Goal: Task Accomplishment & Management: Manage account settings

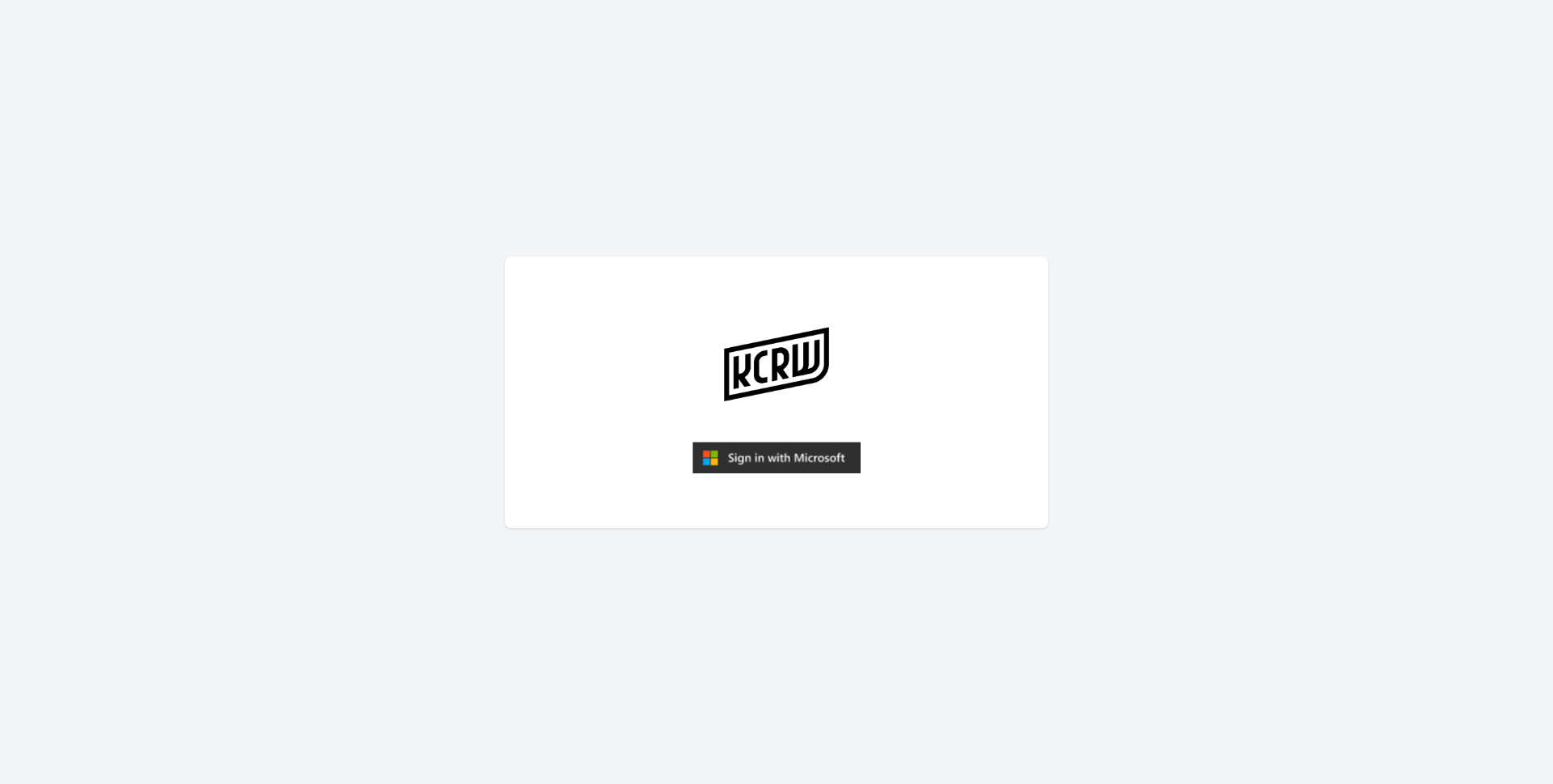
click at [816, 447] on img "submit" at bounding box center [776, 457] width 169 height 32
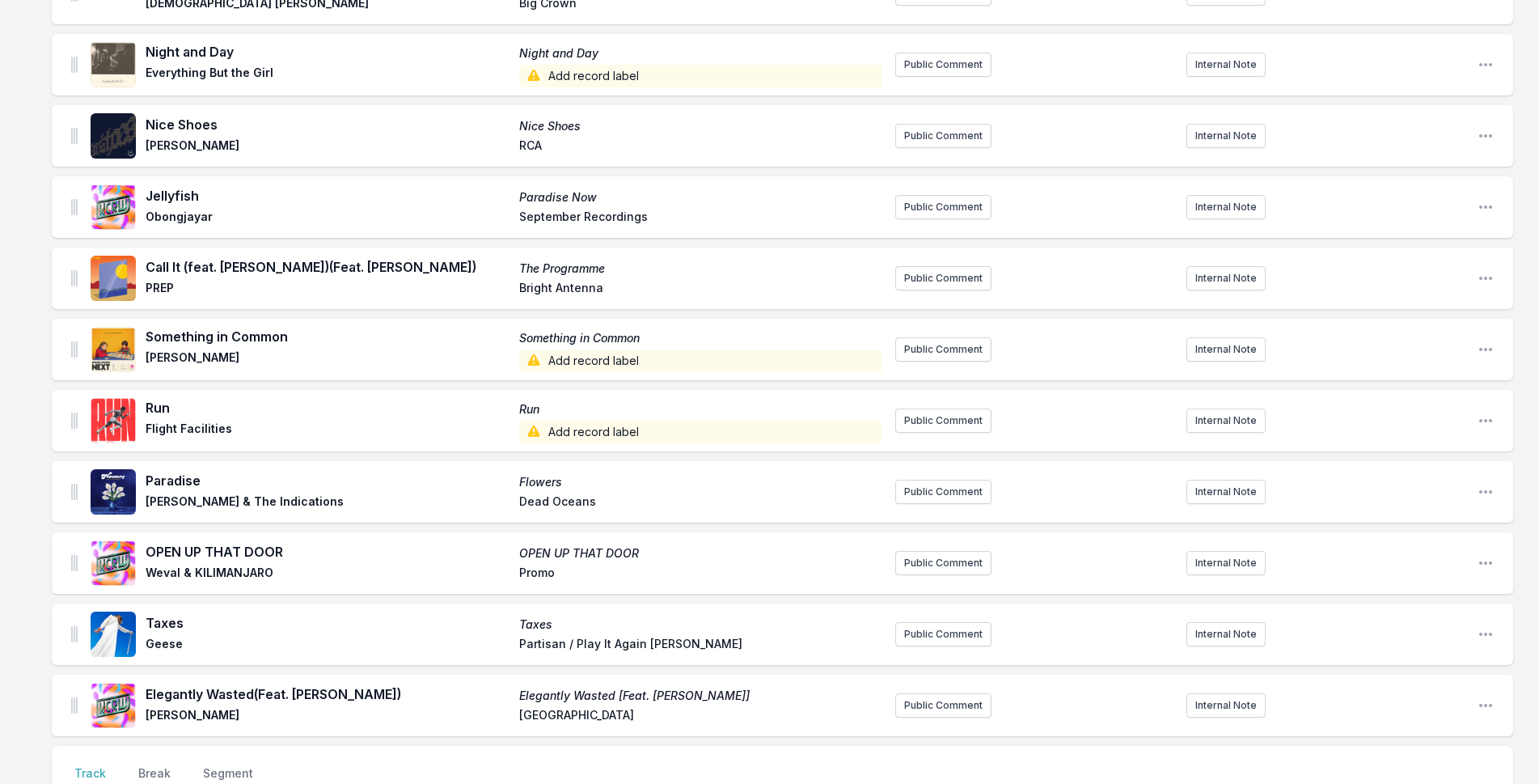
scroll to position [1617, 0]
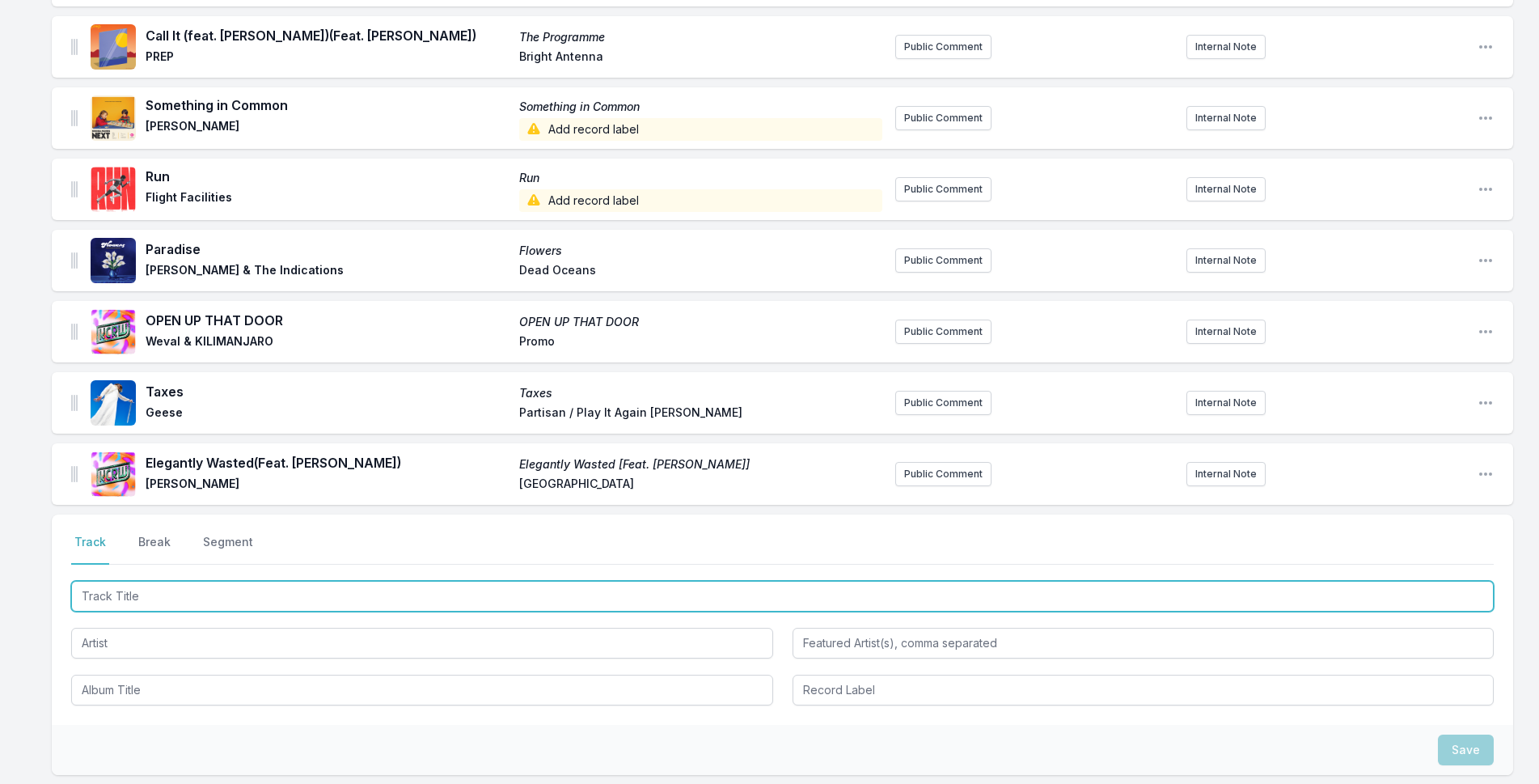
click at [398, 591] on input "Track Title" at bounding box center [782, 596] width 1422 height 31
type input "t"
type input "Tunnels"
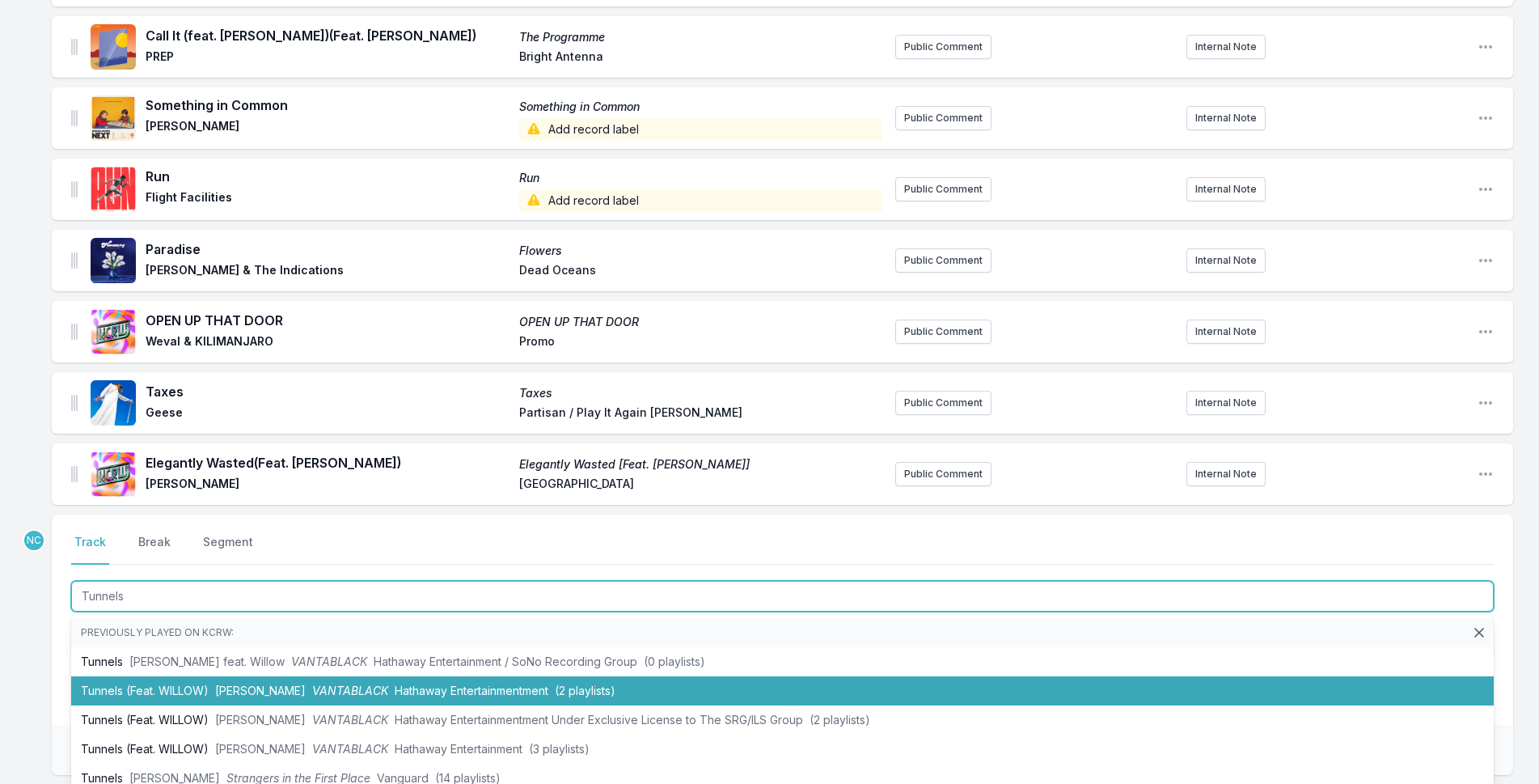
click at [571, 701] on li "Tunnels (Feat. [PERSON_NAME]) [PERSON_NAME] VANTABLACK Hathaway Entertainmentme…" at bounding box center [782, 691] width 1422 height 29
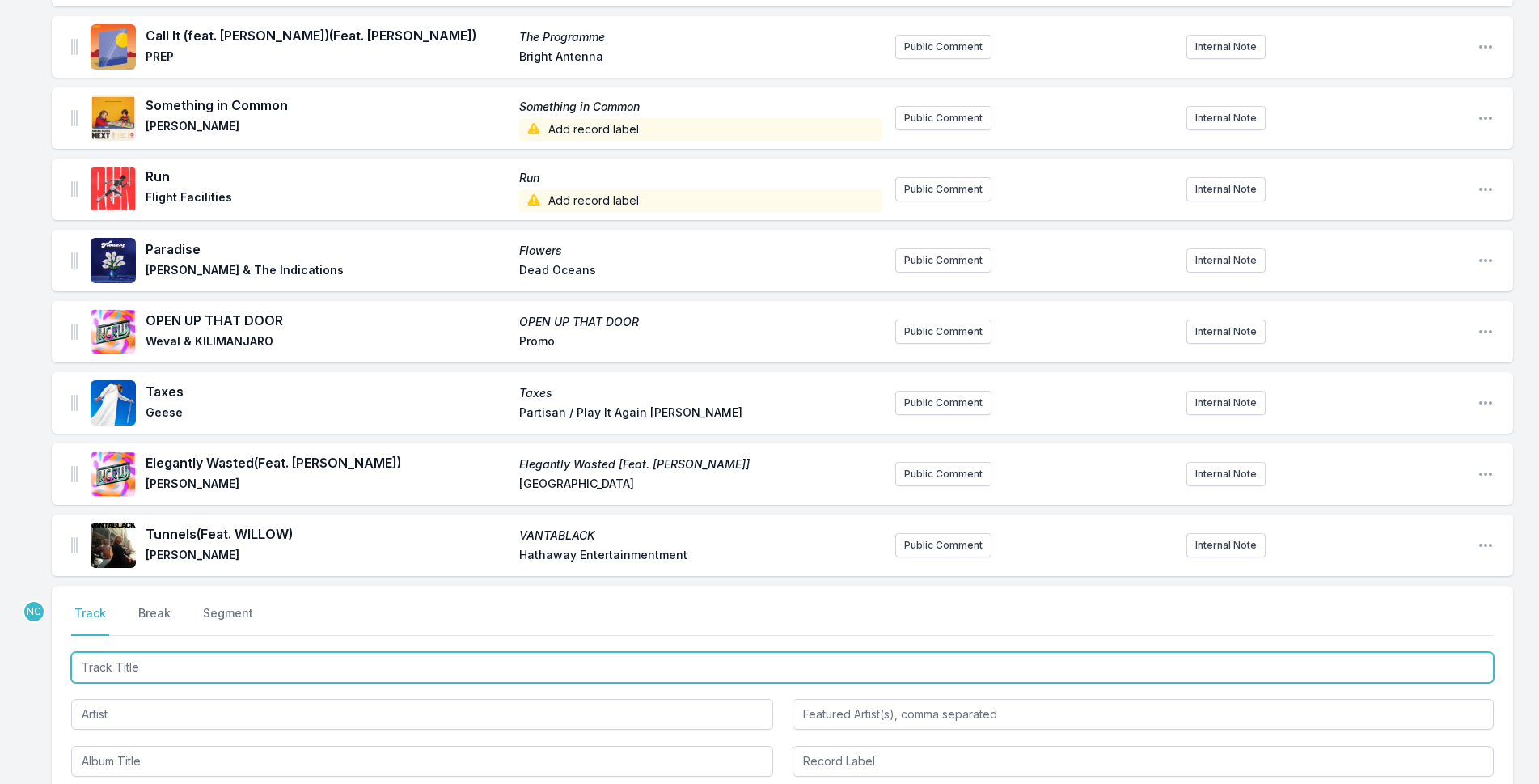
scroll to position [1688, 0]
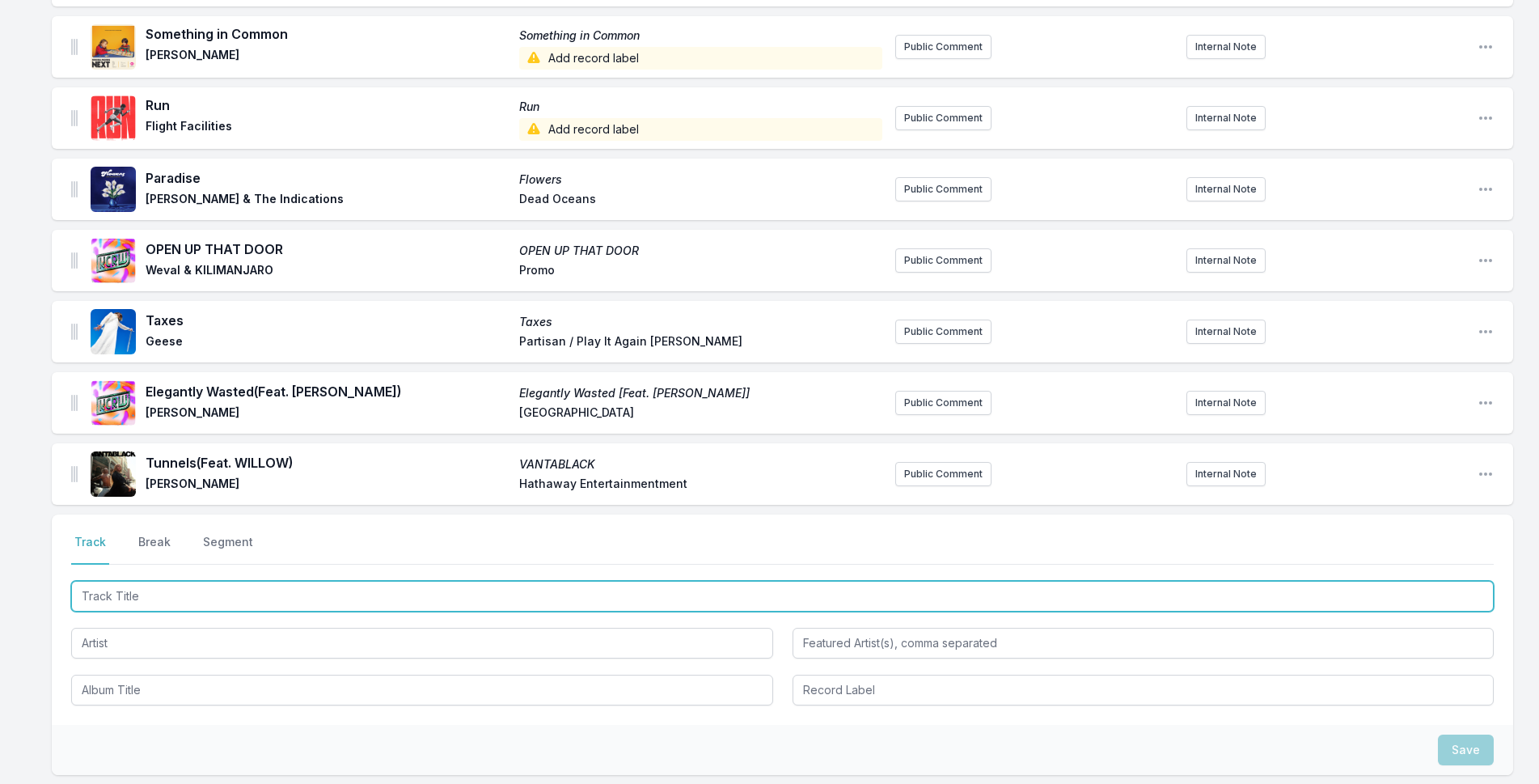
click at [513, 598] on input "Track Title" at bounding box center [782, 596] width 1422 height 31
type input "B"
type input "I"
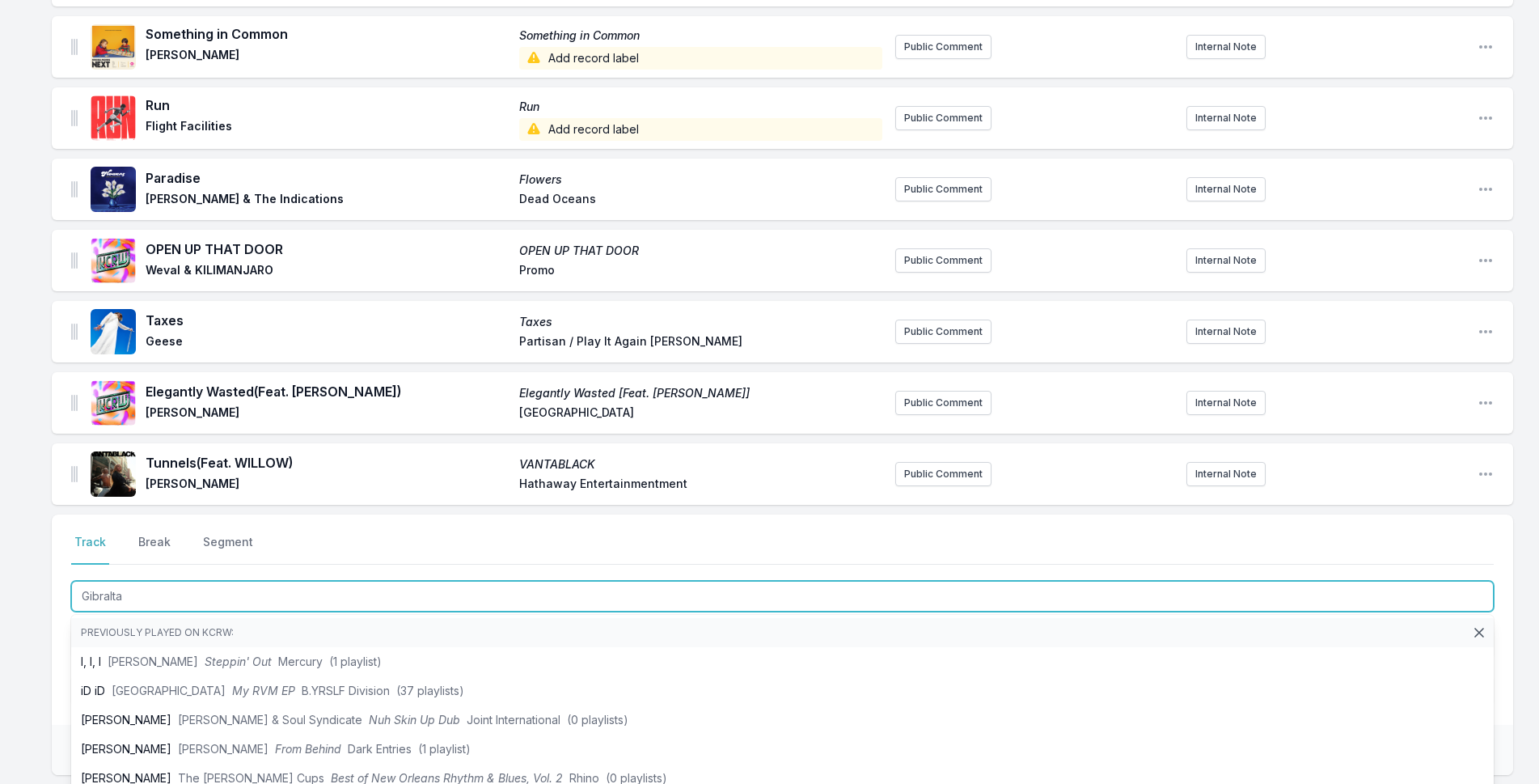
type input "[GEOGRAPHIC_DATA]"
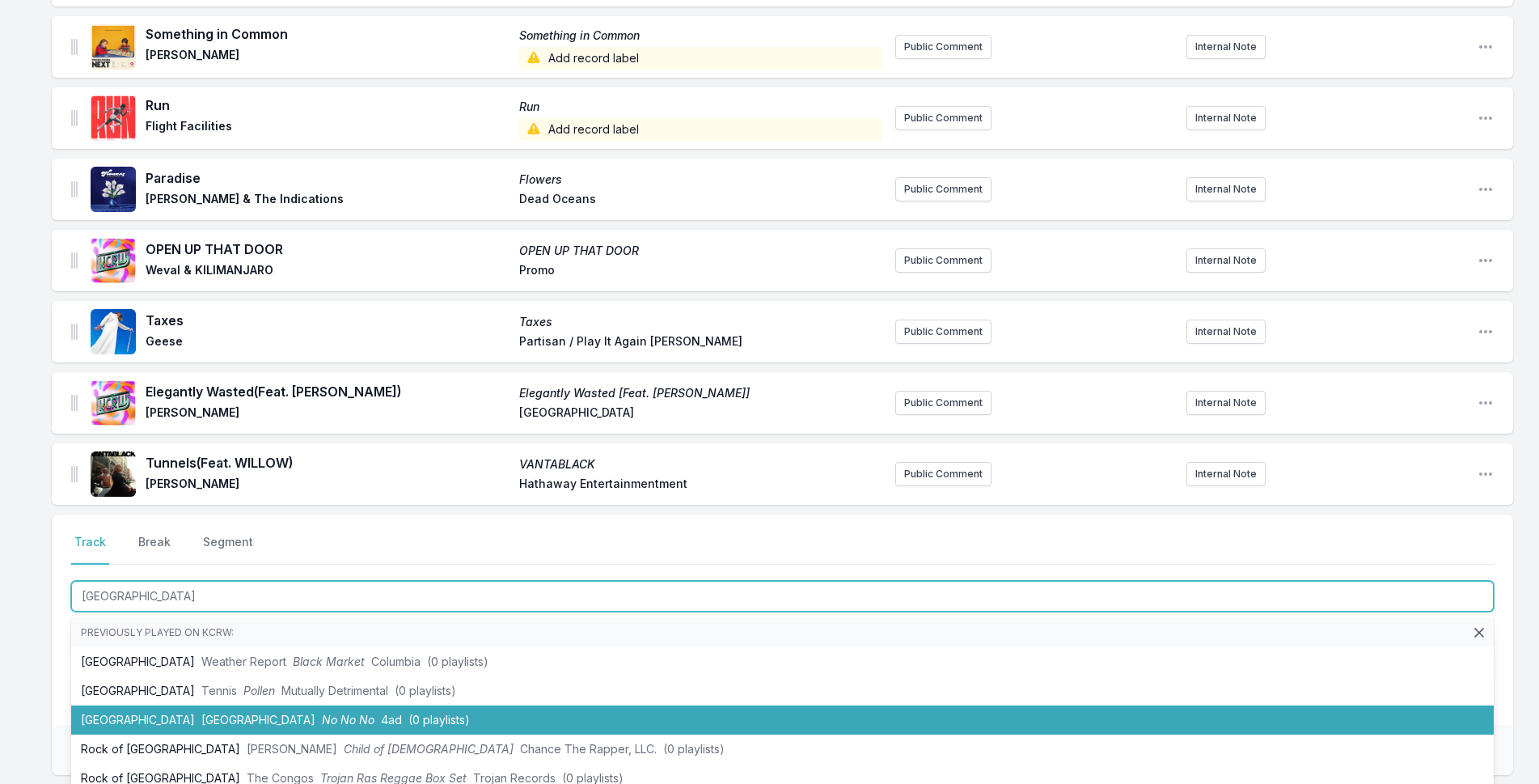
click at [408, 717] on span "(0 playlists)" at bounding box center [439, 719] width 61 height 14
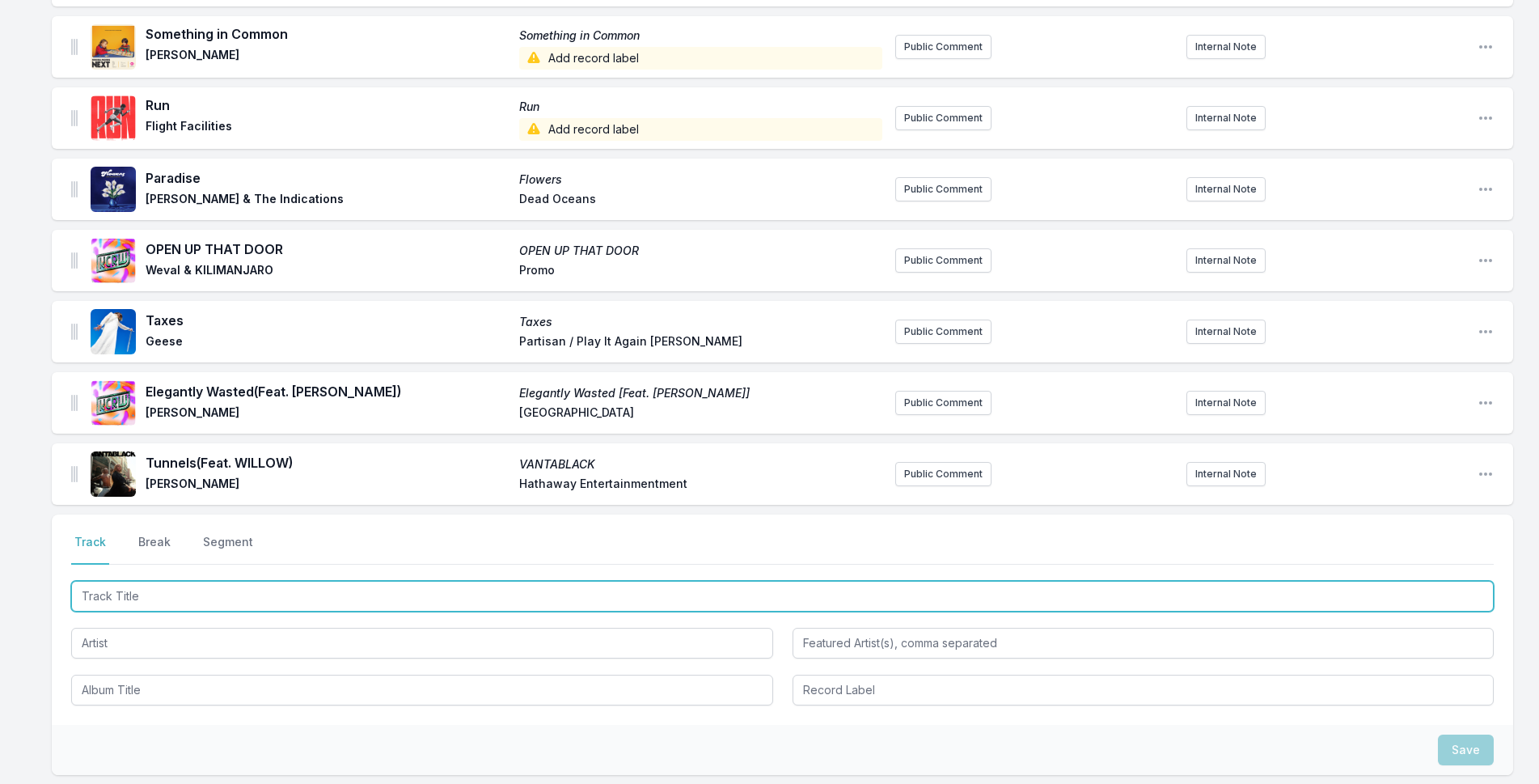
scroll to position [1759, 0]
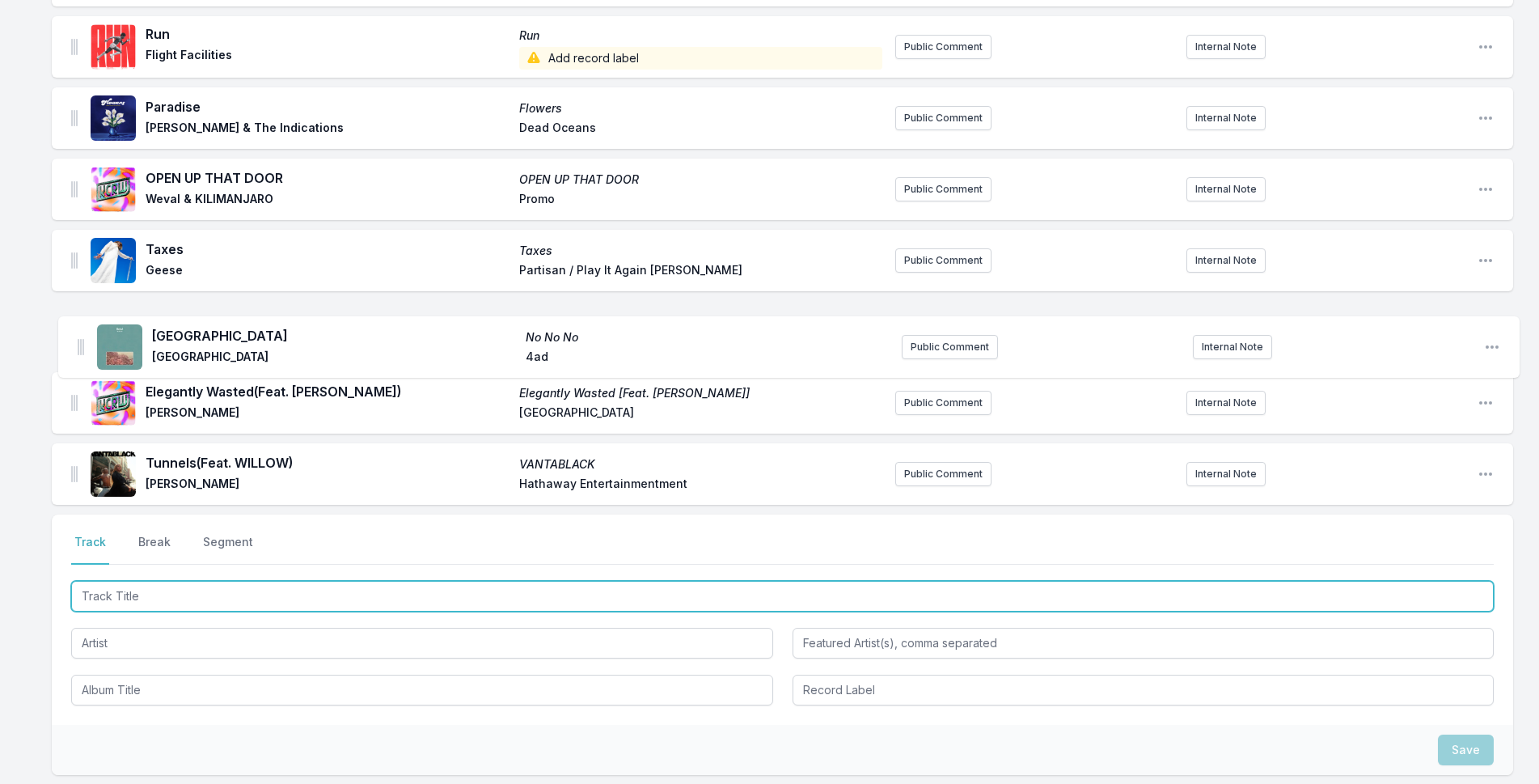
drag, startPoint x: 71, startPoint y: 471, endPoint x: 77, endPoint y: 332, distance: 139.1
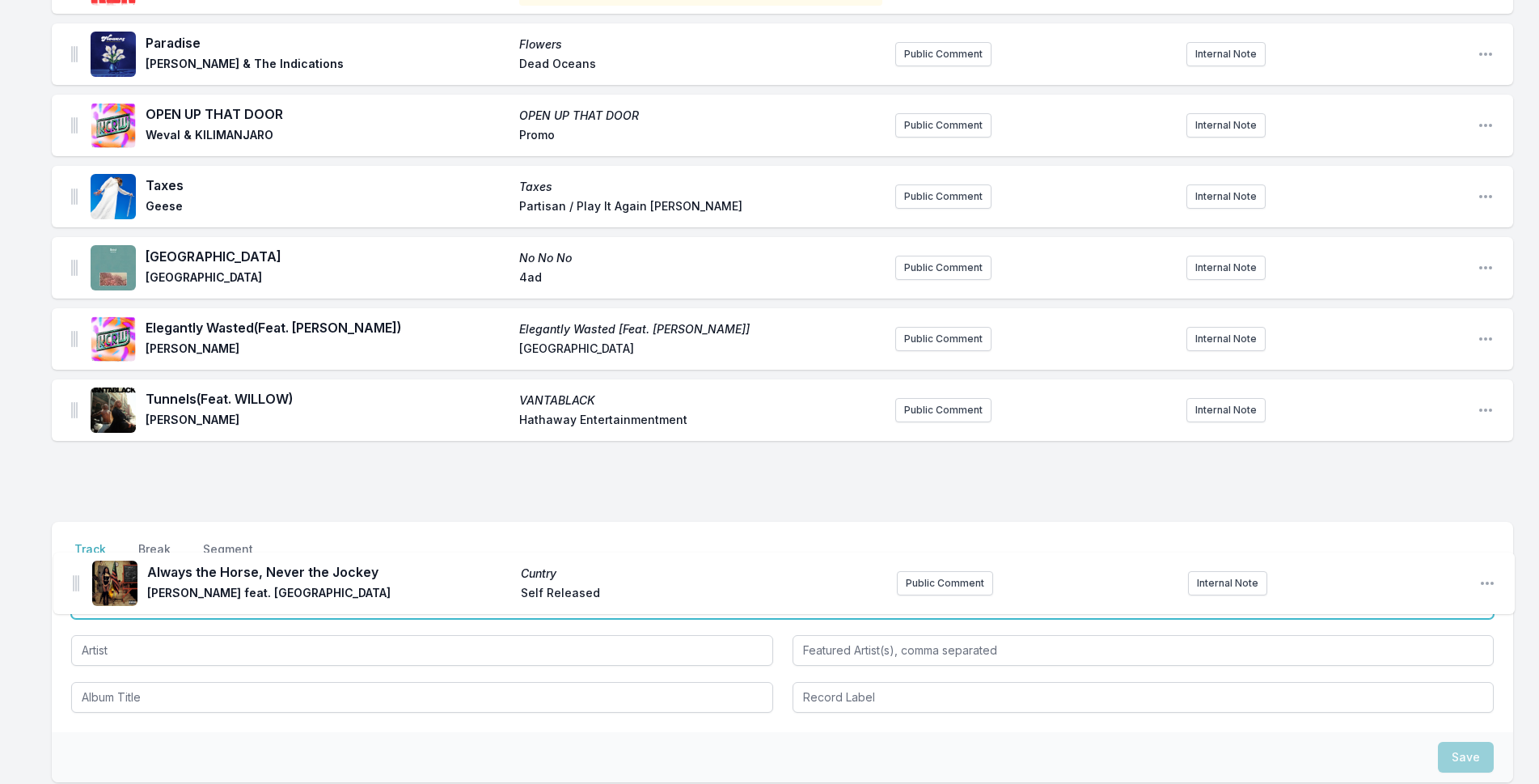
scroll to position [1759, 0]
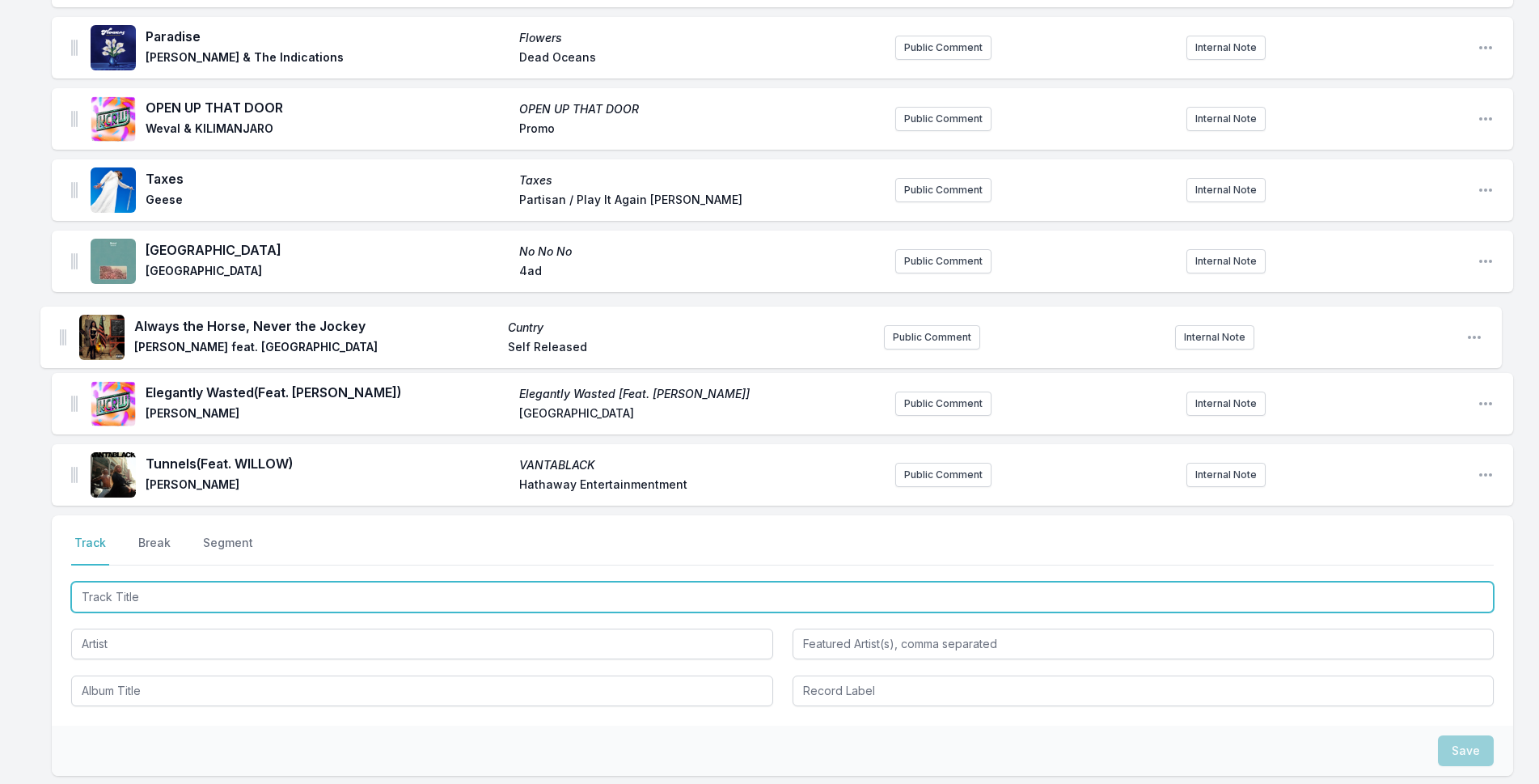
drag, startPoint x: 73, startPoint y: 138, endPoint x: 63, endPoint y: 341, distance: 203.2
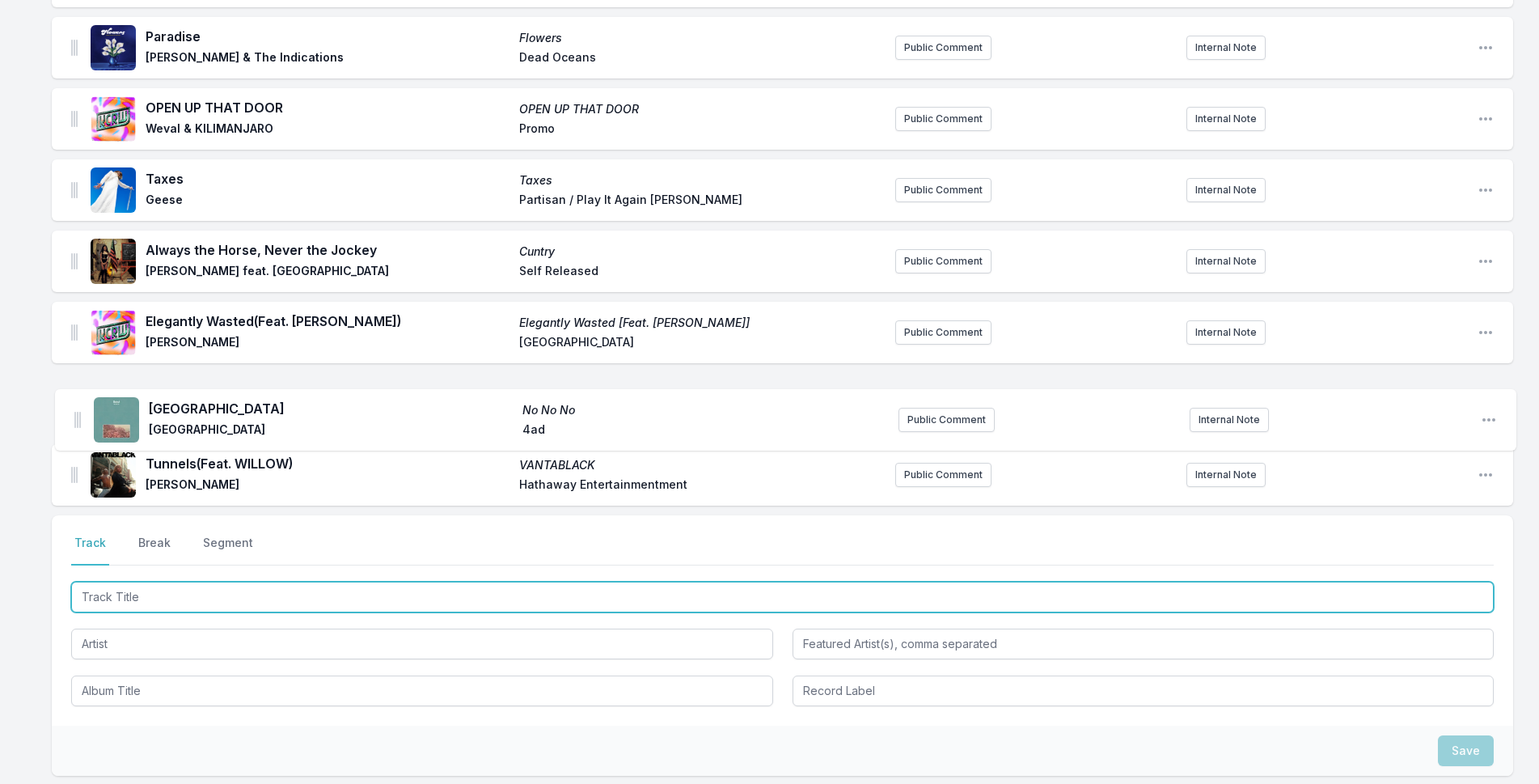
drag, startPoint x: 75, startPoint y: 258, endPoint x: 79, endPoint y: 422, distance: 164.0
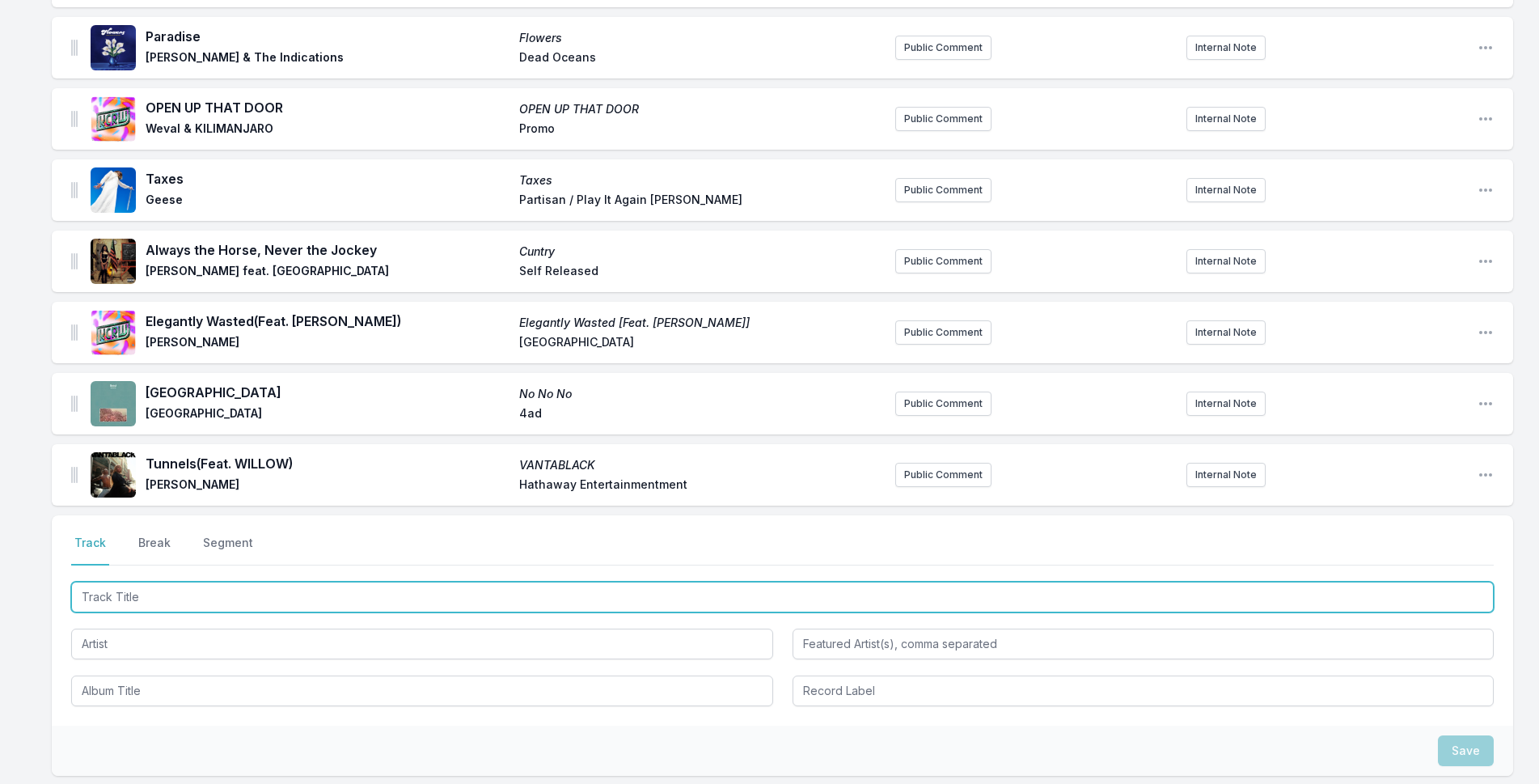
click at [133, 599] on input "Track Title" at bounding box center [782, 597] width 1422 height 31
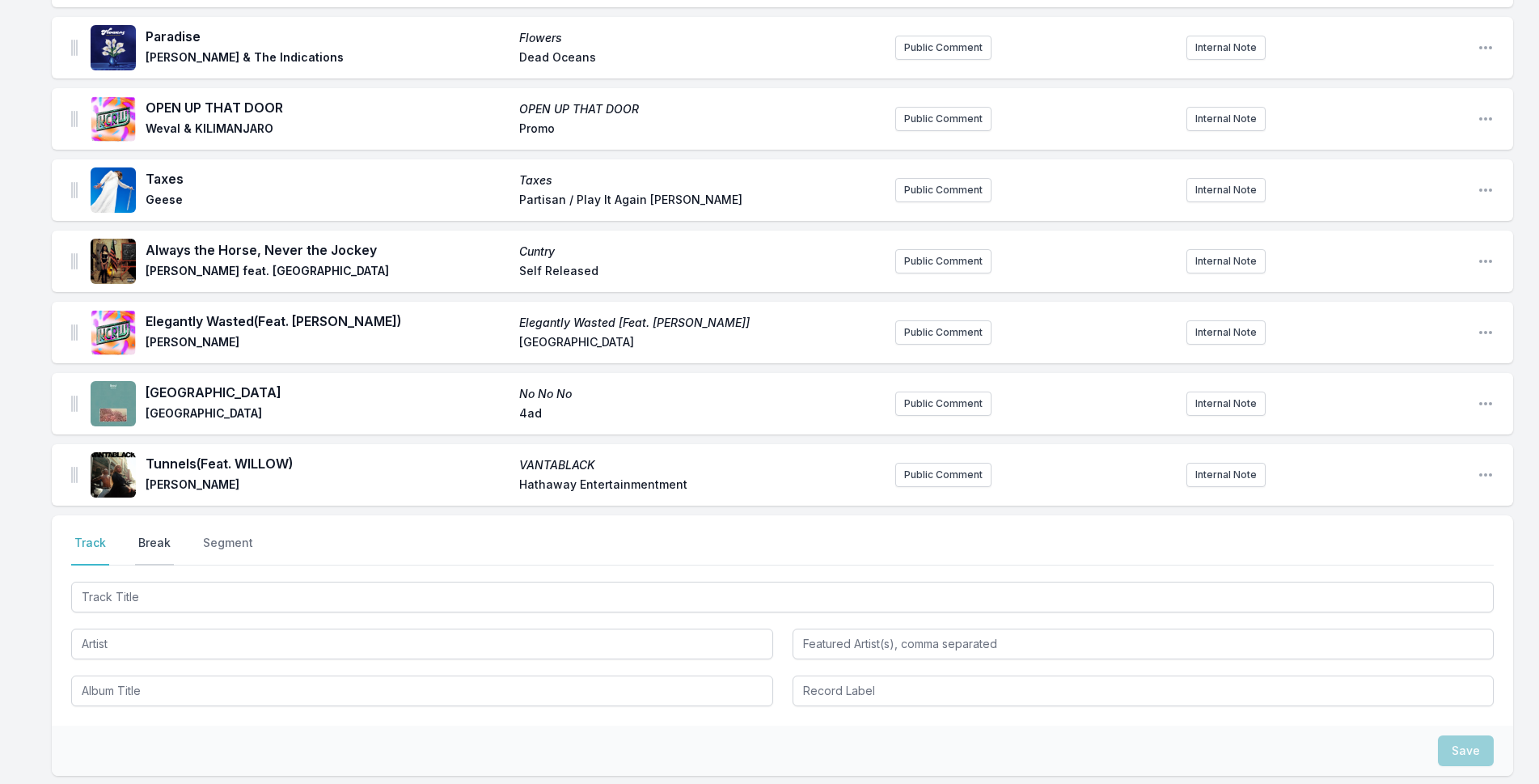
click at [140, 548] on button "Break" at bounding box center [154, 550] width 39 height 31
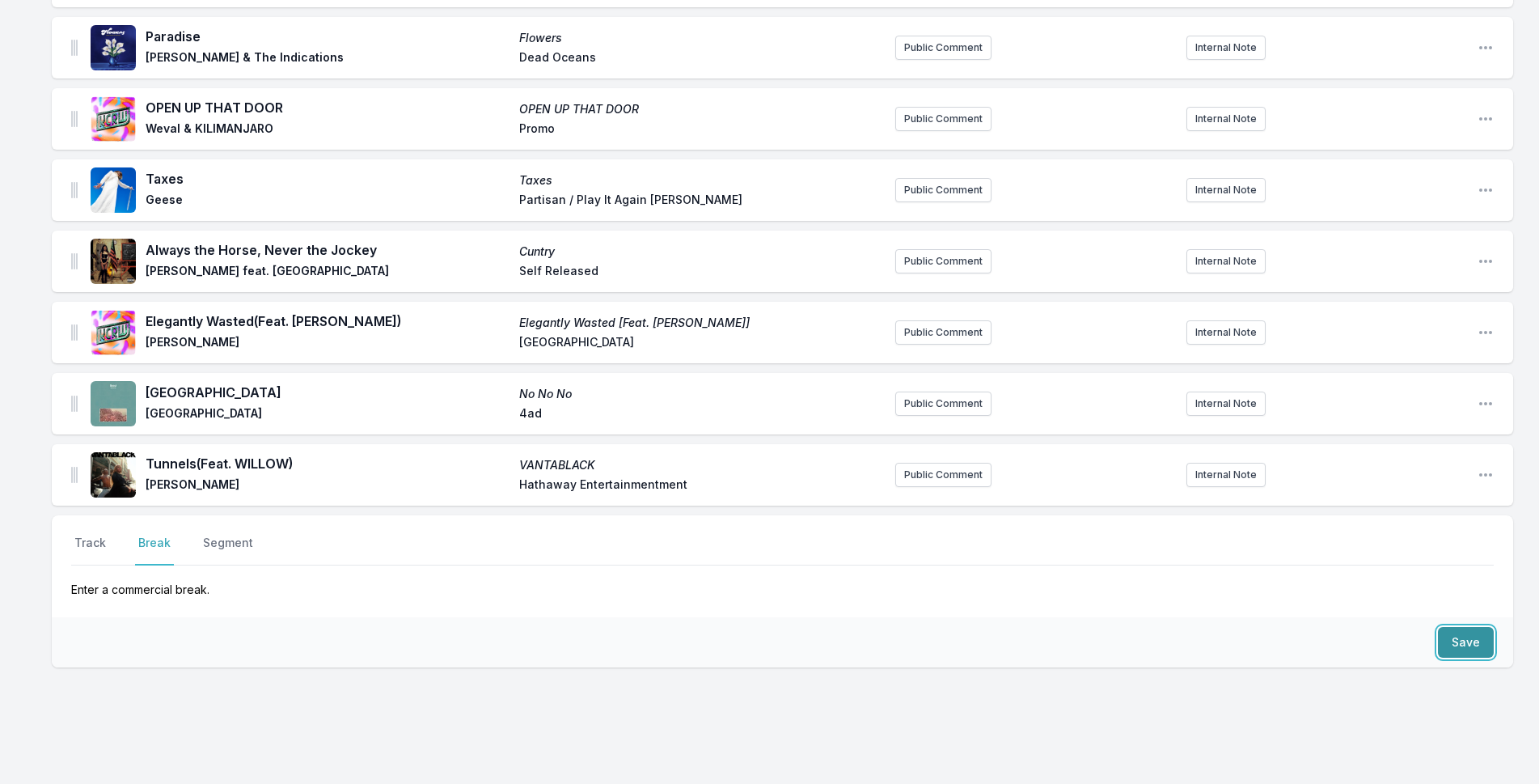
click at [1474, 646] on button "Save" at bounding box center [1465, 642] width 56 height 31
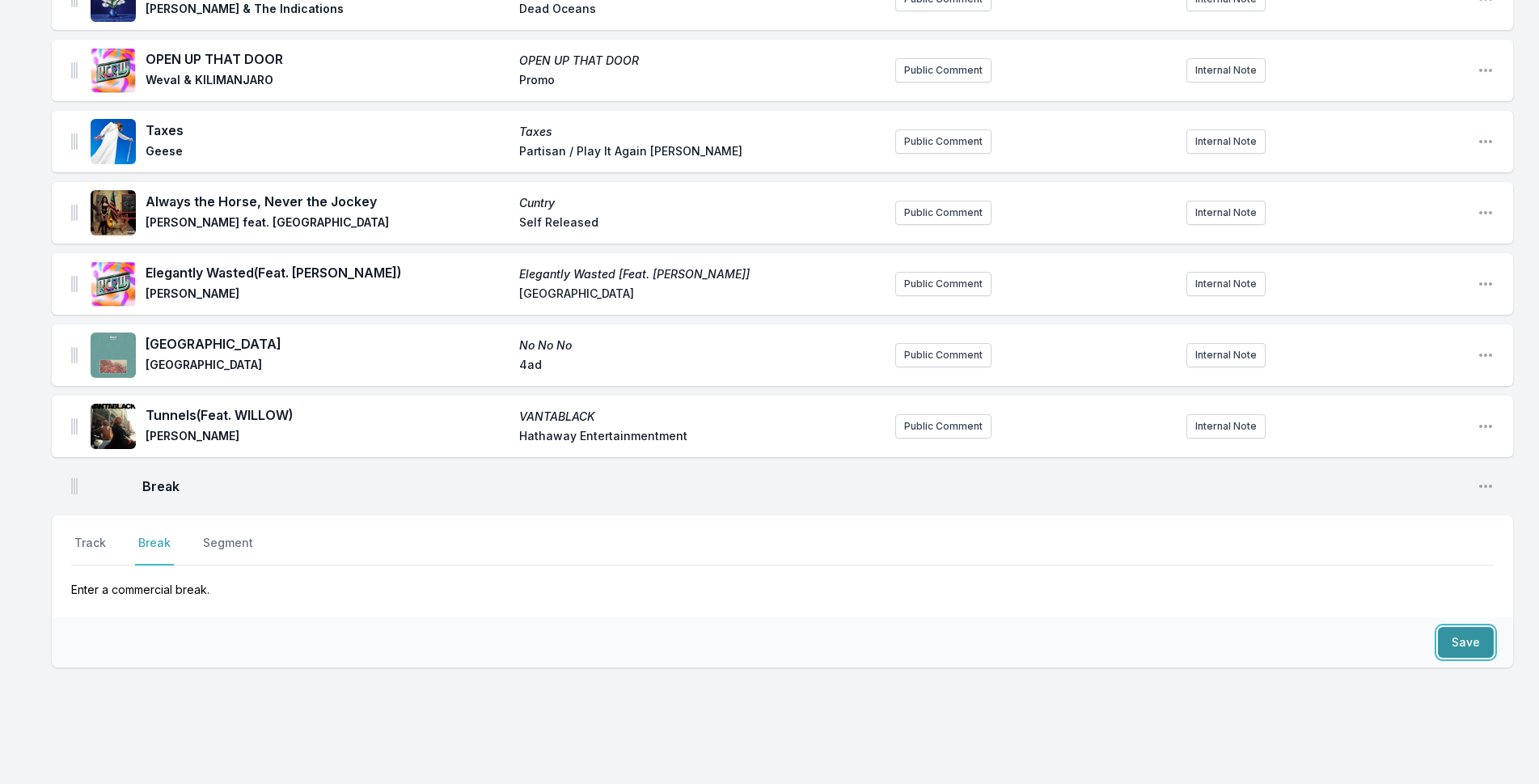
click at [1474, 646] on button "Save" at bounding box center [1465, 642] width 56 height 31
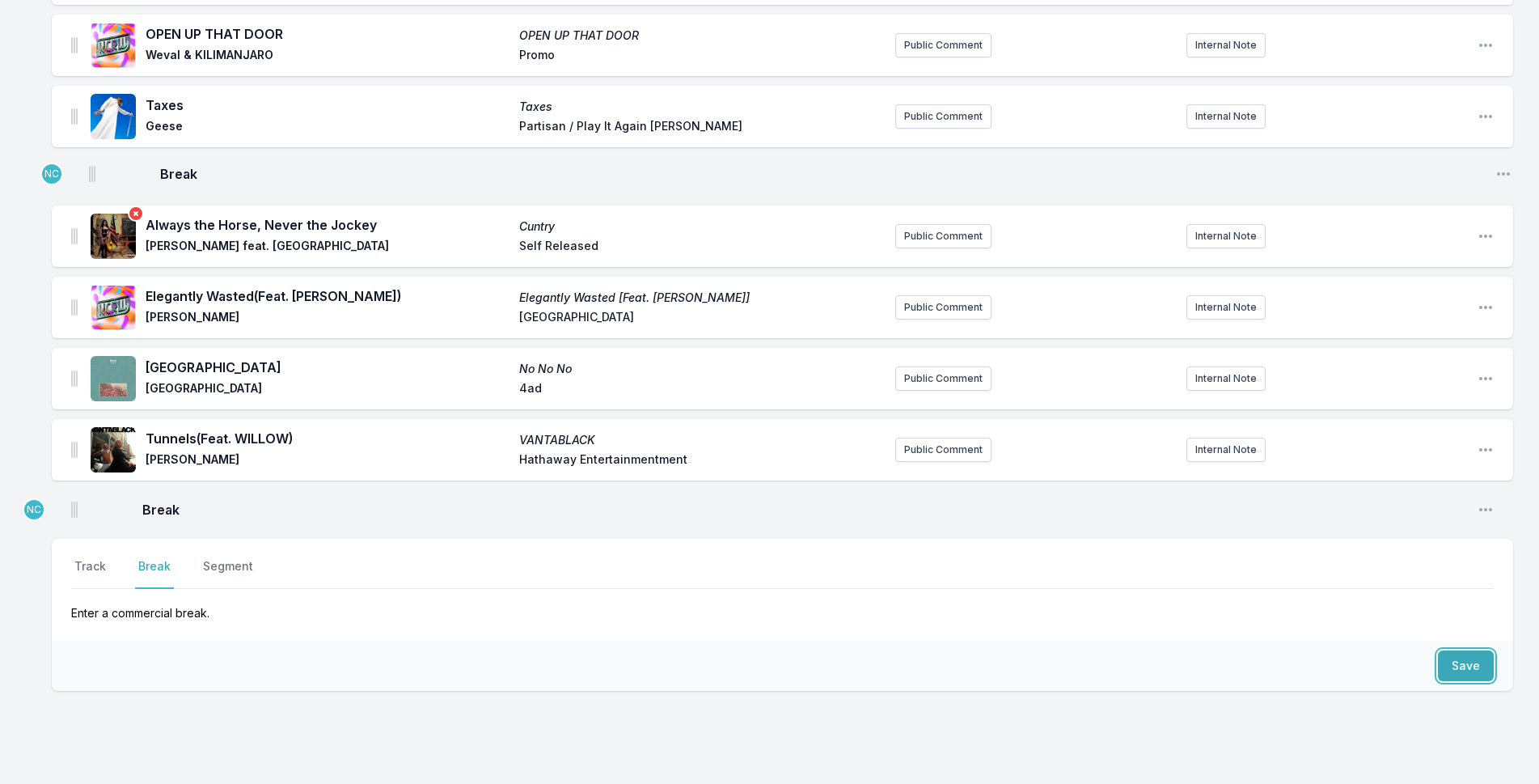
drag, startPoint x: 76, startPoint y: 435, endPoint x: 93, endPoint y: 168, distance: 267.5
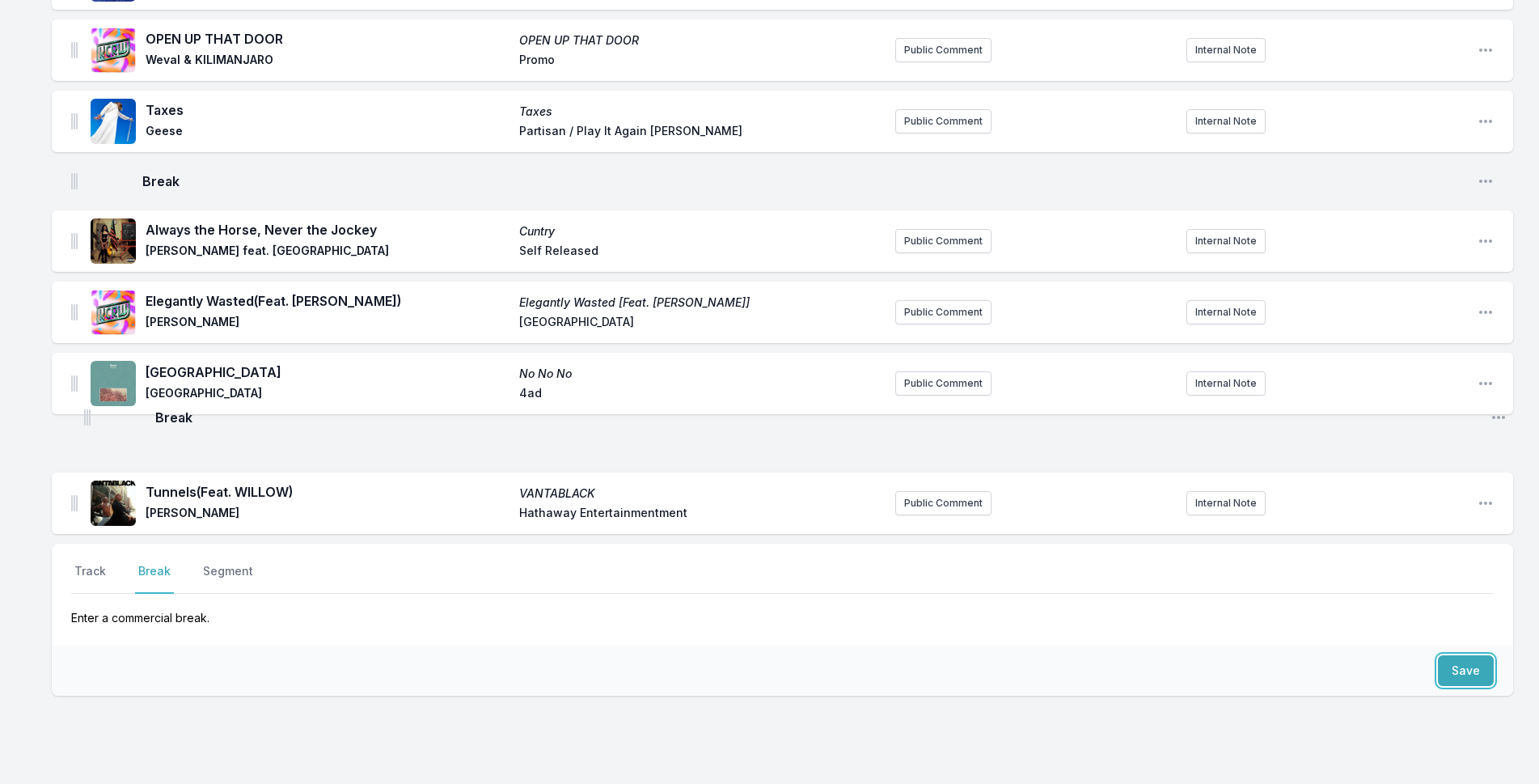
drag, startPoint x: 75, startPoint y: 507, endPoint x: 88, endPoint y: 405, distance: 102.8
click at [81, 575] on button "Track" at bounding box center [90, 578] width 38 height 31
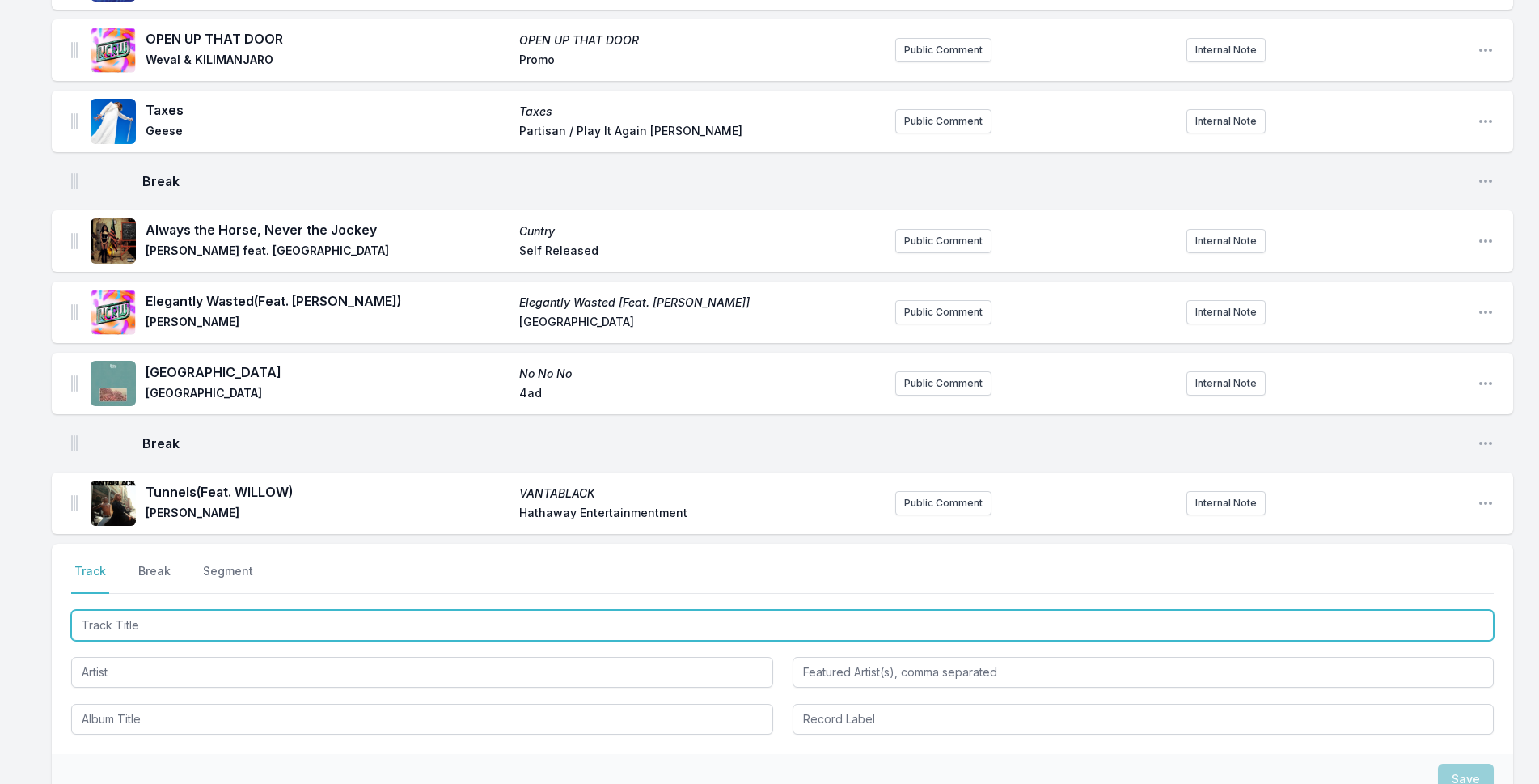
click at [201, 619] on input "Track Title" at bounding box center [782, 625] width 1422 height 31
type input "See You Again"
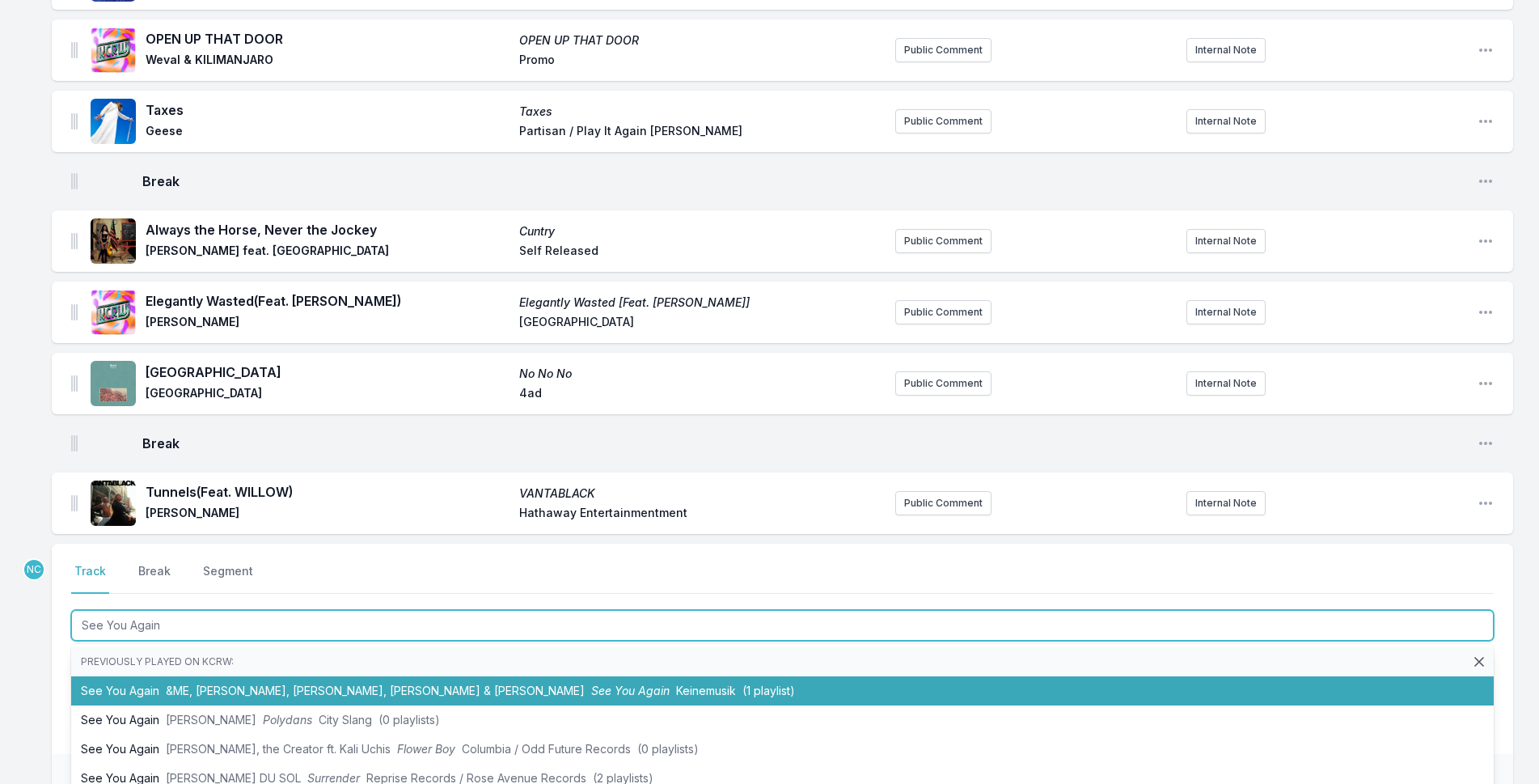
click at [314, 681] on li "See You Again &ME, [PERSON_NAME], [PERSON_NAME], [PERSON_NAME] & [PERSON_NAME] …" at bounding box center [782, 691] width 1422 height 29
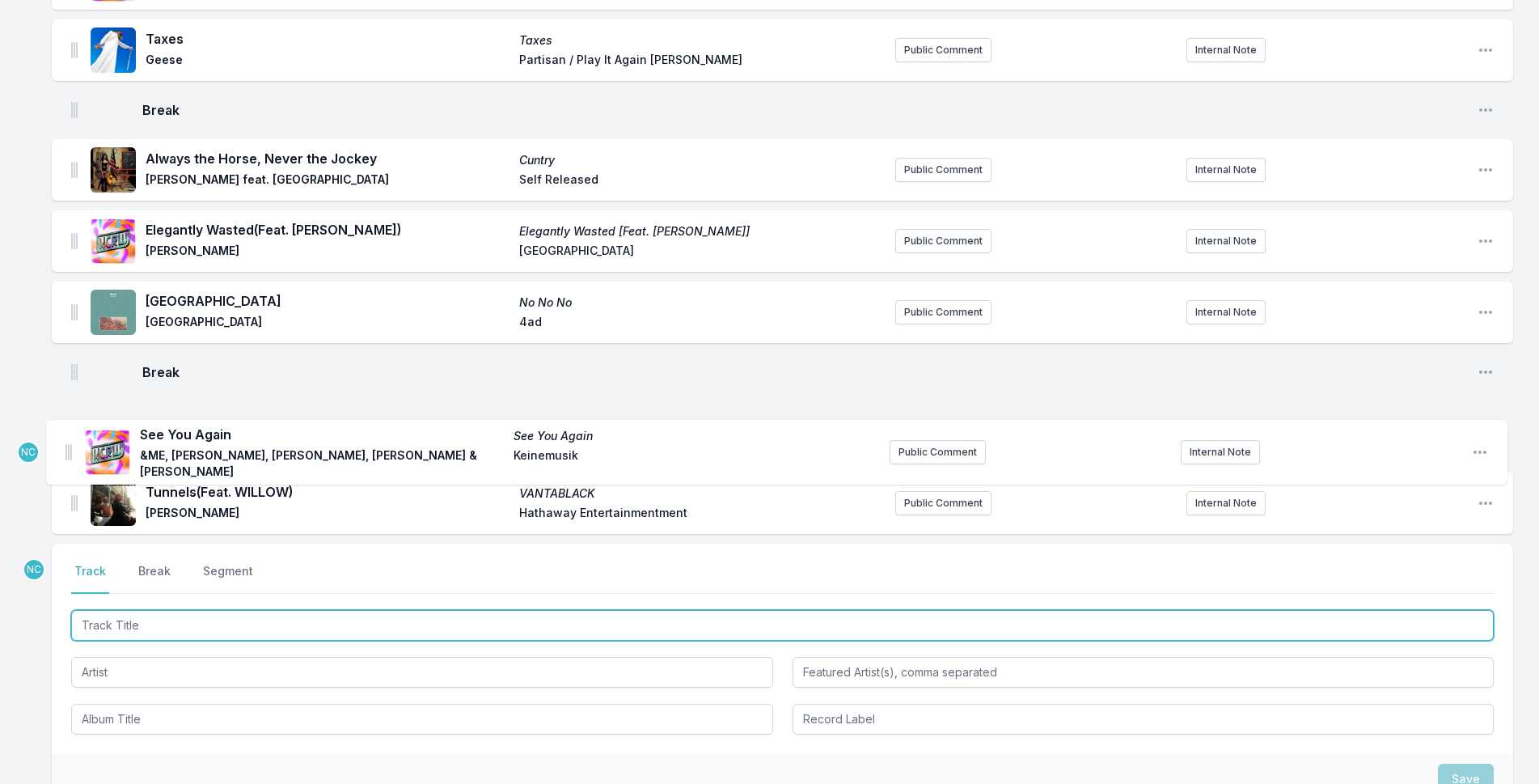
drag, startPoint x: 76, startPoint y: 501, endPoint x: 70, endPoint y: 439, distance: 62.3
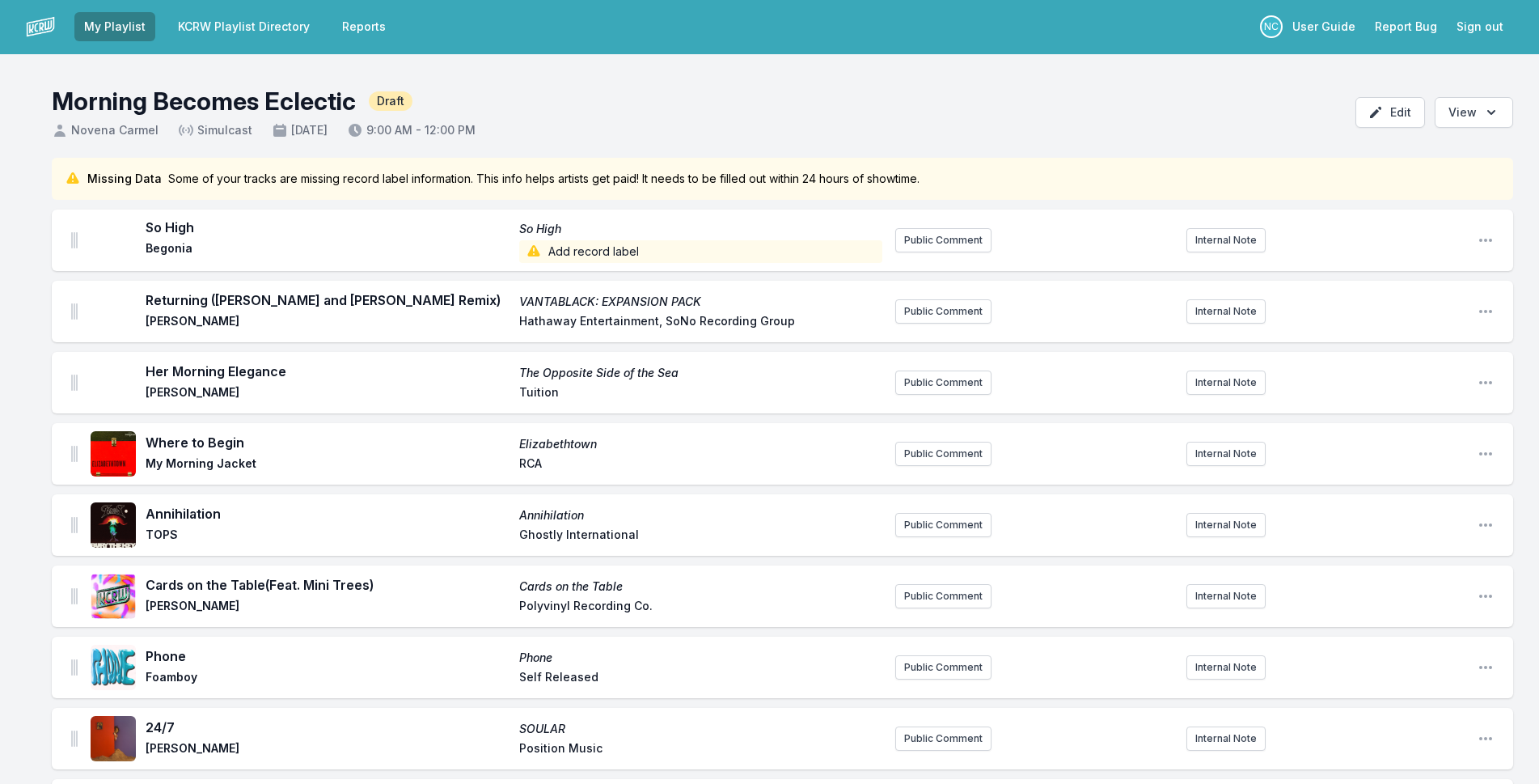
scroll to position [0, 0]
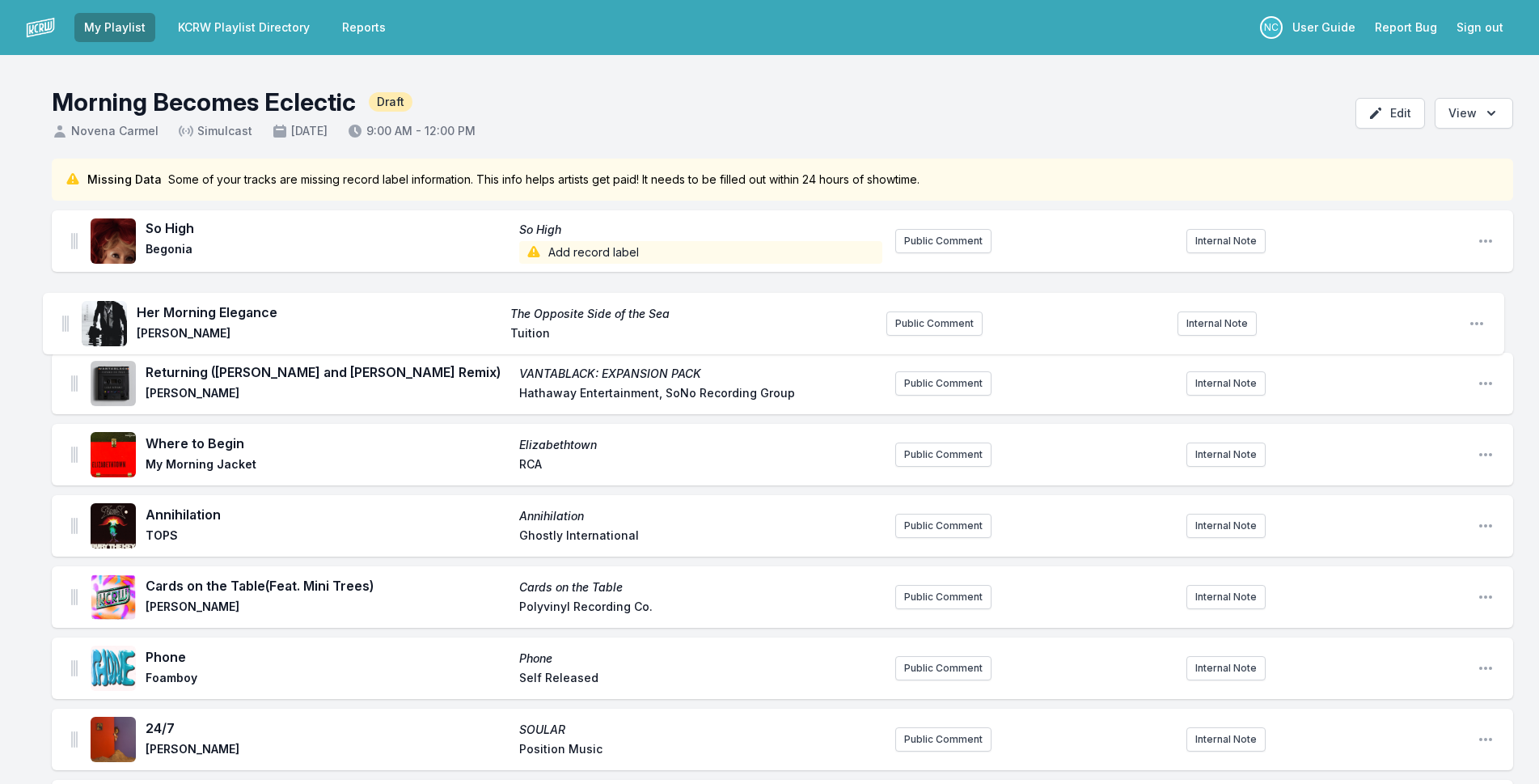
drag, startPoint x: 75, startPoint y: 382, endPoint x: 65, endPoint y: 313, distance: 69.7
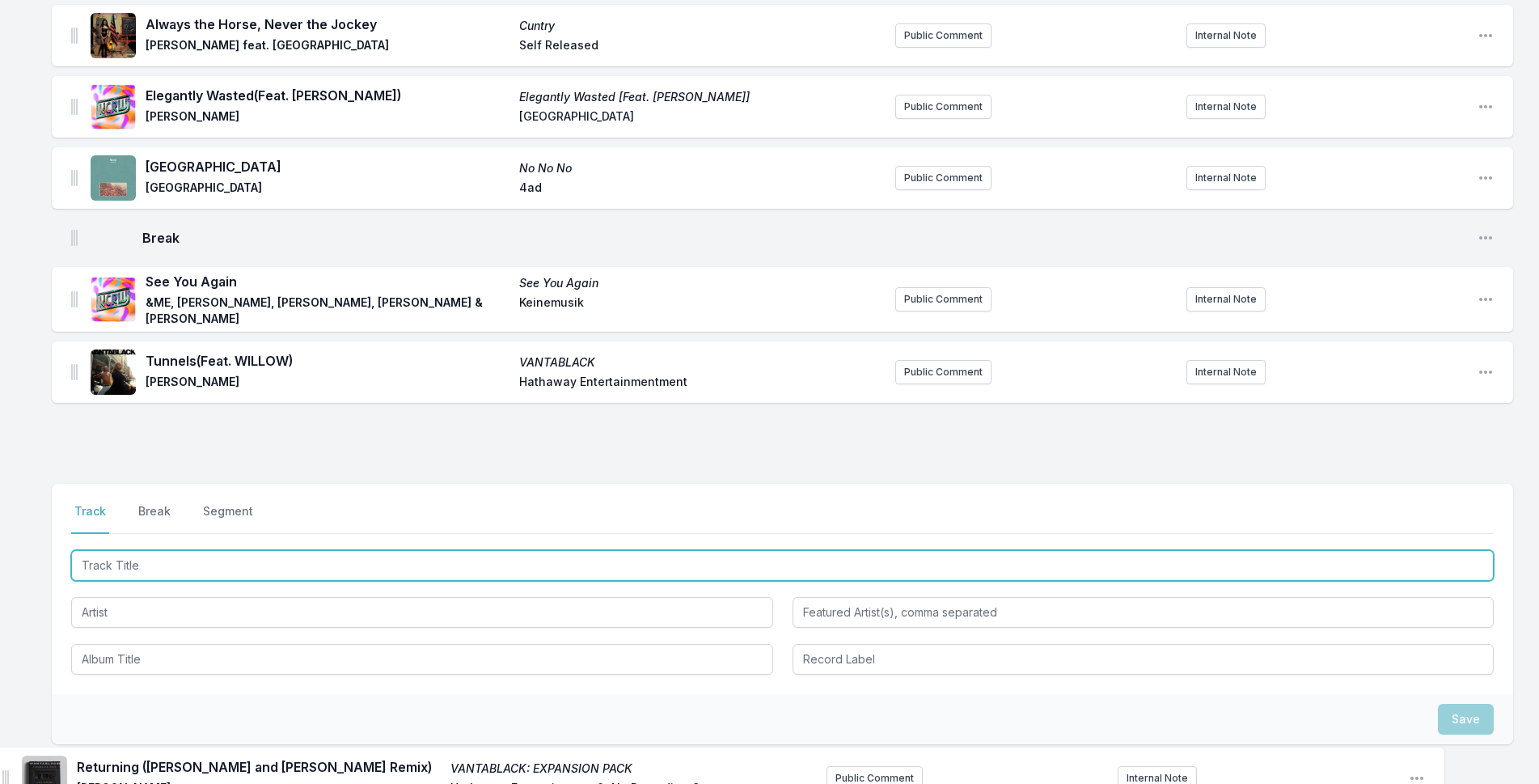
scroll to position [2074, 0]
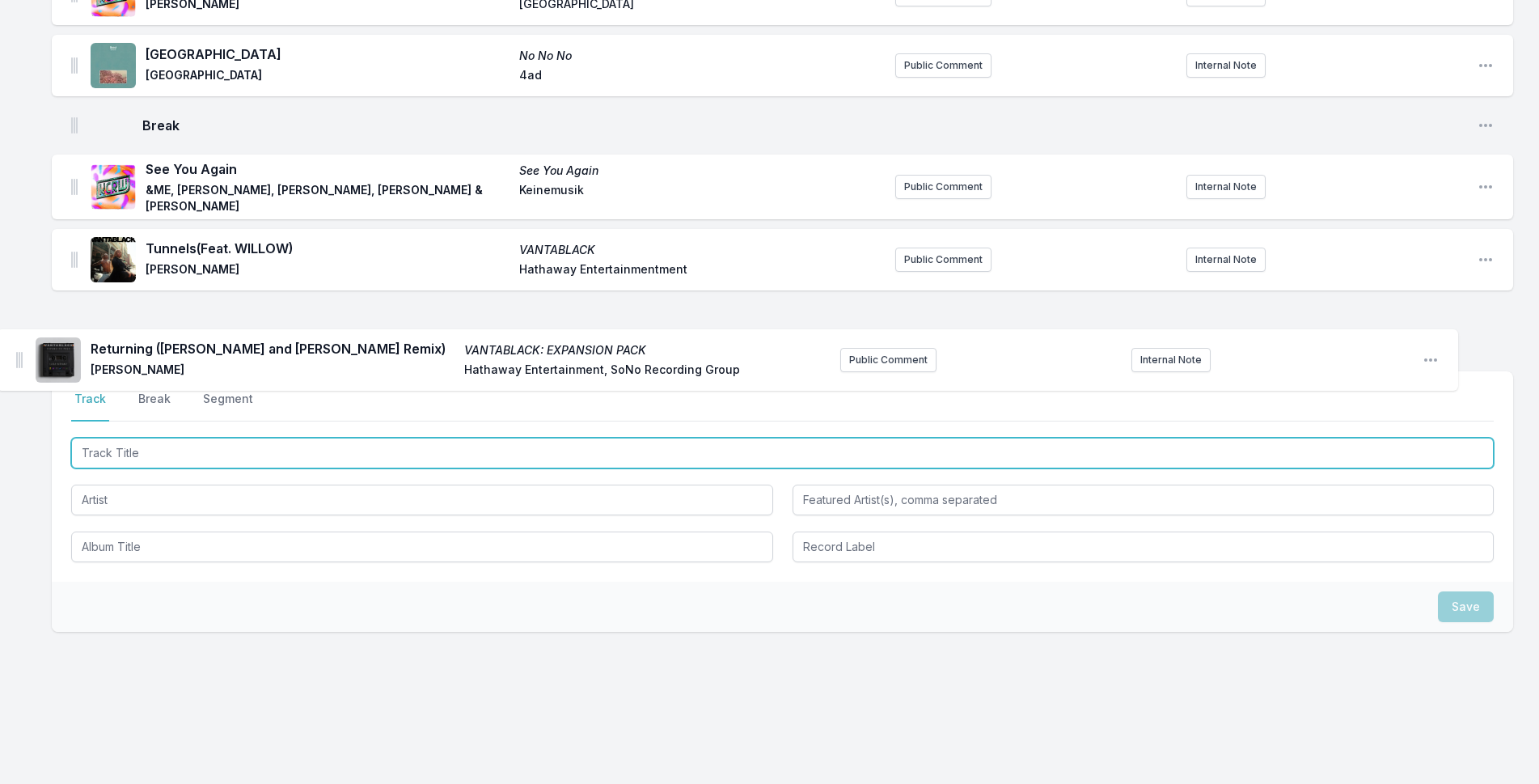
drag, startPoint x: 74, startPoint y: 379, endPoint x: 14, endPoint y: 387, distance: 60.5
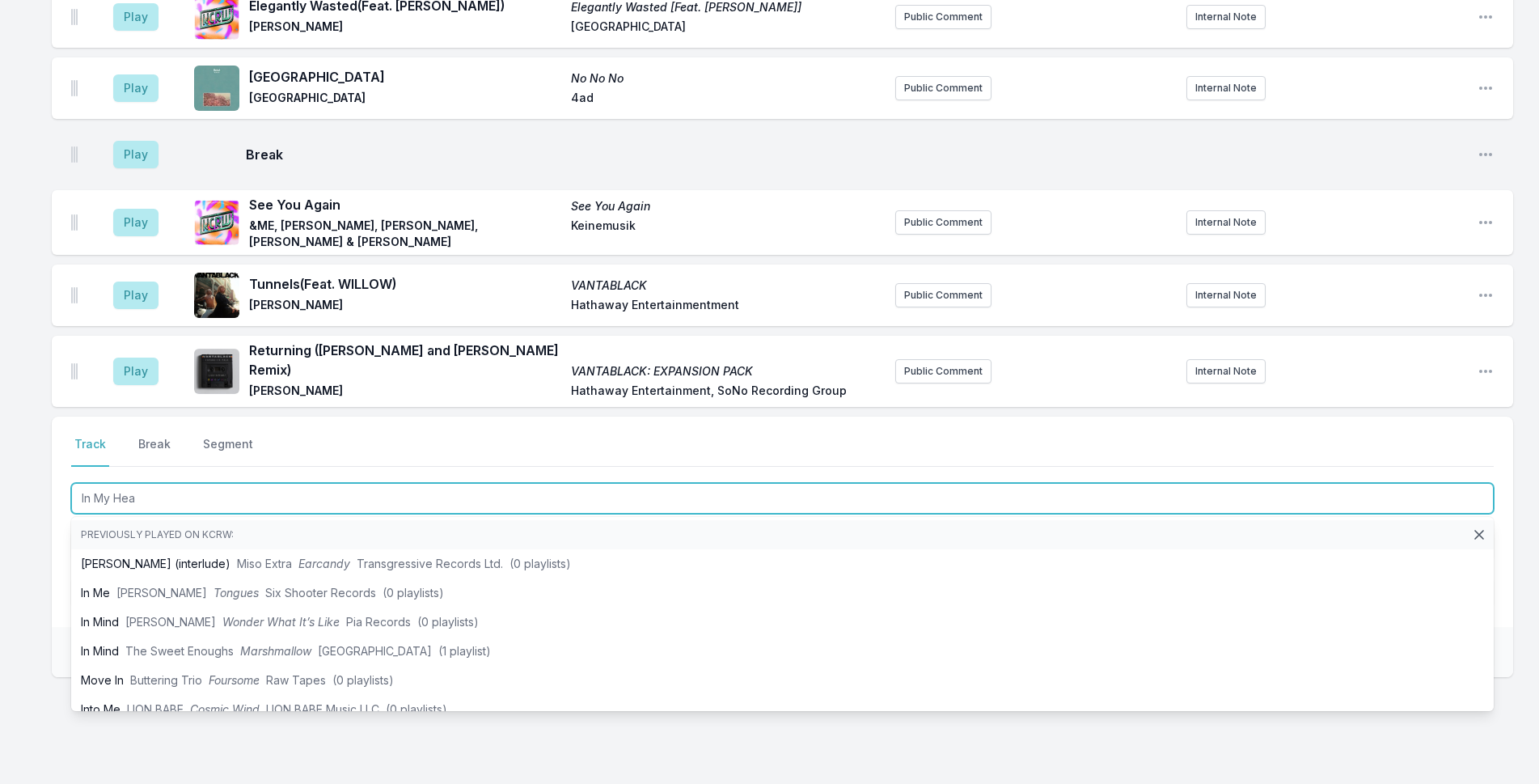
type input "In My Head"
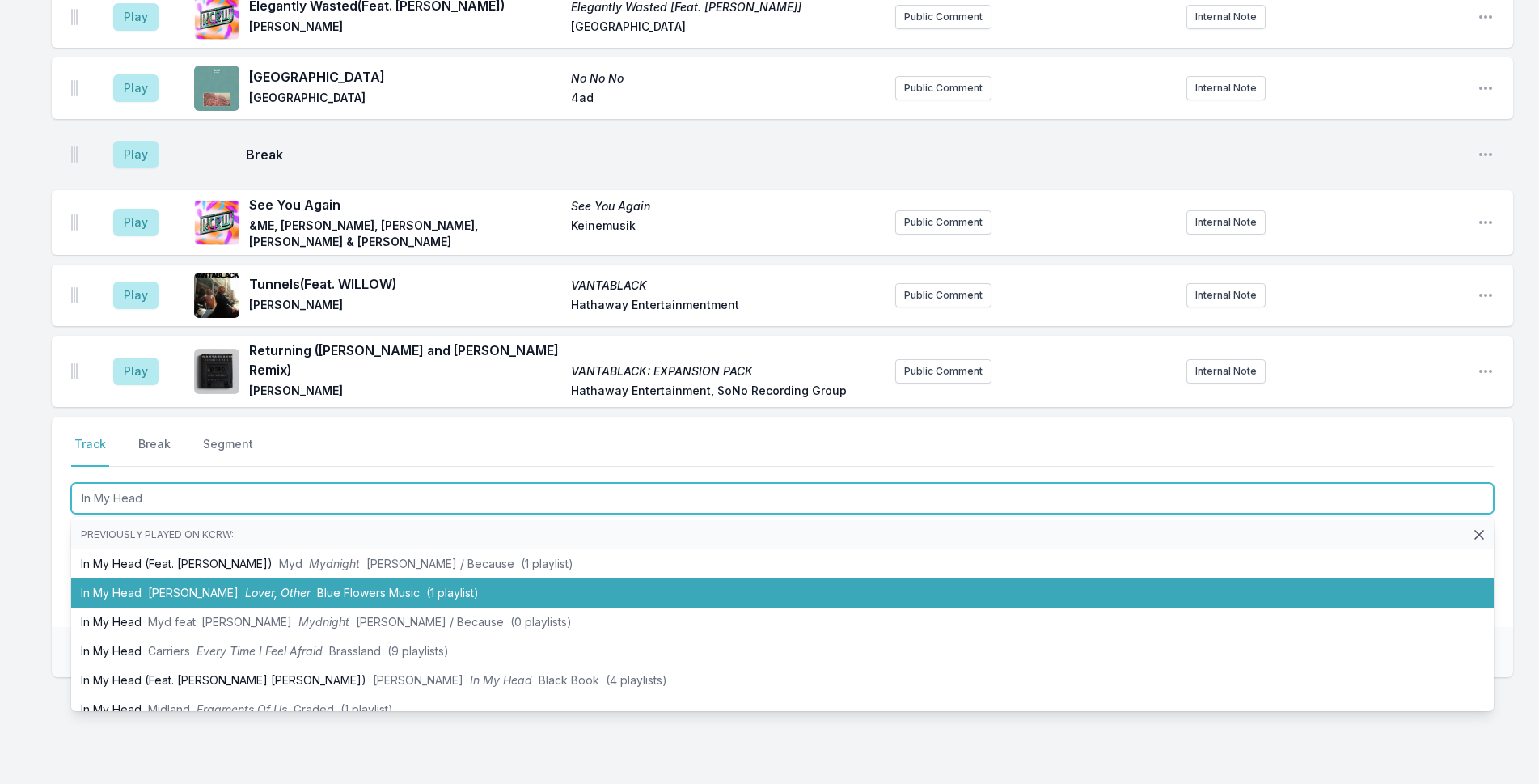
click at [340, 585] on span "Blue Flowers Music" at bounding box center [368, 592] width 103 height 14
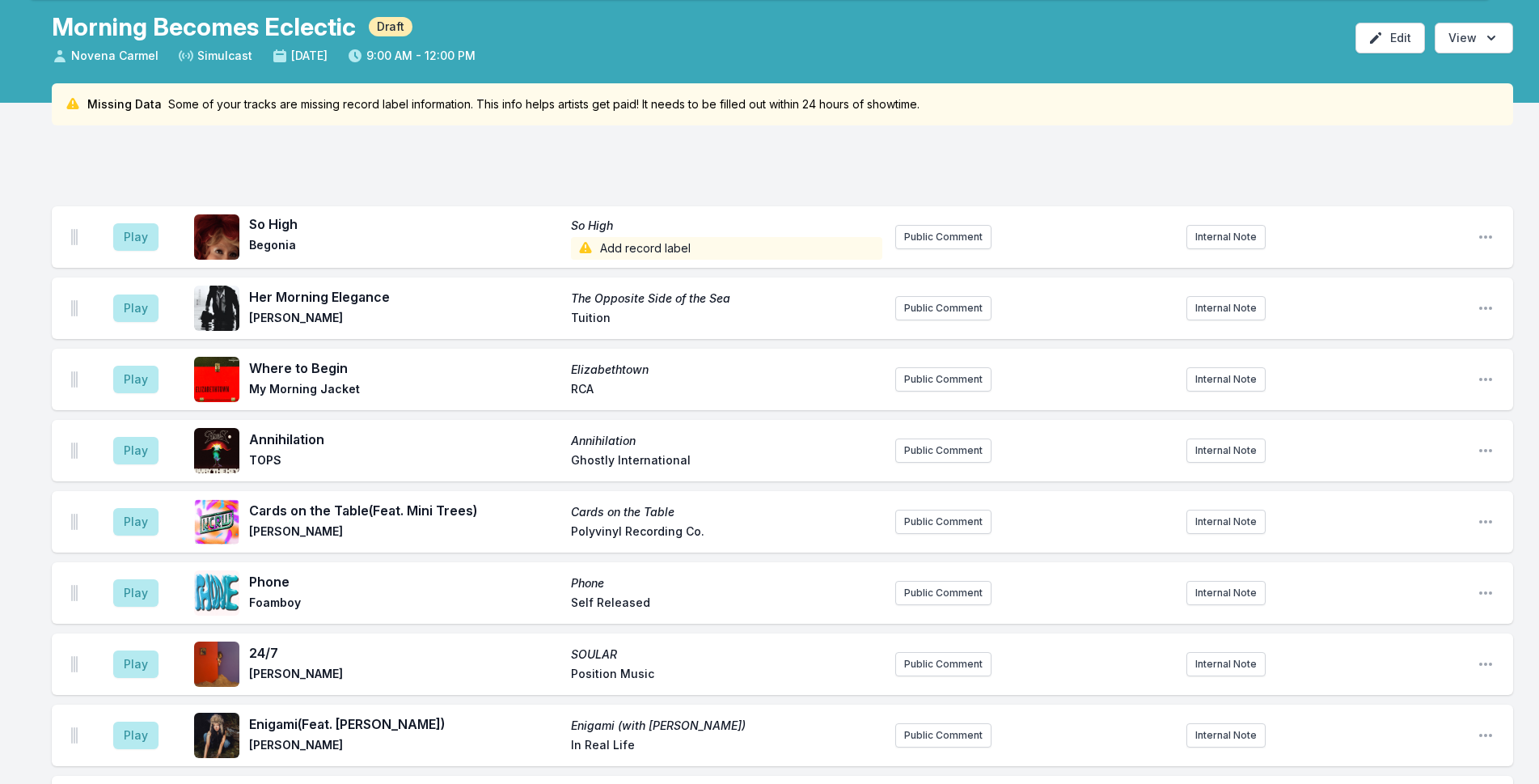
scroll to position [0, 0]
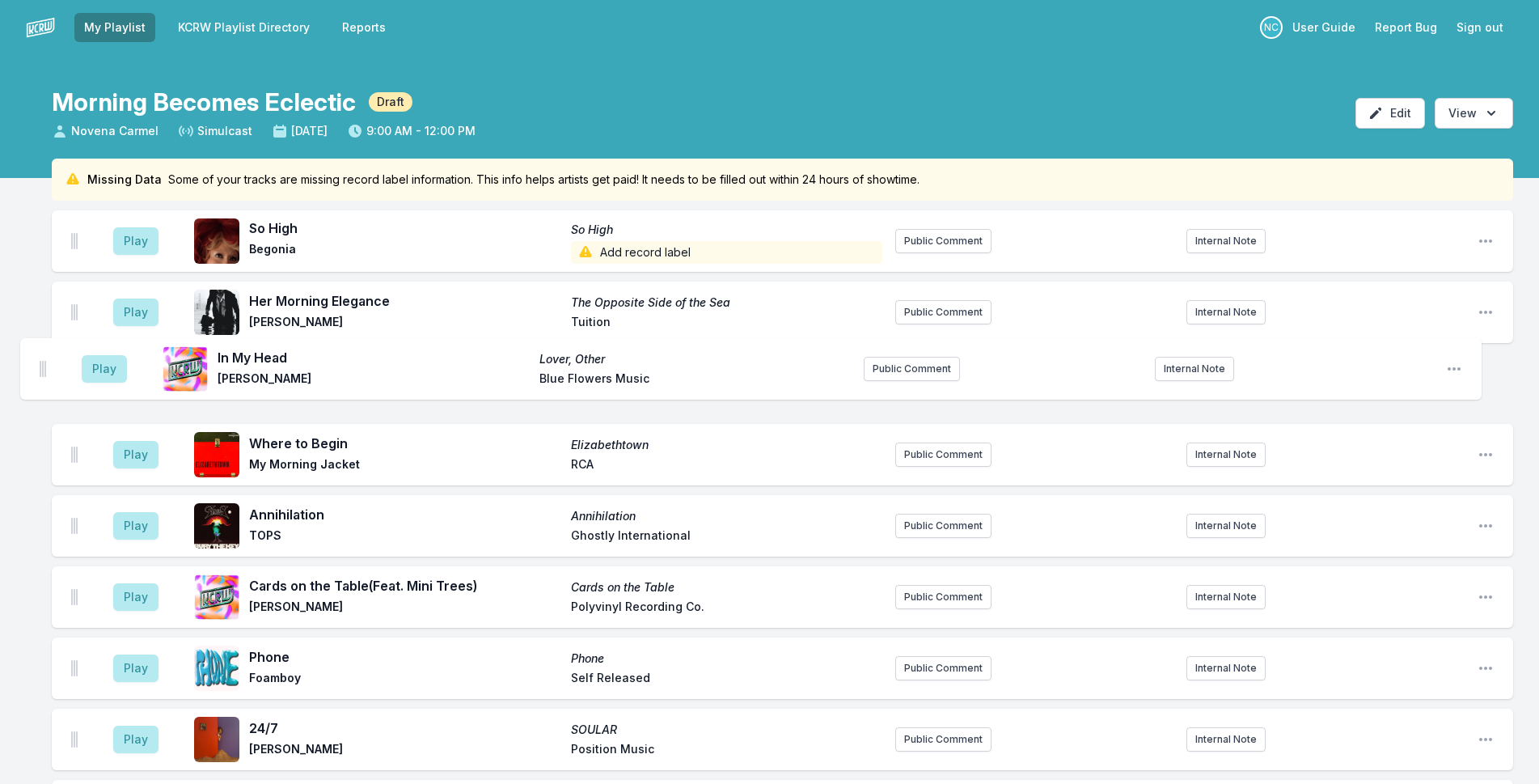
drag, startPoint x: 73, startPoint y: 361, endPoint x: 41, endPoint y: 362, distance: 32.0
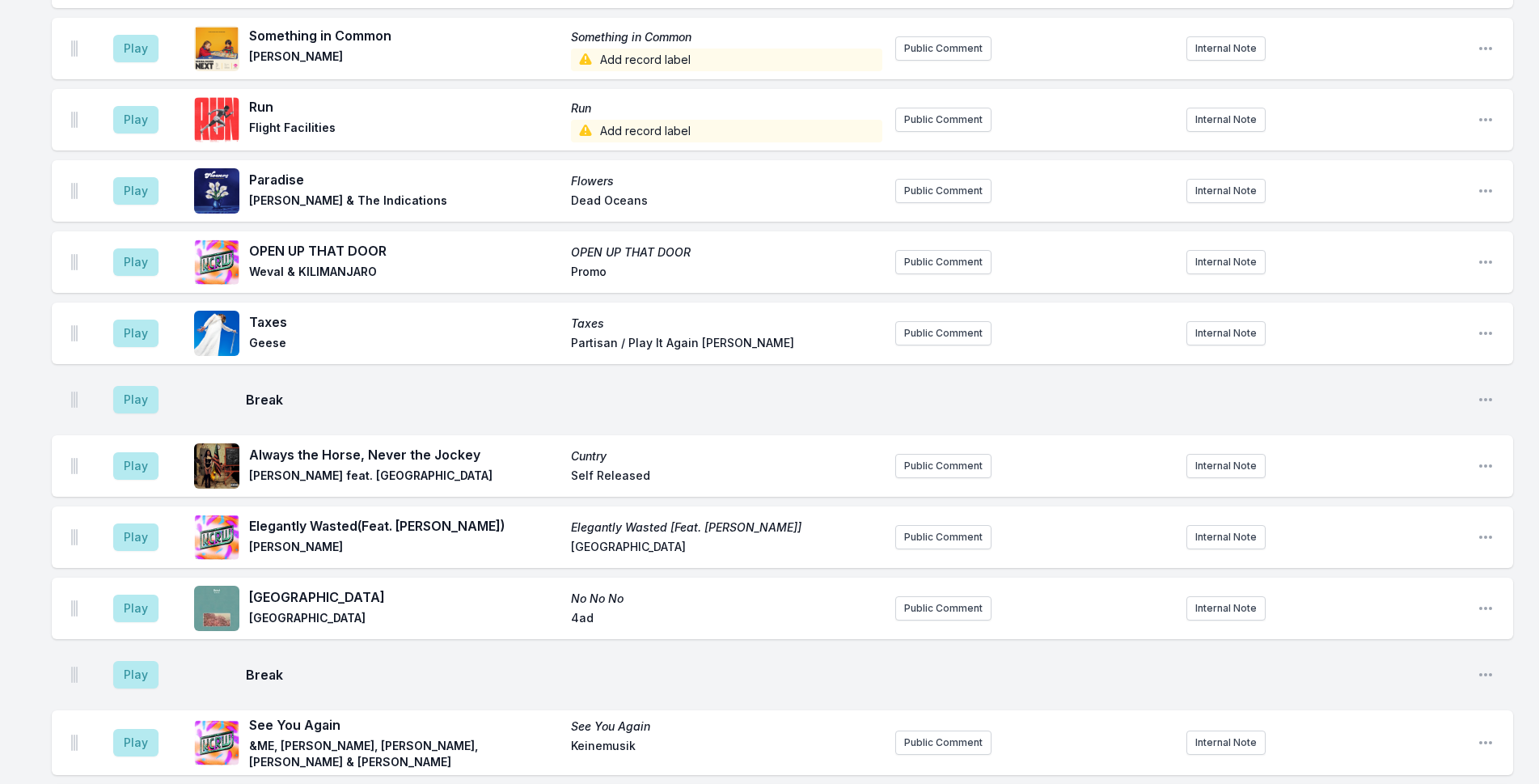
scroll to position [2181, 0]
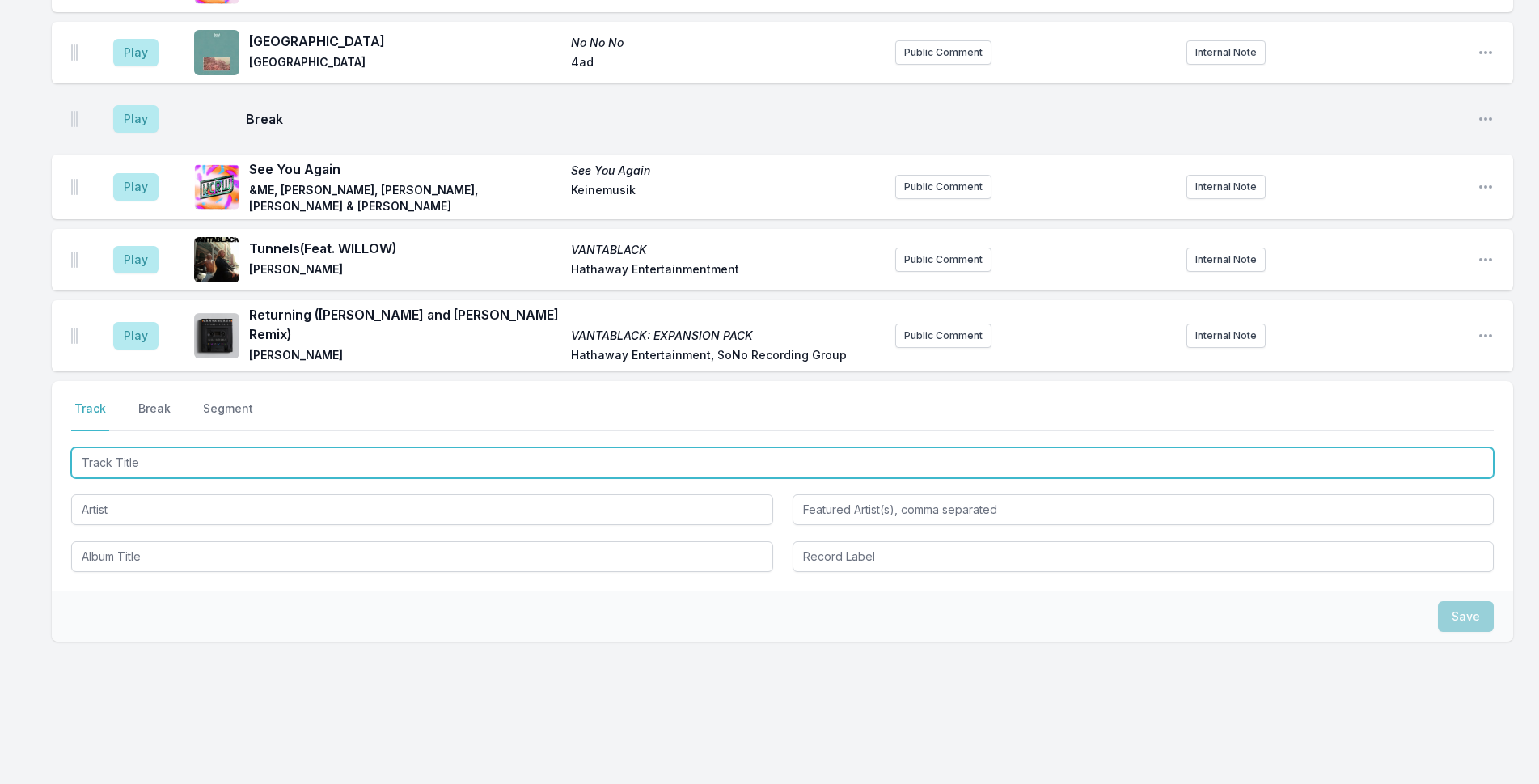
drag, startPoint x: 225, startPoint y: 455, endPoint x: 1552, endPoint y: 327, distance: 1333.2
click at [251, 455] on input "Track Title" at bounding box center [782, 463] width 1422 height 31
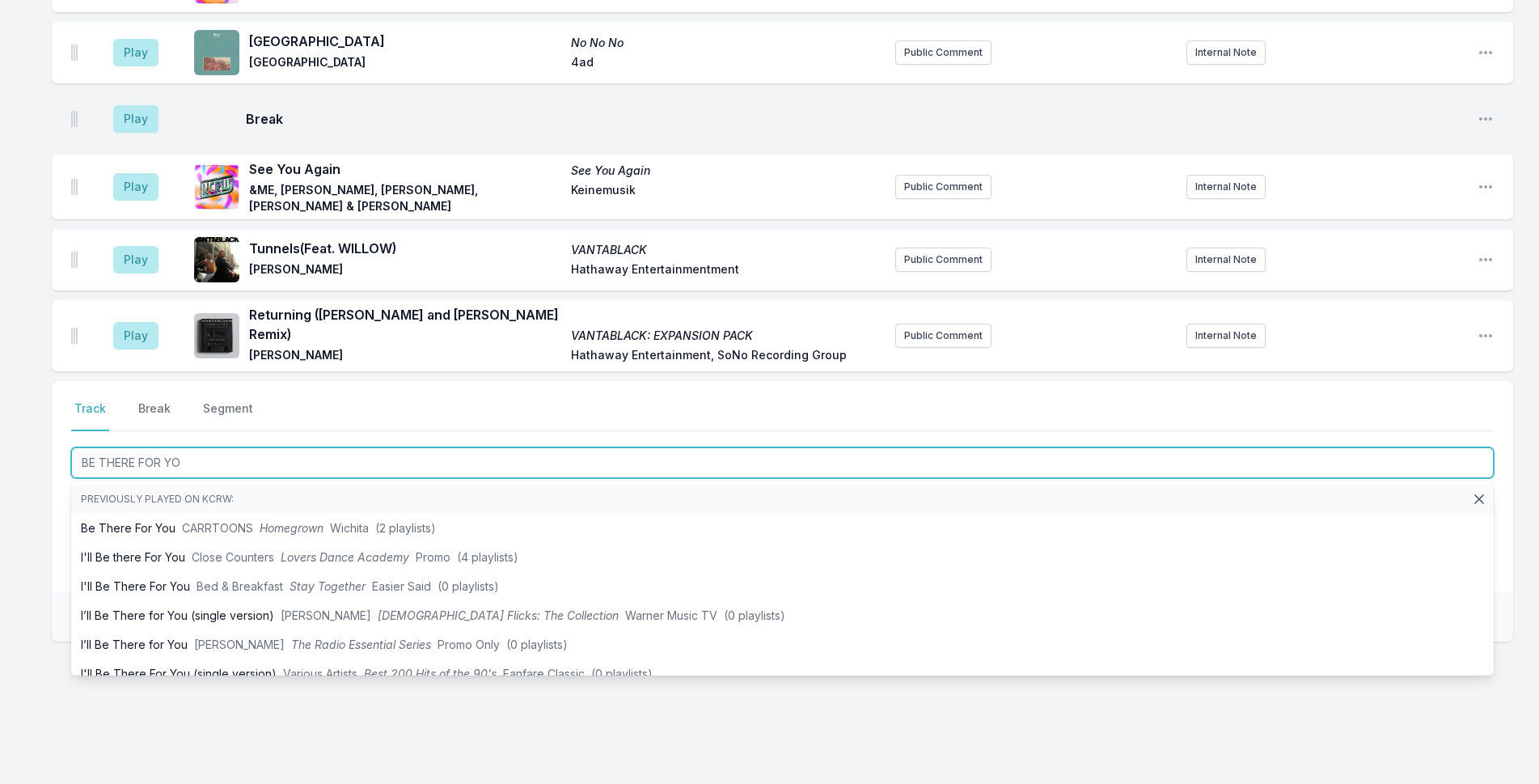
type input "BE THERE FOR YOU"
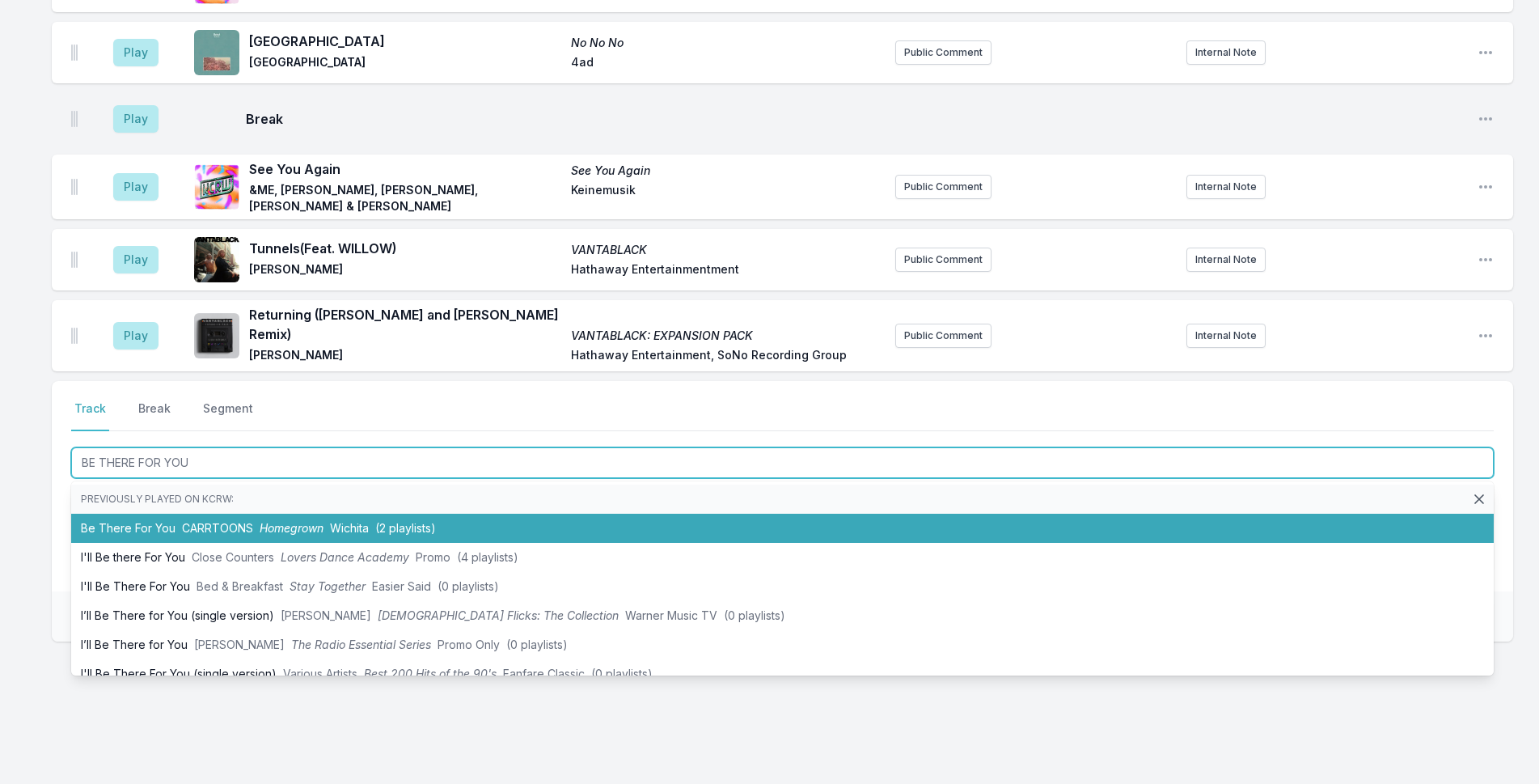
click at [366, 521] on span "Wichita" at bounding box center [349, 527] width 39 height 14
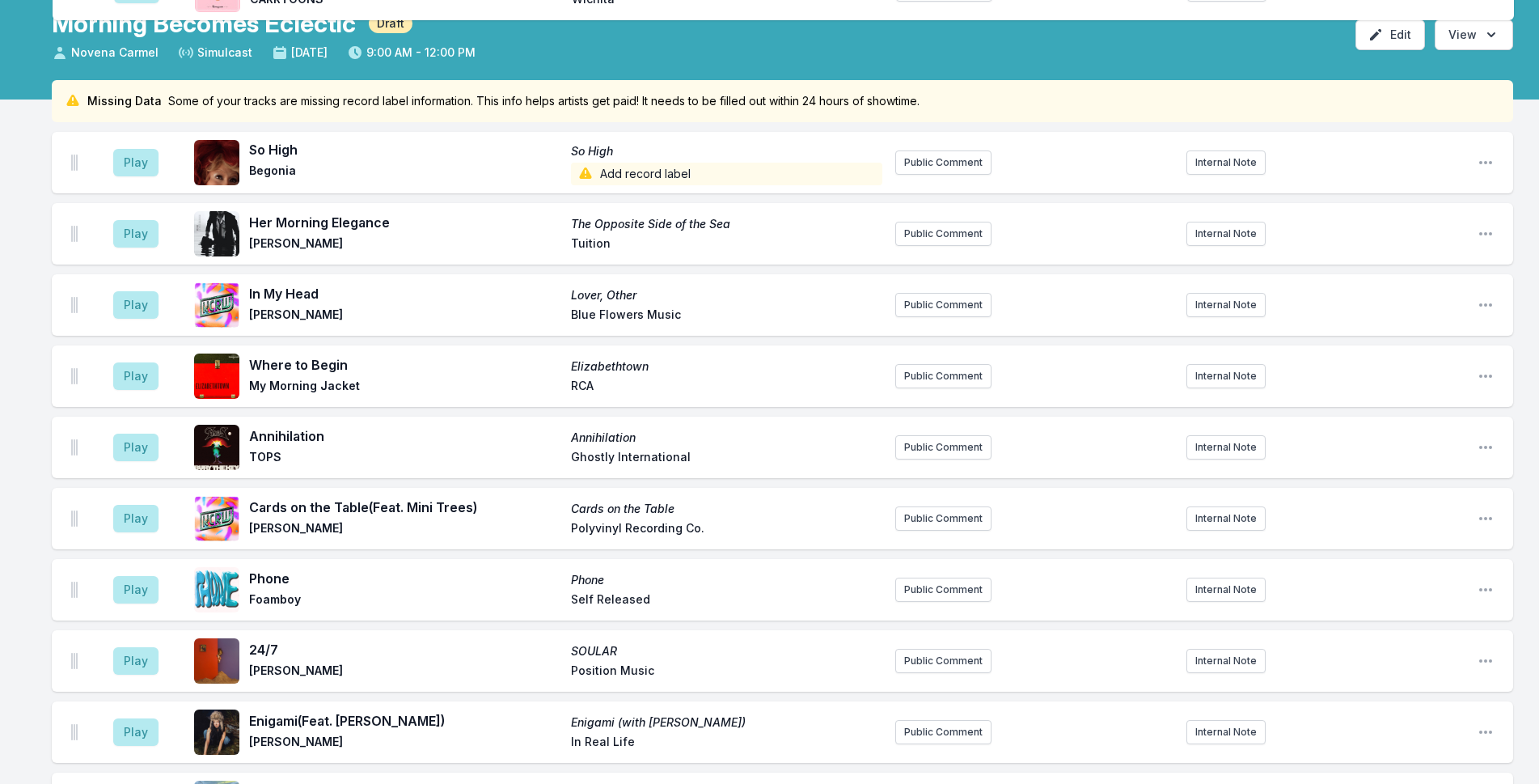
scroll to position [0, 0]
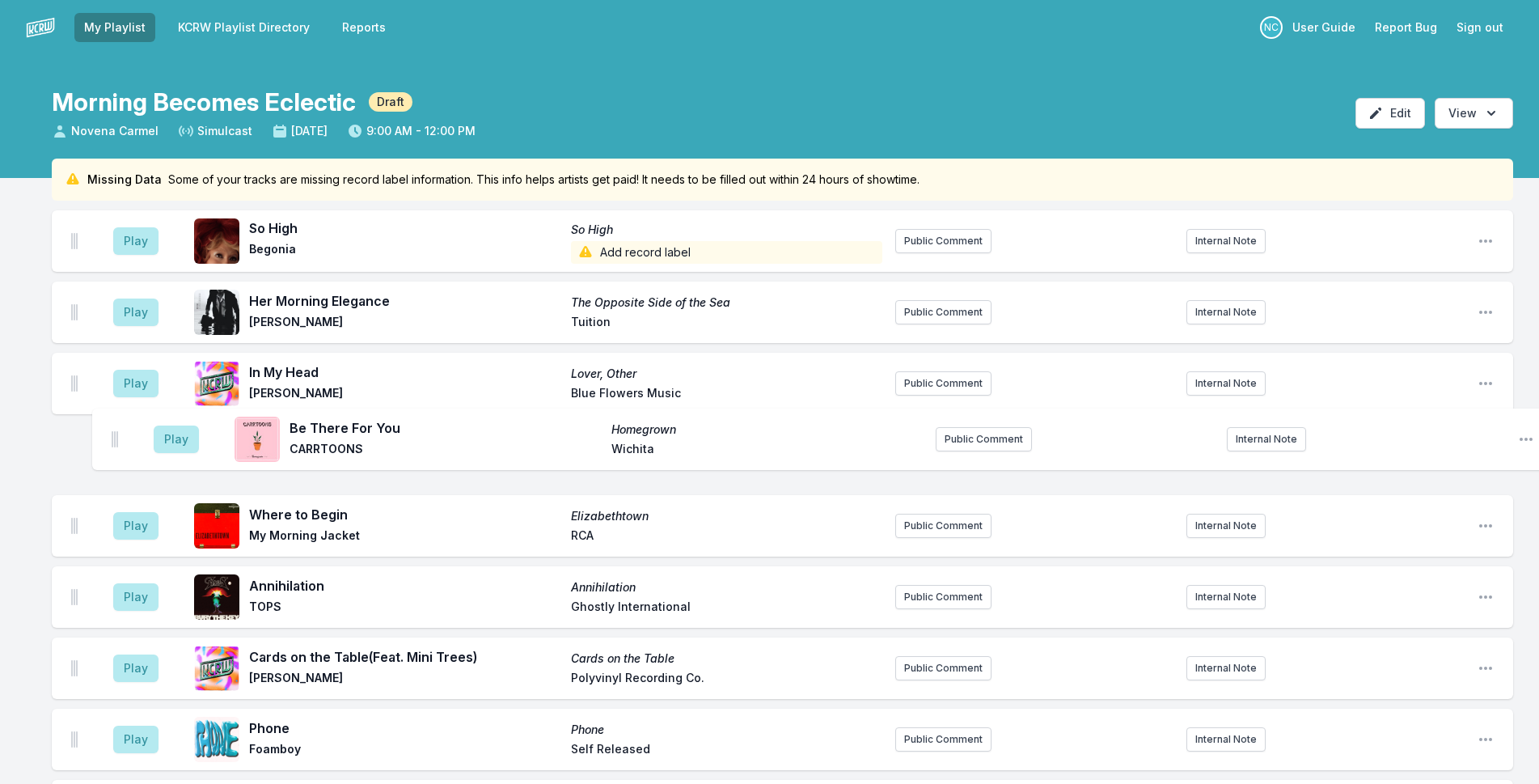
drag, startPoint x: 71, startPoint y: 329, endPoint x: 111, endPoint y: 437, distance: 115.2
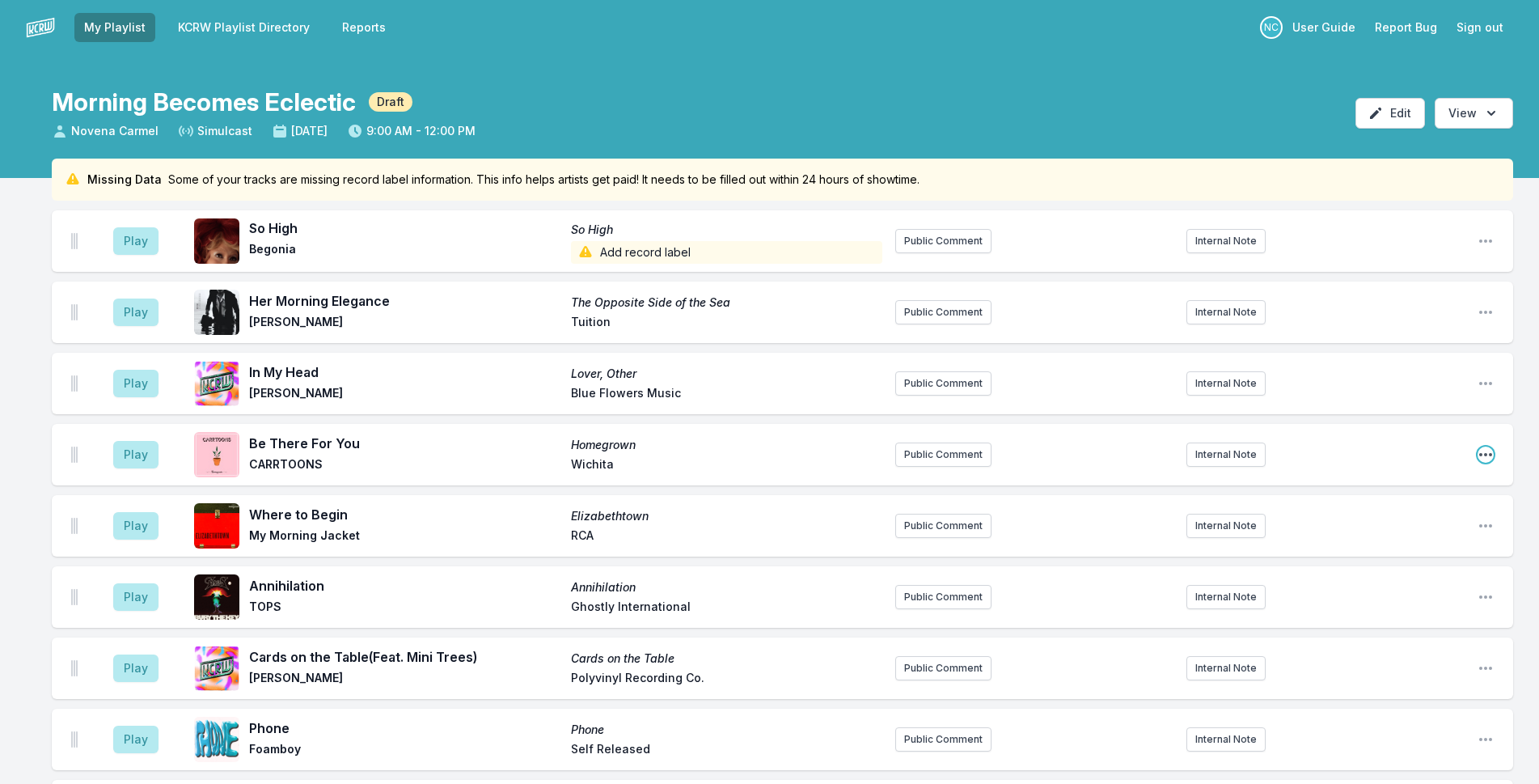
click at [1482, 454] on icon "Open playlist item options" at bounding box center [1486, 455] width 16 height 16
click at [1485, 454] on icon "Open playlist item options" at bounding box center [1485, 455] width 13 height 4
click at [1490, 457] on icon "Open playlist item options" at bounding box center [1486, 455] width 16 height 16
click at [1410, 535] on button "Delete Entry" at bounding box center [1403, 545] width 181 height 29
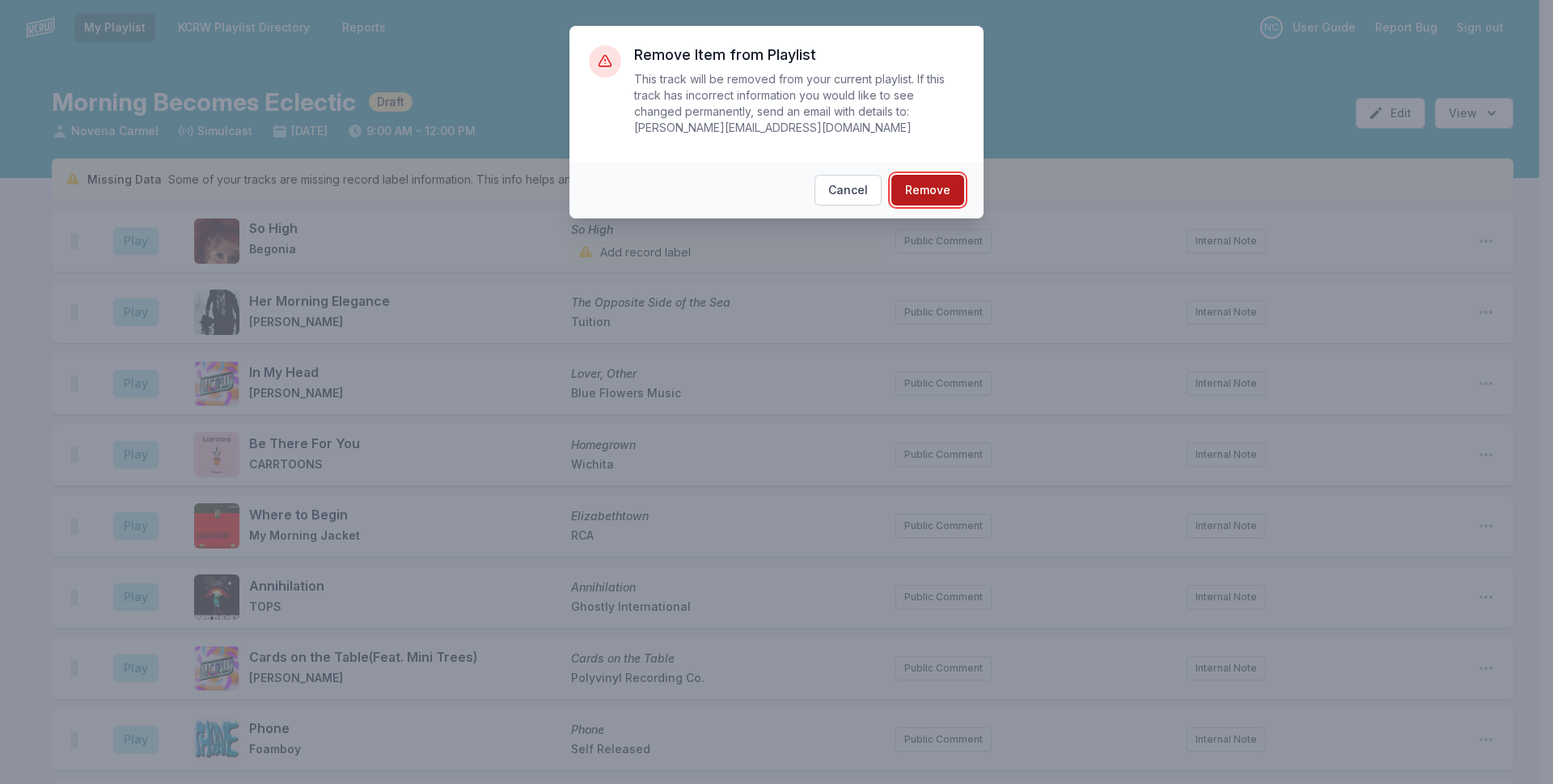
click at [954, 175] on button "Remove" at bounding box center [928, 191] width 73 height 31
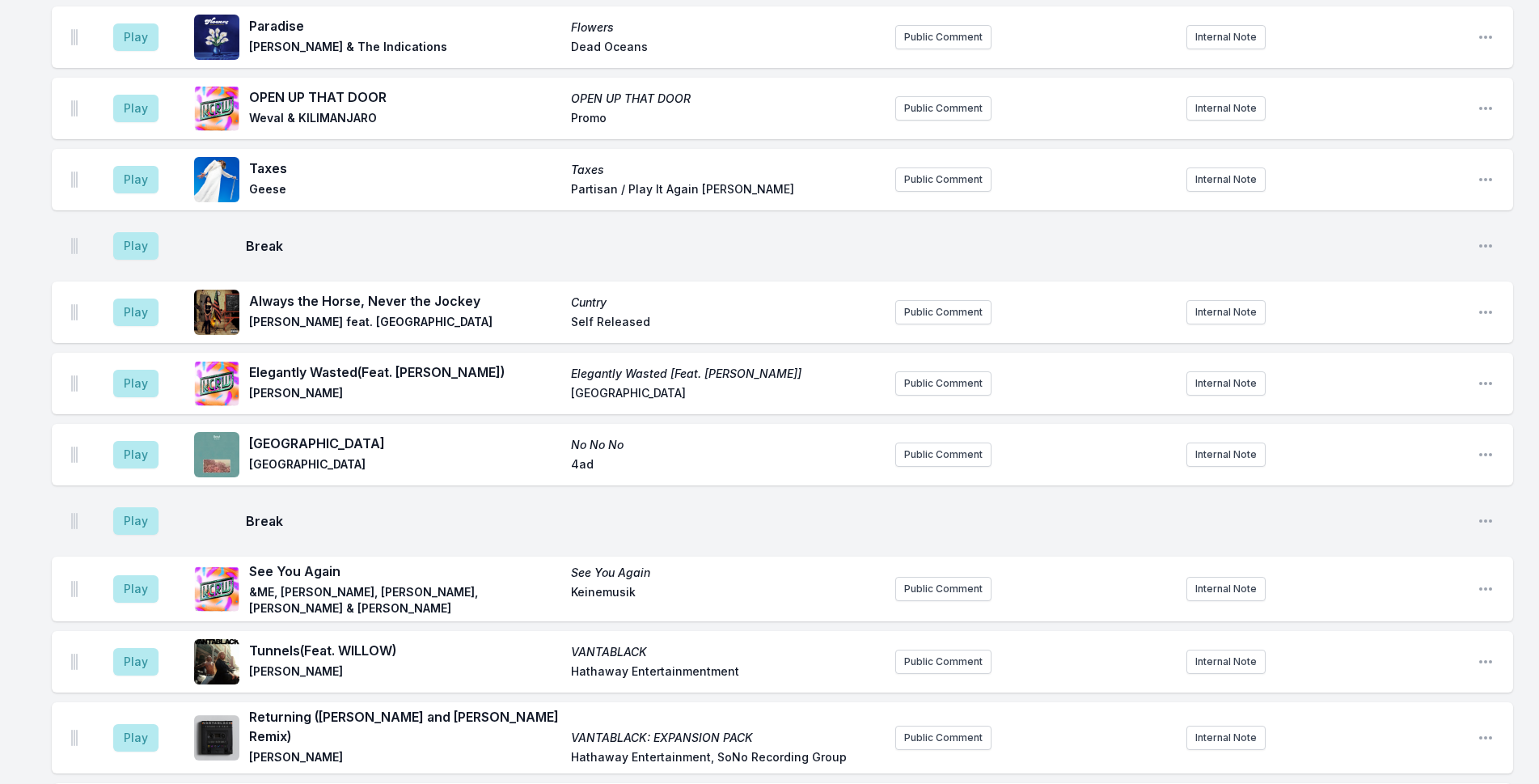
scroll to position [2181, 0]
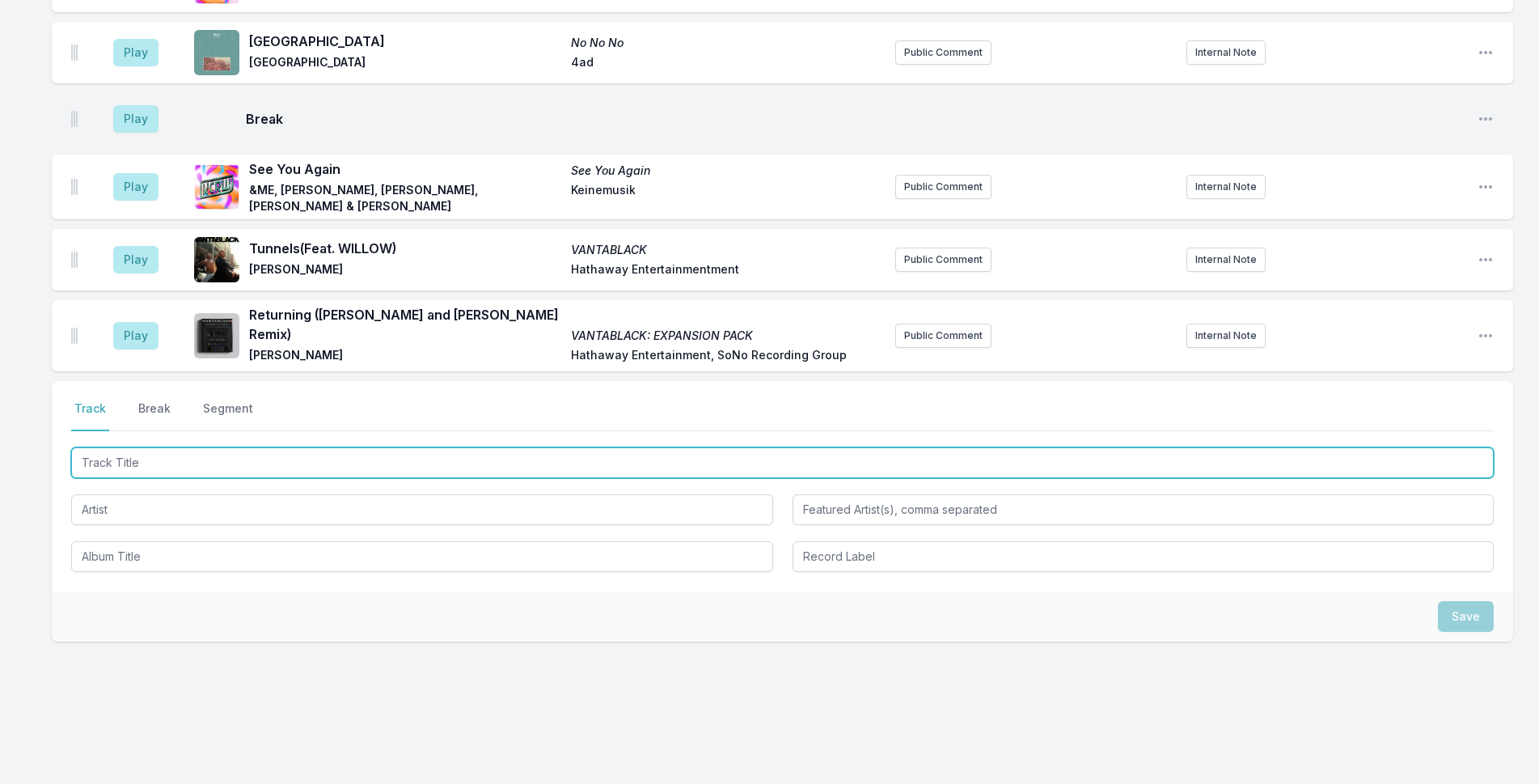
drag, startPoint x: 312, startPoint y: 448, endPoint x: 491, endPoint y: 390, distance: 188.2
click at [320, 448] on input "Track Title" at bounding box center [782, 463] width 1422 height 31
type input "t"
type input "This is the Day"
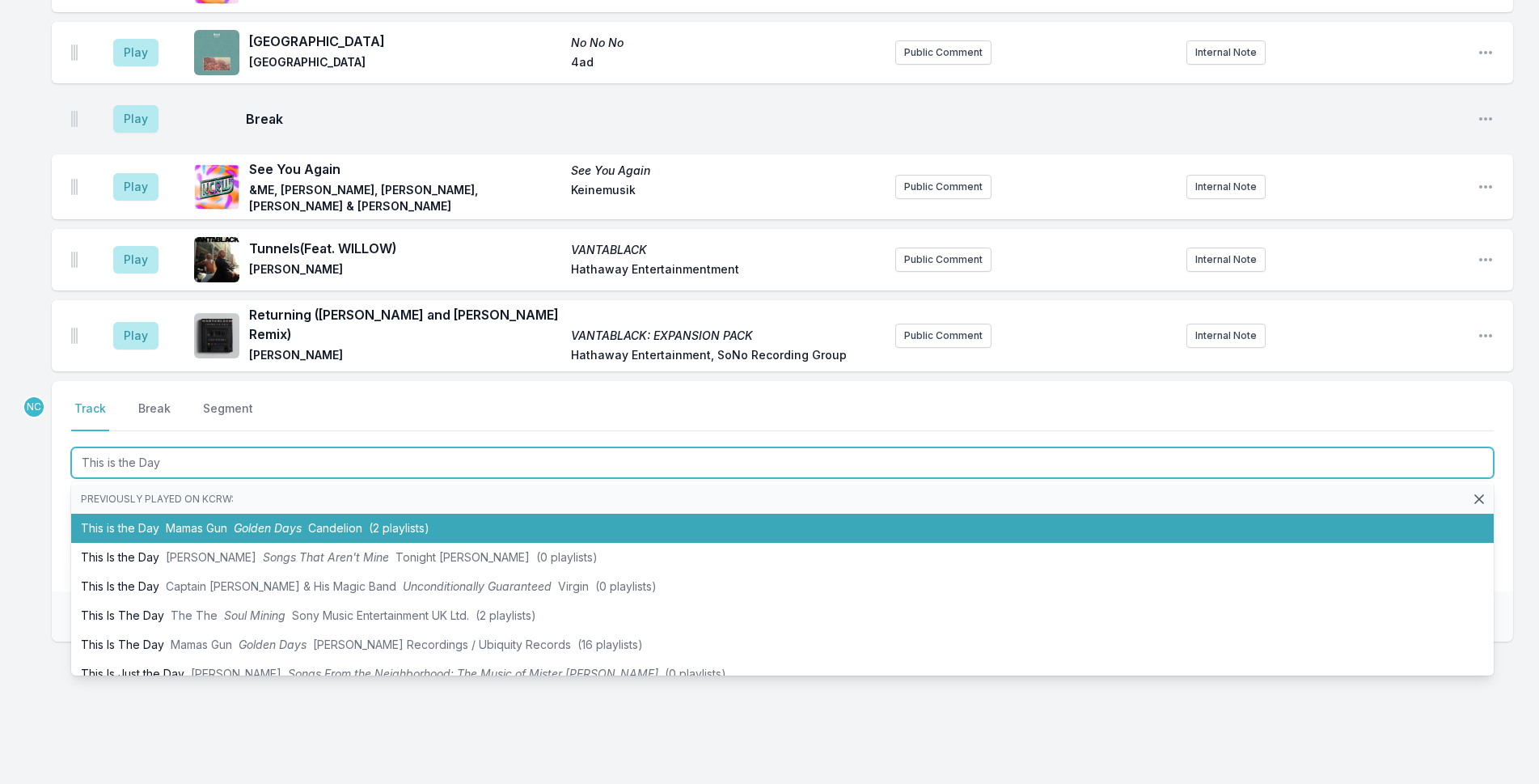
click at [451, 513] on li "This is the Day Mamas Gun Golden Days Candelion (2 playlists)" at bounding box center [782, 528] width 1422 height 29
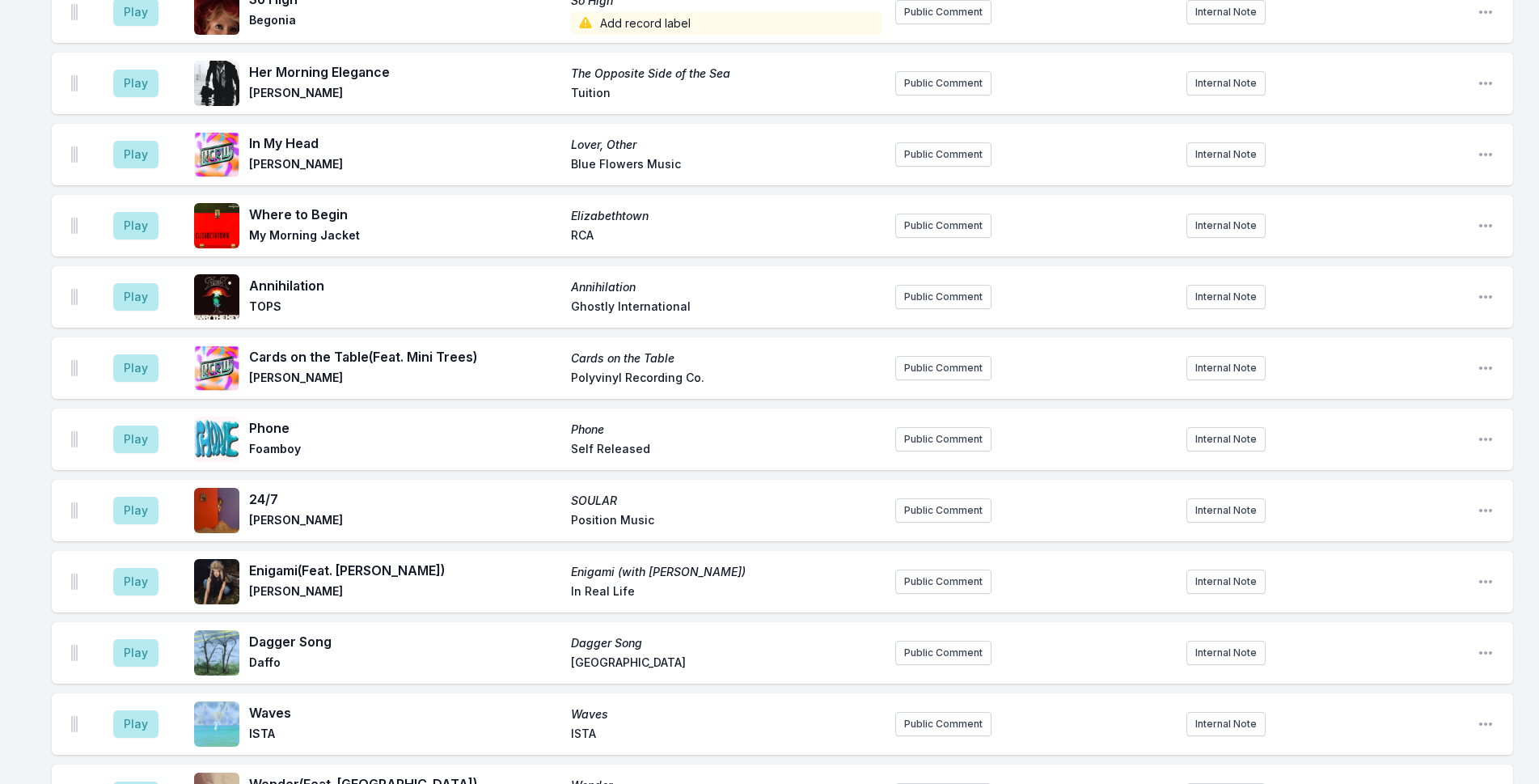
scroll to position [0, 0]
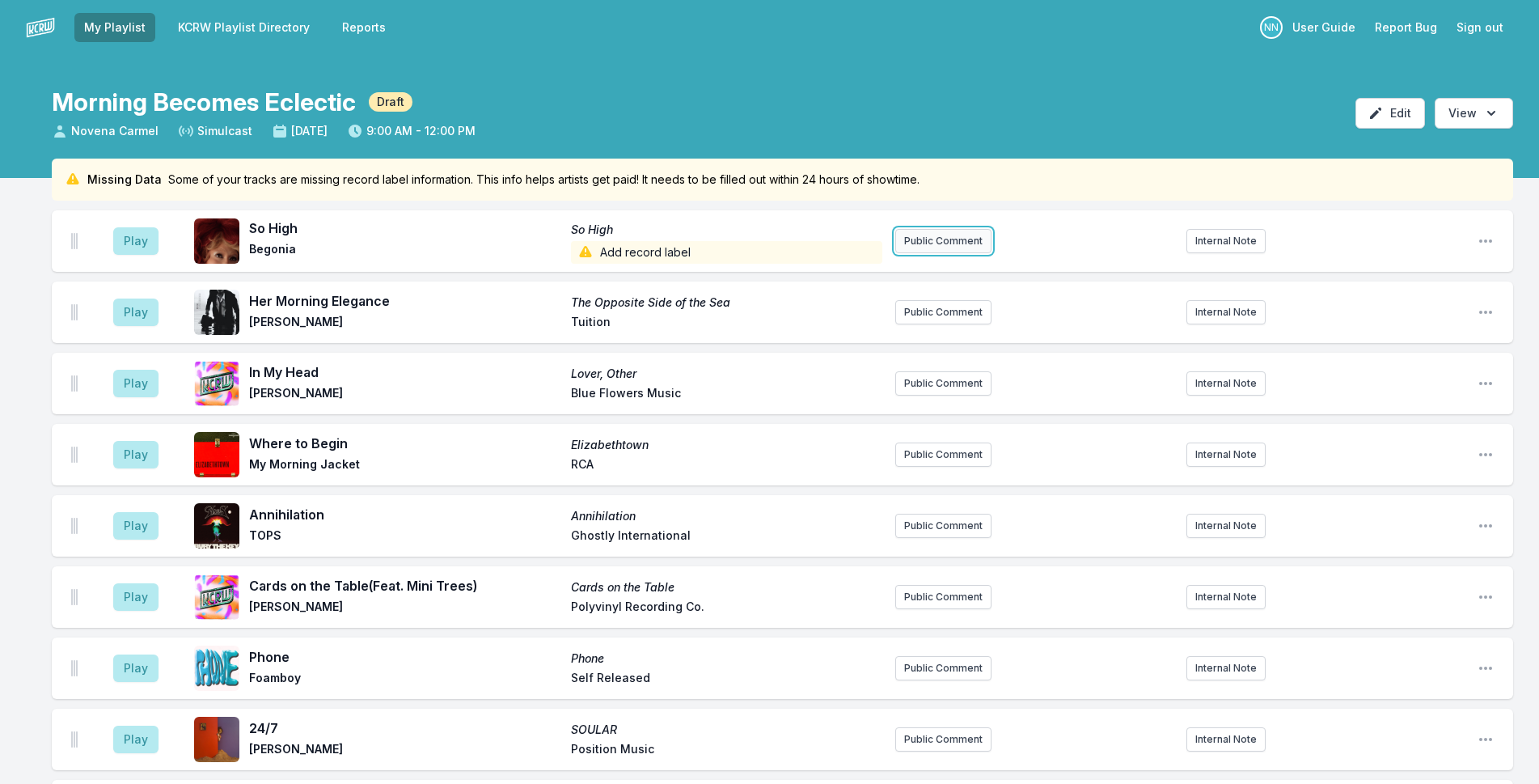
click at [927, 241] on button "Public Comment" at bounding box center [944, 241] width 97 height 25
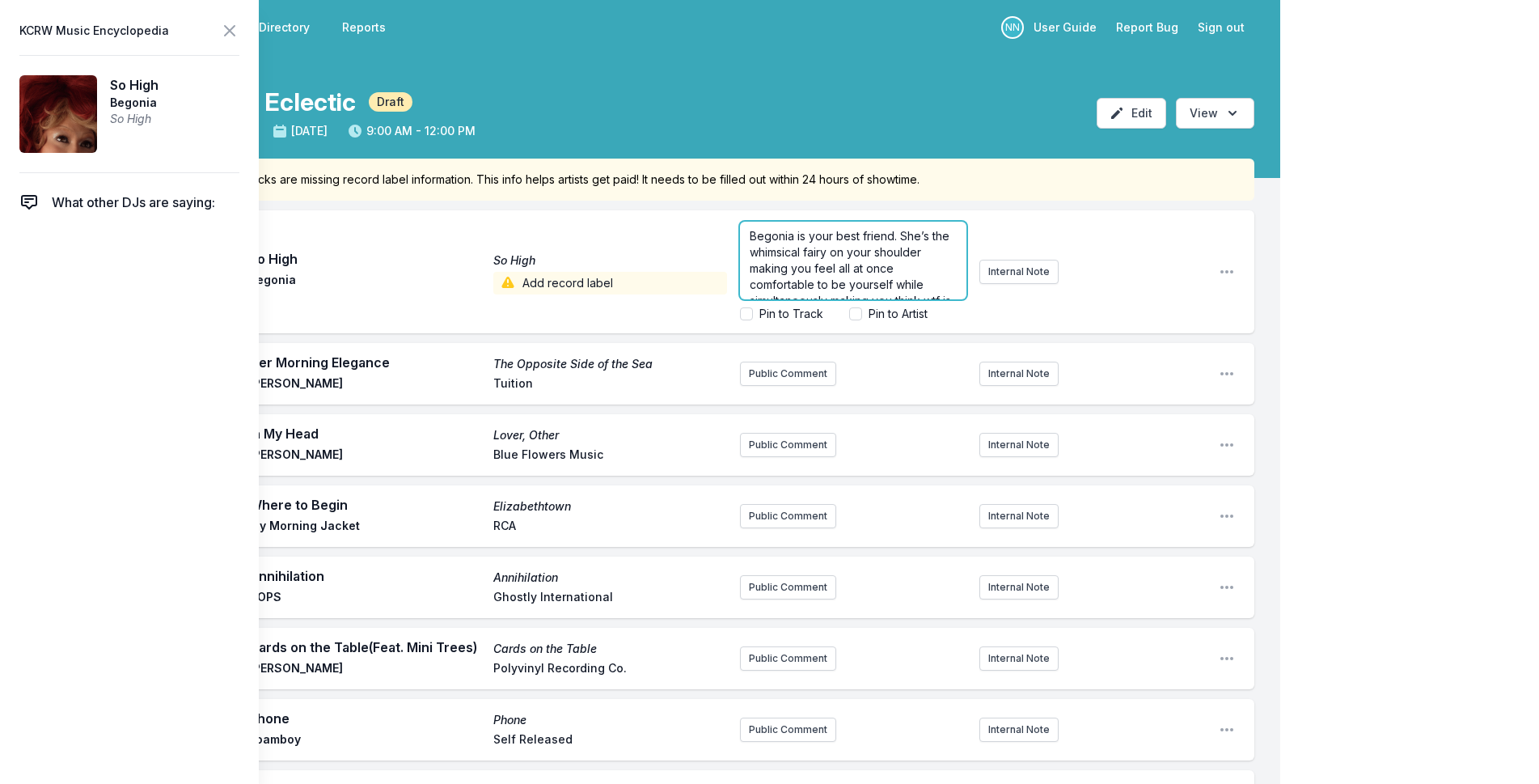
click at [750, 232] on span "Begonia is your best friend. She’s the whimsical fairy on your shoulder making …" at bounding box center [852, 284] width 204 height 111
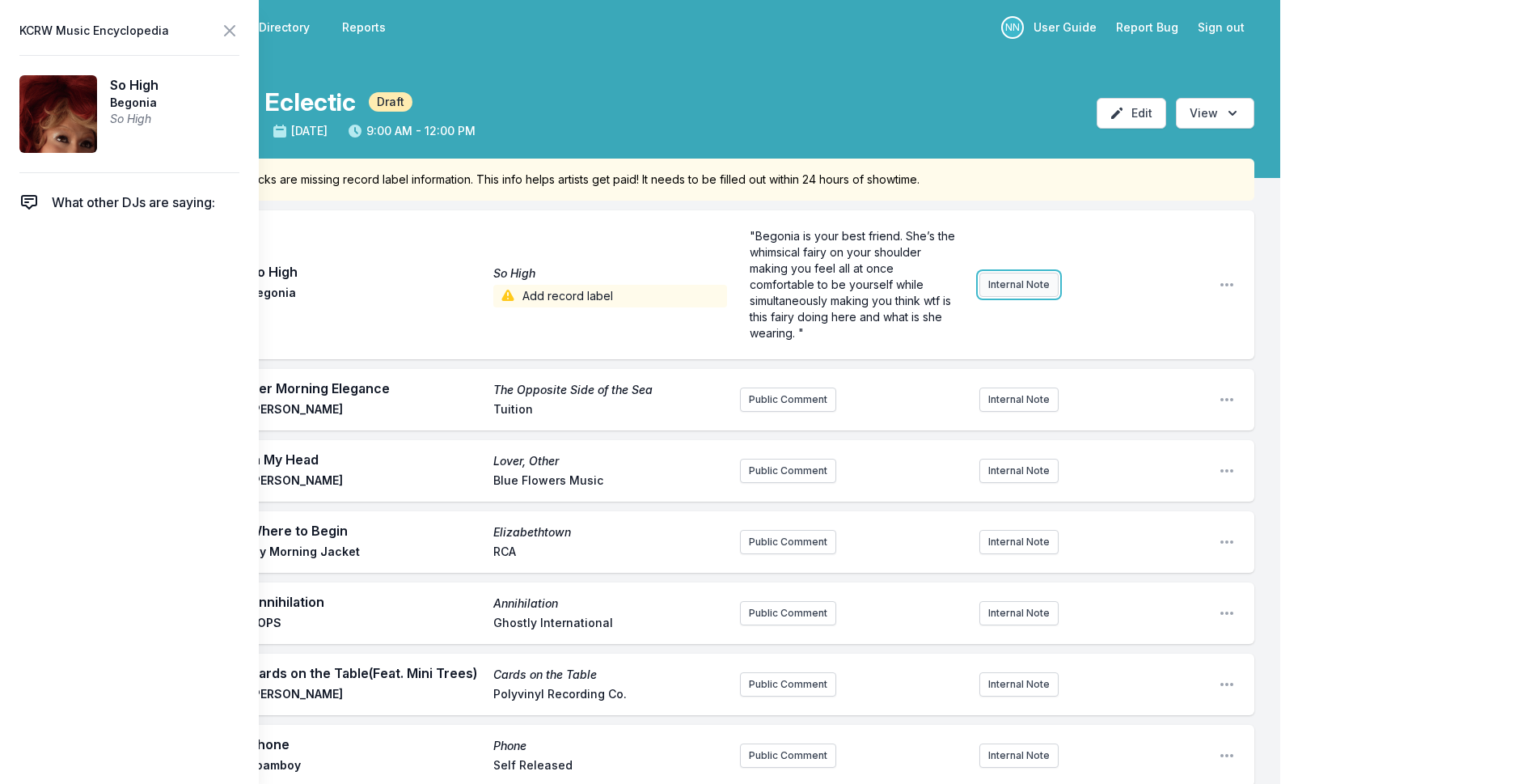
click at [1012, 290] on button "Internal Note" at bounding box center [1018, 284] width 79 height 25
click at [234, 25] on icon at bounding box center [229, 30] width 19 height 19
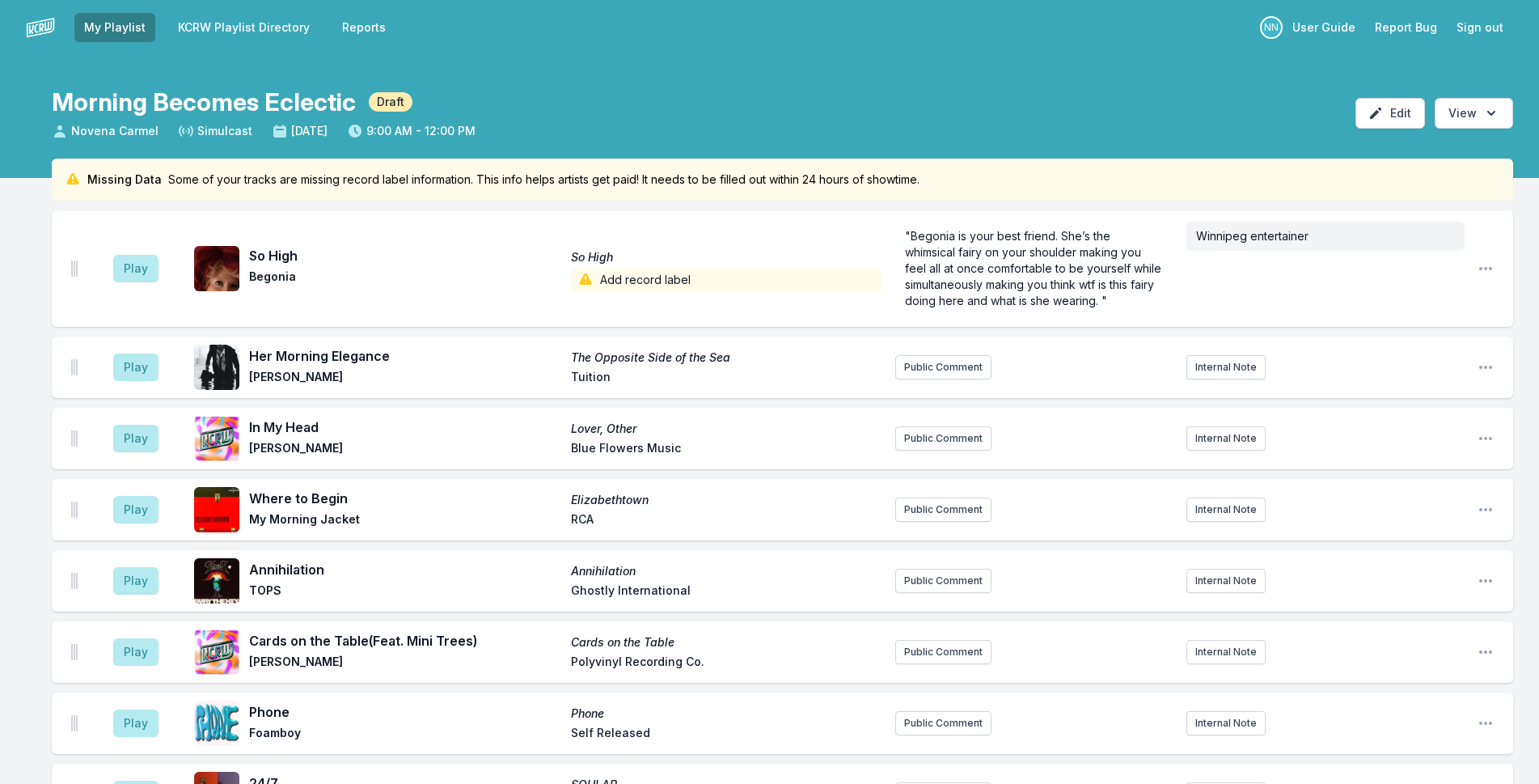
click at [1227, 216] on aside "Winnipeg entertainer" at bounding box center [1325, 268] width 278 height 107
click at [1200, 240] on span "Winnipeg entertainer" at bounding box center [1252, 235] width 112 height 14
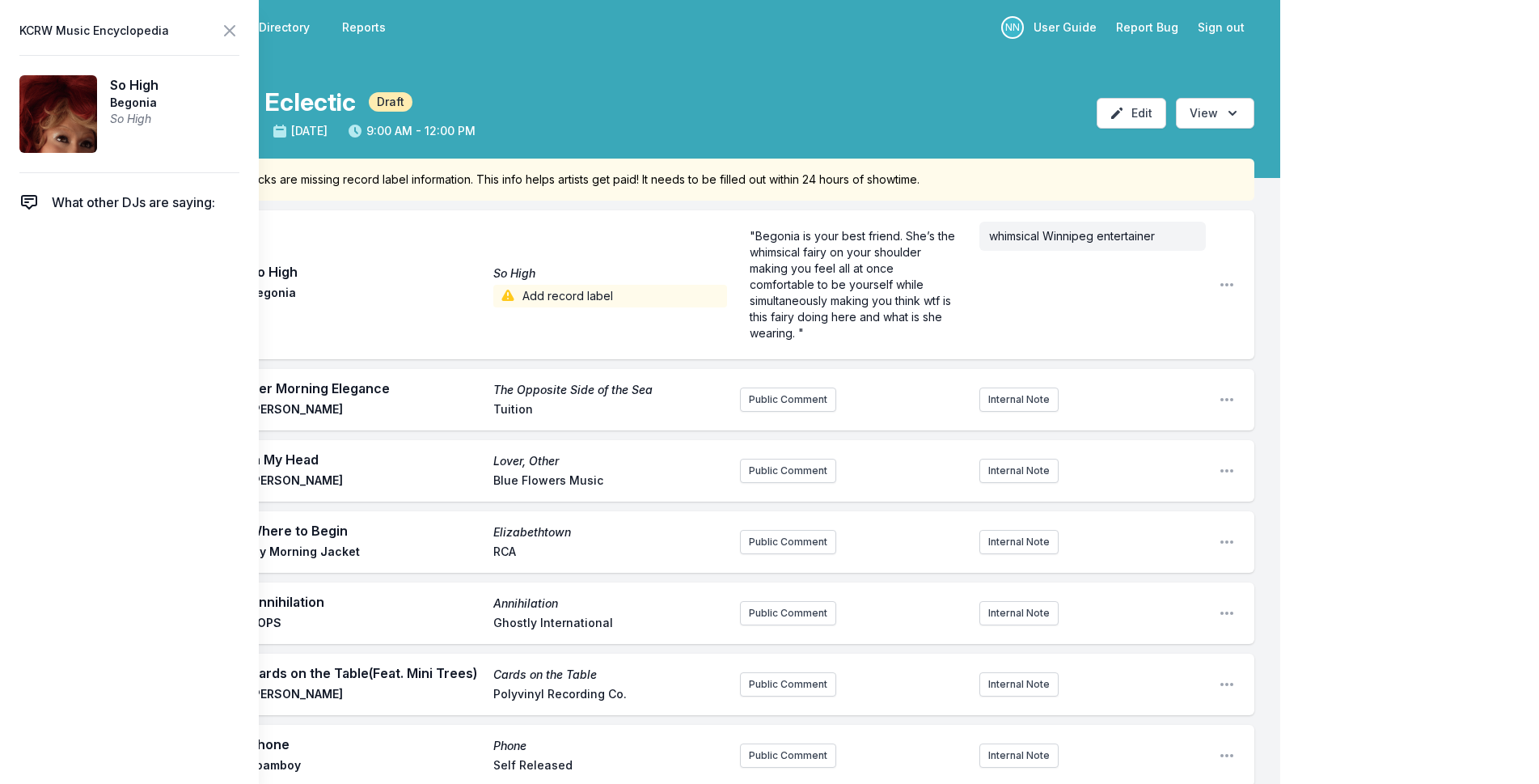
click at [229, 25] on icon at bounding box center [229, 30] width 19 height 19
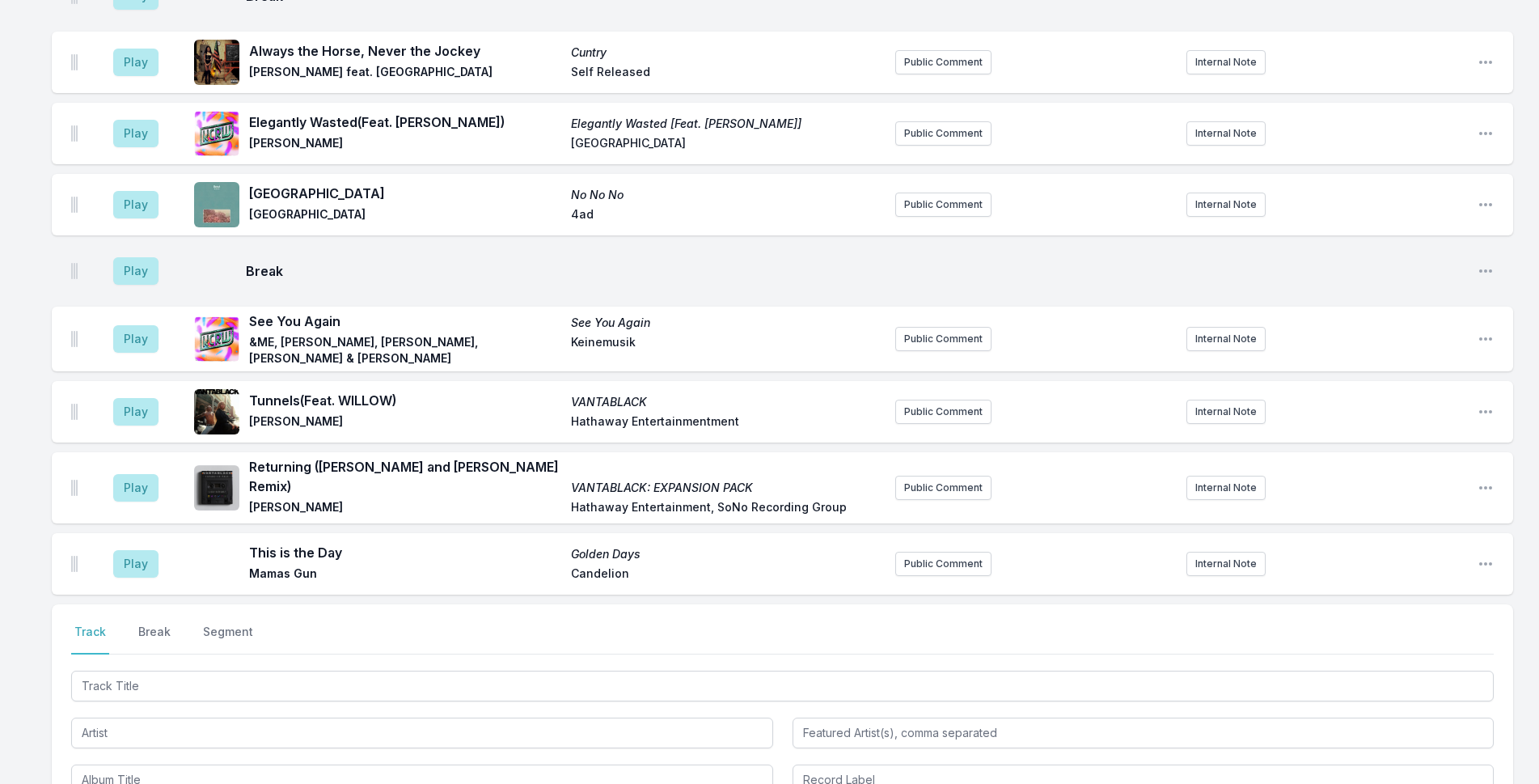
scroll to position [2310, 0]
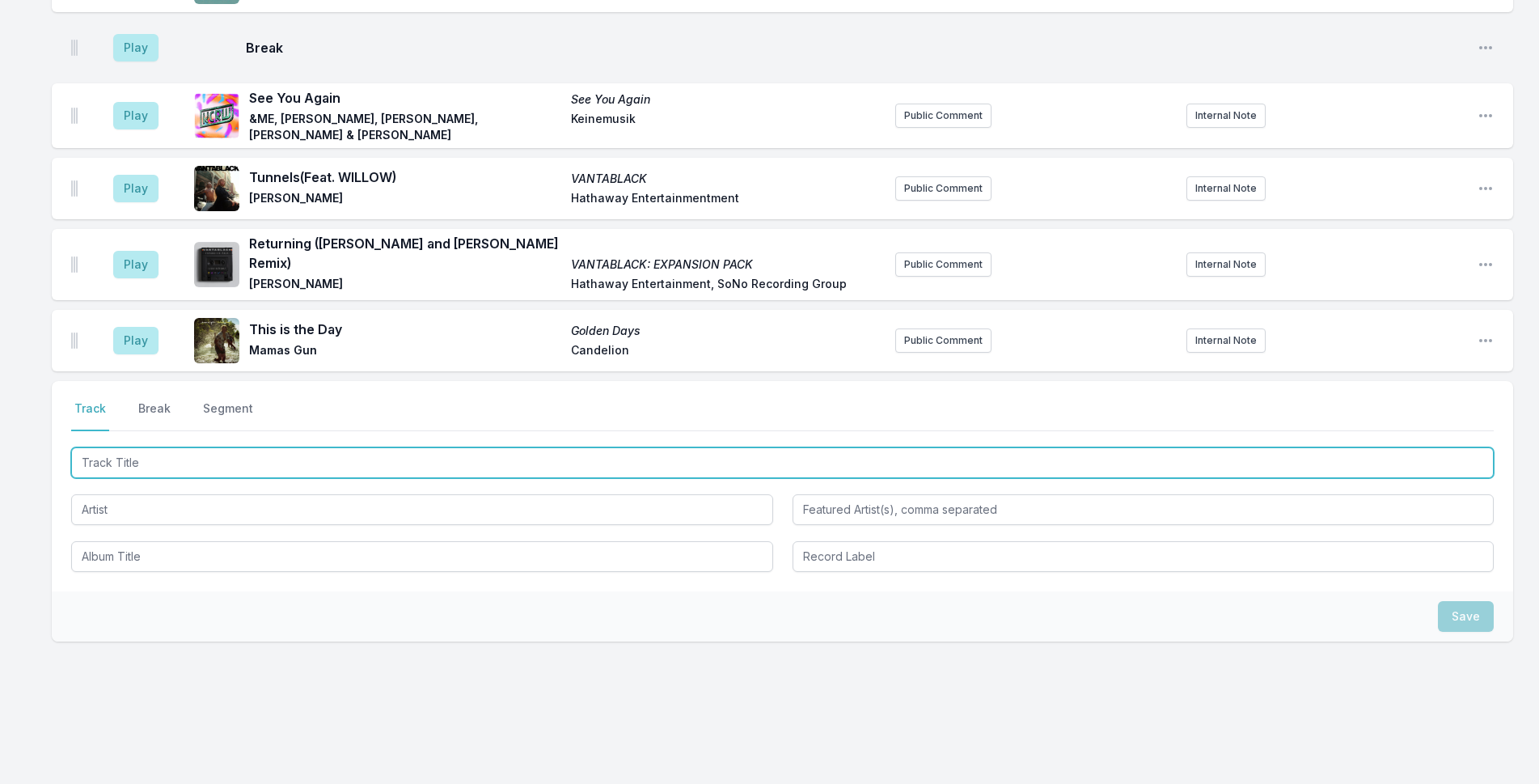
click at [512, 452] on input "Track Title" at bounding box center [782, 463] width 1422 height 31
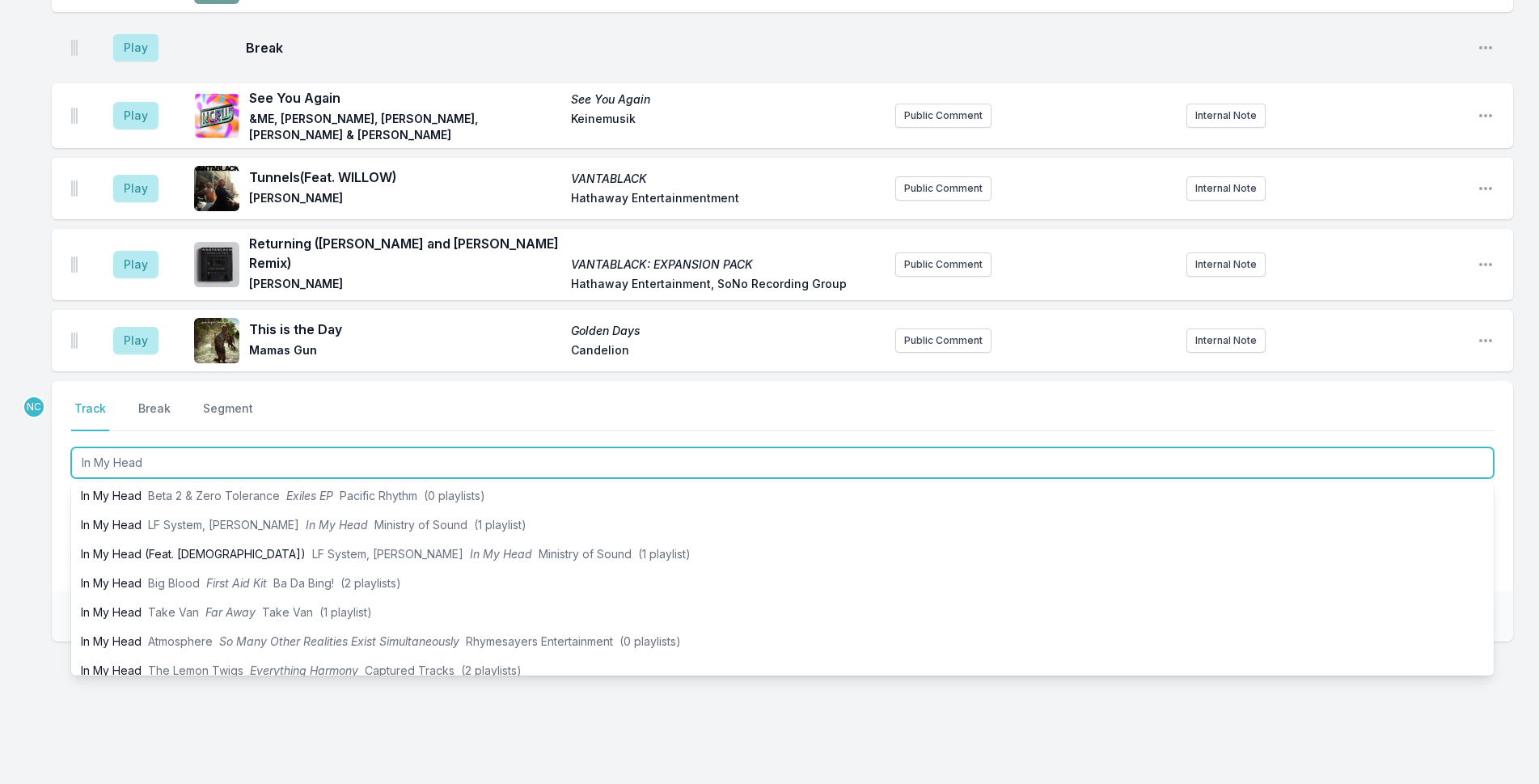
scroll to position [405, 0]
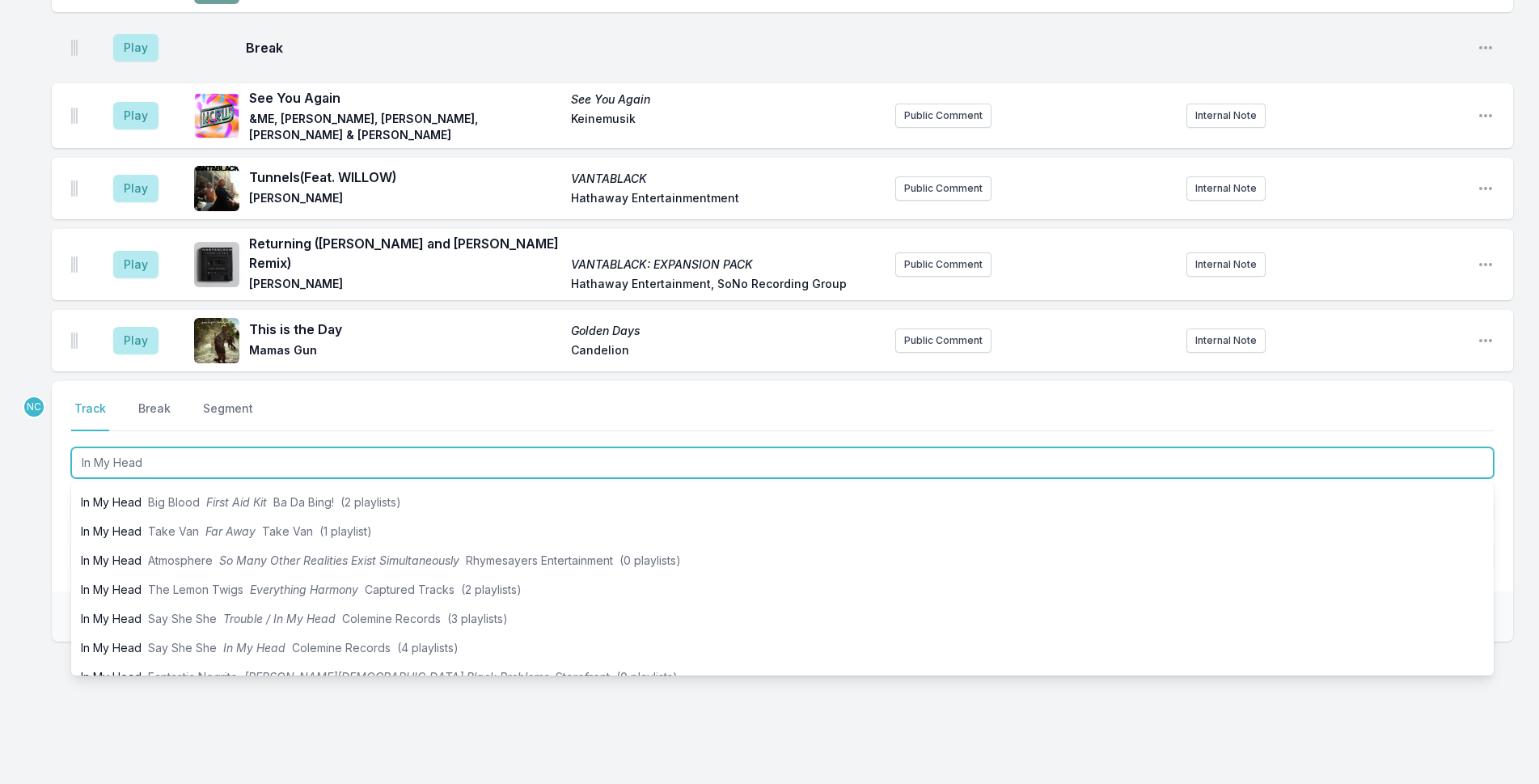
type input "In My Head"
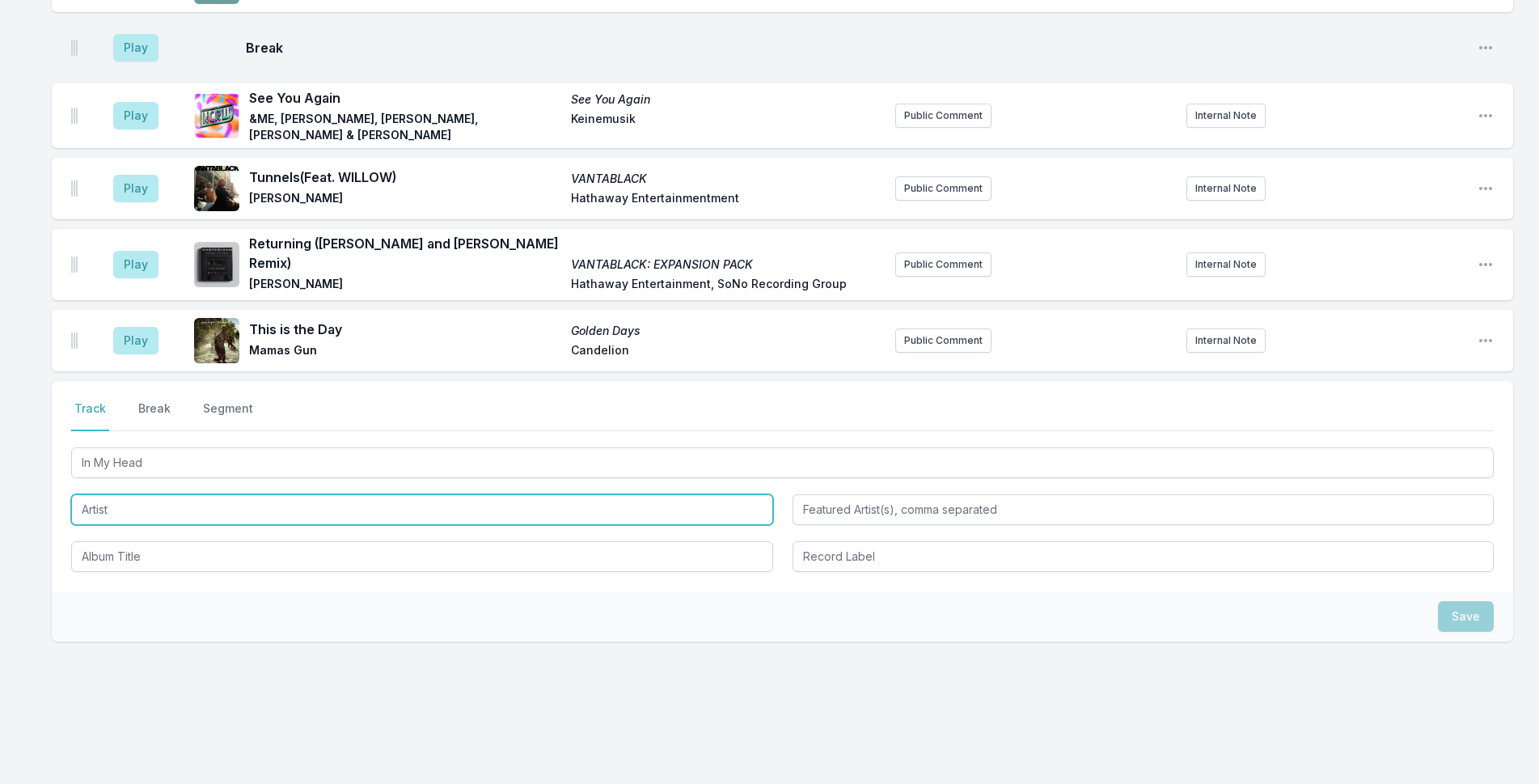
click at [110, 494] on input "Artist" at bounding box center [422, 510] width 702 height 31
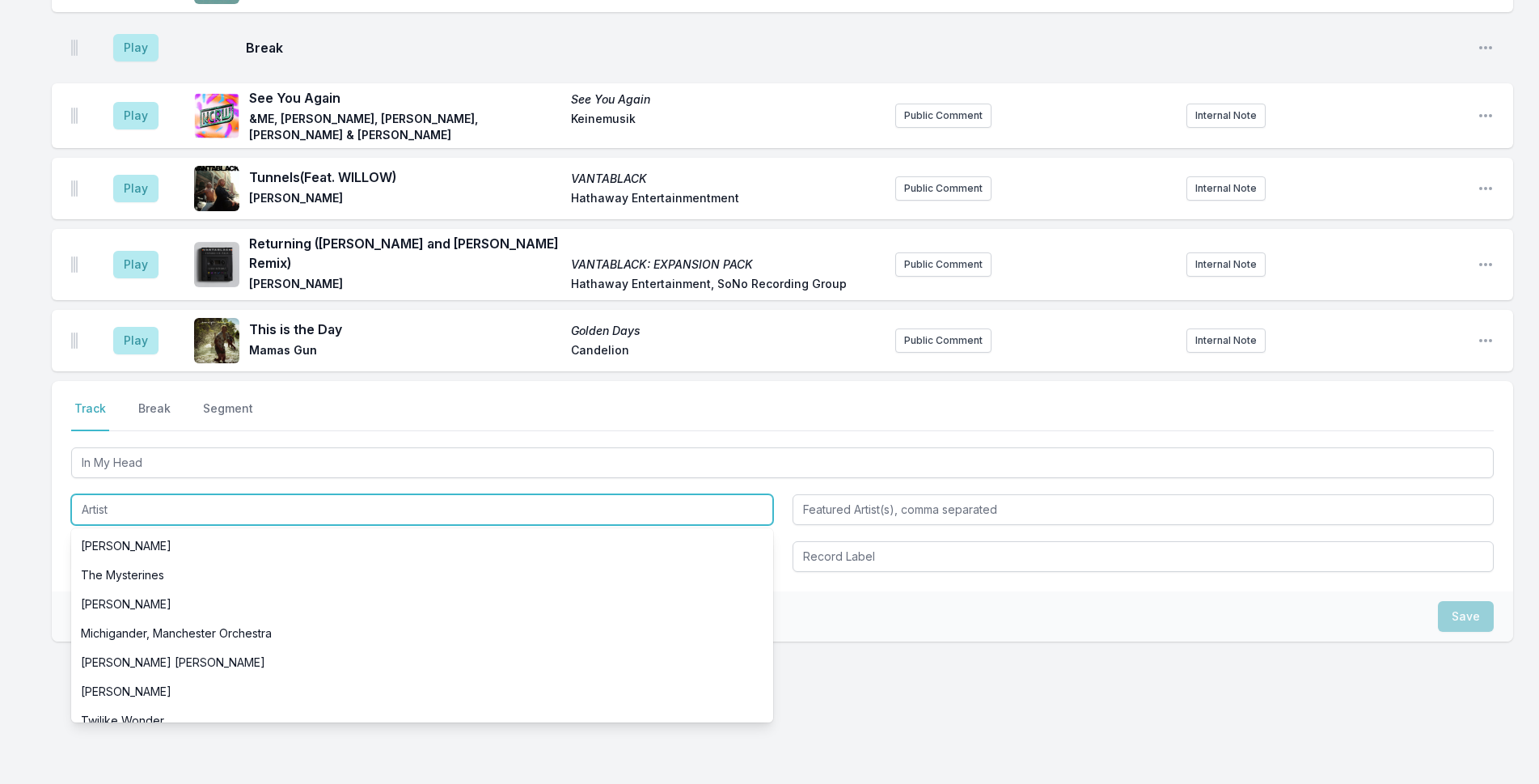
click at [111, 494] on input "Artist" at bounding box center [422, 510] width 702 height 31
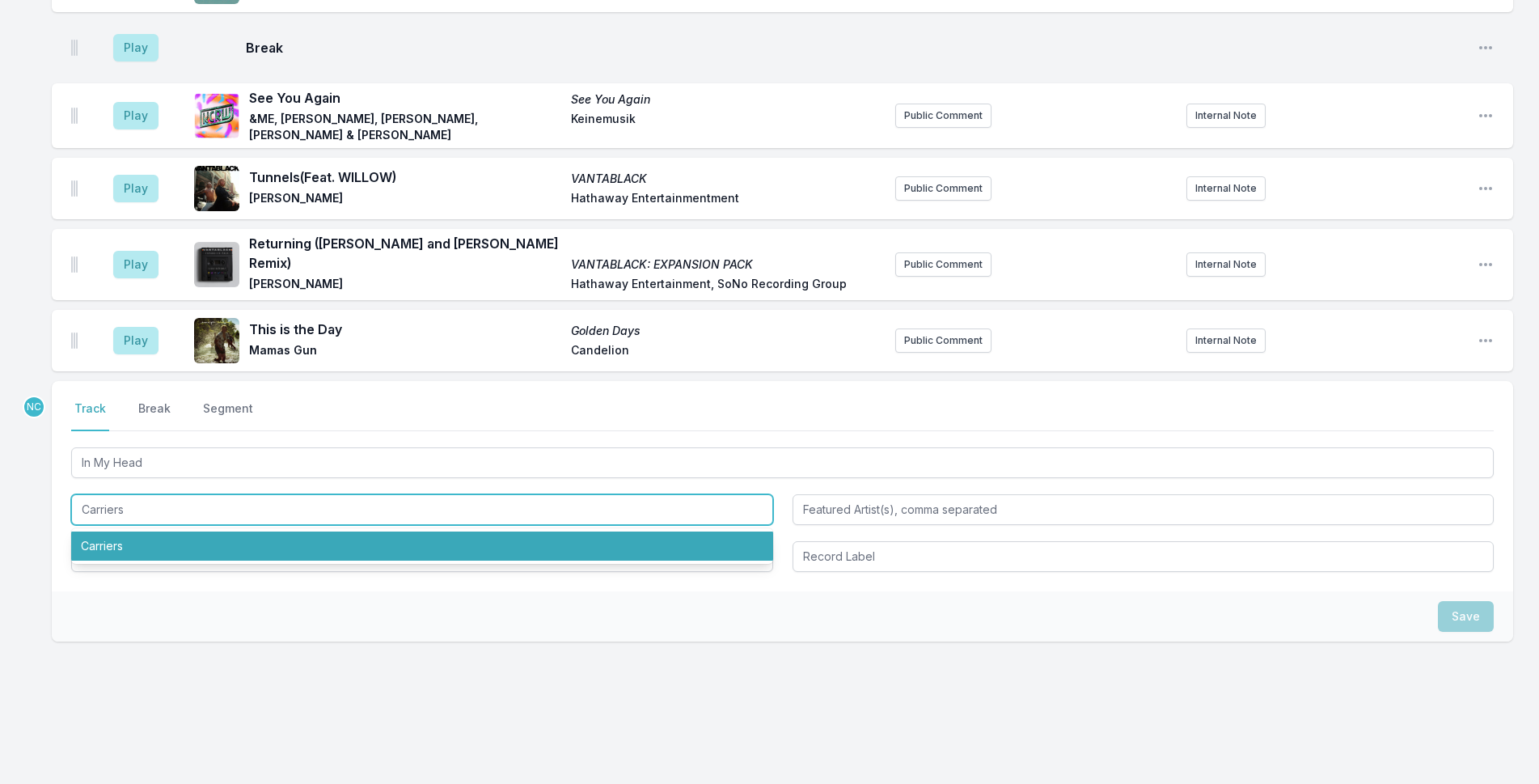
click at [187, 533] on li "Carriers" at bounding box center [422, 546] width 702 height 29
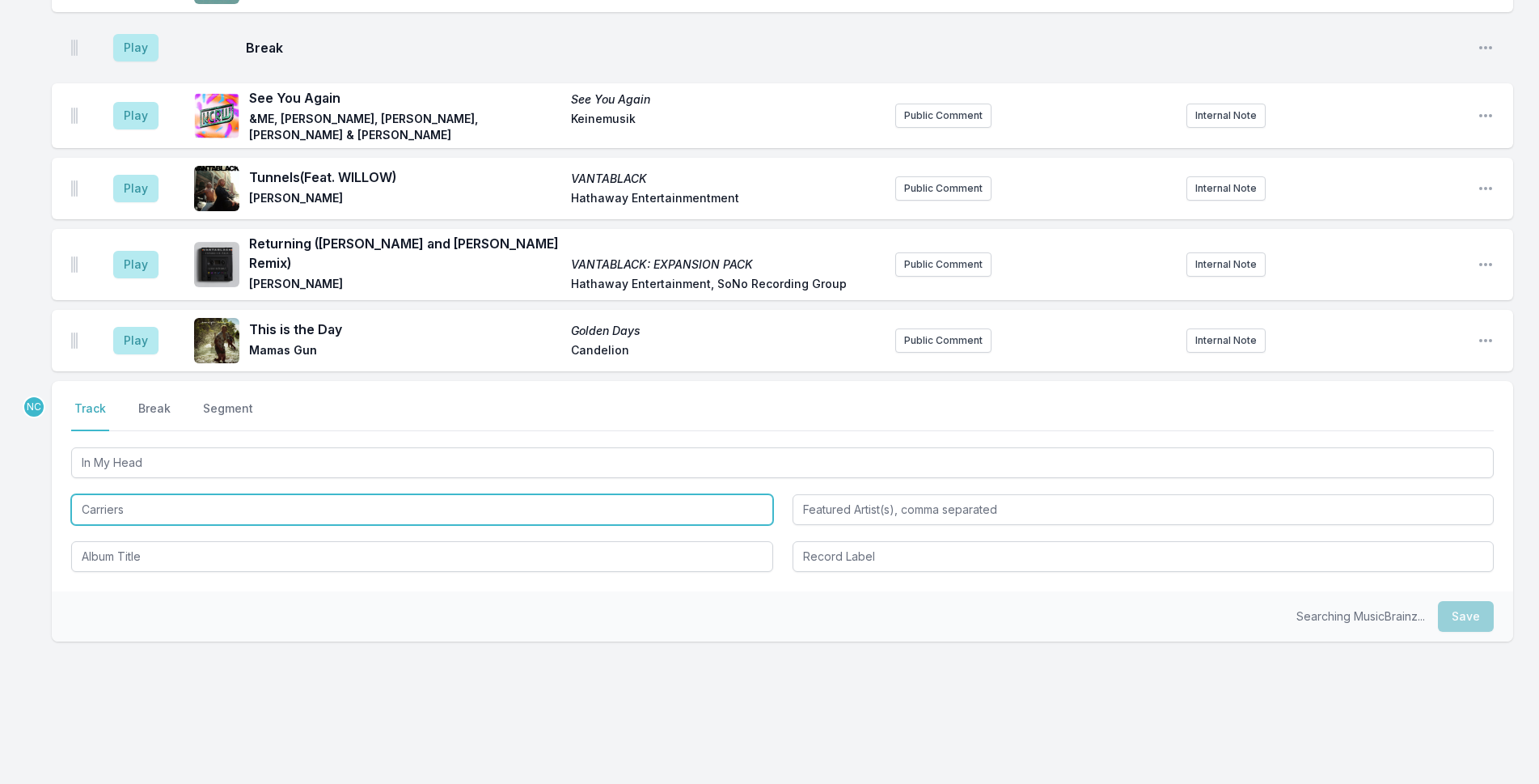
type input "Carriers"
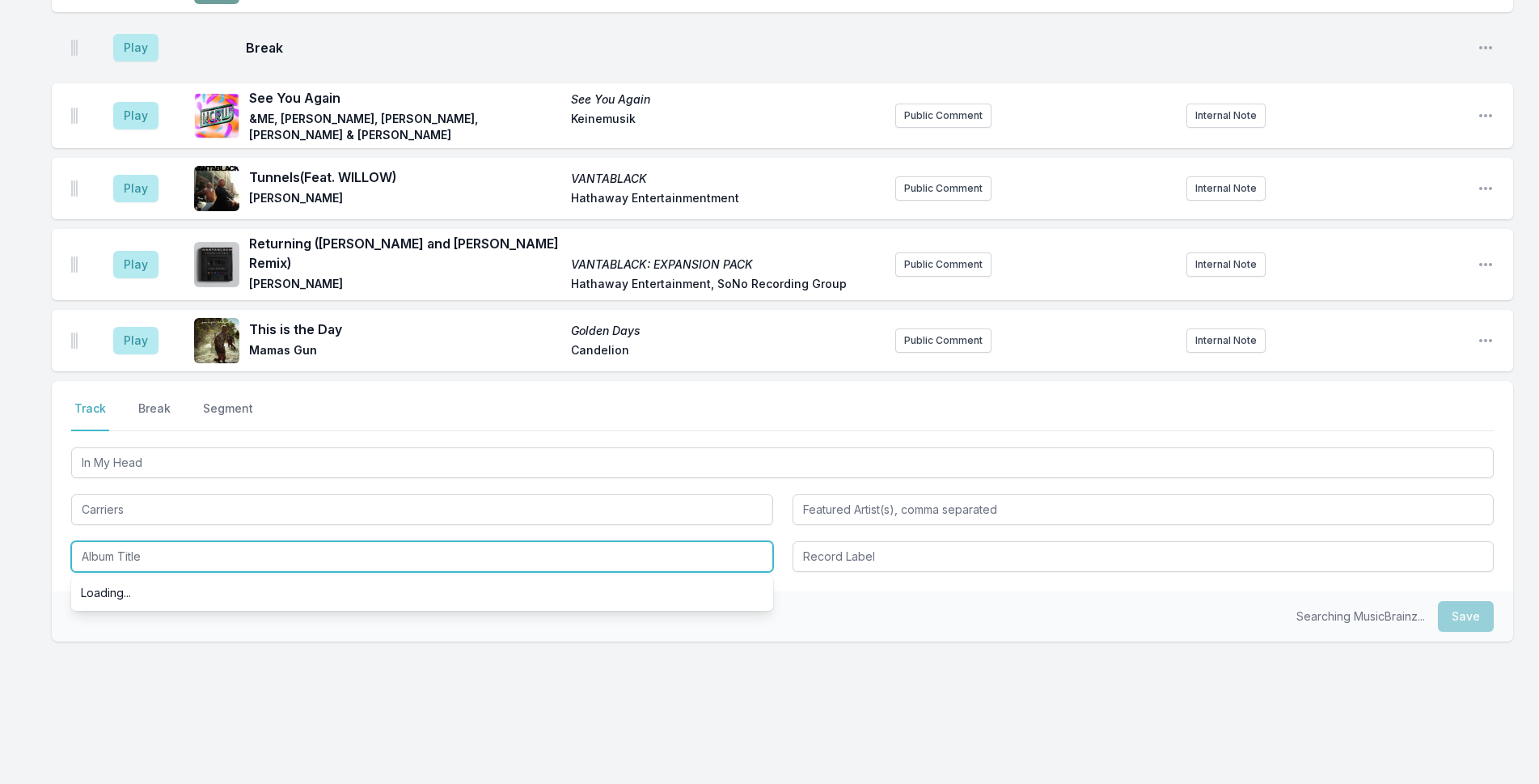
click at [190, 547] on input "Album Title" at bounding box center [422, 556] width 702 height 31
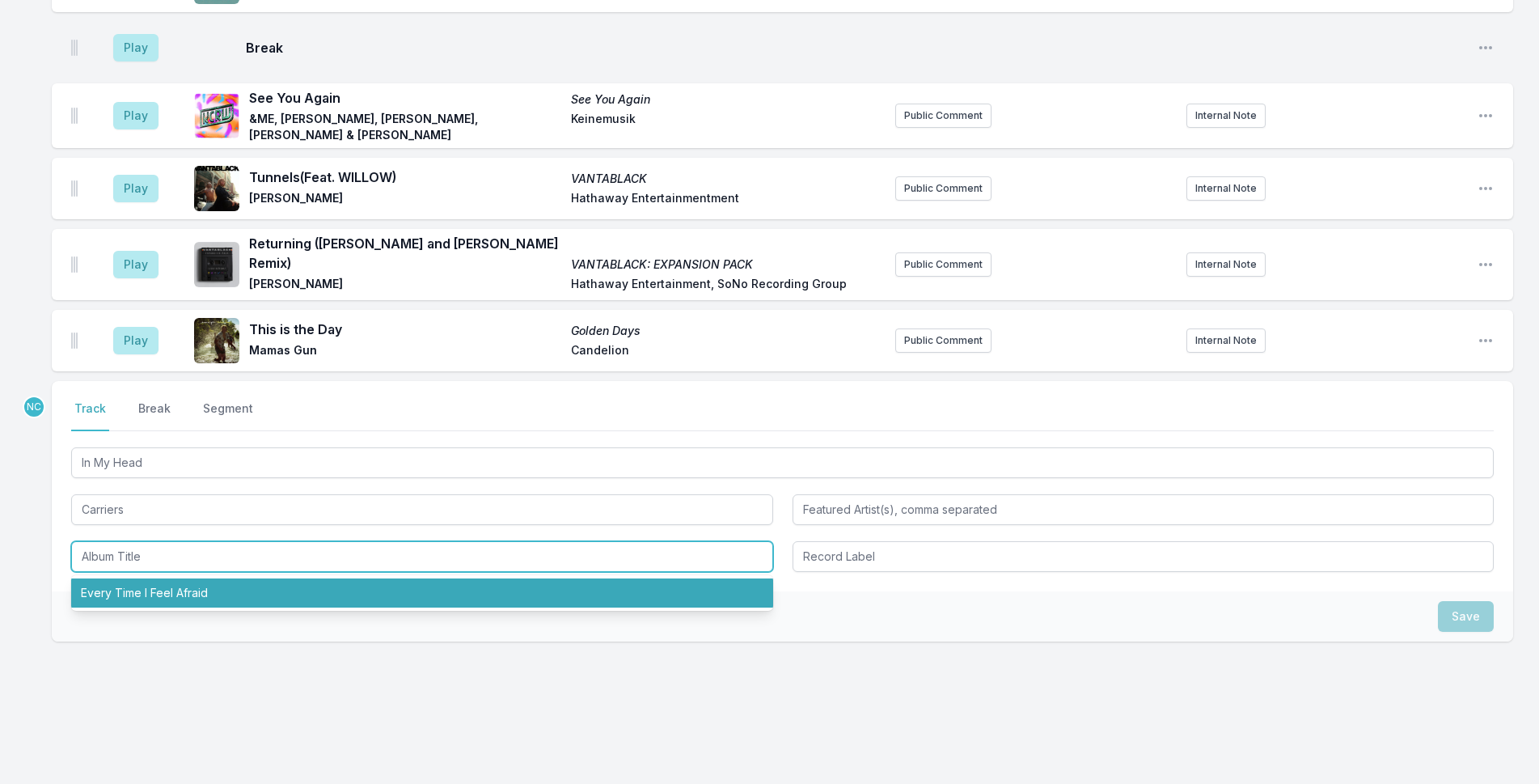
click at [189, 578] on li "Every Time I Feel Afraid" at bounding box center [422, 593] width 702 height 29
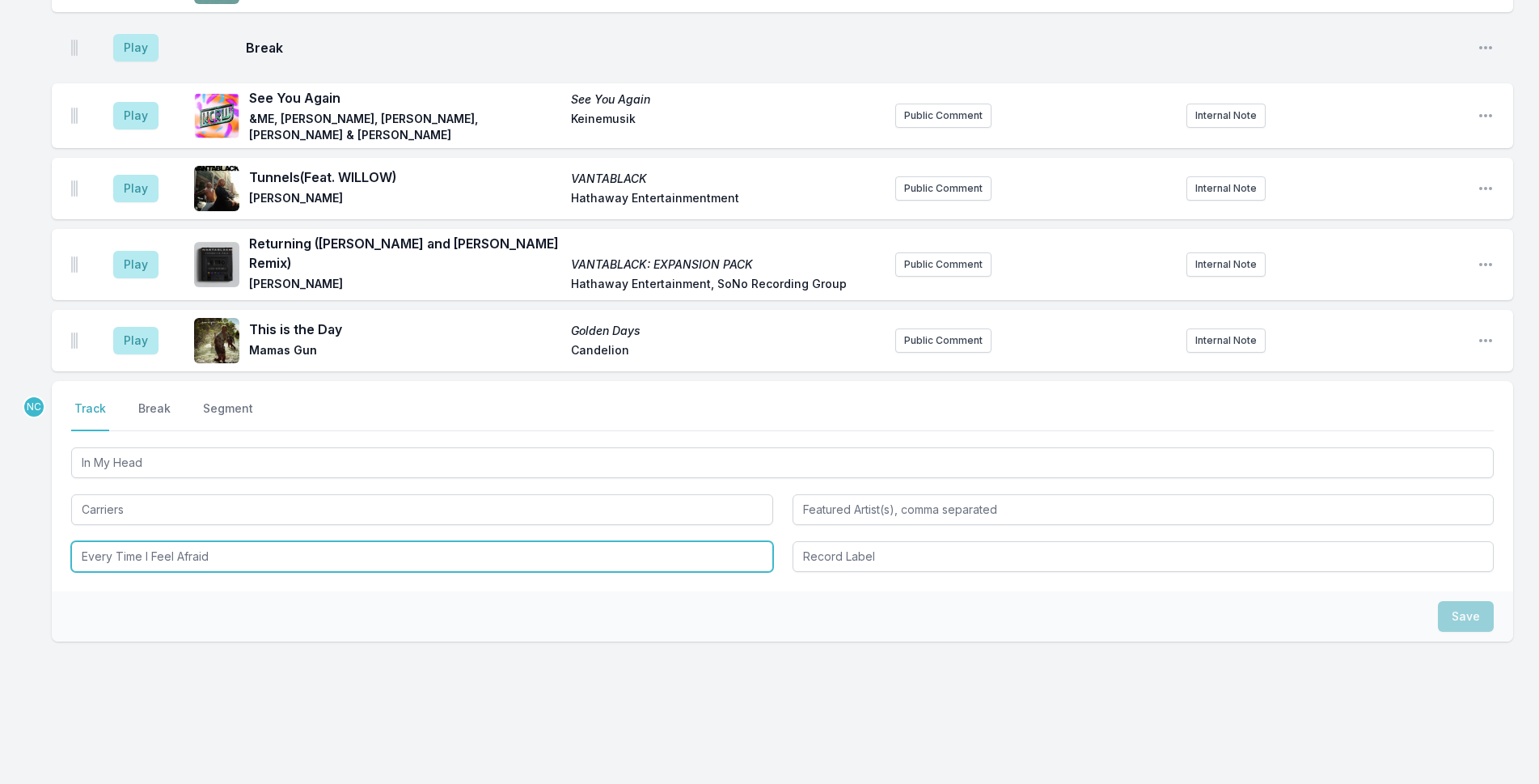
type input "Every Time I Feel Afraid"
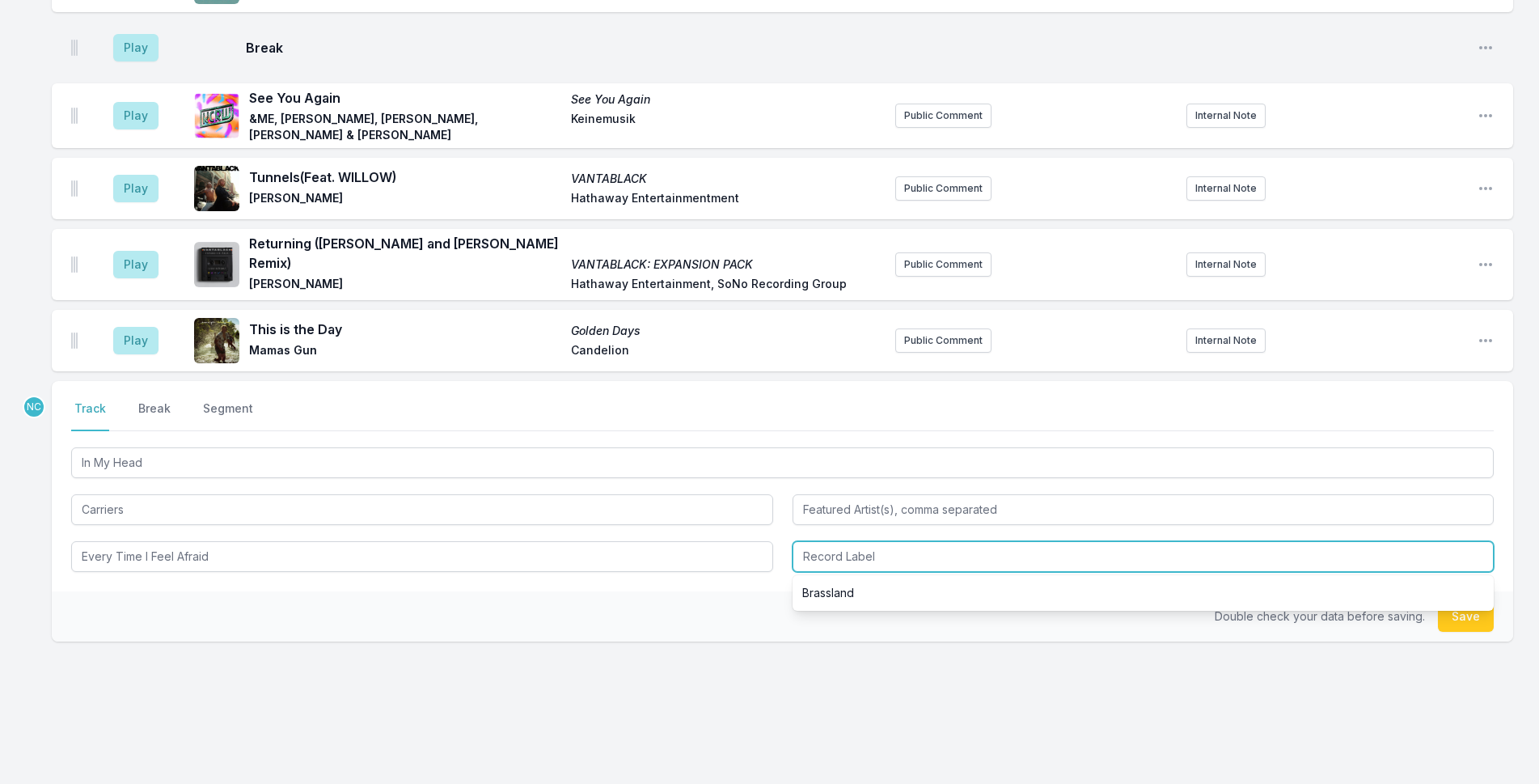
click at [982, 541] on input "Record Label" at bounding box center [1143, 556] width 702 height 31
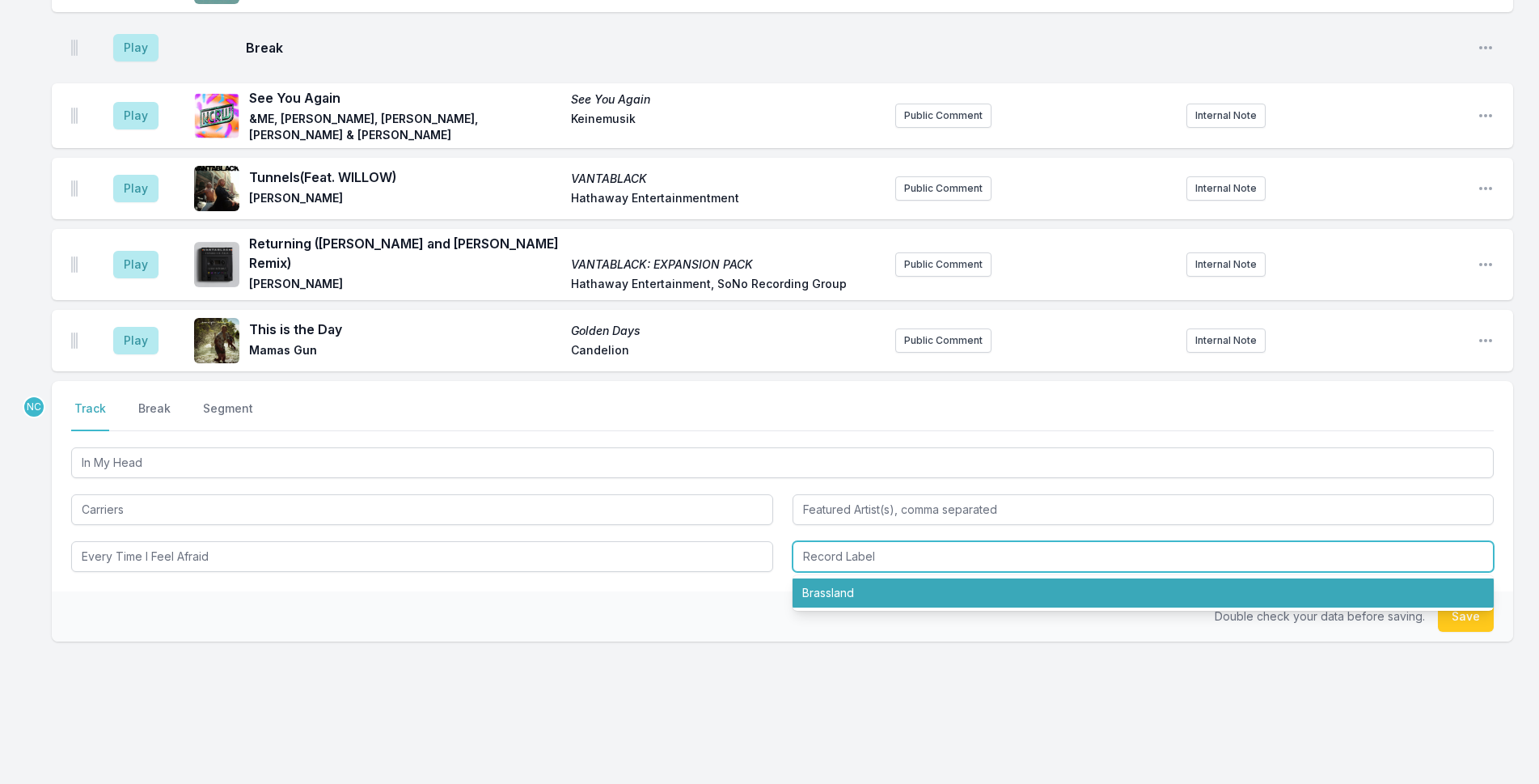
click at [1095, 586] on li "Brassland" at bounding box center [1143, 593] width 702 height 29
type input "Brassland"
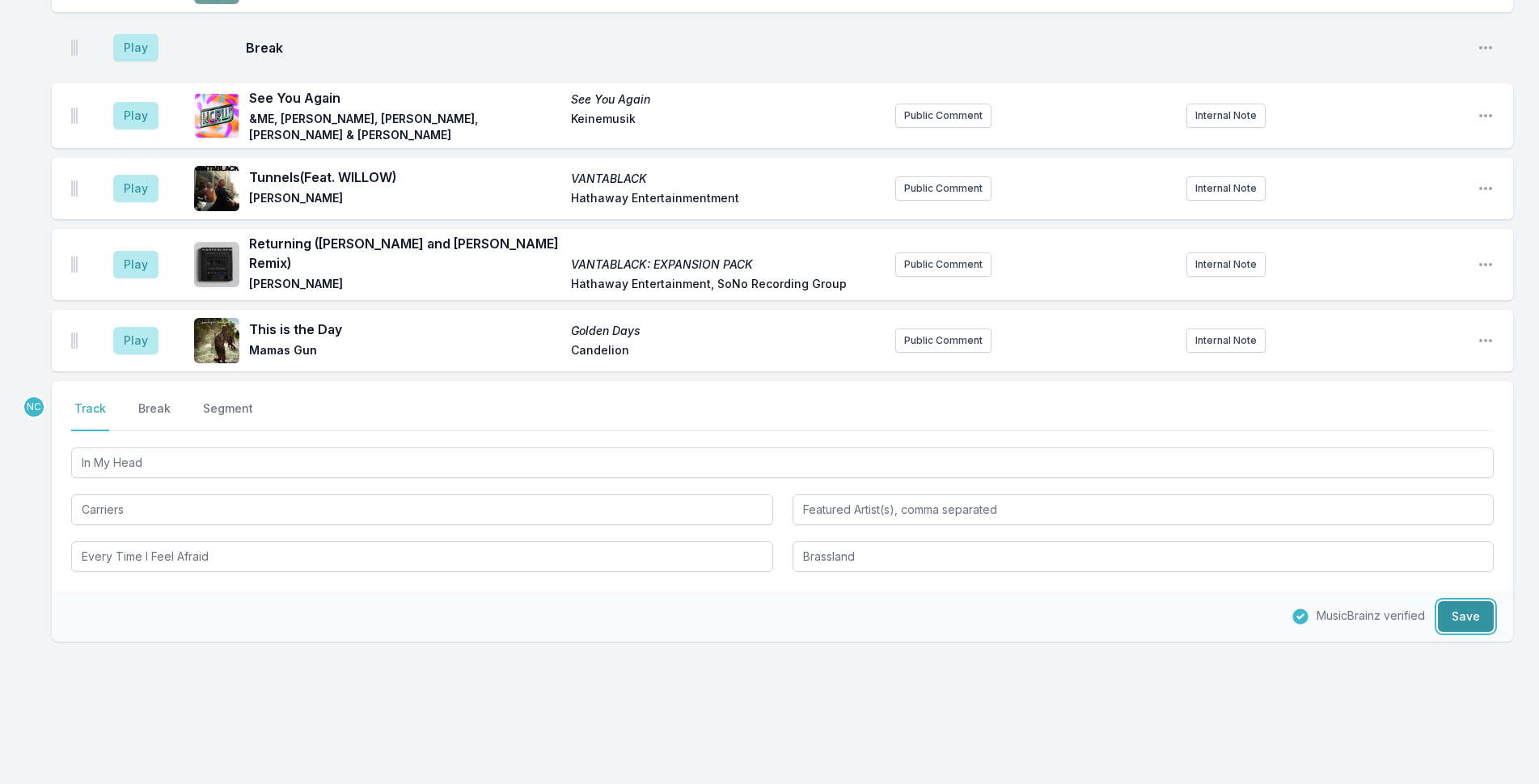
click at [1469, 601] on button "Save" at bounding box center [1465, 616] width 56 height 31
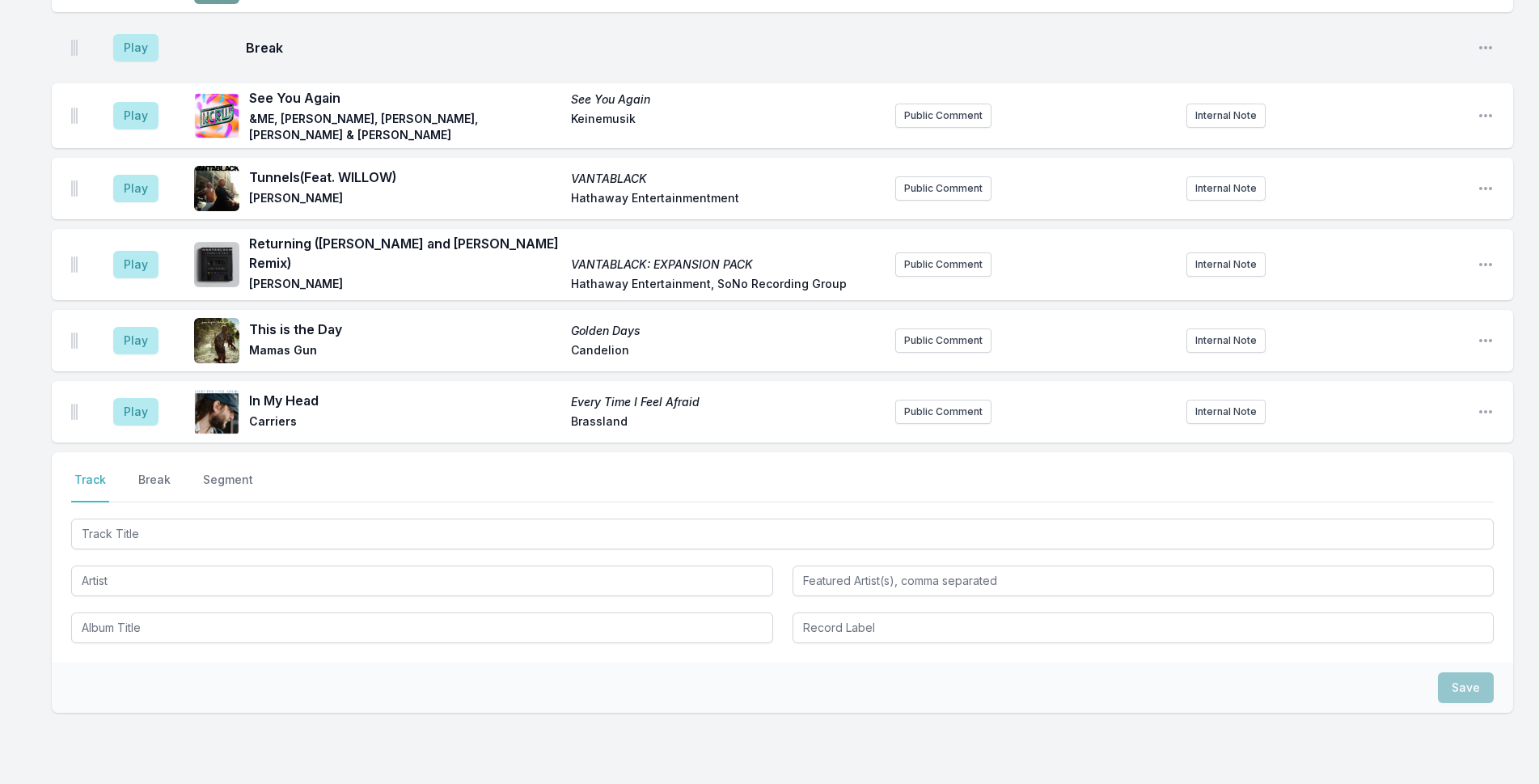
scroll to position [2381, 0]
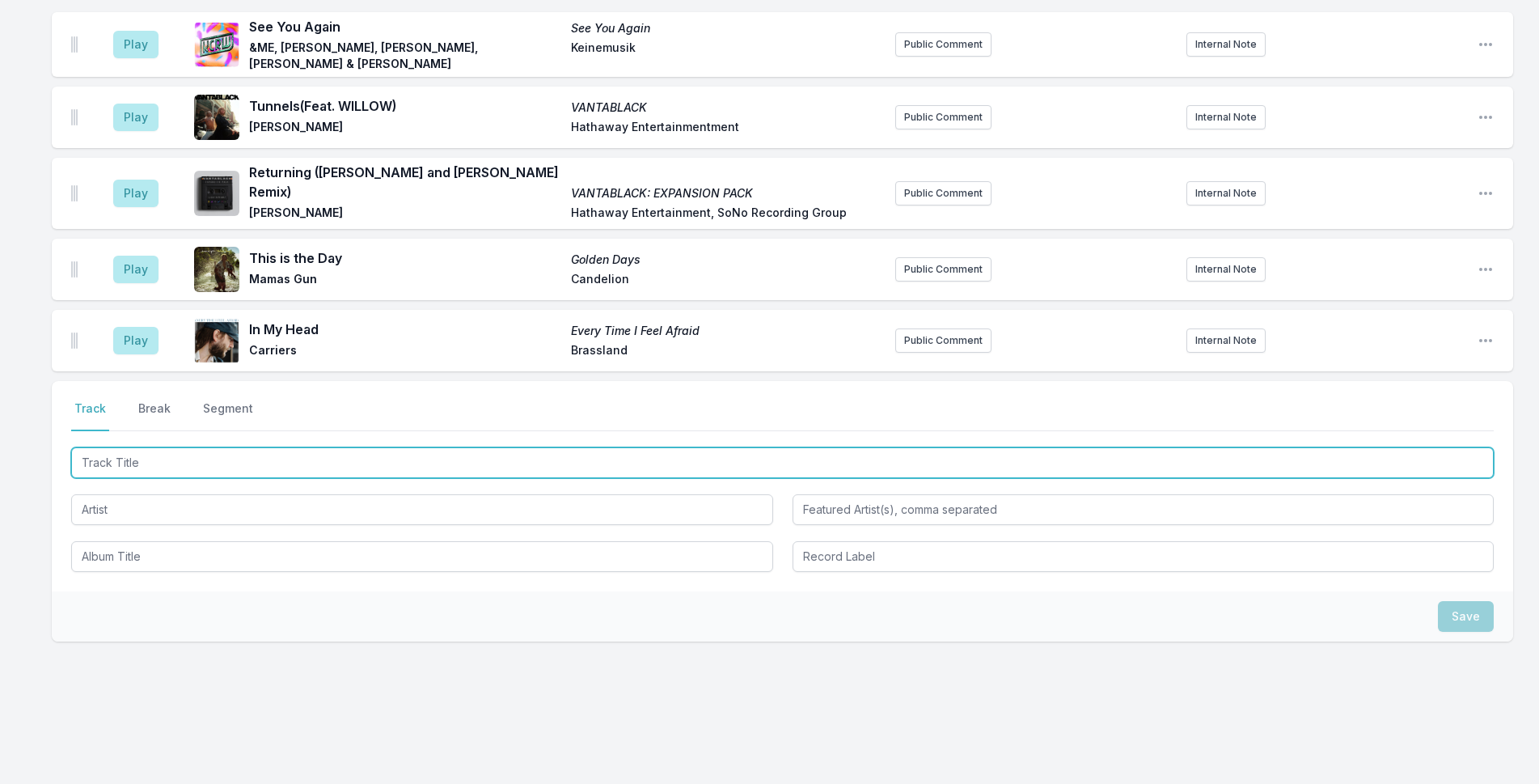
click at [572, 448] on input "Track Title" at bounding box center [782, 463] width 1422 height 31
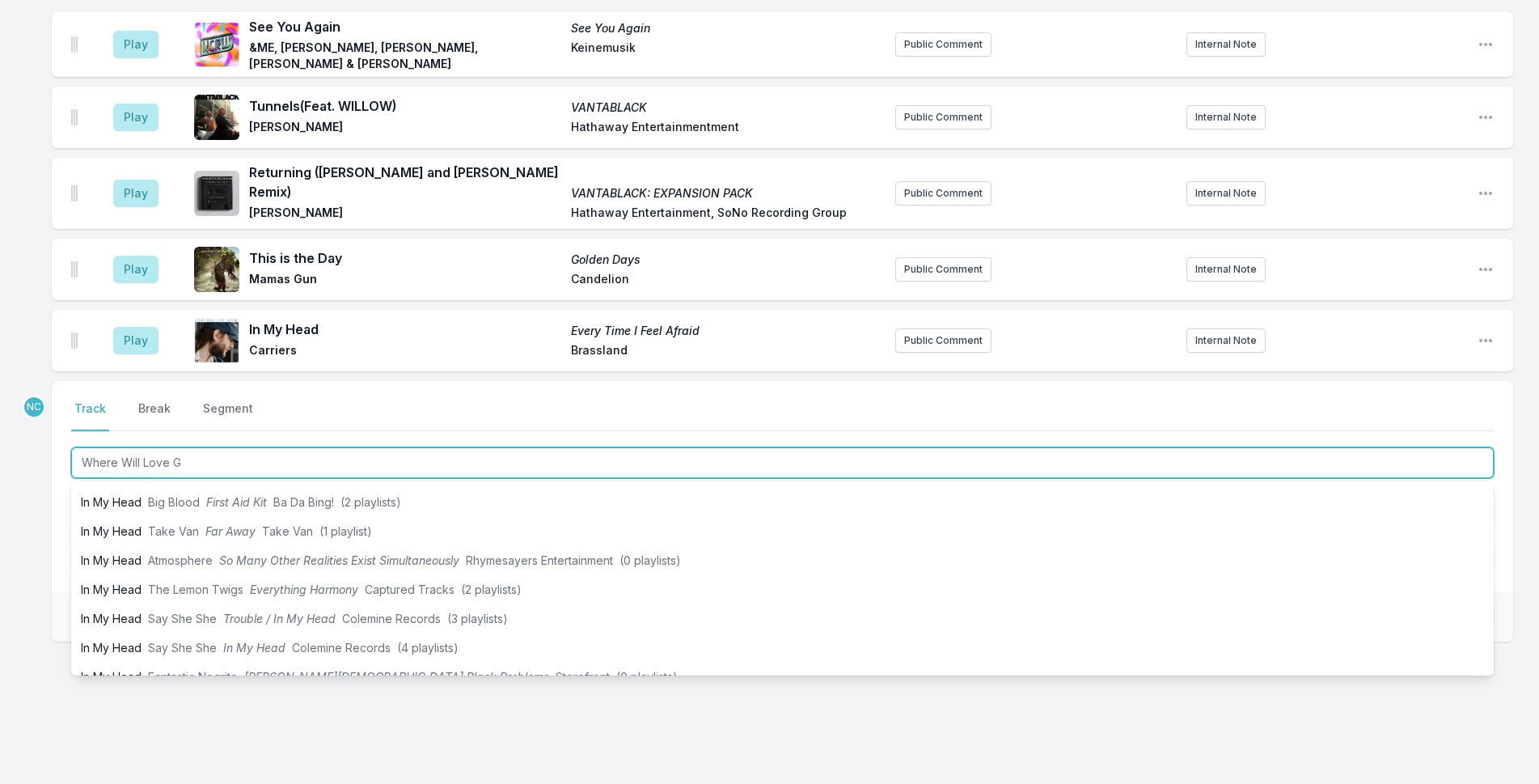
type input "Where Will Love Go"
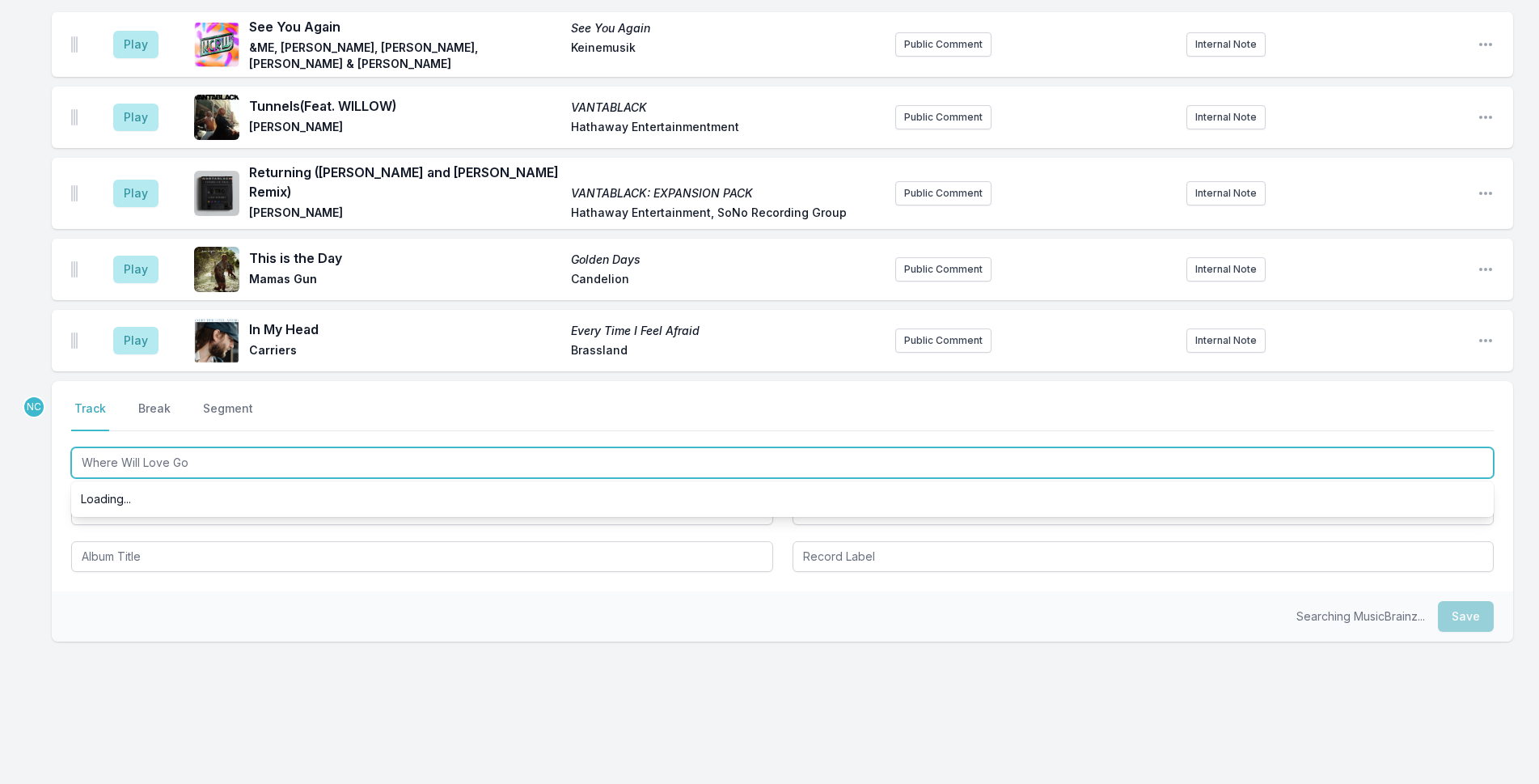
scroll to position [0, 0]
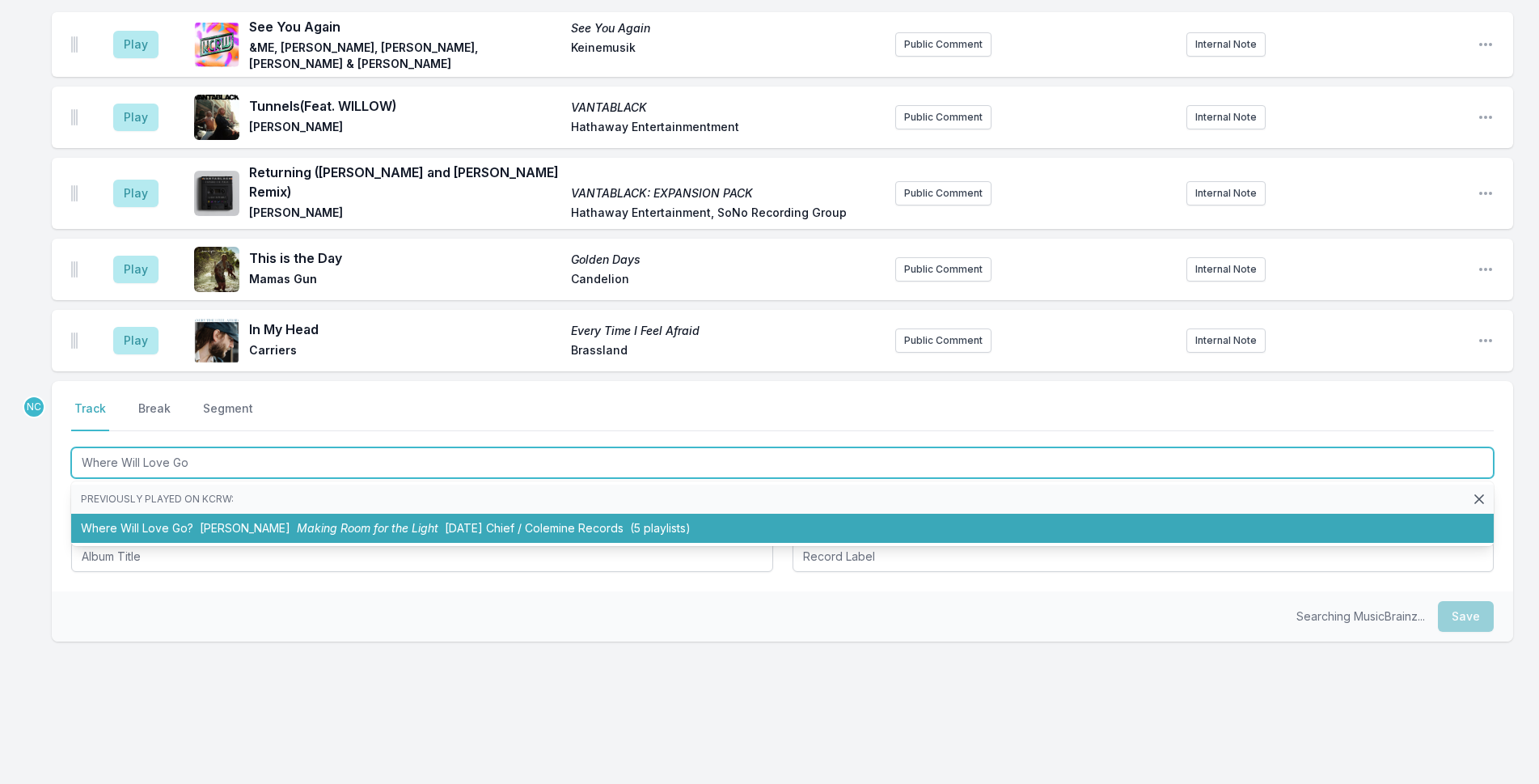
click at [398, 513] on li "Where Will Love Go? [PERSON_NAME] Making Room for the Light [DATE] Chief / Cole…" at bounding box center [782, 528] width 1422 height 29
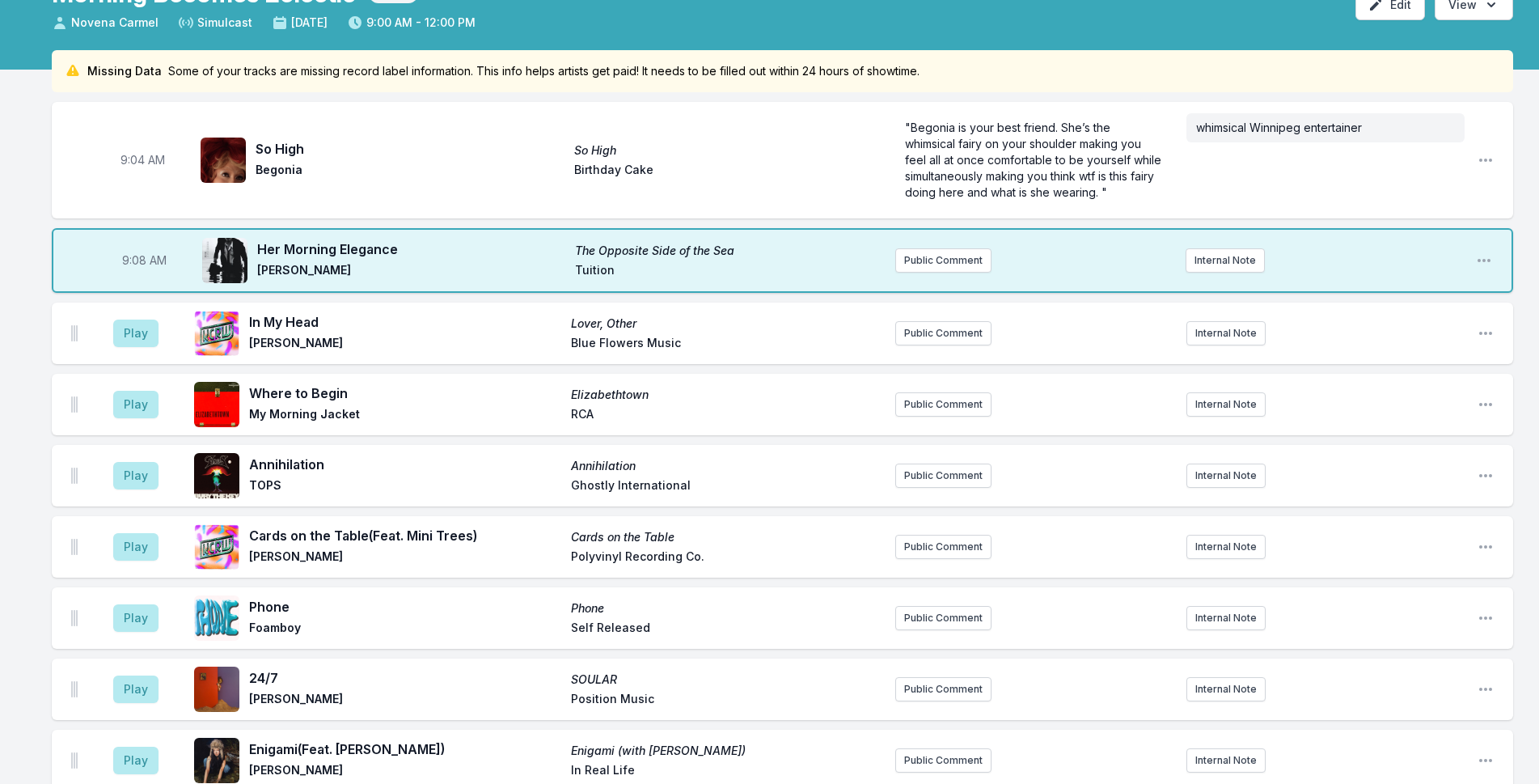
scroll to position [108, 0]
click at [142, 337] on button "Play" at bounding box center [136, 334] width 46 height 27
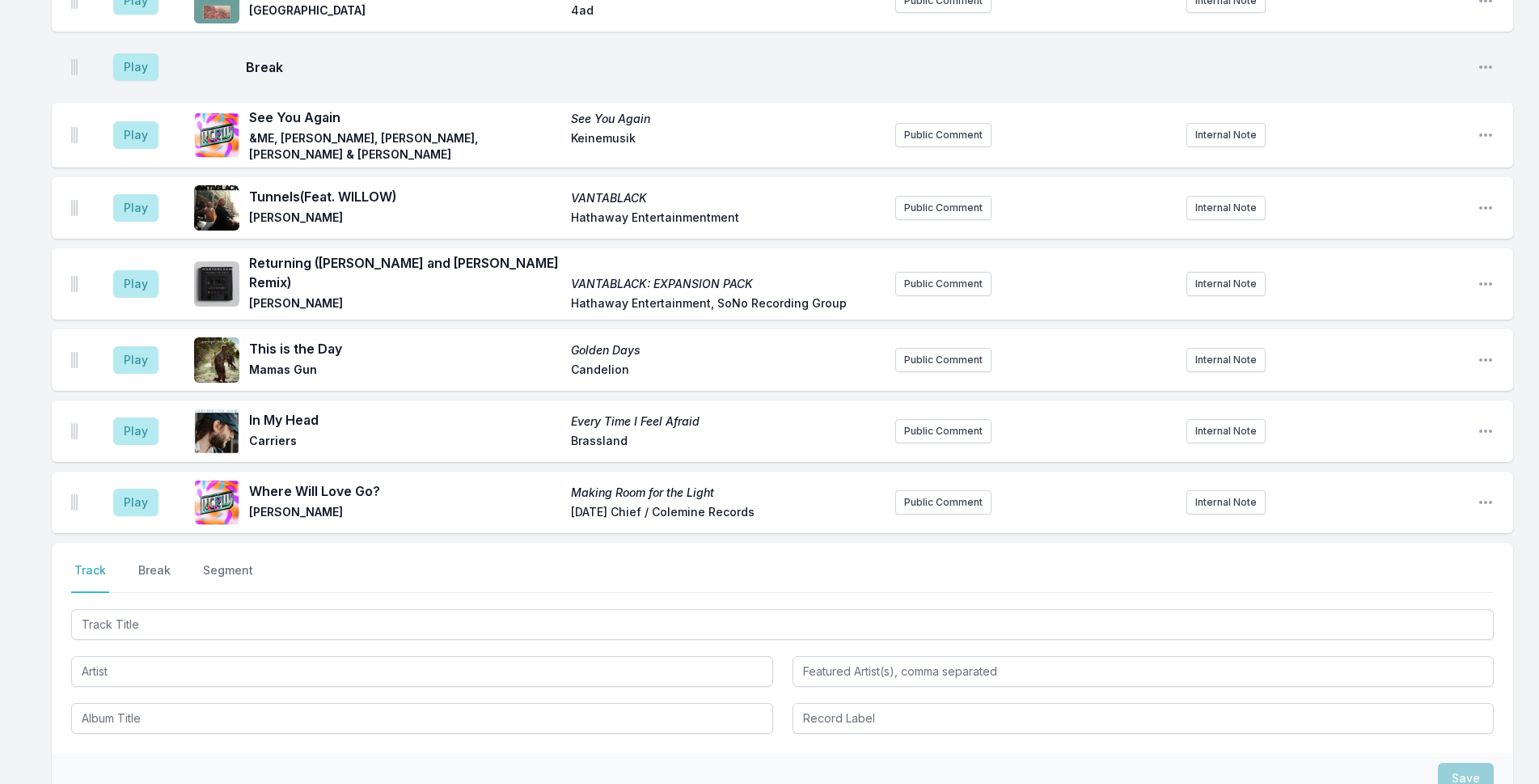
scroll to position [2452, 0]
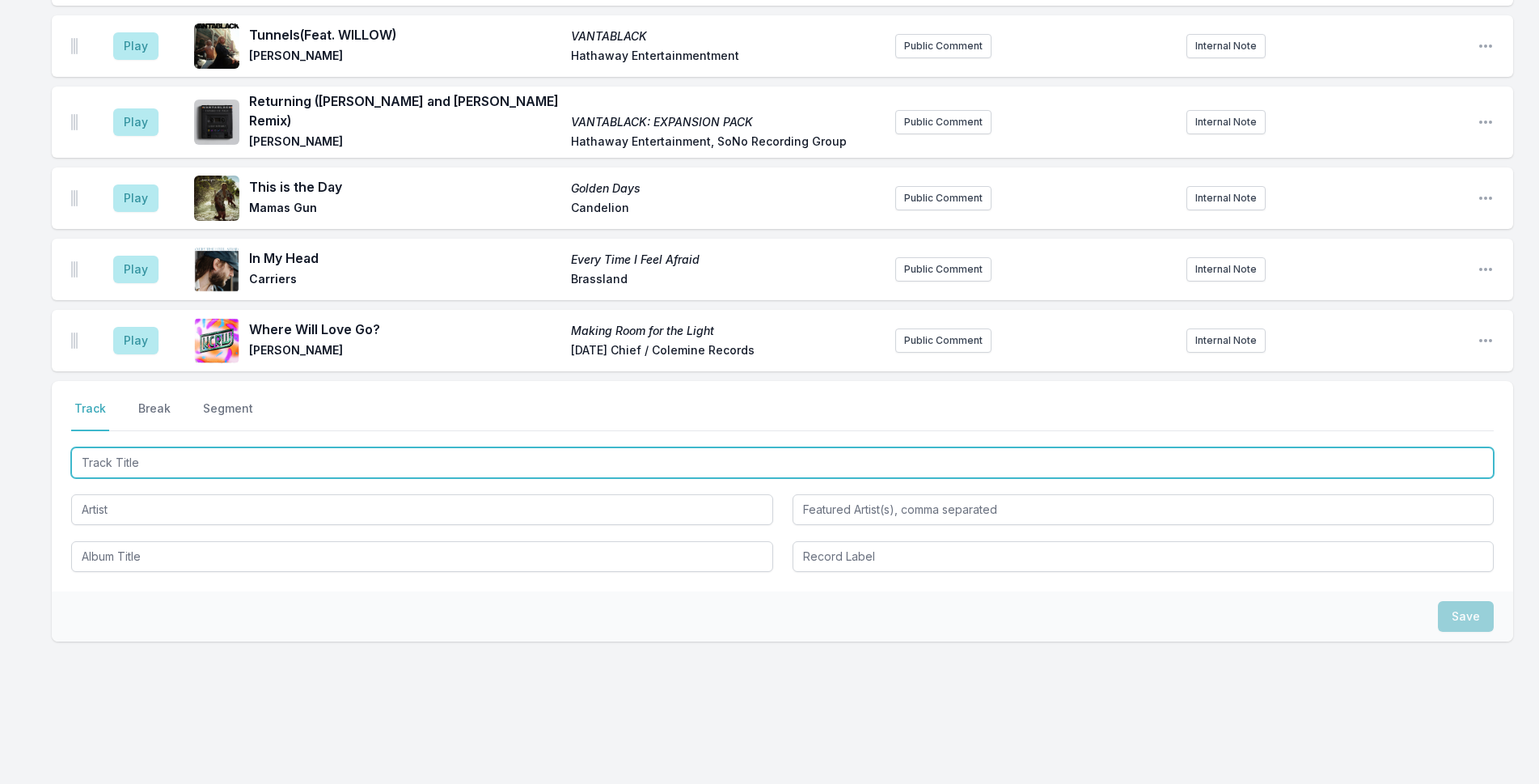
drag, startPoint x: 251, startPoint y: 446, endPoint x: 263, endPoint y: 445, distance: 12.0
click at [251, 448] on input "Track Title" at bounding box center [782, 463] width 1422 height 31
type input "Summer"
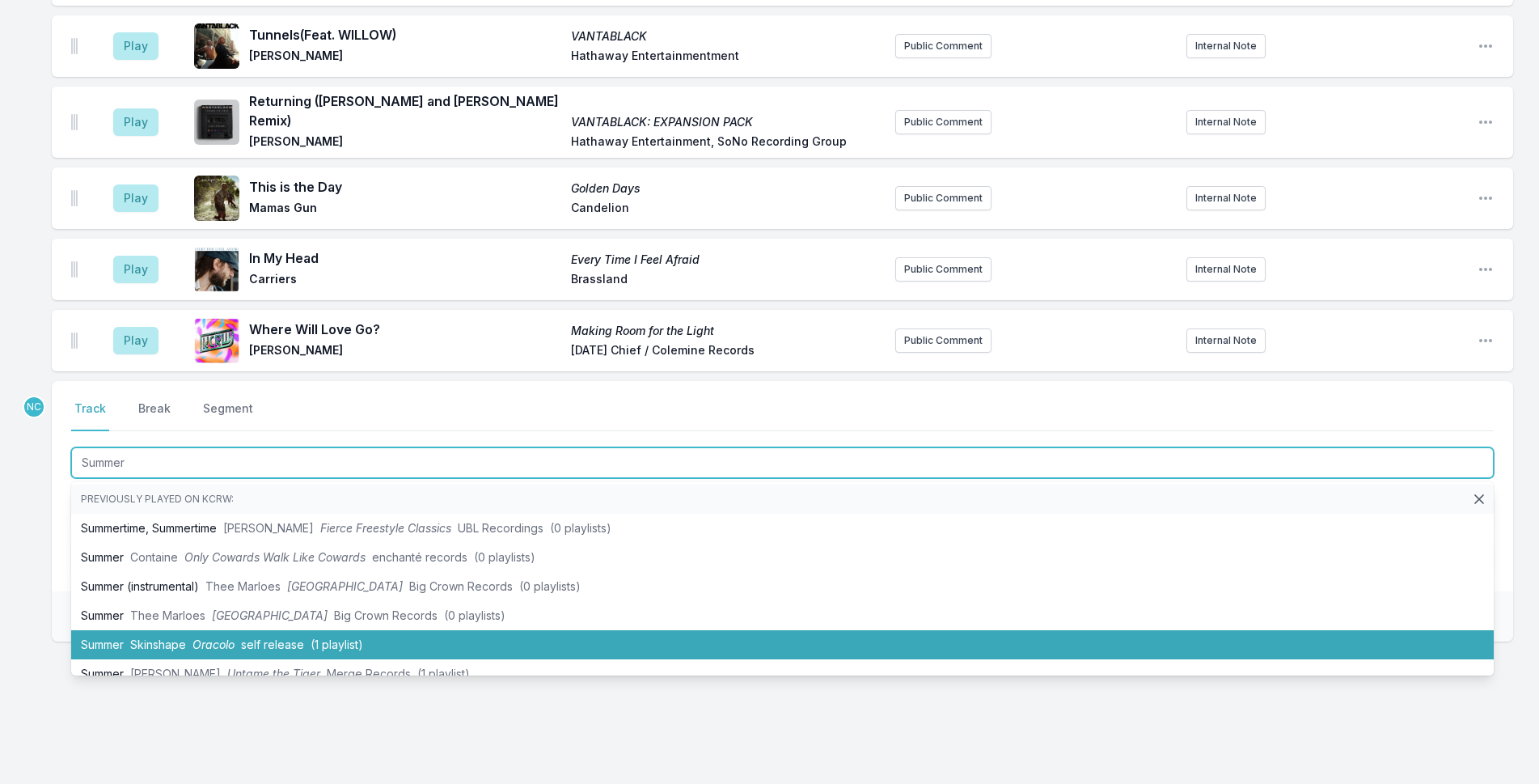
click at [277, 637] on span "self release" at bounding box center [272, 644] width 63 height 14
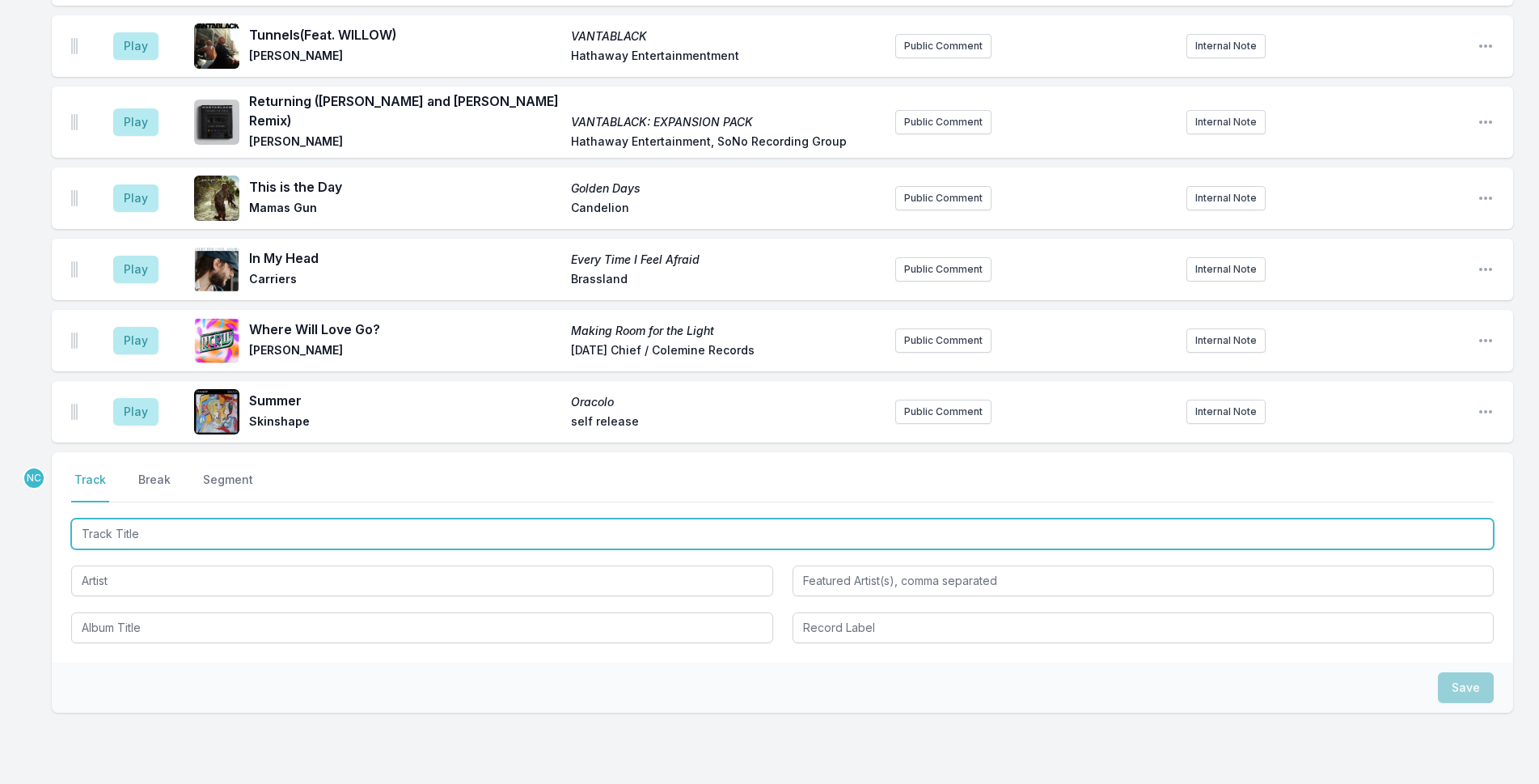
scroll to position [2524, 0]
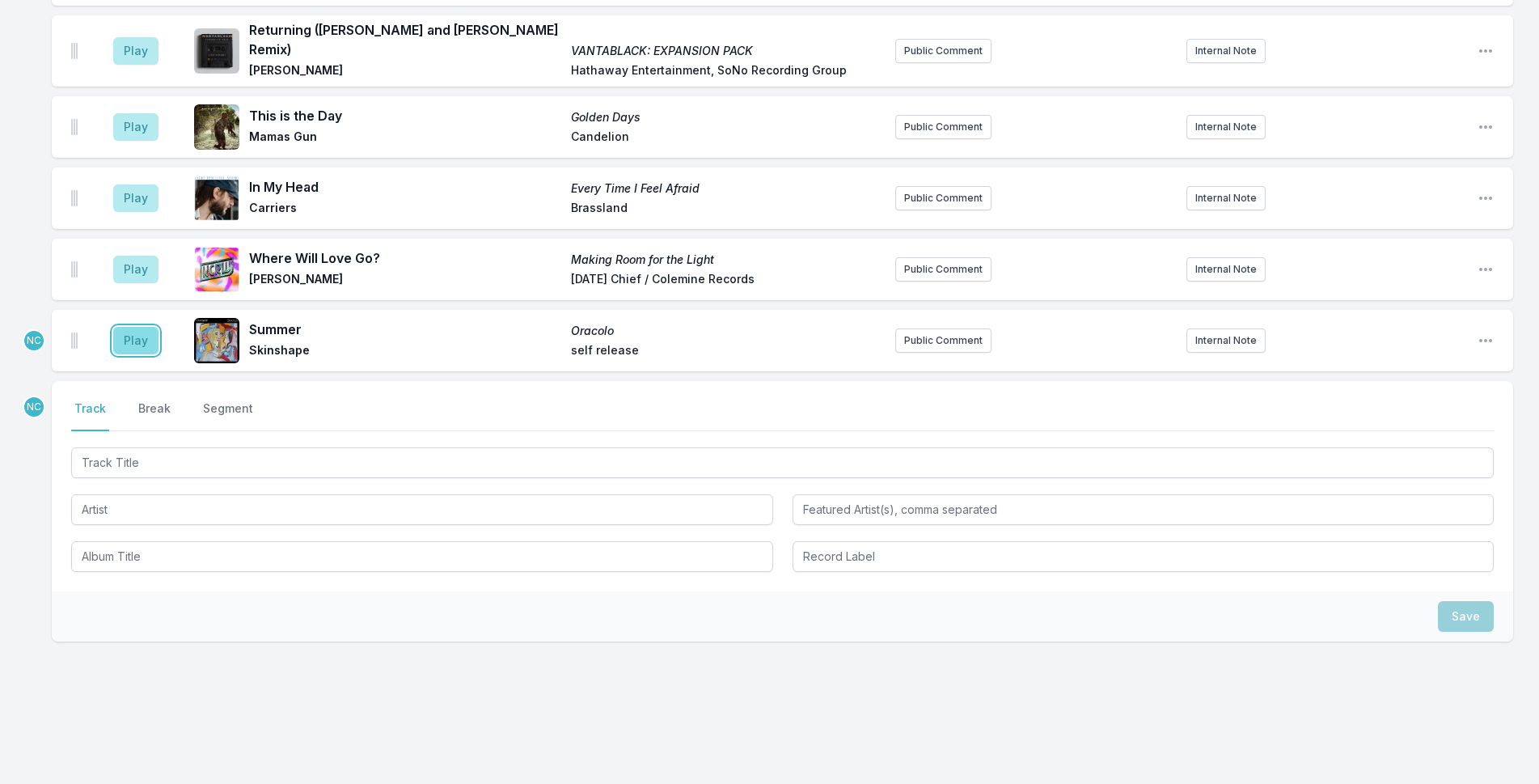
click at [132, 326] on button "Play" at bounding box center [136, 340] width 46 height 27
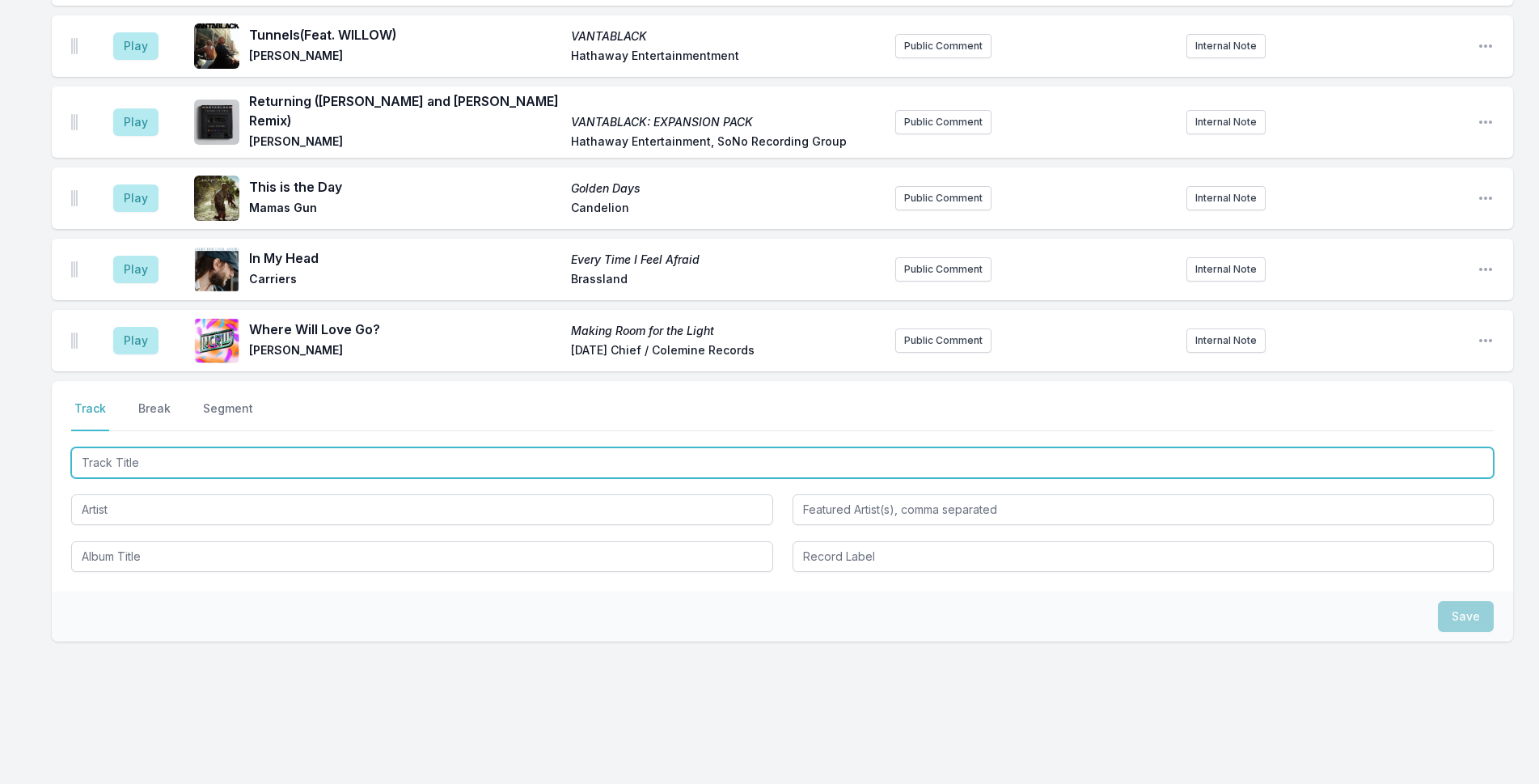
drag, startPoint x: 222, startPoint y: 448, endPoint x: 511, endPoint y: 383, distance: 296.2
click at [289, 448] on input "Track Title" at bounding box center [782, 463] width 1422 height 31
type input "Grieve Not the Spirit"
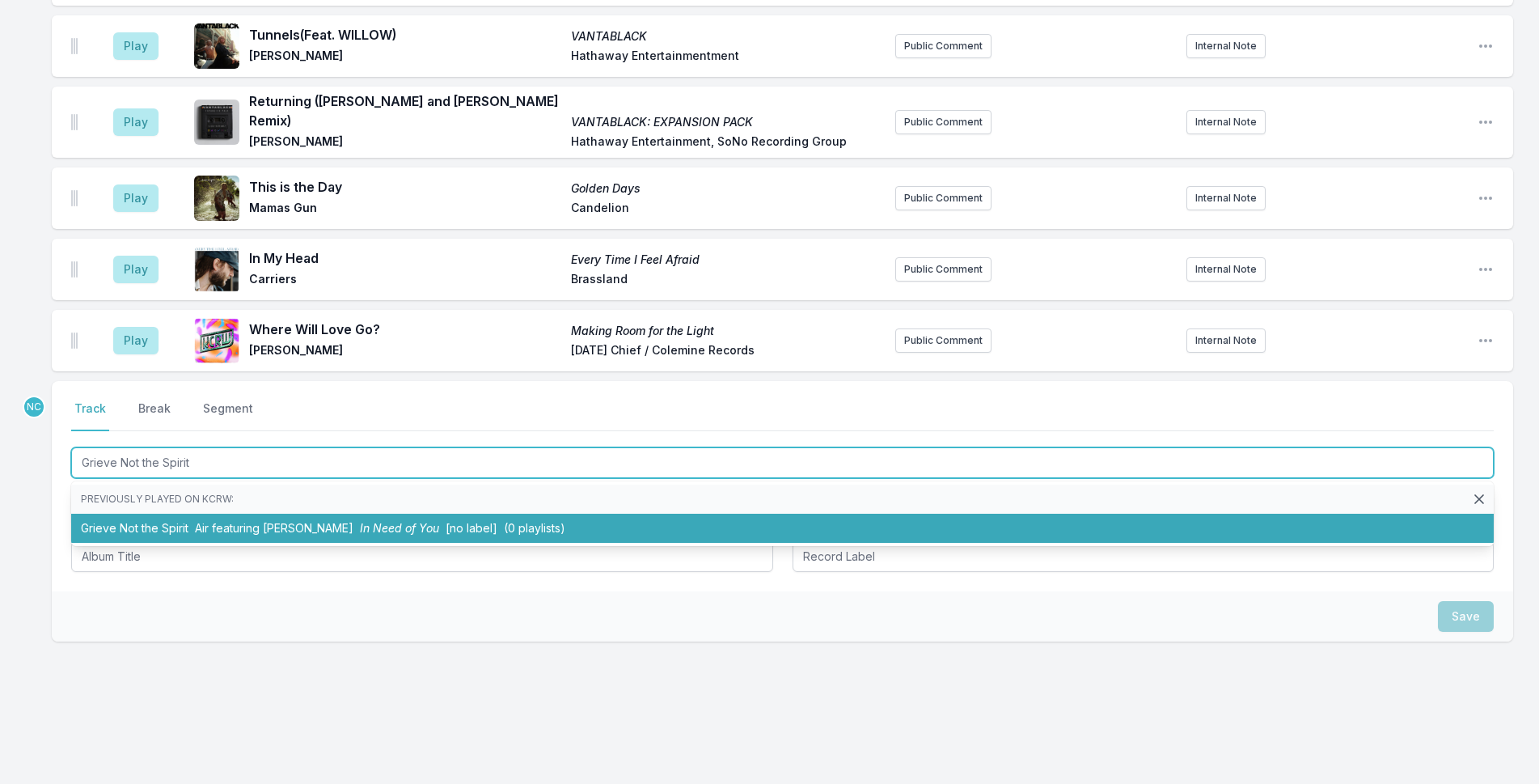
click at [158, 514] on li "Grieve Not the Spirit Air featuring [PERSON_NAME] In Need of You [no label] (0 …" at bounding box center [782, 528] width 1422 height 29
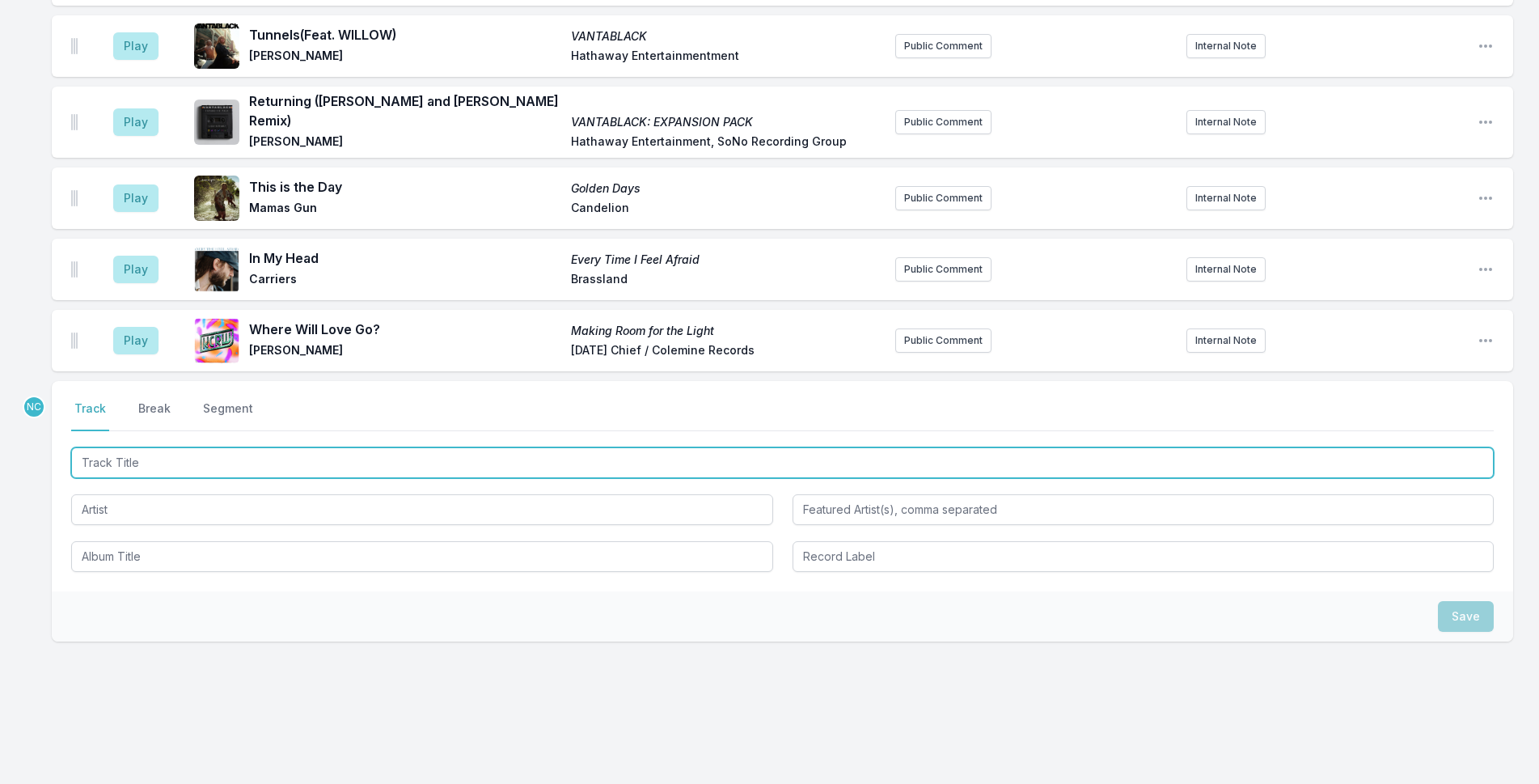
scroll to position [2595, 0]
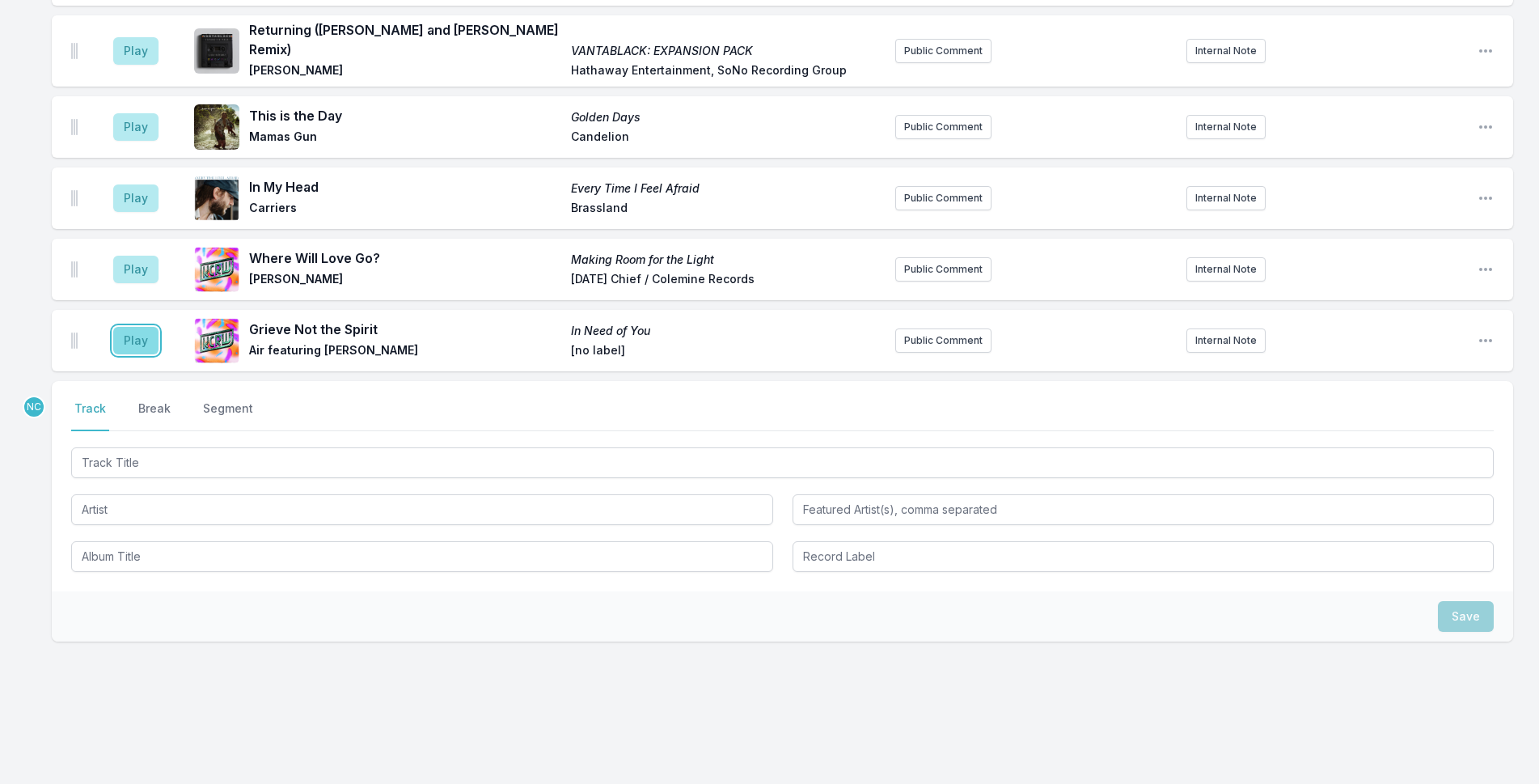
click at [139, 332] on button "Play" at bounding box center [136, 340] width 46 height 27
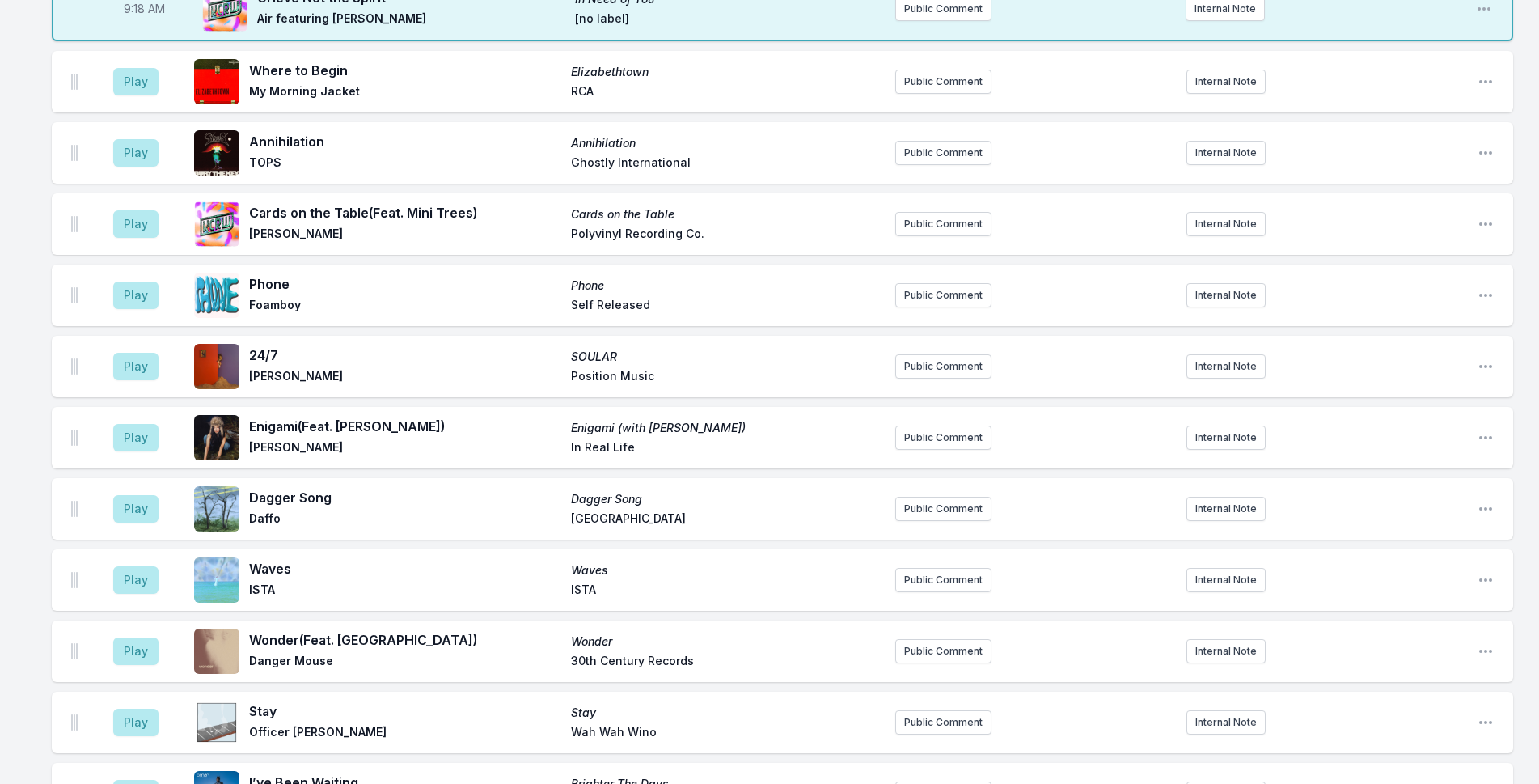
scroll to position [169, 0]
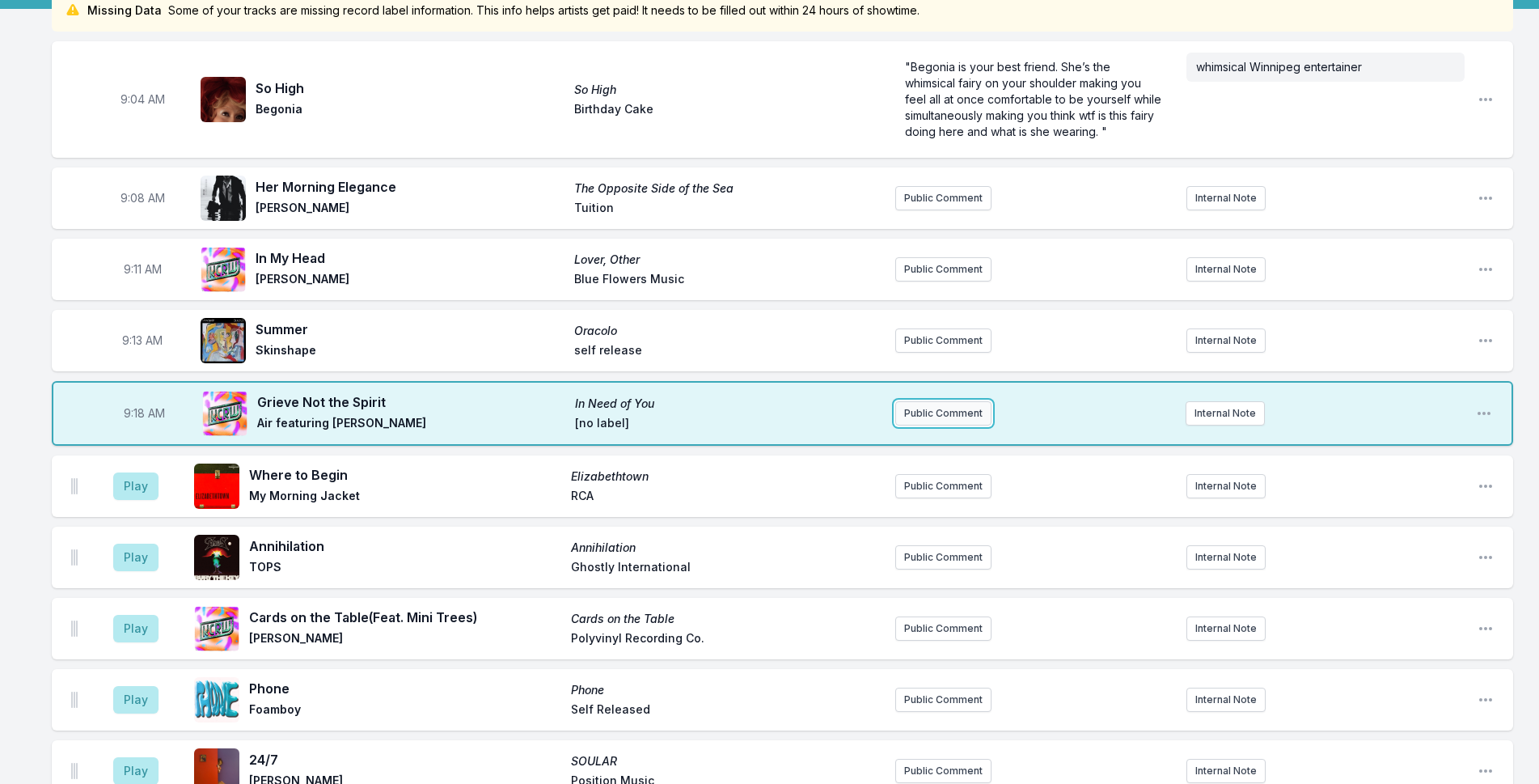
click at [985, 410] on button "Public Comment" at bounding box center [944, 413] width 97 height 25
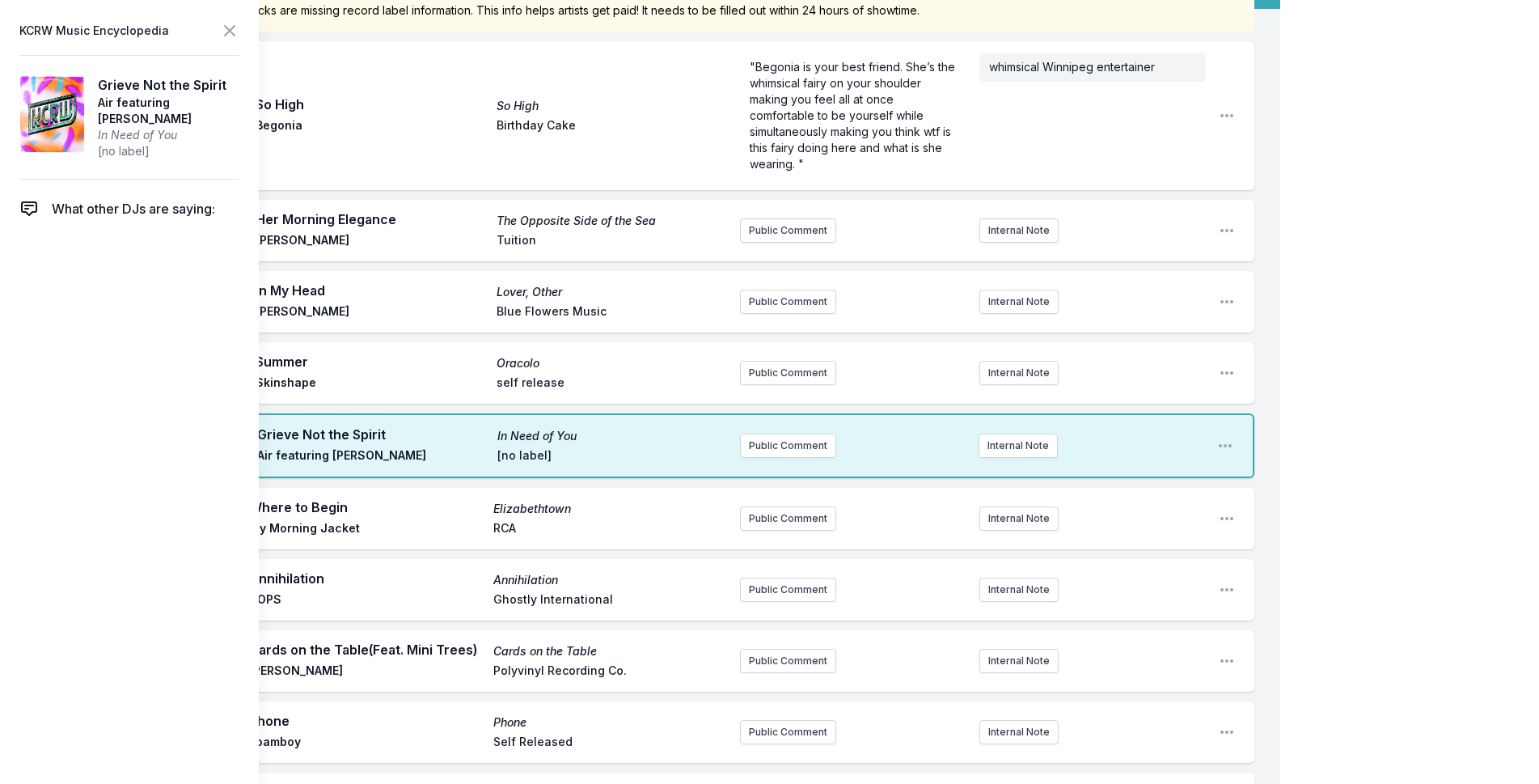
drag, startPoint x: 157, startPoint y: 119, endPoint x: 92, endPoint y: 91, distance: 70.8
click at [92, 91] on article "Grieve Not the Spirit Air featuring [PERSON_NAME] In Need of You [no label]" at bounding box center [129, 117] width 220 height 125
copy aside "Grieve Not the Spirit Air featuring [PERSON_NAME]"
click at [806, 441] on button "Public Comment" at bounding box center [789, 445] width 97 height 25
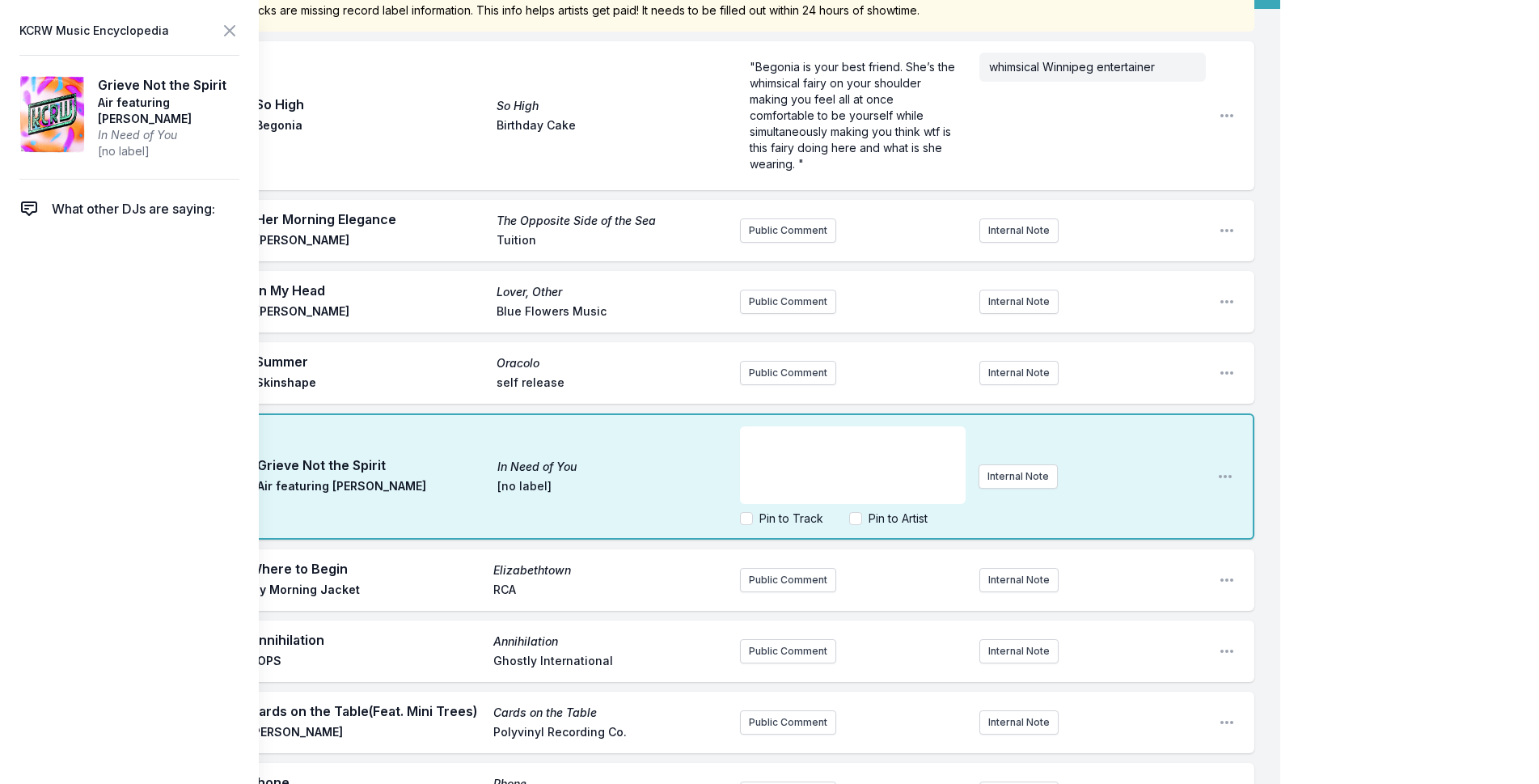
click at [806, 441] on p "﻿" at bounding box center [852, 441] width 206 height 16
click at [885, 448] on p "jazz rock band" at bounding box center [852, 441] width 206 height 16
click at [902, 440] on p "jazz rock band" at bounding box center [852, 441] width 206 height 16
click at [904, 512] on label "Pin to Artist" at bounding box center [898, 519] width 59 height 16
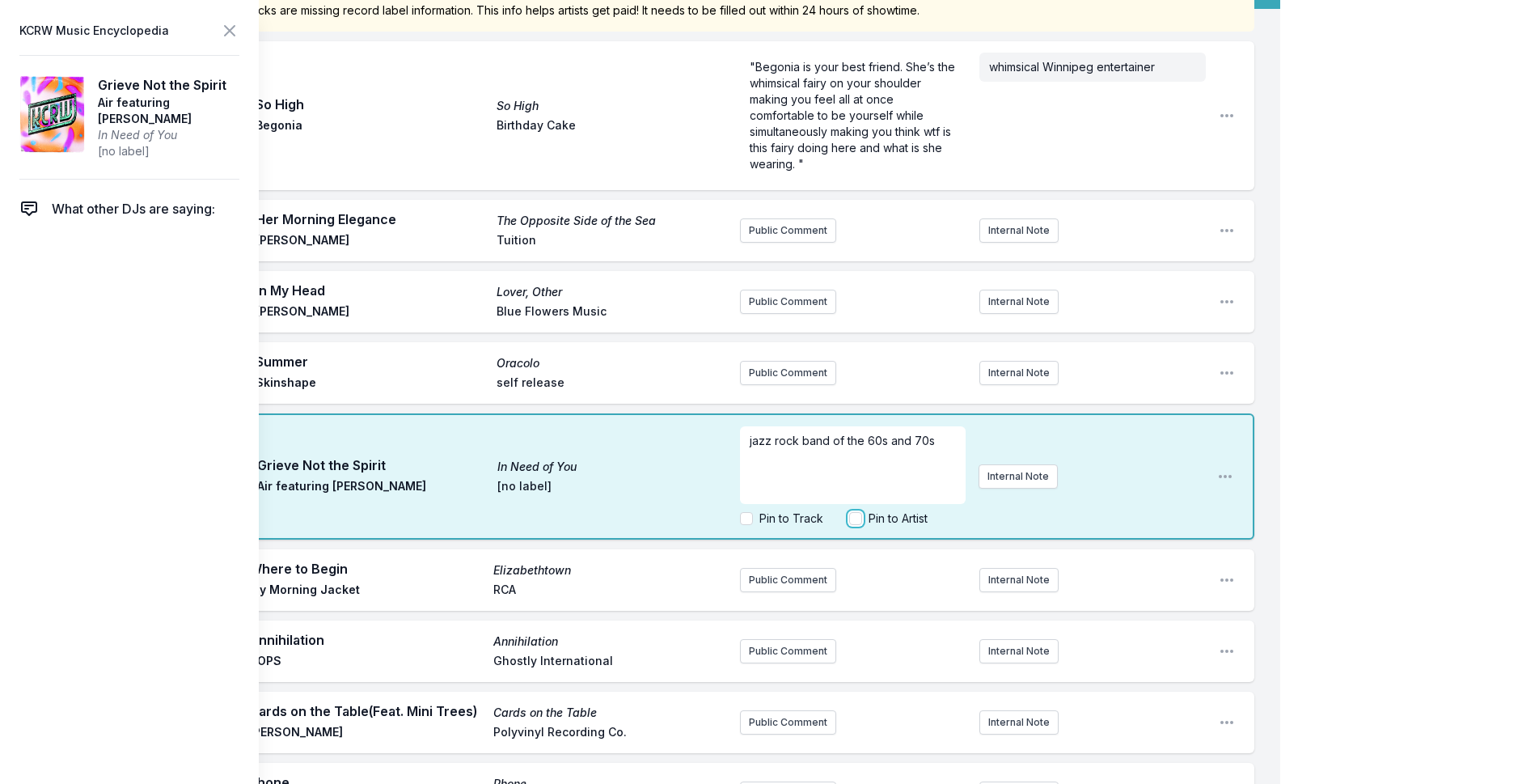
click at [862, 512] on input "Pin to Artist" at bounding box center [855, 519] width 13 height 13
checkbox input "true"
drag, startPoint x: 1321, startPoint y: 338, endPoint x: 1314, endPoint y: 318, distance: 21.2
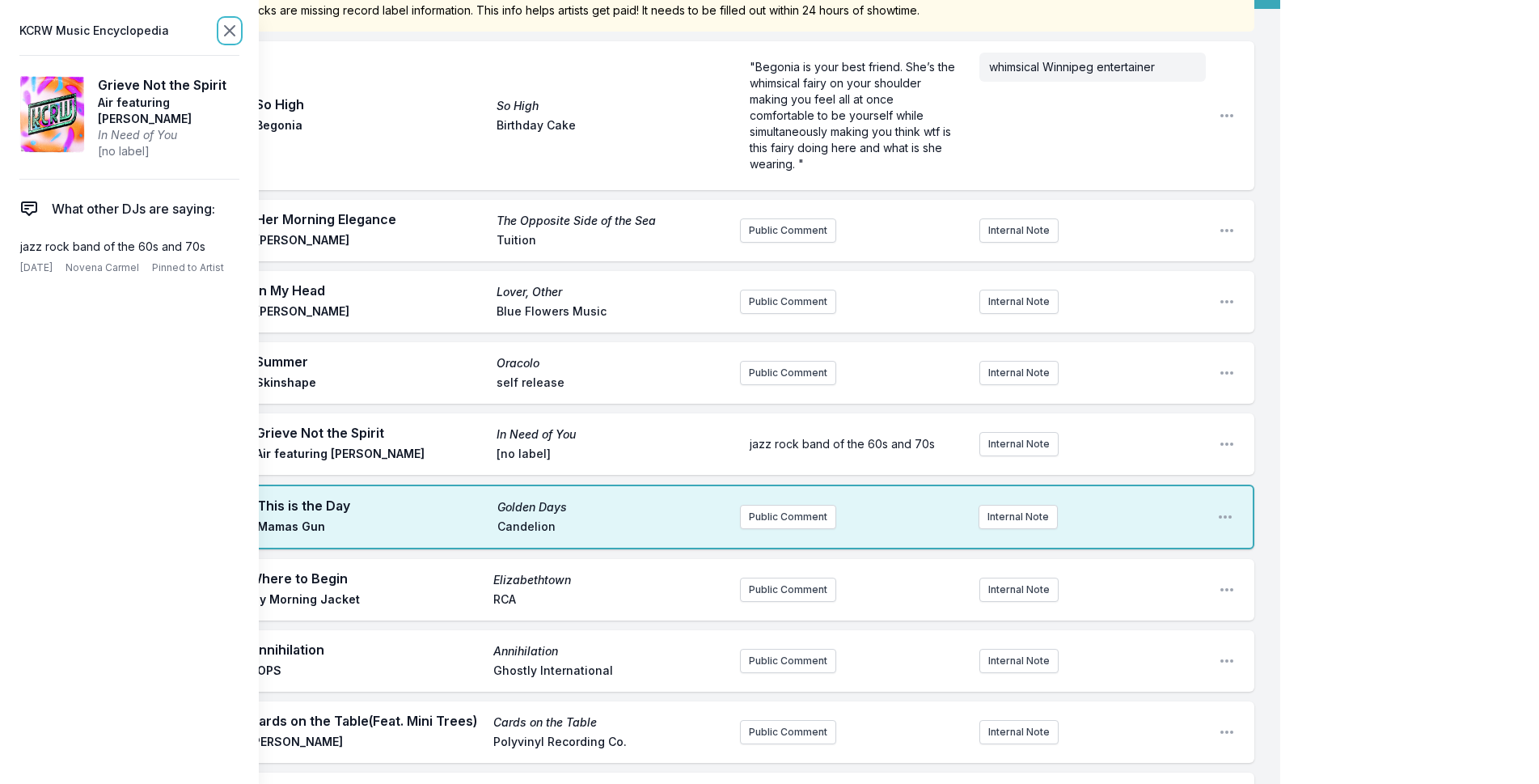
click at [231, 34] on icon at bounding box center [229, 30] width 19 height 19
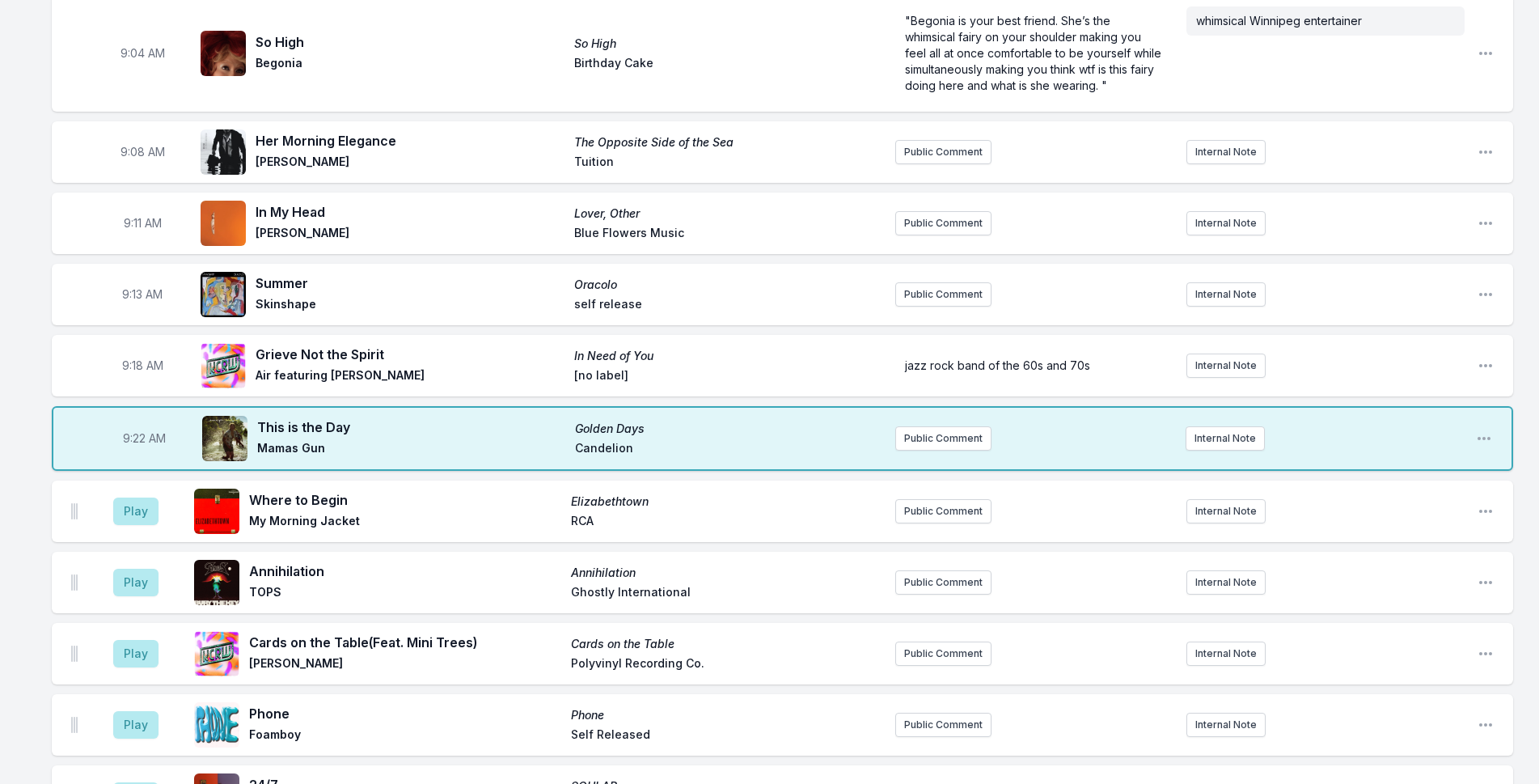
scroll to position [492, 0]
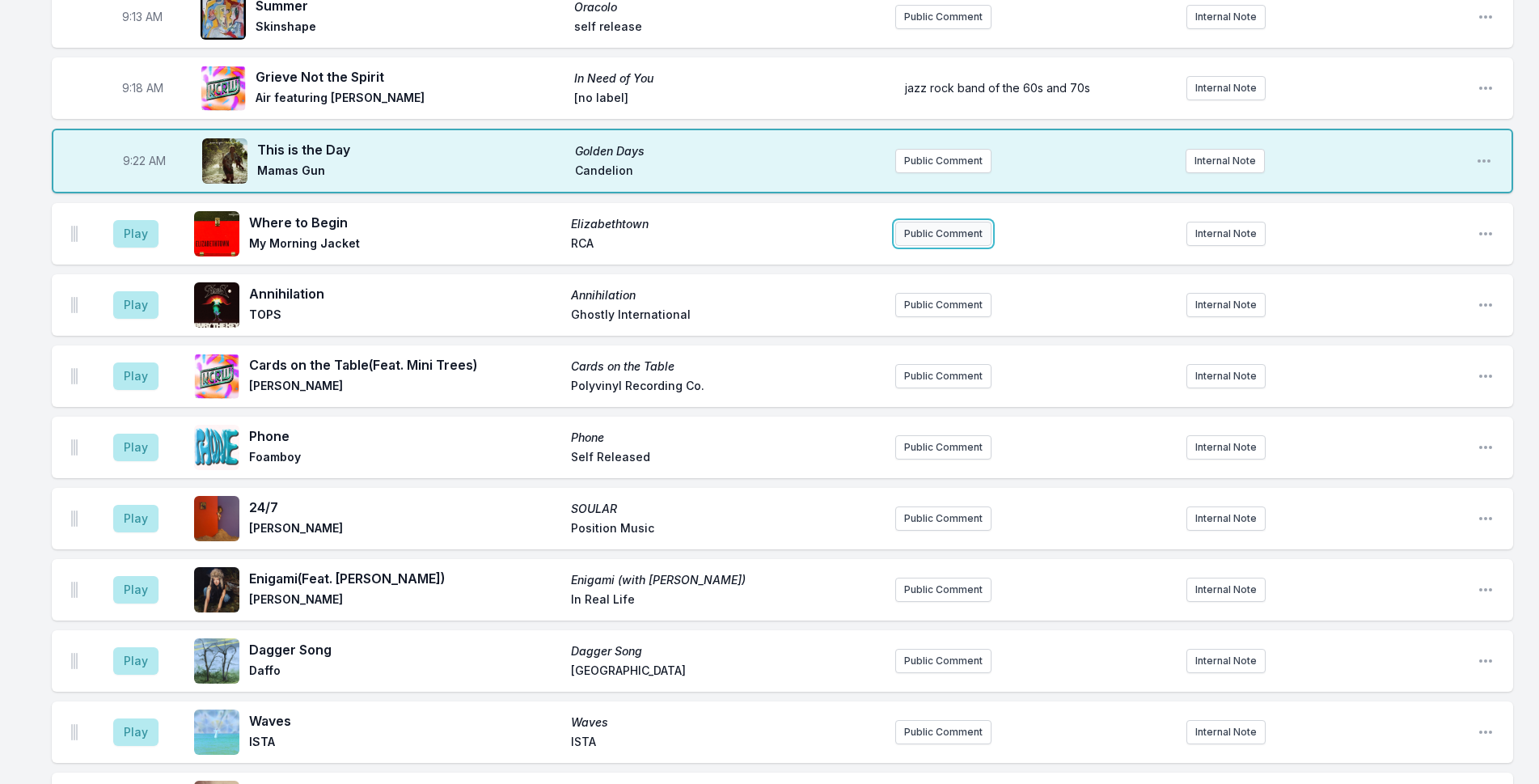
click at [955, 230] on button "Public Comment" at bounding box center [944, 233] width 97 height 25
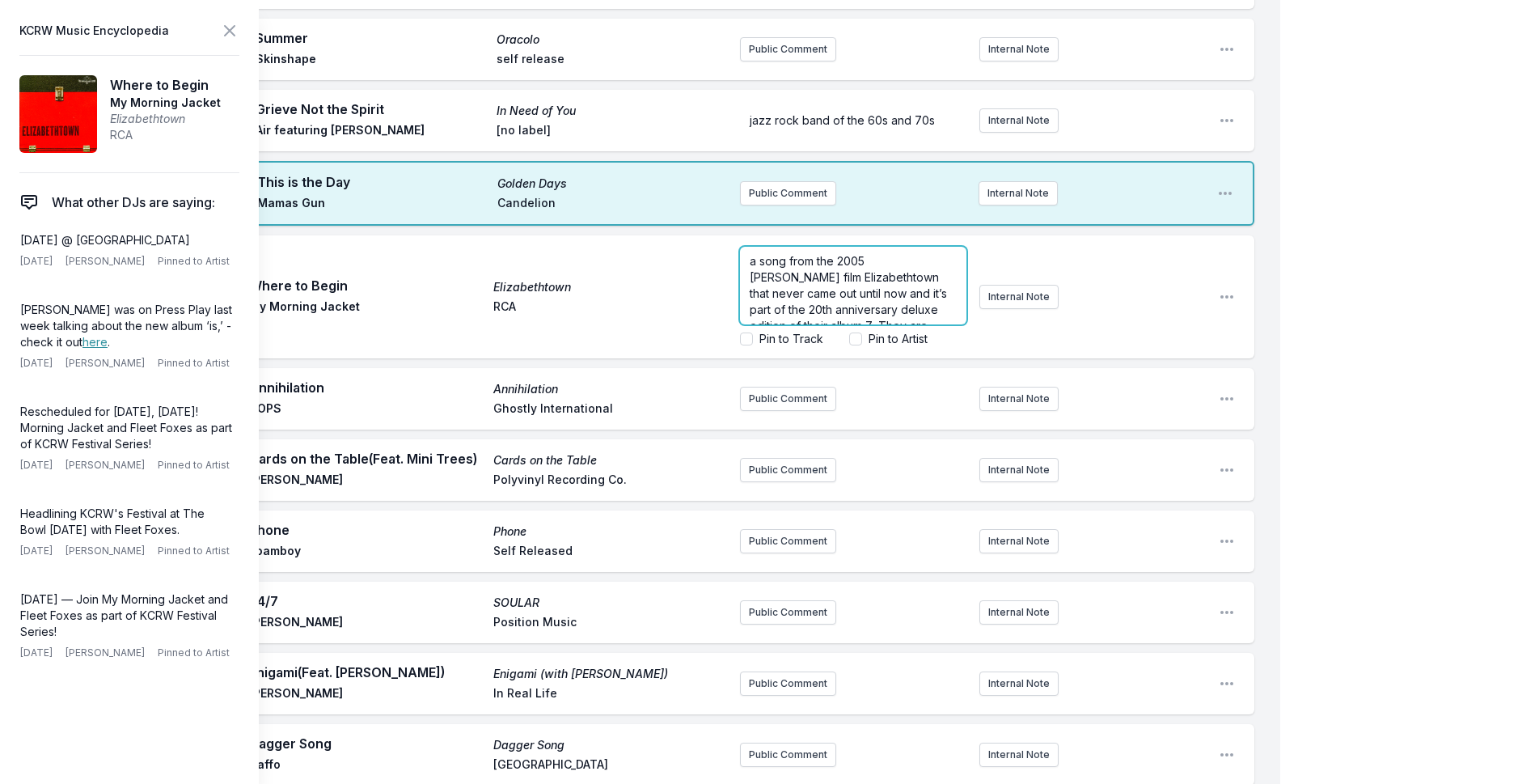
scroll to position [65, 0]
click at [913, 276] on span "a song from the 2005 [PERSON_NAME] film Elizabethtown that never came out until…" at bounding box center [853, 245] width 209 height 111
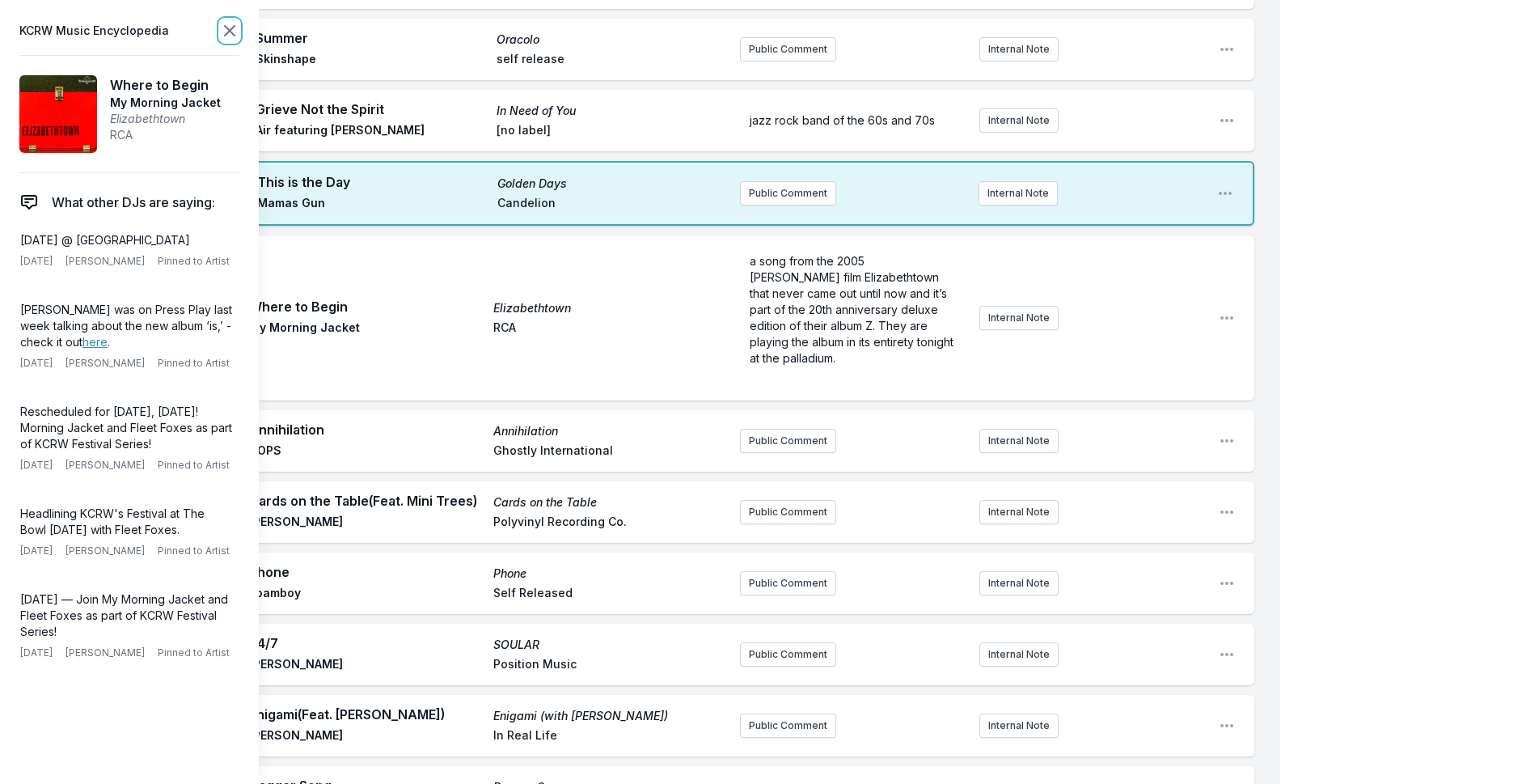
click at [225, 27] on icon at bounding box center [230, 30] width 10 height 10
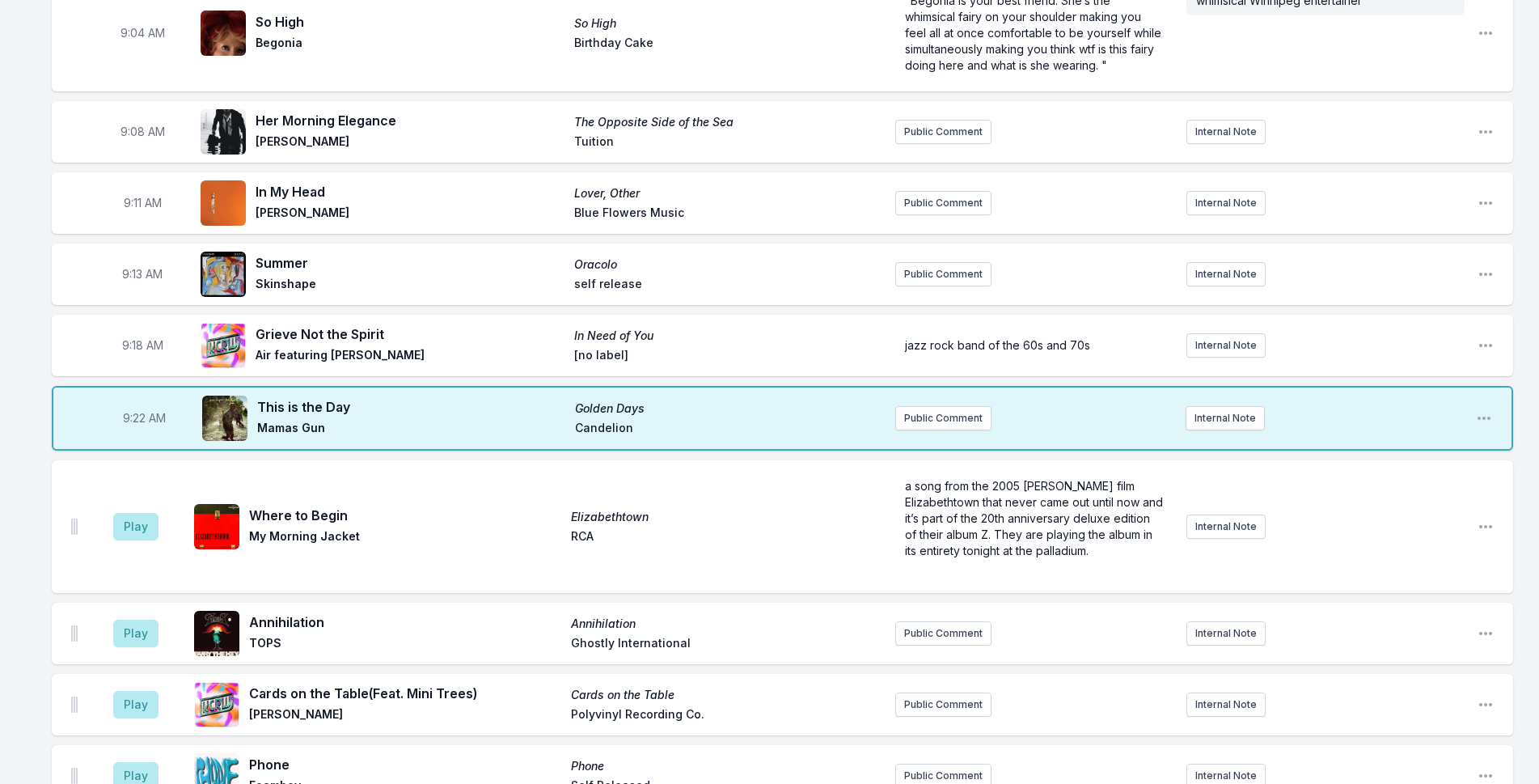
scroll to position [250, 0]
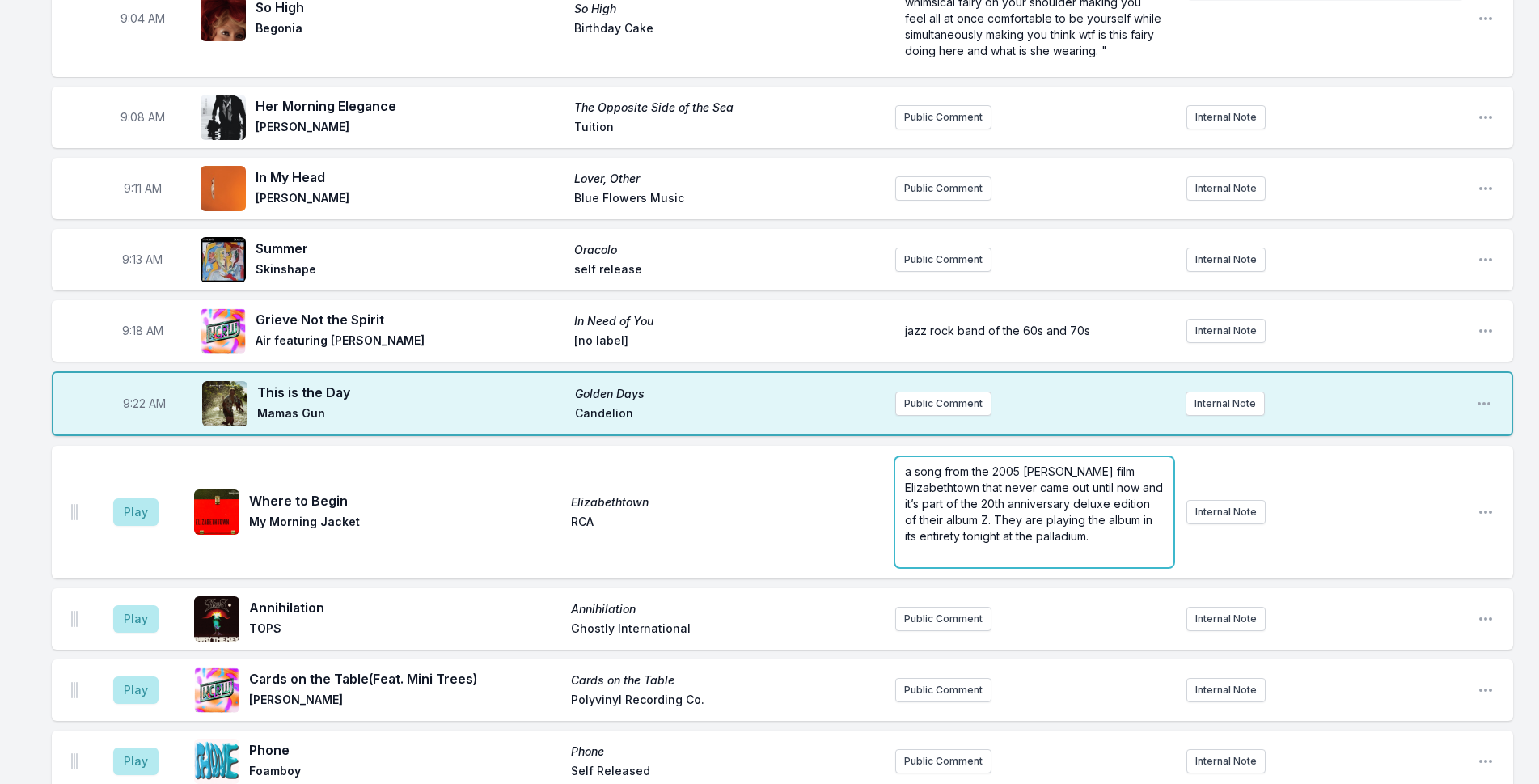
click at [1073, 521] on span "a song from the 2005 [PERSON_NAME] film Elizabethtown that never came out until…" at bounding box center [1036, 503] width 262 height 78
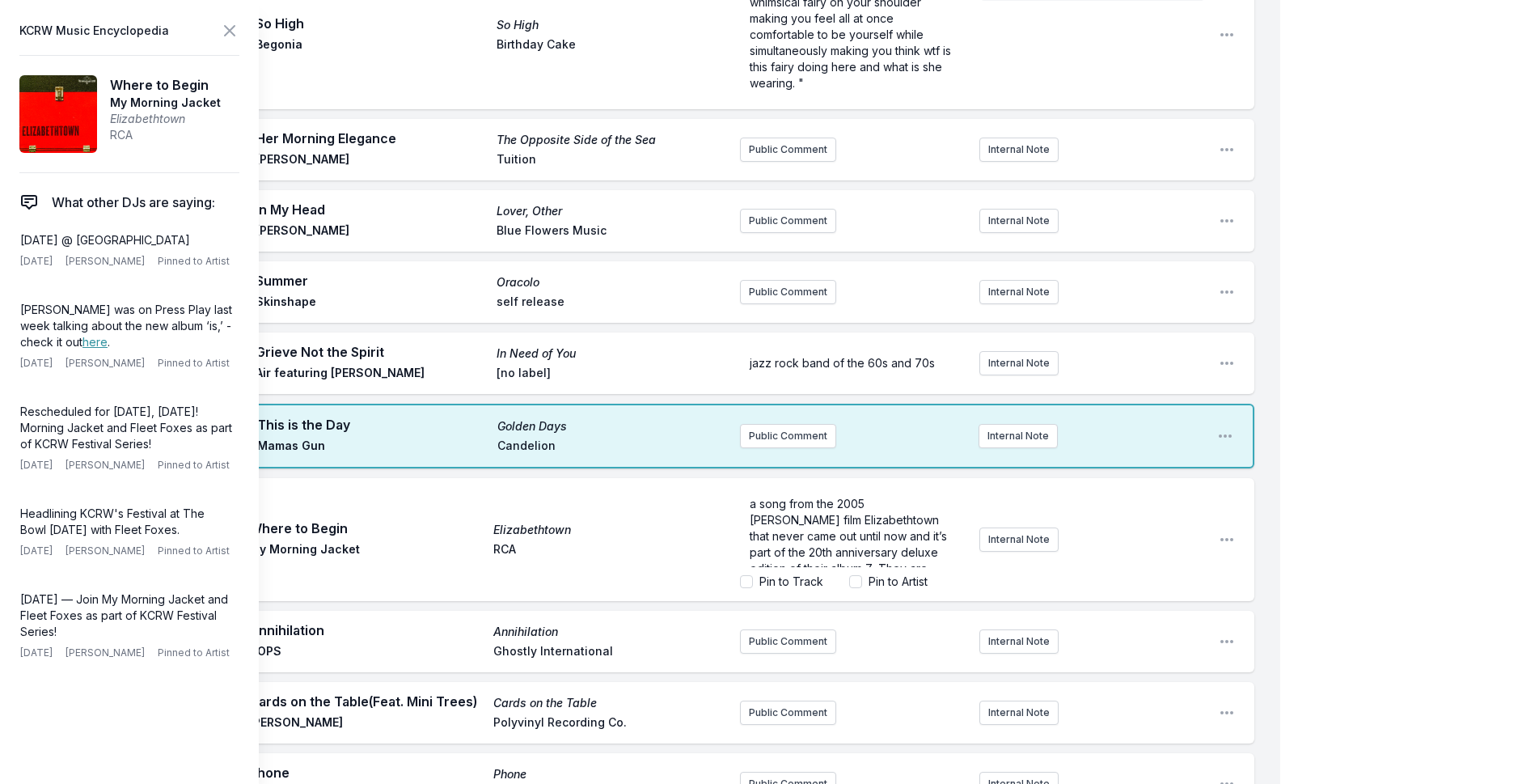
click at [791, 583] on label "Pin to Track" at bounding box center [791, 582] width 64 height 16
click at [753, 583] on input "Pin to Track" at bounding box center [747, 582] width 13 height 13
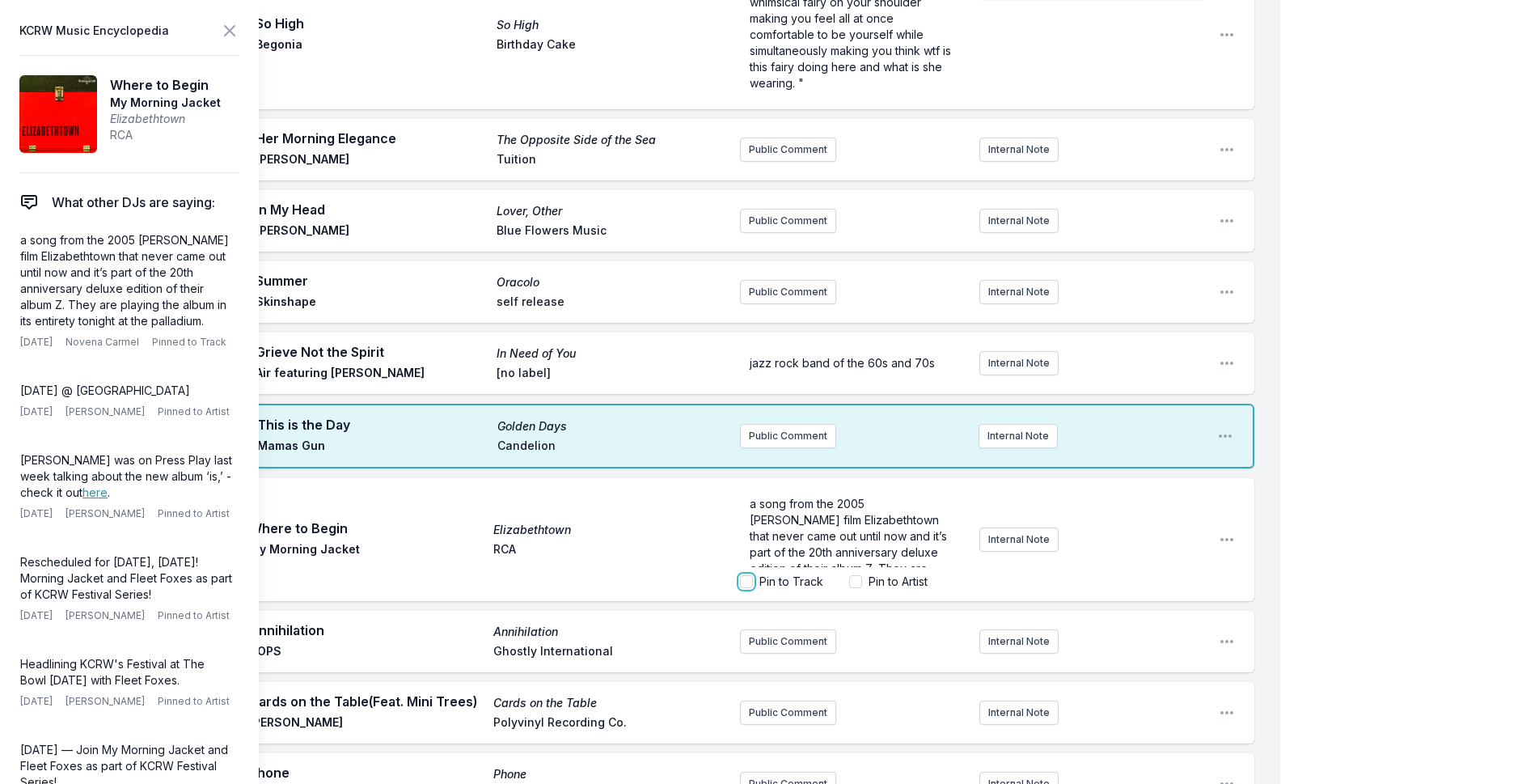
checkbox input "true"
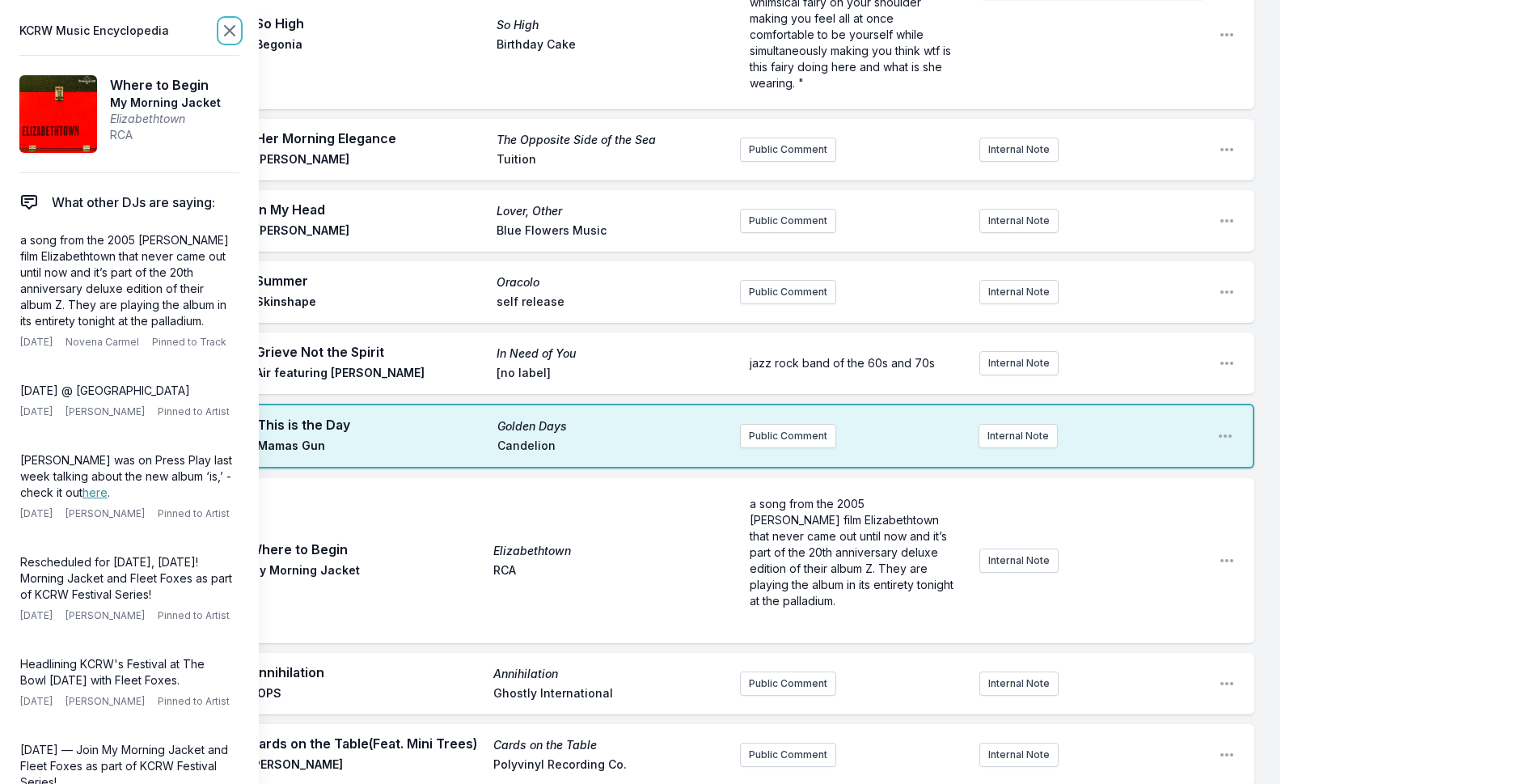
click at [222, 28] on icon at bounding box center [229, 30] width 19 height 19
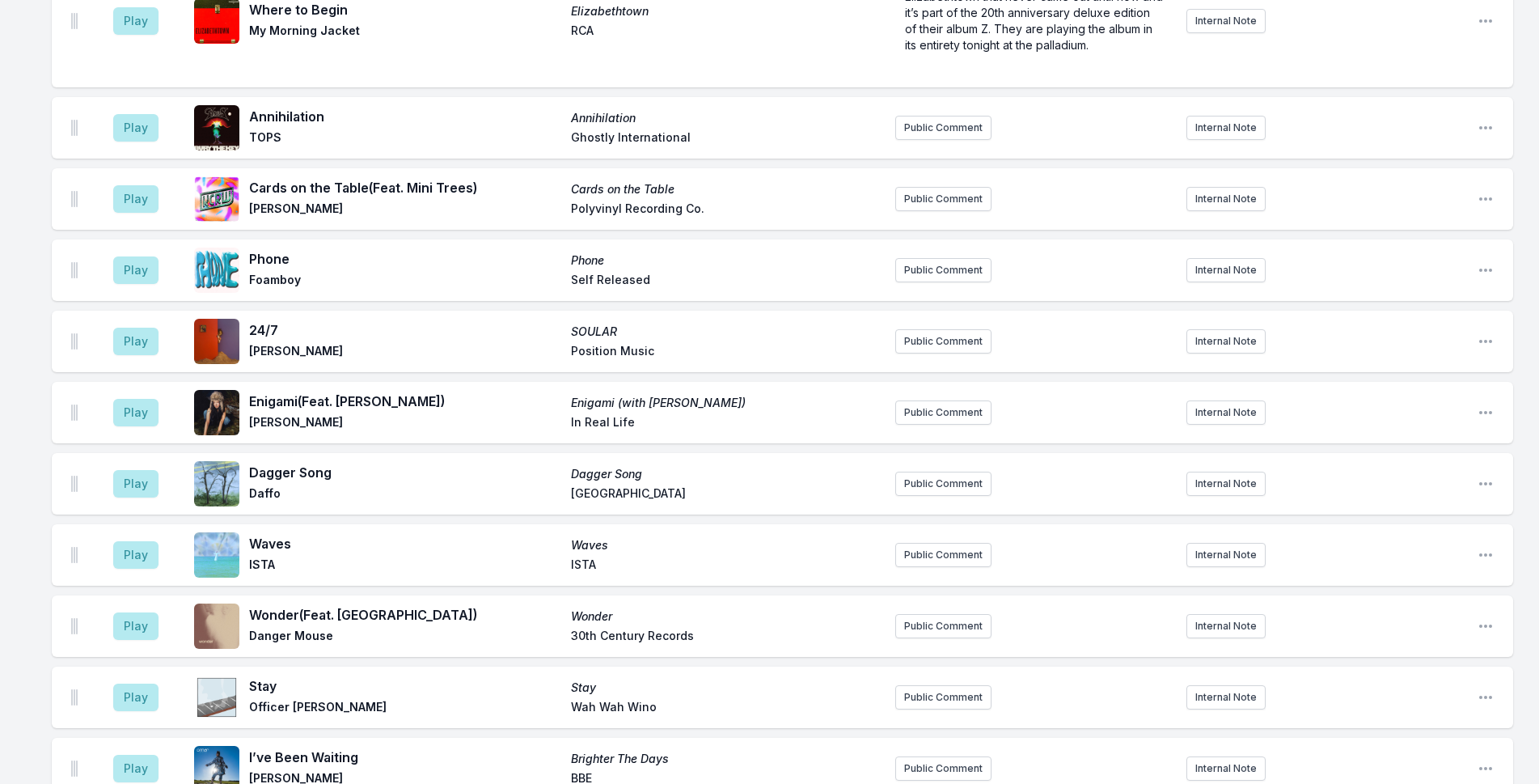
scroll to position [655, 0]
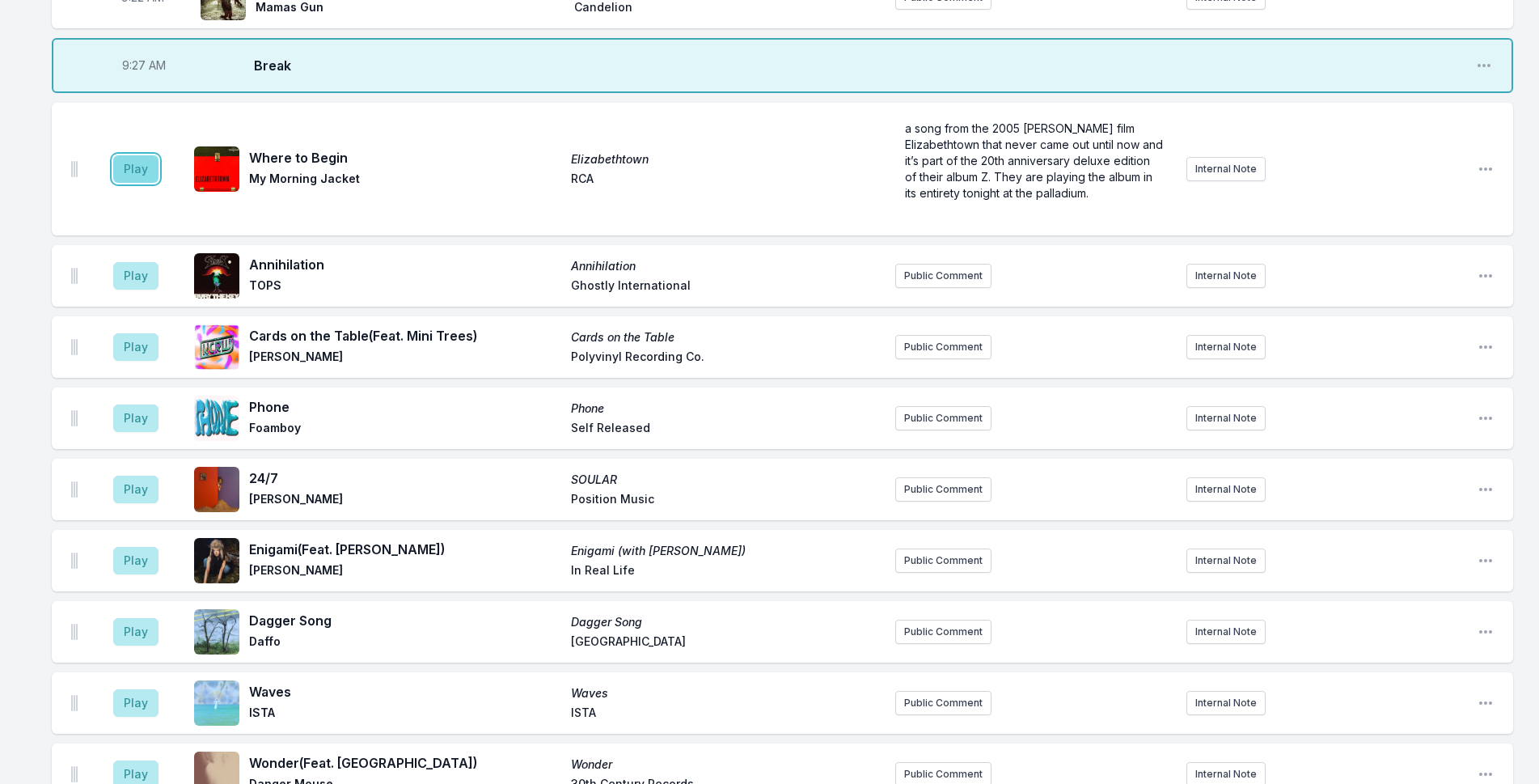
click at [144, 171] on button "Play" at bounding box center [136, 169] width 46 height 27
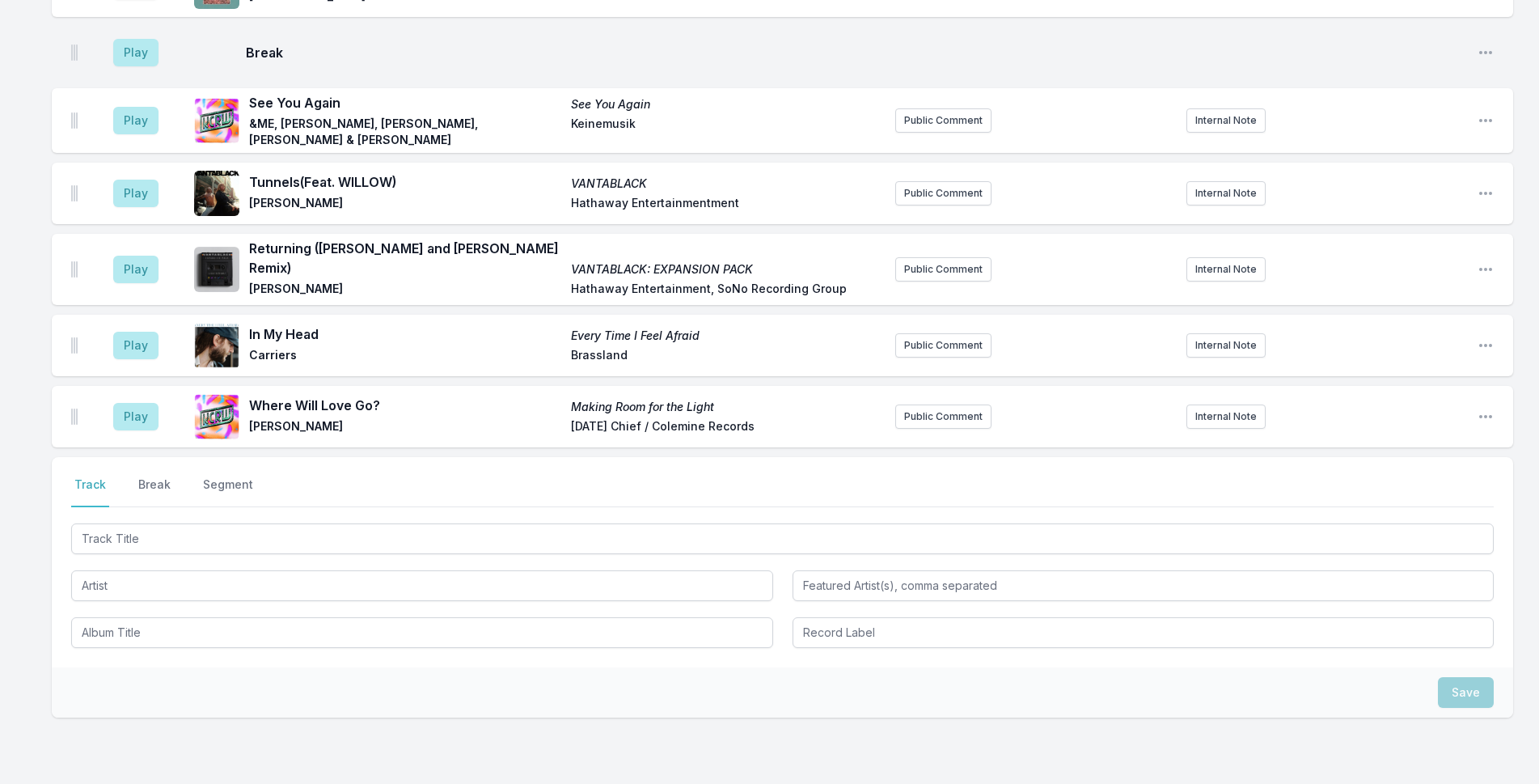
scroll to position [2728, 0]
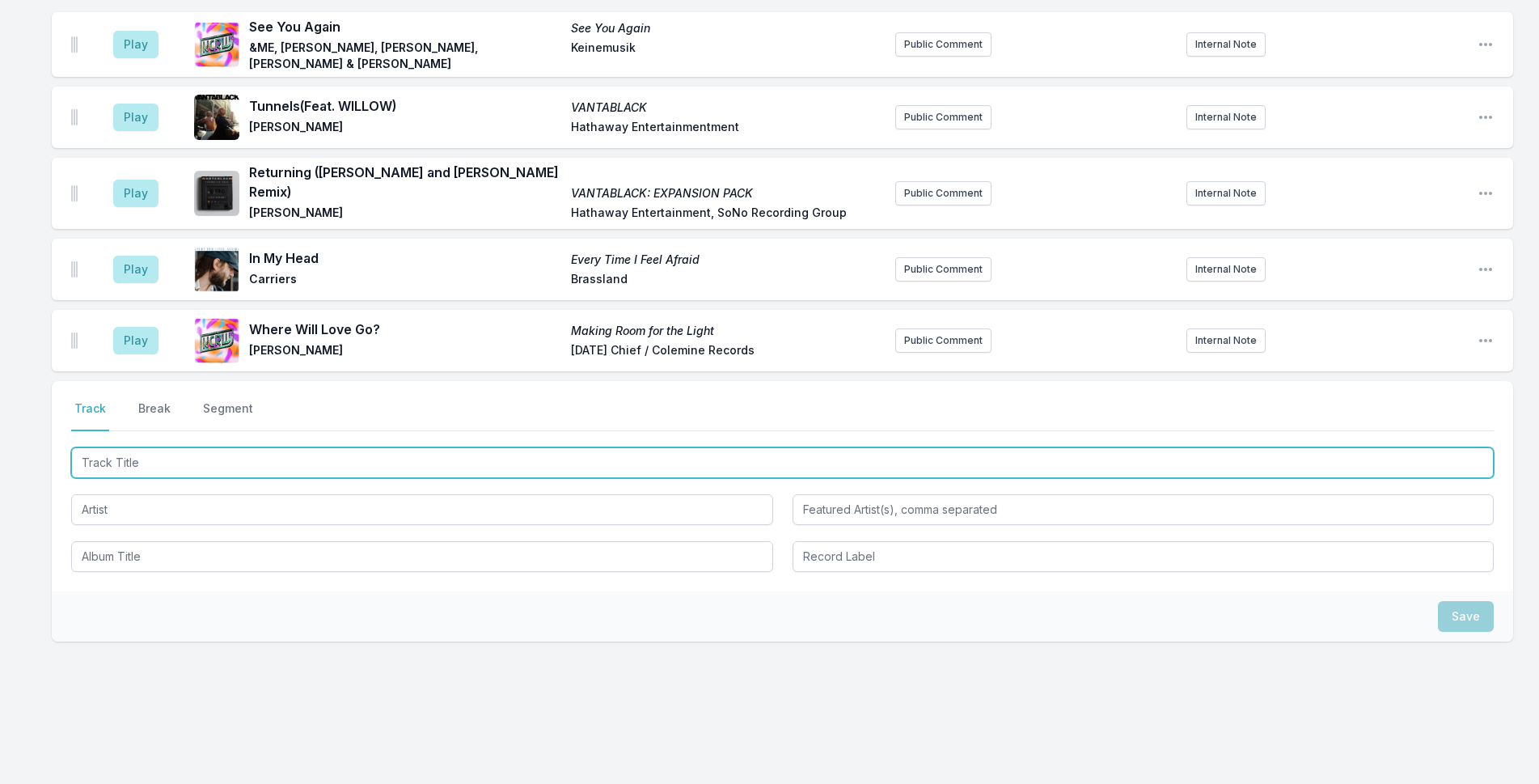
click at [247, 452] on input "Track Title" at bounding box center [782, 463] width 1422 height 31
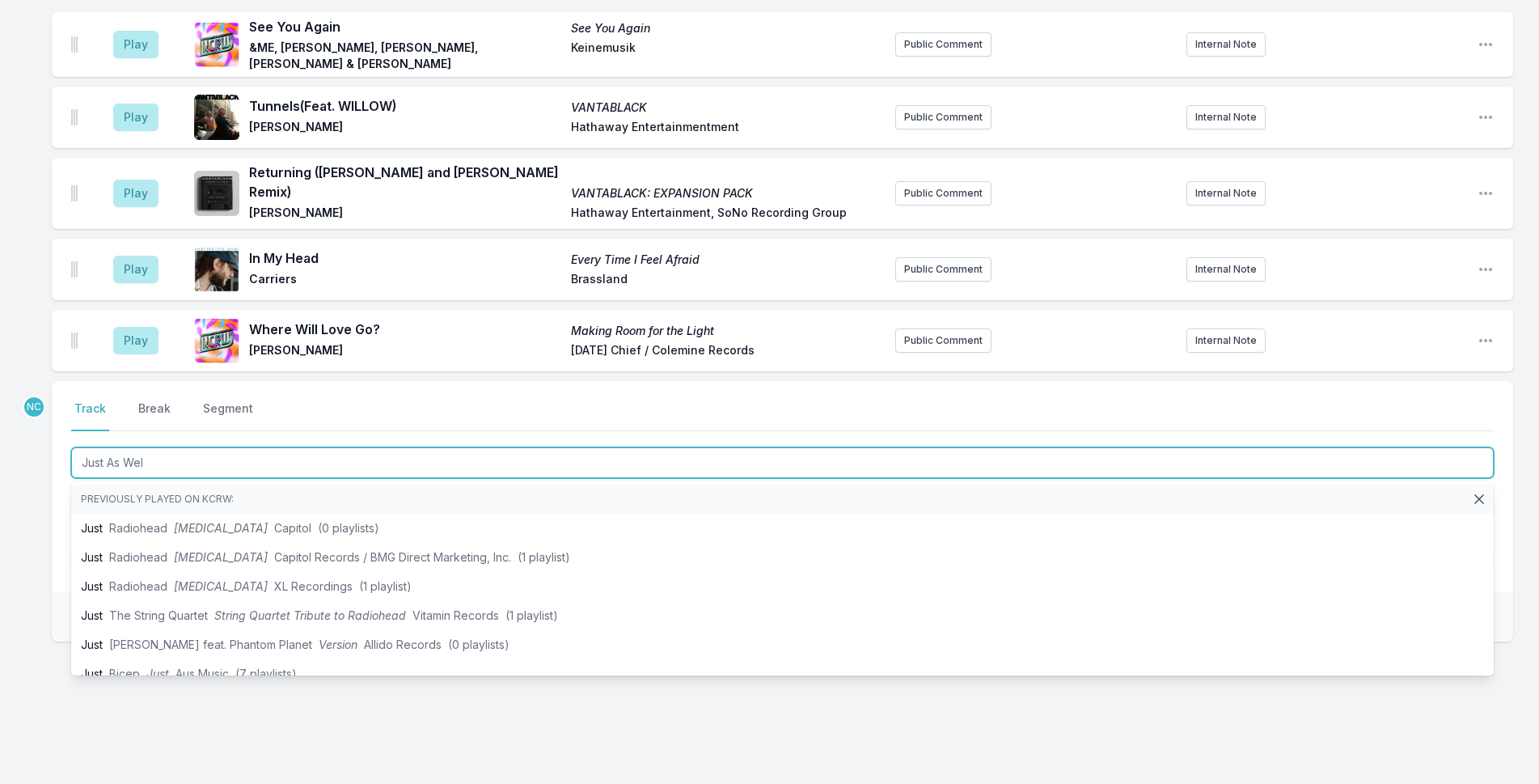
type input "Just As Well"
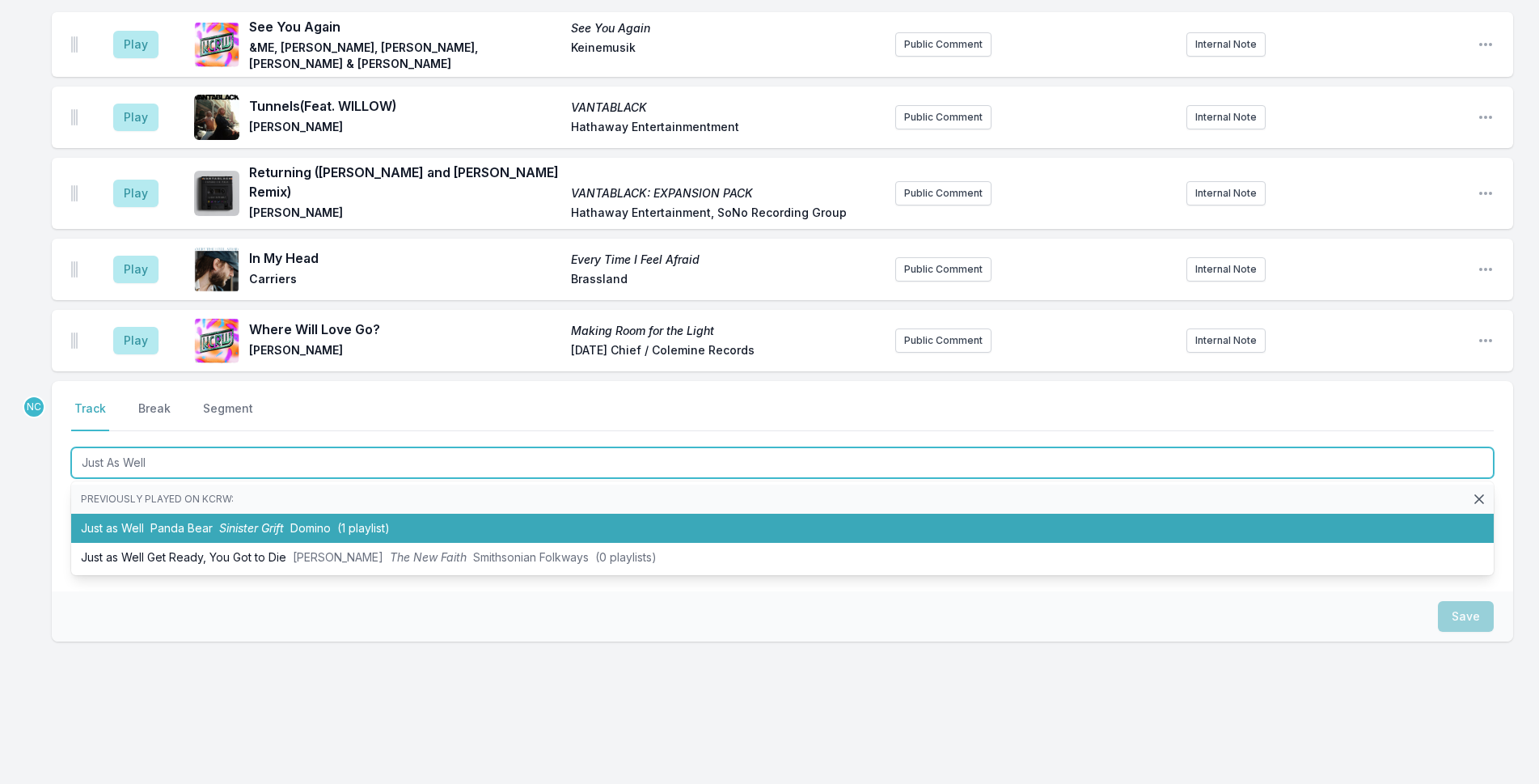
click at [356, 521] on span "(1 playlist)" at bounding box center [364, 527] width 53 height 14
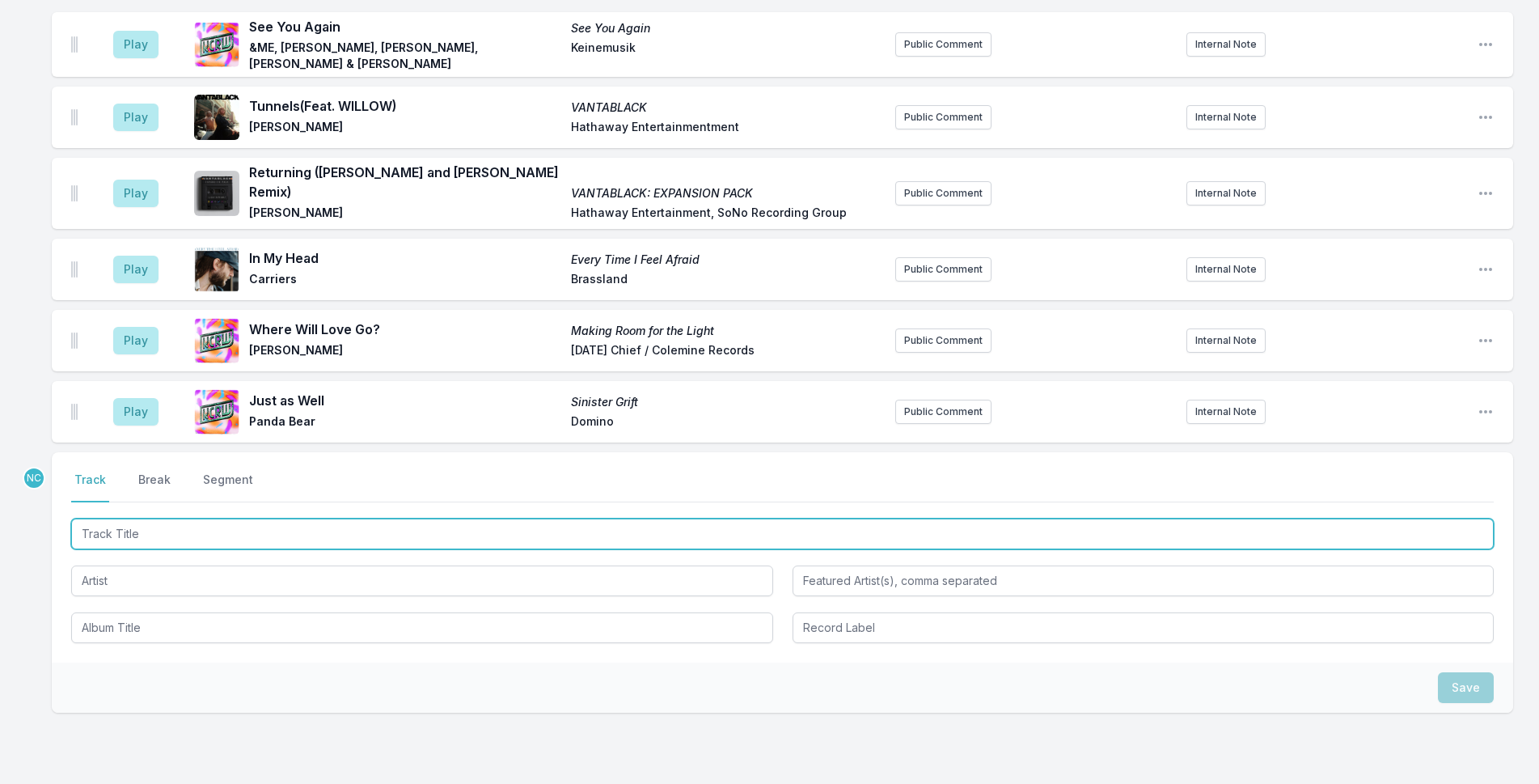
scroll to position [2799, 0]
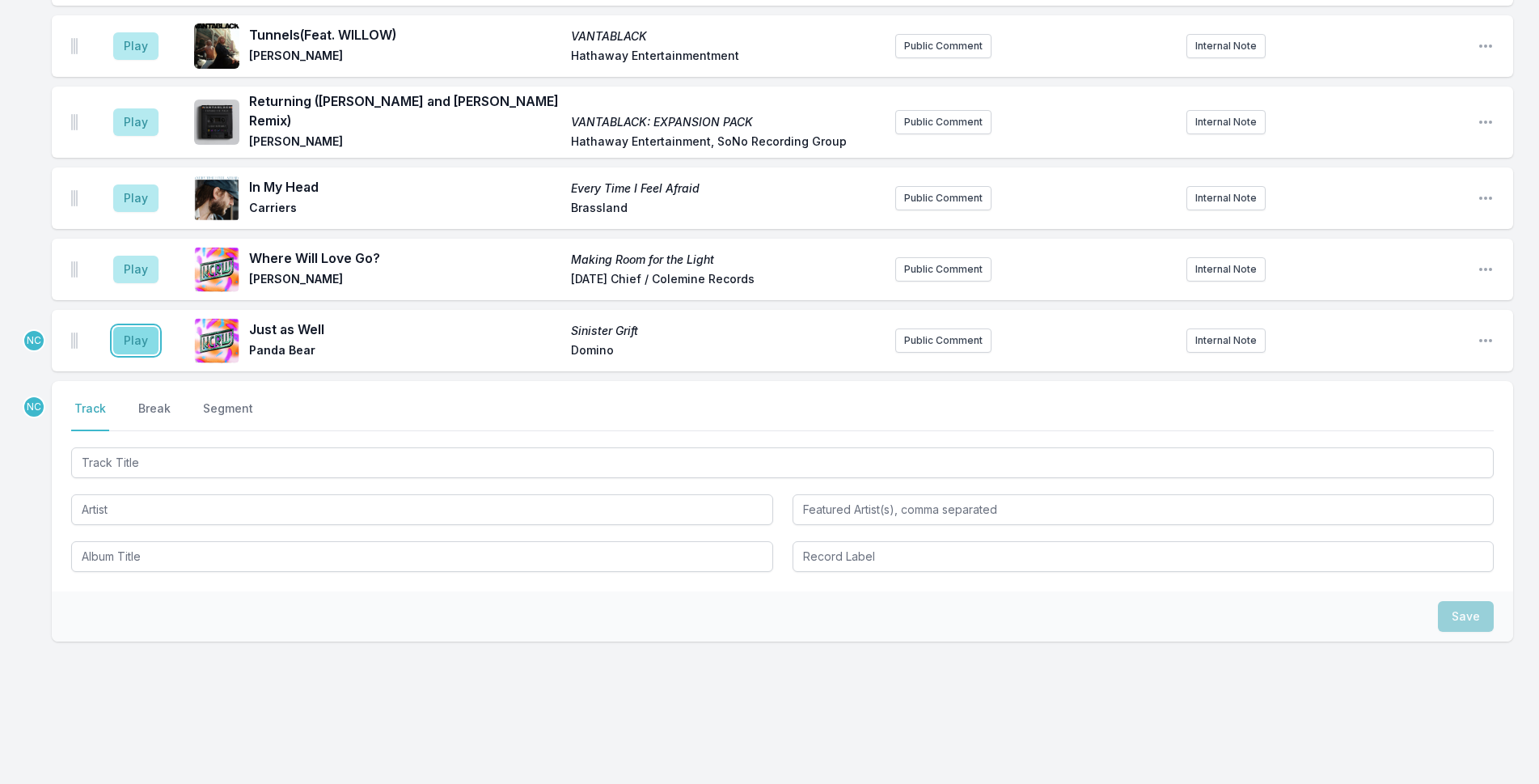
click at [122, 326] on button "Play" at bounding box center [136, 340] width 46 height 27
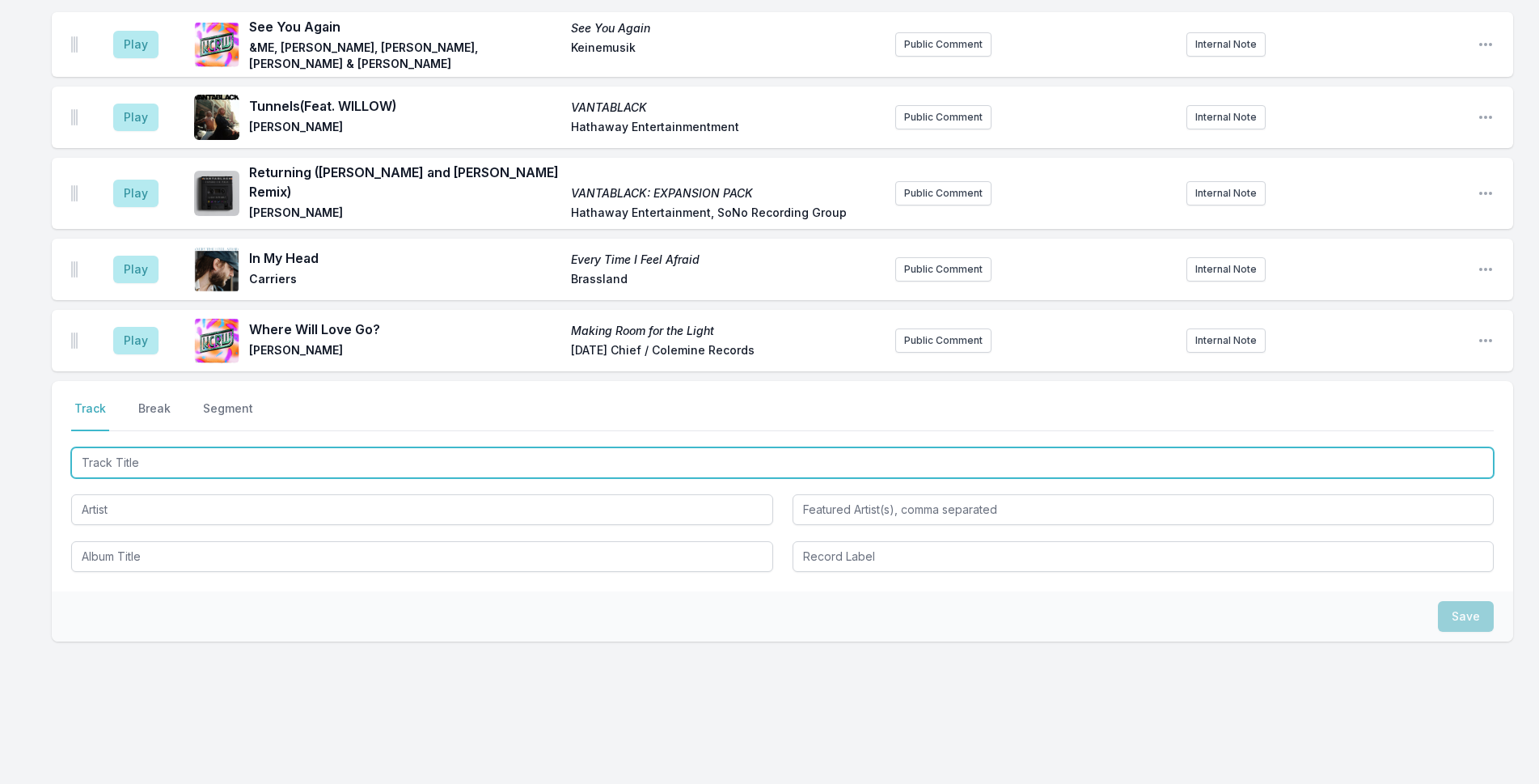
click at [243, 448] on input "Track Title" at bounding box center [782, 463] width 1422 height 31
type input "Somewhere Up There"
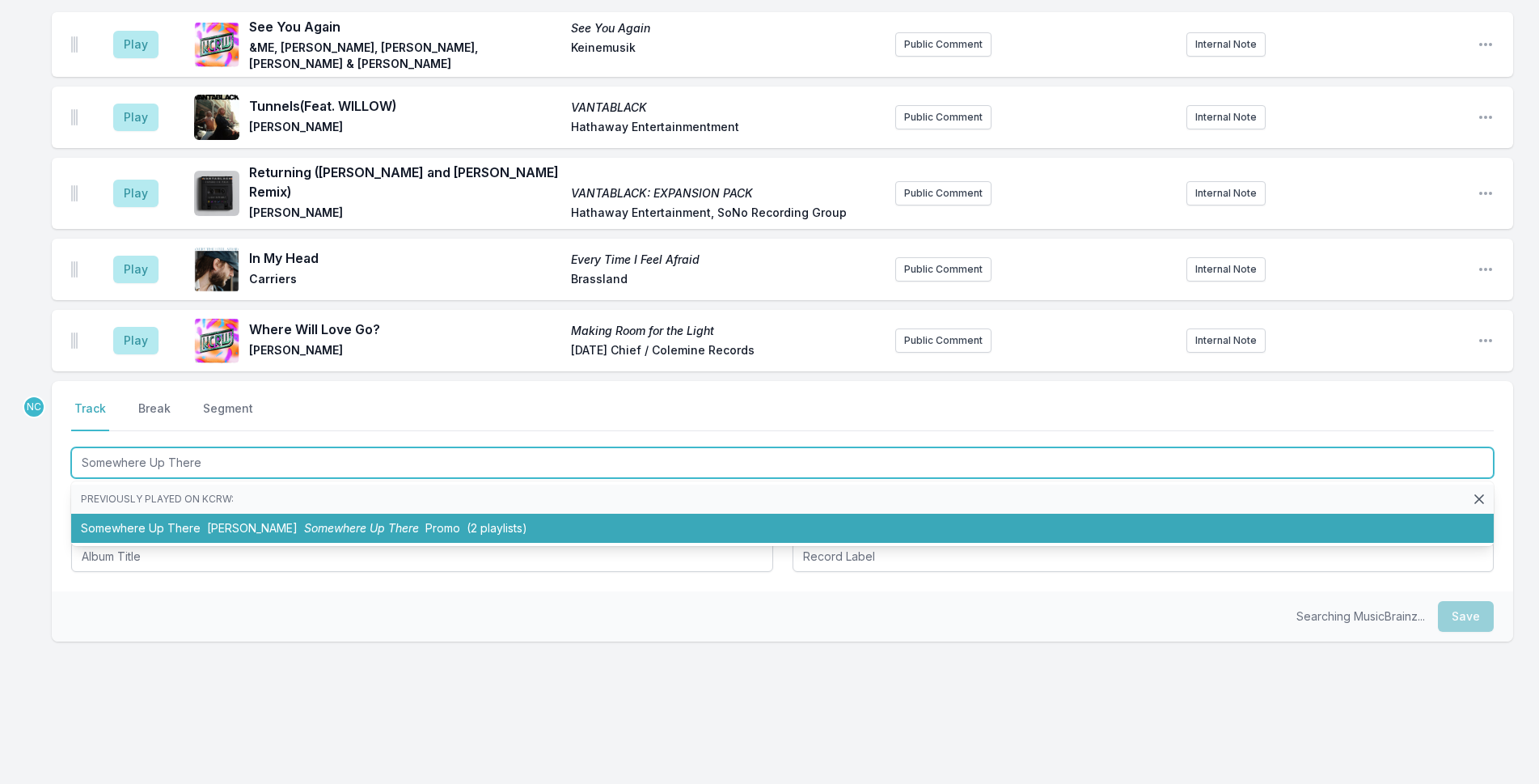
click at [305, 521] on span "Somewhere Up There" at bounding box center [362, 527] width 115 height 14
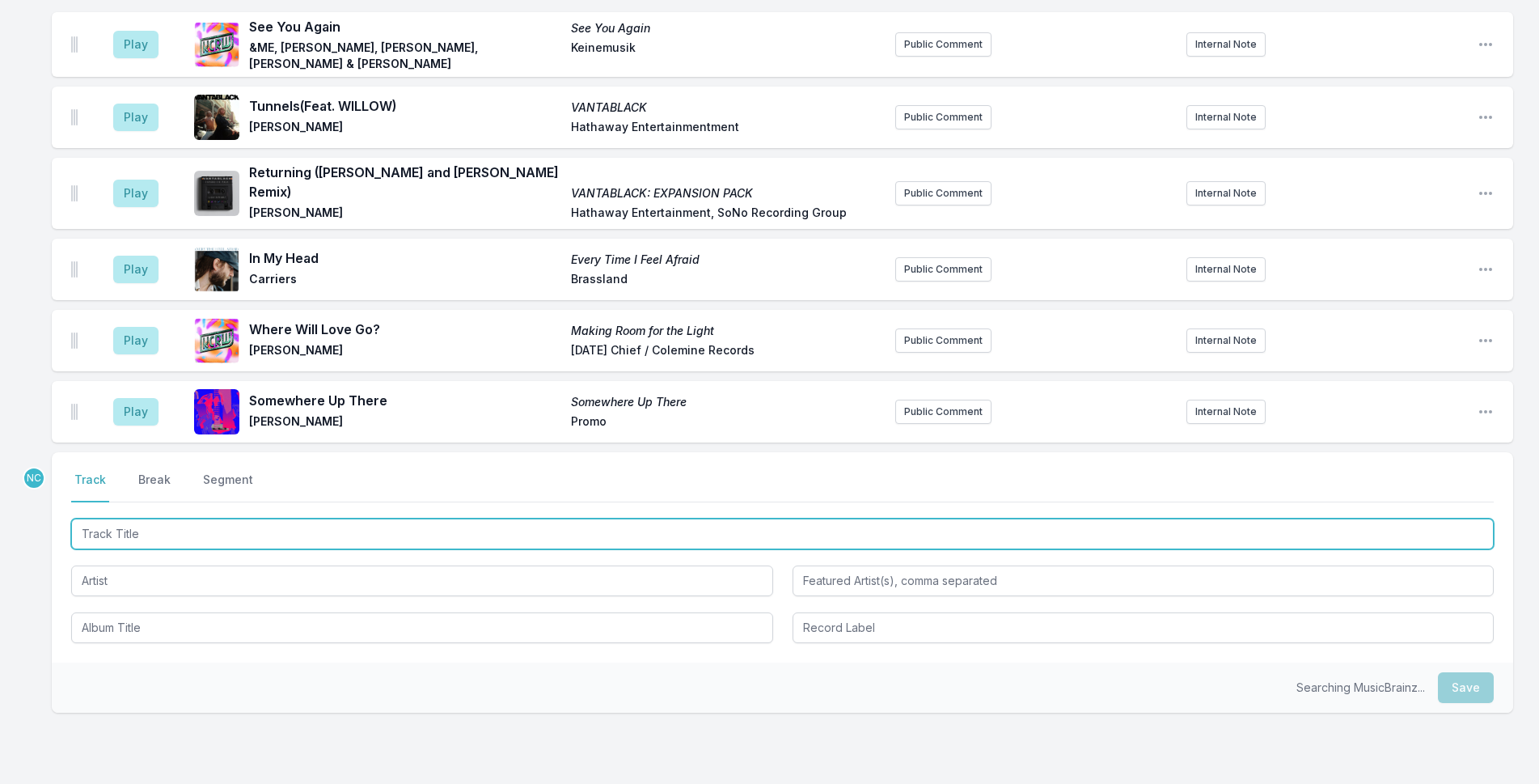
scroll to position [2870, 0]
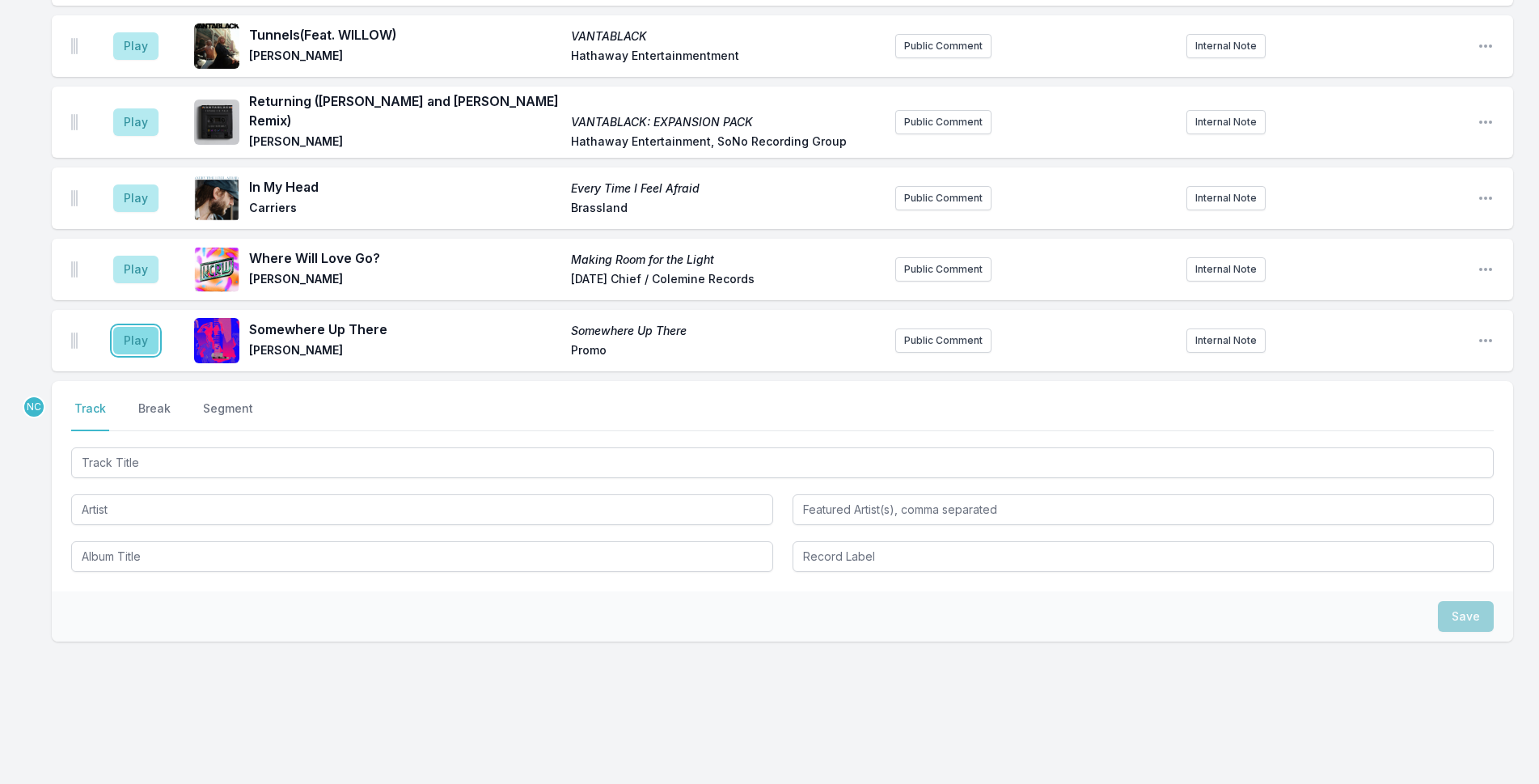
click at [144, 331] on button "Play" at bounding box center [136, 340] width 46 height 27
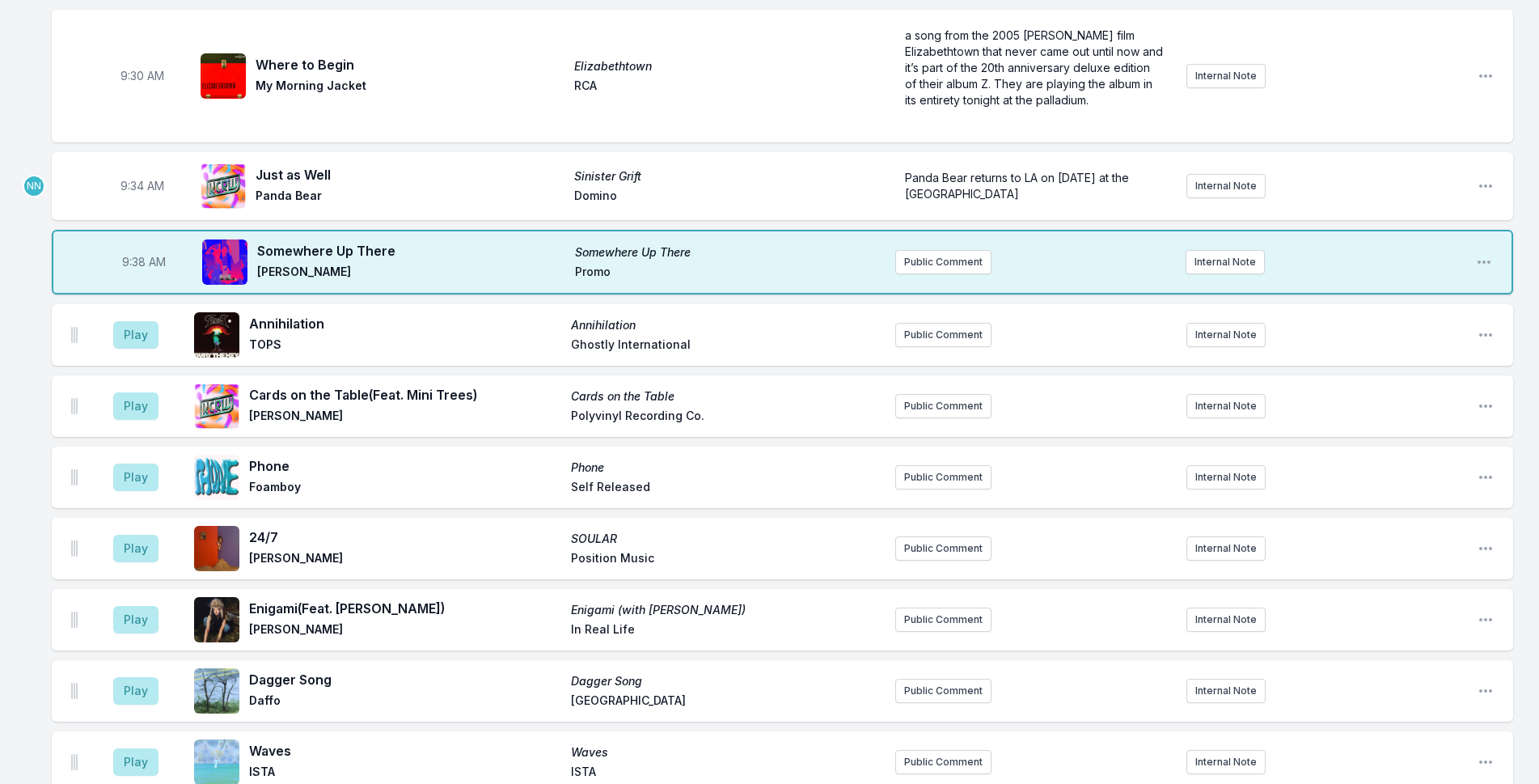
scroll to position [693, 0]
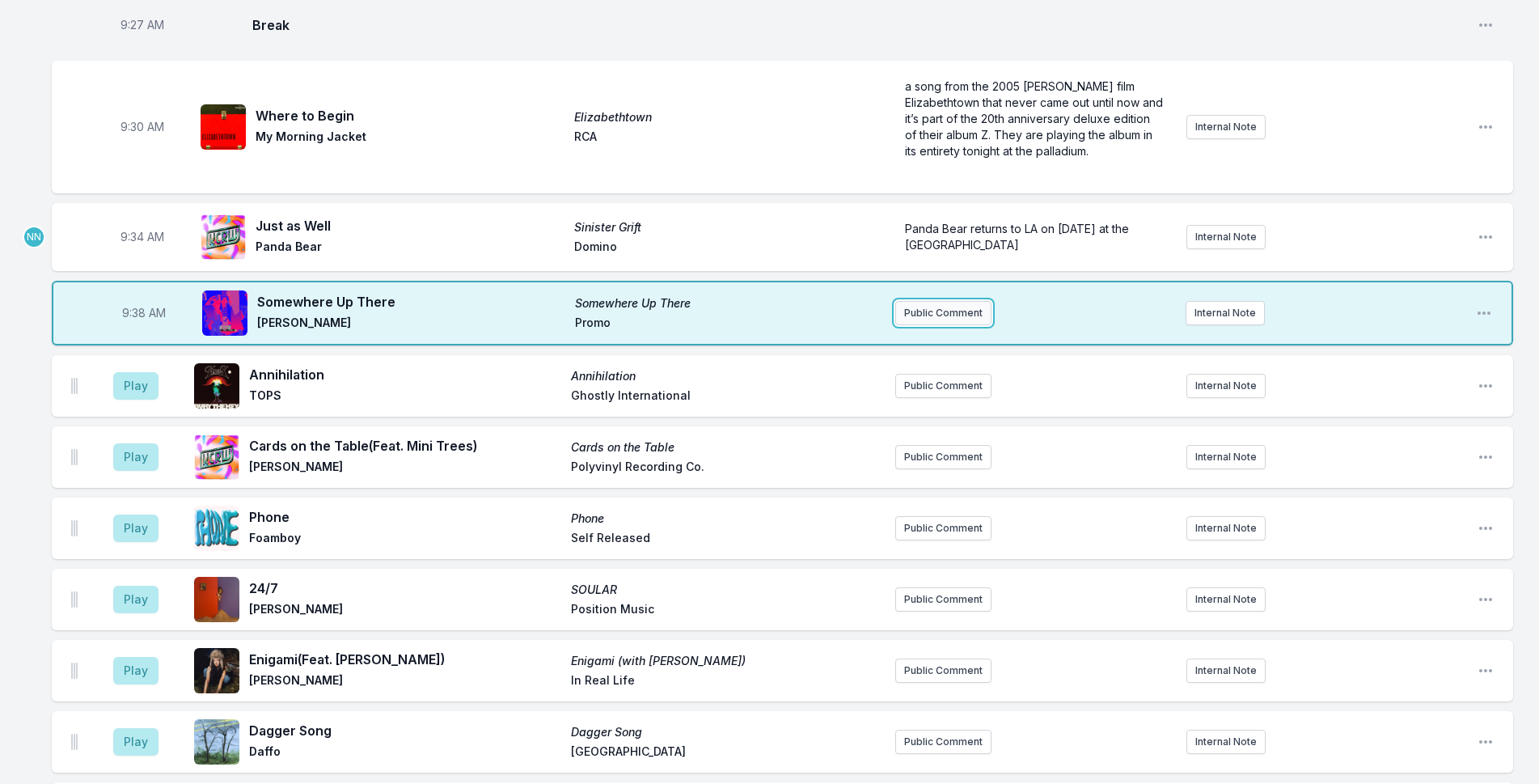
click at [949, 317] on button "Public Comment" at bounding box center [944, 313] width 97 height 25
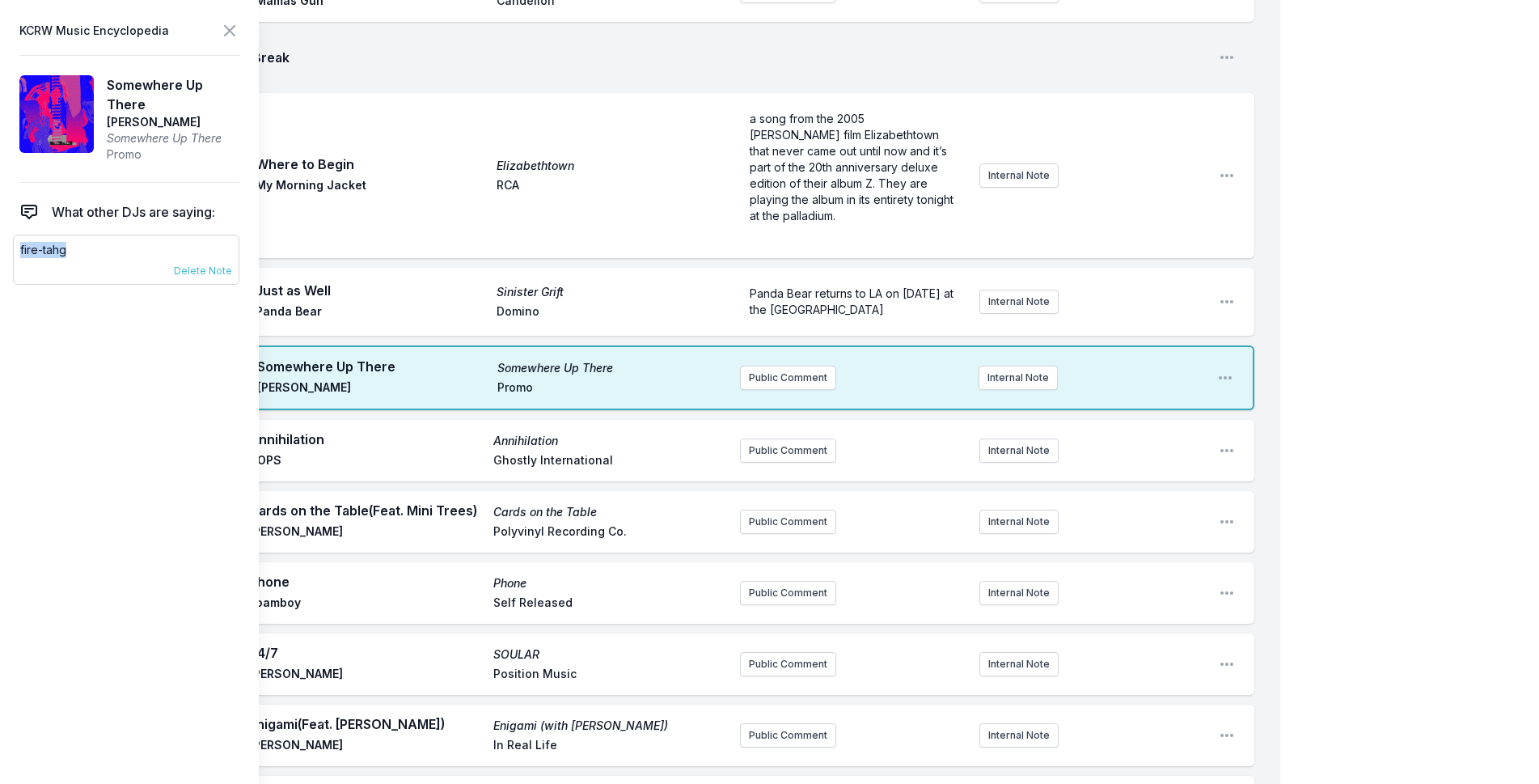
drag, startPoint x: 75, startPoint y: 257, endPoint x: 16, endPoint y: 245, distance: 60.2
click at [16, 245] on div "fire-tahg [DATE] Novena Carmel Pinned to Artist Delete Note" at bounding box center [126, 259] width 226 height 50
copy p "fire-tahg"
click at [1018, 366] on button "Internal Note" at bounding box center [1017, 377] width 79 height 25
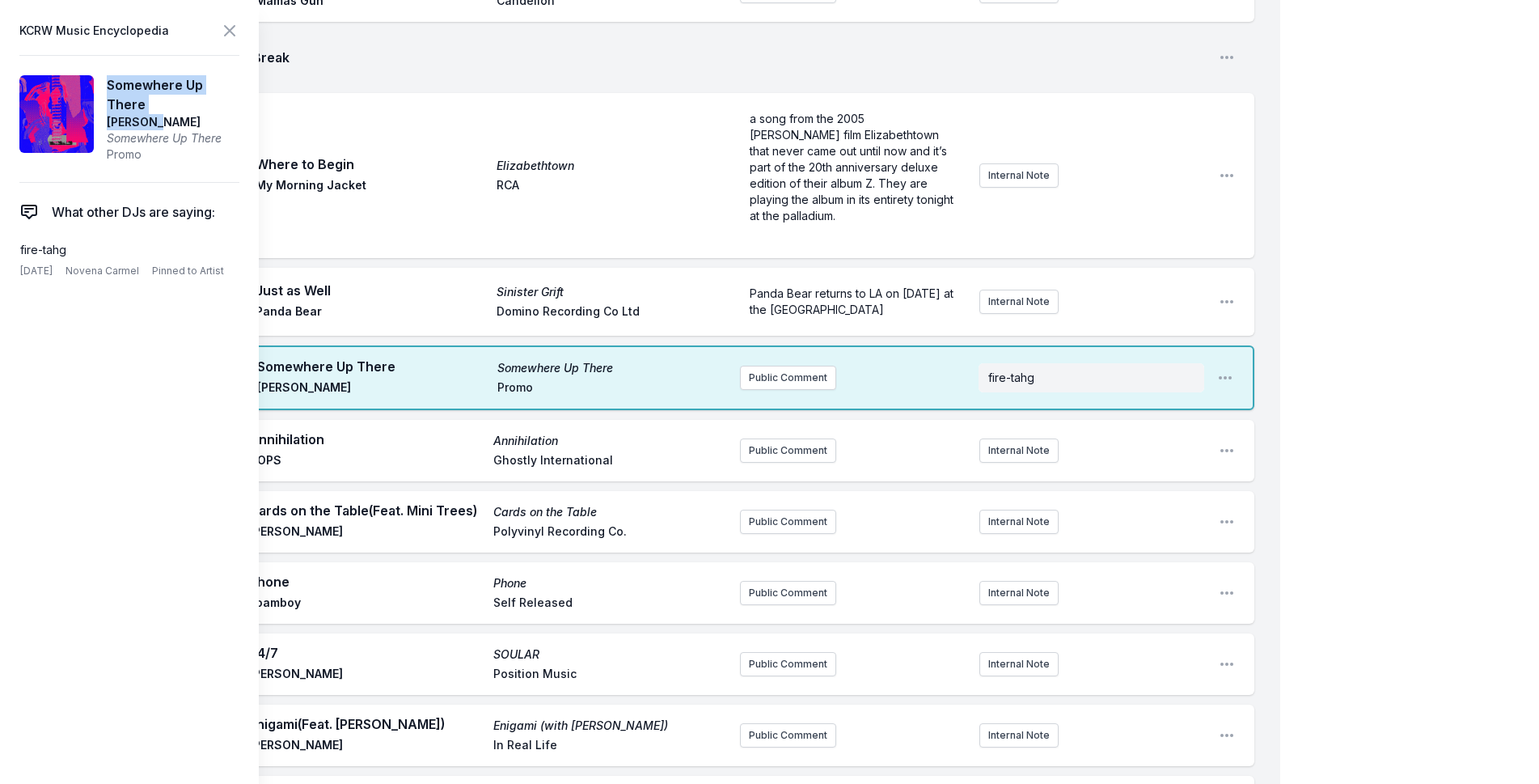
drag, startPoint x: 160, startPoint y: 119, endPoint x: 106, endPoint y: 85, distance: 63.8
click at [106, 85] on article "Somewhere Up There [PERSON_NAME] Somewhere Up There Promo" at bounding box center [129, 119] width 220 height 128
copy aside "Somewhere Up There [PERSON_NAME]"
click at [784, 366] on button "Public Comment" at bounding box center [789, 377] width 97 height 25
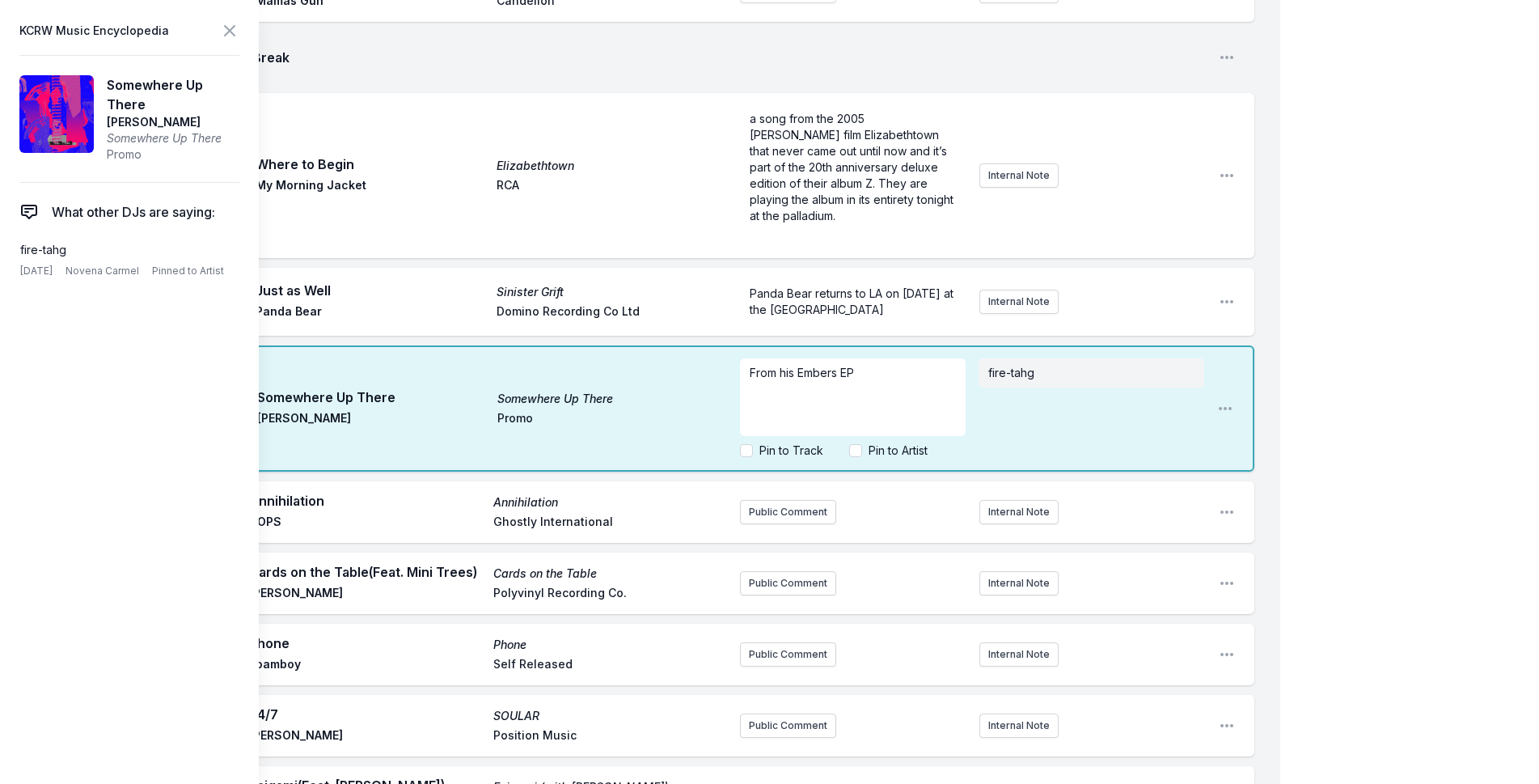
click at [809, 442] on label "Pin to Track" at bounding box center [791, 450] width 64 height 16
click at [753, 444] on input "Pin to Track" at bounding box center [747, 450] width 13 height 13
checkbox input "true"
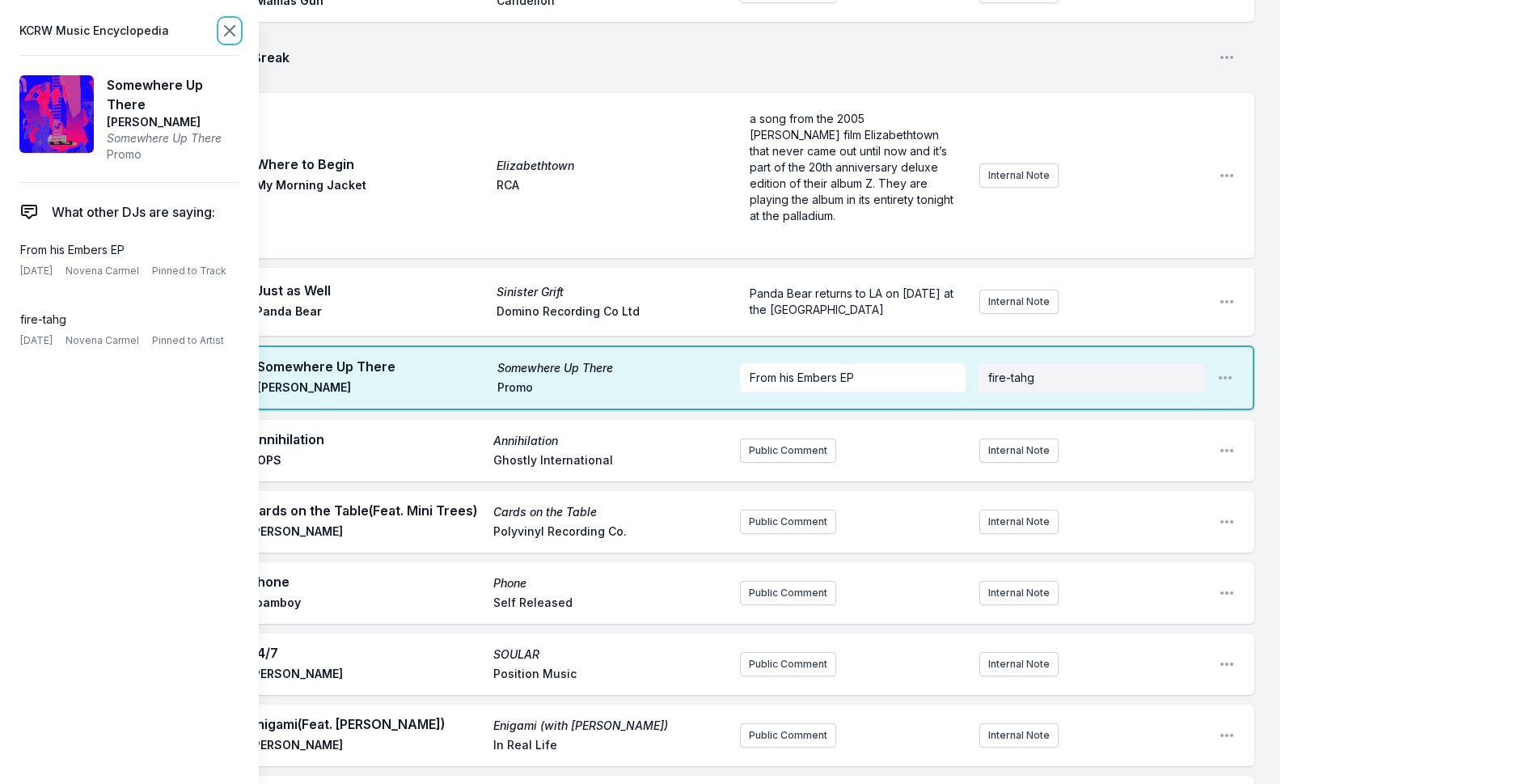
click at [230, 32] on icon at bounding box center [229, 30] width 19 height 19
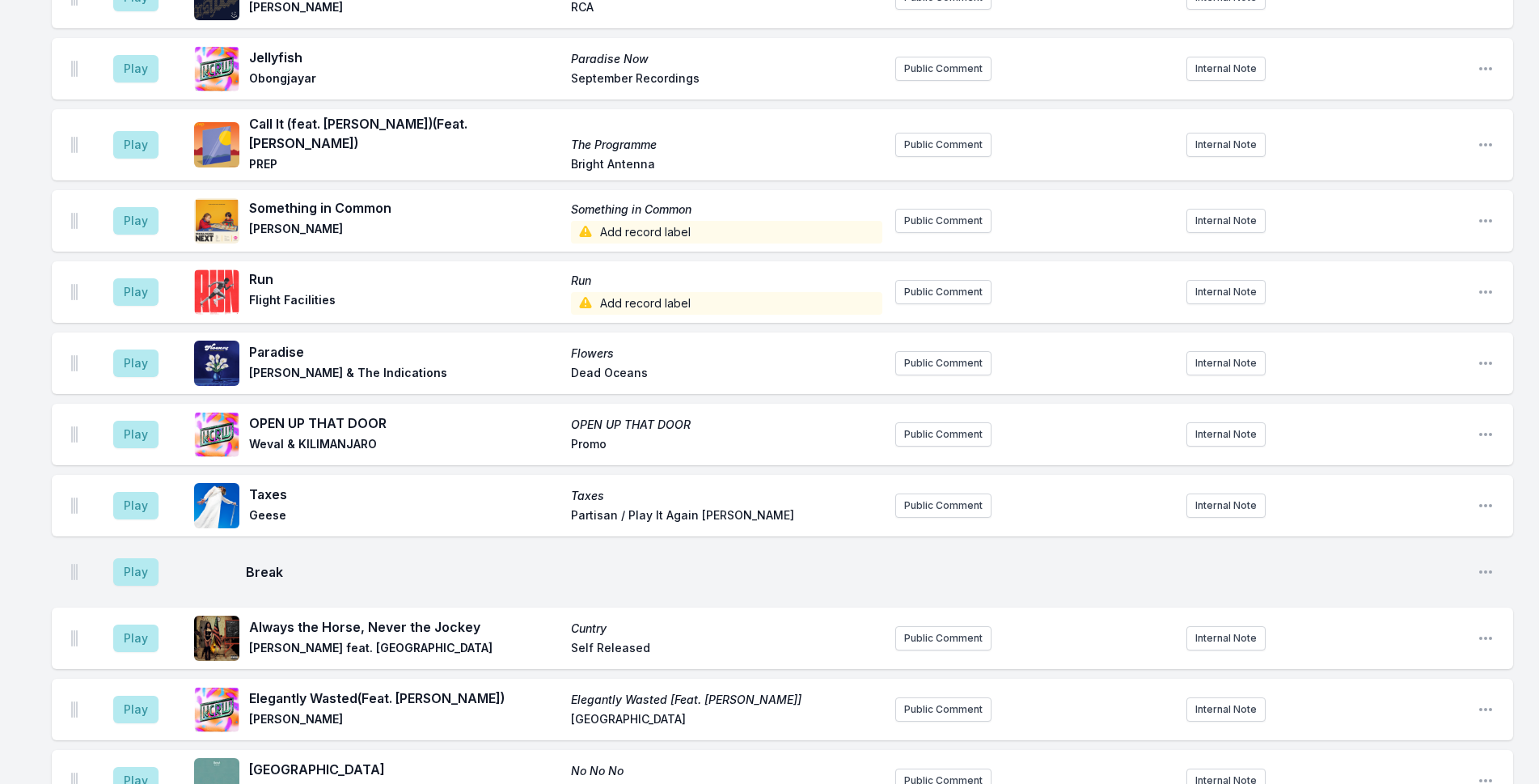
scroll to position [2230, 0]
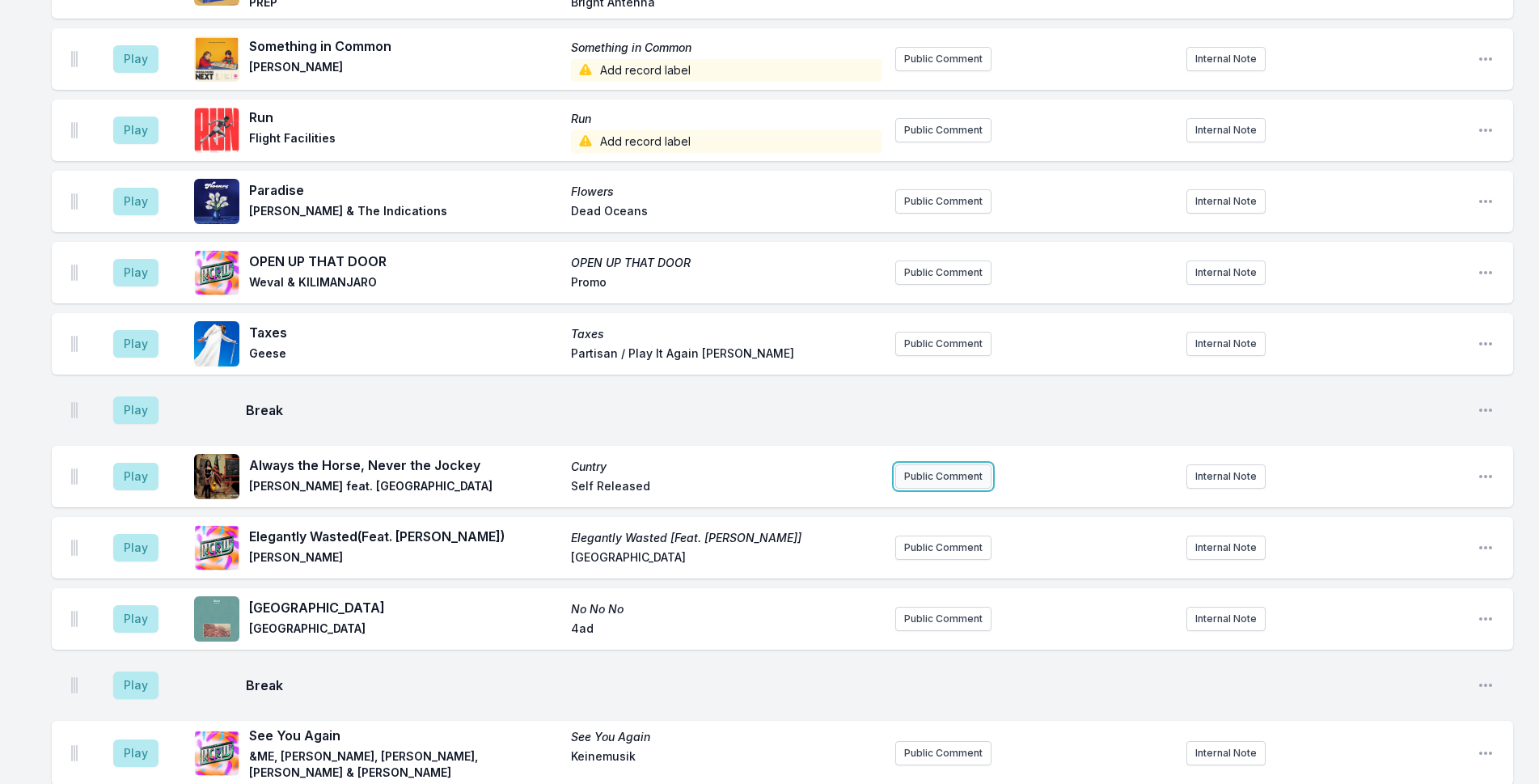
click at [917, 464] on button "Public Comment" at bounding box center [944, 476] width 97 height 25
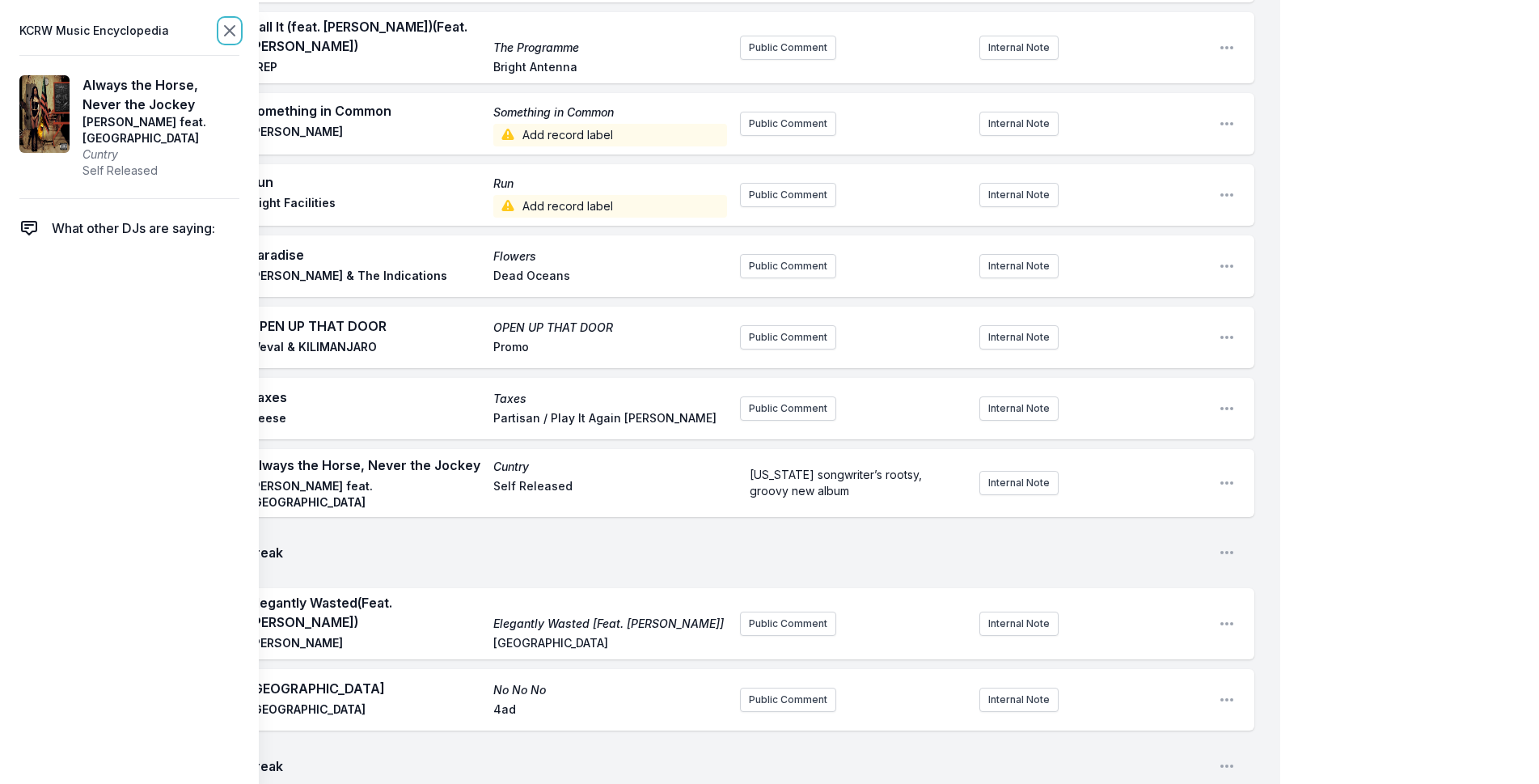
click at [222, 32] on icon at bounding box center [229, 30] width 19 height 19
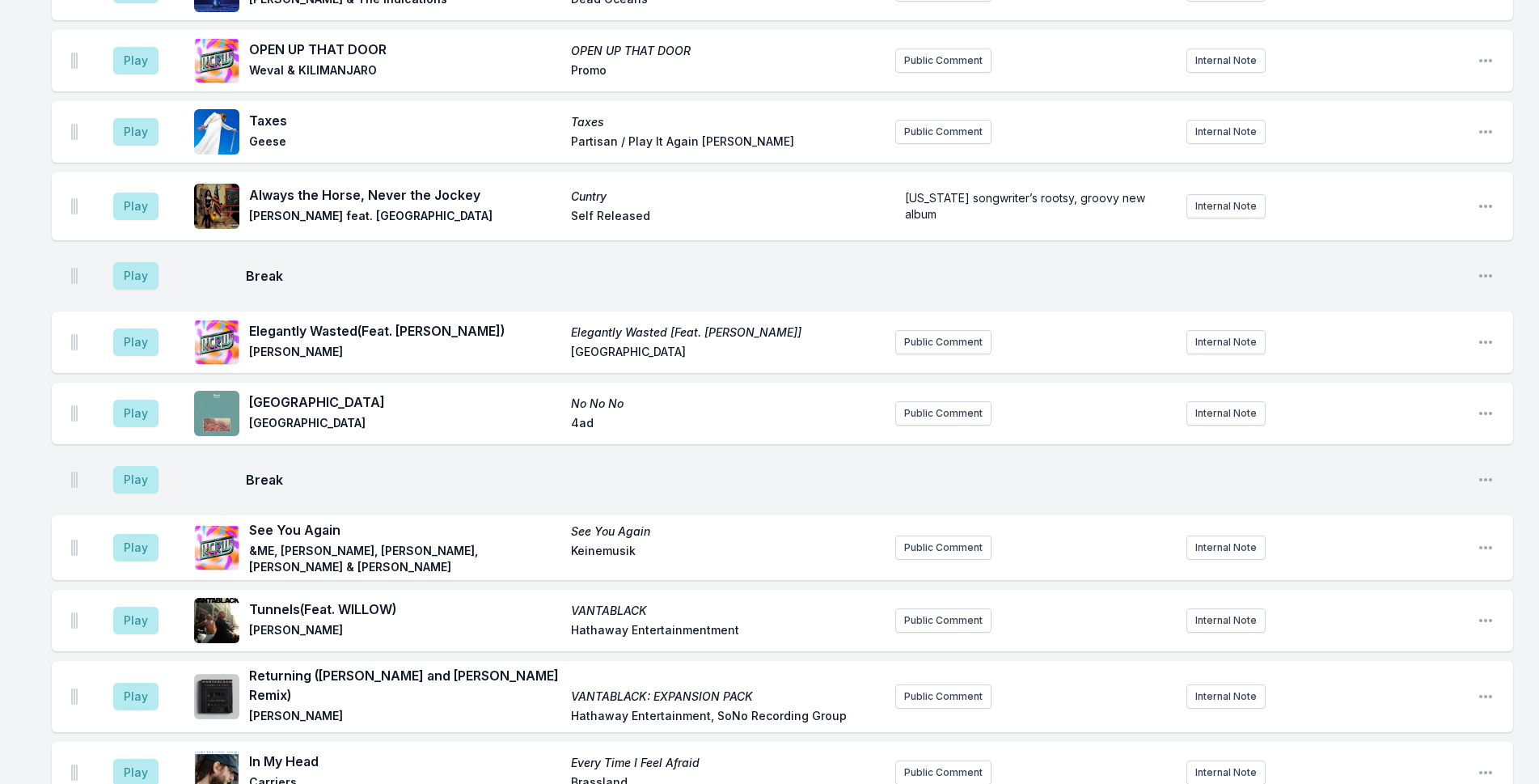
scroll to position [2440, 0]
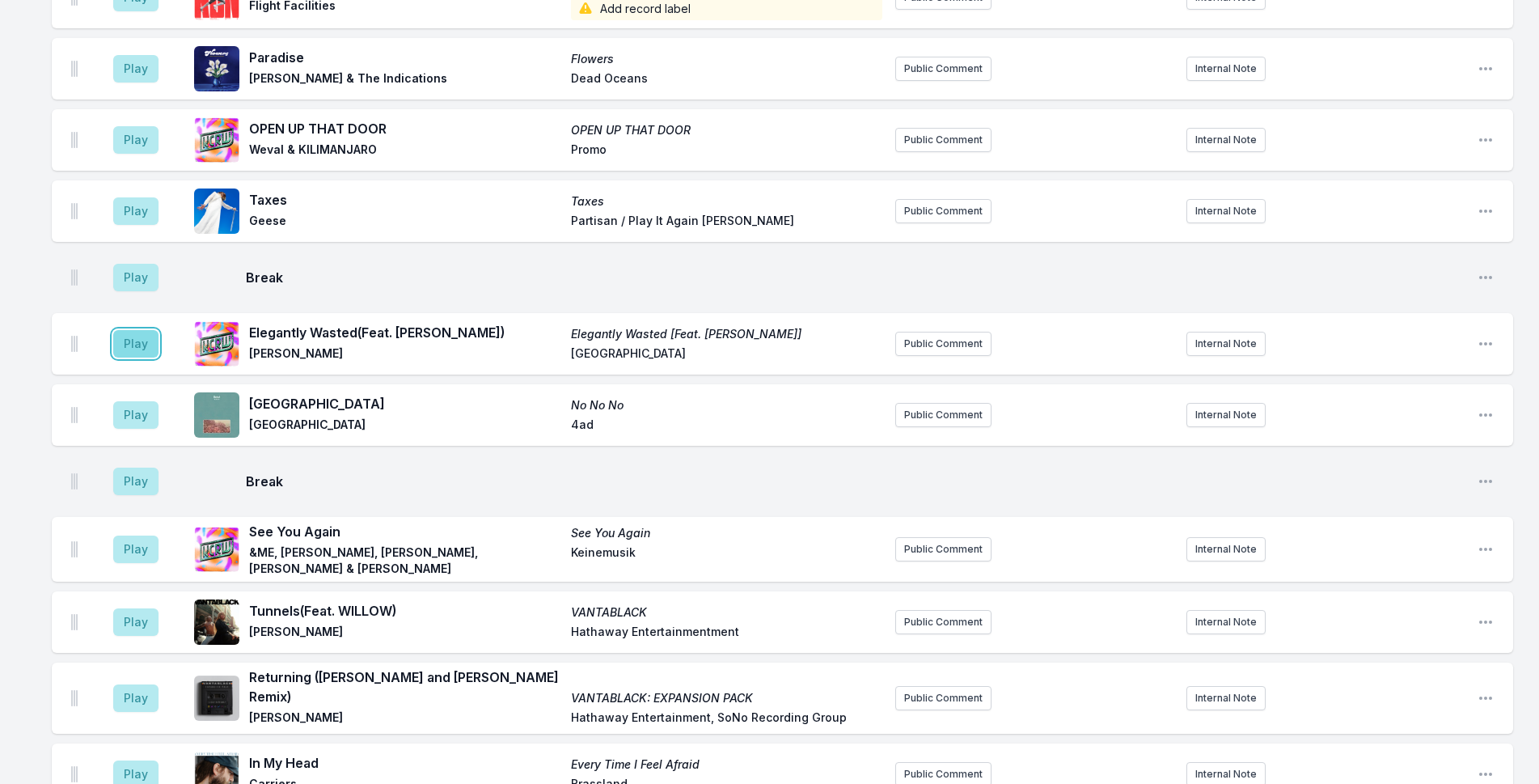
click at [121, 335] on button "Play" at bounding box center [136, 344] width 46 height 27
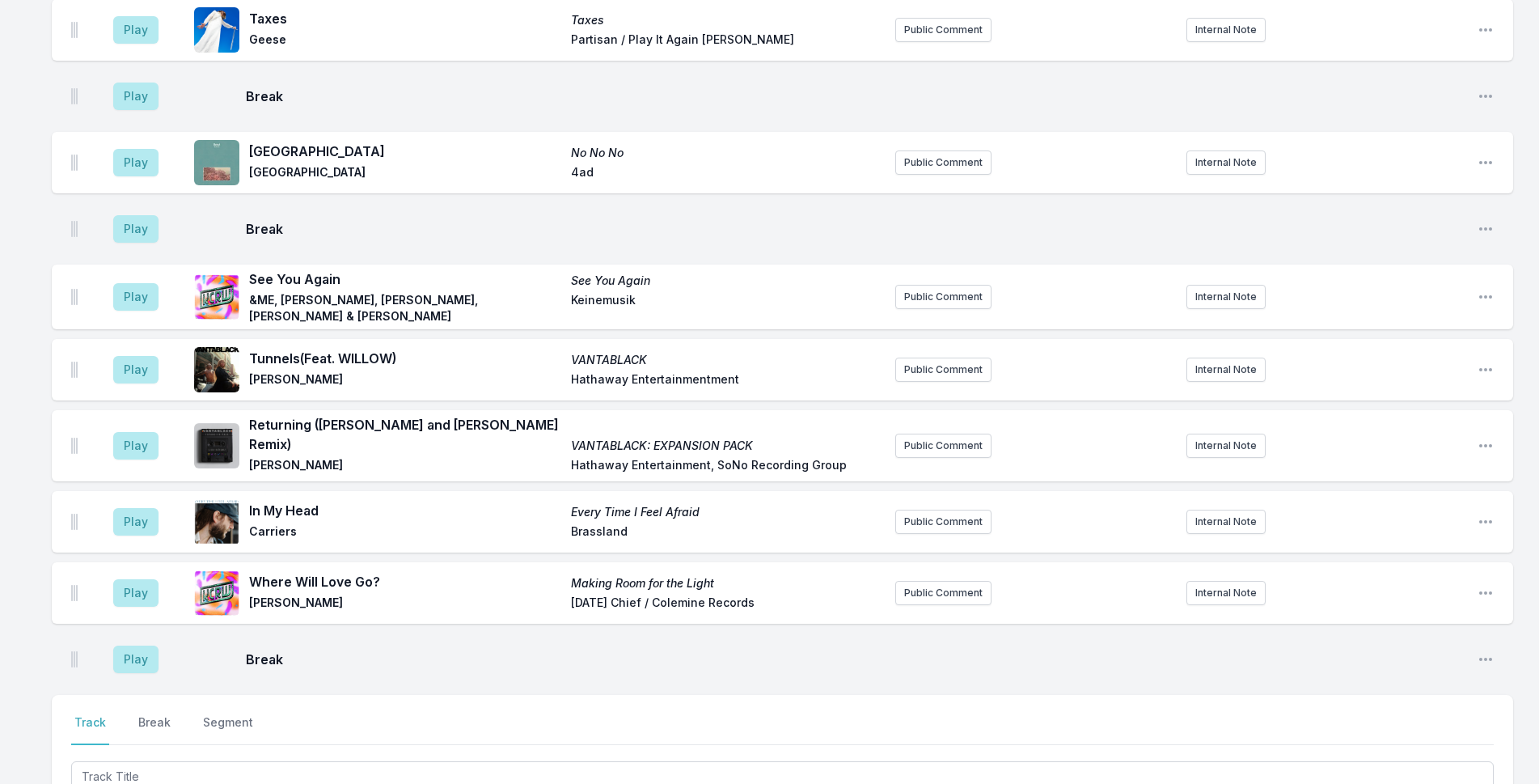
scroll to position [3006, 0]
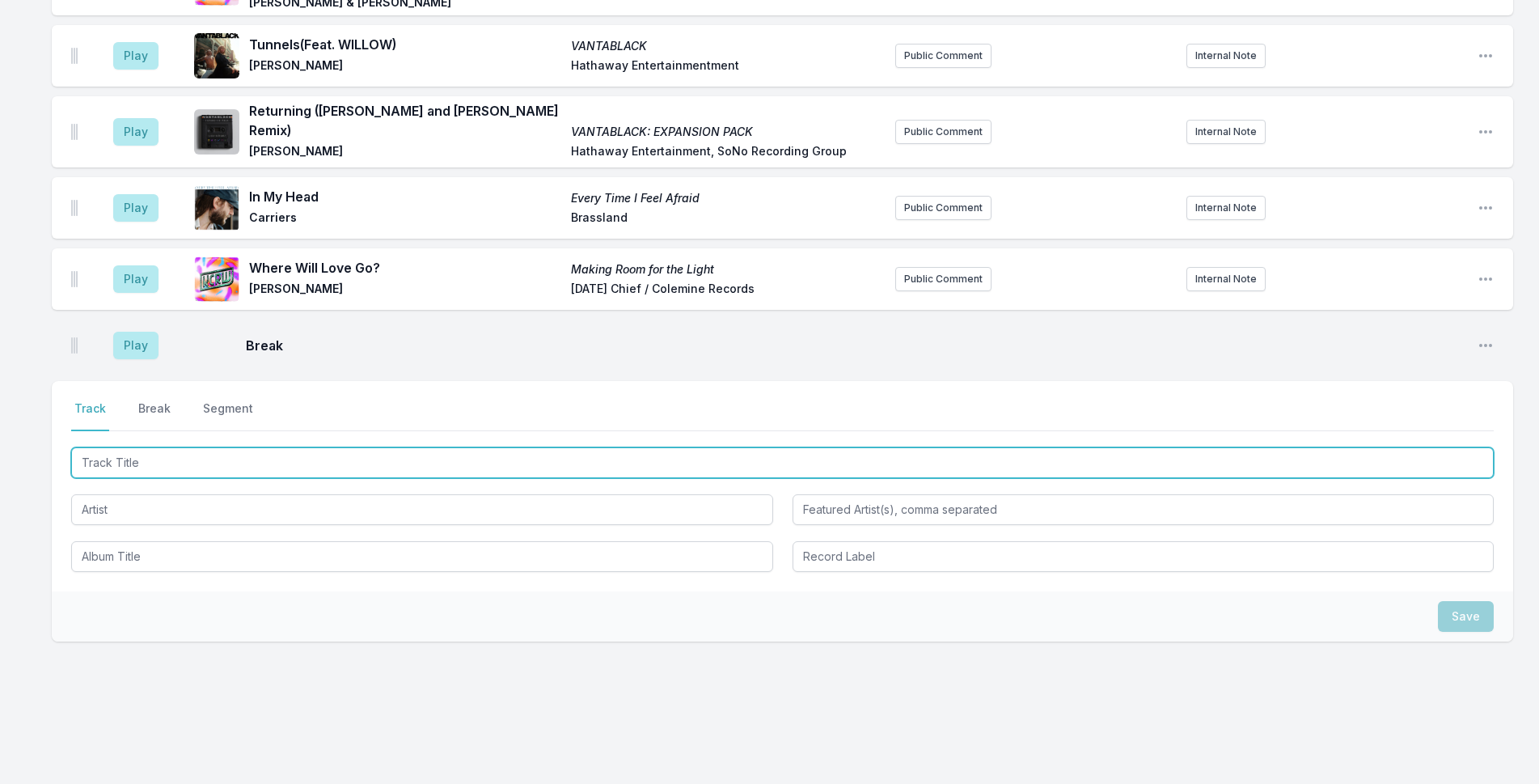
click at [437, 448] on input "Track Title" at bounding box center [782, 463] width 1422 height 31
type input "Boots"
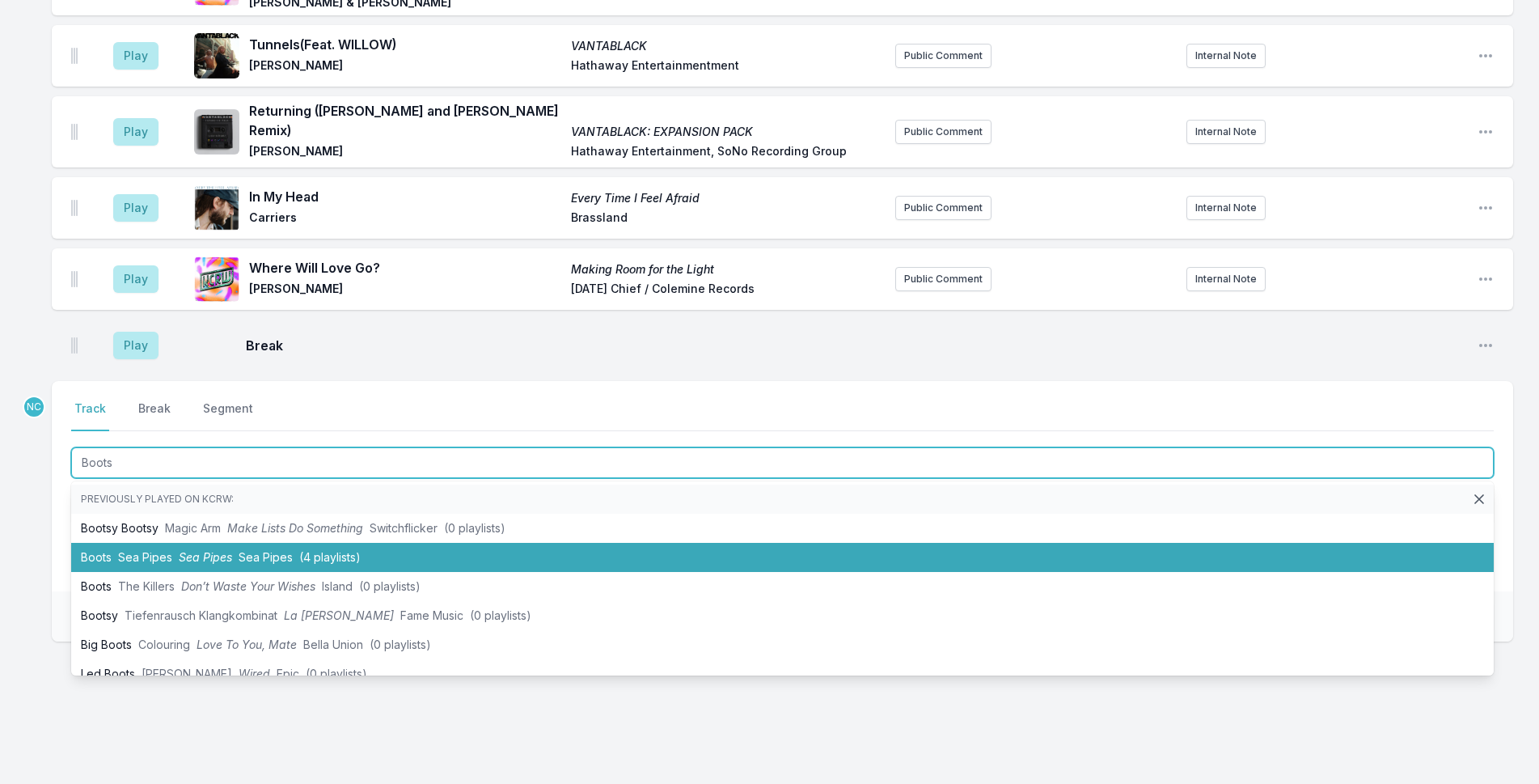
click at [490, 544] on li "Boots Sea Pipes Sea Pipes Sea Pipes (4 playlists)" at bounding box center [782, 557] width 1422 height 29
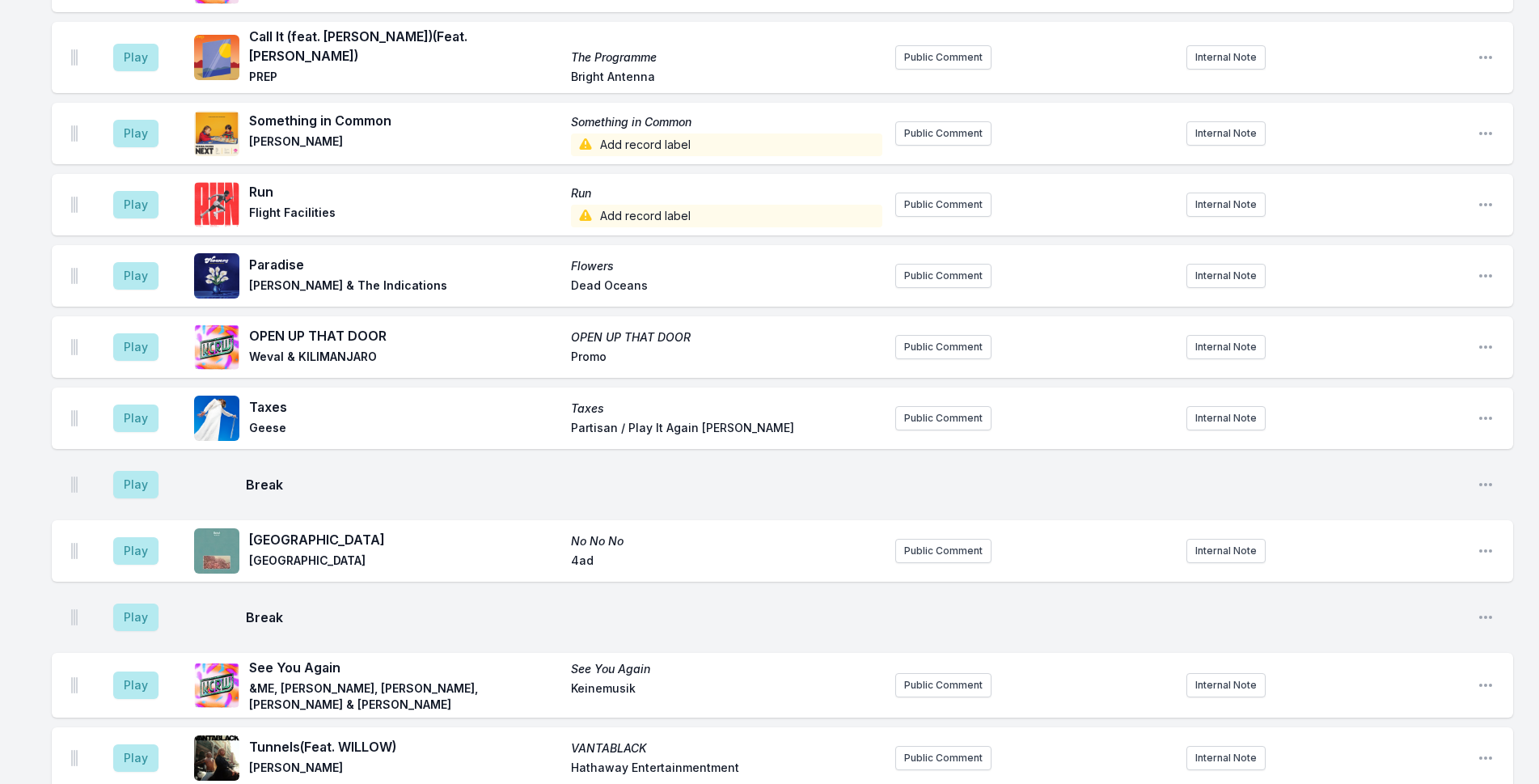
scroll to position [2511, 0]
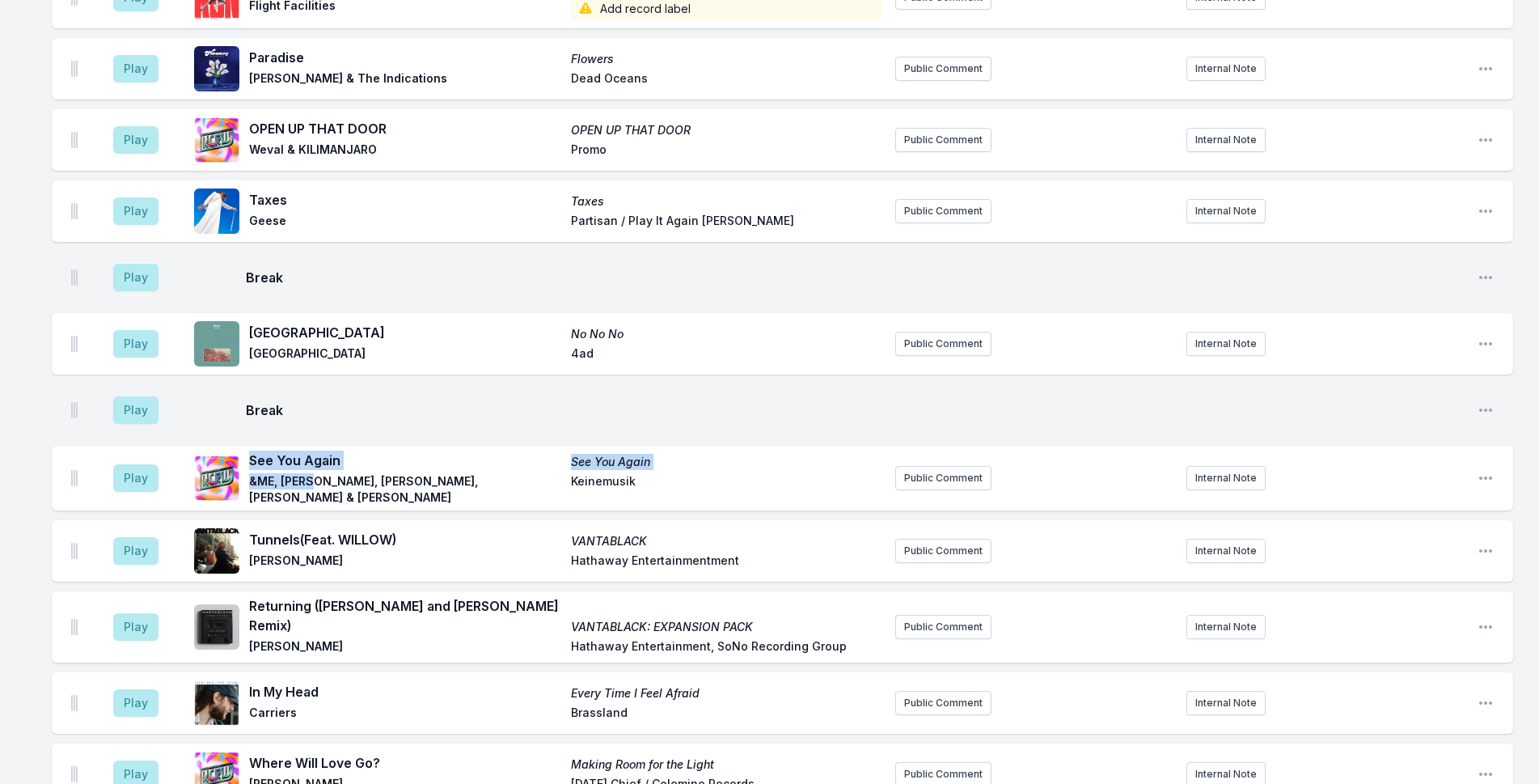
drag, startPoint x: 317, startPoint y: 476, endPoint x: 250, endPoint y: 450, distance: 71.9
click at [250, 450] on div "See You Again See You Again &ME, [PERSON_NAME], [PERSON_NAME], [PERSON_NAME] & …" at bounding box center [565, 478] width 634 height 55
copy div "See You Again See You Again &ME, Rampa"
click at [121, 337] on button "Play" at bounding box center [136, 344] width 46 height 27
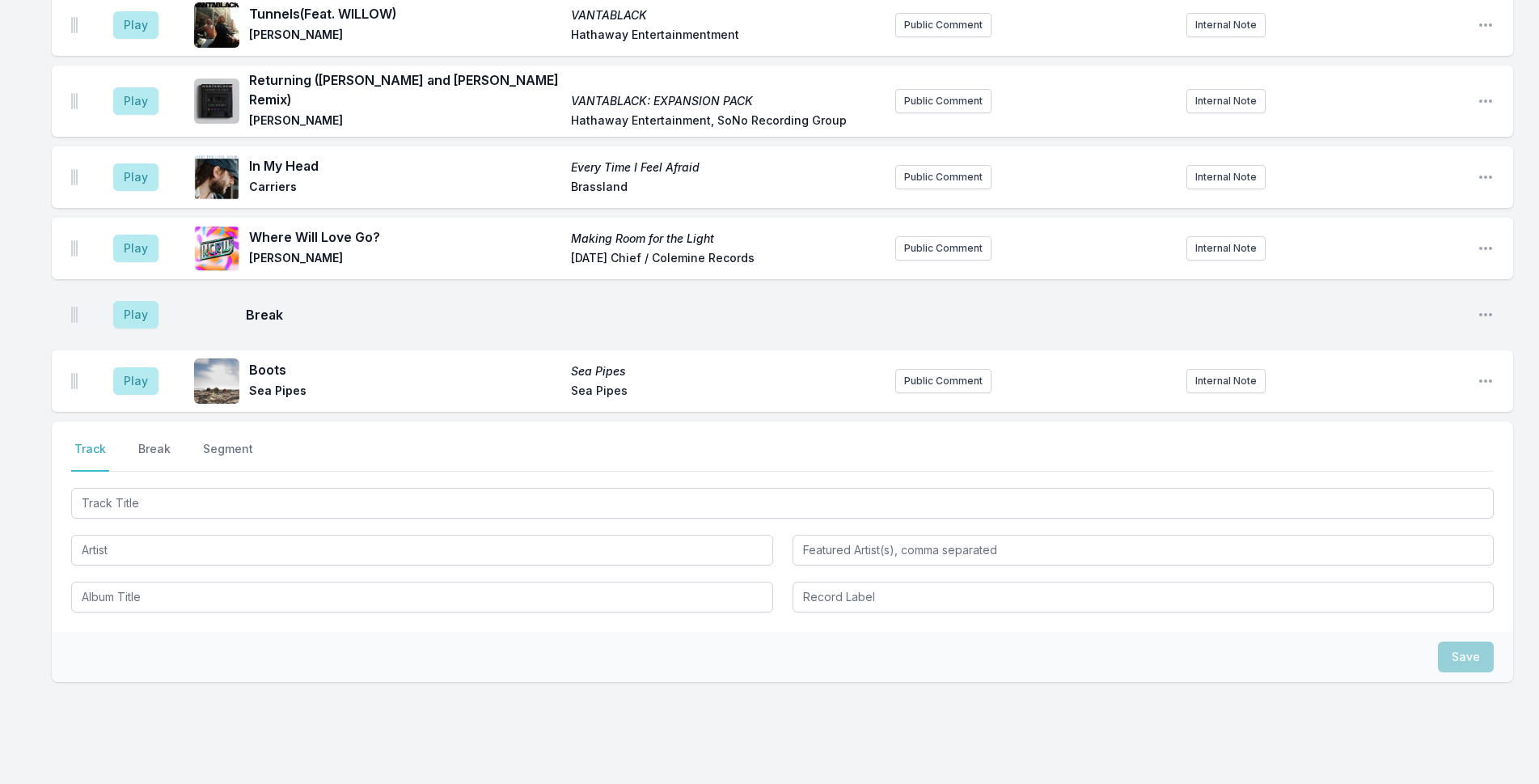
scroll to position [3077, 0]
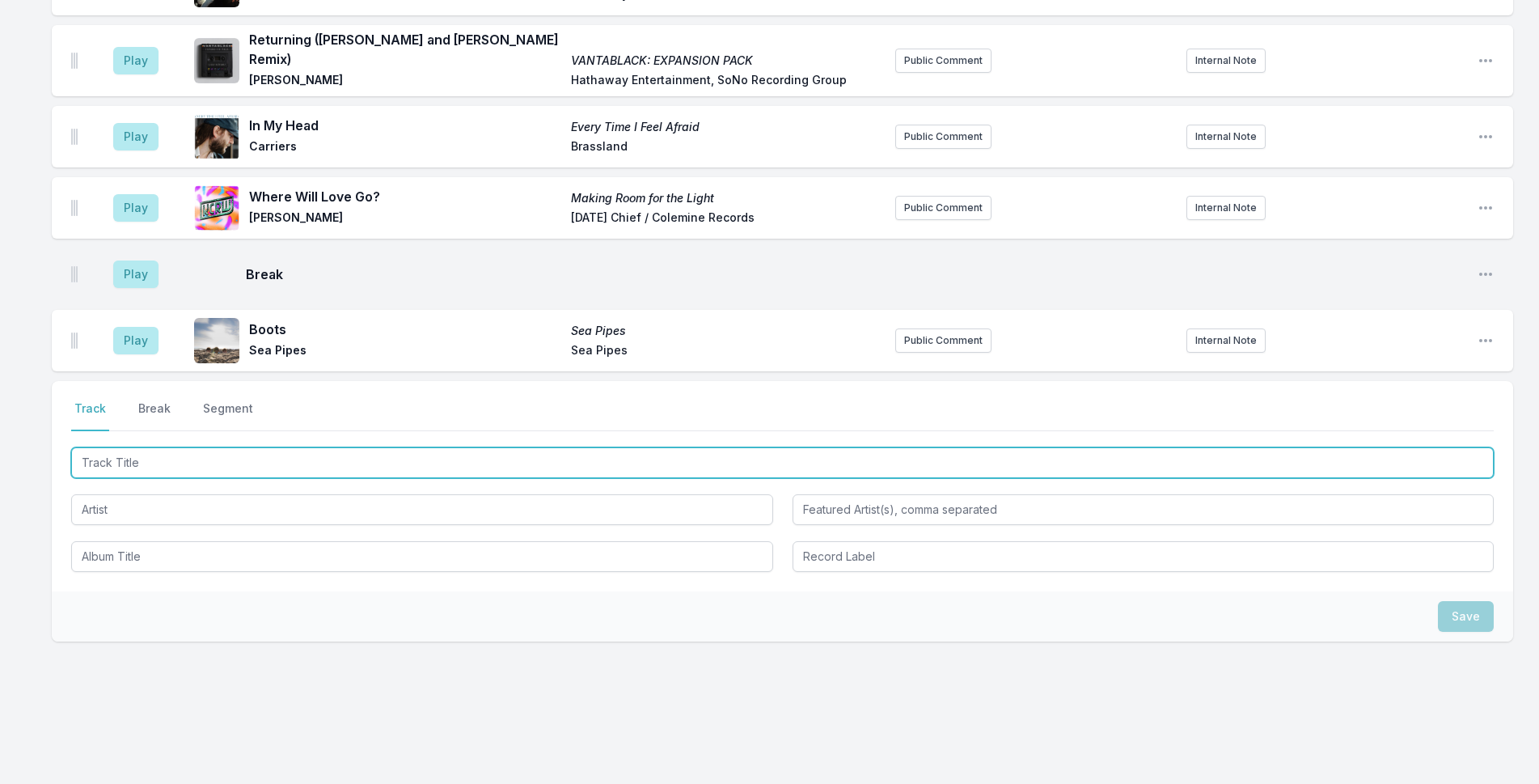
click at [493, 448] on input "Track Title" at bounding box center [782, 463] width 1422 height 31
type input "Inland Ocean"
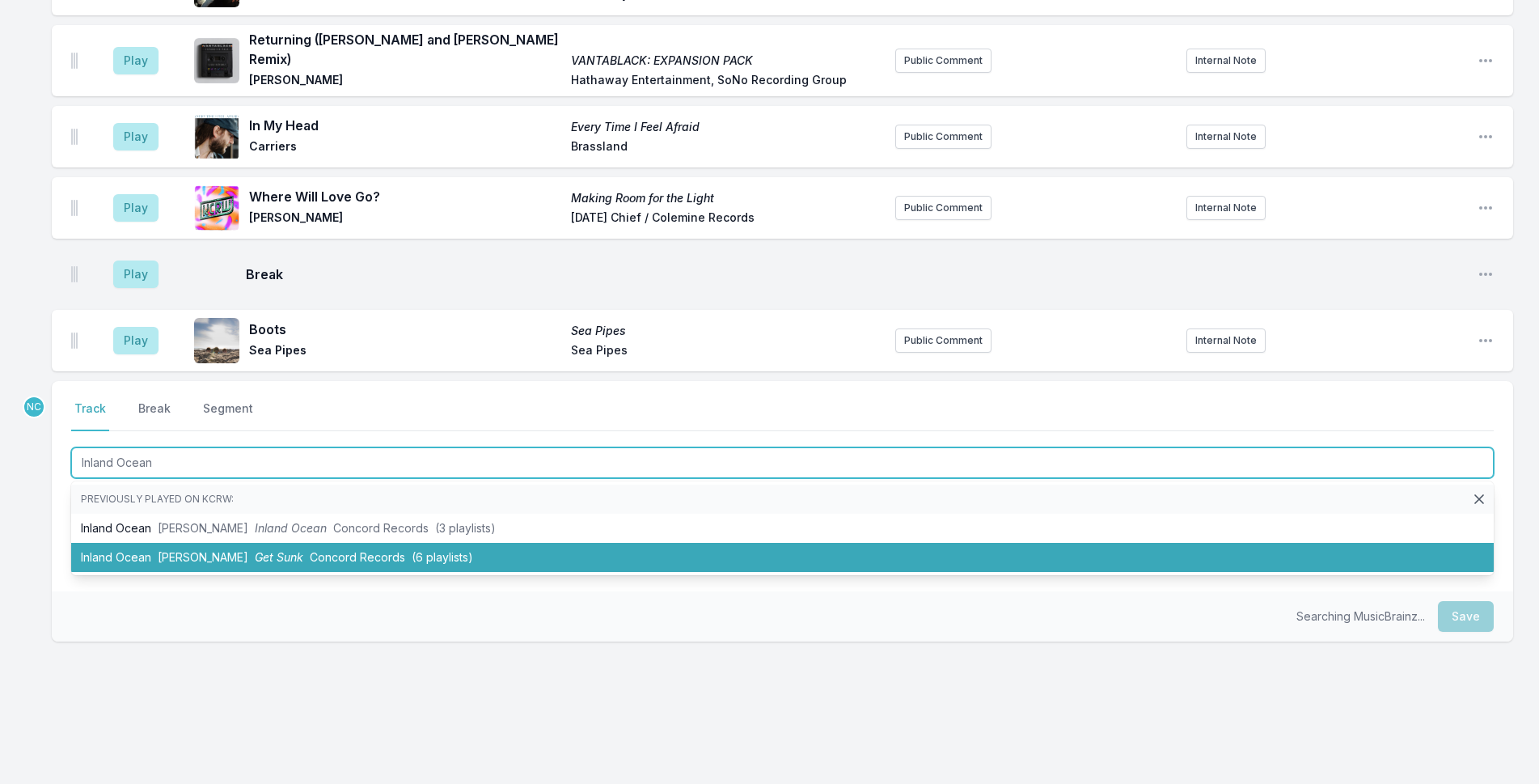
click at [370, 550] on span "Concord Records" at bounding box center [357, 556] width 96 height 14
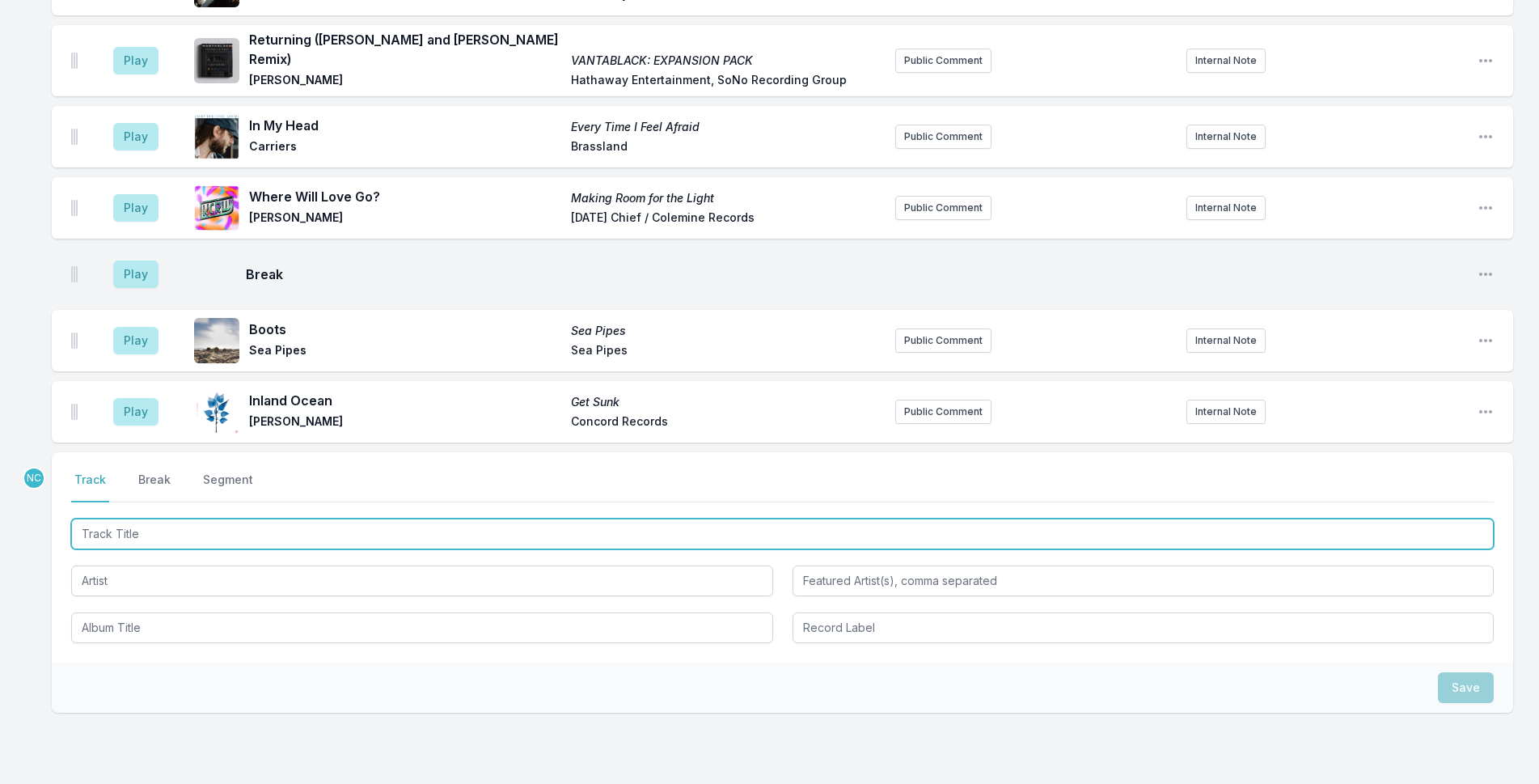
scroll to position [3148, 0]
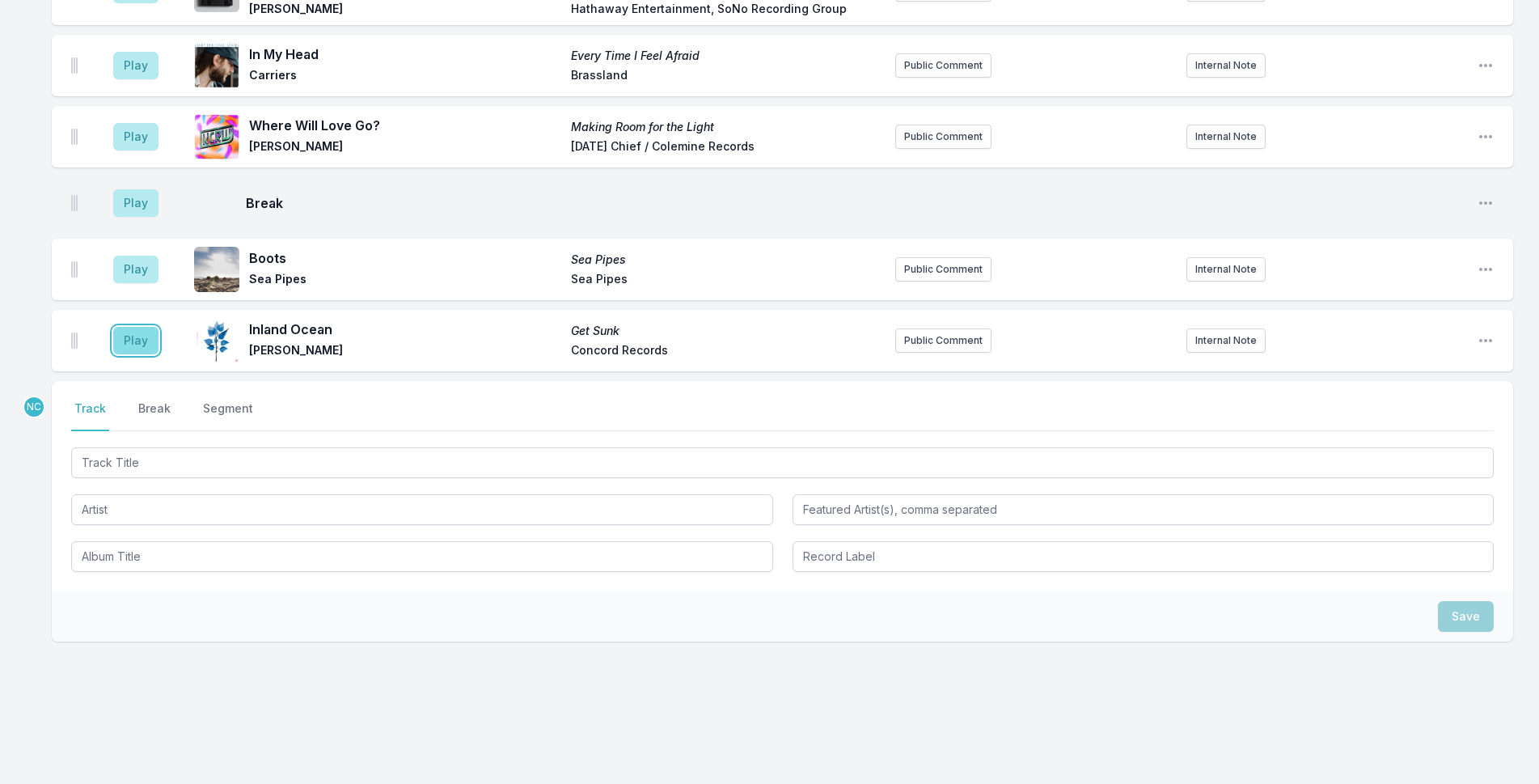
click at [138, 333] on button "Play" at bounding box center [136, 340] width 46 height 27
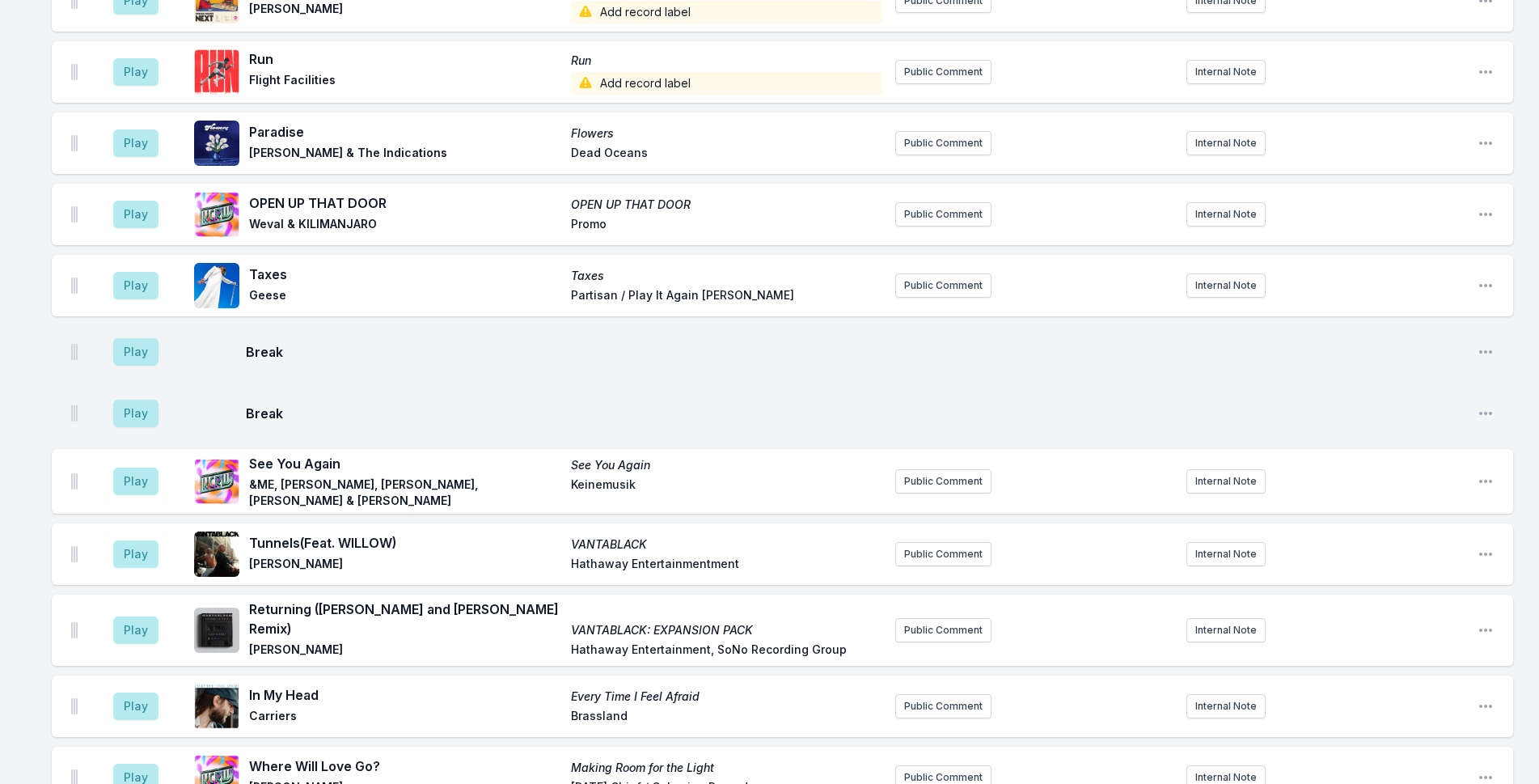
scroll to position [2582, 0]
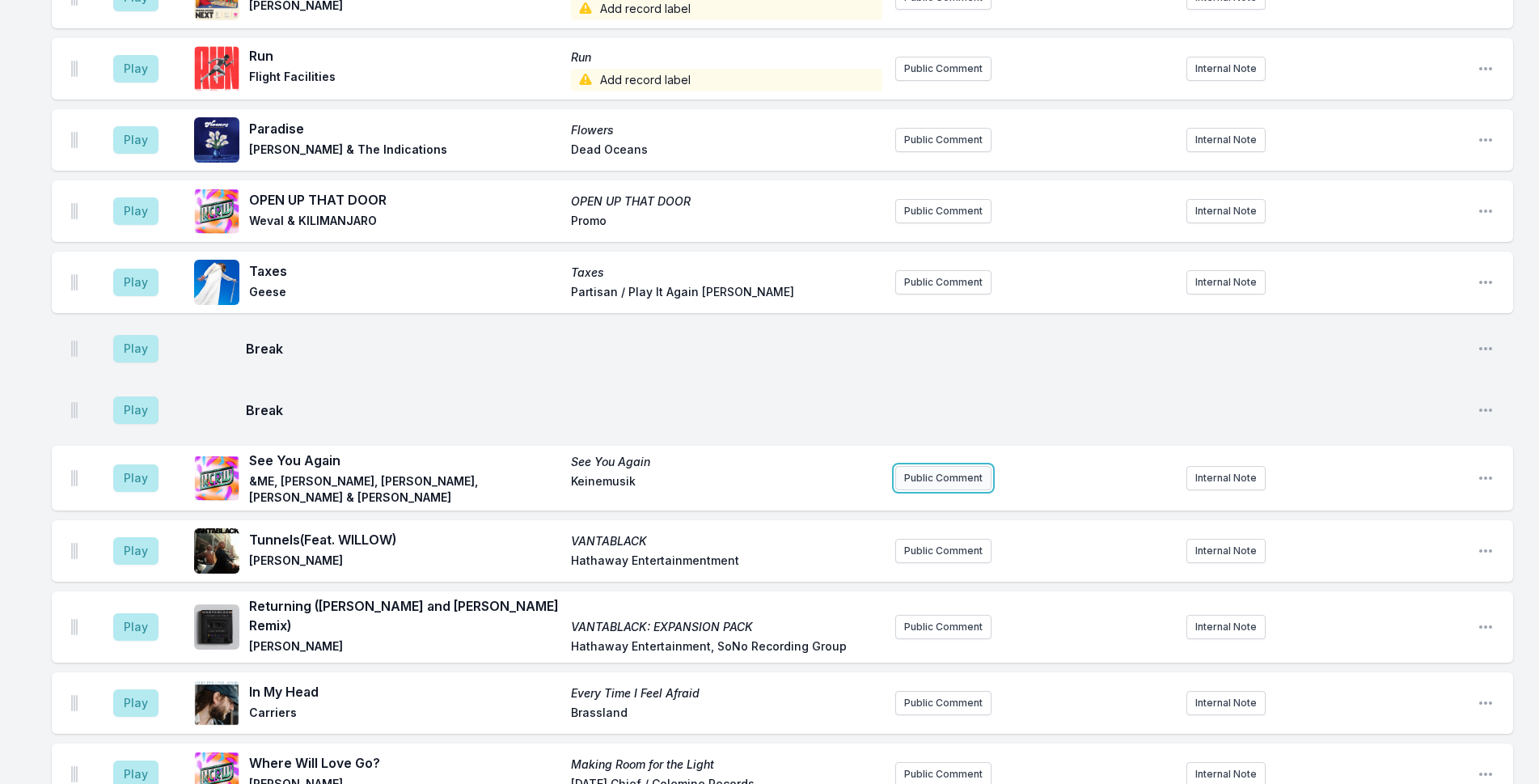
click at [956, 472] on button "Public Comment" at bounding box center [944, 478] width 97 height 25
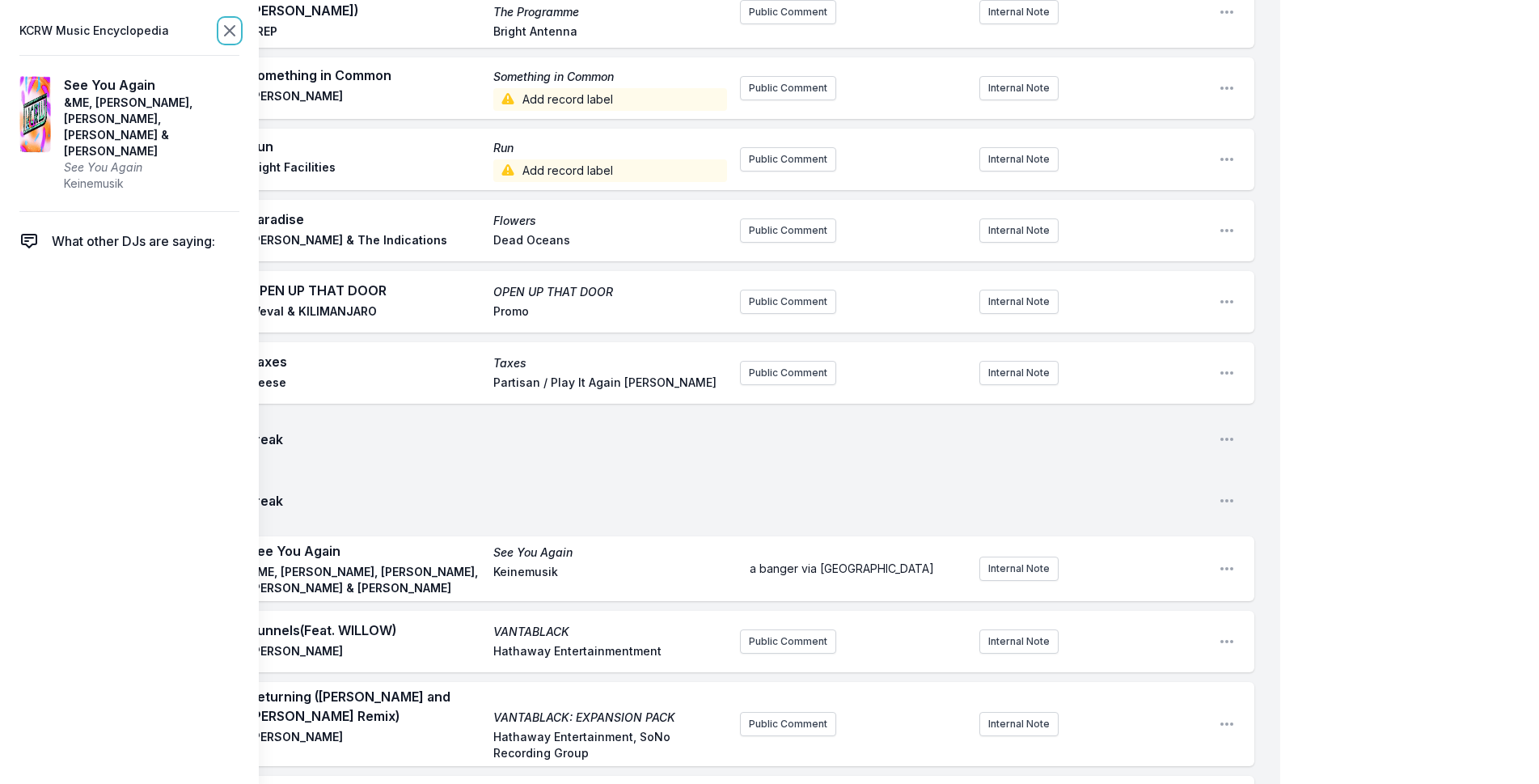
click at [231, 30] on icon at bounding box center [230, 30] width 10 height 10
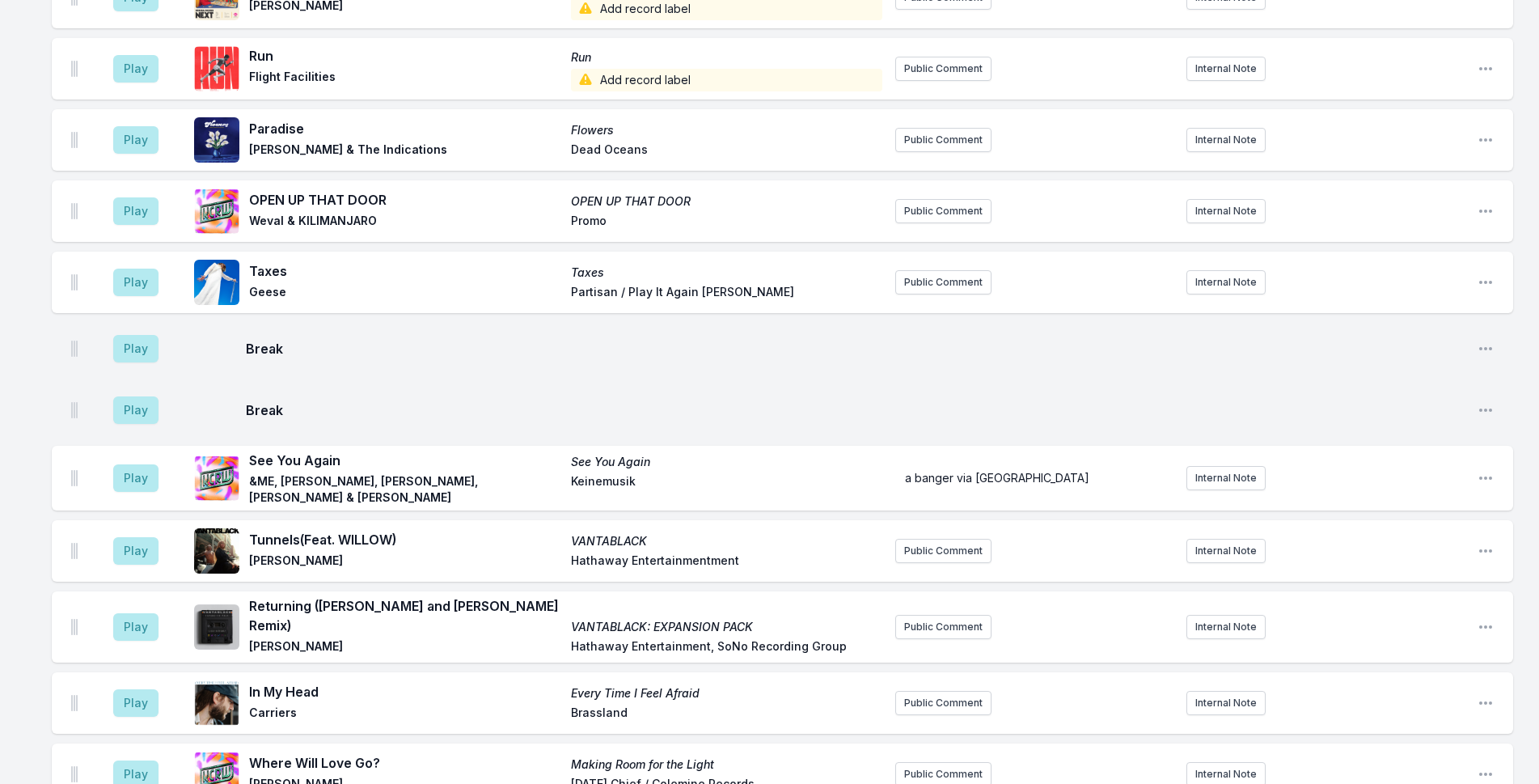
scroll to position [3148, 0]
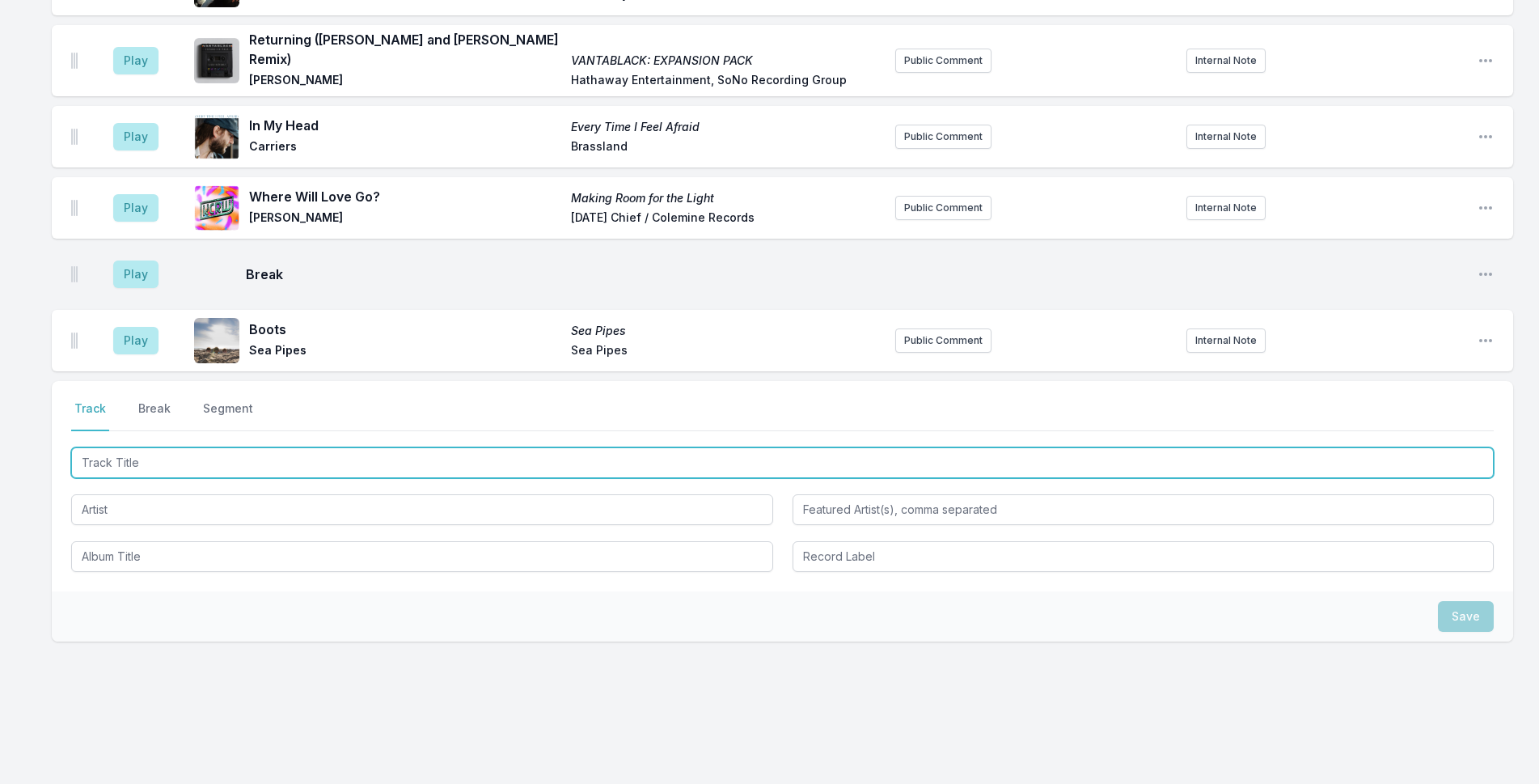
drag, startPoint x: 338, startPoint y: 448, endPoint x: 449, endPoint y: 448, distance: 111.0
click at [355, 448] on input "Track Title" at bounding box center [782, 463] width 1422 height 31
type input "Ocean Steppin"
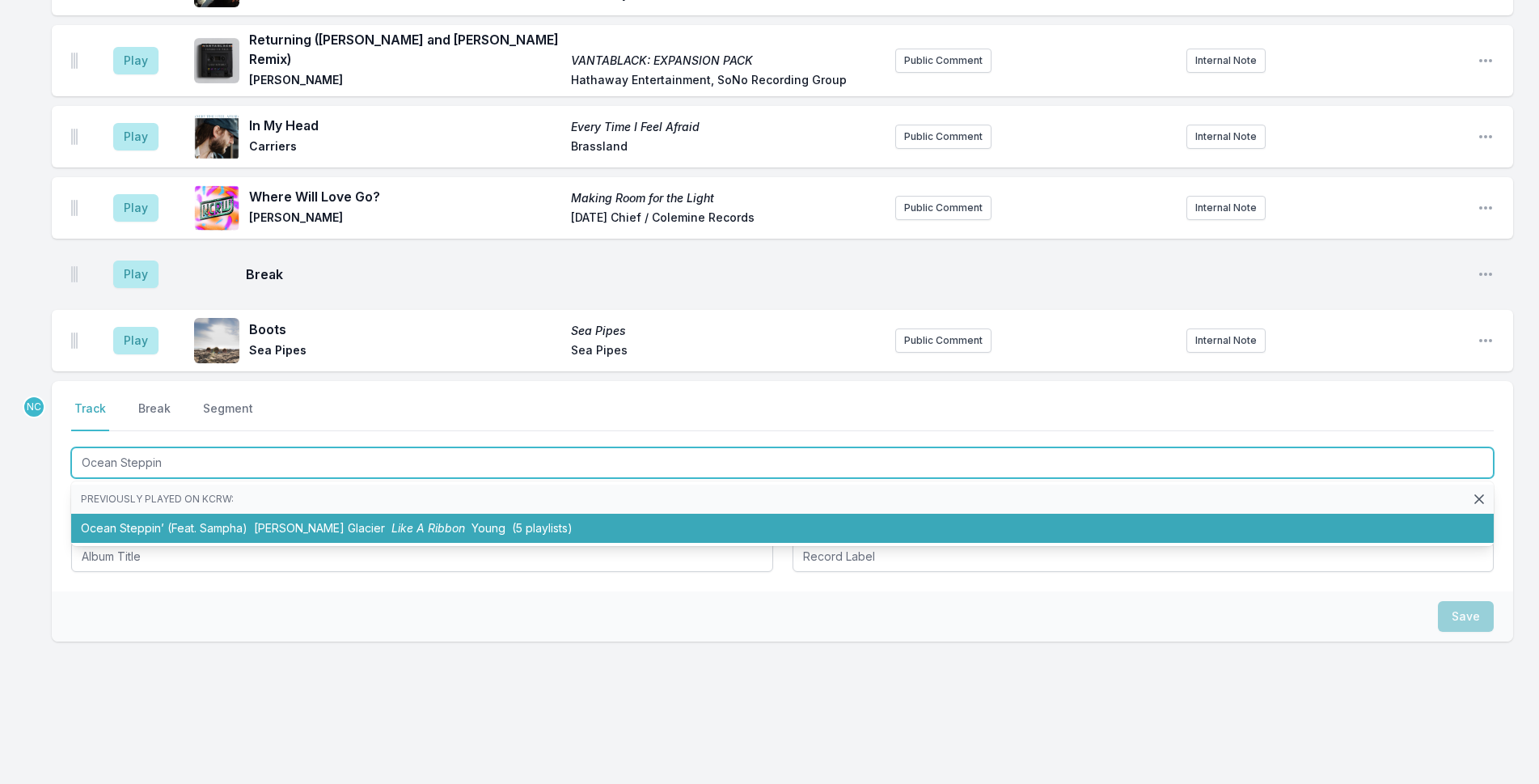
click at [283, 521] on span "[PERSON_NAME] Glacier" at bounding box center [320, 527] width 131 height 14
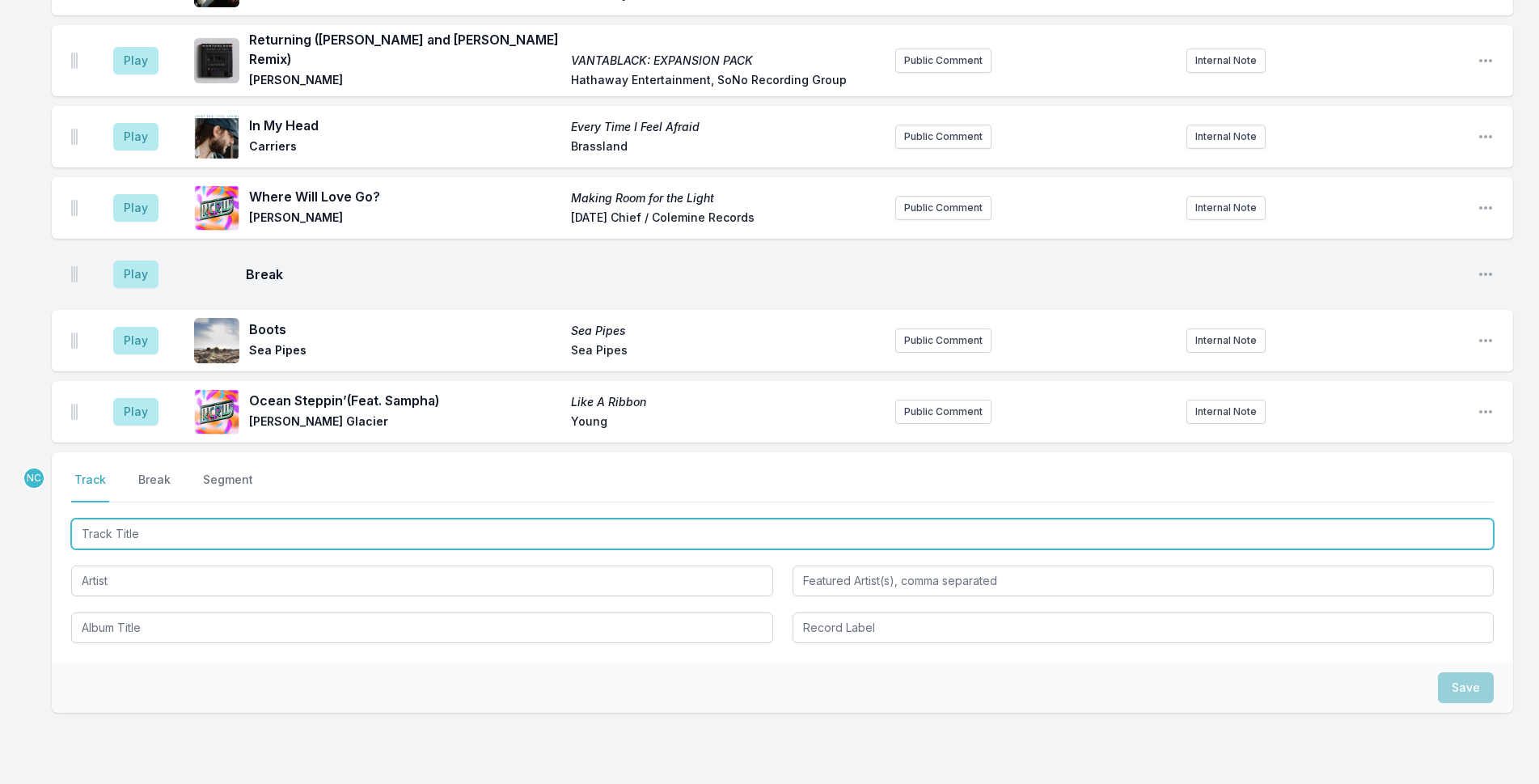
scroll to position [3219, 0]
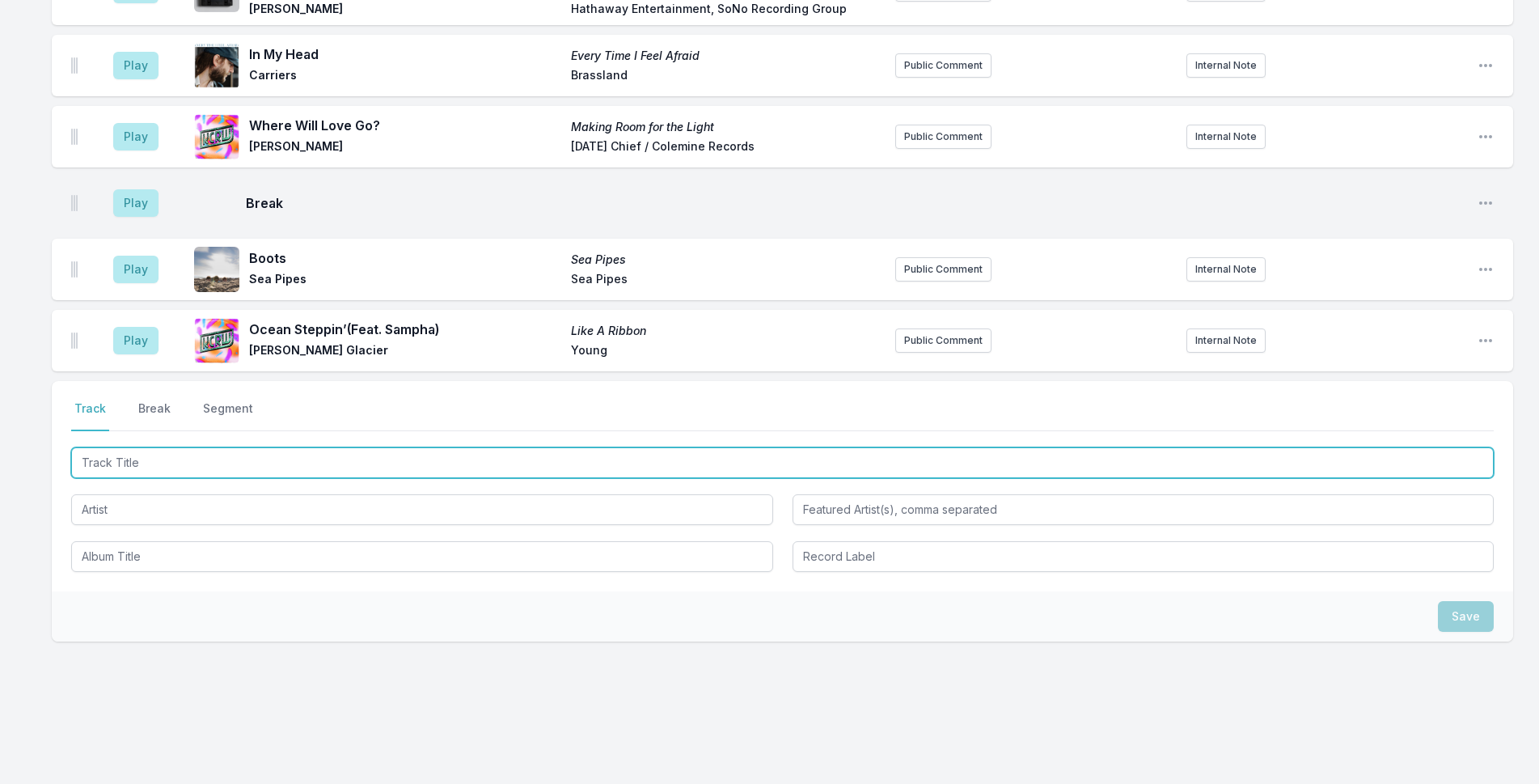
click at [314, 454] on input "Track Title" at bounding box center [782, 463] width 1422 height 31
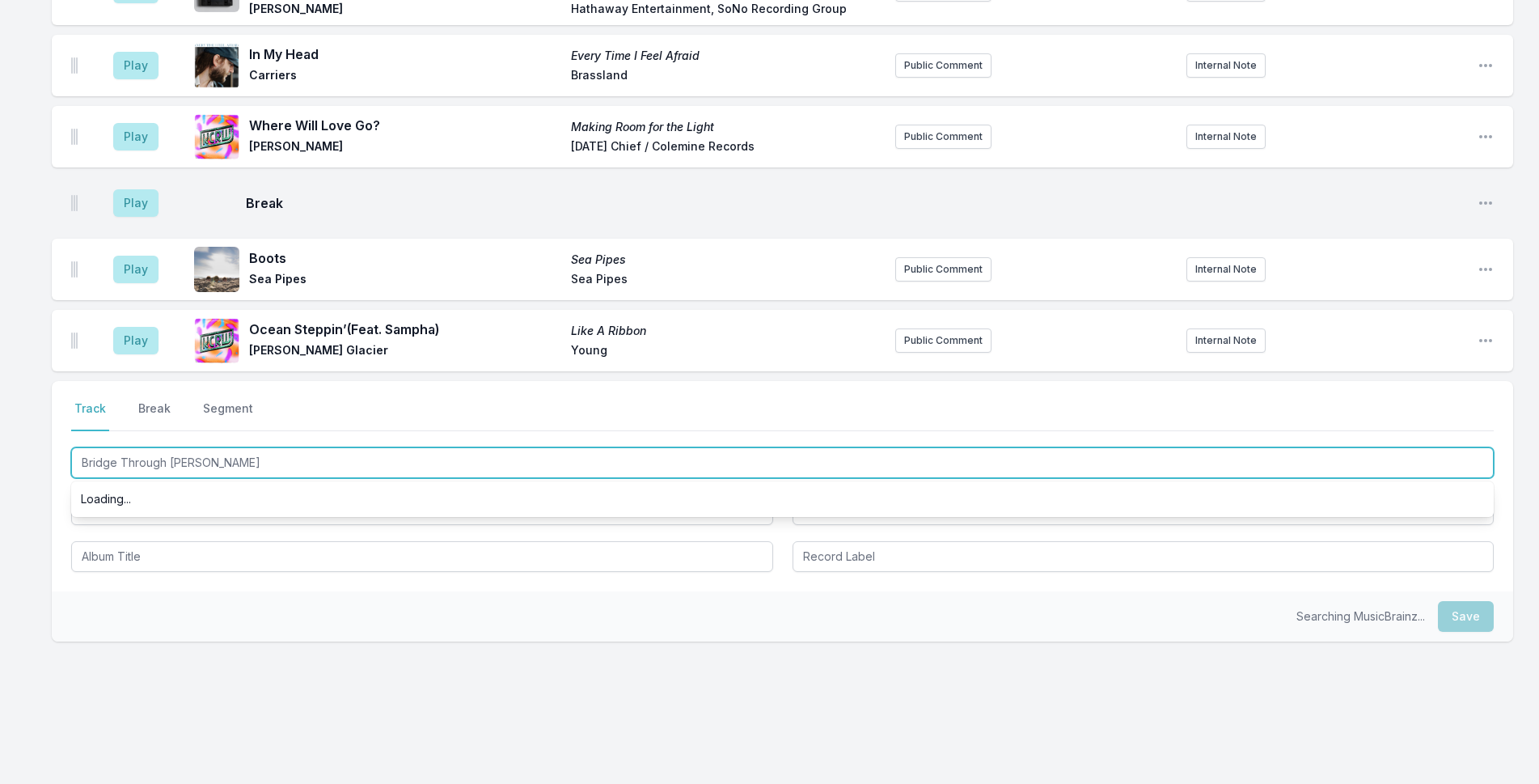
type input "Bridge Through Time"
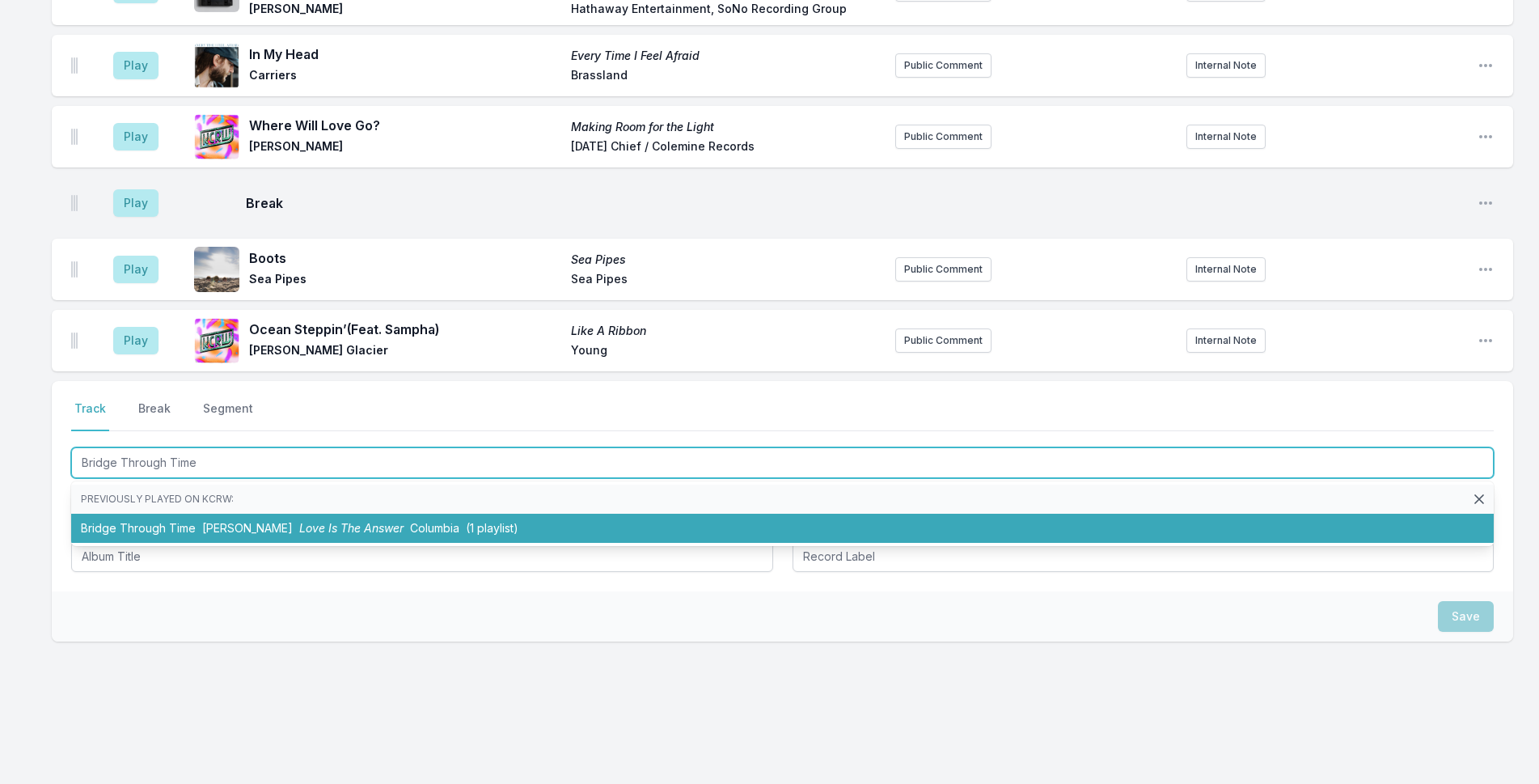
click at [250, 521] on span "[PERSON_NAME]" at bounding box center [247, 527] width 90 height 14
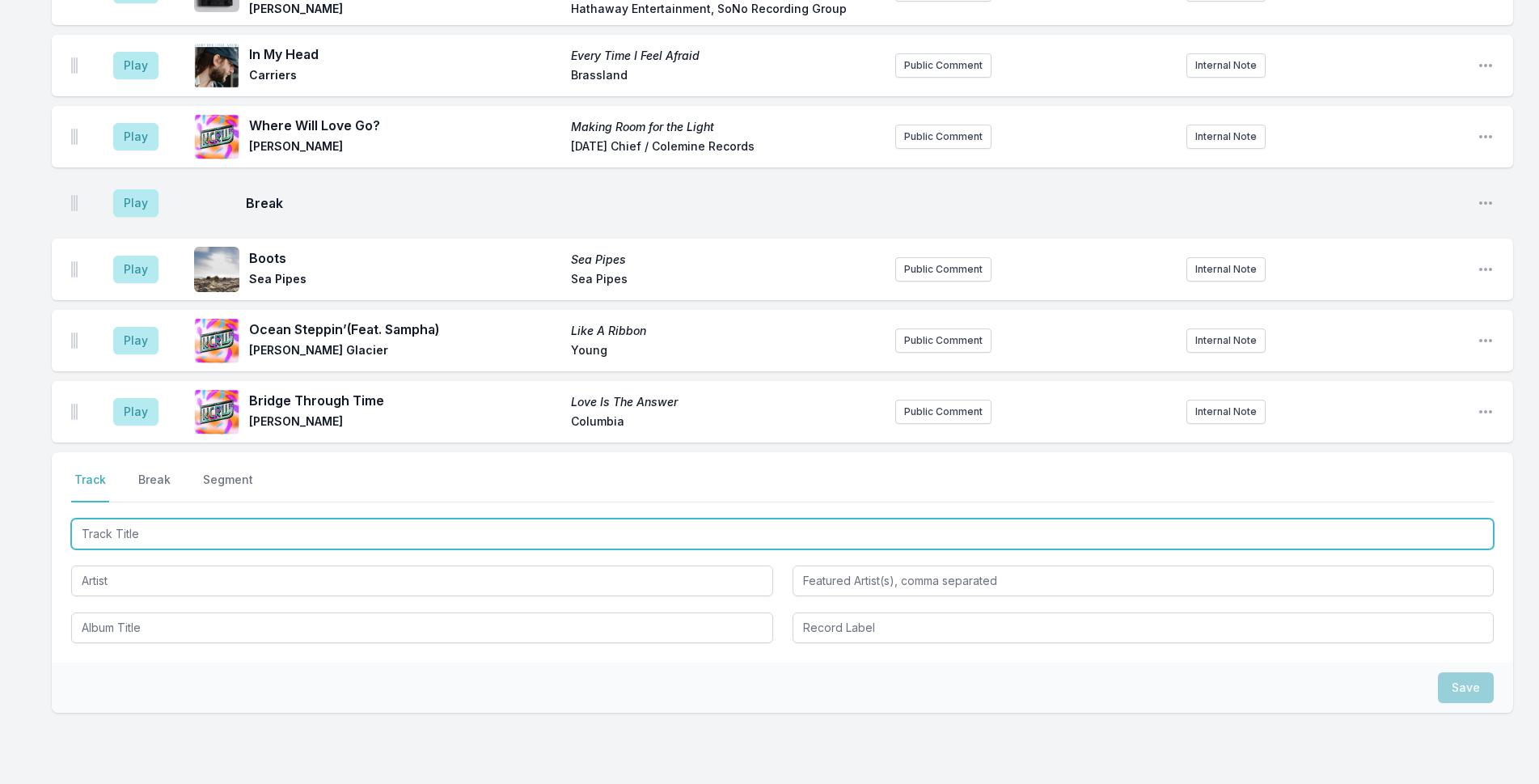
scroll to position [3290, 0]
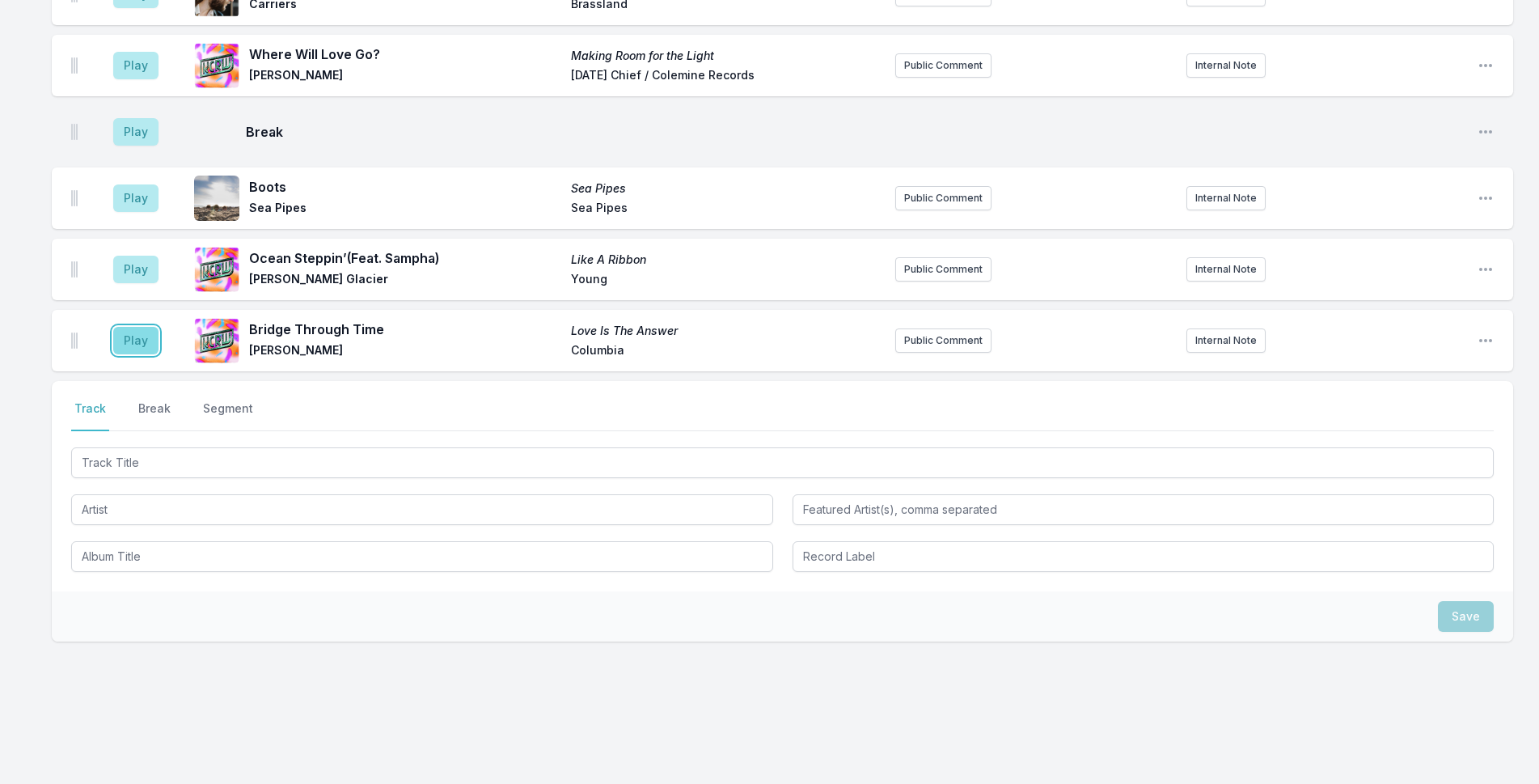
click at [138, 331] on button "Play" at bounding box center [136, 340] width 46 height 27
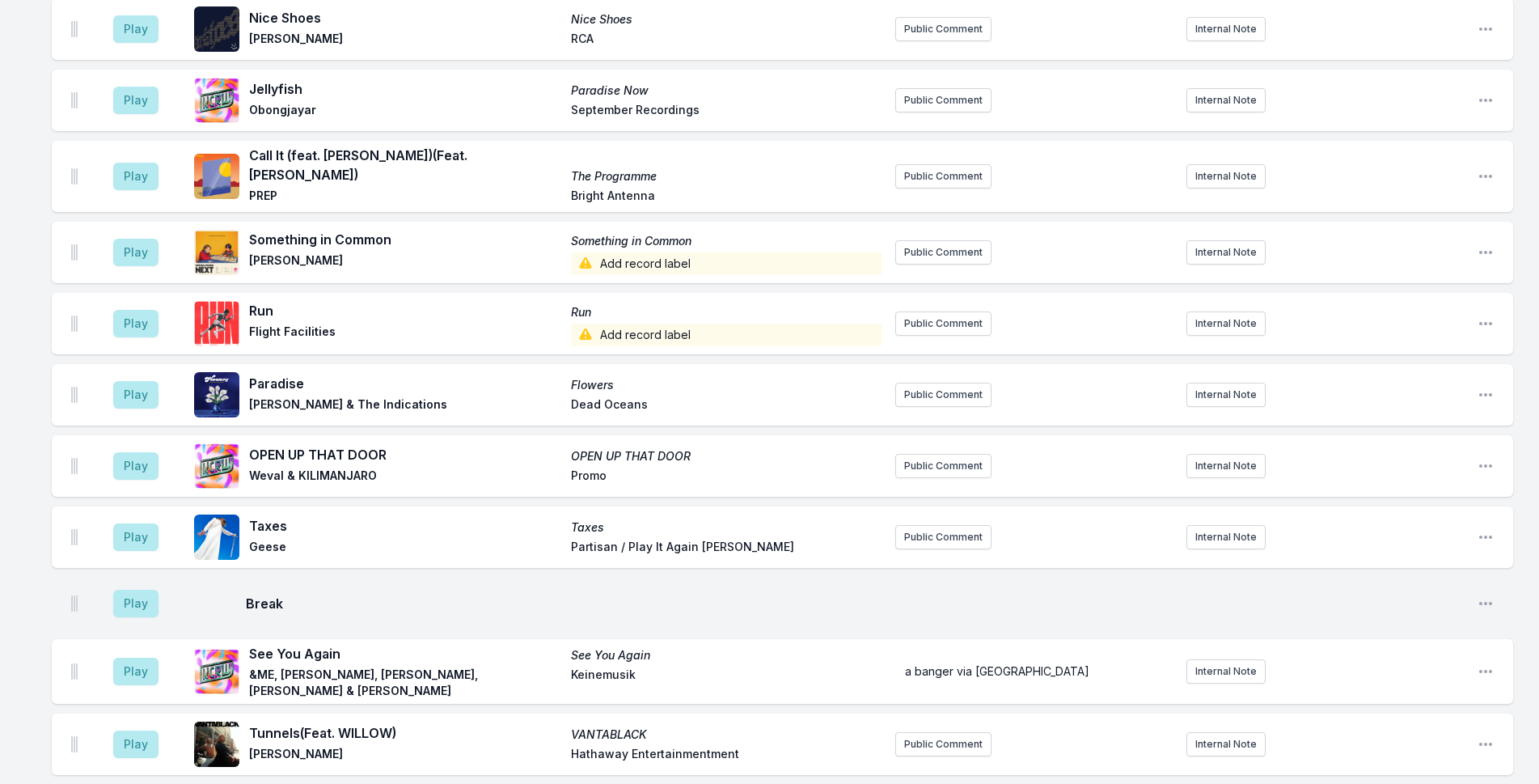
scroll to position [2481, 0]
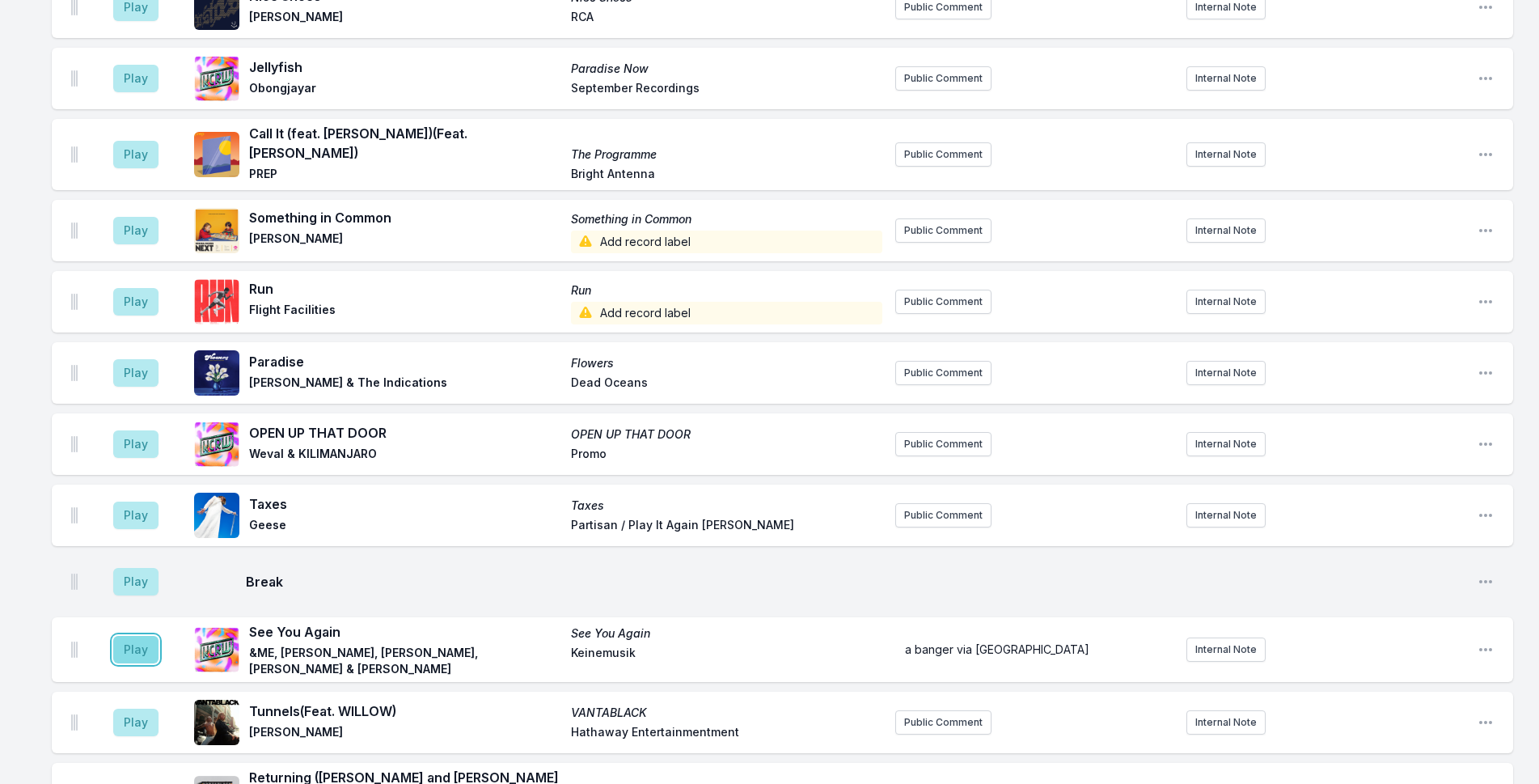
click at [121, 635] on button "Play" at bounding box center [136, 649] width 46 height 27
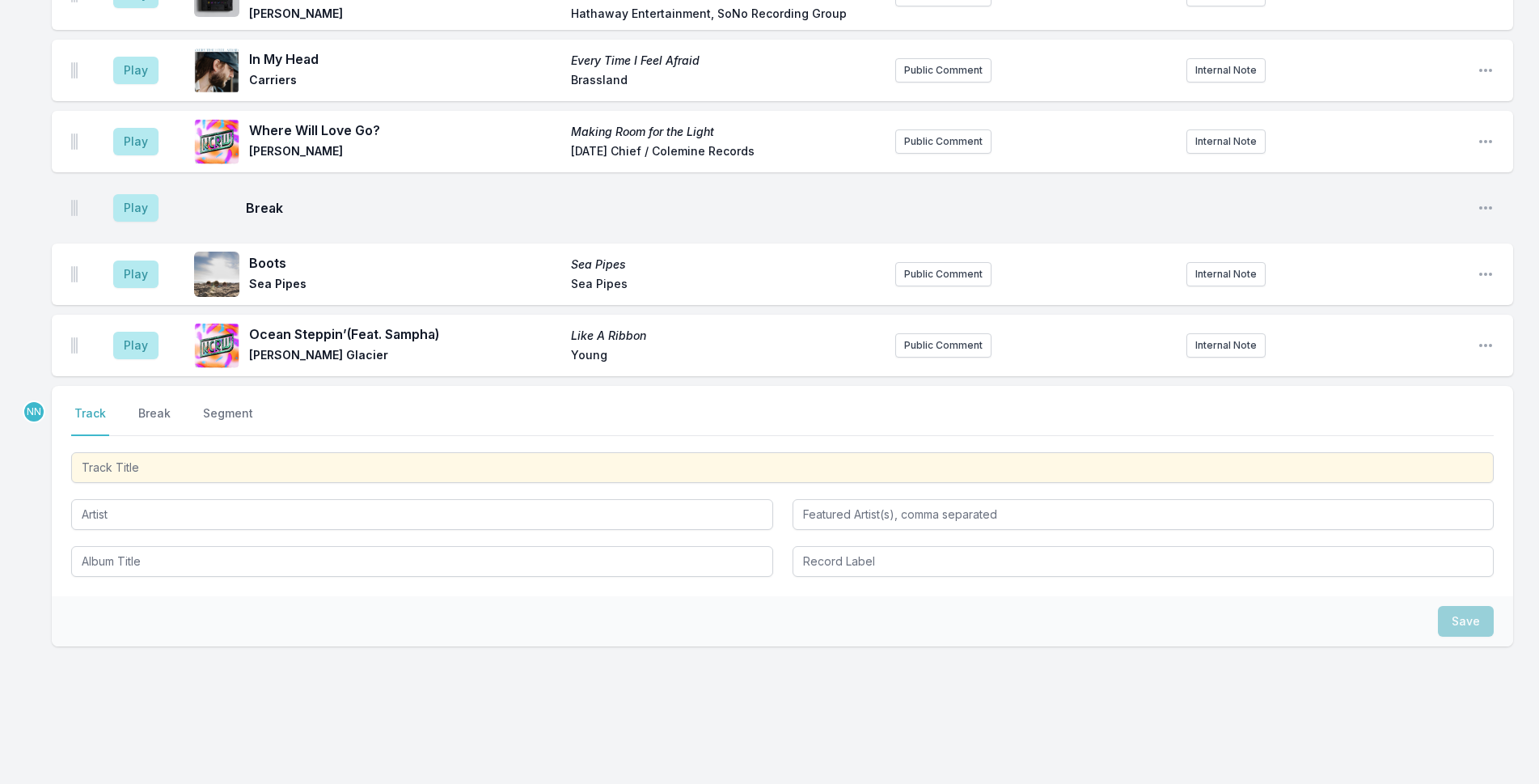
scroll to position [3290, 0]
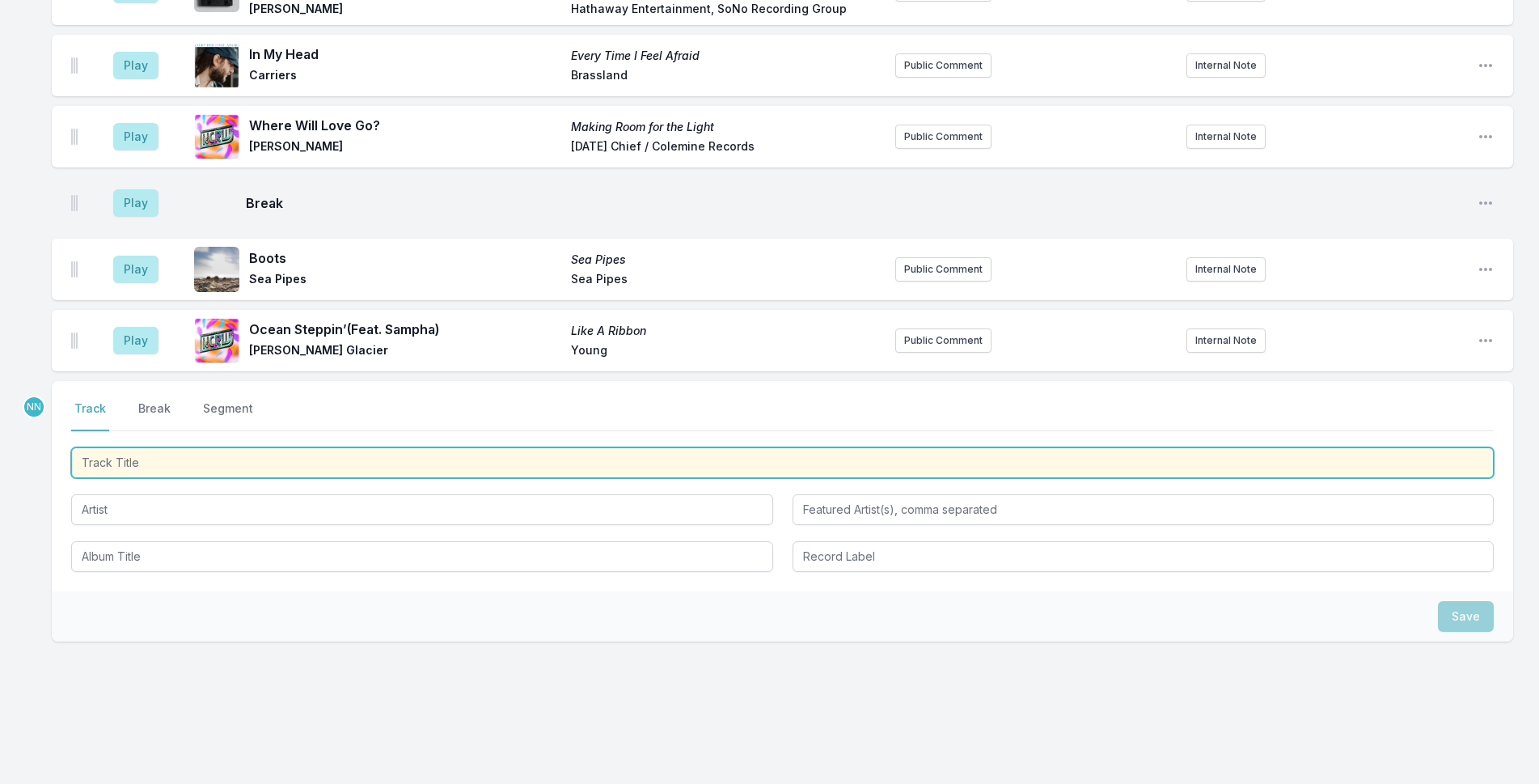
click at [287, 449] on input "Track Title" at bounding box center [782, 463] width 1422 height 31
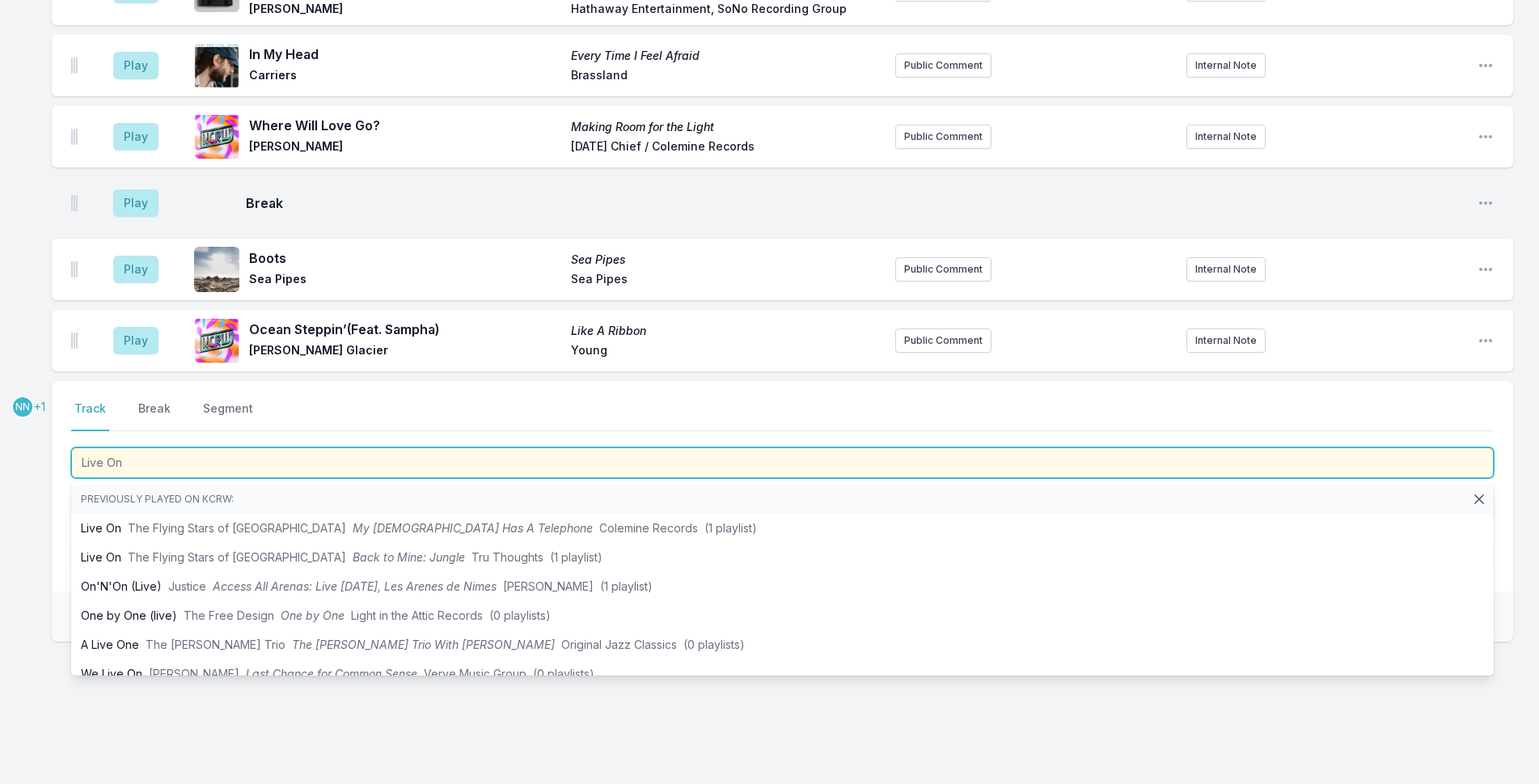
type input "Live On"
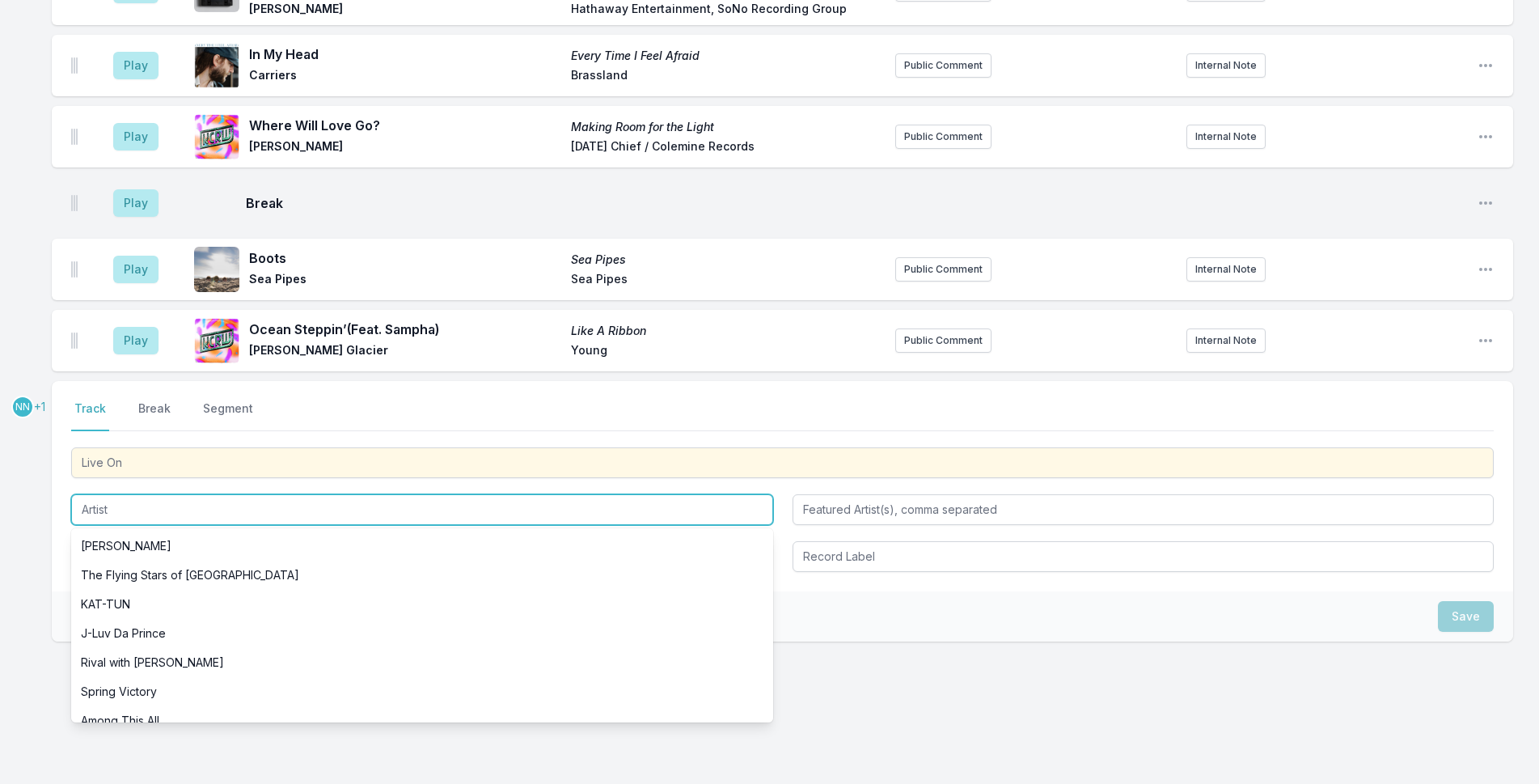
click at [111, 494] on input "Artist" at bounding box center [422, 510] width 702 height 31
click at [111, 497] on input "Artist" at bounding box center [422, 510] width 702 height 31
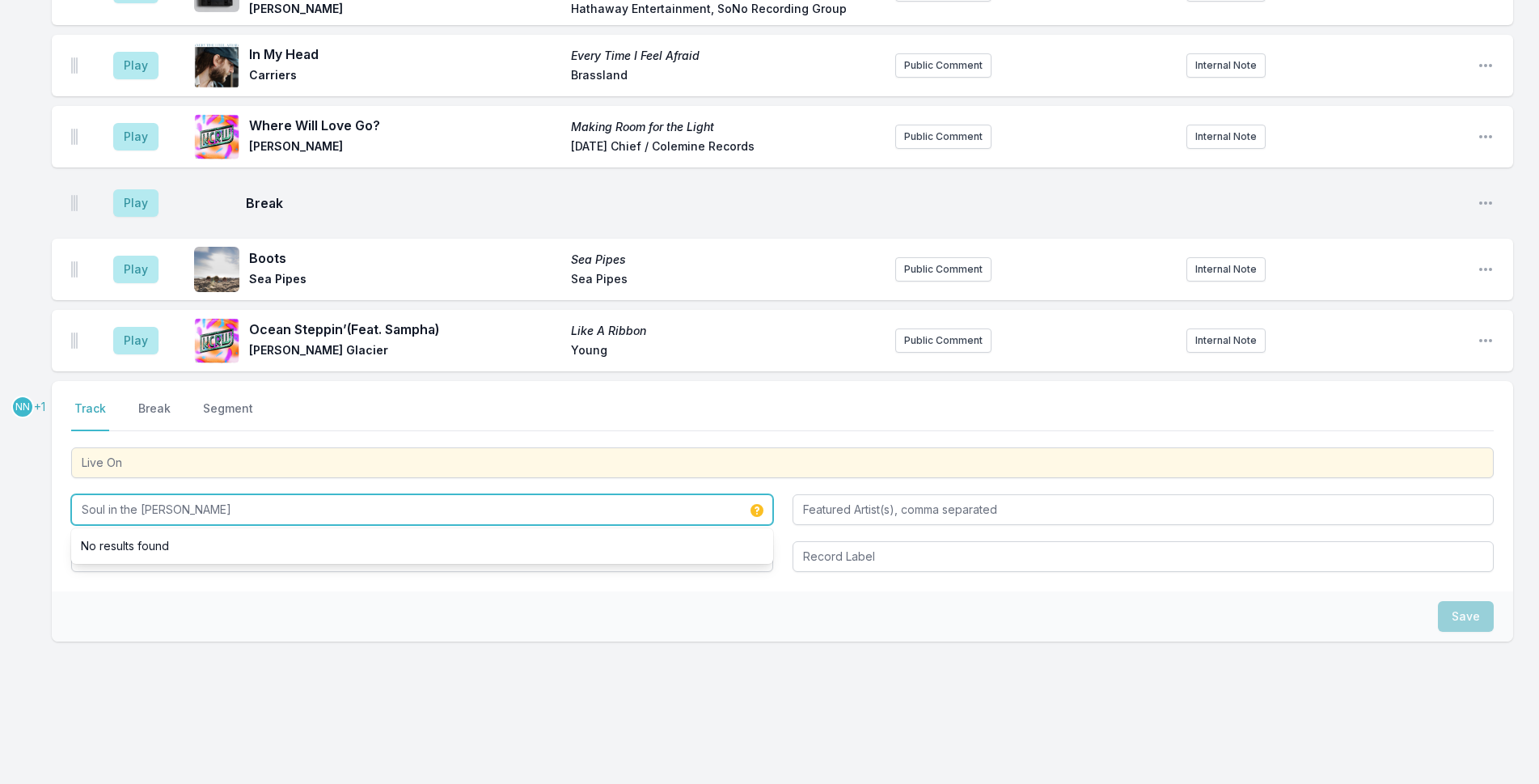
type input "Soul in the [PERSON_NAME]"
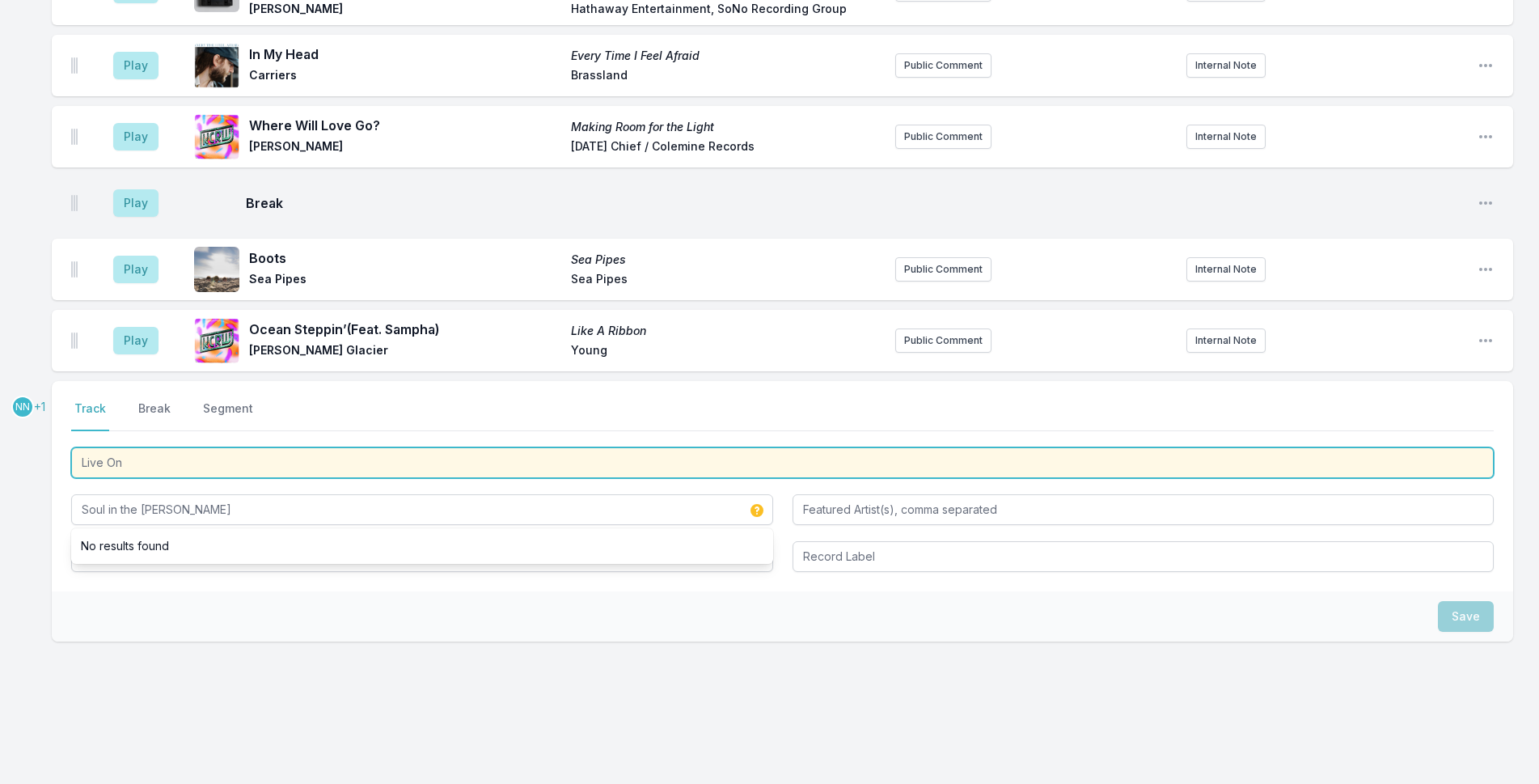
click at [149, 448] on input "Live On" at bounding box center [782, 463] width 1422 height 31
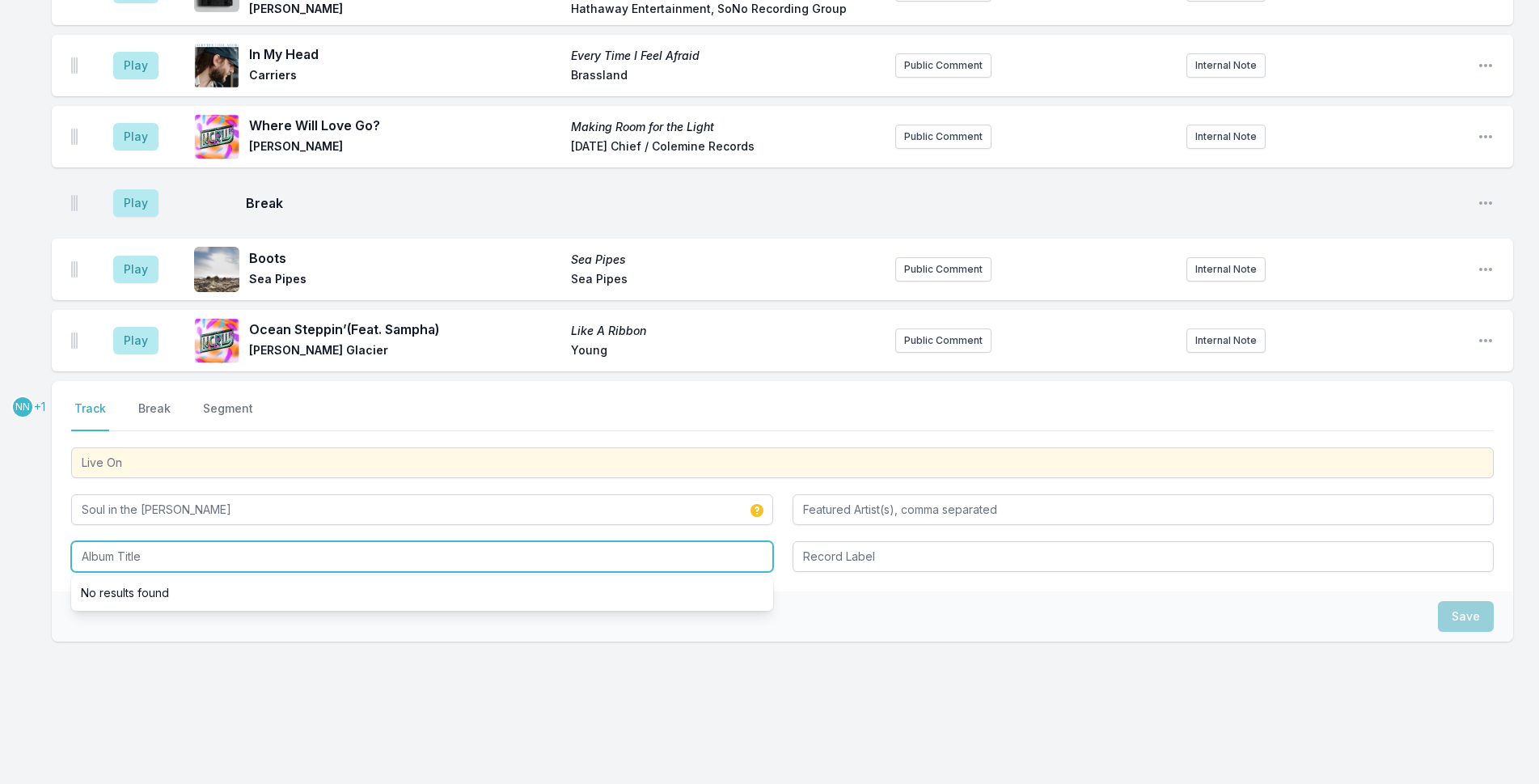
click at [157, 541] on input "Album Title" at bounding box center [422, 556] width 702 height 31
paste input "Live On"
type input "Live On"
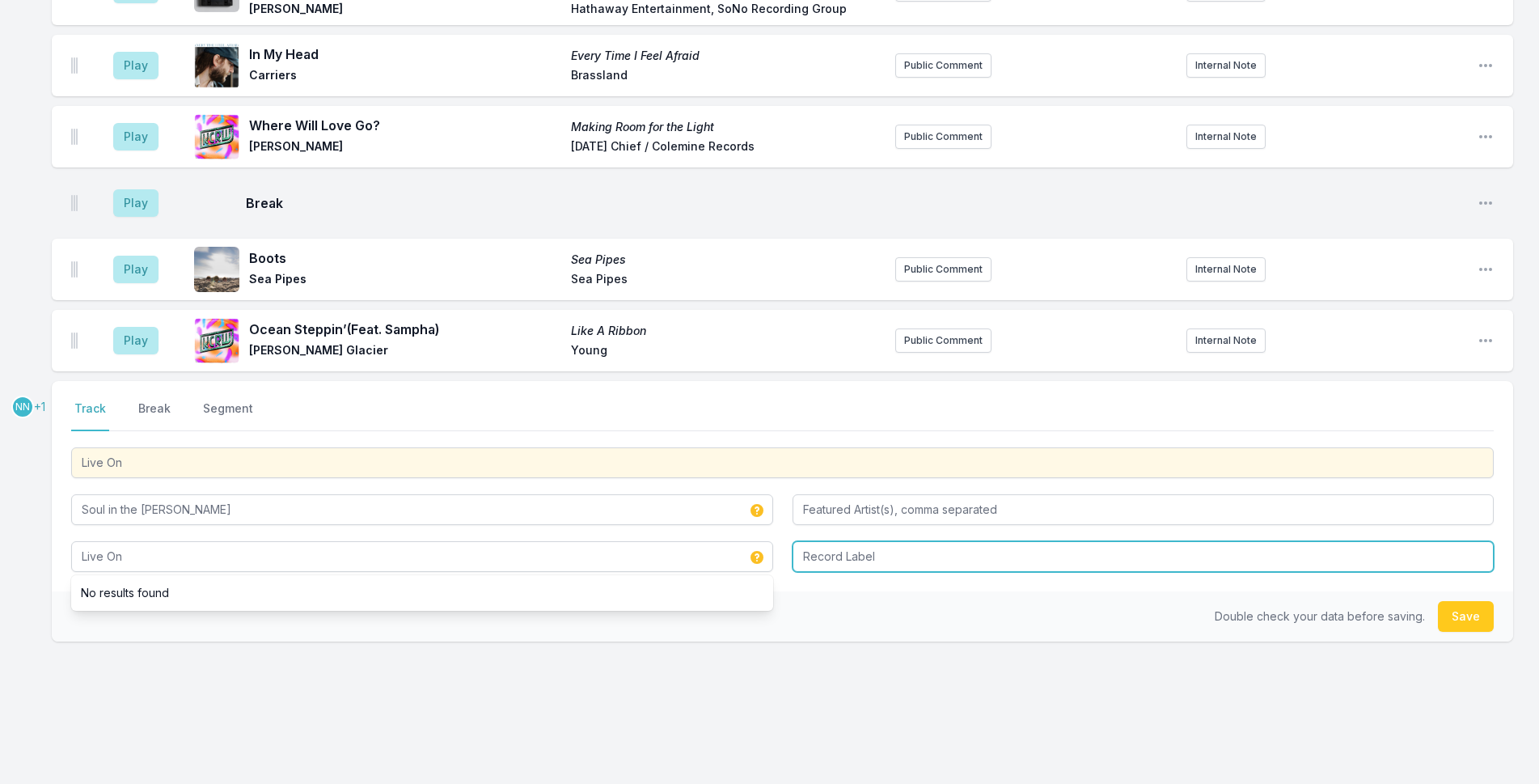
click at [1021, 542] on input "Record Label" at bounding box center [1143, 556] width 702 height 31
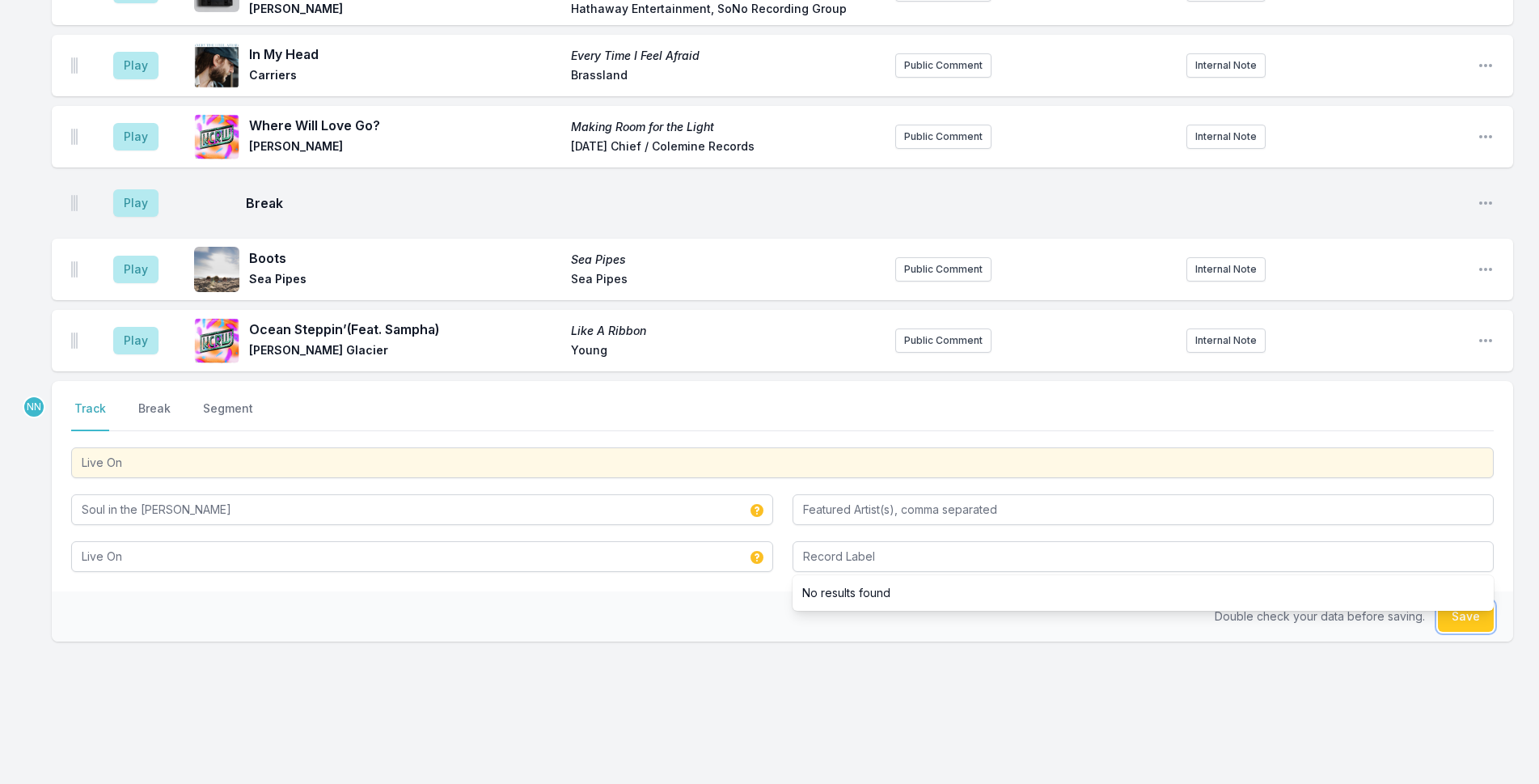
click at [1482, 601] on button "Save" at bounding box center [1465, 616] width 56 height 31
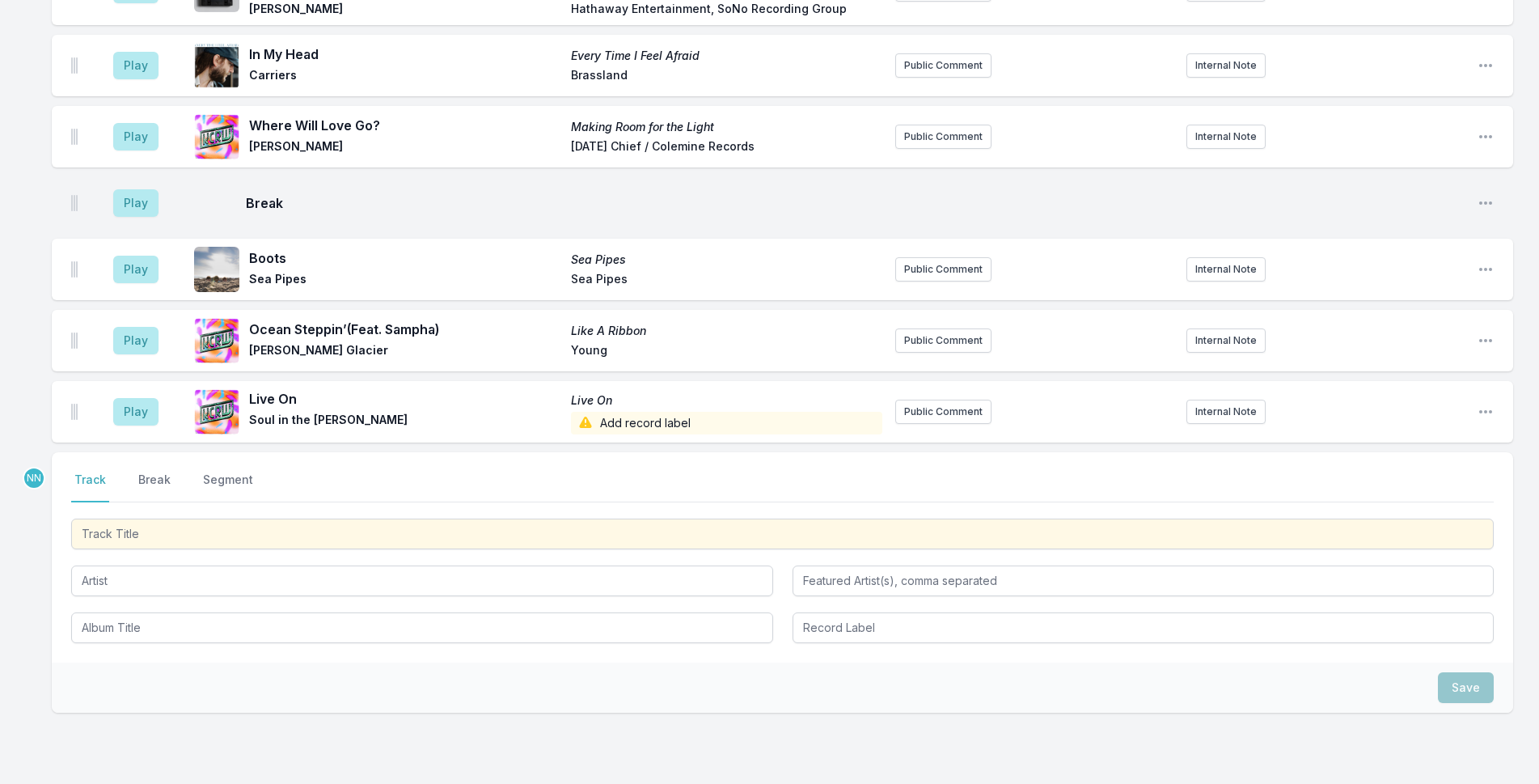
scroll to position [3362, 0]
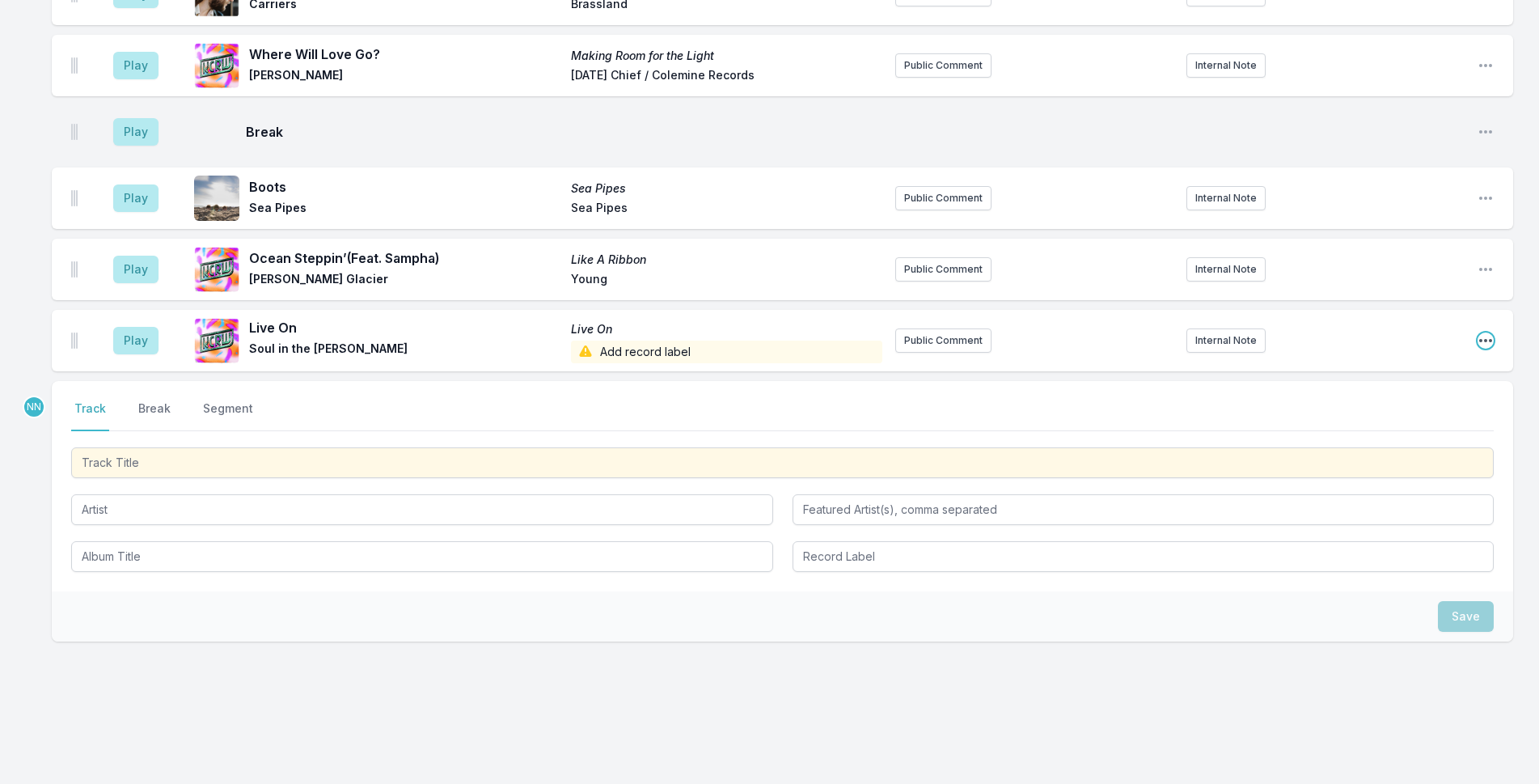
click at [1490, 333] on icon "Open playlist item options" at bounding box center [1486, 341] width 16 height 16
click at [1453, 387] on button "Edit Track Details" at bounding box center [1403, 402] width 181 height 29
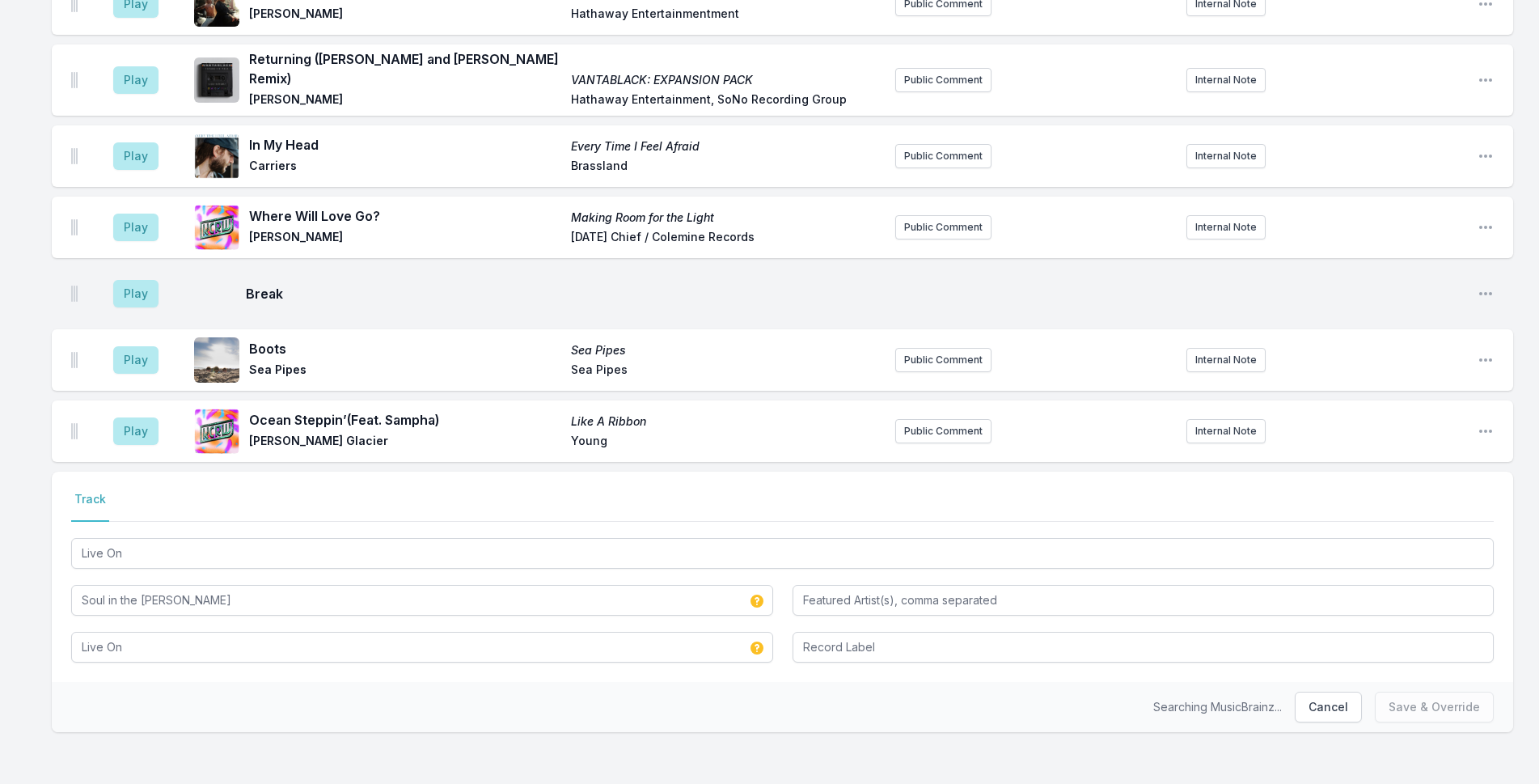
scroll to position [3187, 0]
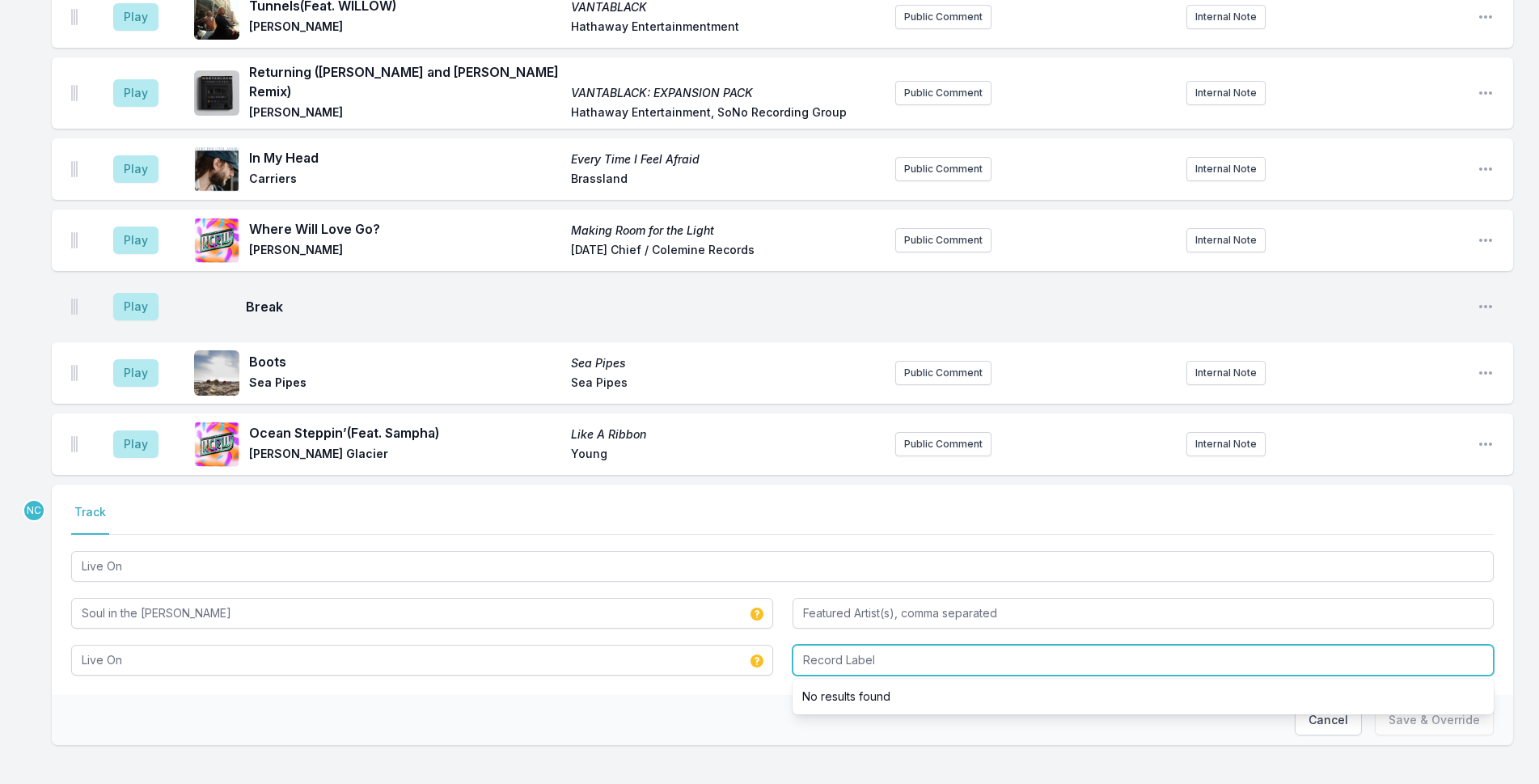
click at [903, 656] on input "Record Label" at bounding box center [1143, 660] width 702 height 31
type input "Soul In The Horn / Fat Beats"
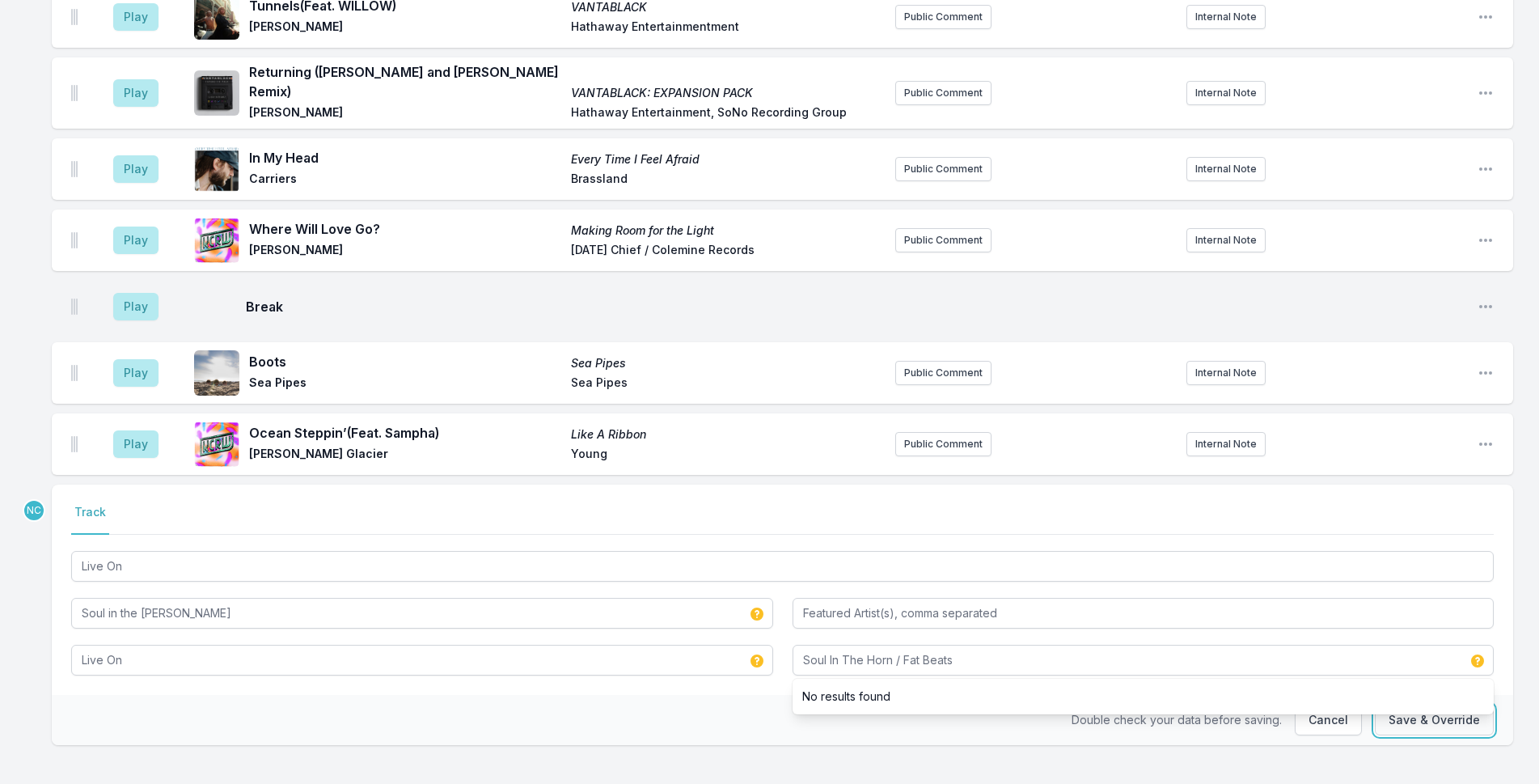
click at [1404, 706] on button "Save & Override" at bounding box center [1434, 720] width 119 height 31
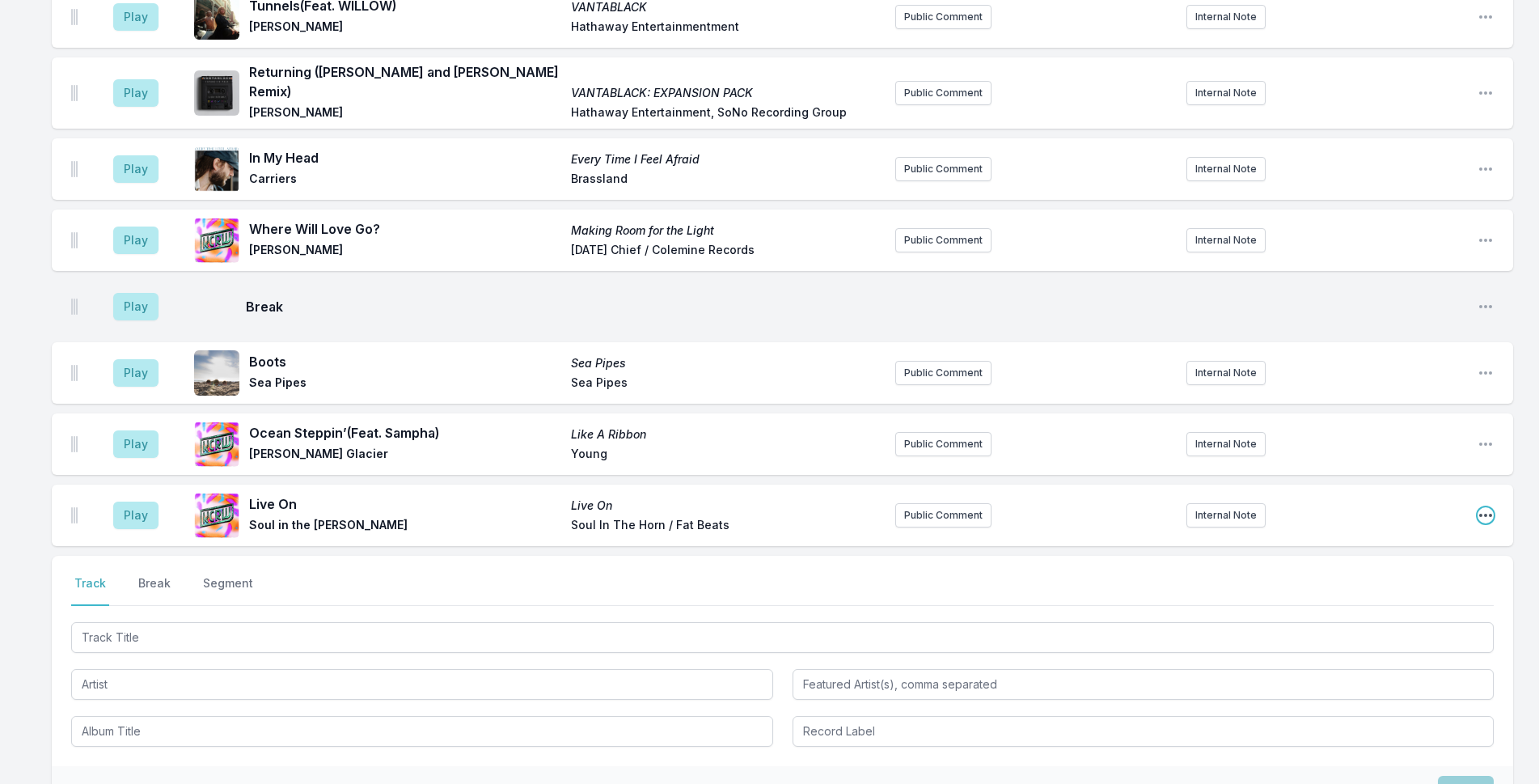
click at [1487, 507] on icon "Open playlist item options" at bounding box center [1486, 515] width 16 height 16
click at [1426, 562] on button "Edit Track Details" at bounding box center [1403, 577] width 181 height 29
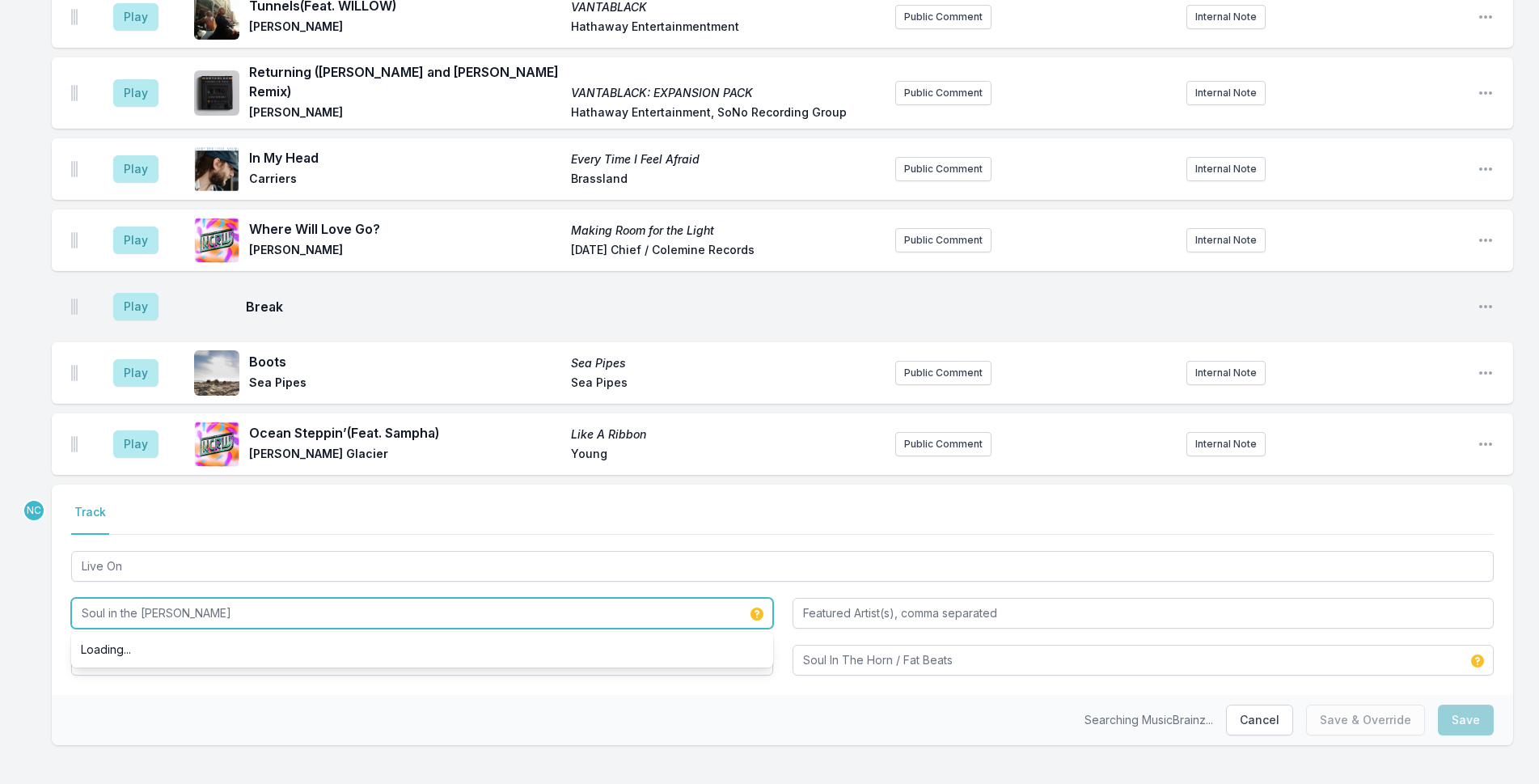
click at [113, 598] on input "Soul in the [PERSON_NAME]" at bounding box center [422, 614] width 702 height 31
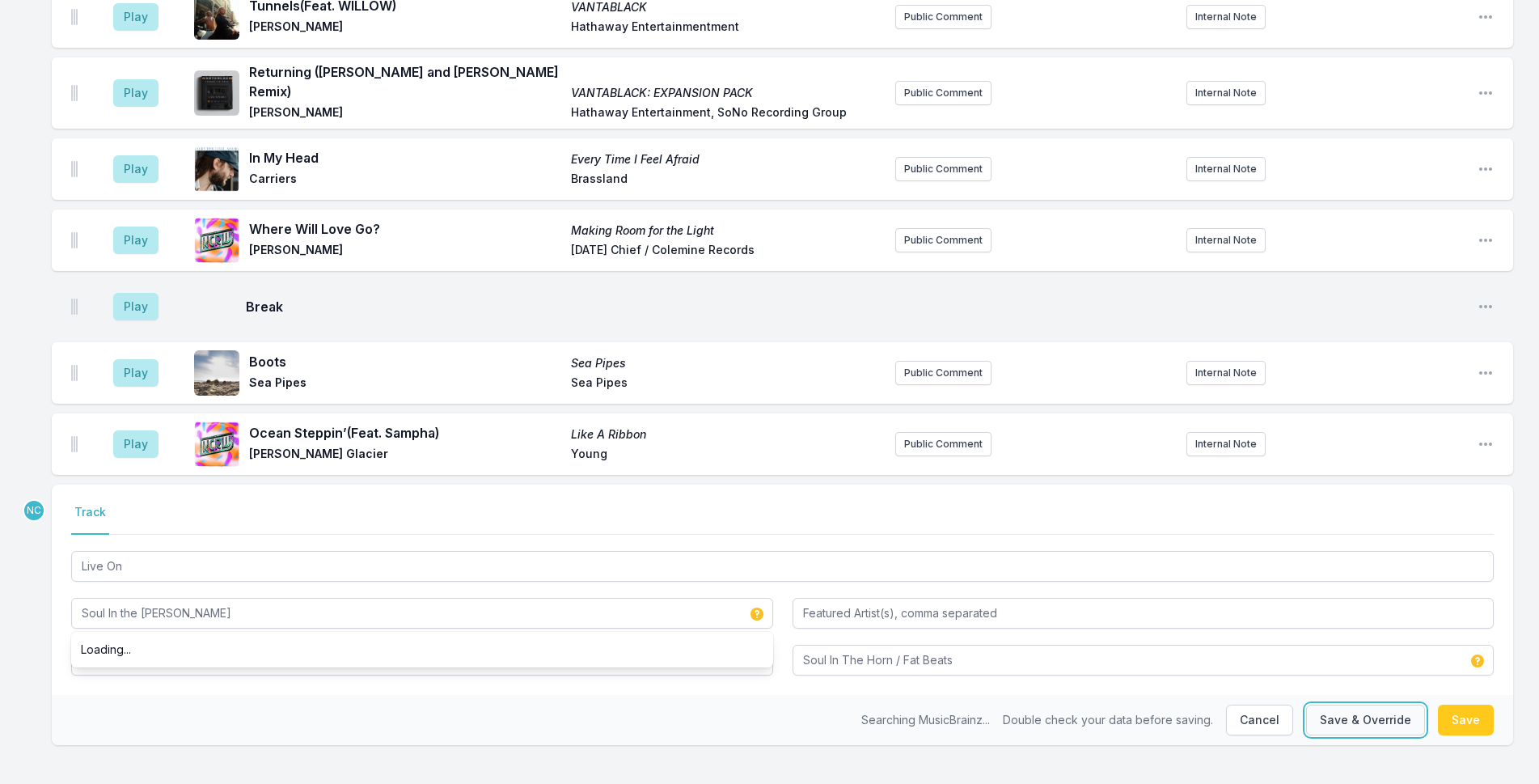
click at [1380, 715] on button "Save & Override" at bounding box center [1366, 720] width 119 height 31
type input "Soul in the [PERSON_NAME]"
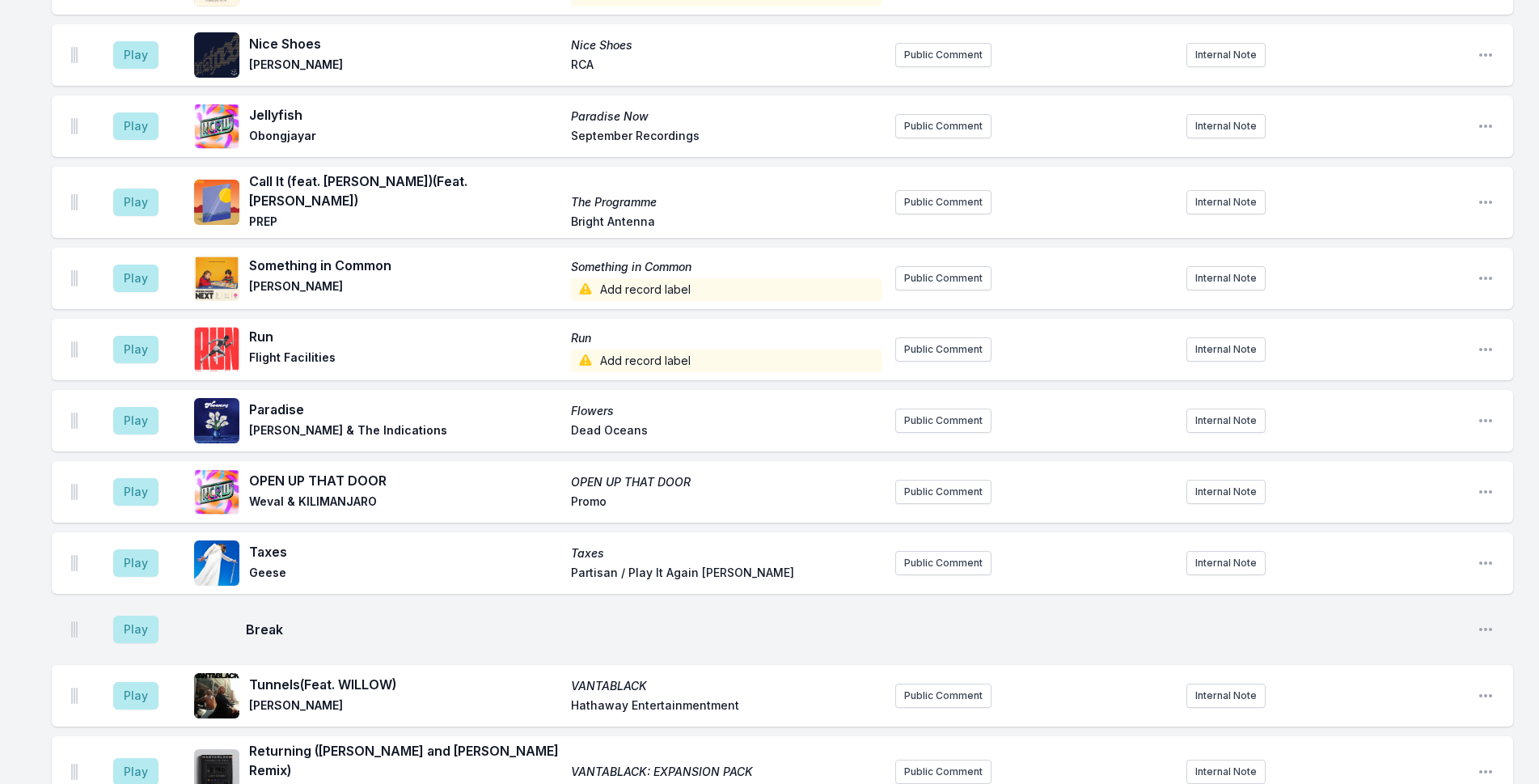
scroll to position [2540, 0]
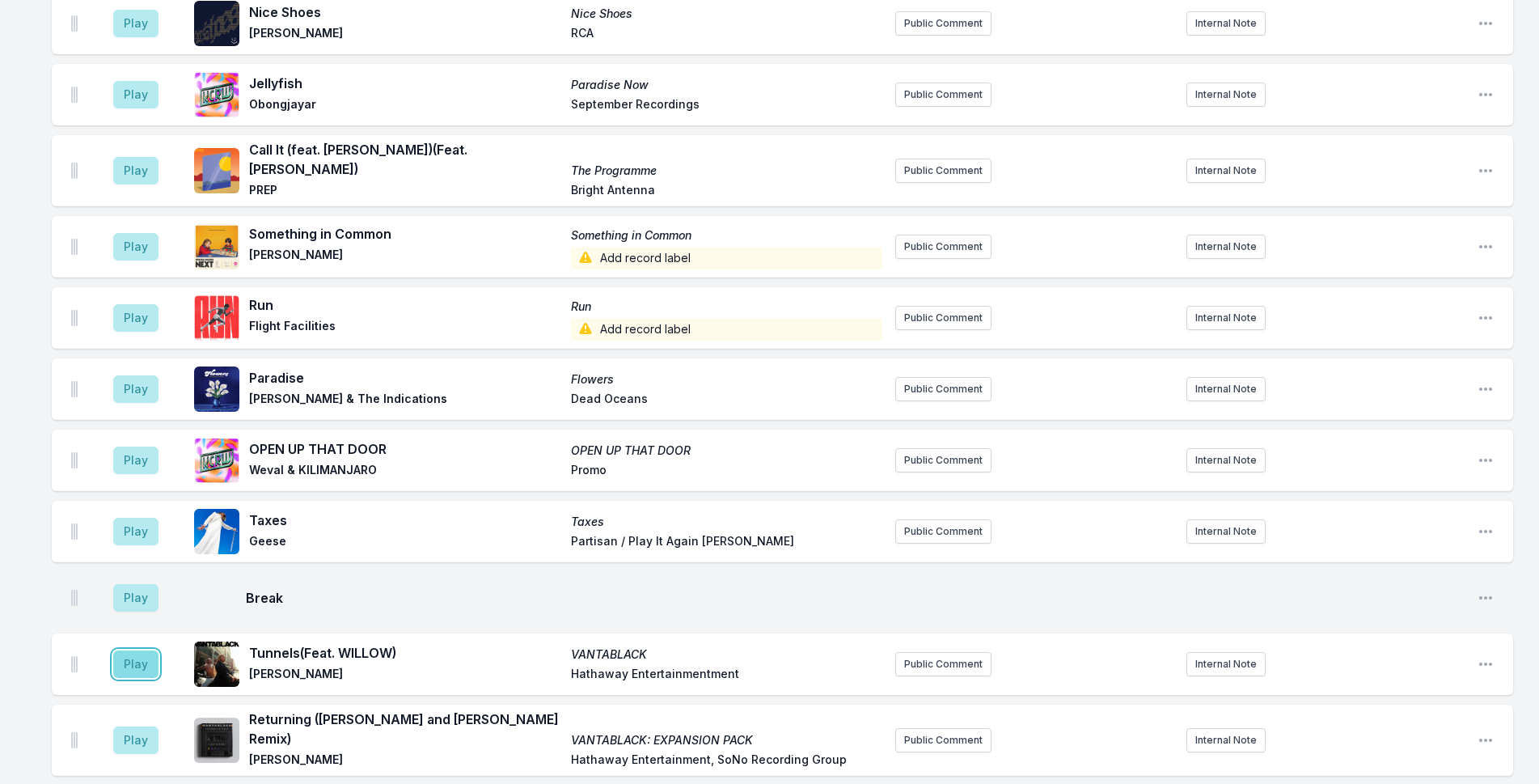
click at [143, 650] on button "Play" at bounding box center [136, 664] width 46 height 27
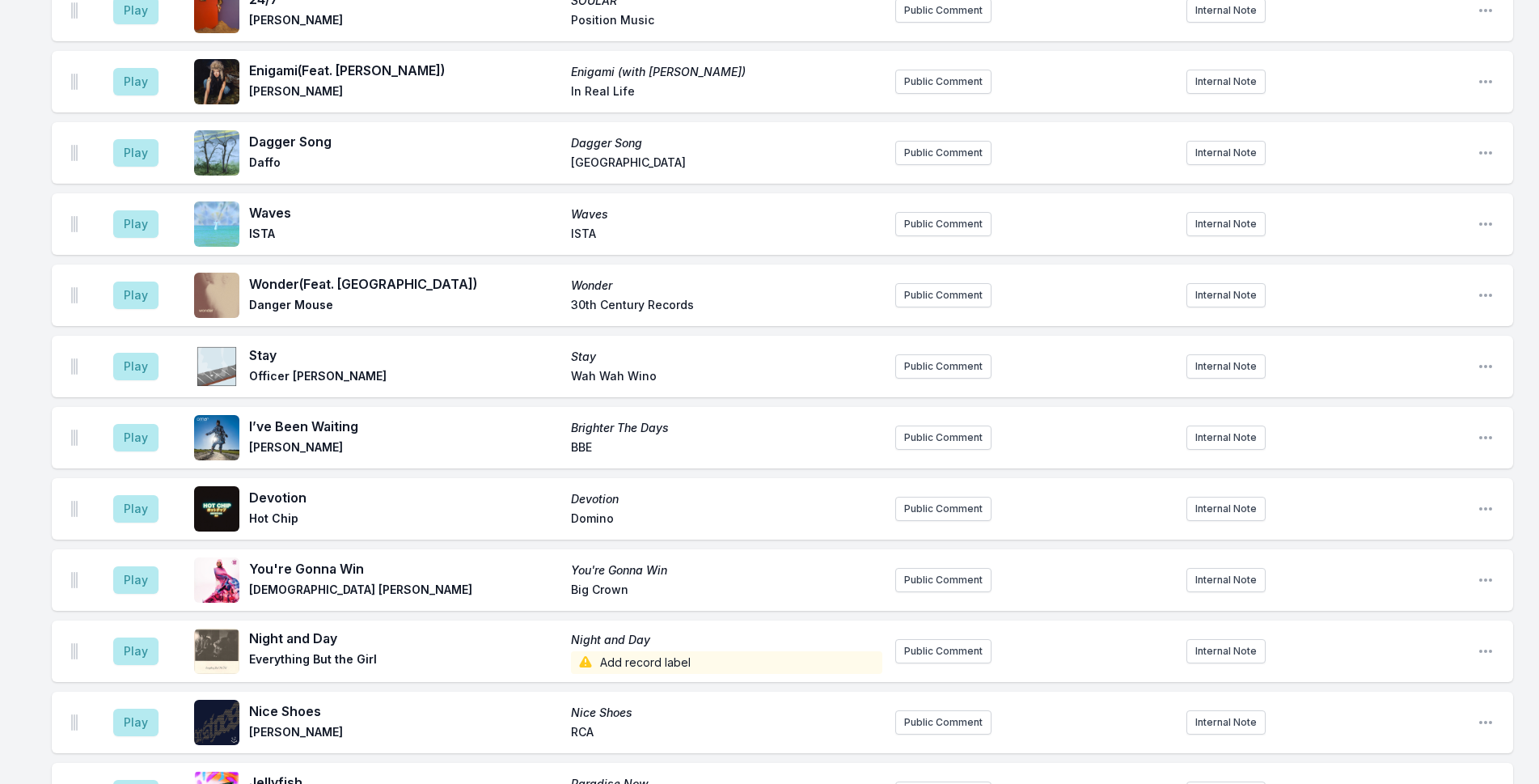
scroll to position [1900, 0]
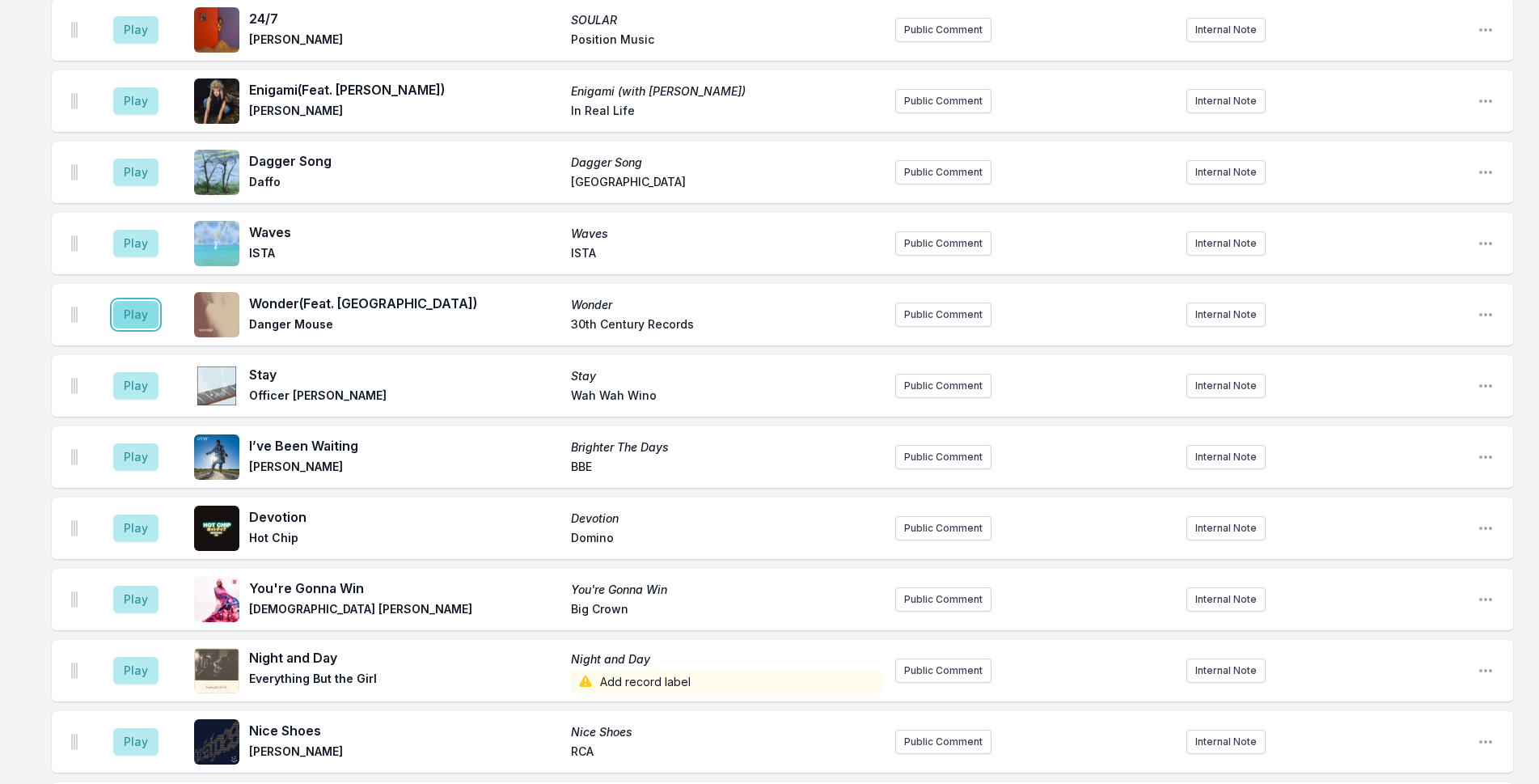
click at [130, 314] on button "Play" at bounding box center [136, 315] width 46 height 27
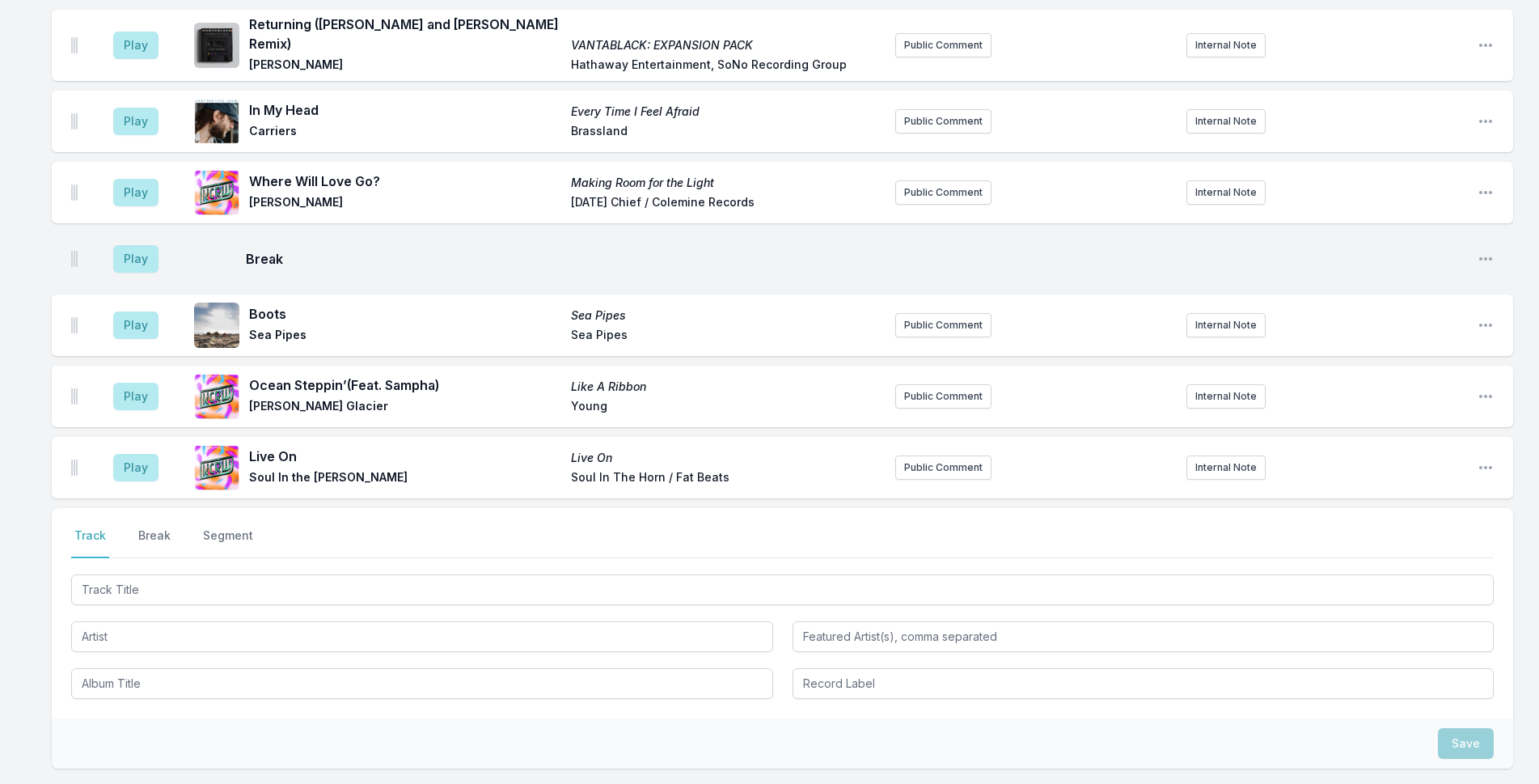
scroll to position [3400, 0]
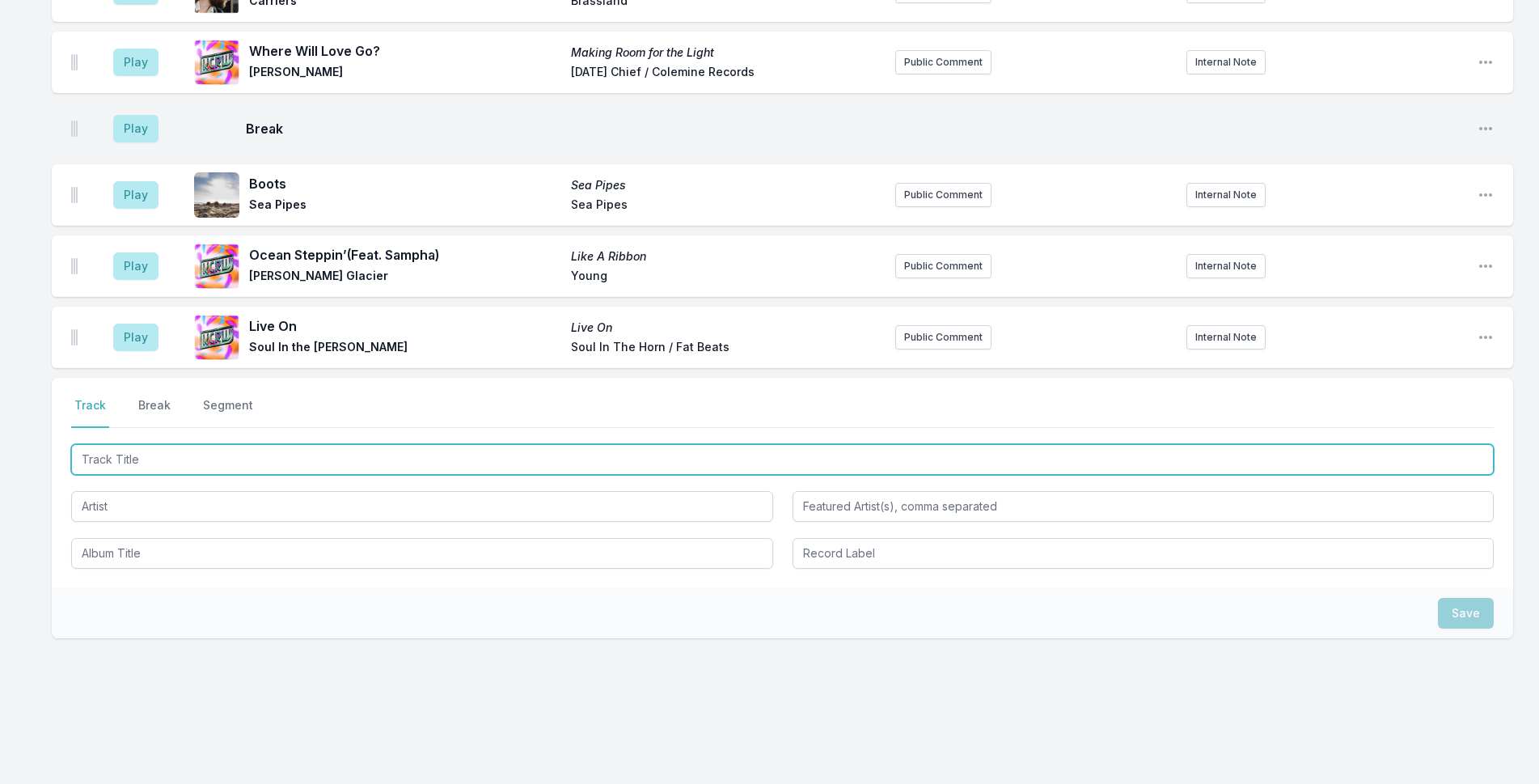
click at [289, 444] on input "Track Title" at bounding box center [782, 459] width 1422 height 31
type input "Bloom Baby Bloom"
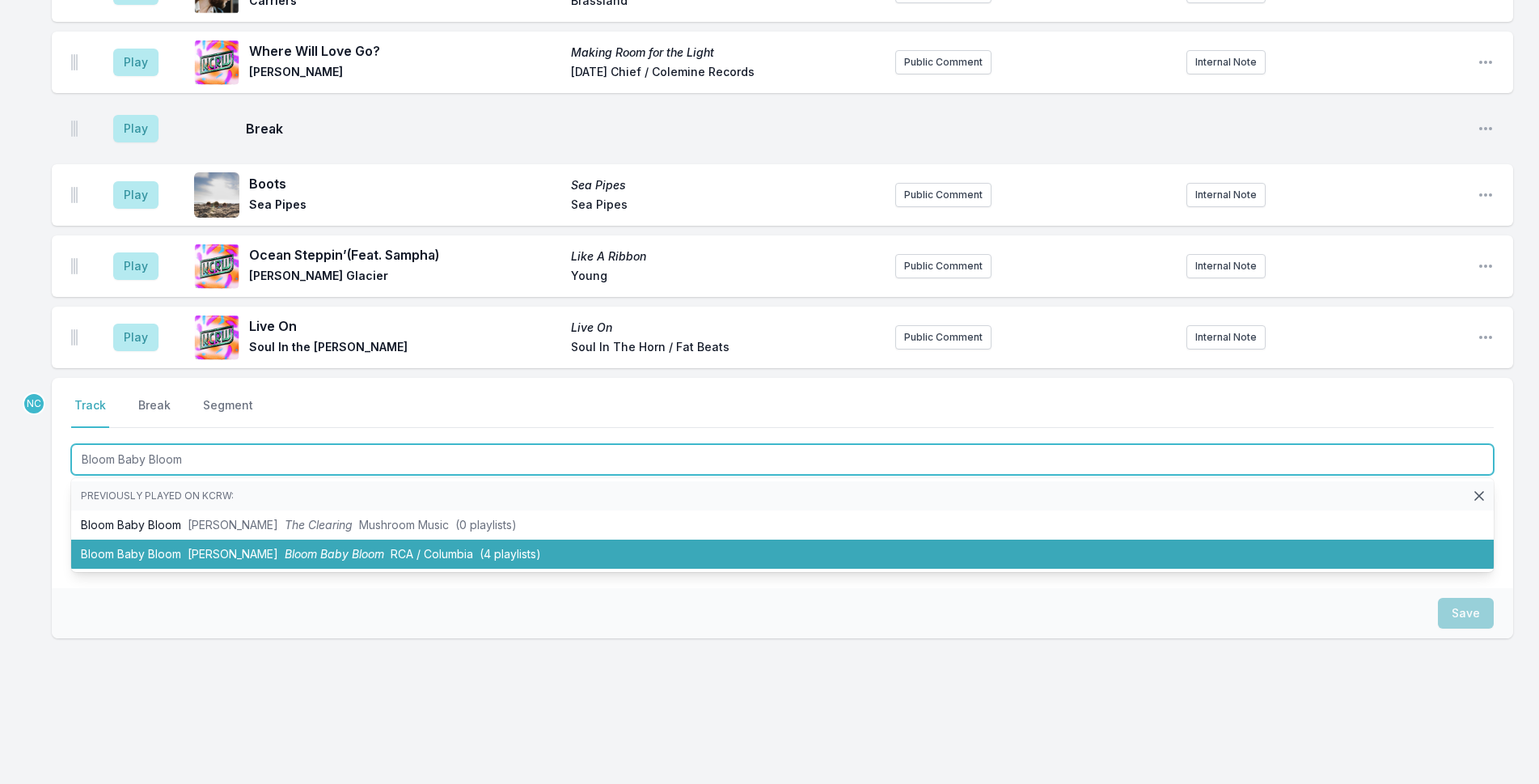
click at [541, 546] on li "Bloom Baby Bloom Wolf [PERSON_NAME] Baby Bloom RCA / Columbia (4 playlists)" at bounding box center [782, 554] width 1422 height 29
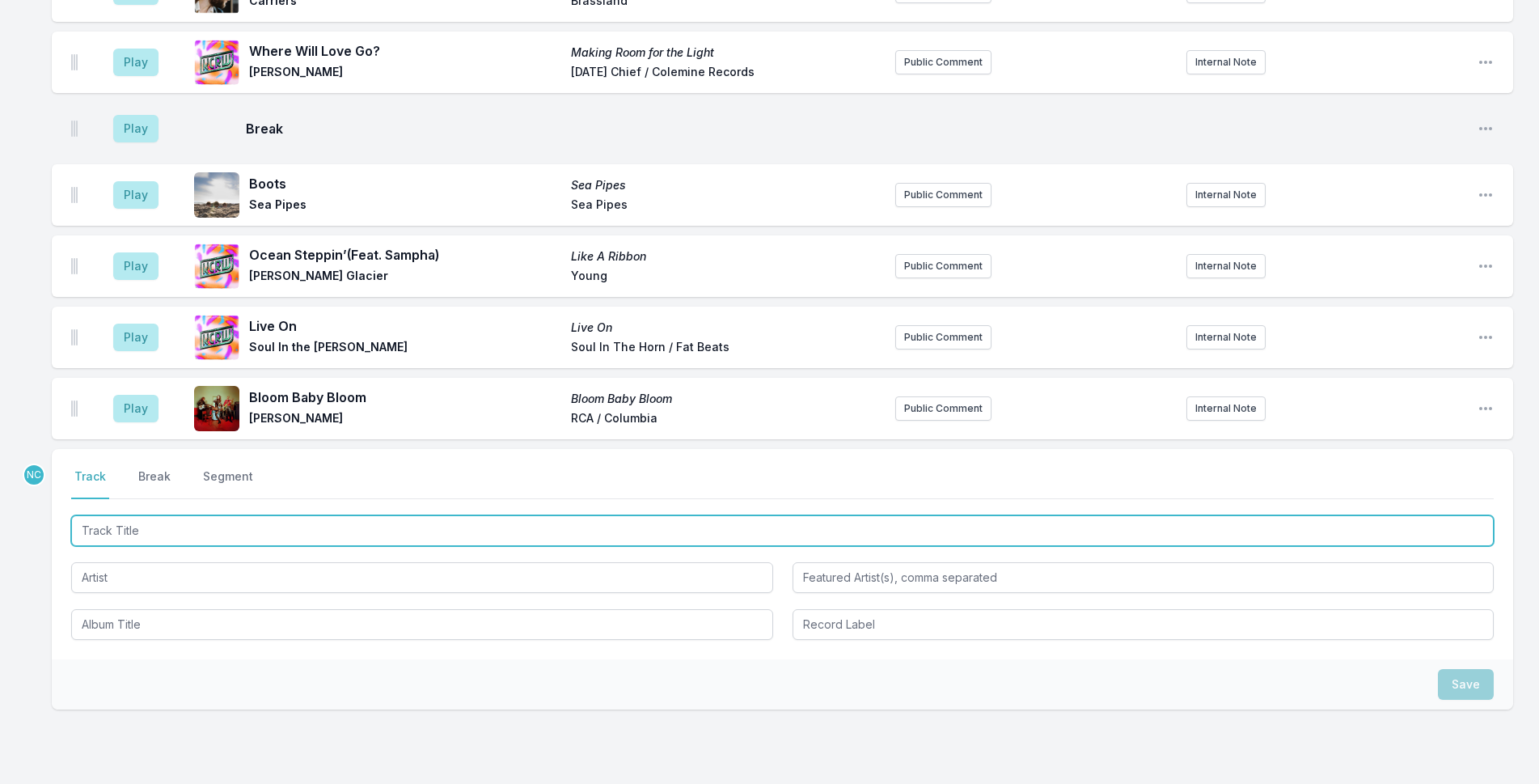
scroll to position [3471, 0]
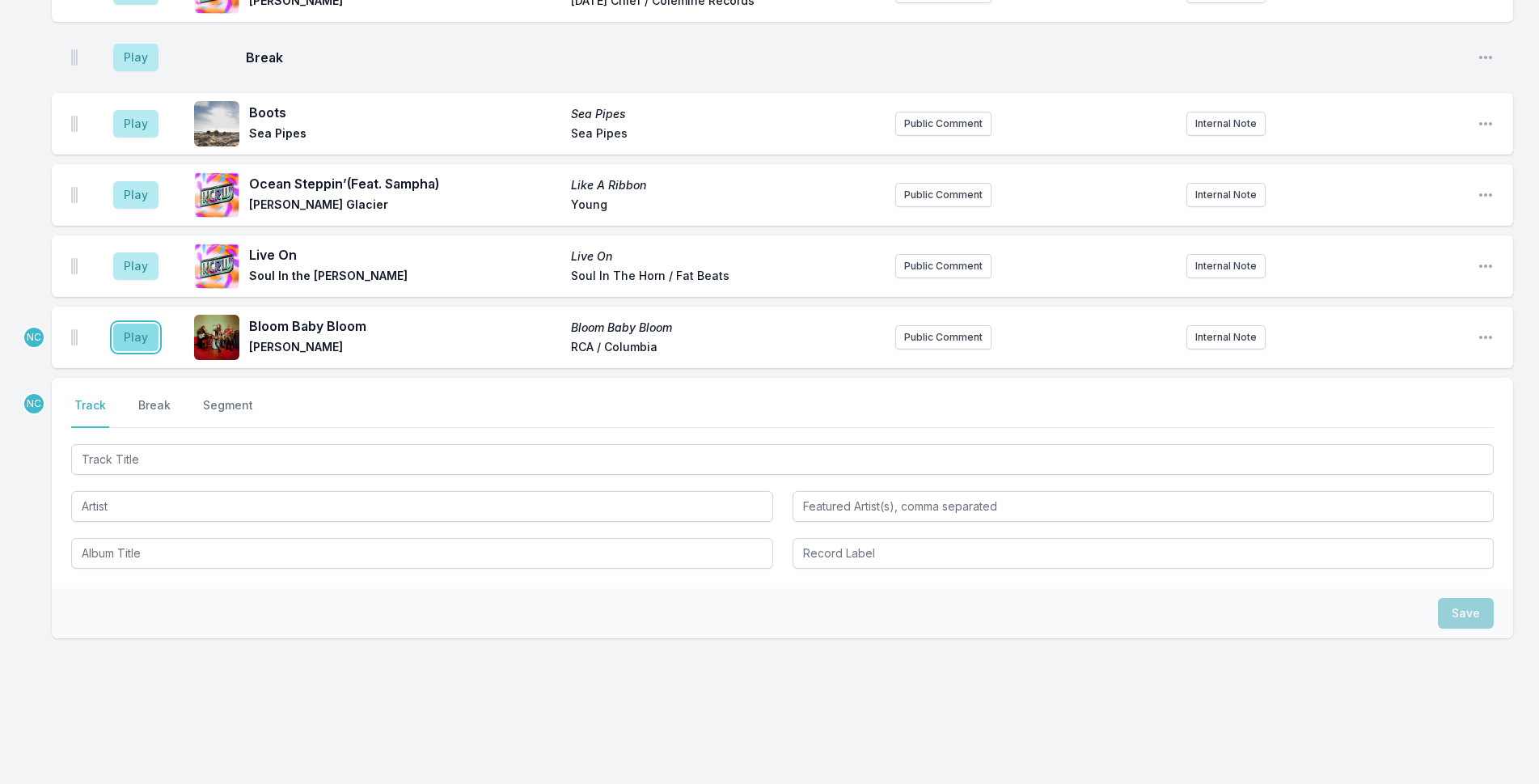
click at [151, 329] on button "Play" at bounding box center [136, 337] width 46 height 27
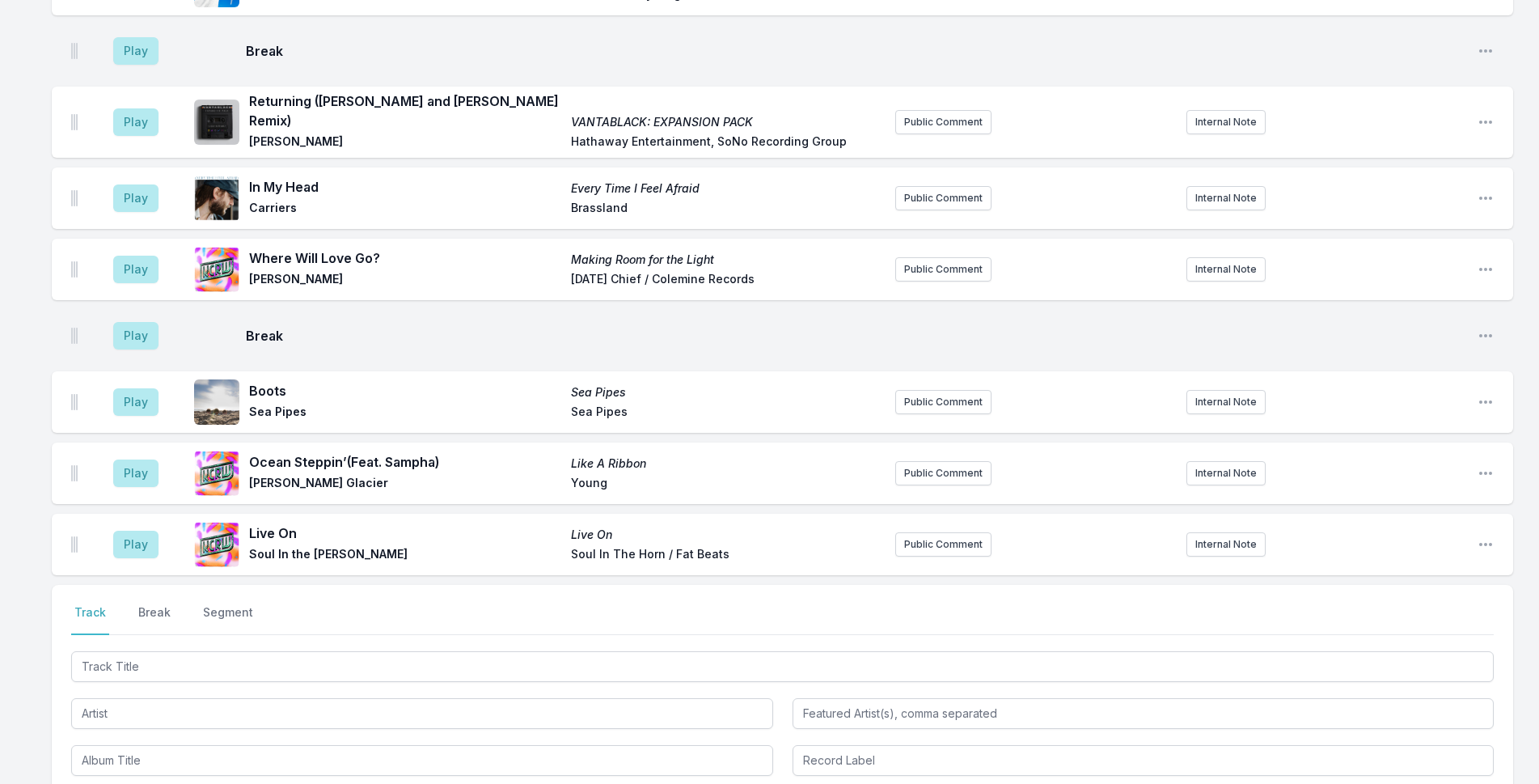
scroll to position [3488, 0]
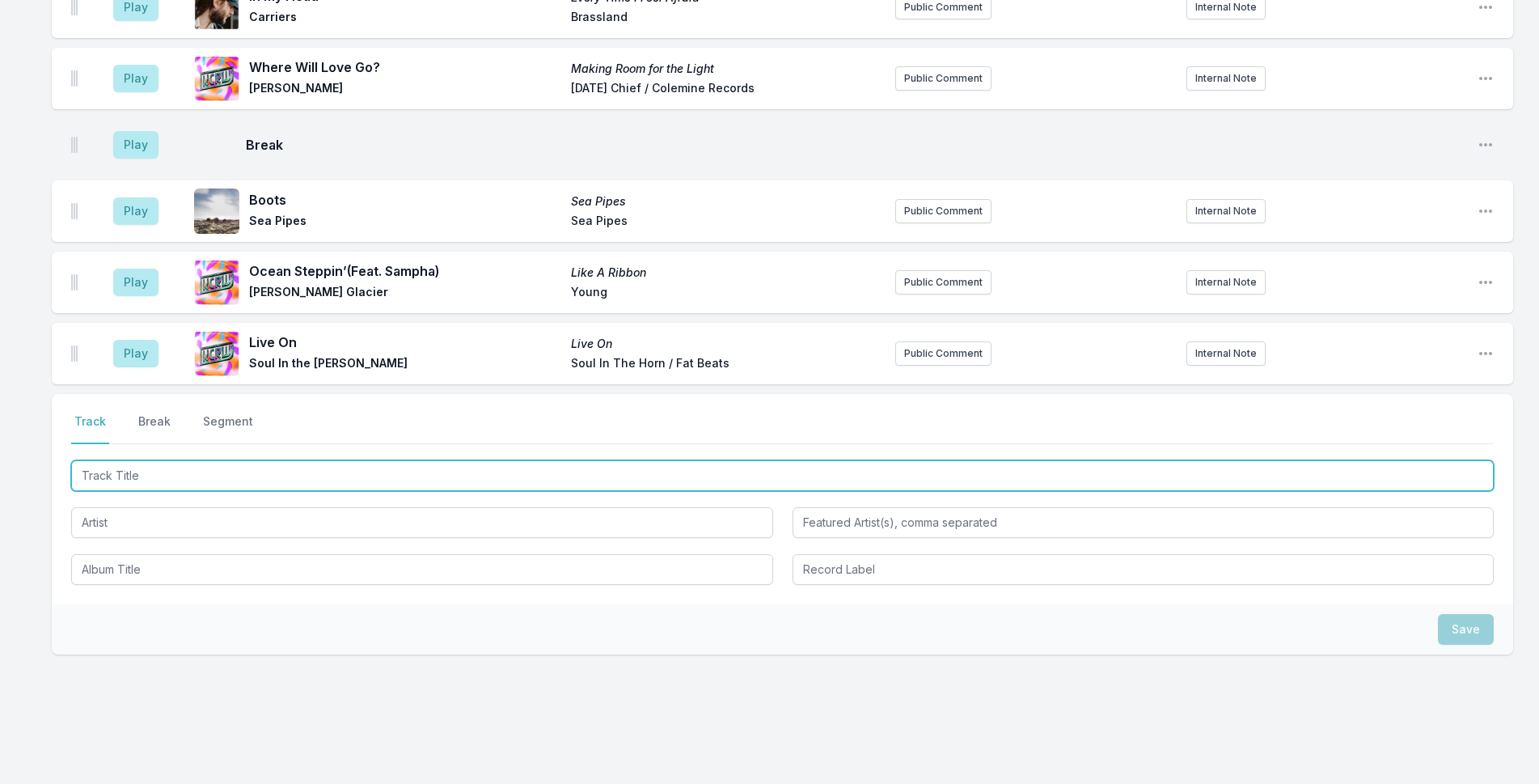
click at [235, 460] on input "Track Title" at bounding box center [782, 476] width 1422 height 31
type input "Time Of Your Life"
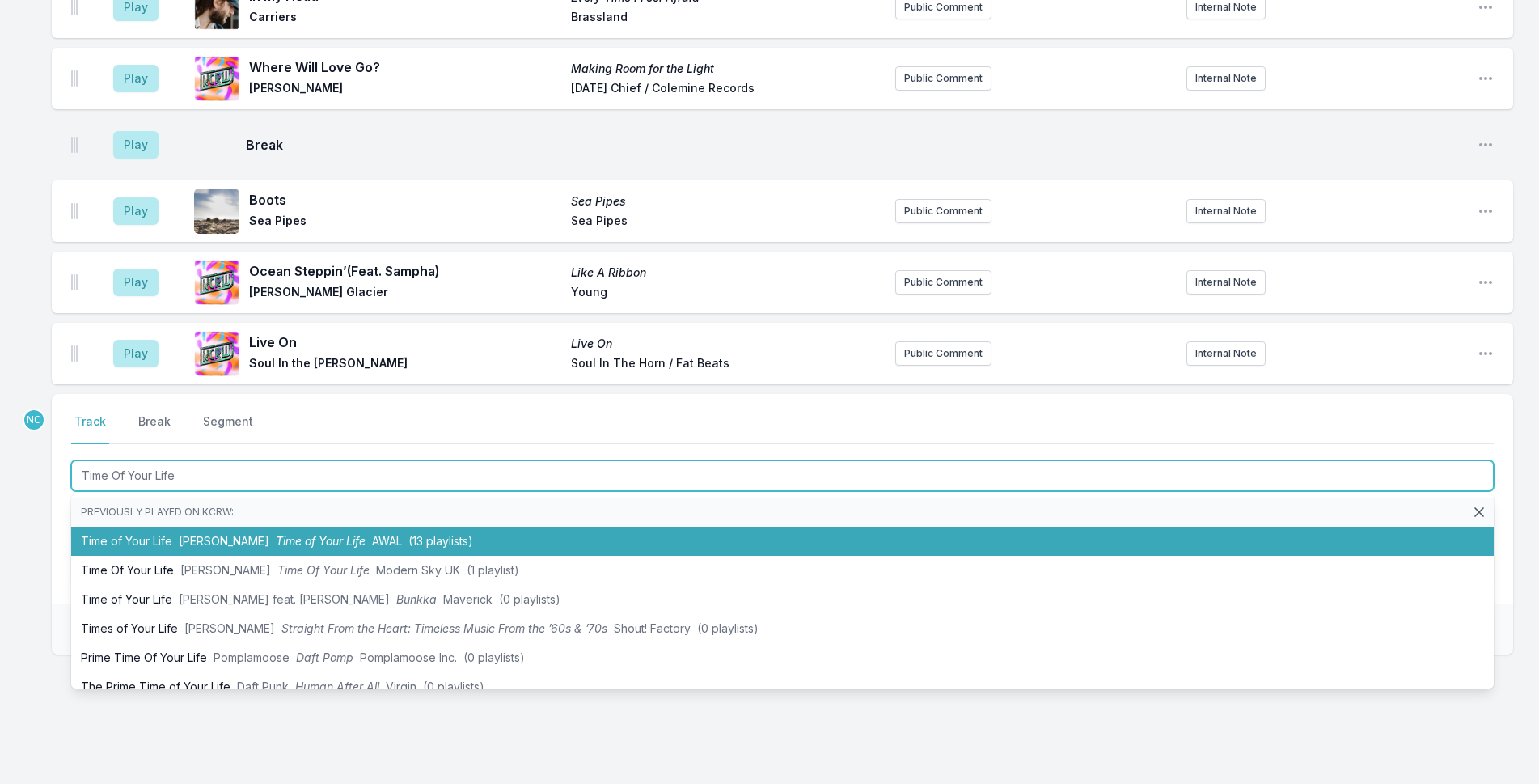
click at [408, 533] on span "(13 playlists)" at bounding box center [440, 540] width 65 height 14
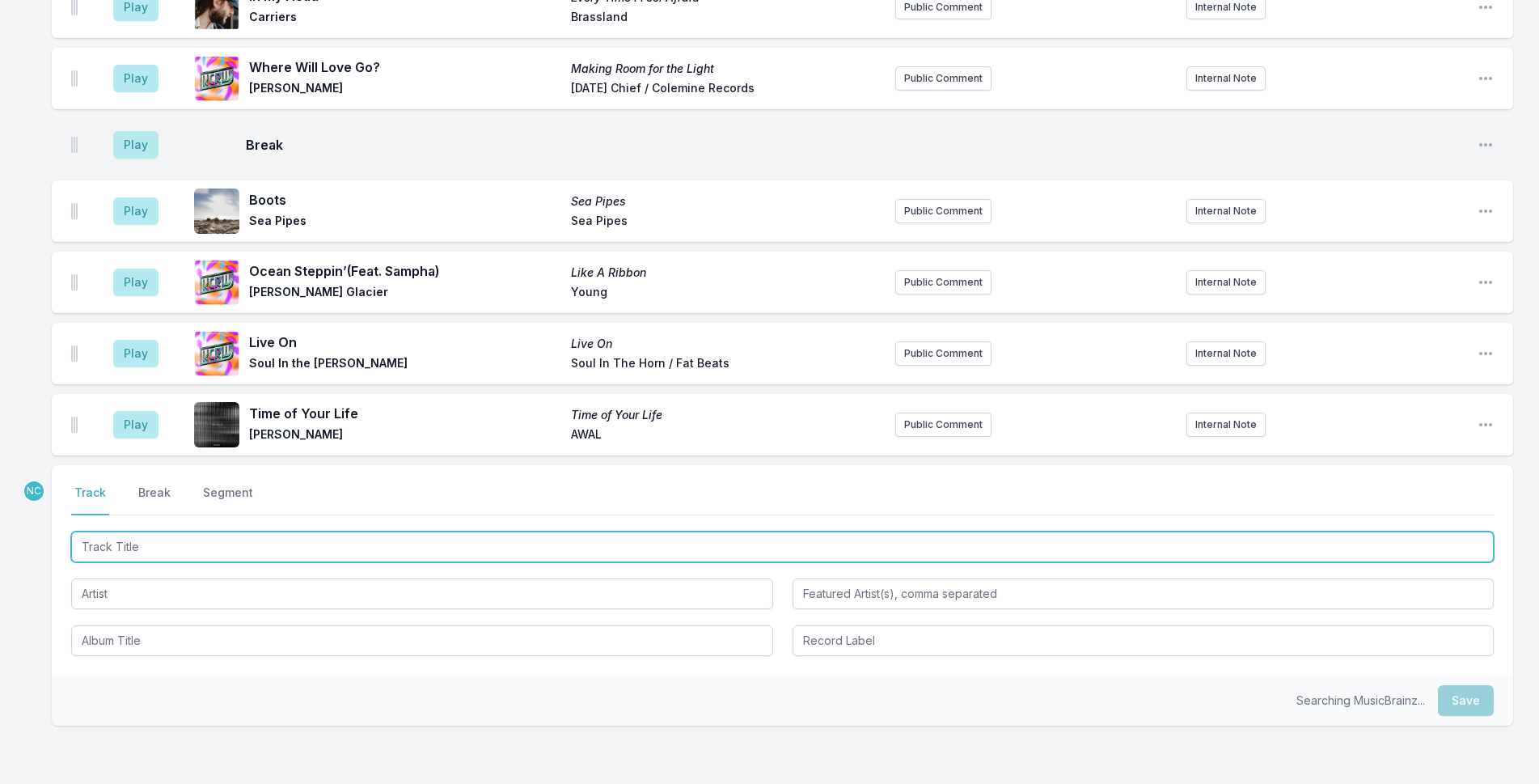
scroll to position [3559, 0]
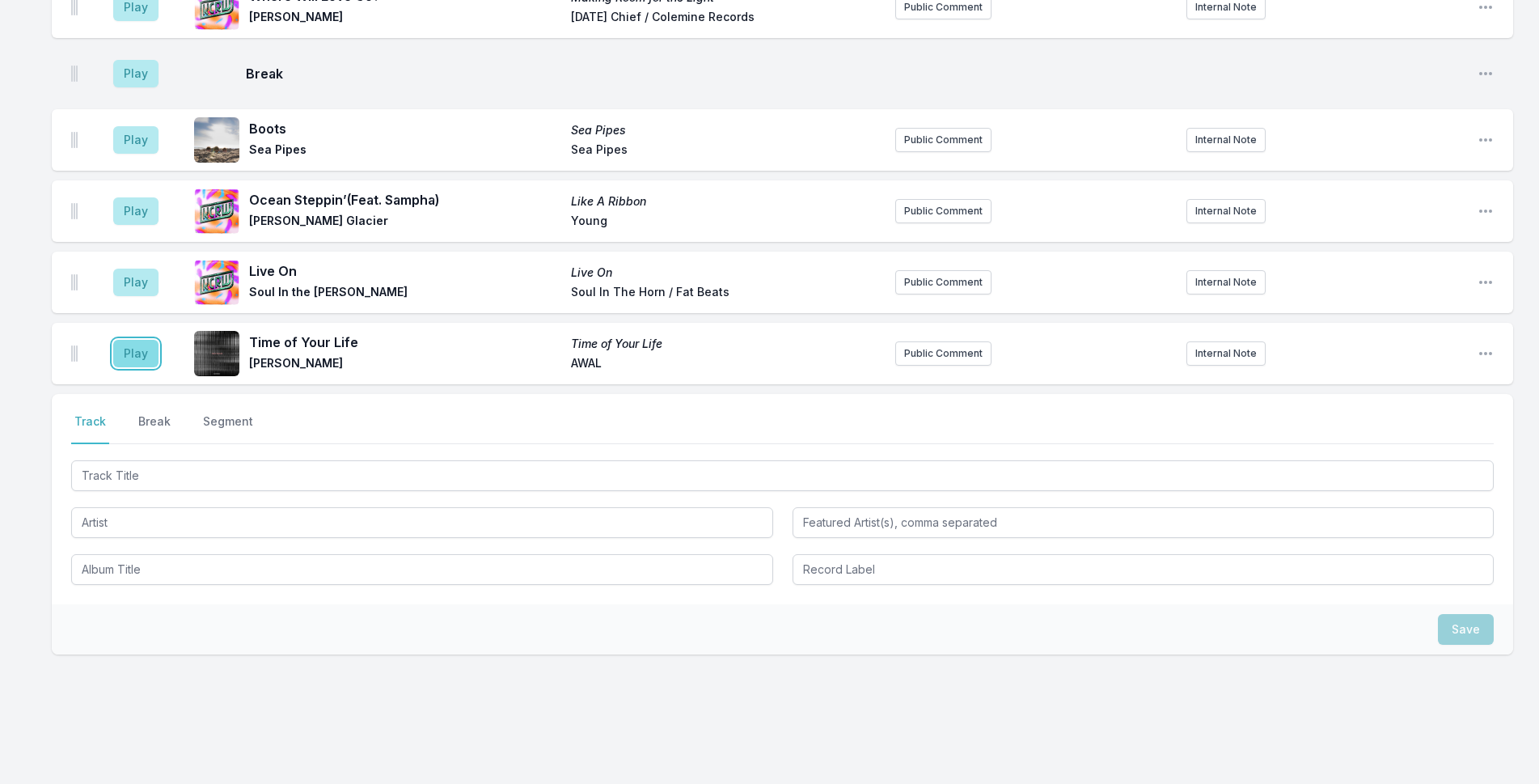
click at [128, 340] on button "Play" at bounding box center [136, 354] width 46 height 27
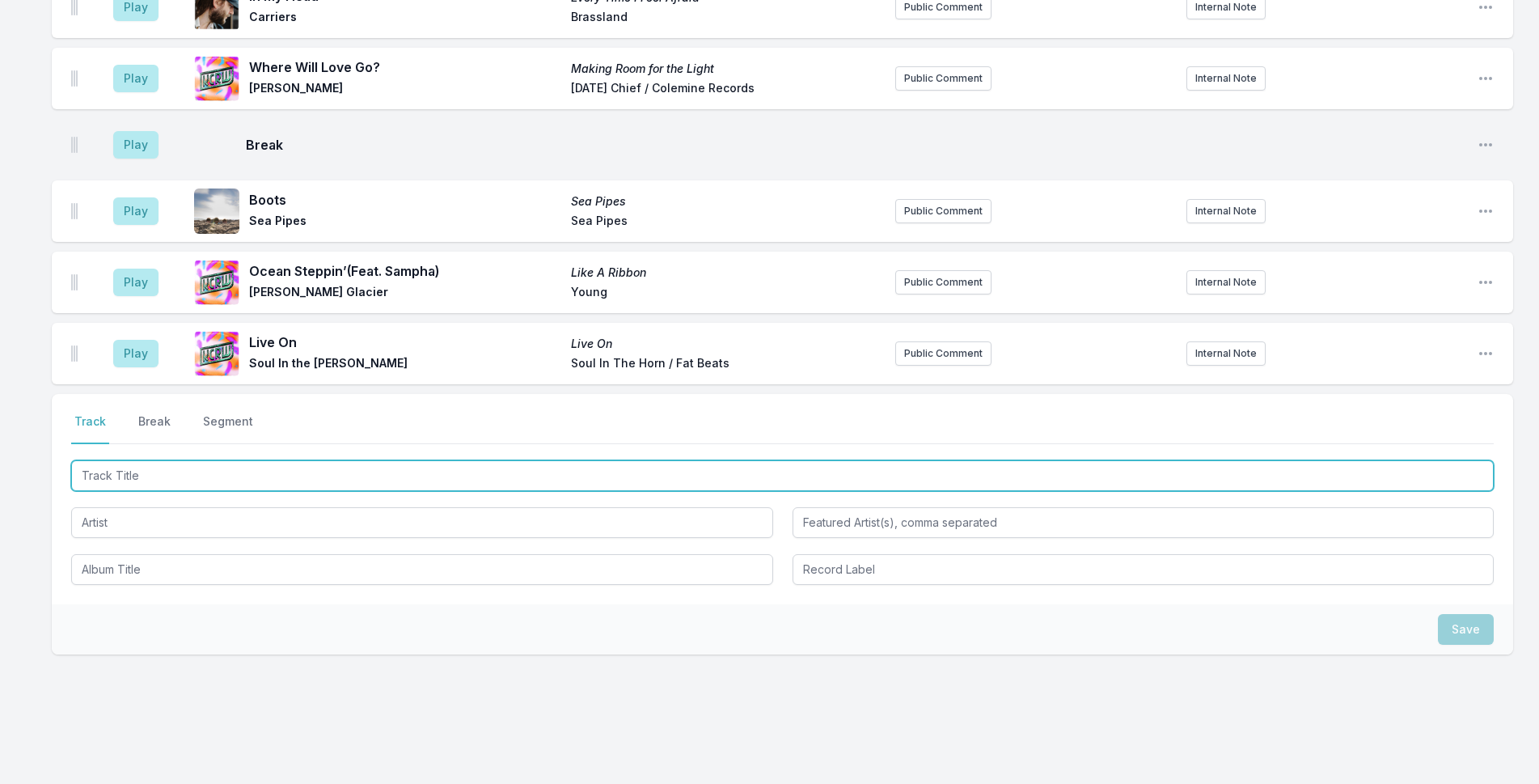
drag, startPoint x: 293, startPoint y: 443, endPoint x: 417, endPoint y: 416, distance: 126.9
click at [305, 460] on input "Track Title" at bounding box center [782, 476] width 1422 height 31
type input "Yukon"
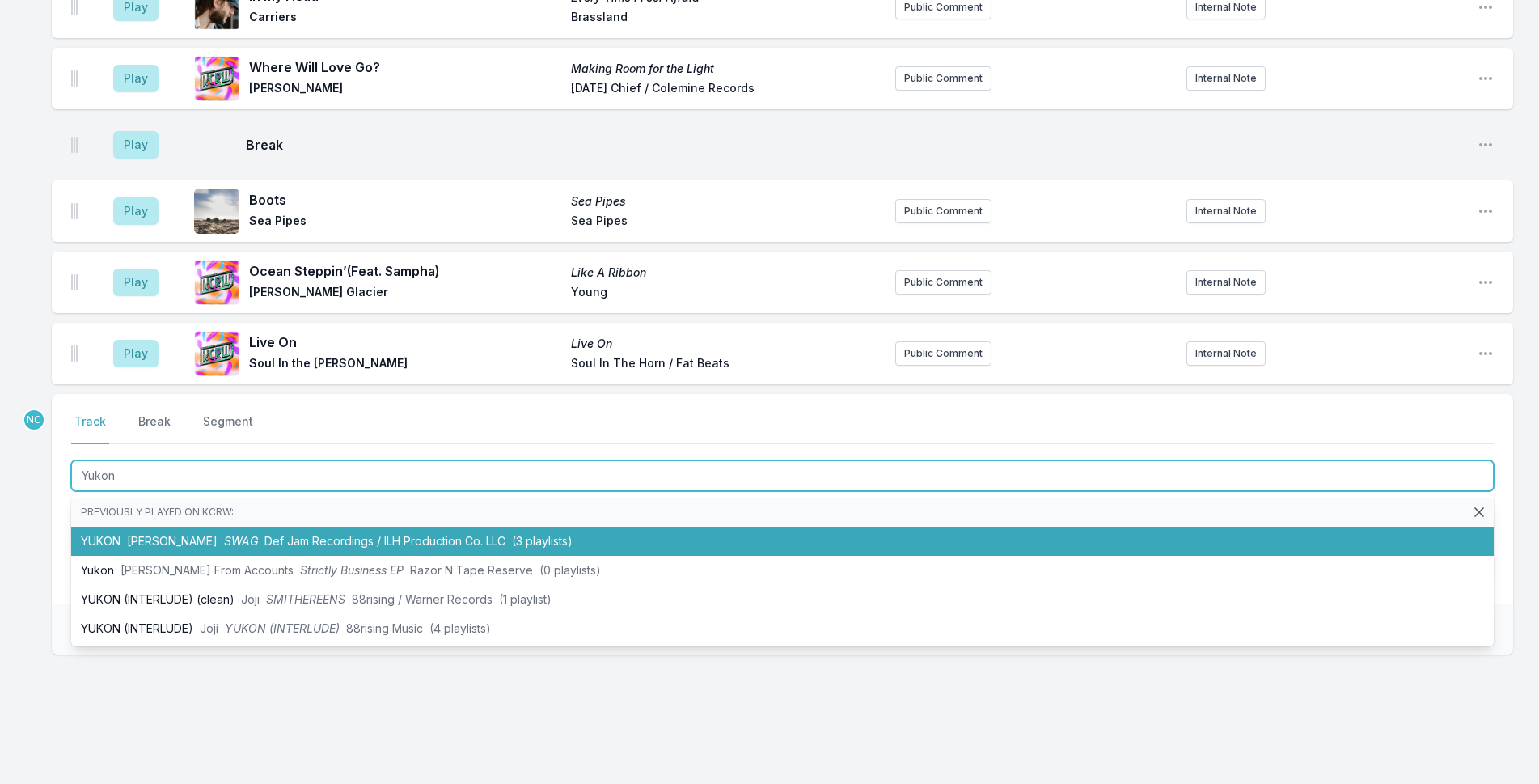
click at [510, 526] on li "YUKON [PERSON_NAME] SWAG Def Jam Recordings / ILH Production Co. LLC (3 playlis…" at bounding box center [782, 541] width 1422 height 29
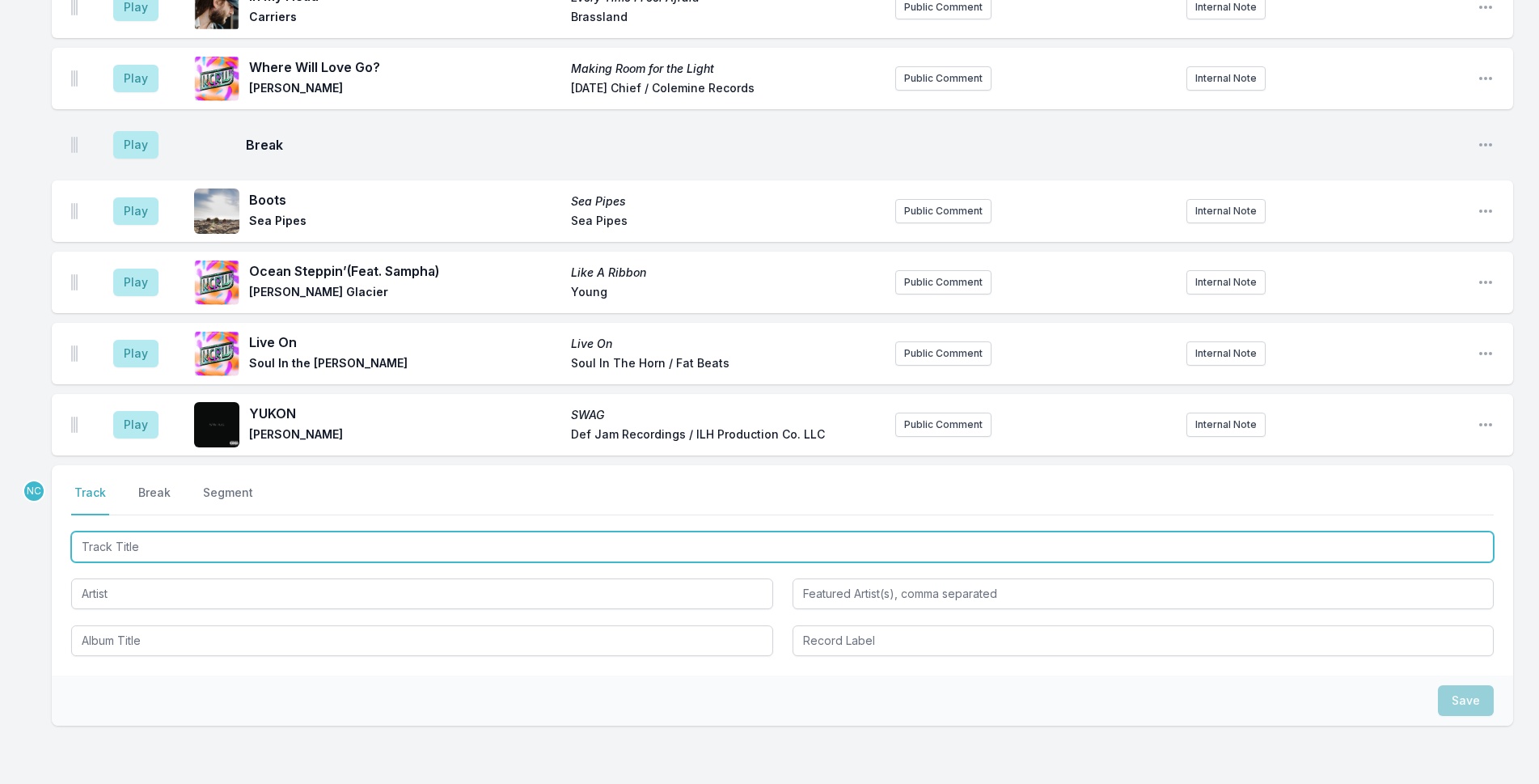
scroll to position [3630, 0]
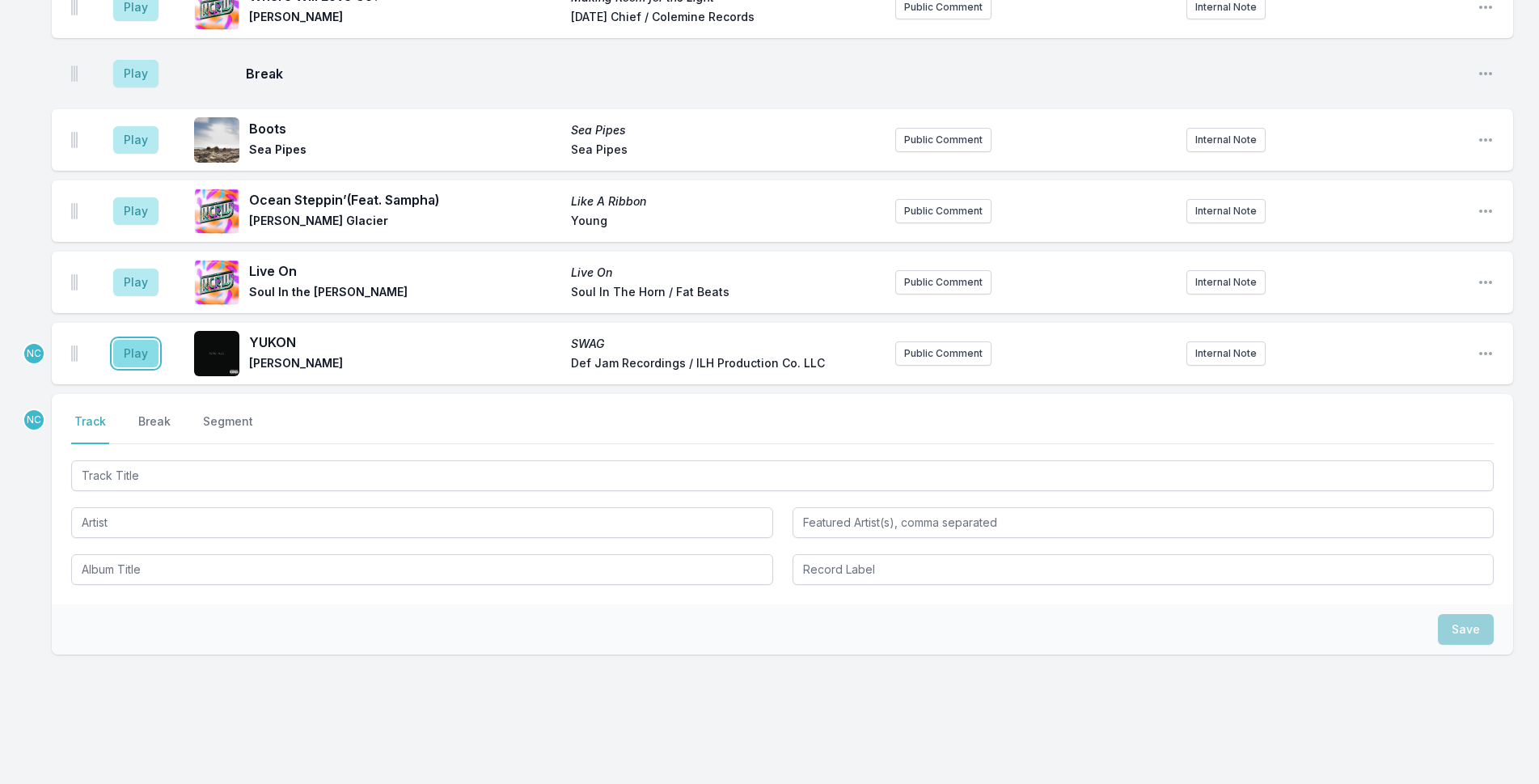
click at [132, 340] on button "Play" at bounding box center [136, 354] width 46 height 27
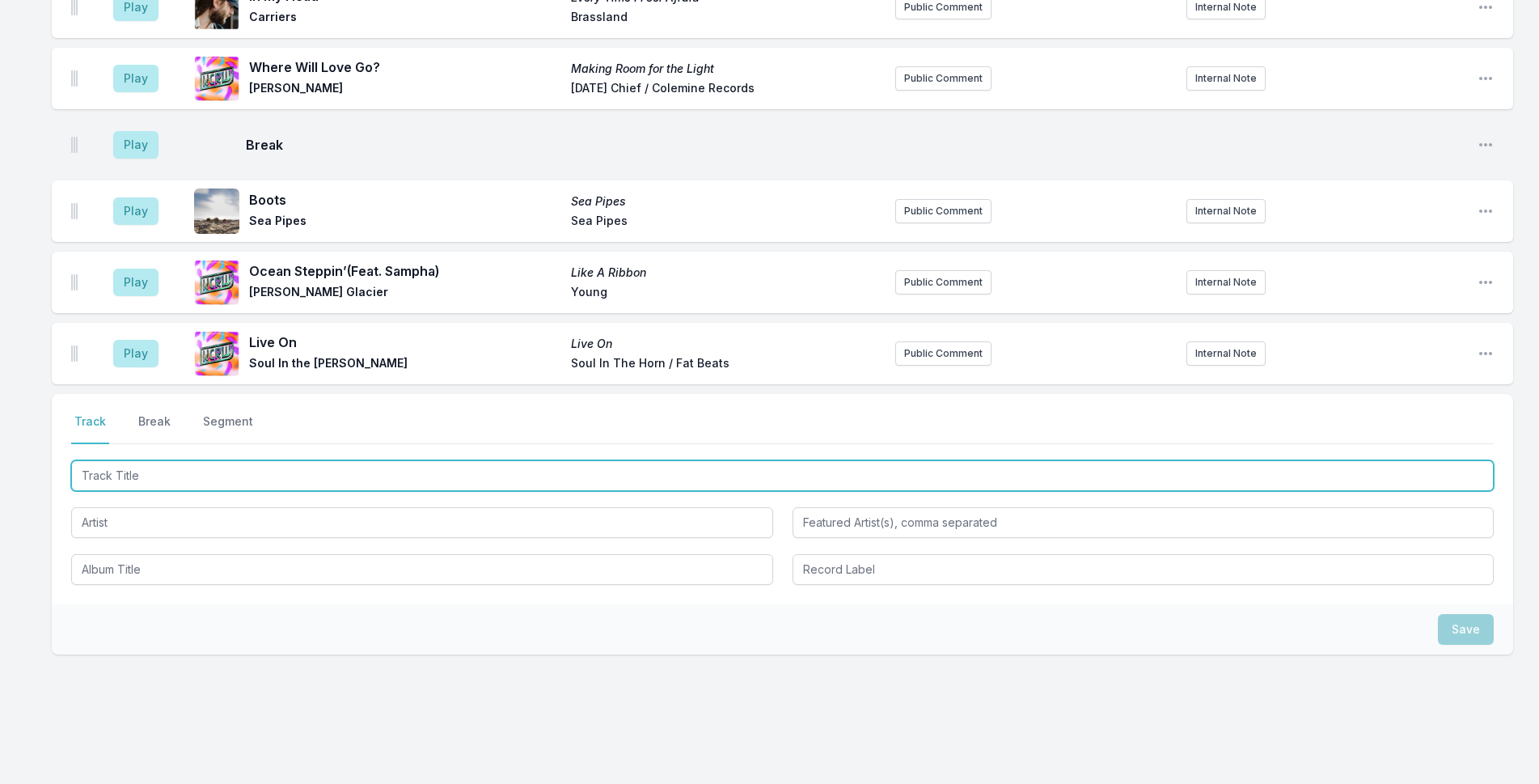
drag, startPoint x: 255, startPoint y: 445, endPoint x: 376, endPoint y: 427, distance: 122.3
click at [256, 460] on input "Track Title" at bounding box center [782, 476] width 1422 height 31
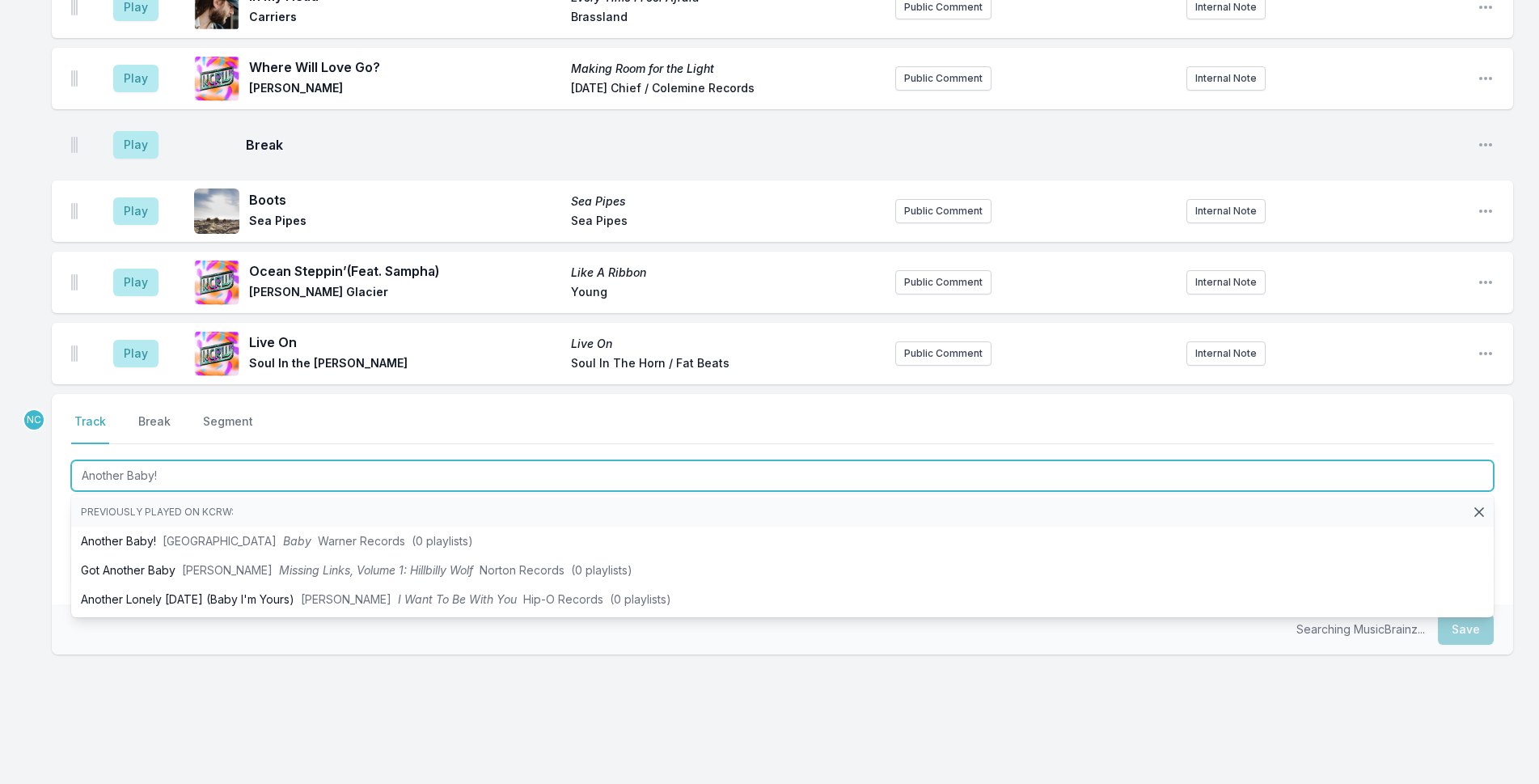
type input "Another Baby!"
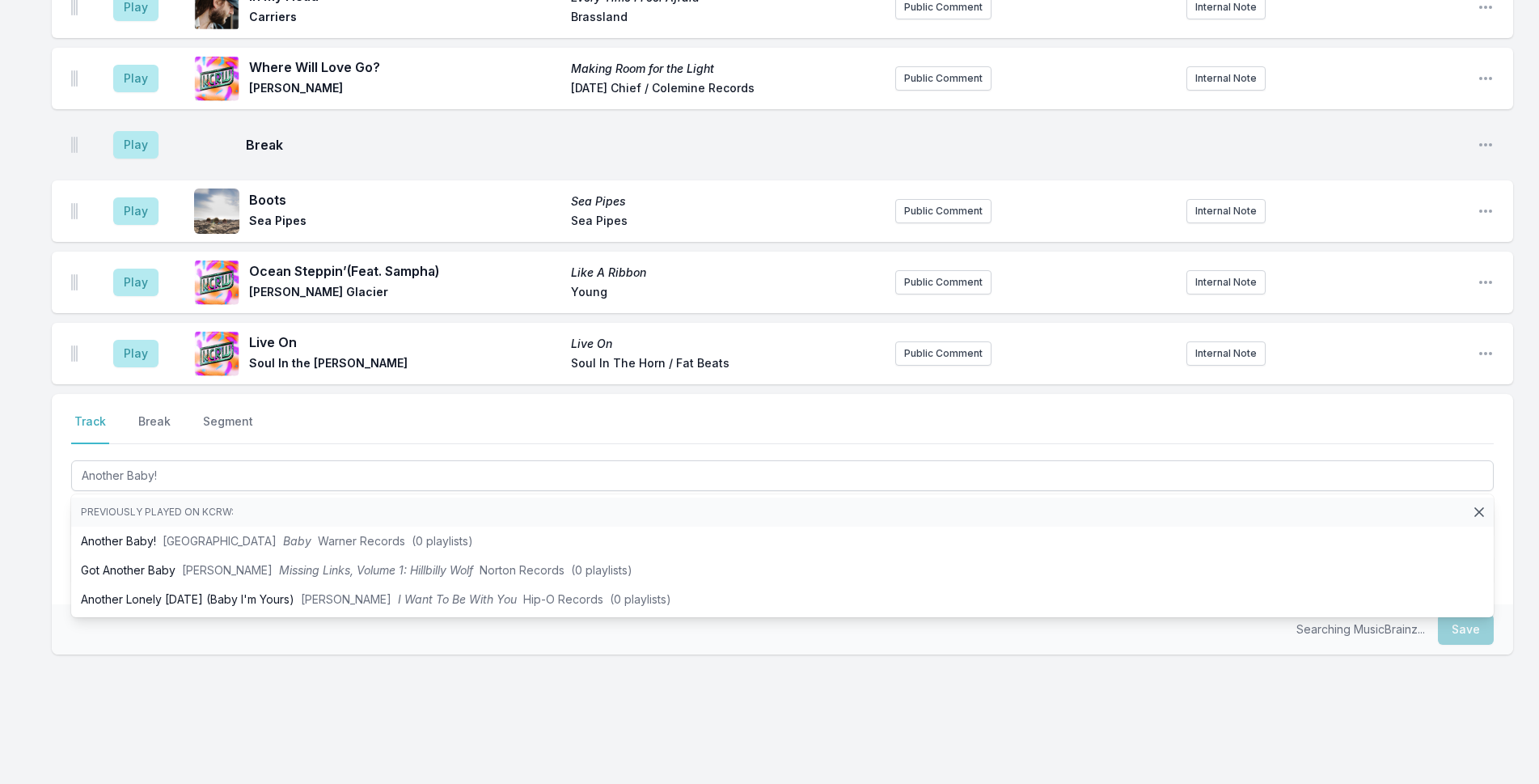
click at [376, 500] on li "Previously played on KCRW:" at bounding box center [782, 512] width 1422 height 29
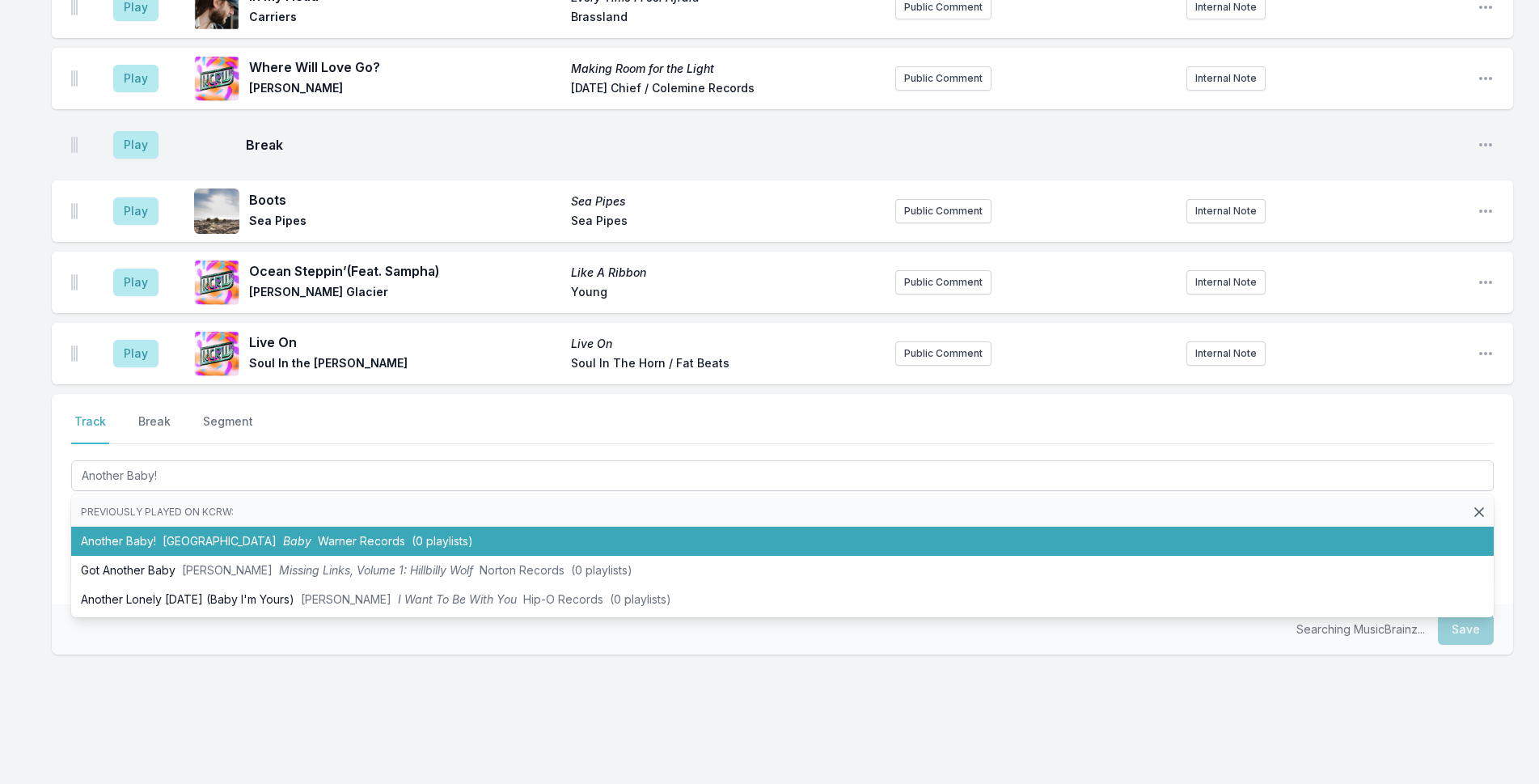
click at [375, 526] on li "Another Baby! Dijon Baby Warner Records (0 playlists)" at bounding box center [782, 541] width 1422 height 29
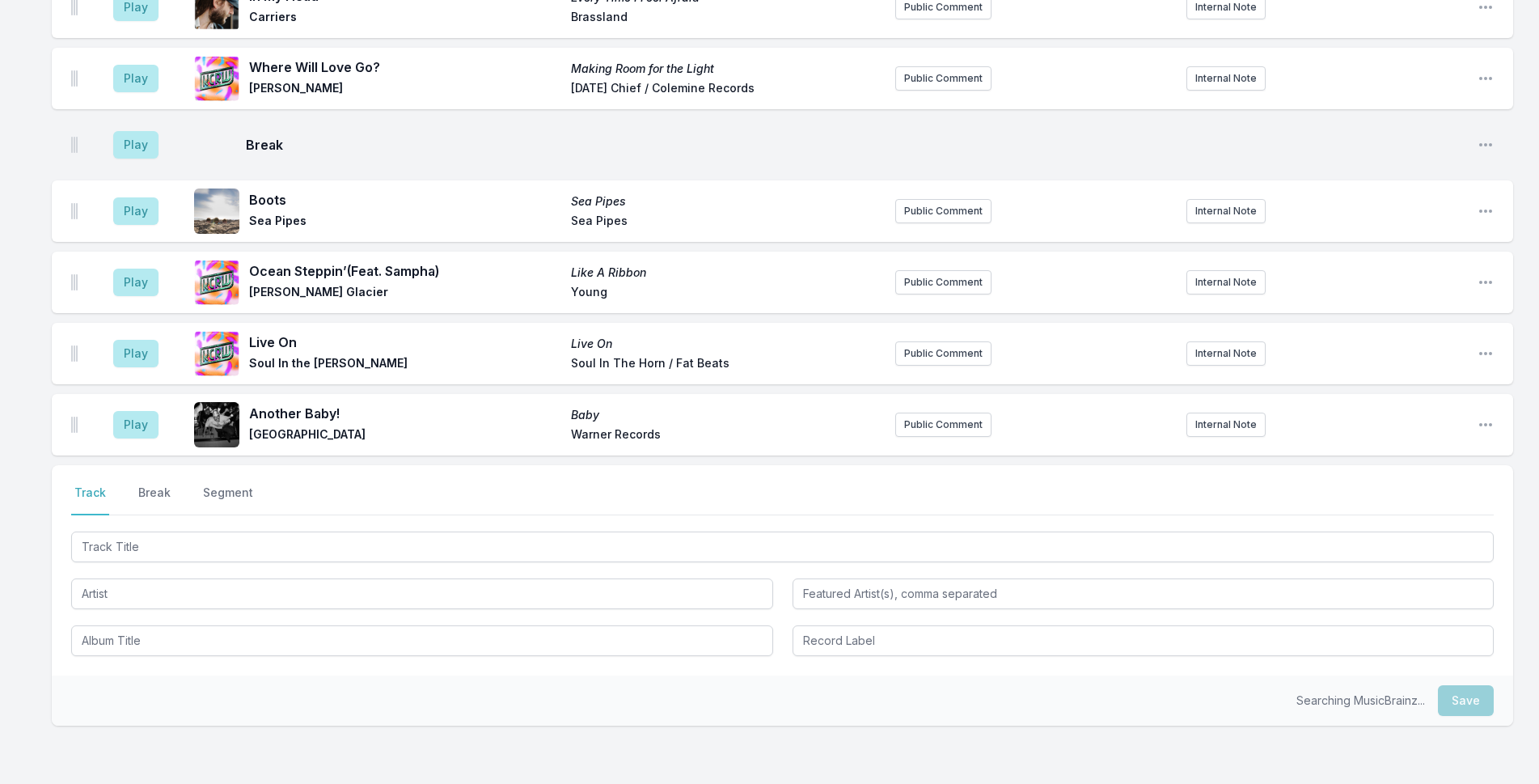
scroll to position [3701, 0]
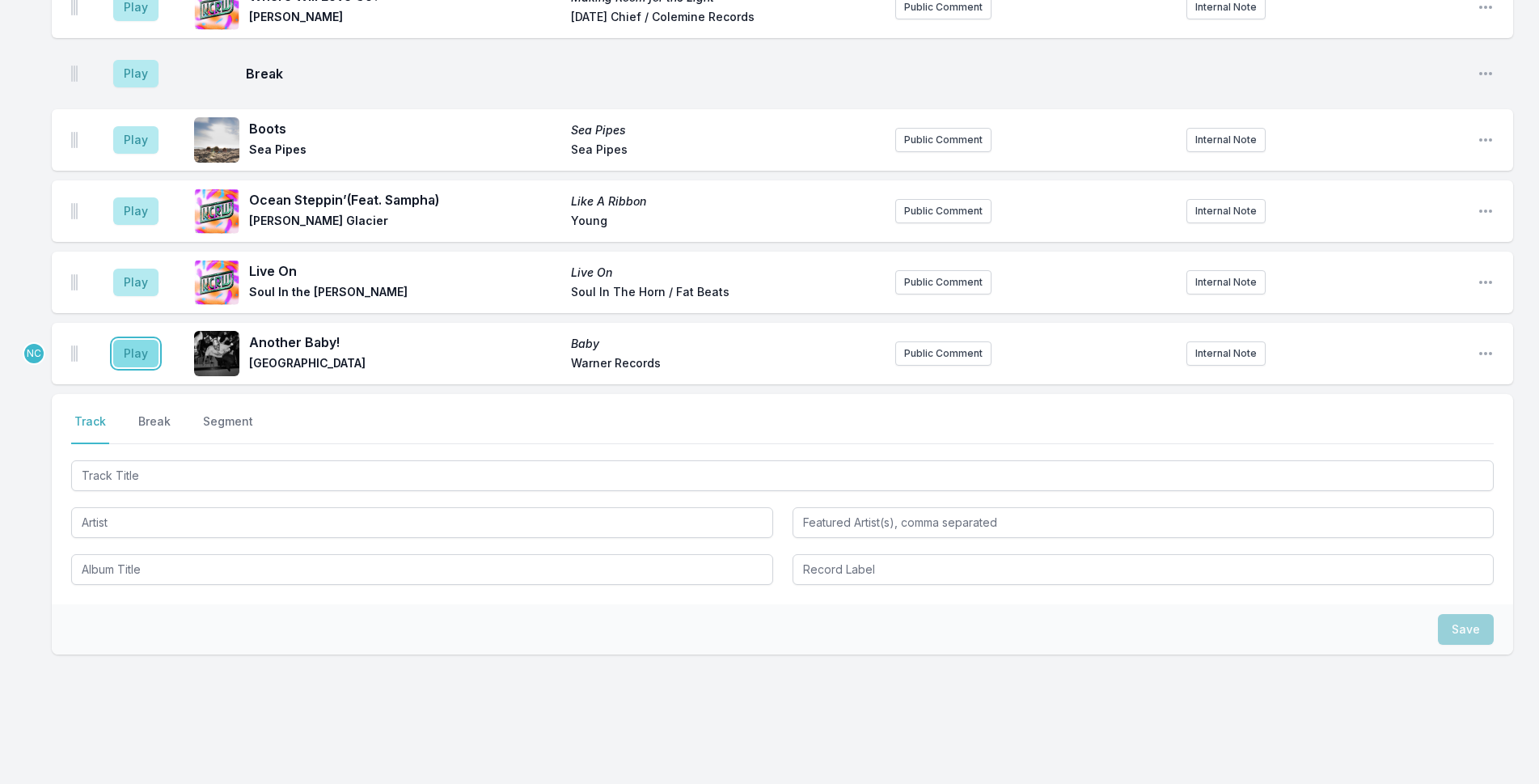
click at [142, 340] on button "Play" at bounding box center [136, 354] width 46 height 27
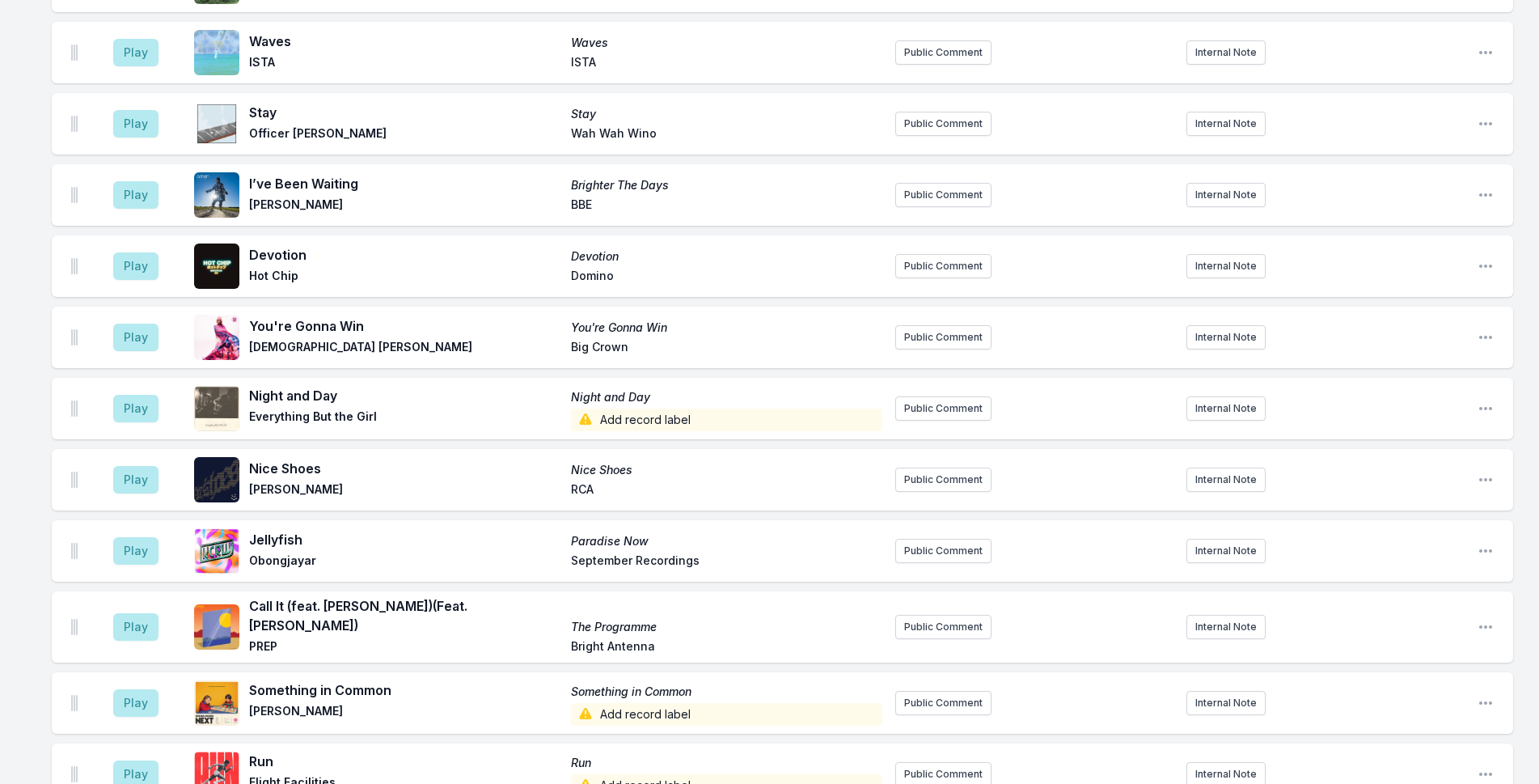
scroll to position [2650, 0]
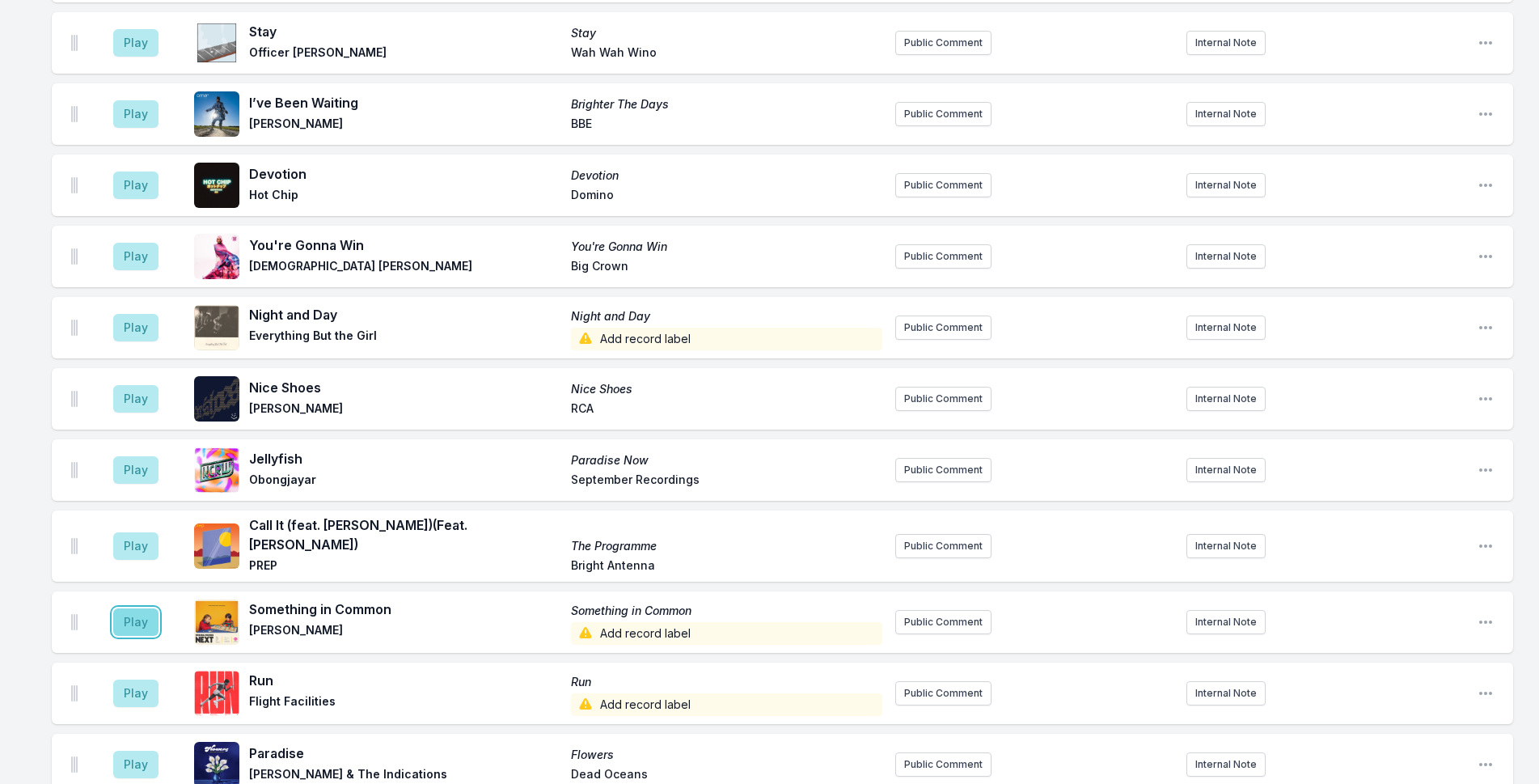
click at [119, 608] on button "Play" at bounding box center [136, 622] width 46 height 27
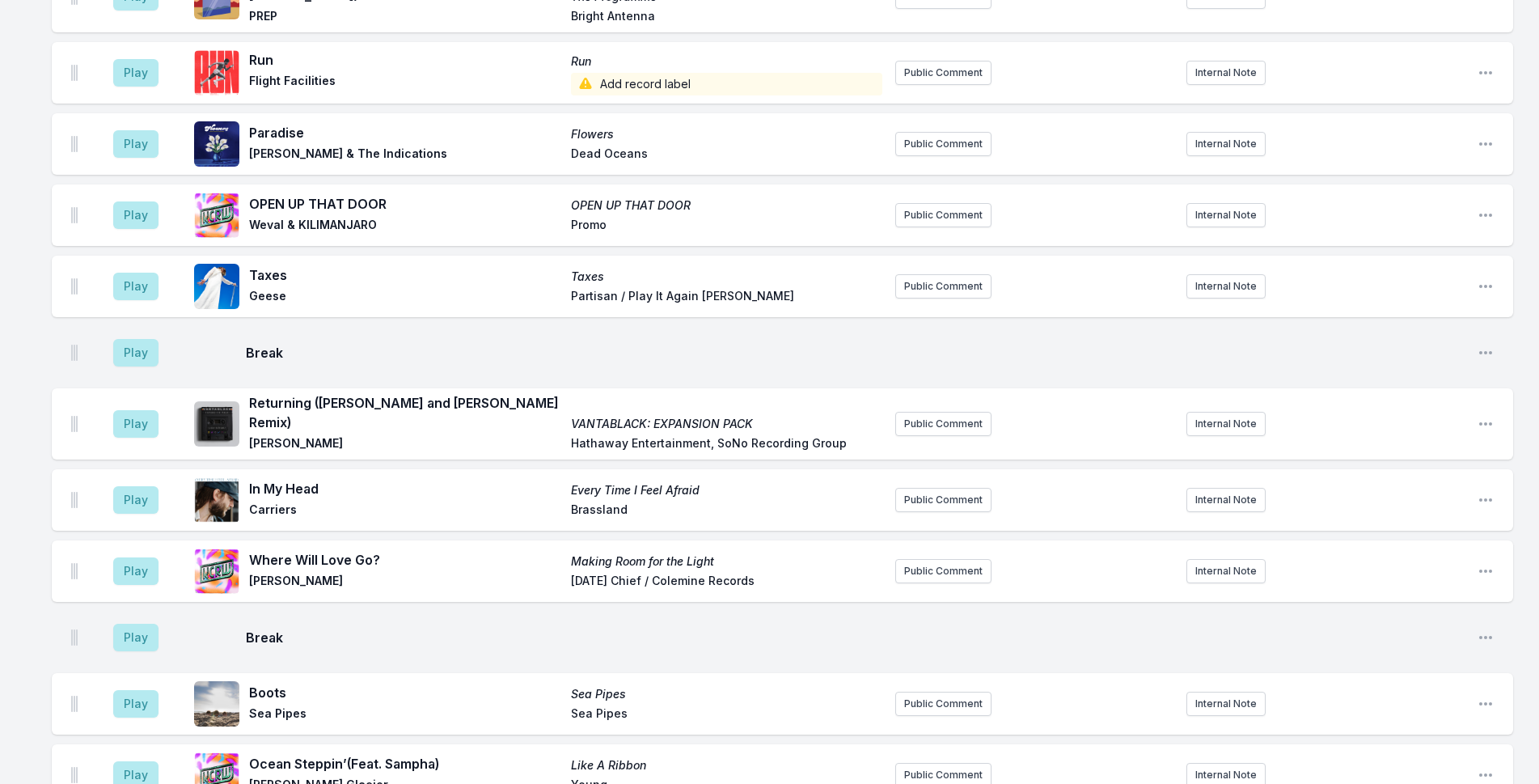
scroll to position [3297, 0]
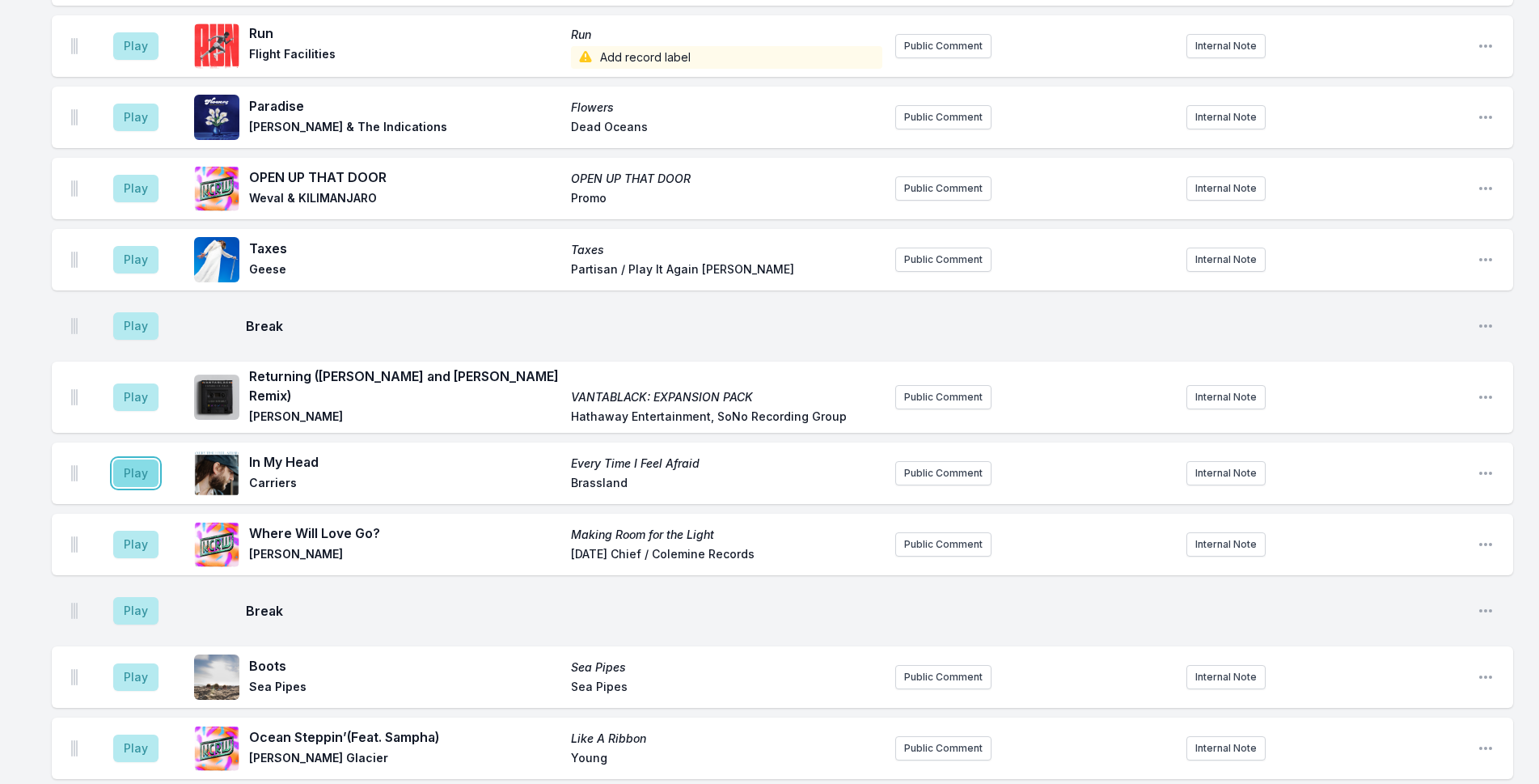
click at [151, 459] on button "Play" at bounding box center [136, 473] width 46 height 27
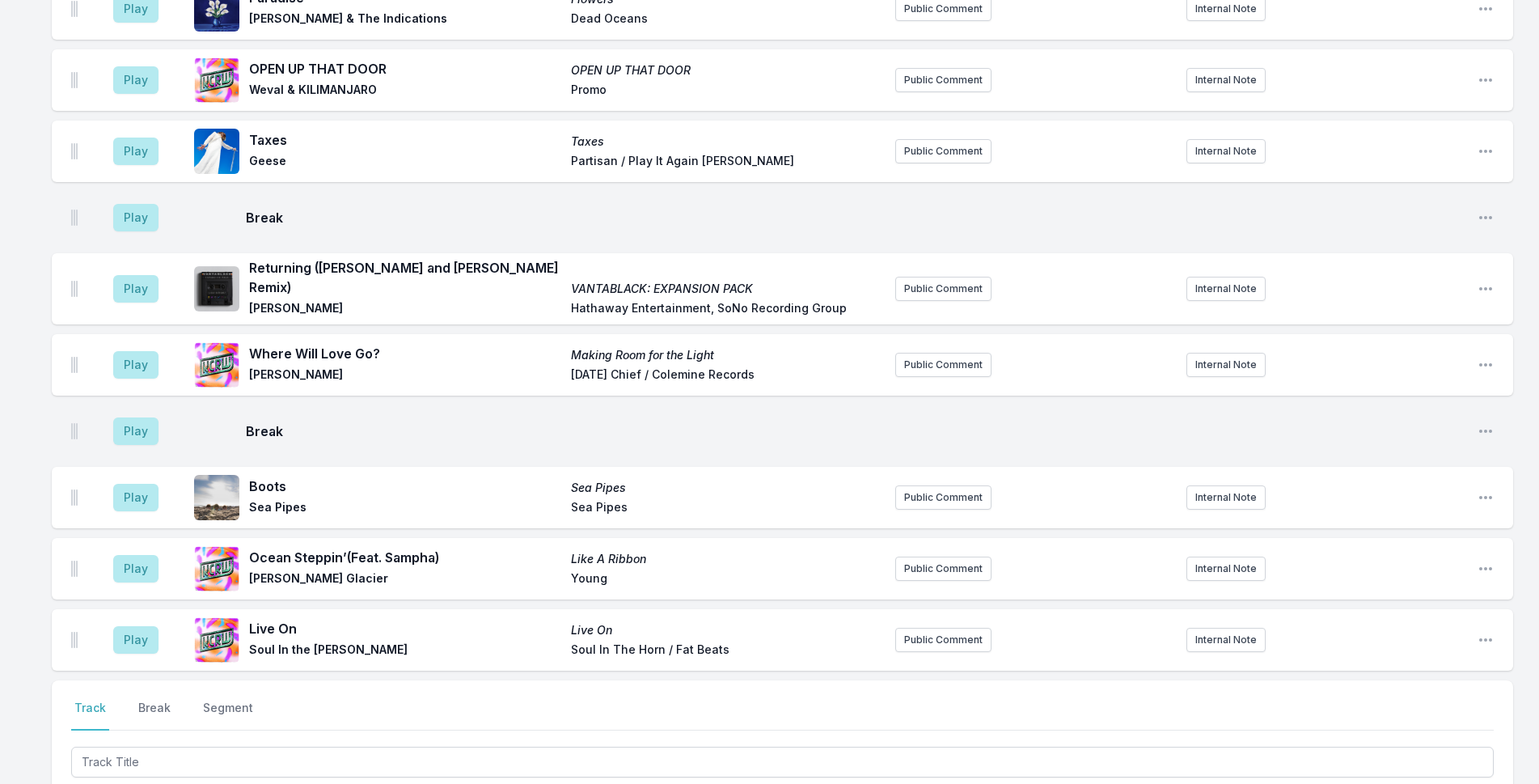
scroll to position [3763, 0]
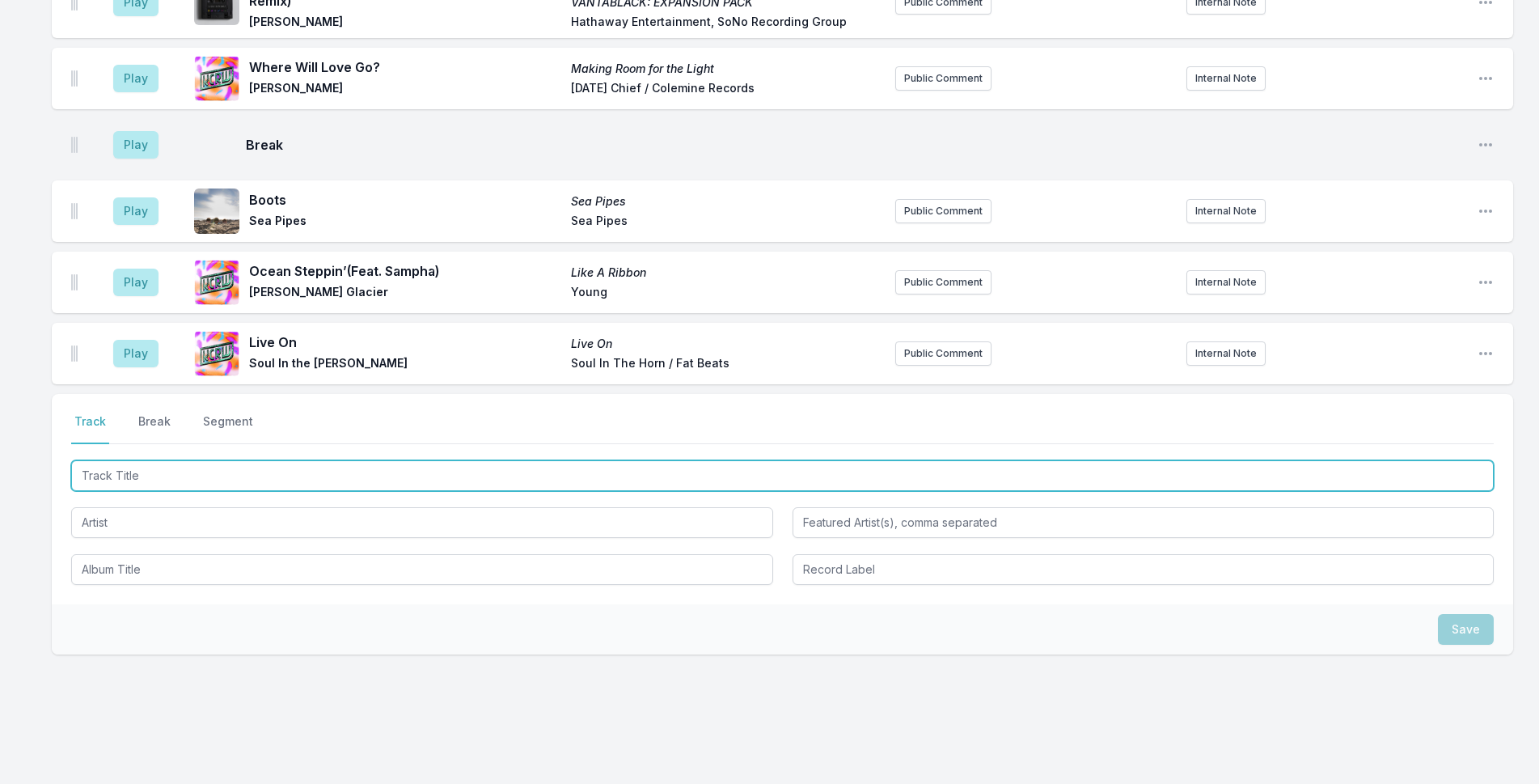
drag, startPoint x: 336, startPoint y: 457, endPoint x: 360, endPoint y: 453, distance: 24.3
click at [343, 460] on input "Track Title" at bounding box center [782, 476] width 1422 height 31
type input "Nakamarra"
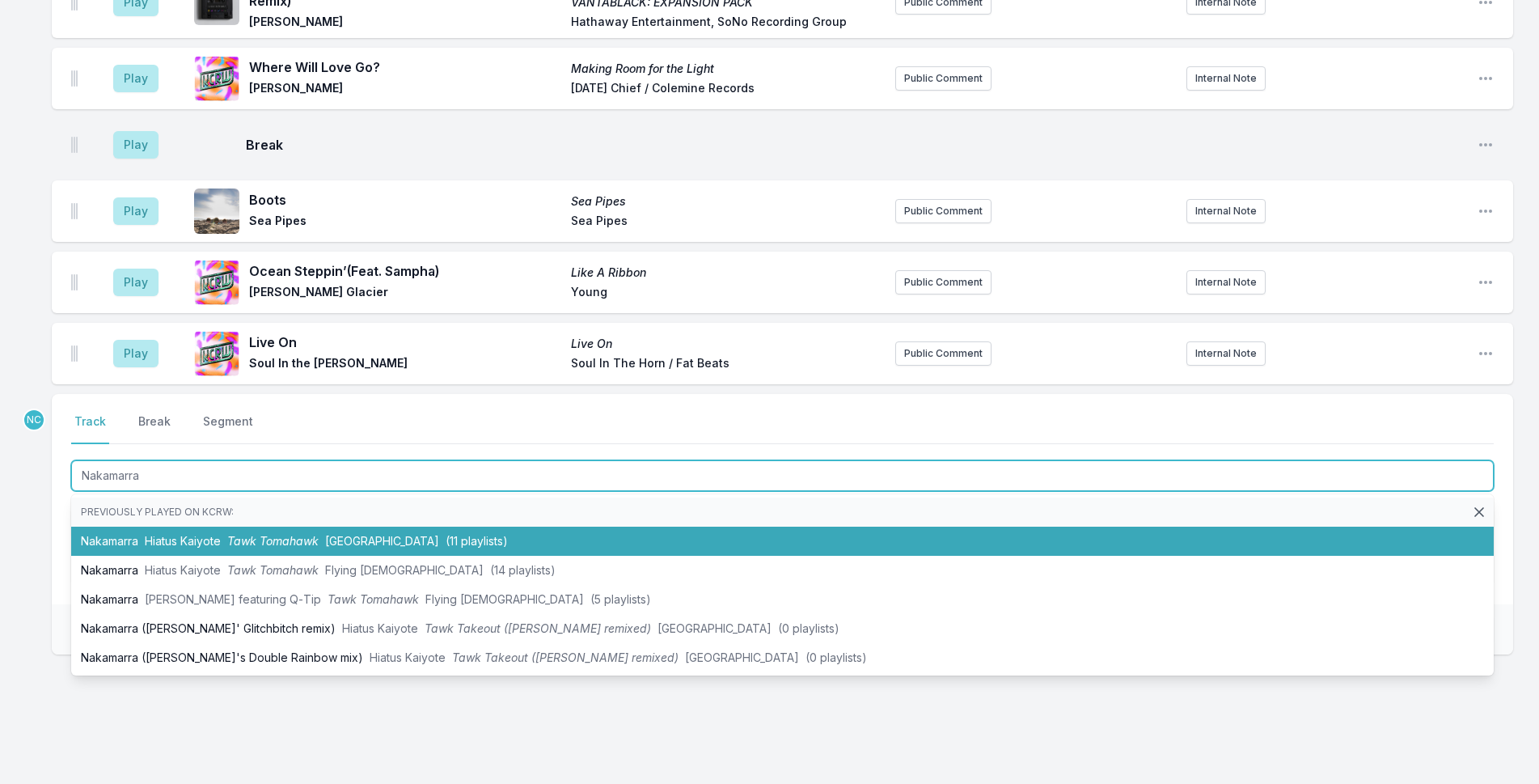
click at [140, 526] on li "Nakamarra Hiatus Kaiyote Tawk Tomahawk Wondercore Island (11 playlists)" at bounding box center [782, 541] width 1422 height 29
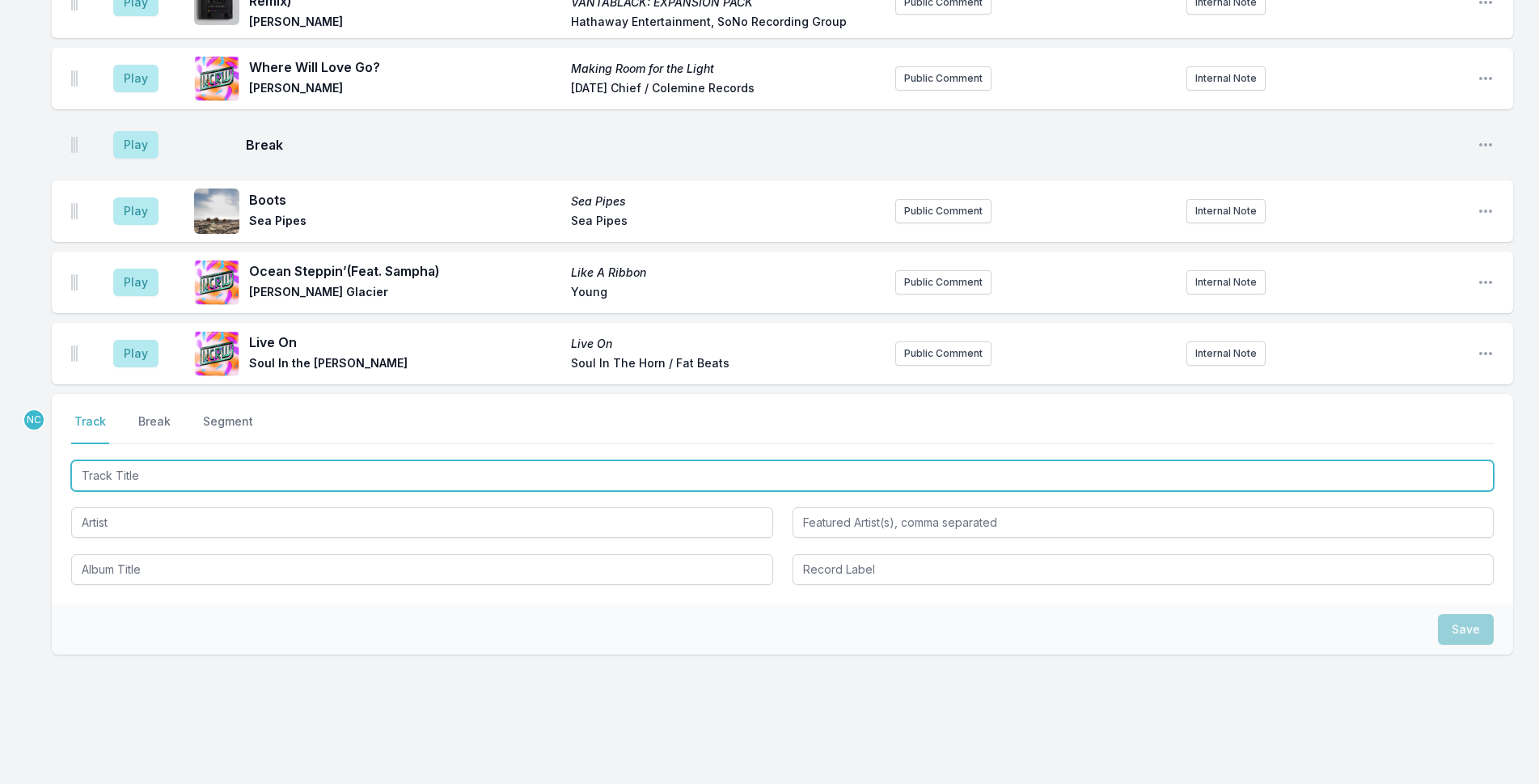
scroll to position [3834, 0]
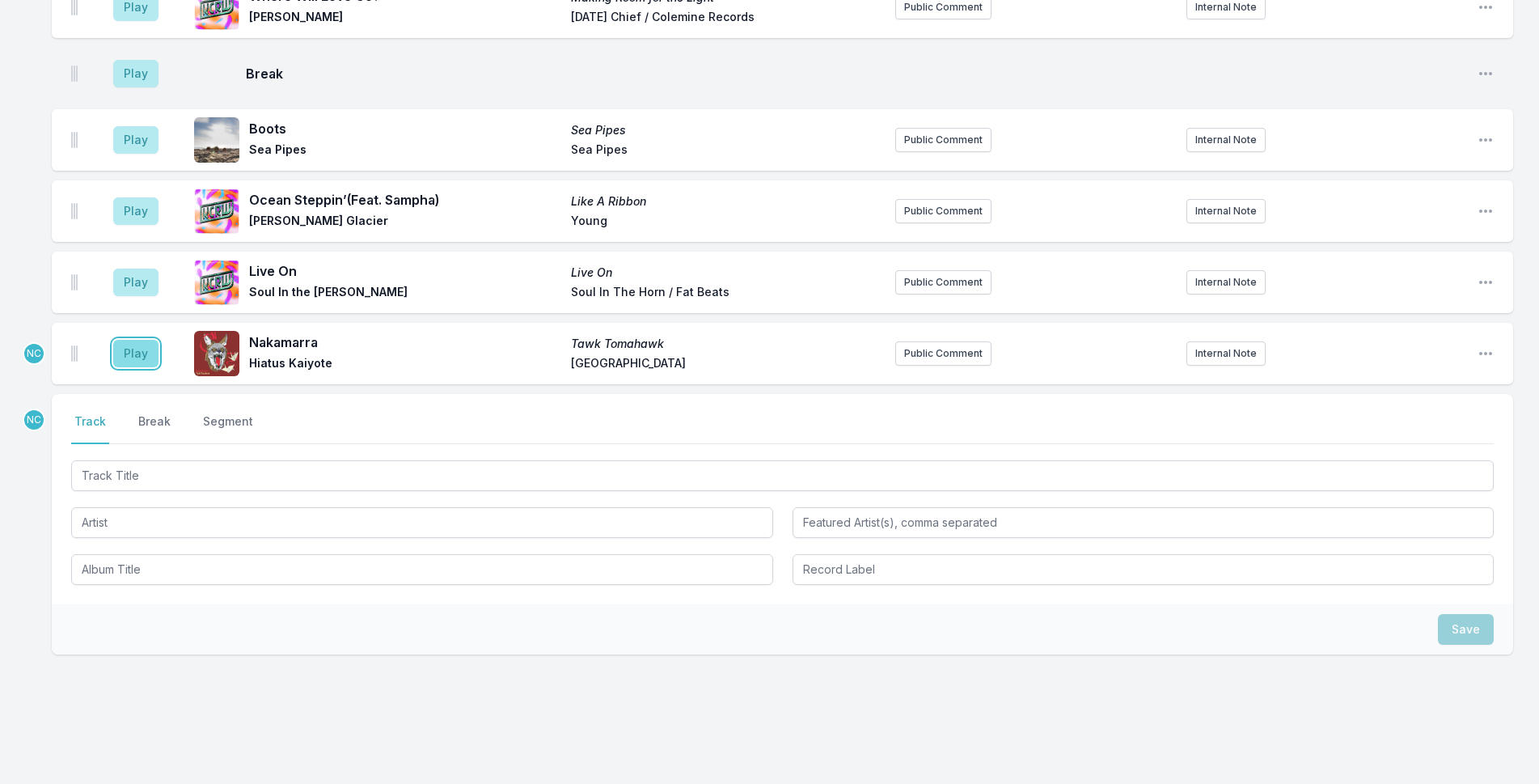
click at [139, 340] on button "Play" at bounding box center [136, 354] width 46 height 27
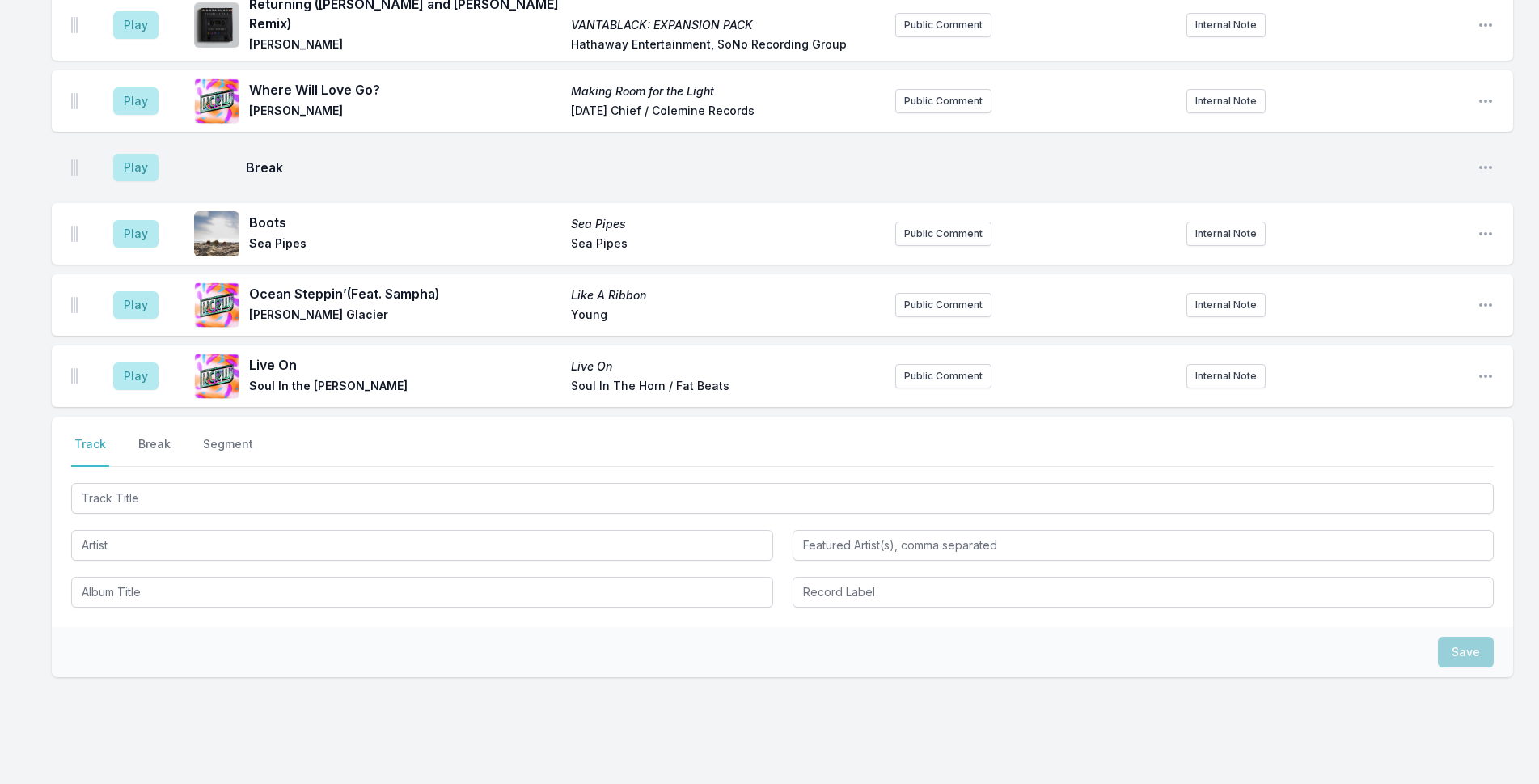
scroll to position [3856, 0]
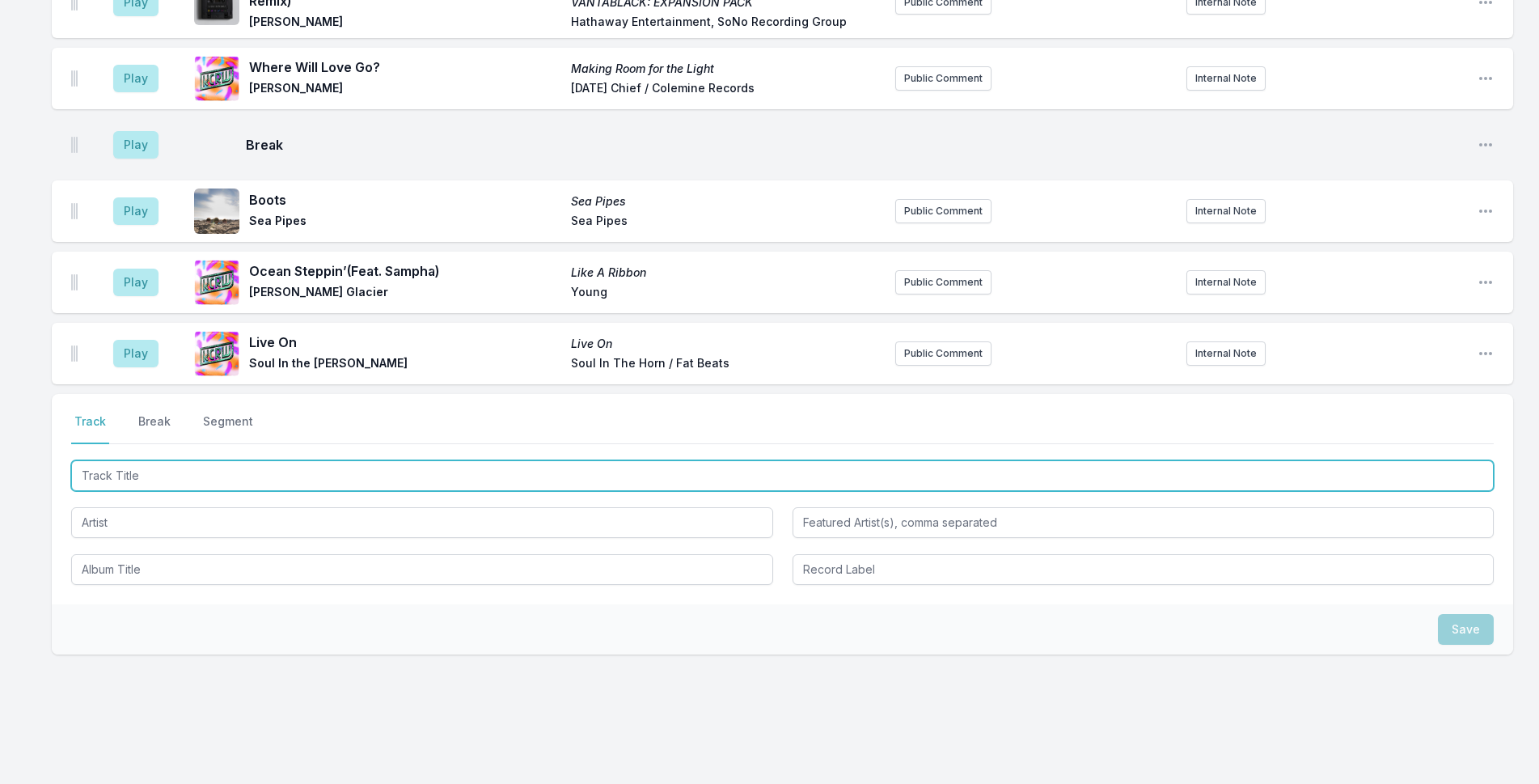
click at [476, 460] on input "Track Title" at bounding box center [782, 476] width 1422 height 31
type input "Life is Beautiful"
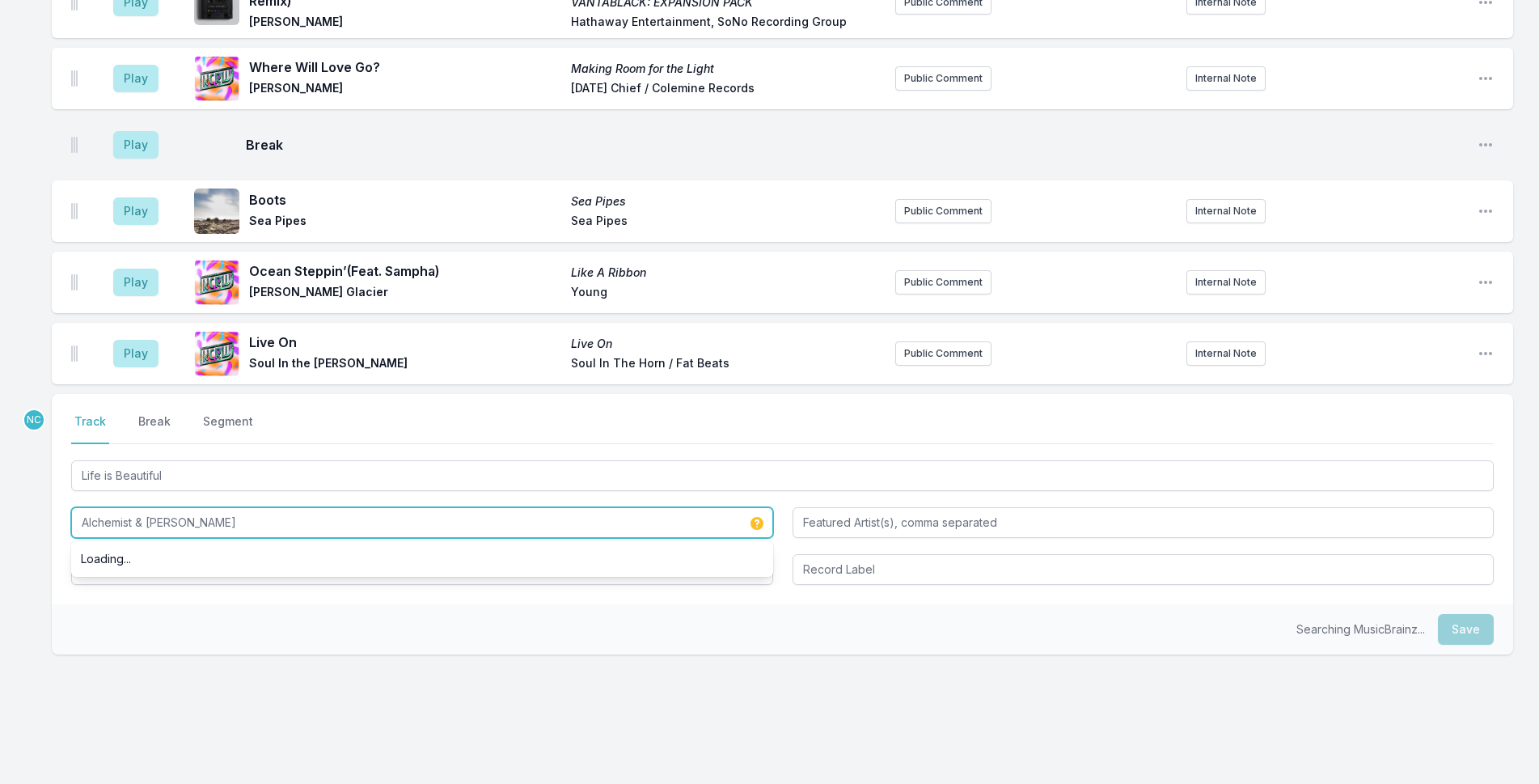
type input "Alchemist & [PERSON_NAME]"
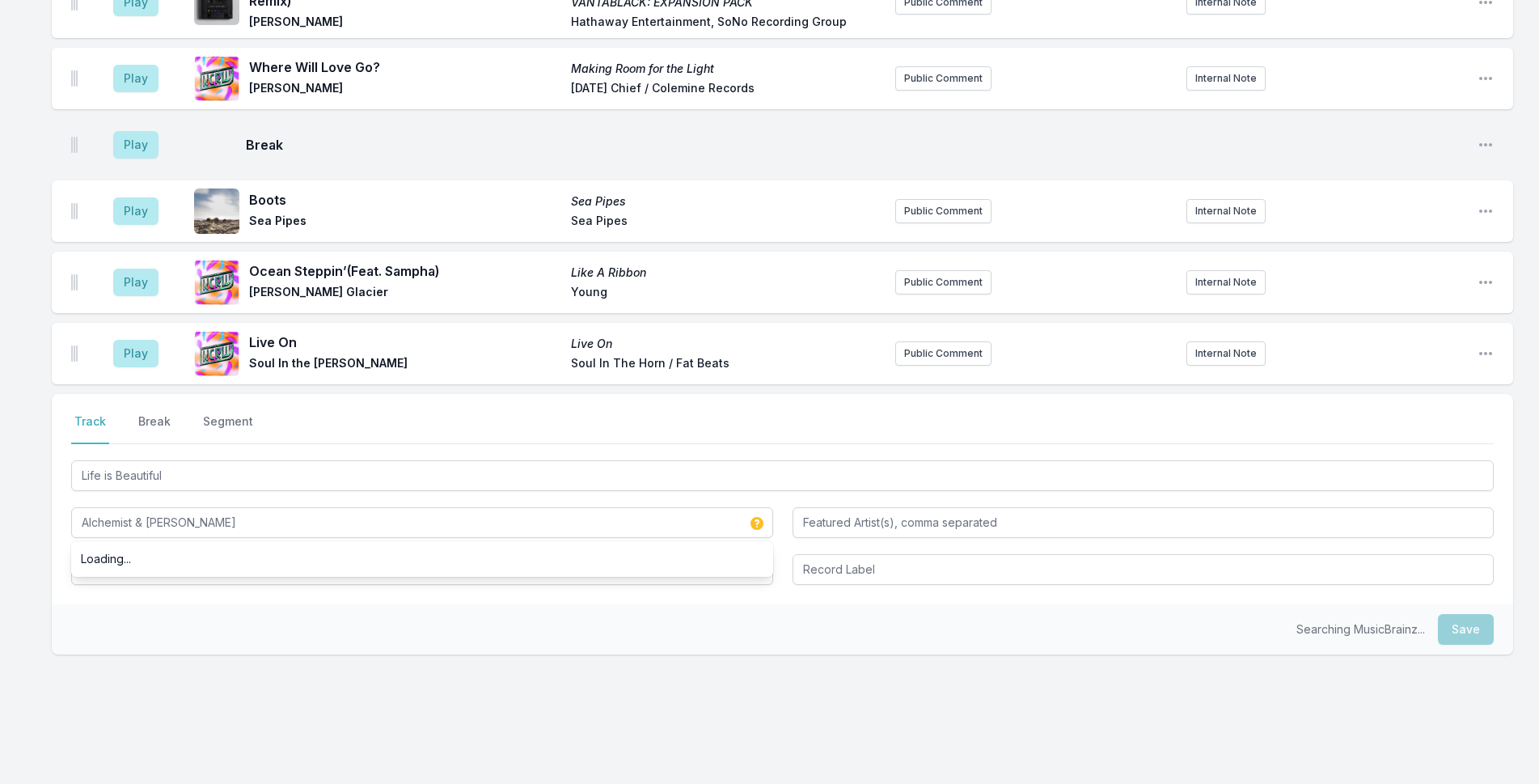
click at [297, 631] on div "Select a tab Track Break Segment Track Break Segment Life is Beautiful Alchemis…" at bounding box center [782, 575] width 1462 height 364
click at [305, 554] on input "Album Title" at bounding box center [422, 570] width 702 height 31
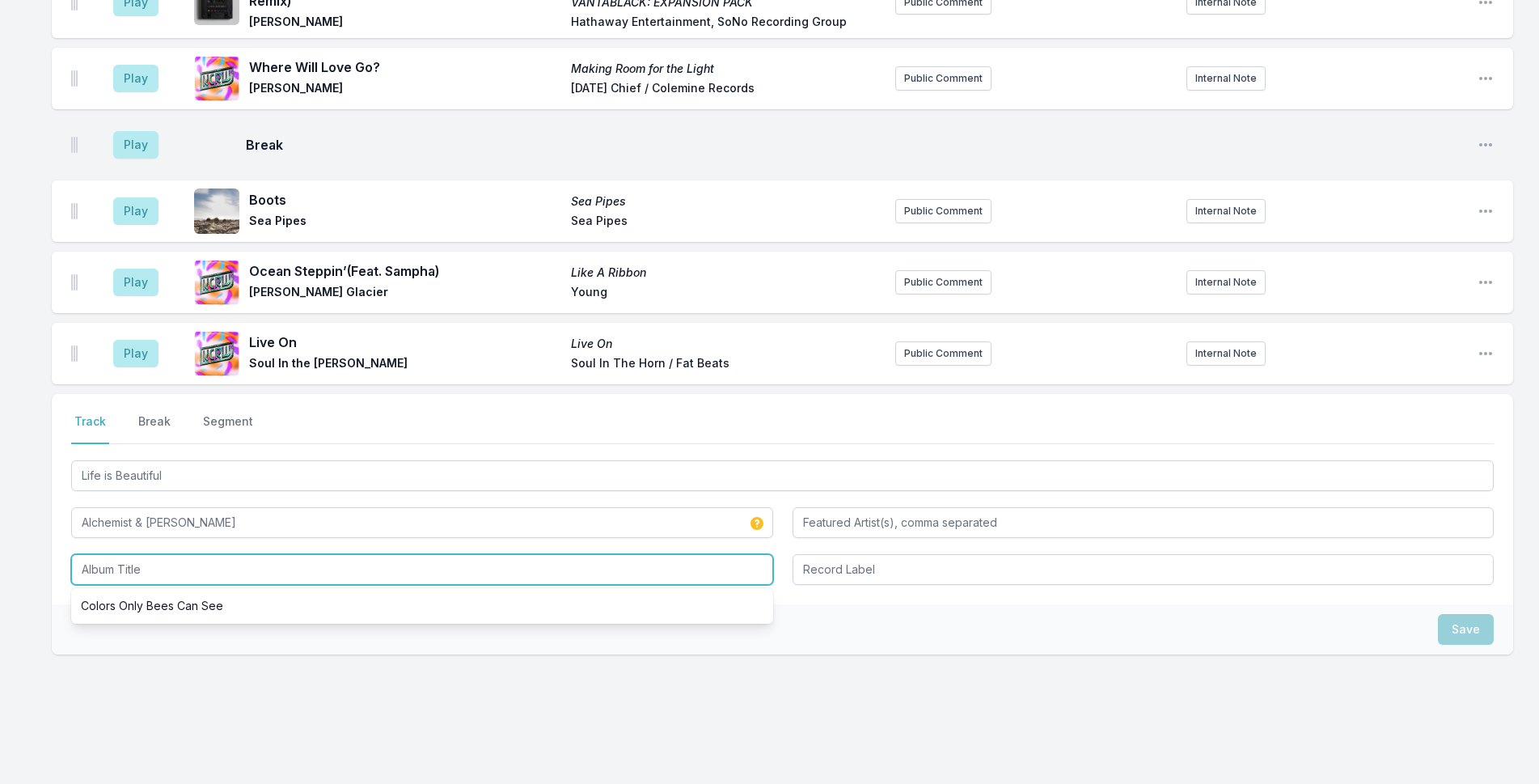
click at [305, 554] on input "Album Title" at bounding box center [422, 570] width 702 height 31
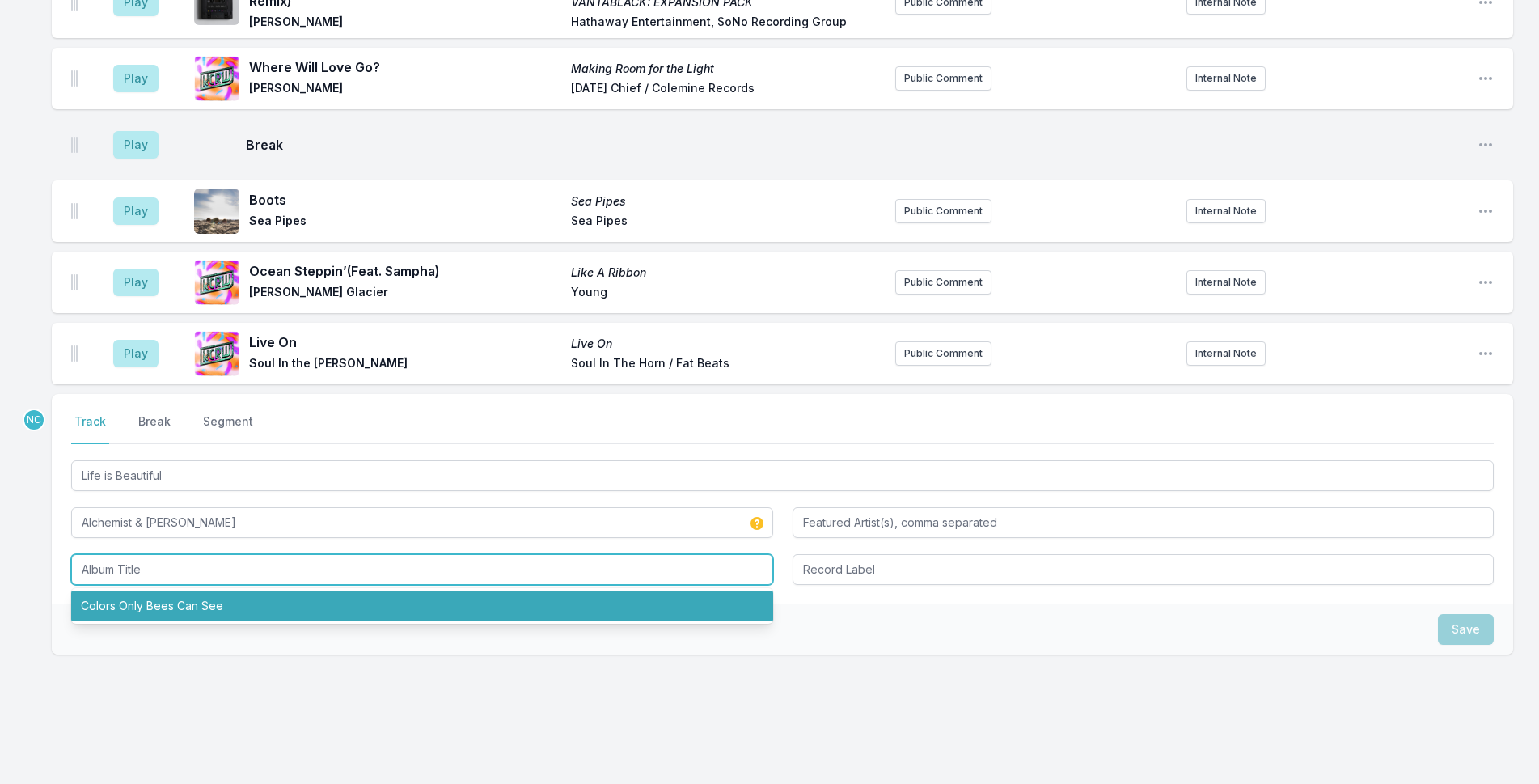
click at [306, 591] on li "Colors Only Bees Can See" at bounding box center [422, 605] width 702 height 29
type input "Colors Only Bees Can See"
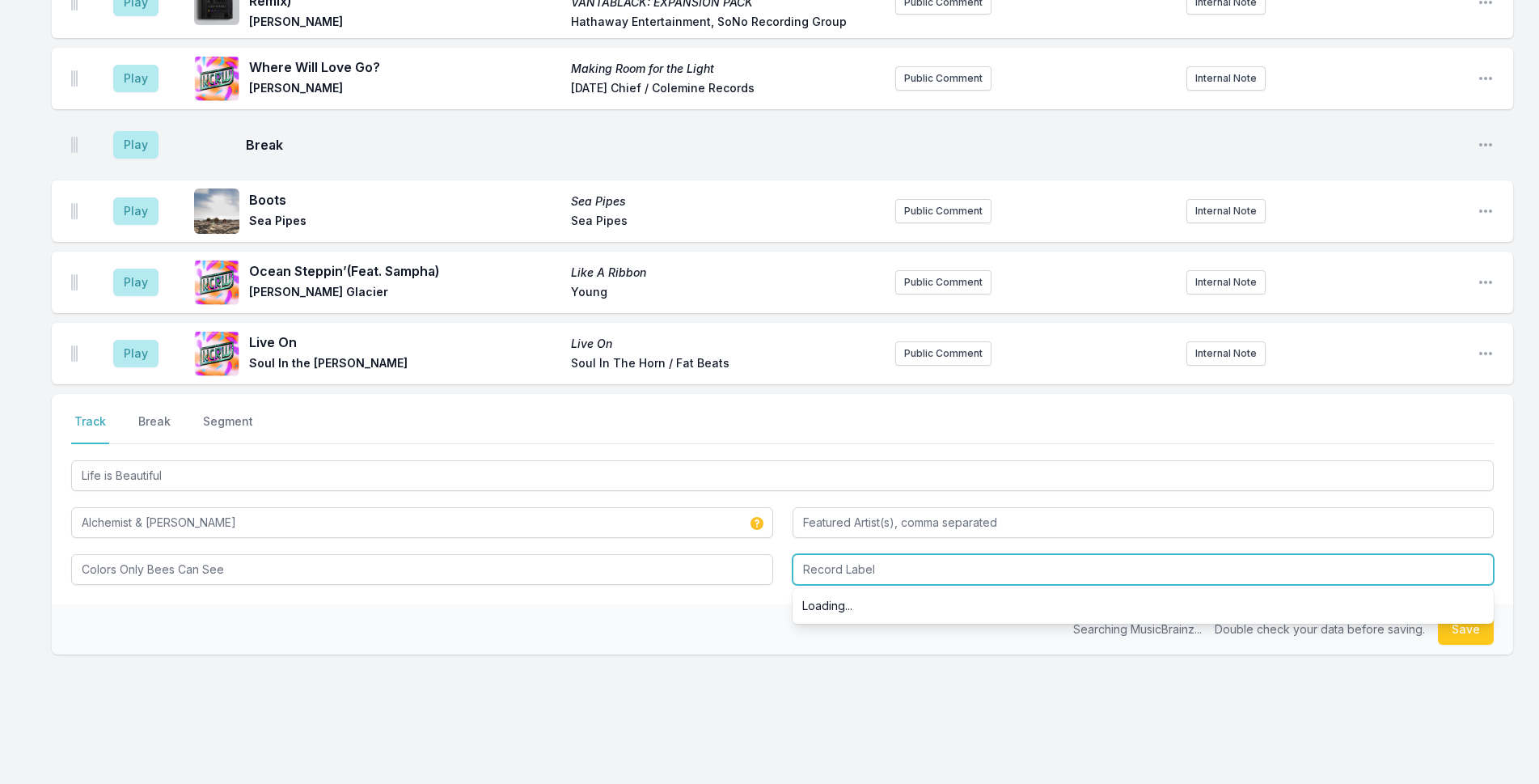
click at [1035, 554] on input "Record Label" at bounding box center [1143, 570] width 702 height 31
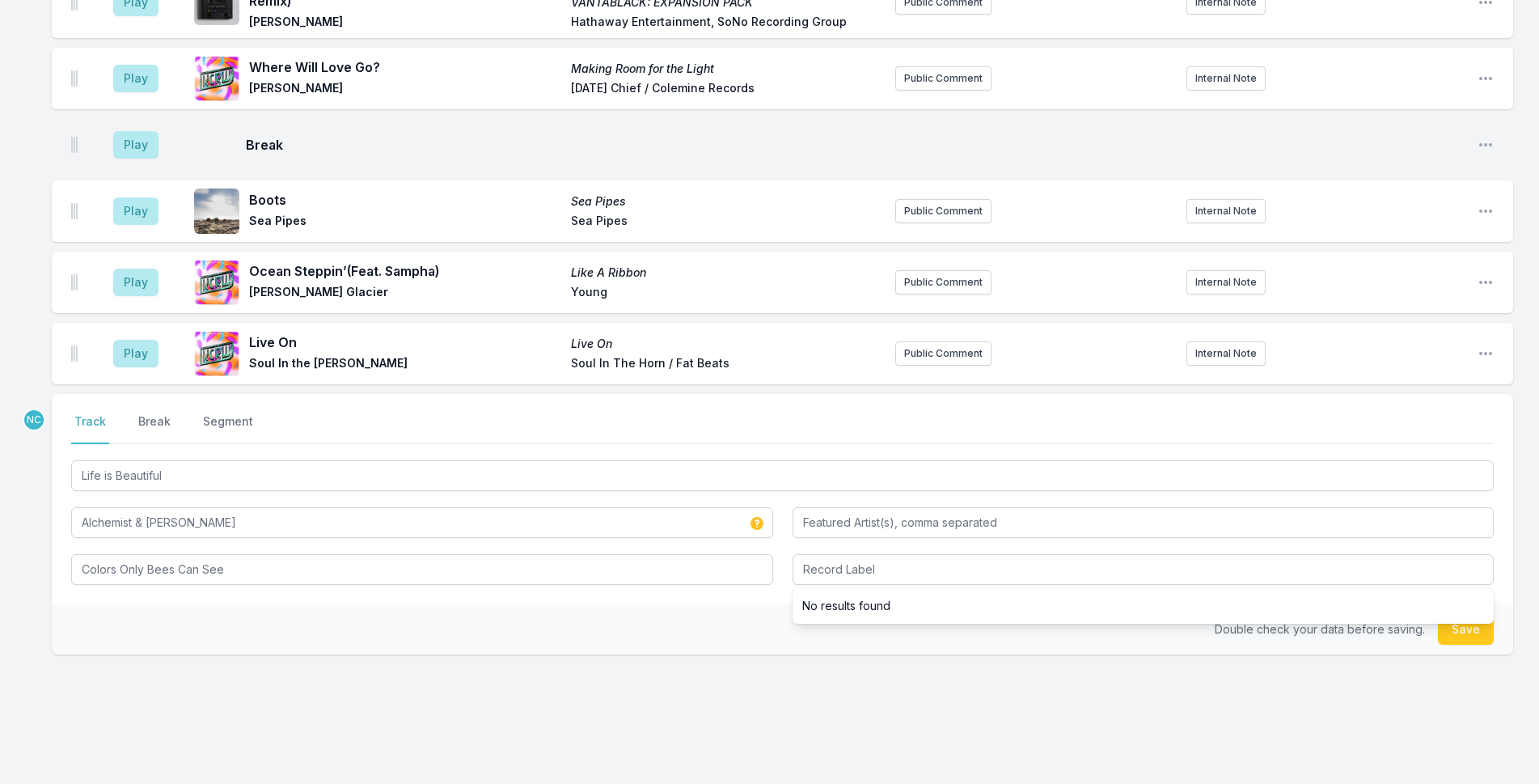
click at [1452, 619] on div "Double check your data before saving. Save" at bounding box center [782, 629] width 1462 height 50
click at [1456, 614] on button "Save" at bounding box center [1465, 629] width 56 height 31
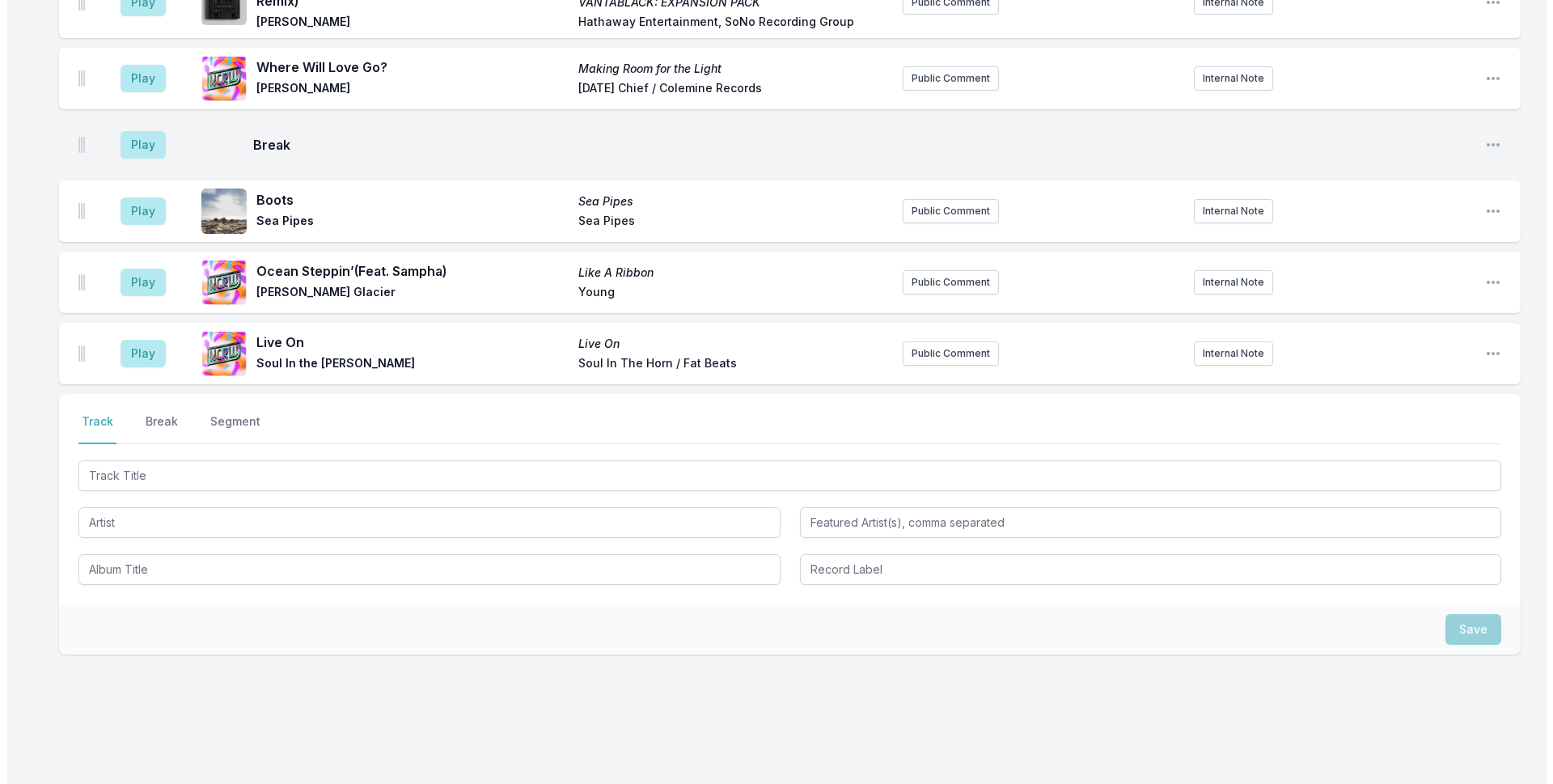
scroll to position [3927, 0]
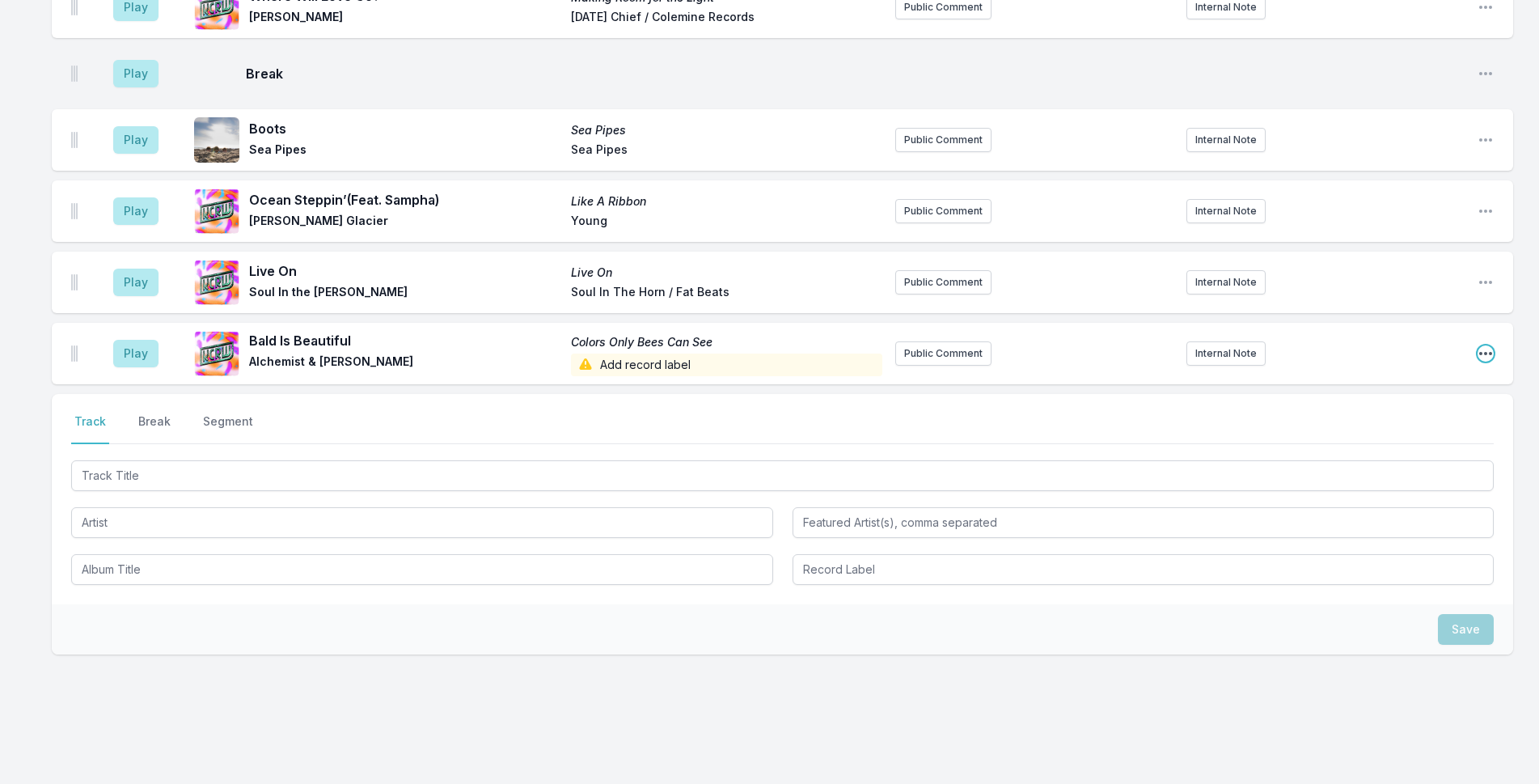
click at [1486, 346] on icon "Open playlist item options" at bounding box center [1486, 354] width 16 height 16
click at [1420, 429] on button "Delete Entry" at bounding box center [1403, 444] width 181 height 29
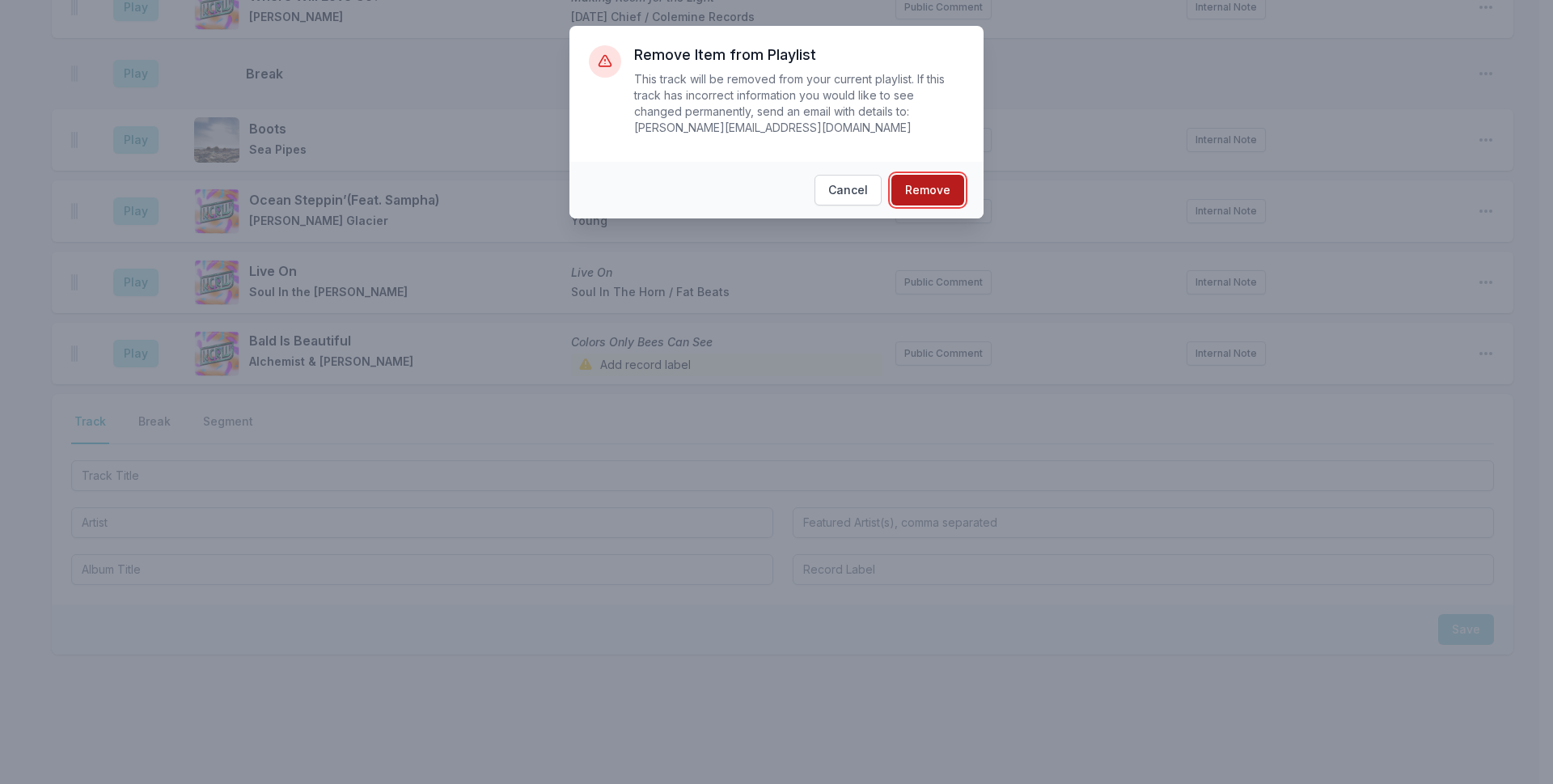
click at [912, 175] on button "Remove" at bounding box center [928, 191] width 73 height 31
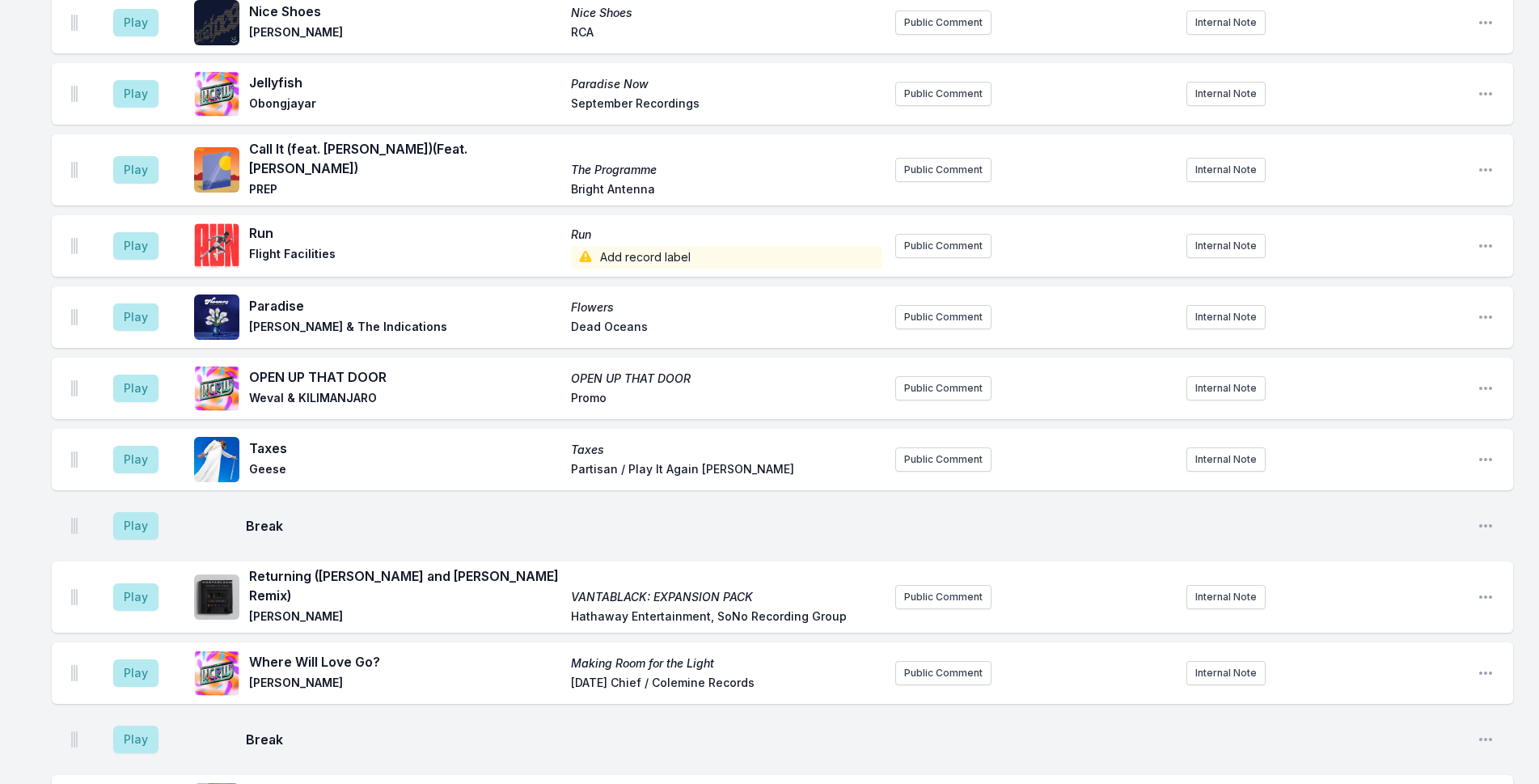
scroll to position [3290, 0]
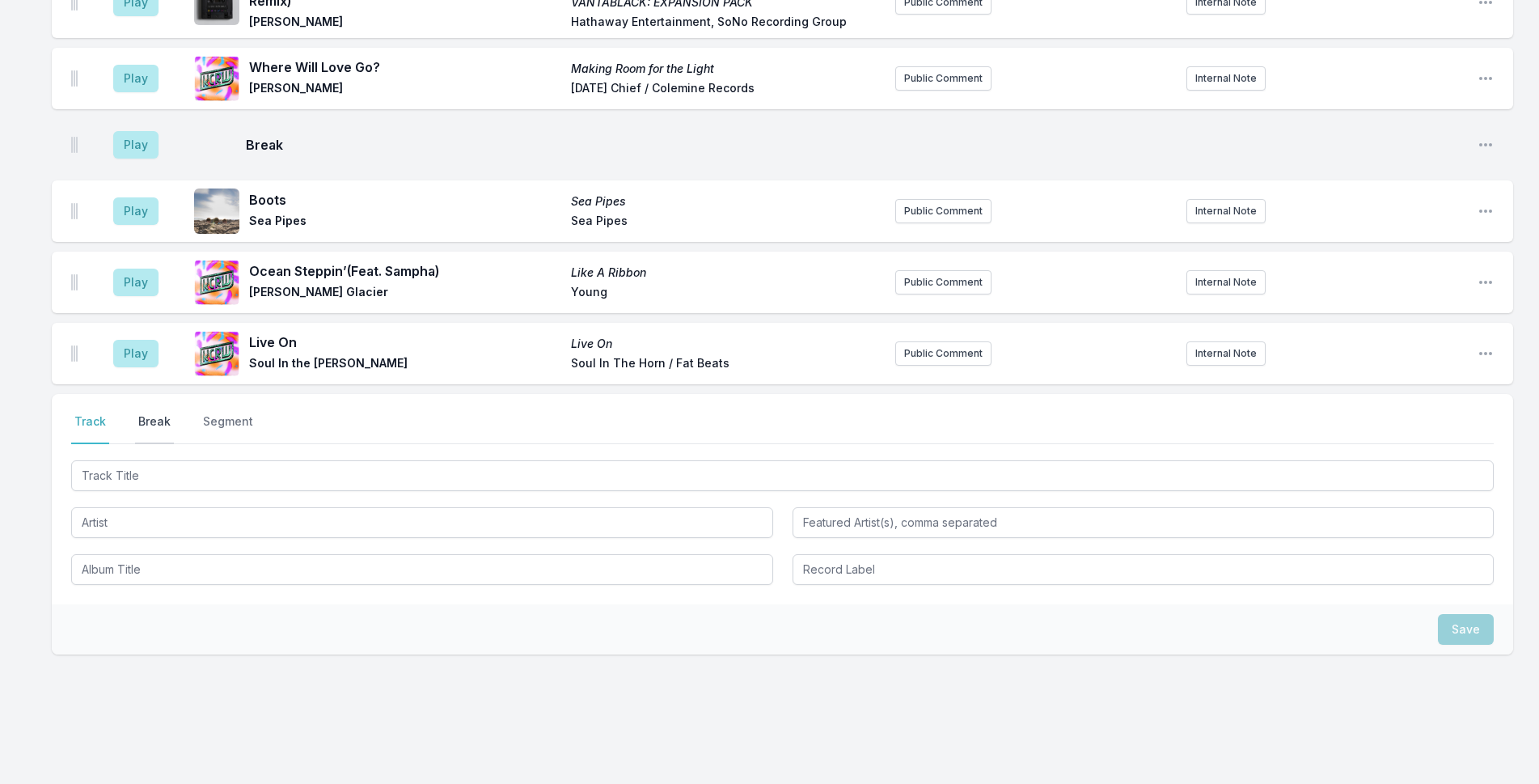
click at [154, 413] on button "Break" at bounding box center [154, 428] width 39 height 31
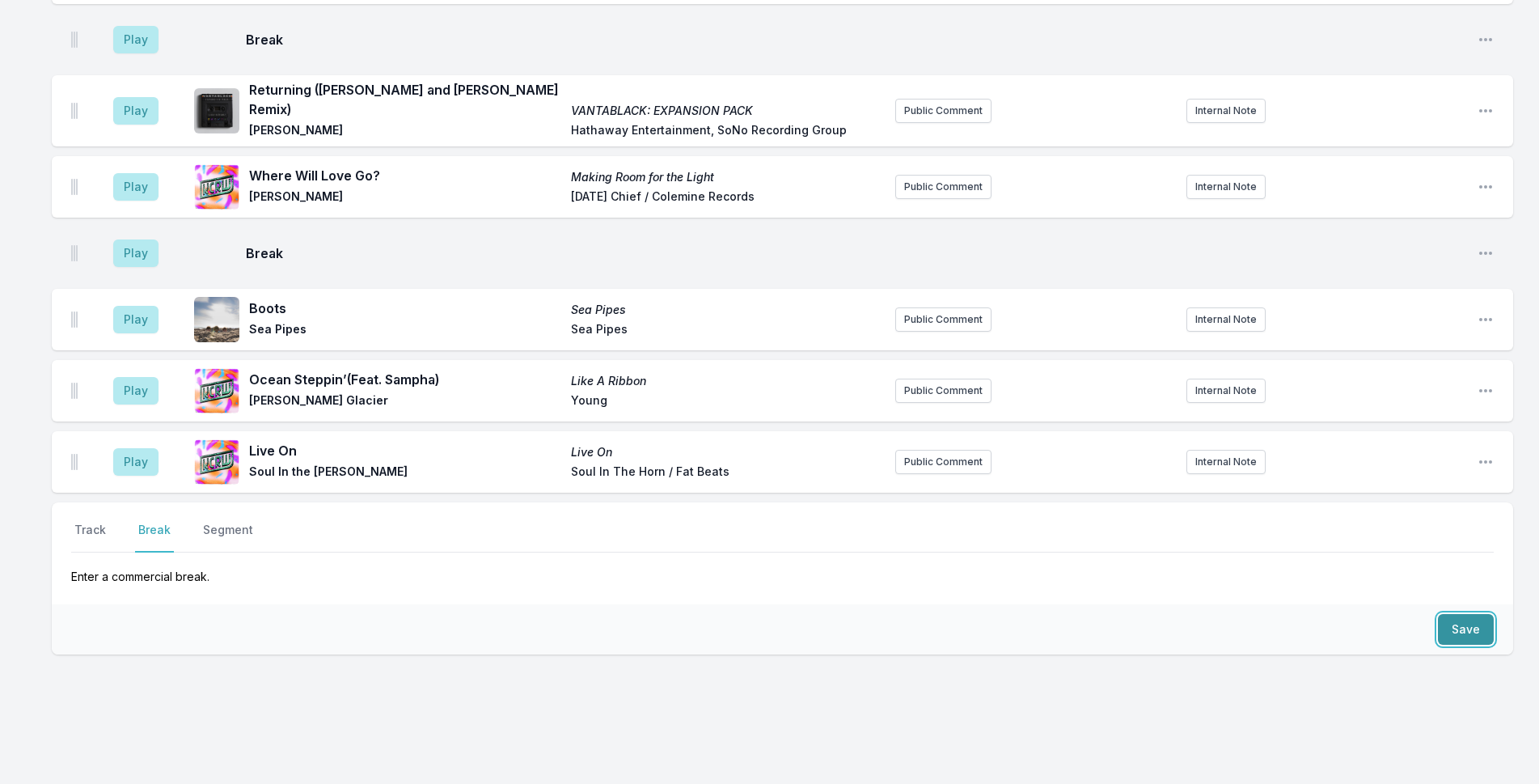
click at [1464, 614] on button "Save" at bounding box center [1465, 629] width 56 height 31
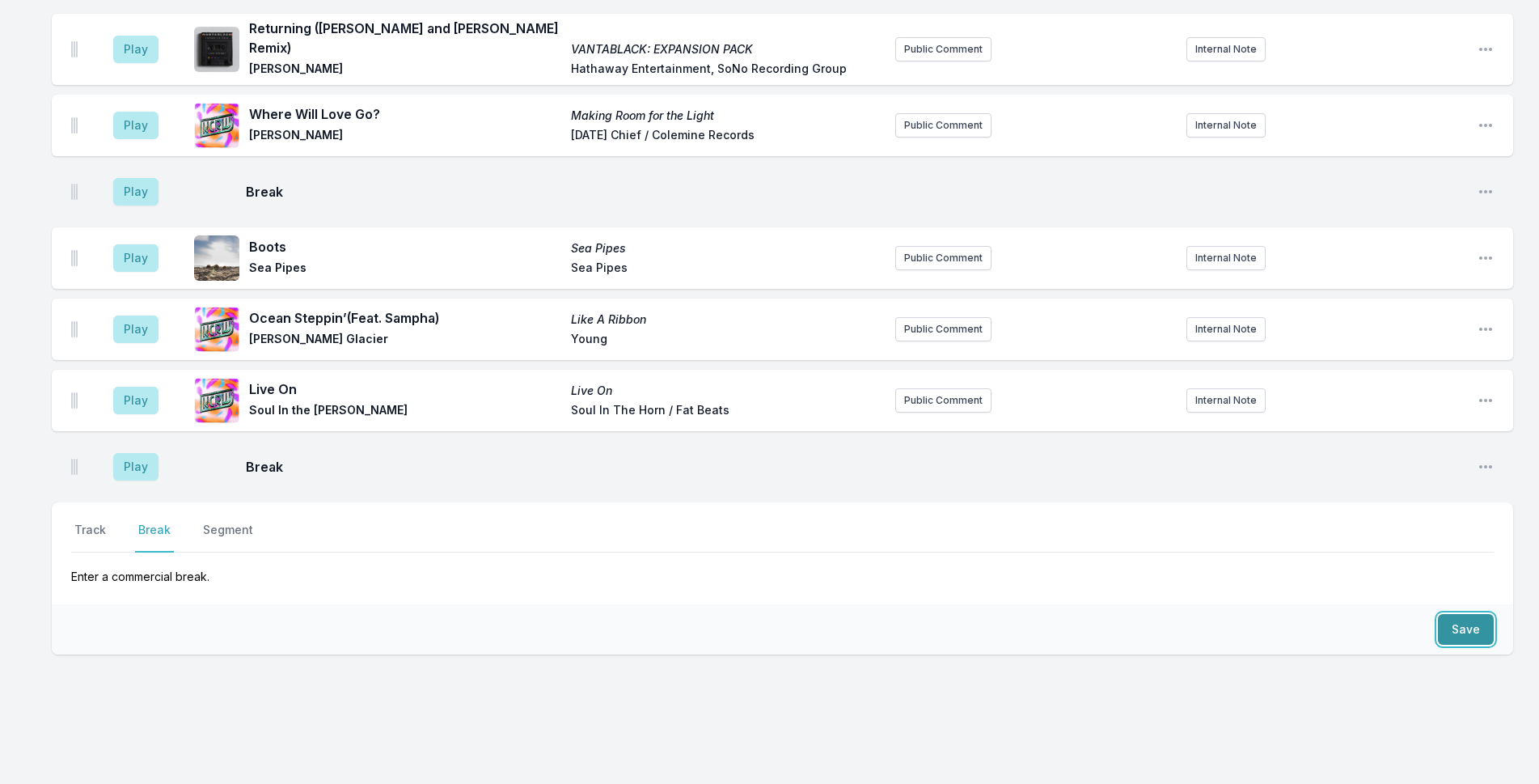
click at [1463, 614] on button "Save" at bounding box center [1465, 629] width 56 height 31
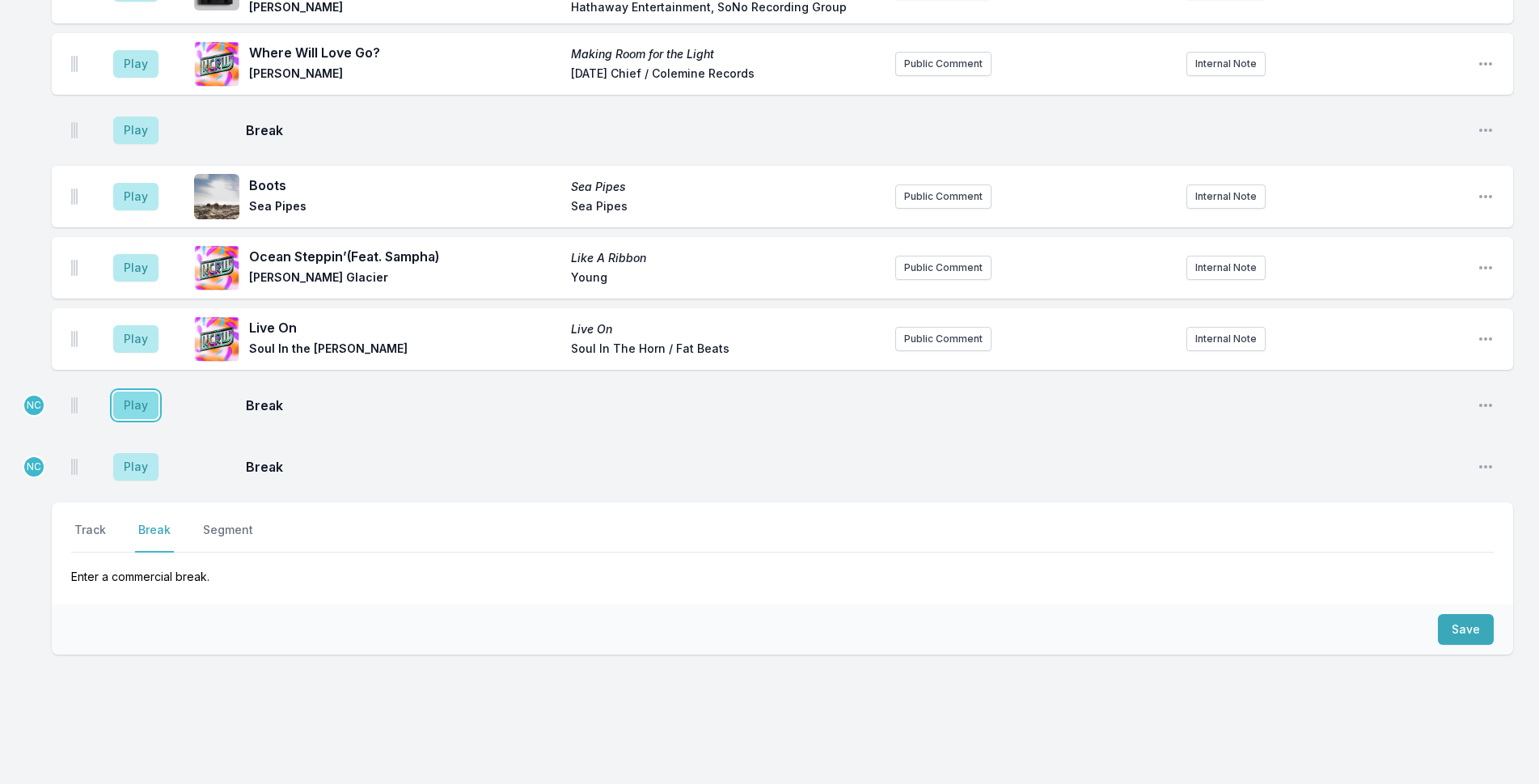
click at [129, 391] on button "Play" at bounding box center [136, 405] width 46 height 27
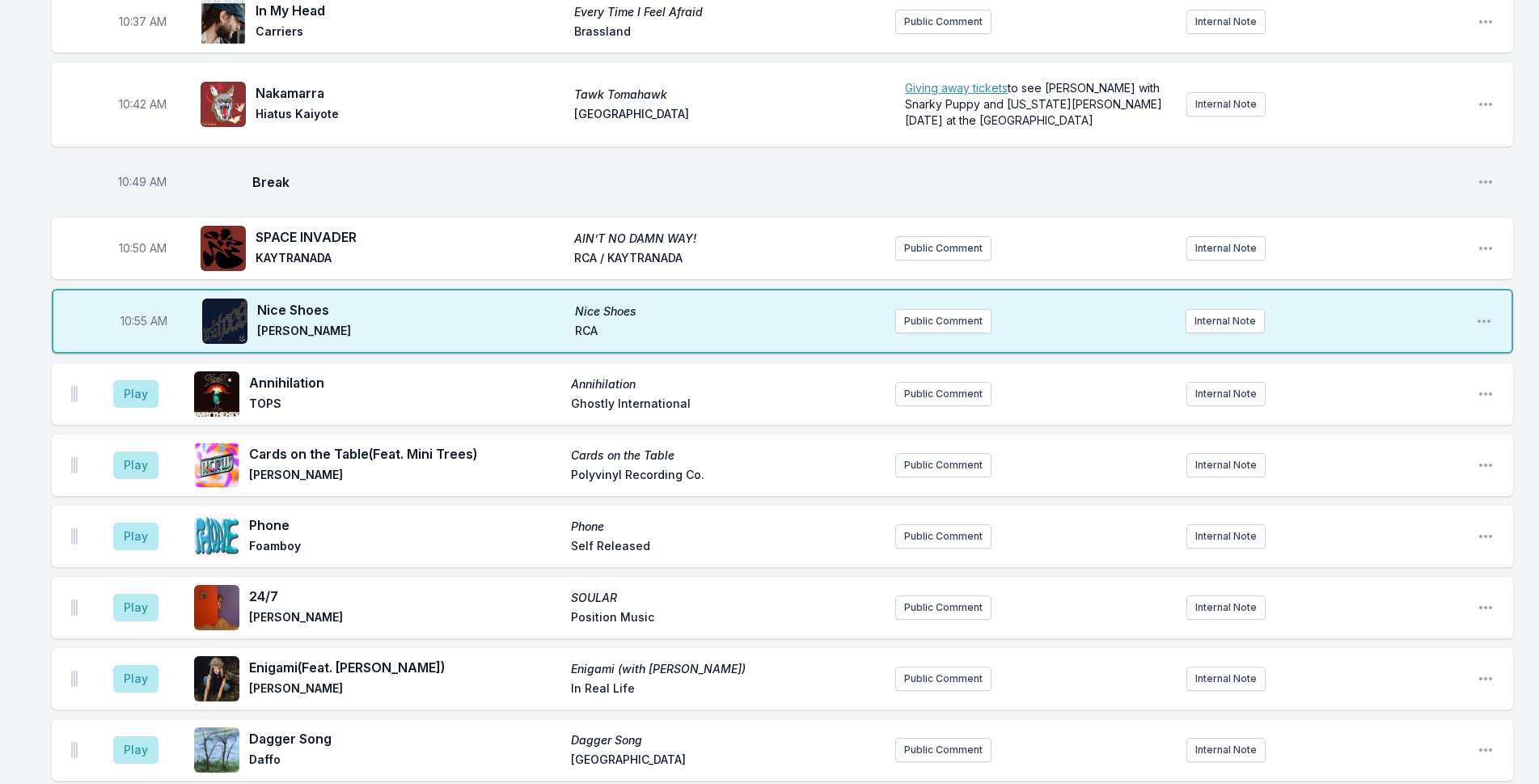
scroll to position [2082, 0]
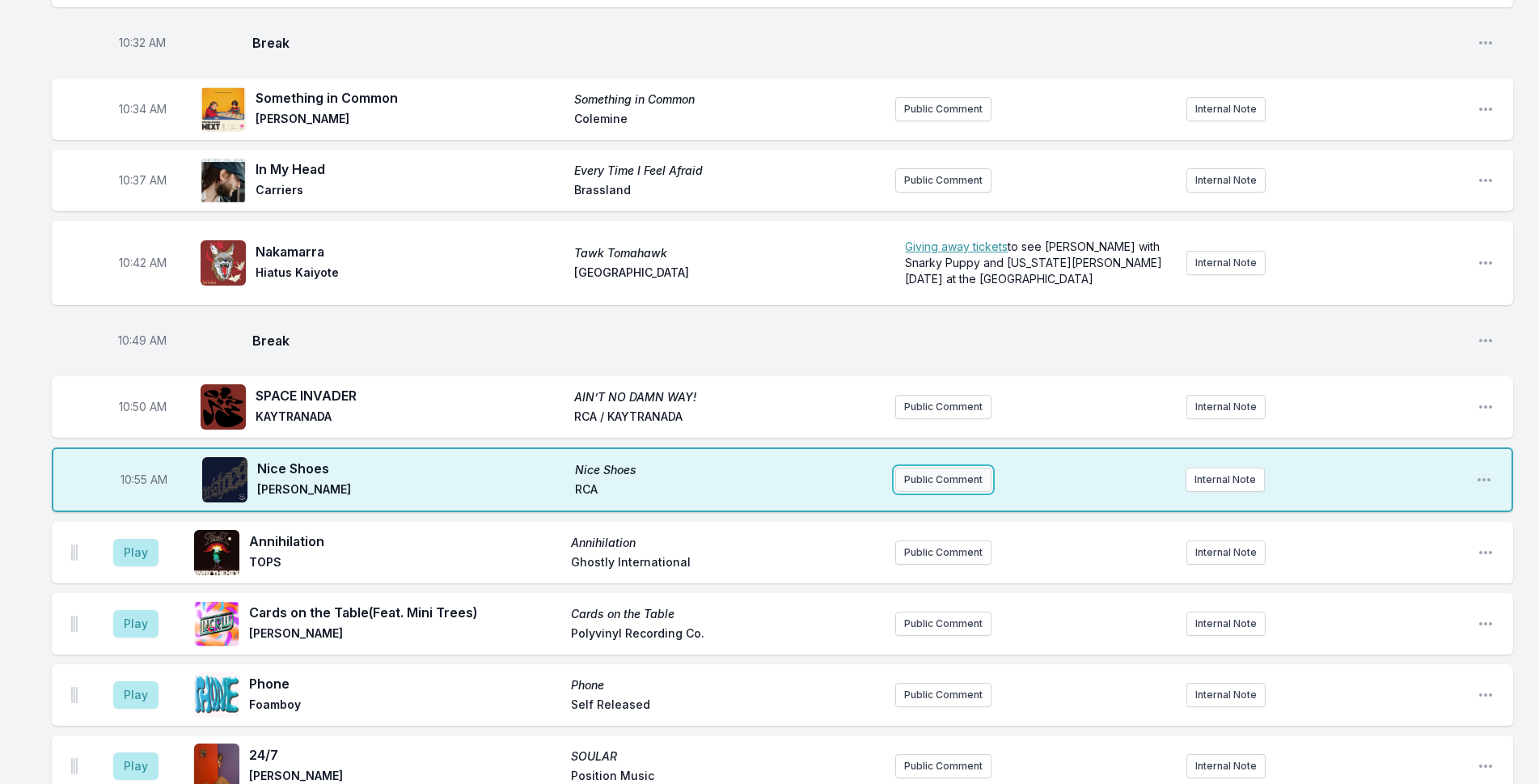
click at [967, 471] on button "Public Comment" at bounding box center [944, 480] width 97 height 25
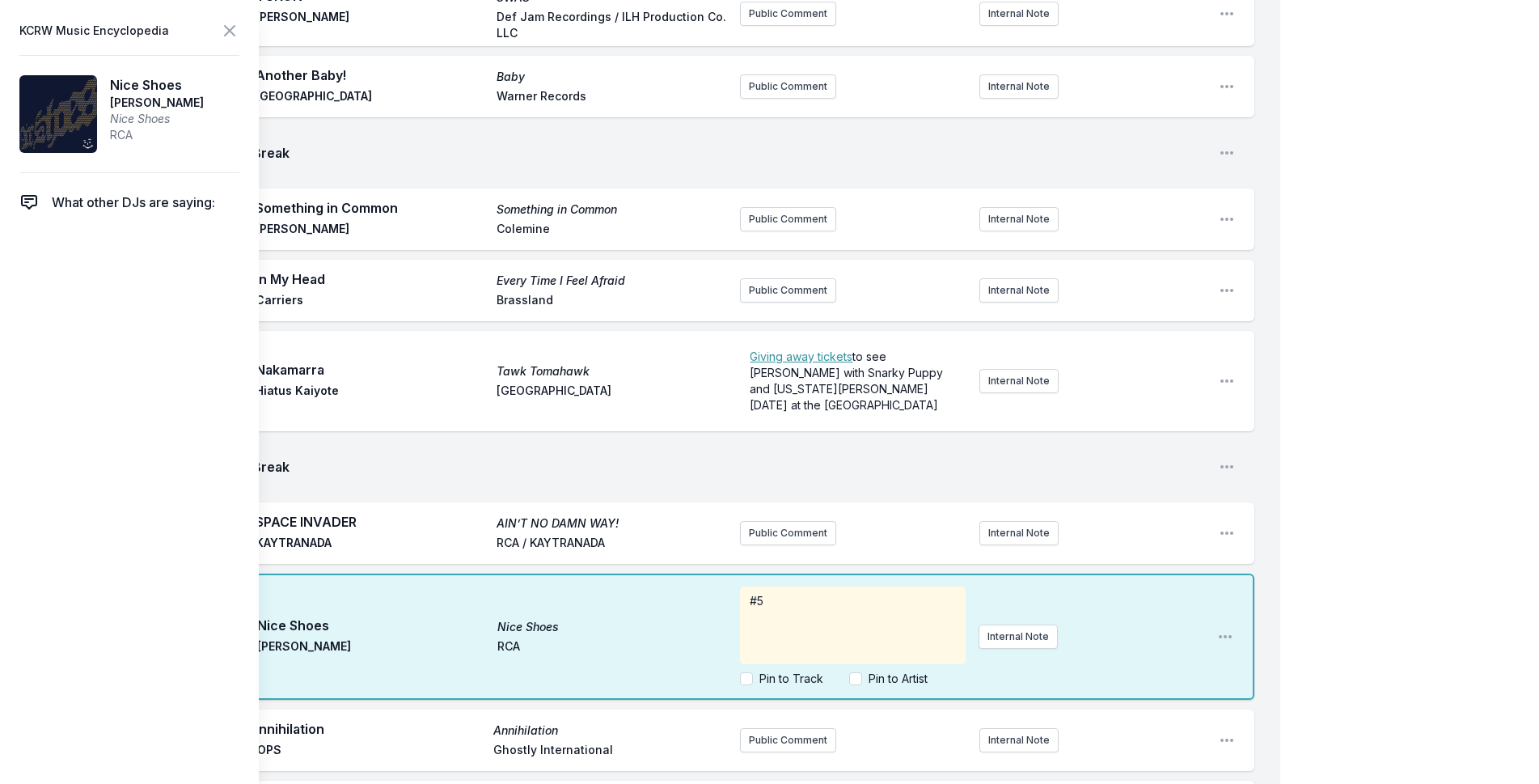
click at [1301, 384] on div "My Playlist KCRW Playlist Directory Reports NN User Guide Report Bug Sign out M…" at bounding box center [770, 394] width 1539 height 4952
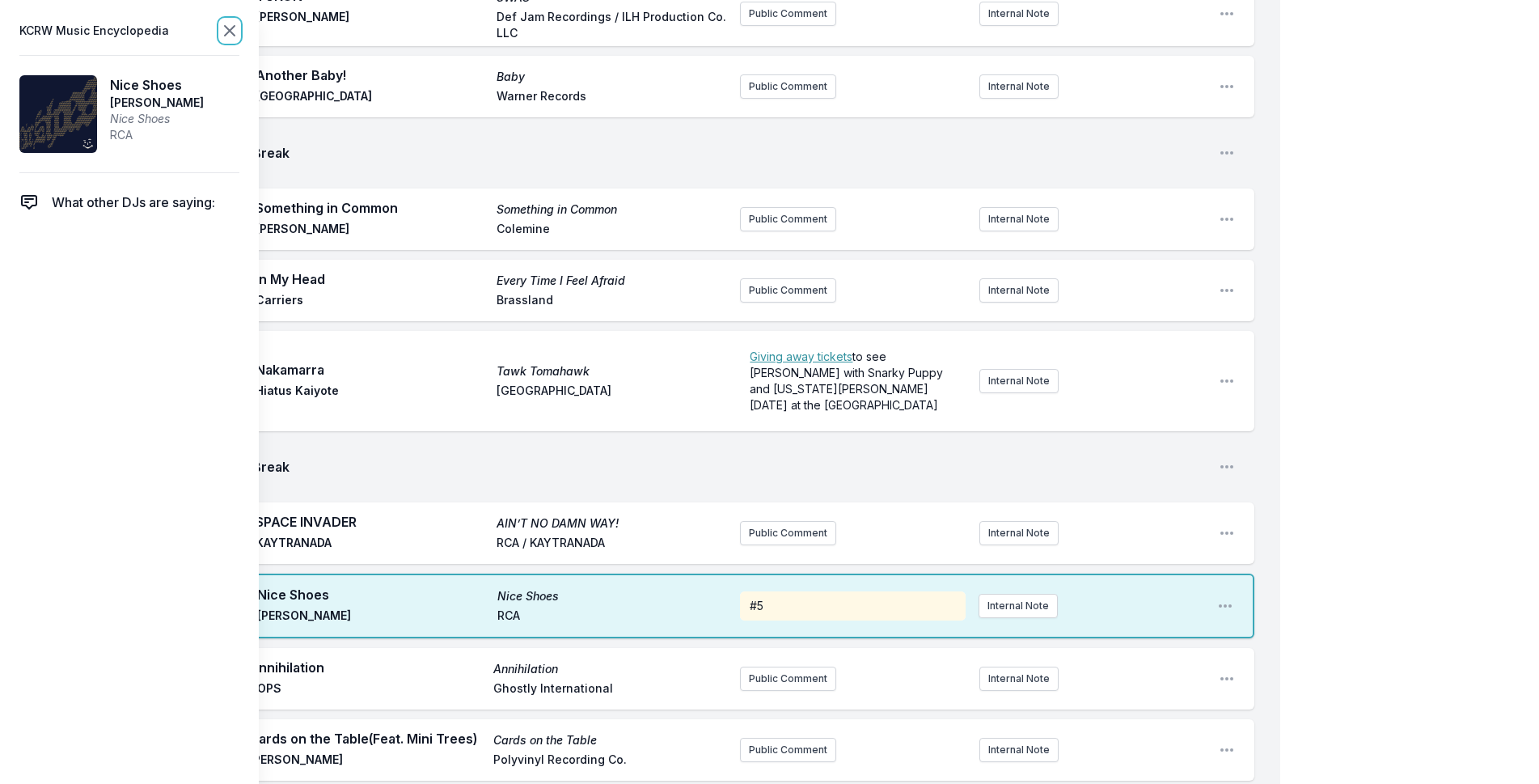
click at [232, 36] on icon at bounding box center [229, 30] width 19 height 19
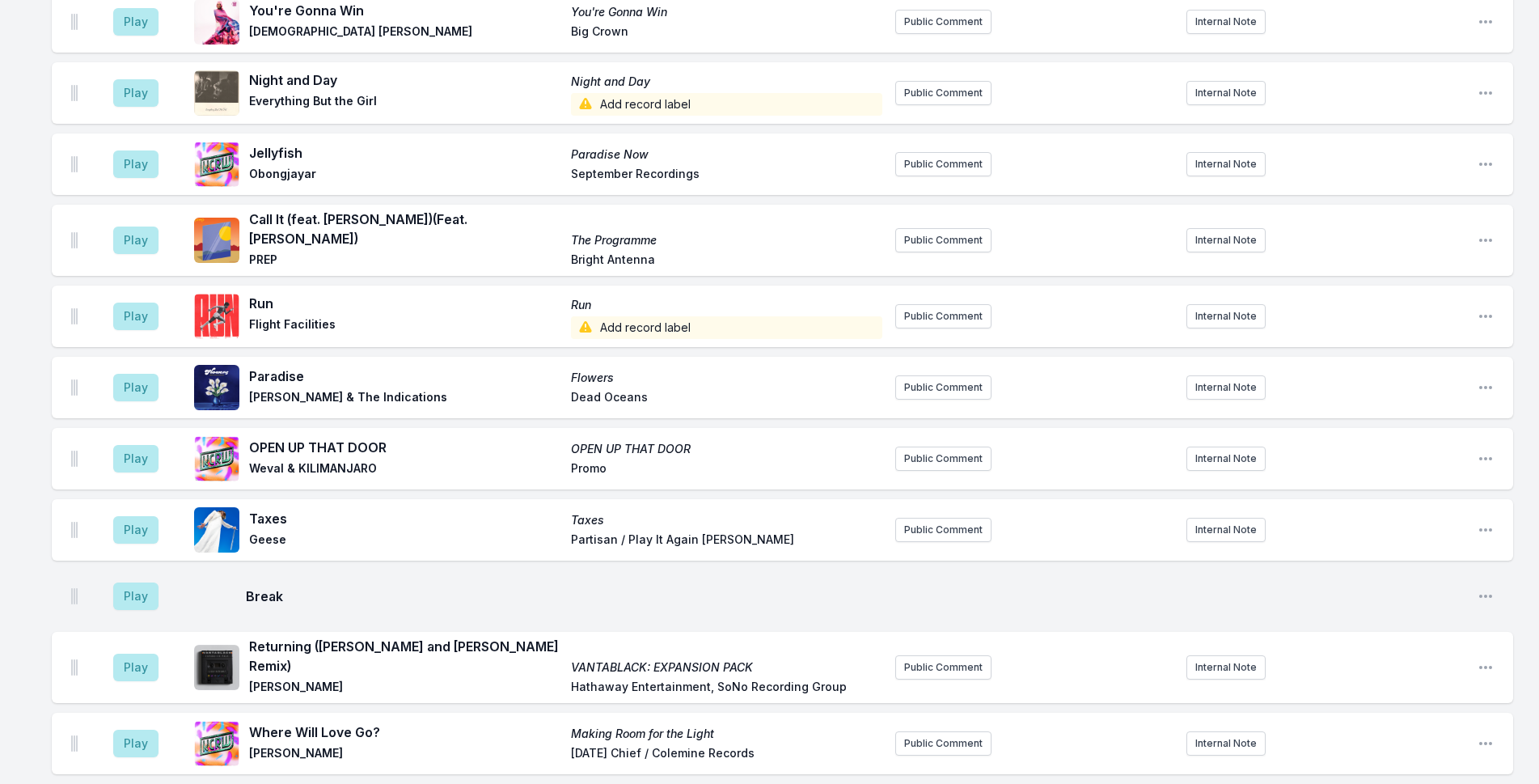
scroll to position [3296, 0]
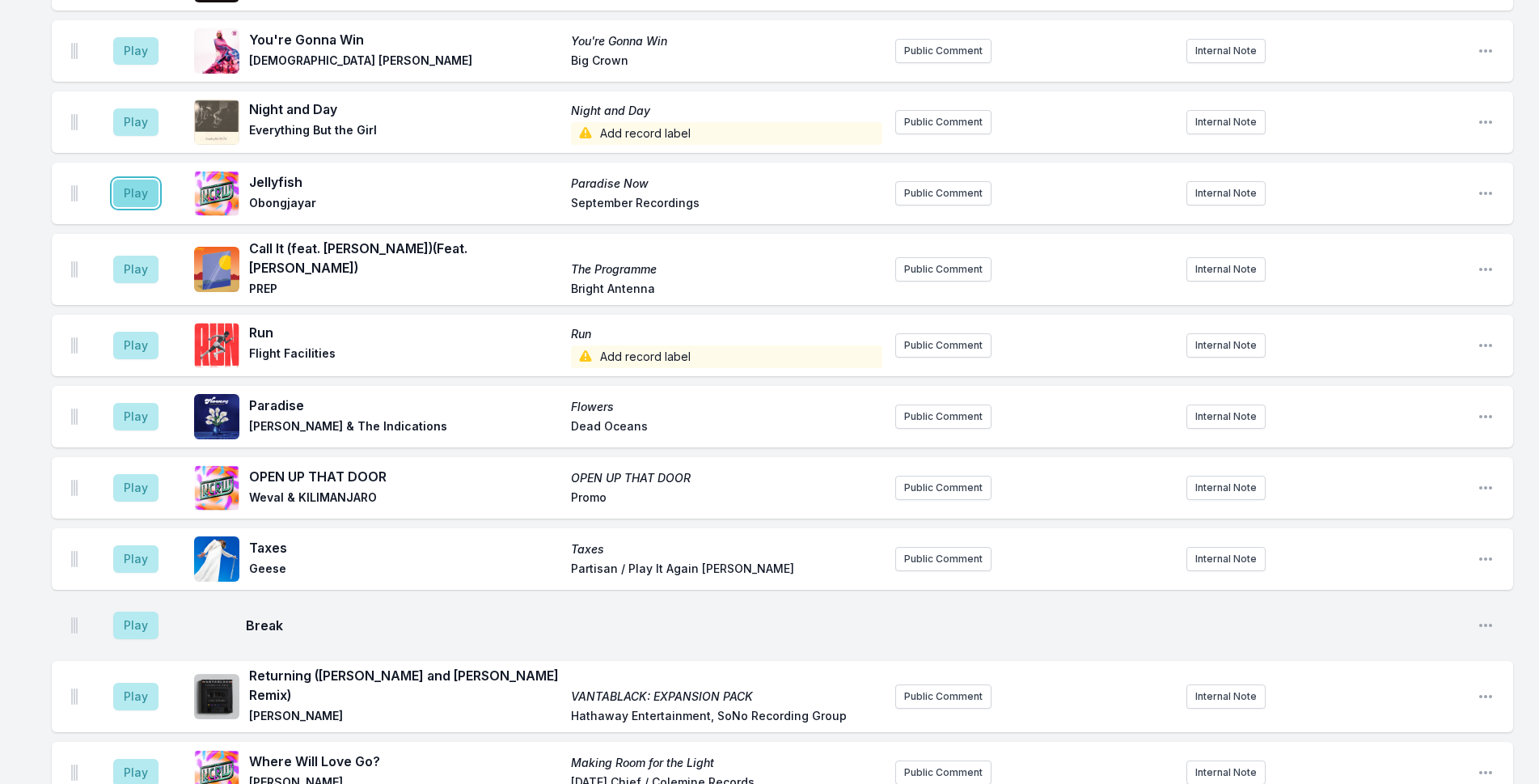
click at [125, 180] on button "Play" at bounding box center [136, 193] width 46 height 27
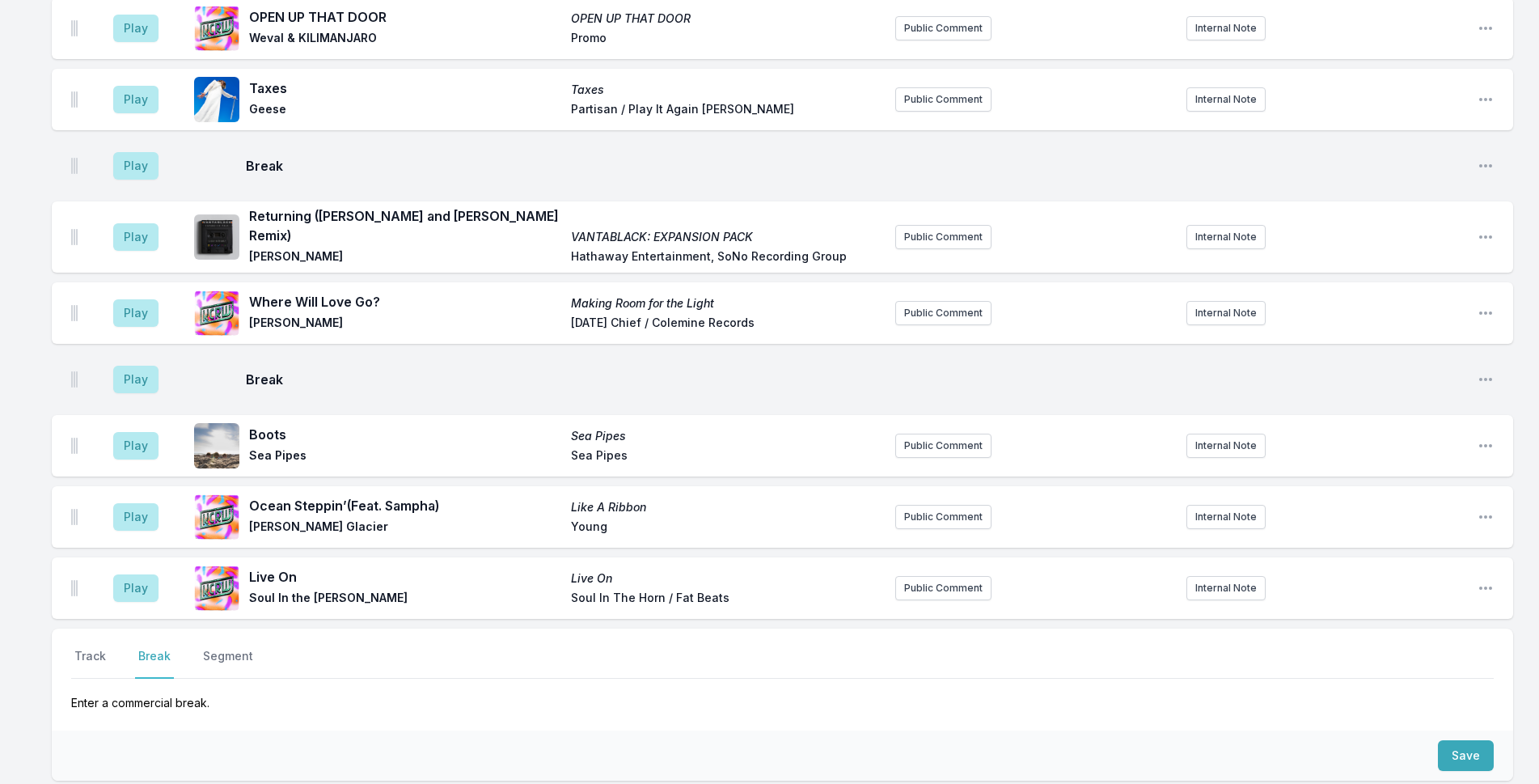
scroll to position [4065, 0]
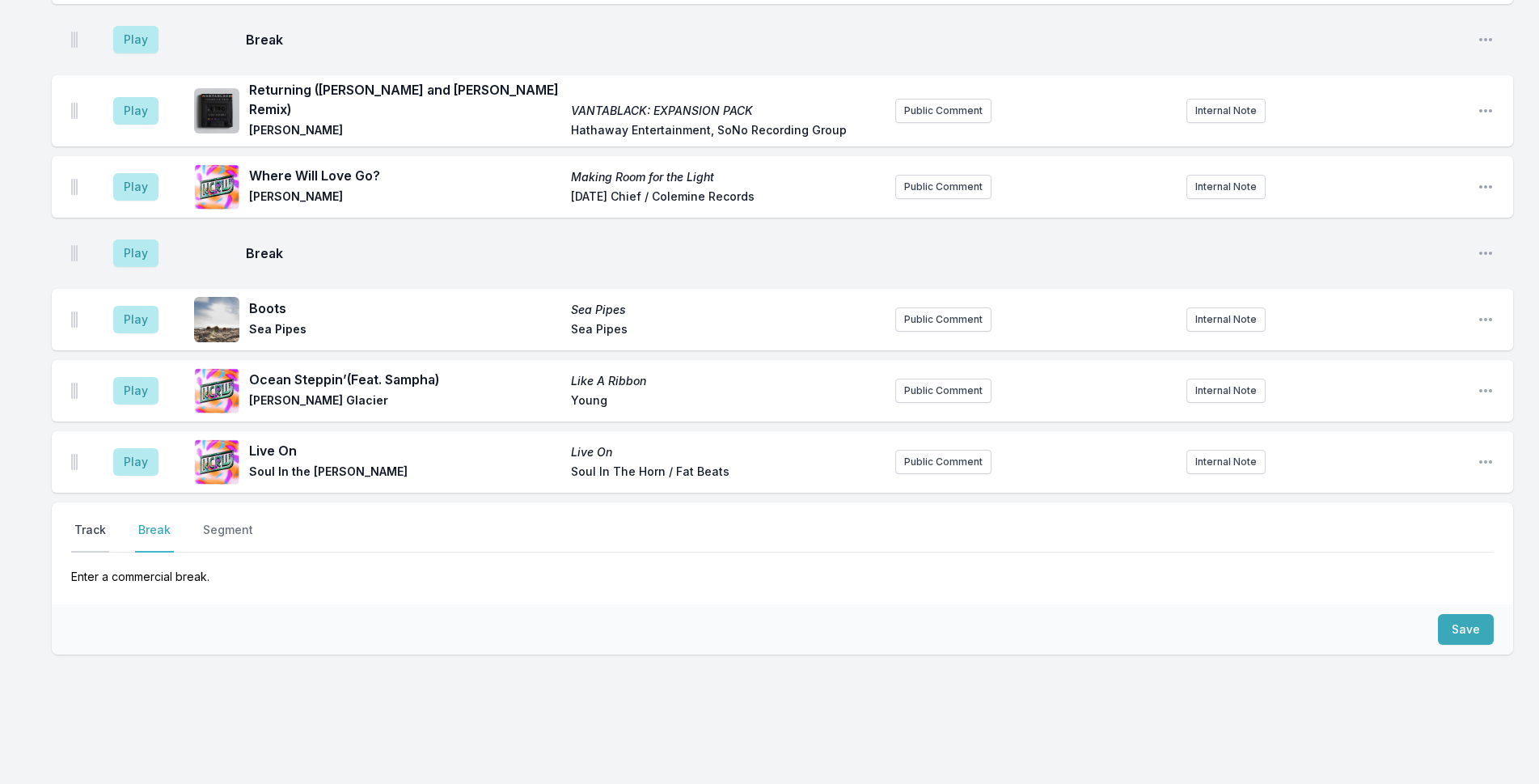
click at [77, 521] on button "Track" at bounding box center [90, 537] width 38 height 31
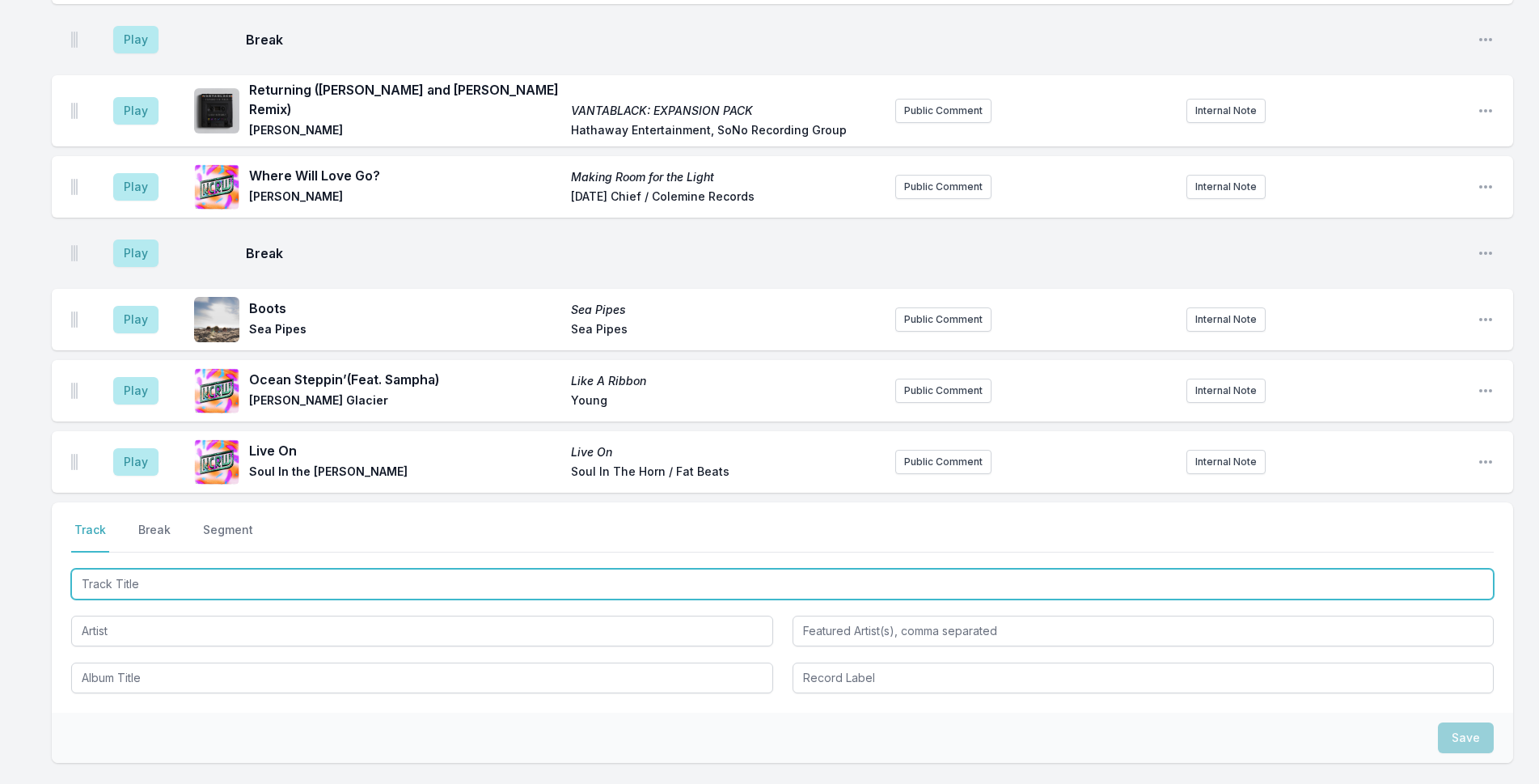
drag, startPoint x: 187, startPoint y: 566, endPoint x: 1552, endPoint y: 192, distance: 1415.3
click at [189, 569] on input "Track Title" at bounding box center [782, 584] width 1422 height 31
type input "E"
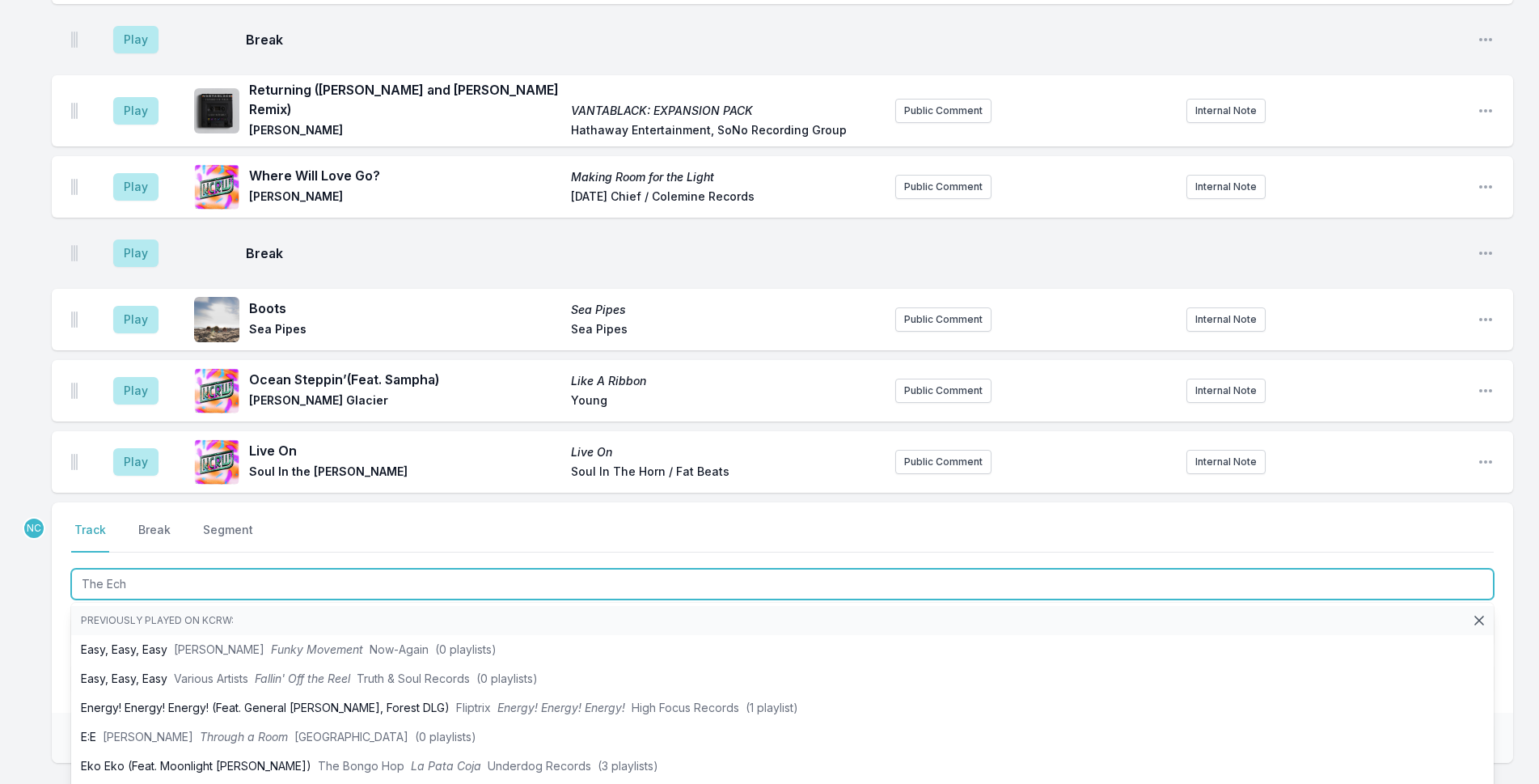
type input "The Echo"
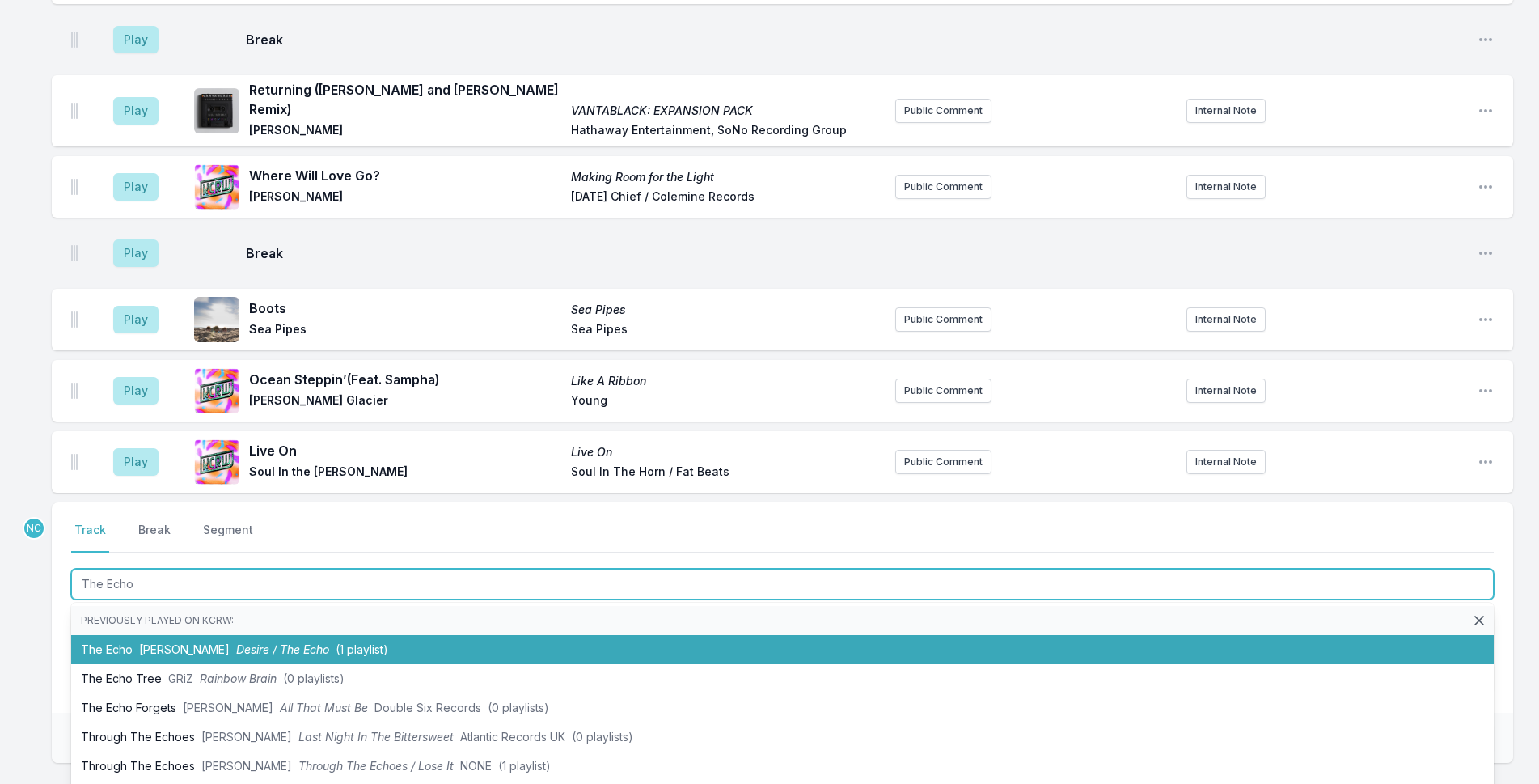
click at [354, 634] on li "The Echo [PERSON_NAME] Desire / The Echo (1 playlist)" at bounding box center [782, 649] width 1422 height 29
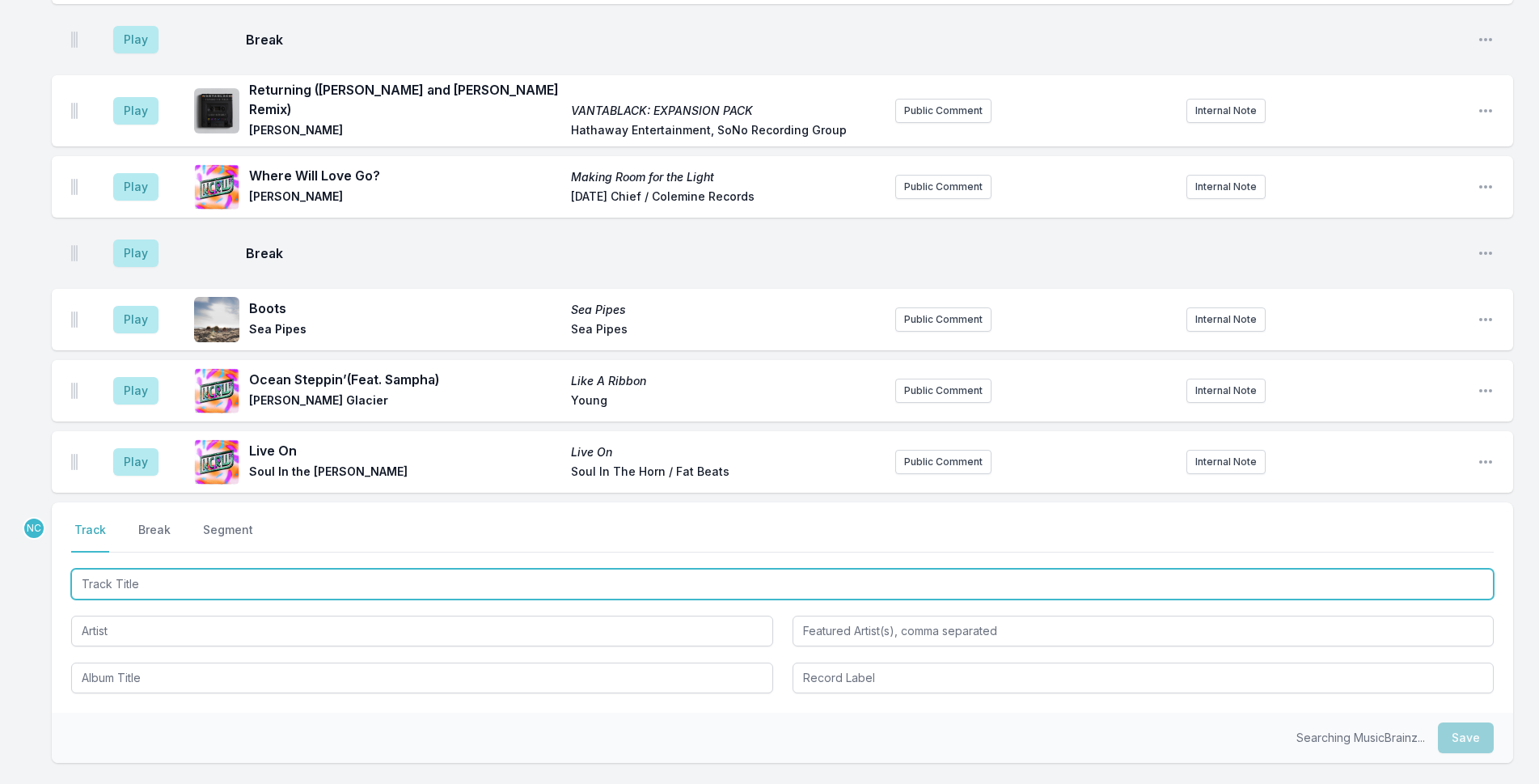
scroll to position [4136, 0]
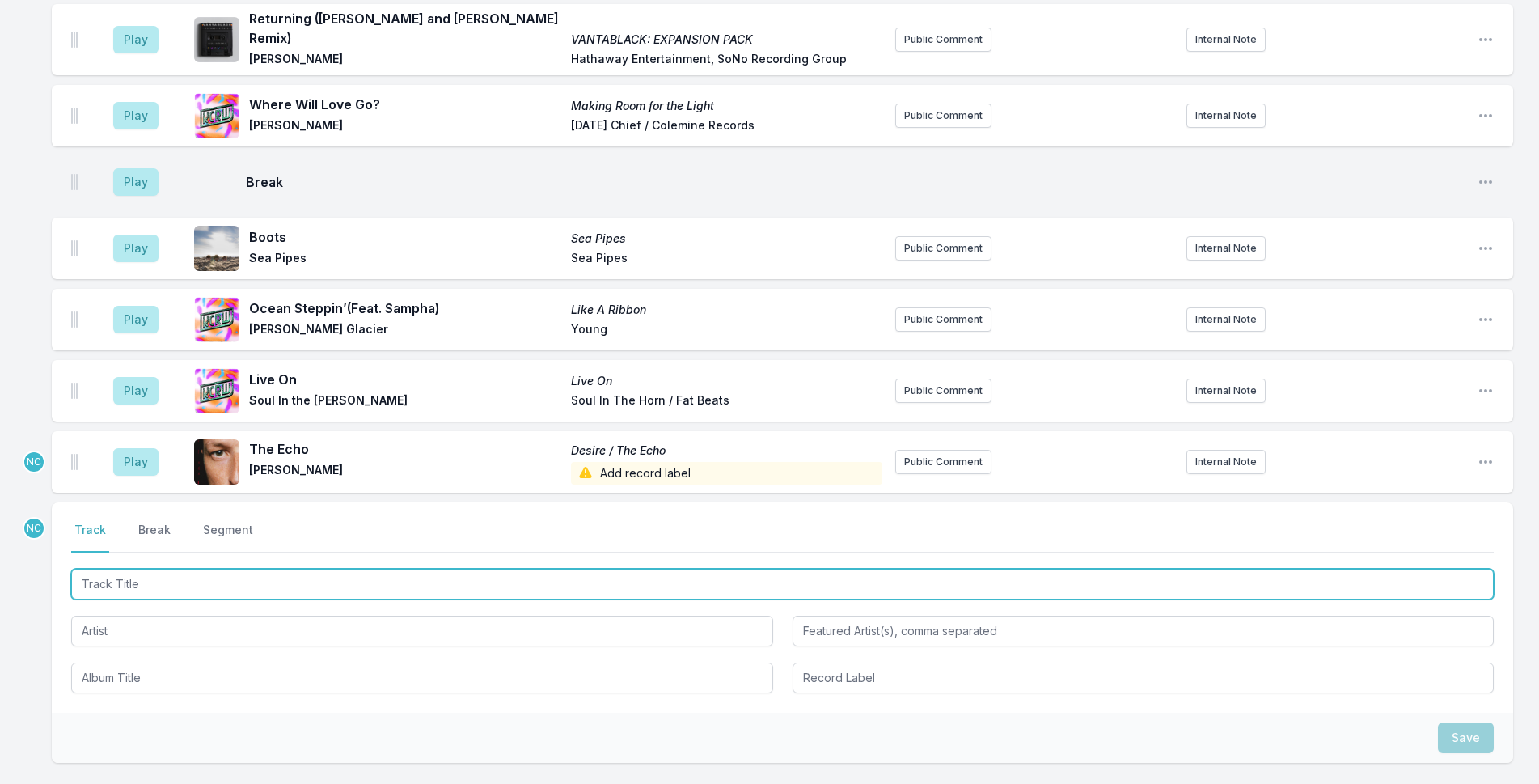
click at [359, 569] on input "Track Title" at bounding box center [782, 584] width 1422 height 31
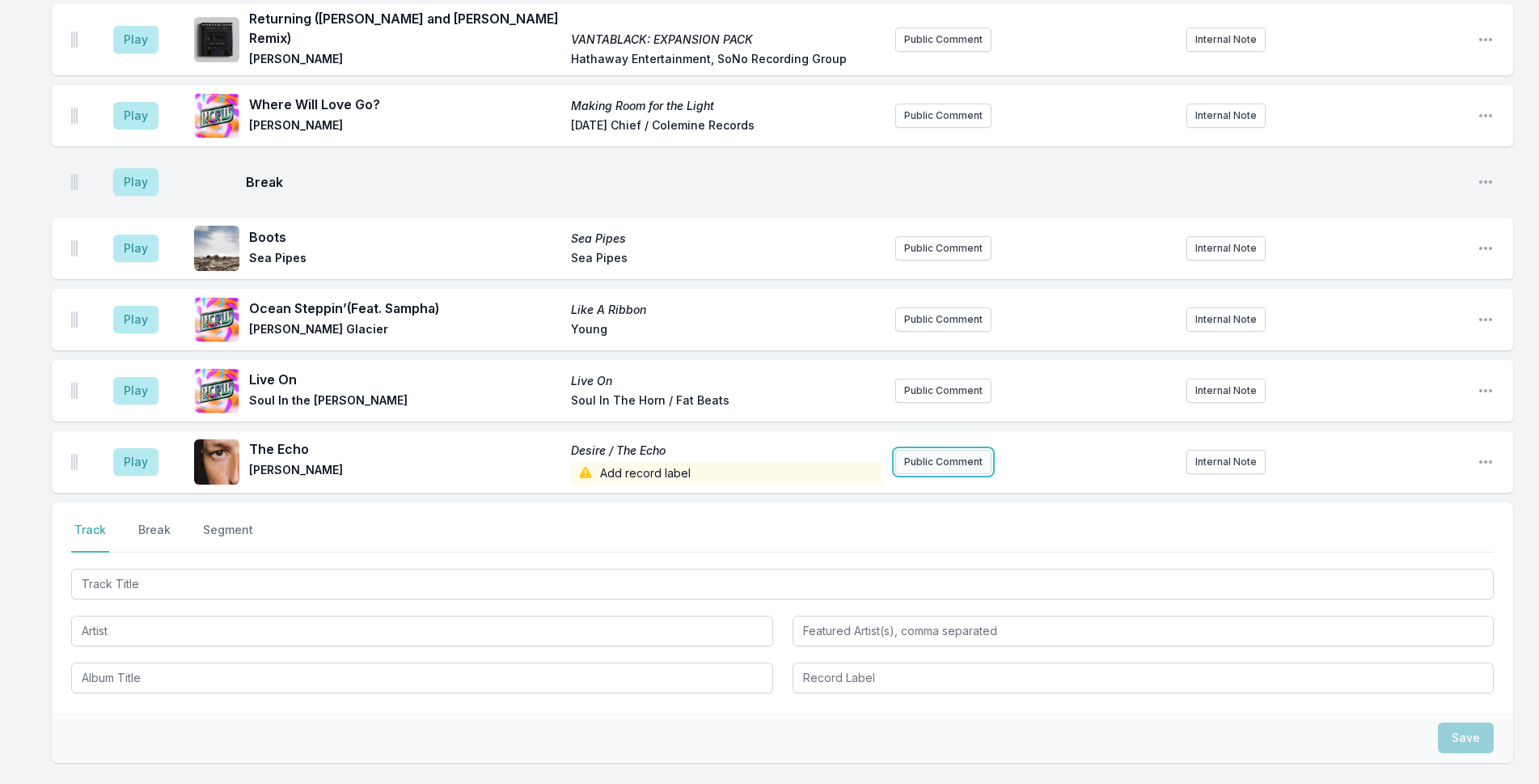
click at [917, 449] on button "Public Comment" at bounding box center [944, 461] width 97 height 25
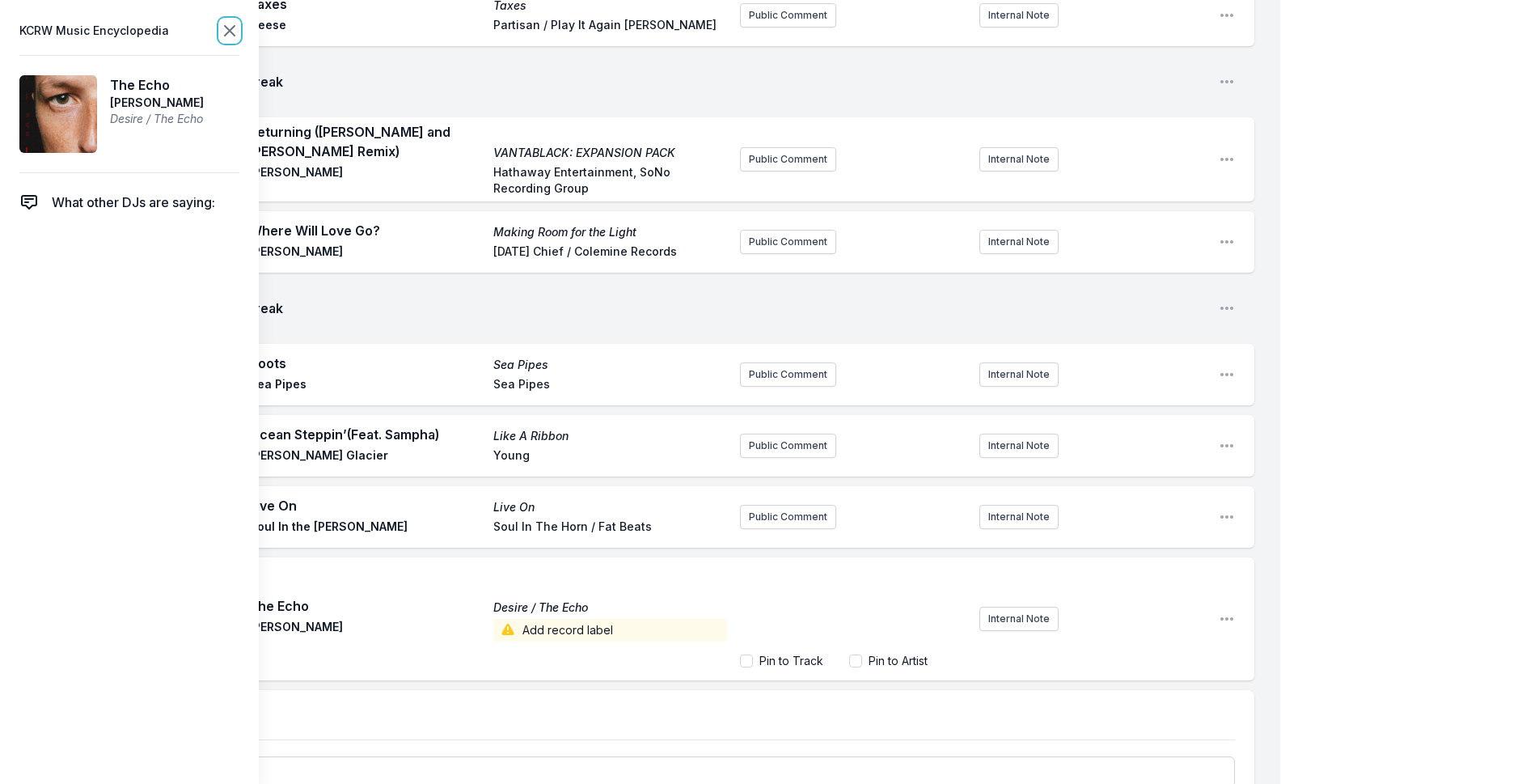
click at [225, 30] on icon at bounding box center [229, 30] width 19 height 19
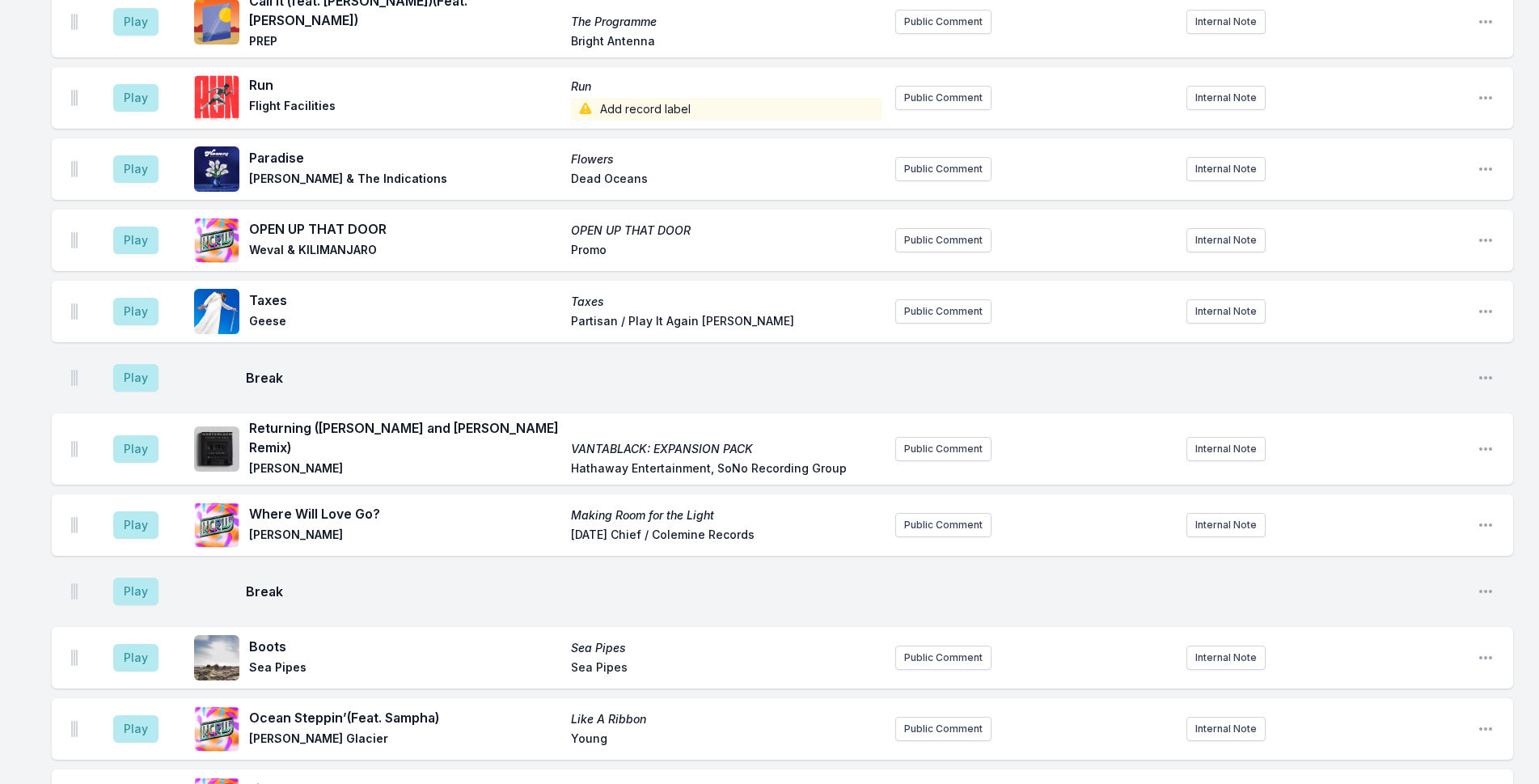
scroll to position [3975, 0]
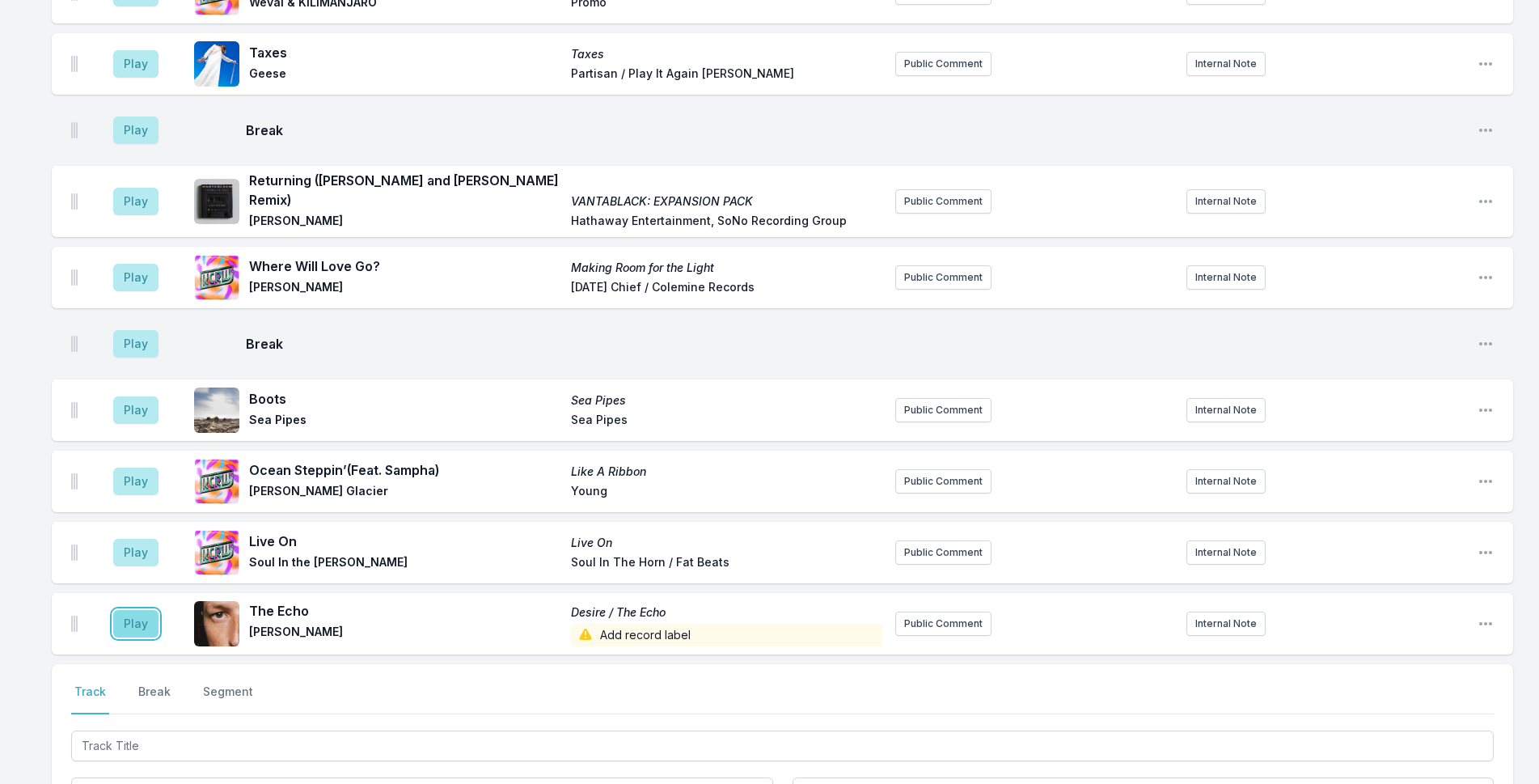
click at [124, 610] on button "Play" at bounding box center [136, 624] width 46 height 27
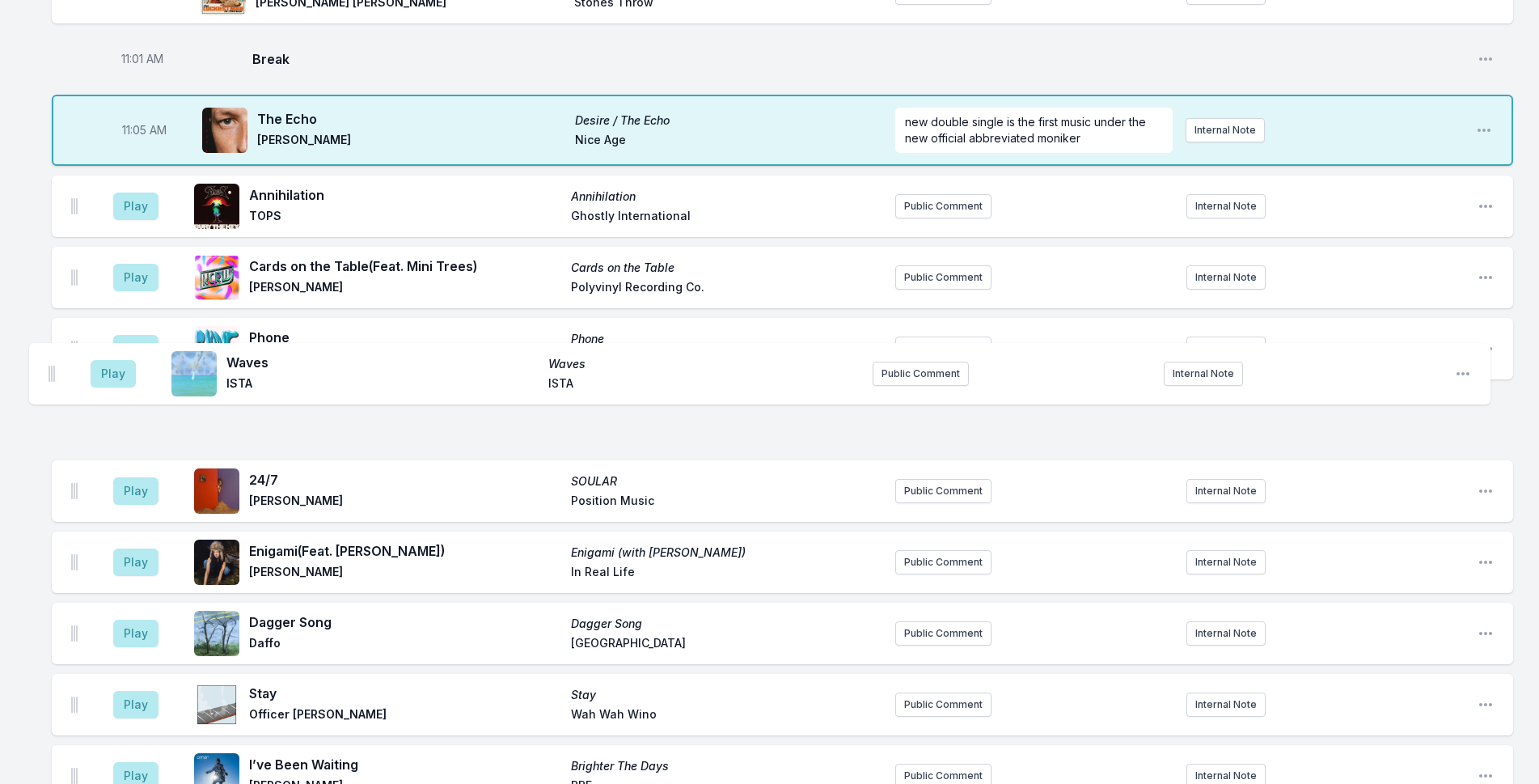
scroll to position [2762, 0]
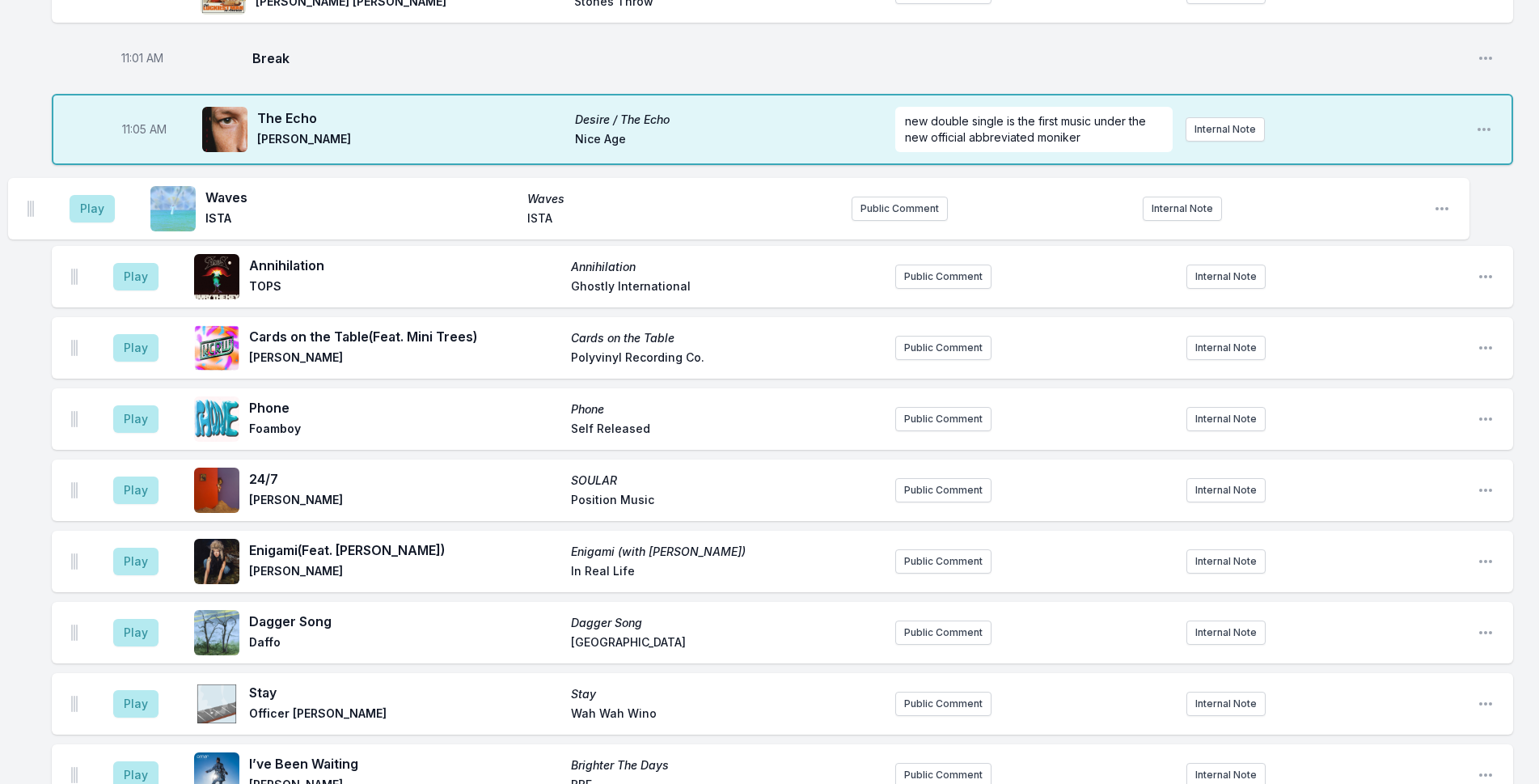
drag, startPoint x: 75, startPoint y: 616, endPoint x: 32, endPoint y: 204, distance: 414.2
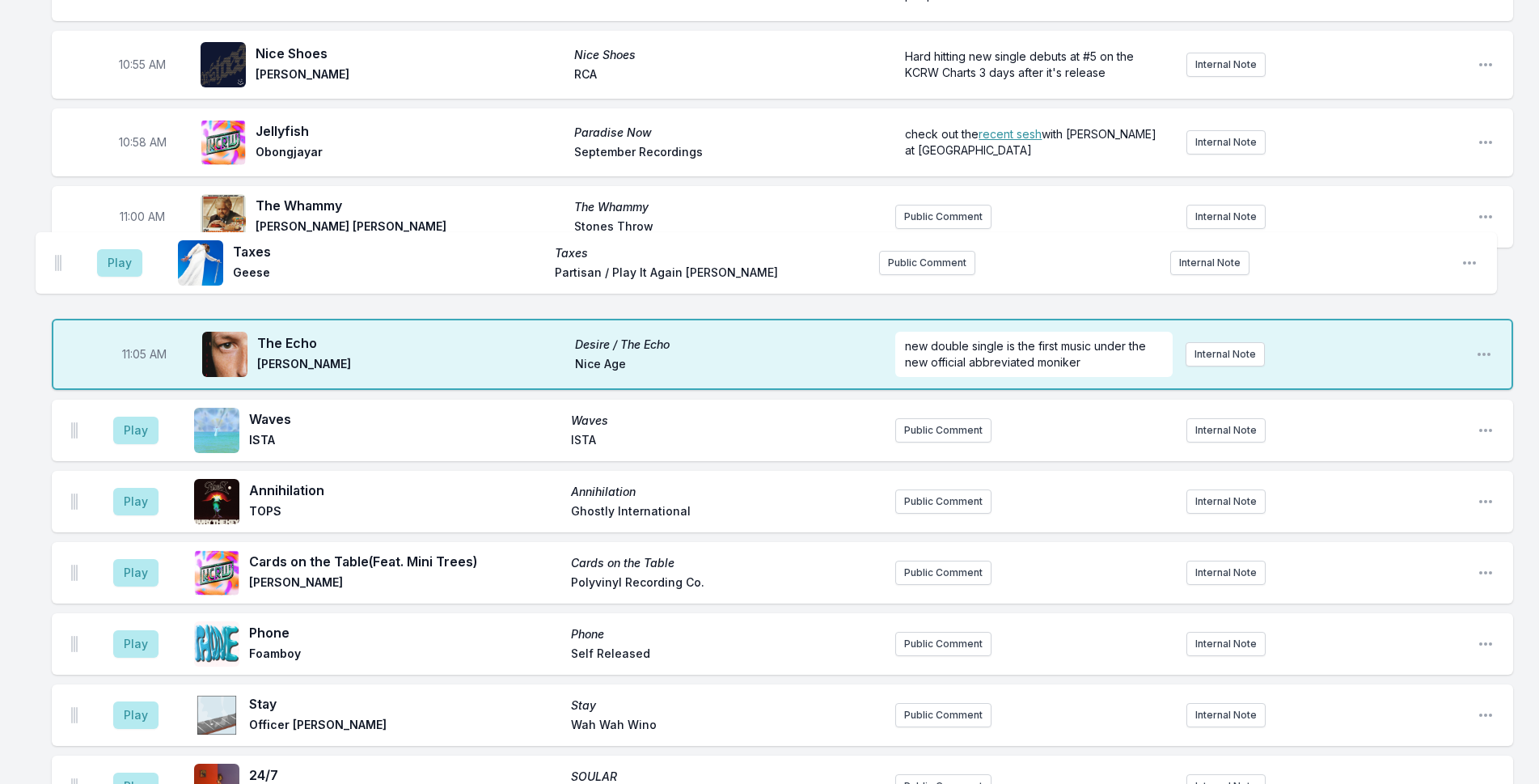
scroll to position [2536, 0]
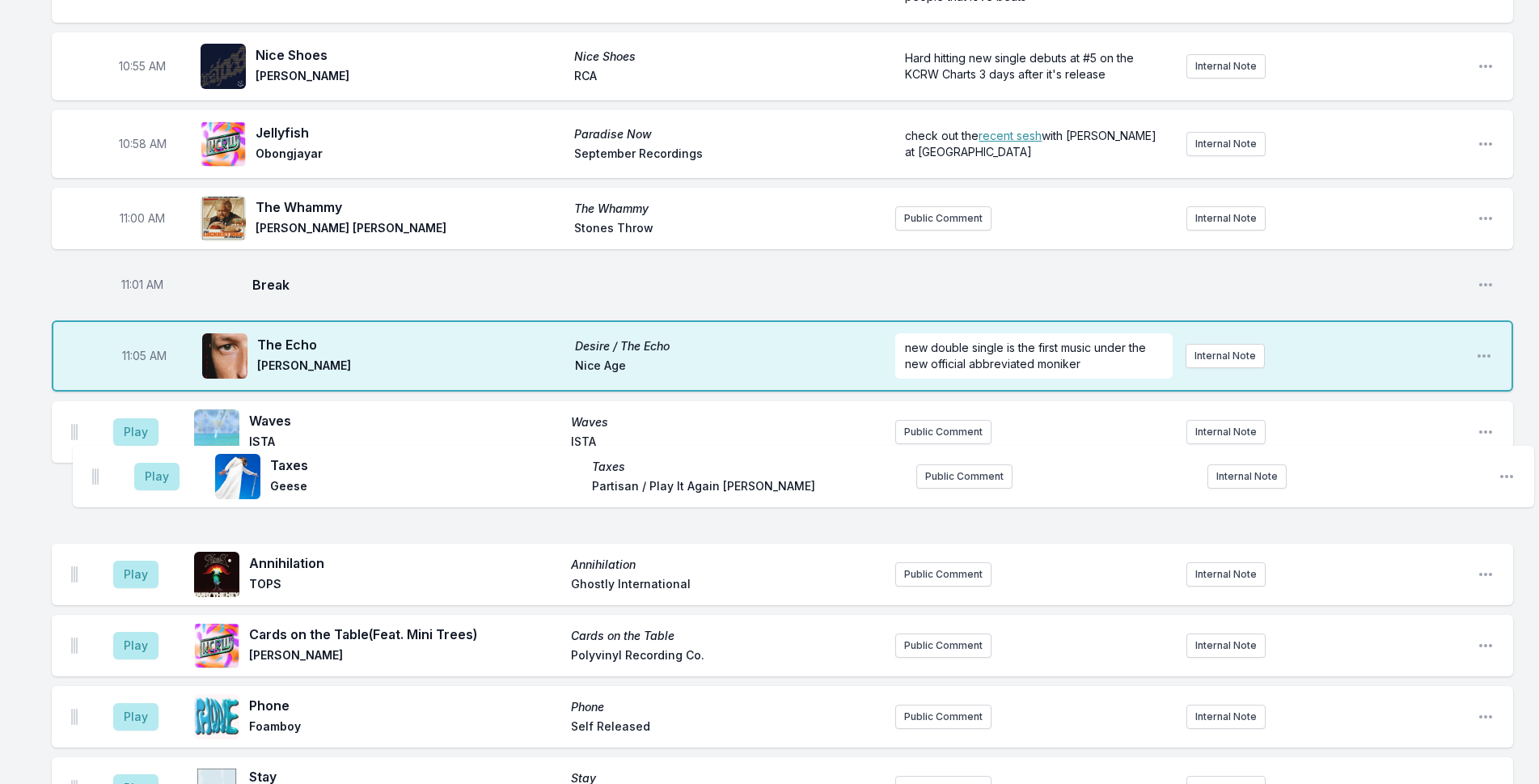
drag, startPoint x: 75, startPoint y: 436, endPoint x: 98, endPoint y: 474, distance: 44.4
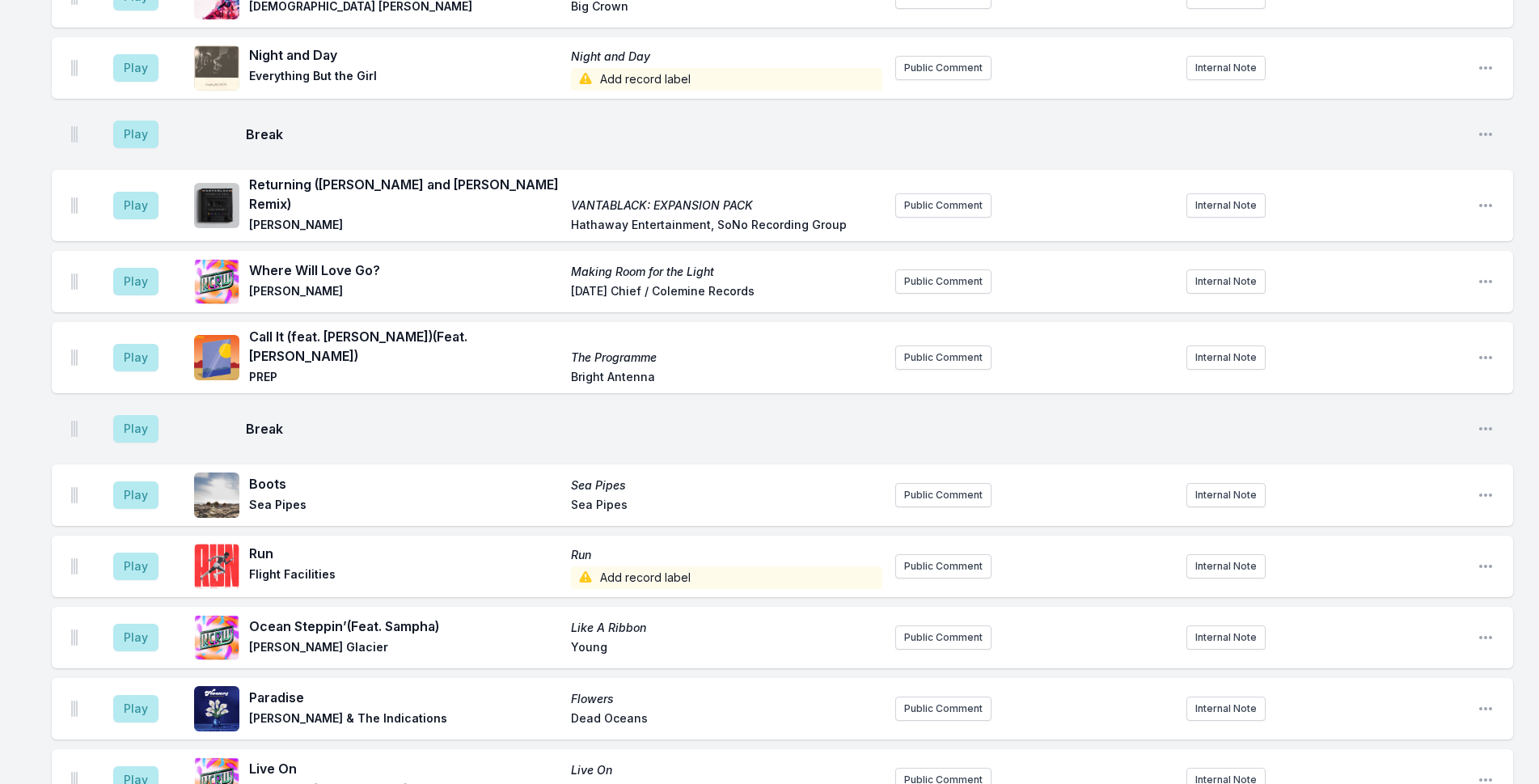
scroll to position [4072, 0]
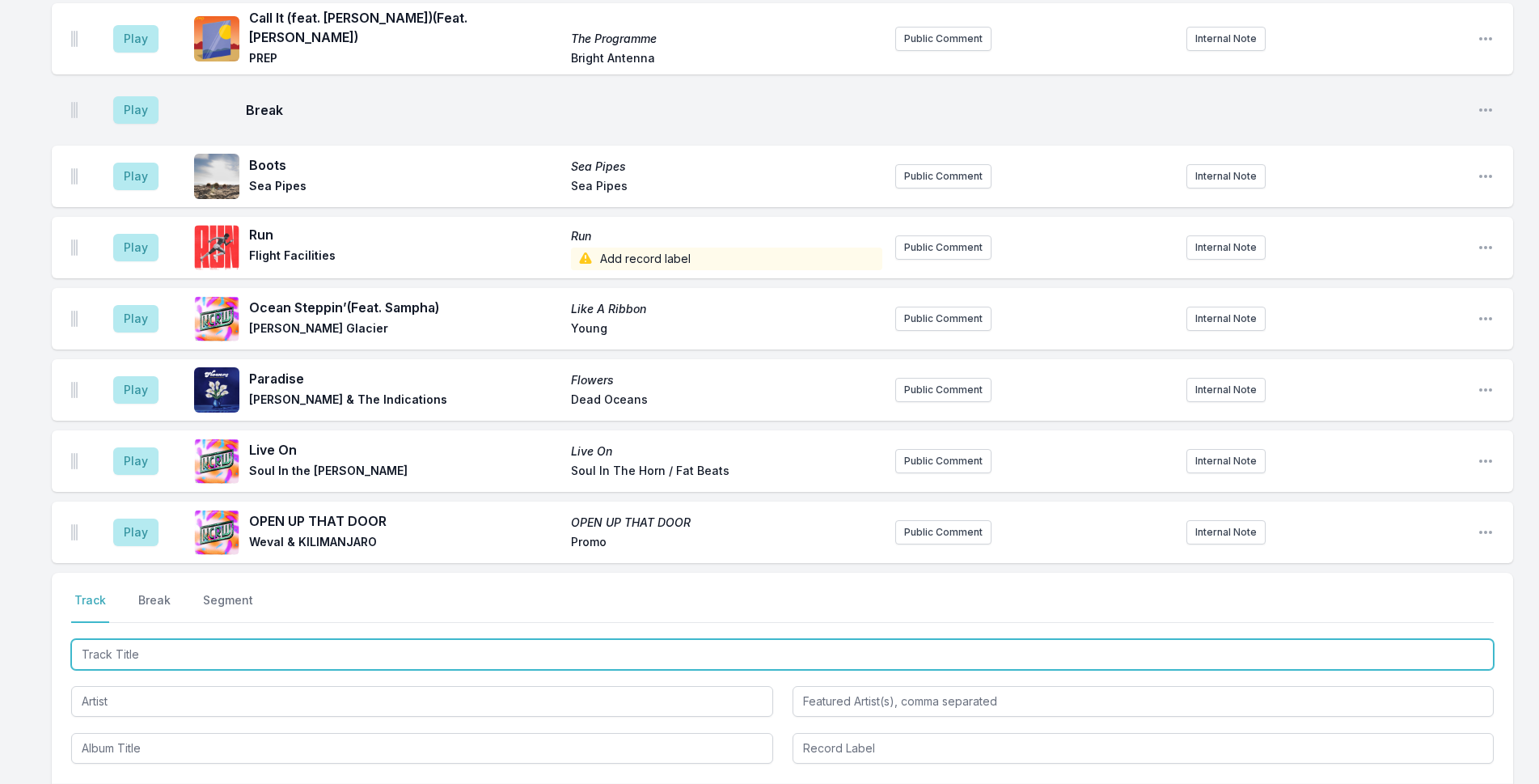
click at [375, 641] on input "Track Title" at bounding box center [782, 655] width 1422 height 31
type input "Dreaming"
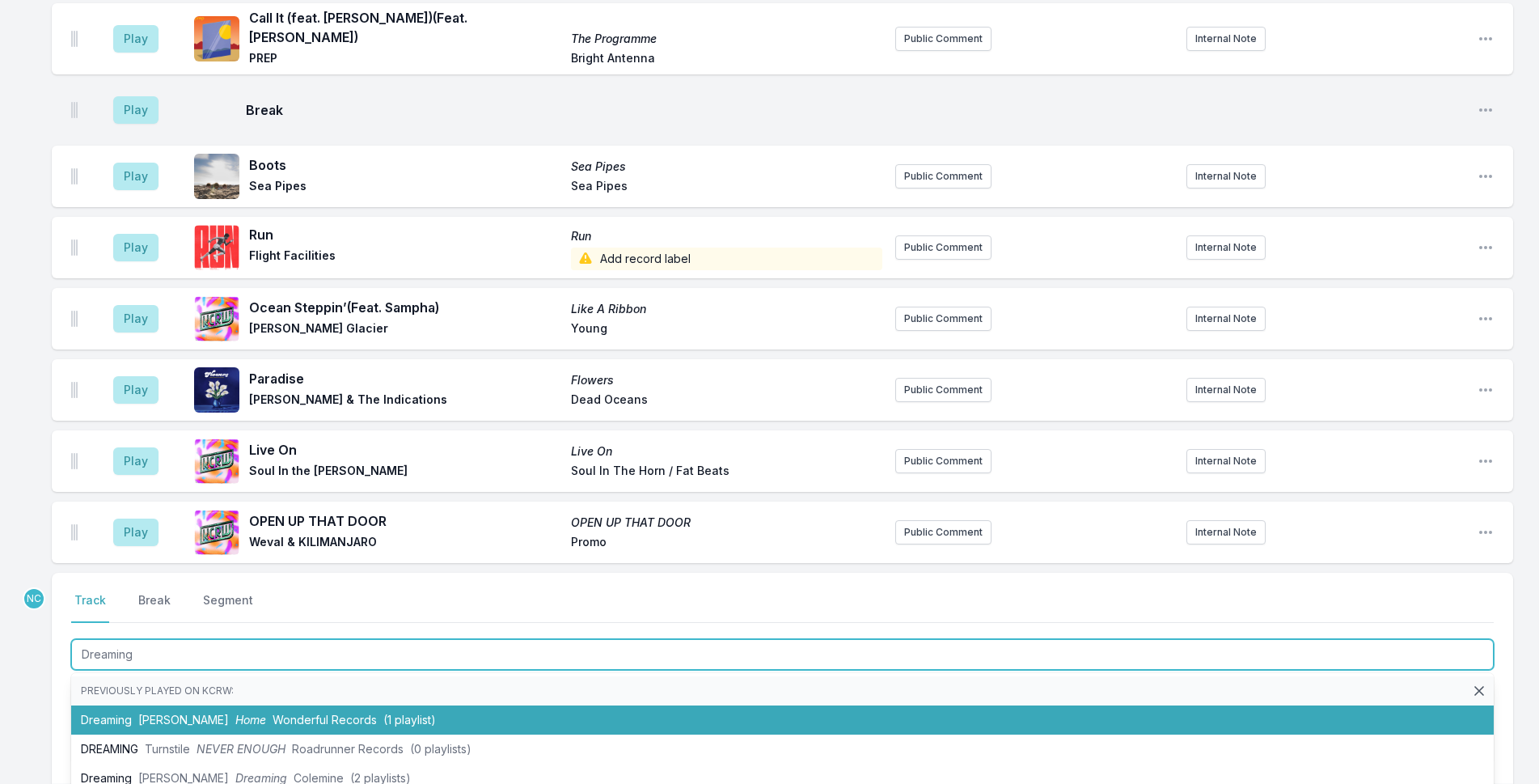
click at [470, 706] on li "Dreaming [PERSON_NAME] Home Wonderful Records (1 playlist)" at bounding box center [782, 720] width 1422 height 29
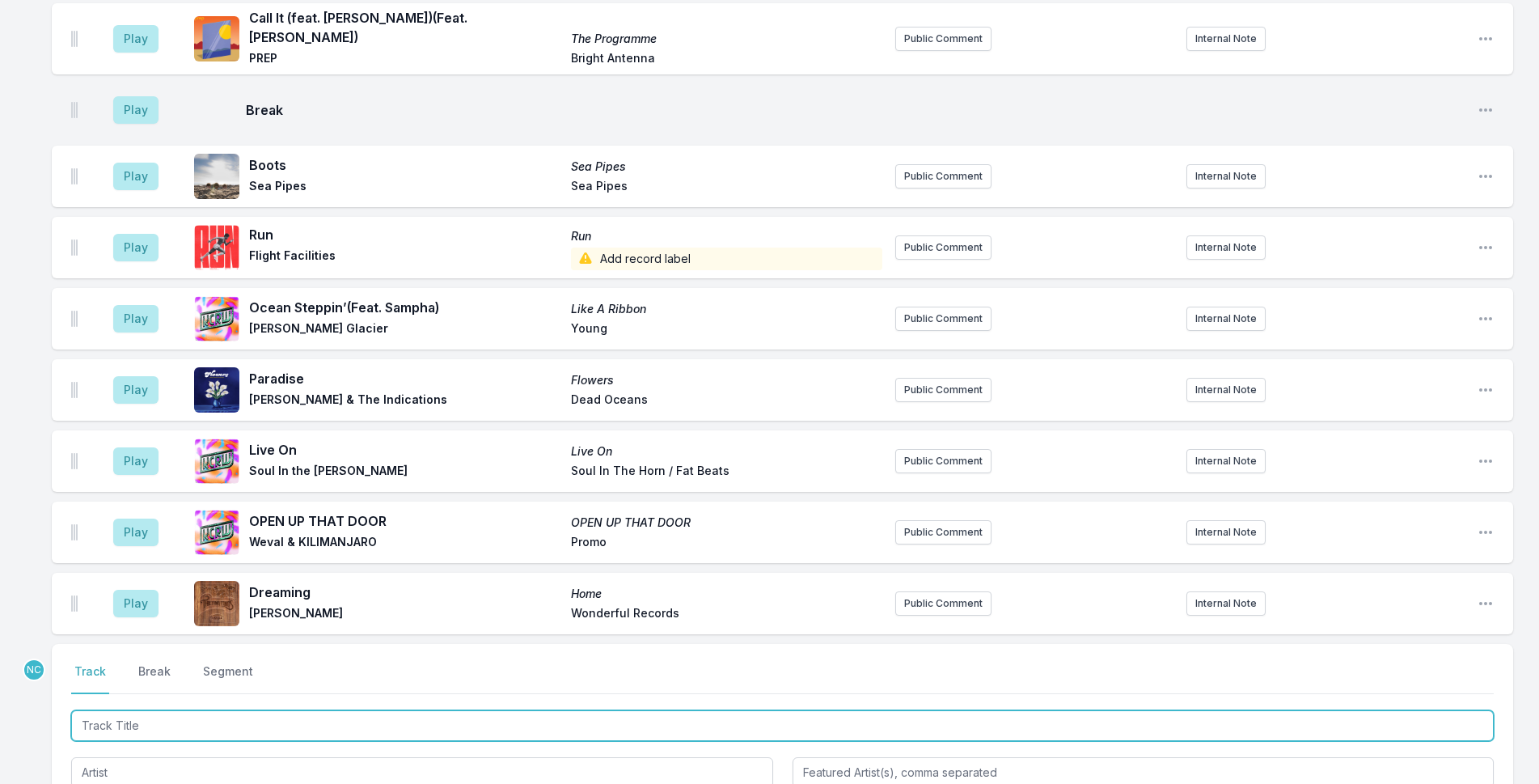
scroll to position [4143, 0]
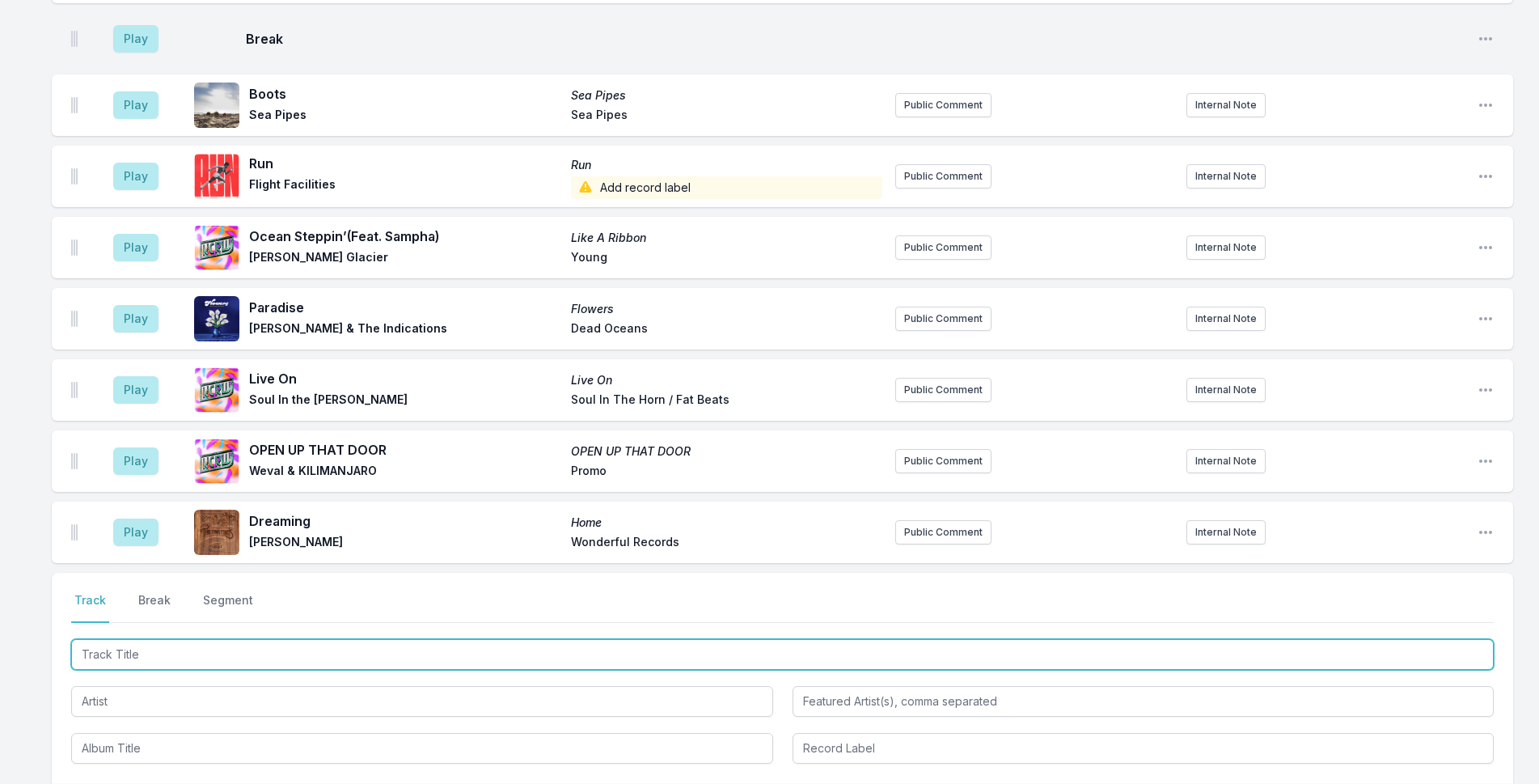
click at [621, 639] on input "Track Title" at bounding box center [782, 655] width 1422 height 31
type input "Daria"
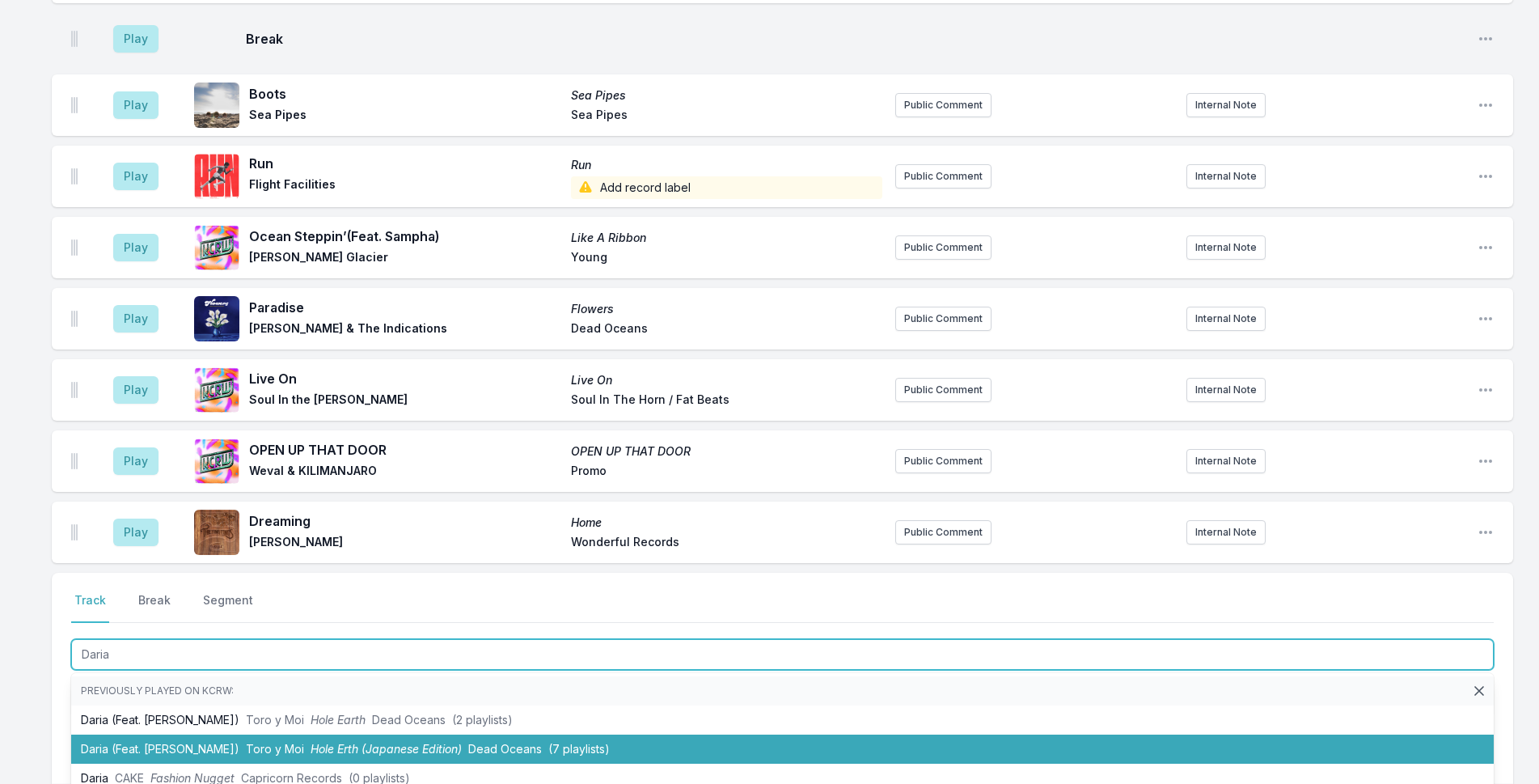
click at [615, 734] on li "Daria (Feat. [PERSON_NAME]) [PERSON_NAME] y Moi Hole Erth (Japanese Edition) De…" at bounding box center [782, 748] width 1422 height 29
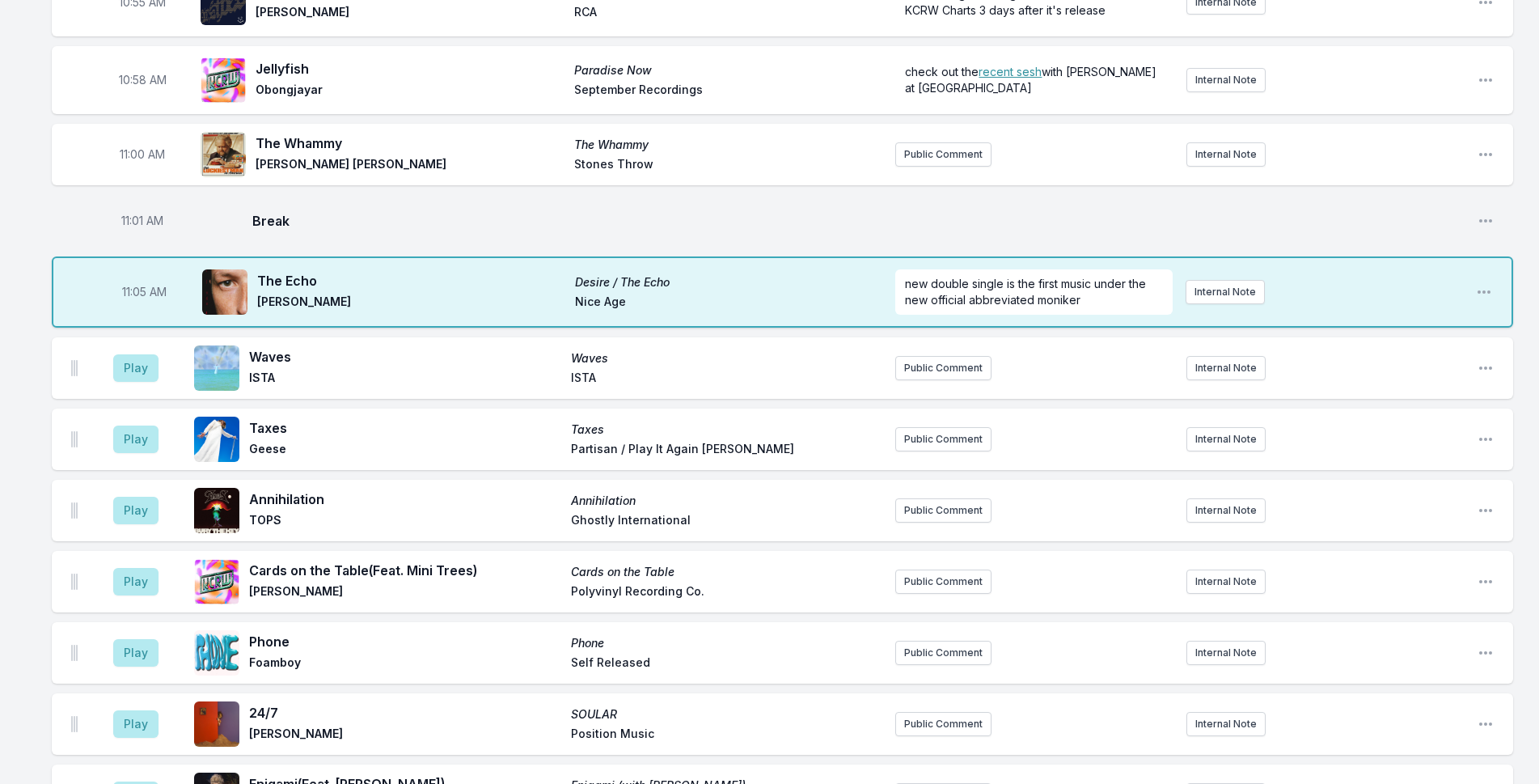
scroll to position [2597, 0]
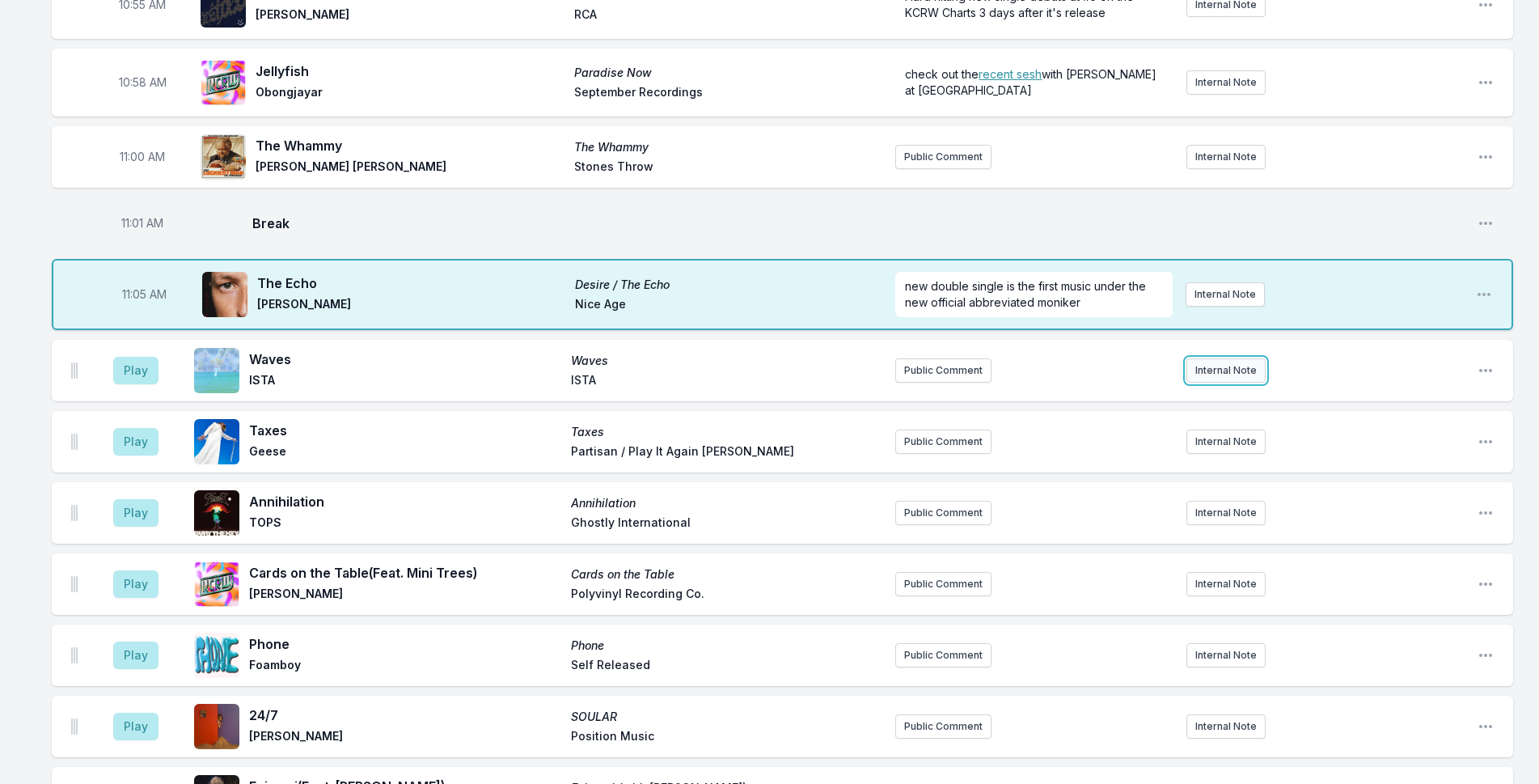
click at [1221, 358] on button "Internal Note" at bounding box center [1225, 370] width 79 height 25
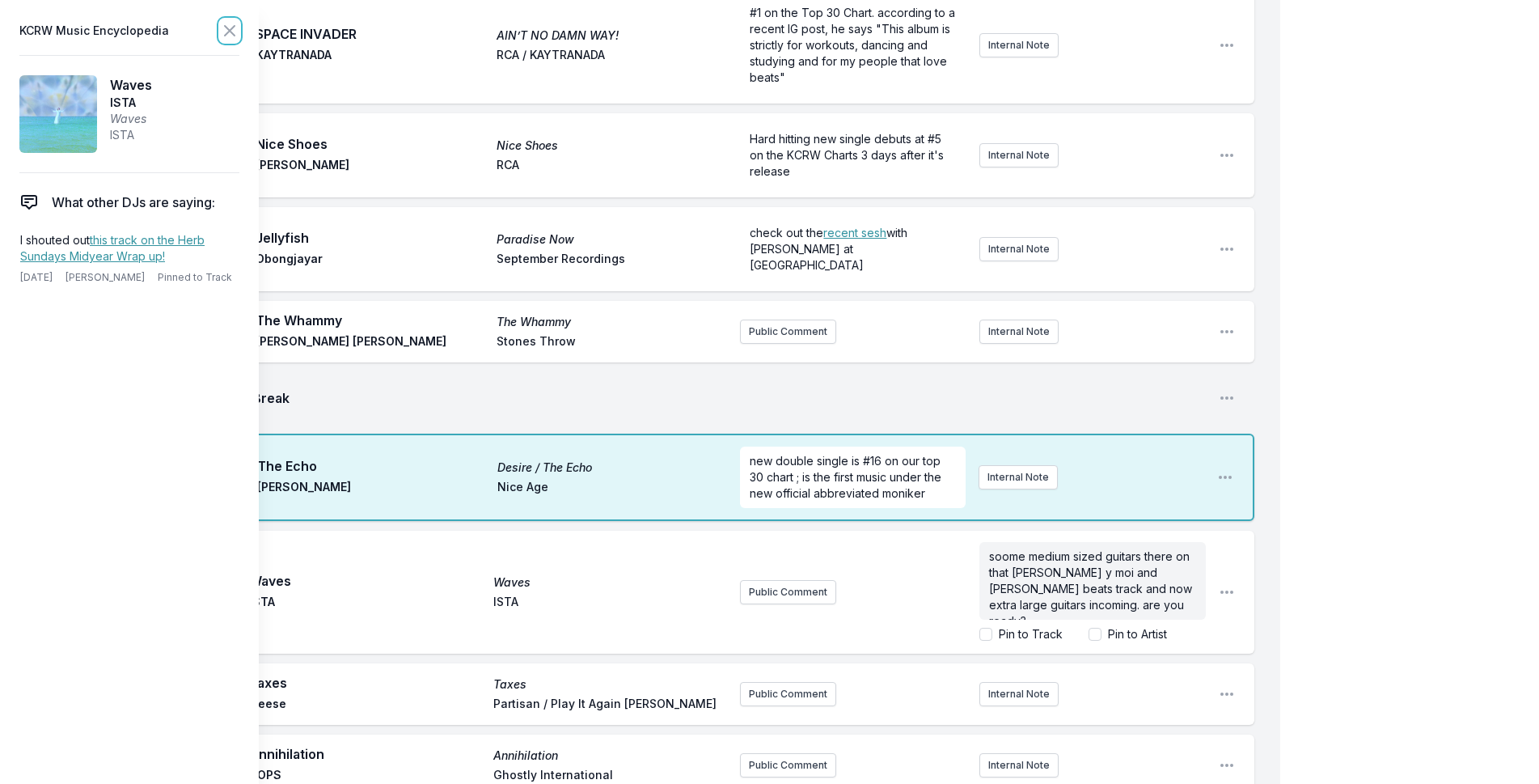
click at [239, 39] on icon at bounding box center [229, 30] width 19 height 19
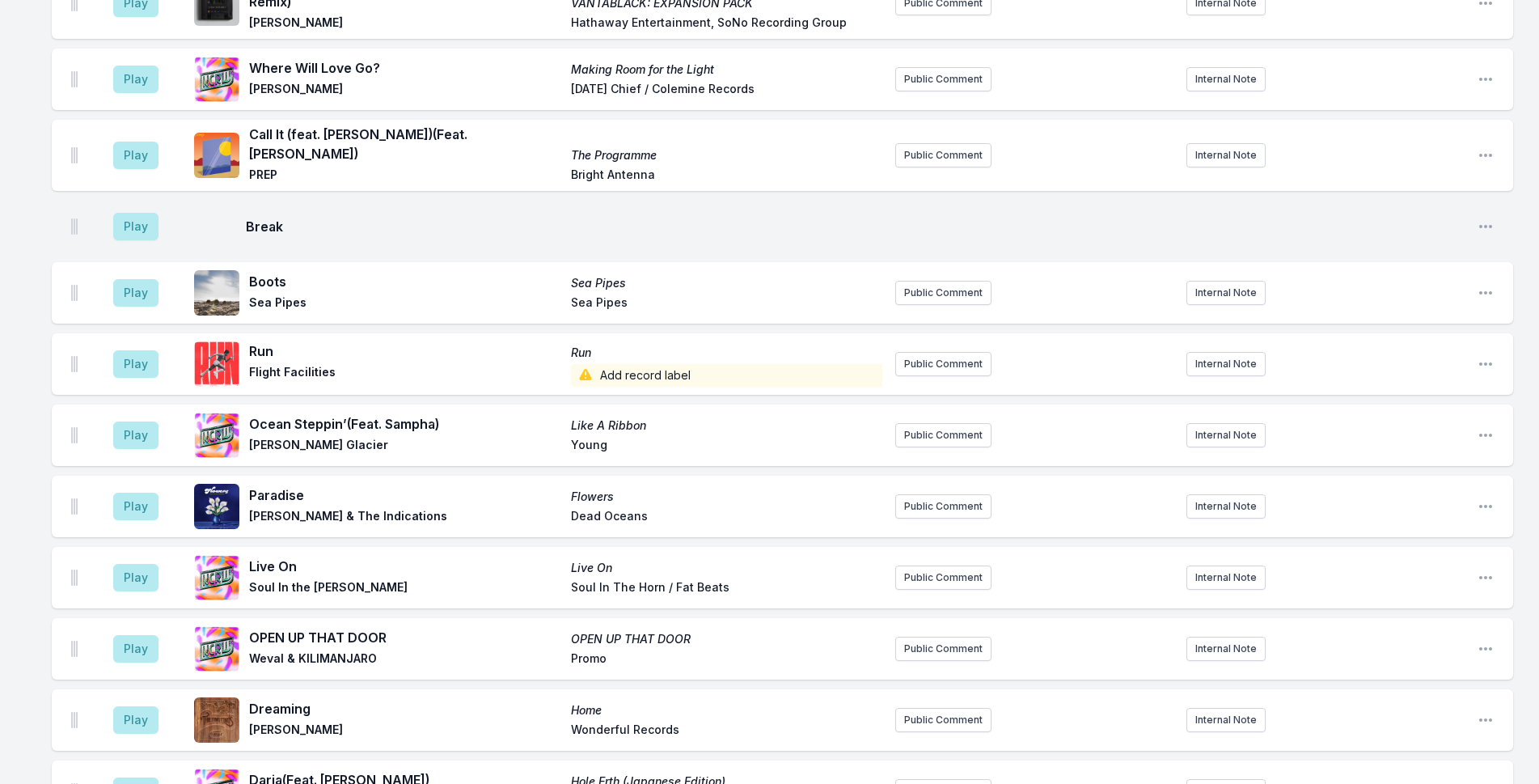
scroll to position [4410, 0]
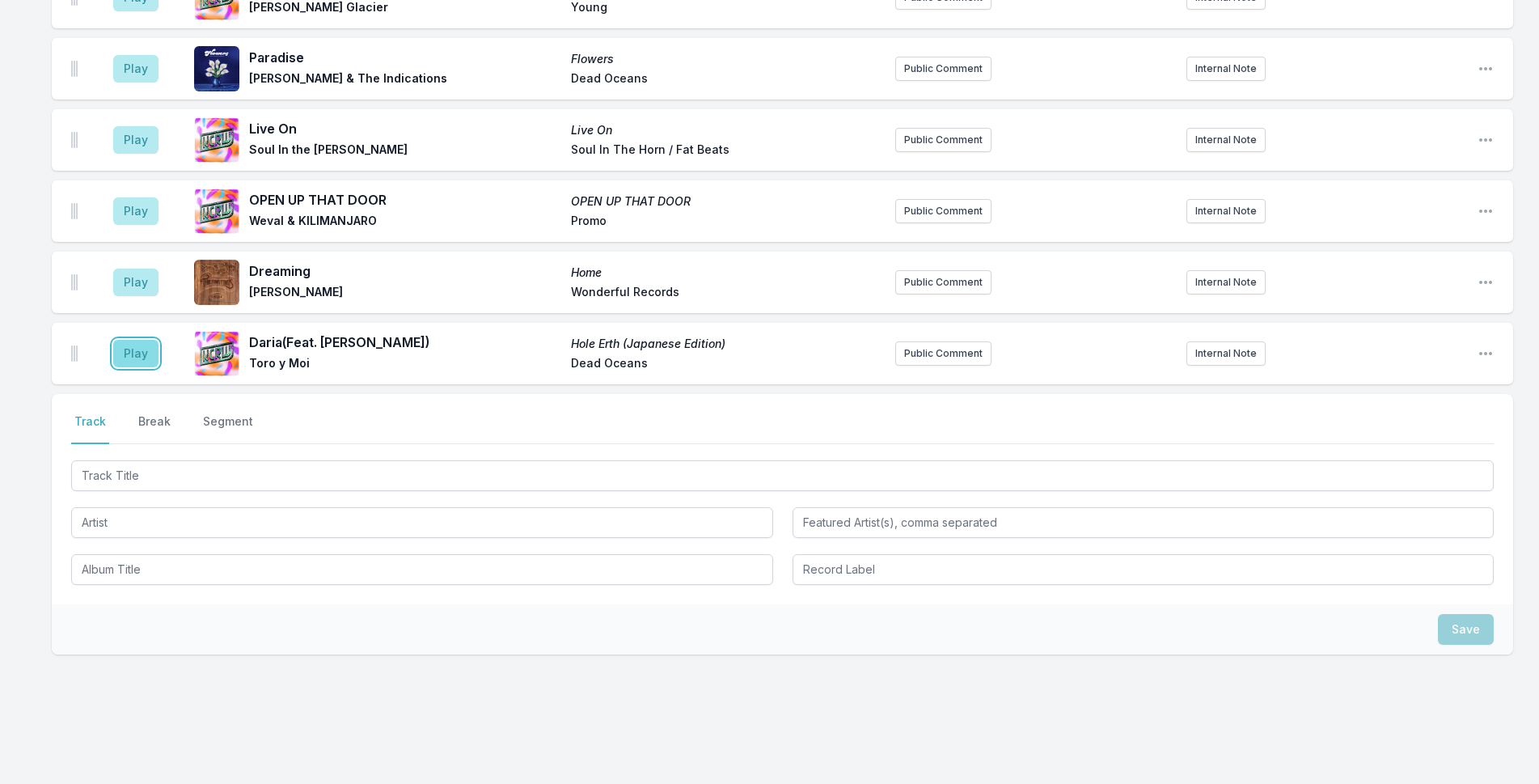
click at [138, 340] on button "Play" at bounding box center [136, 354] width 46 height 27
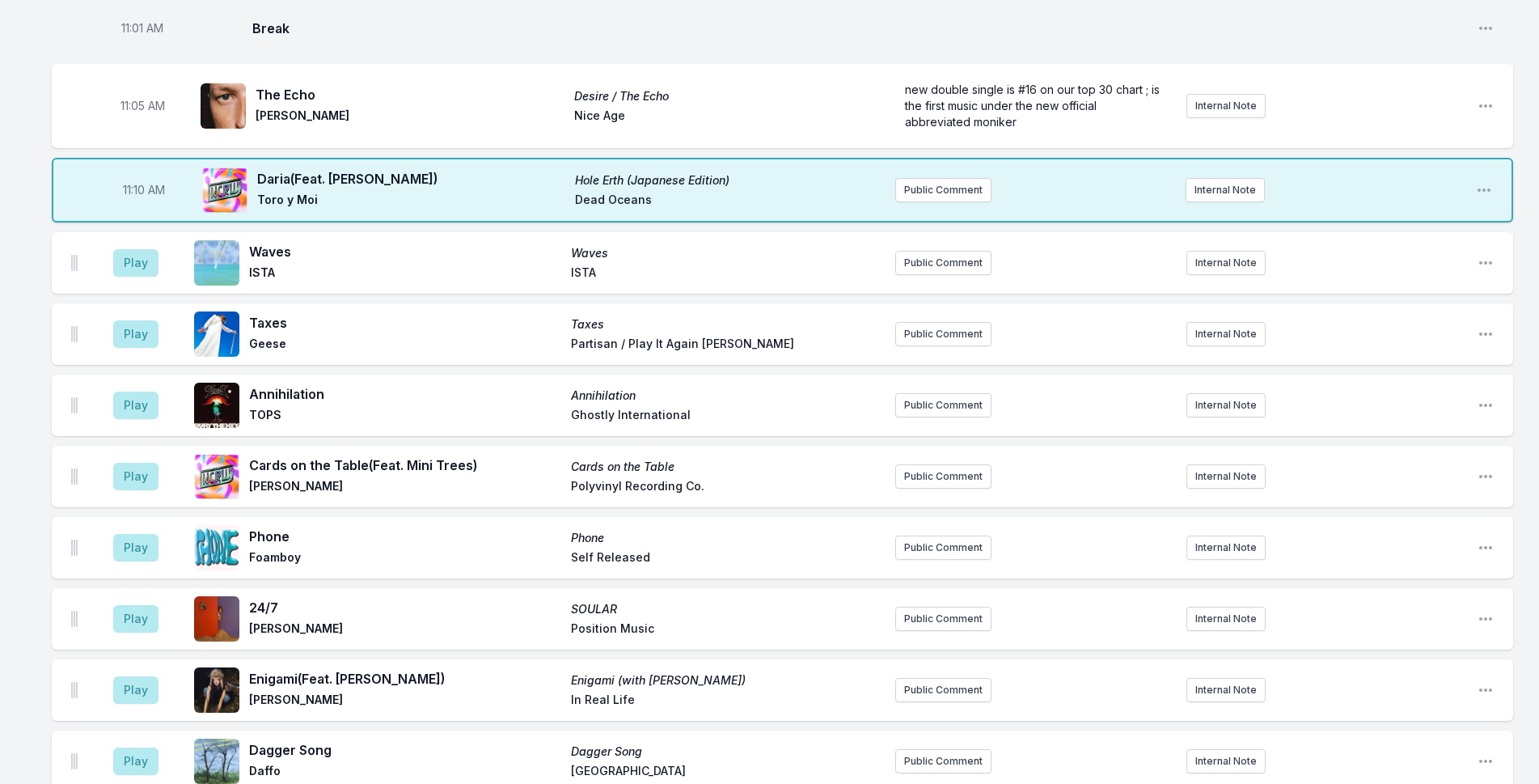
scroll to position [2711, 0]
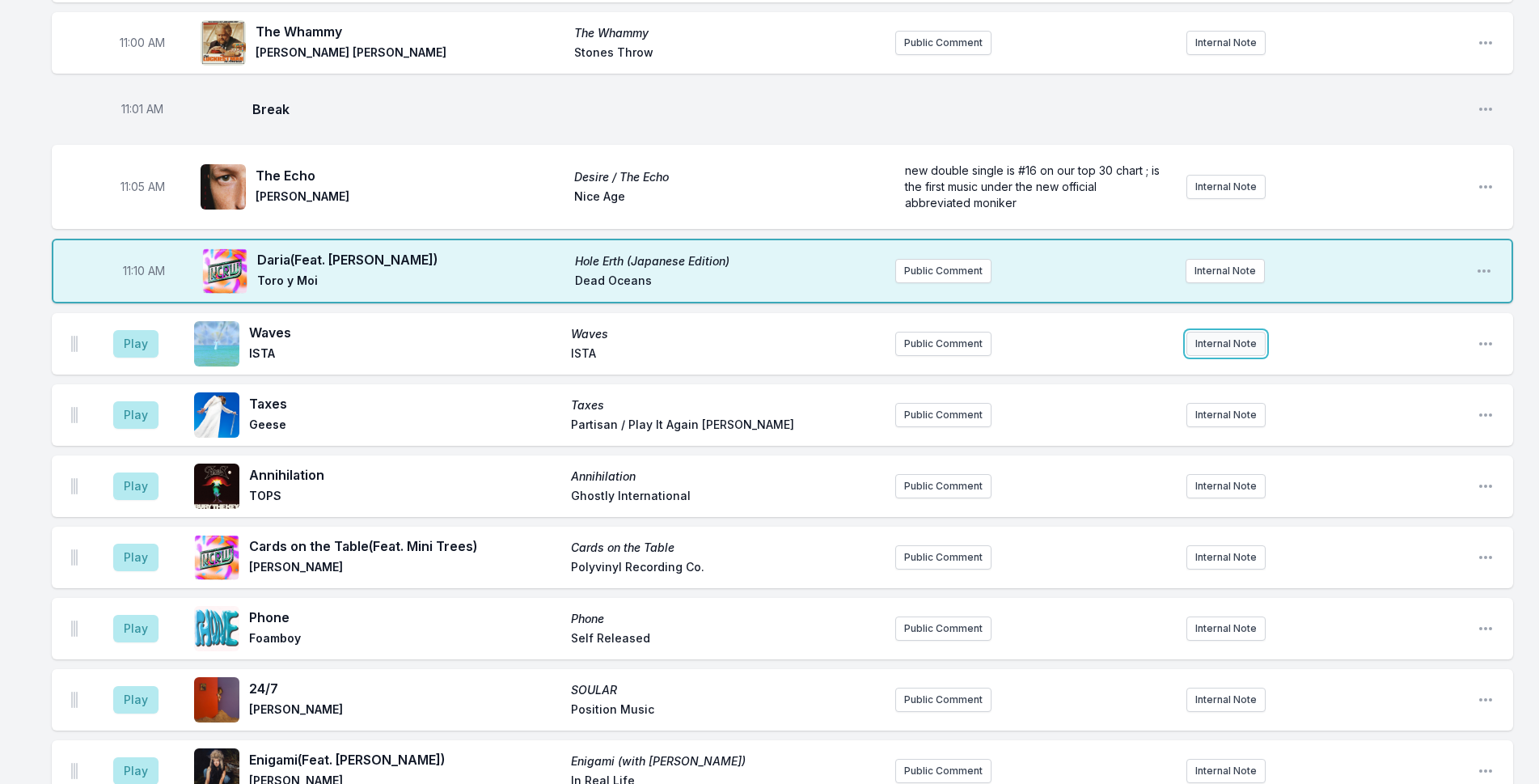
click at [1228, 332] on button "Internal Note" at bounding box center [1225, 344] width 79 height 25
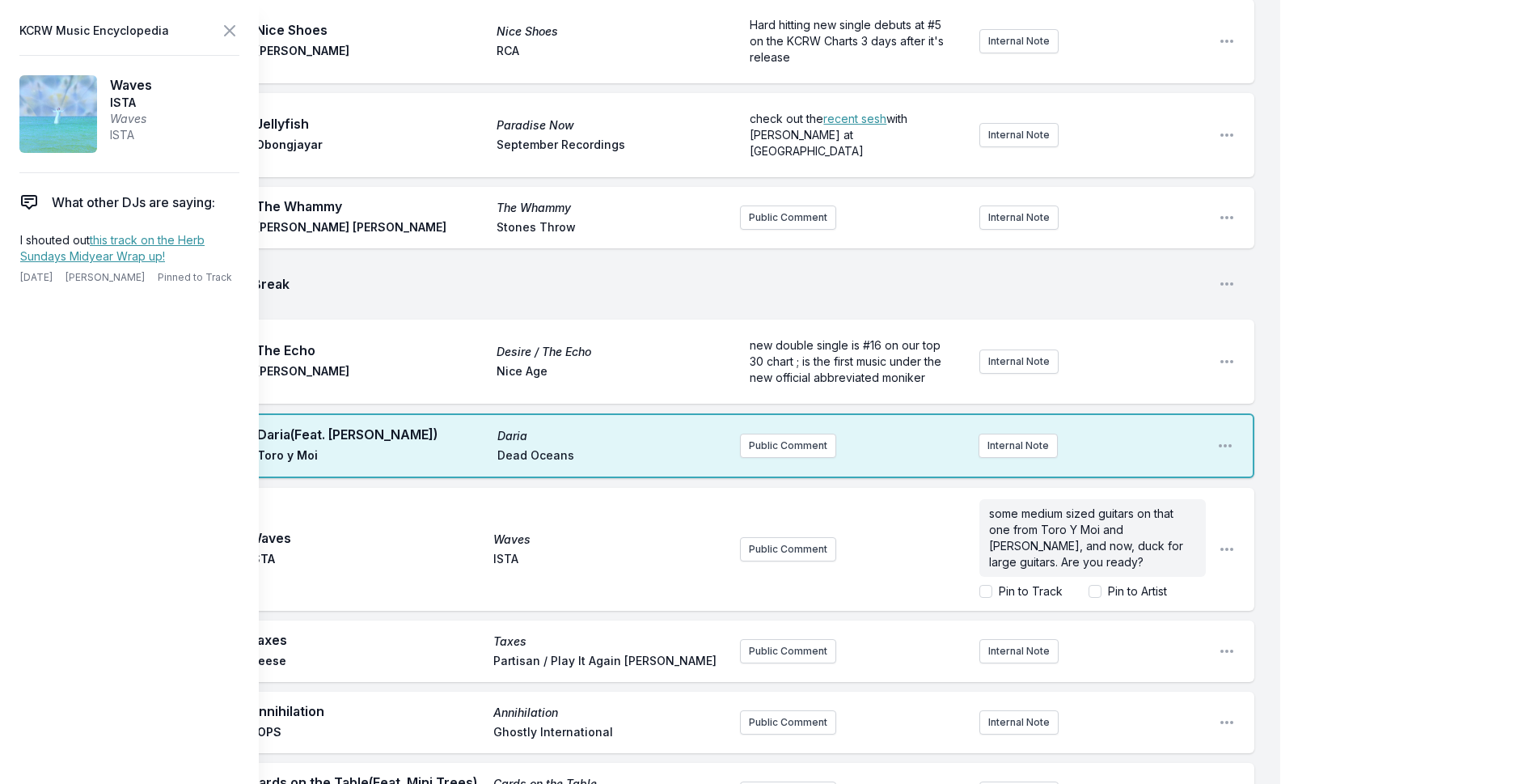
click at [1152, 506] on span "some medium sized guitars on that one from Toro Y Moi and [PERSON_NAME], and no…" at bounding box center [1088, 537] width 197 height 62
click at [1349, 473] on div "My Playlist KCRW Playlist Directory Reports NN User Guide Report Bug Sign out M…" at bounding box center [770, 23] width 1539 height 5468
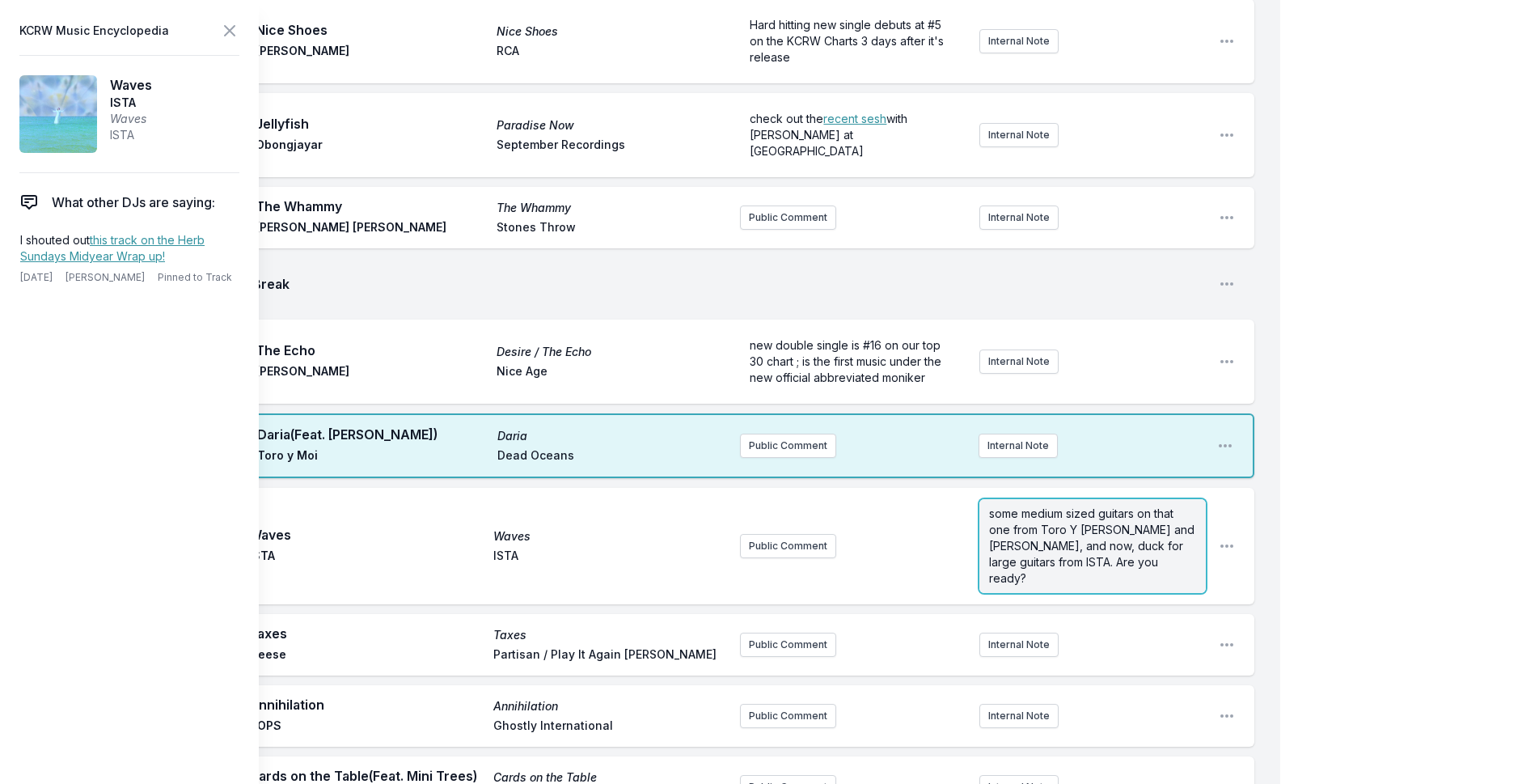
click at [1086, 506] on span "some medium sized guitars on that one from Toro Y [PERSON_NAME] and [PERSON_NAM…" at bounding box center [1093, 545] width 209 height 78
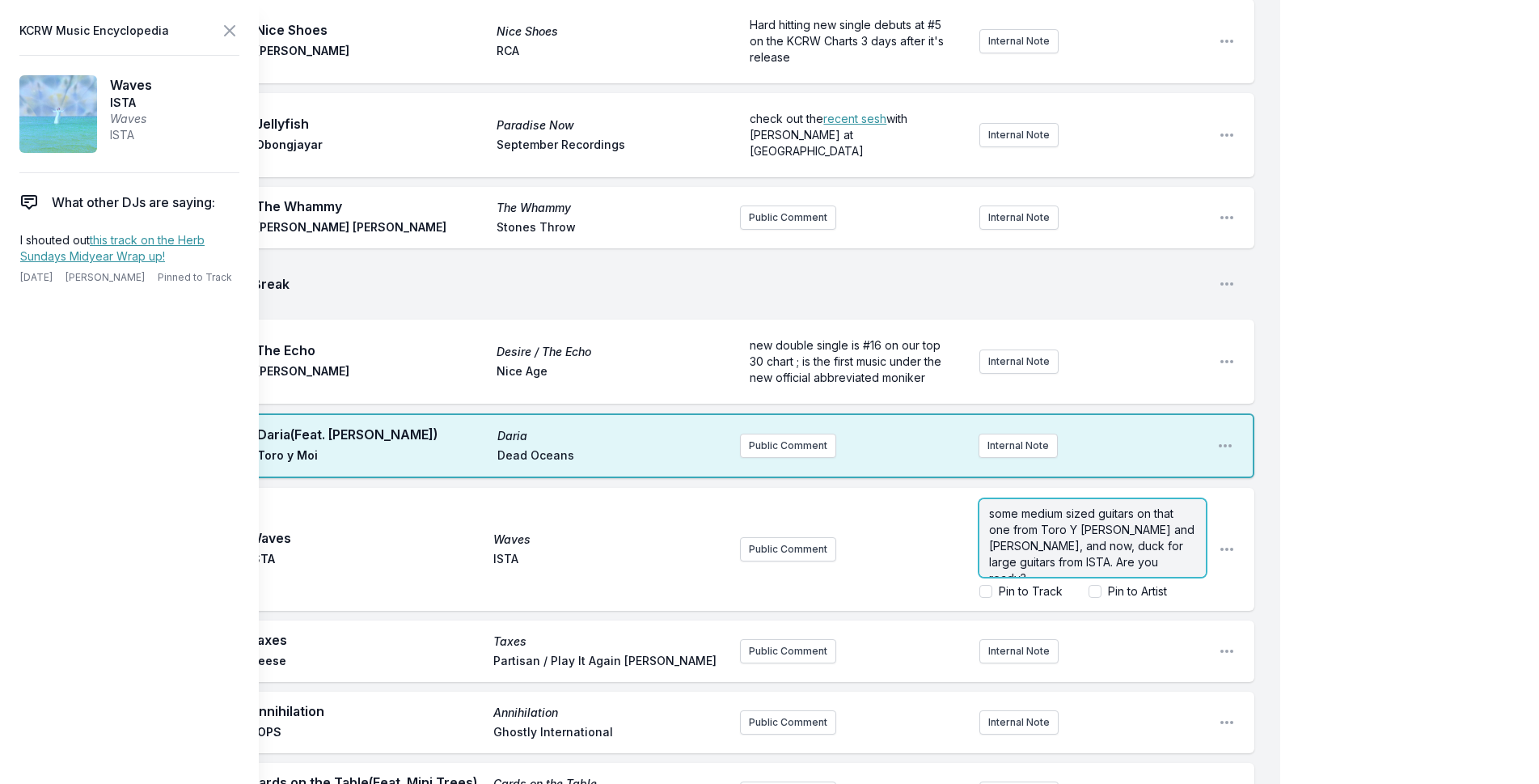
click at [1049, 506] on span "some medium sized guitars on that one from Toro Y [PERSON_NAME] and [PERSON_NAM…" at bounding box center [1093, 545] width 209 height 78
click at [1315, 405] on div "My Playlist KCRW Playlist Directory Reports NN User Guide Report Bug Sign out M…" at bounding box center [770, 23] width 1539 height 5468
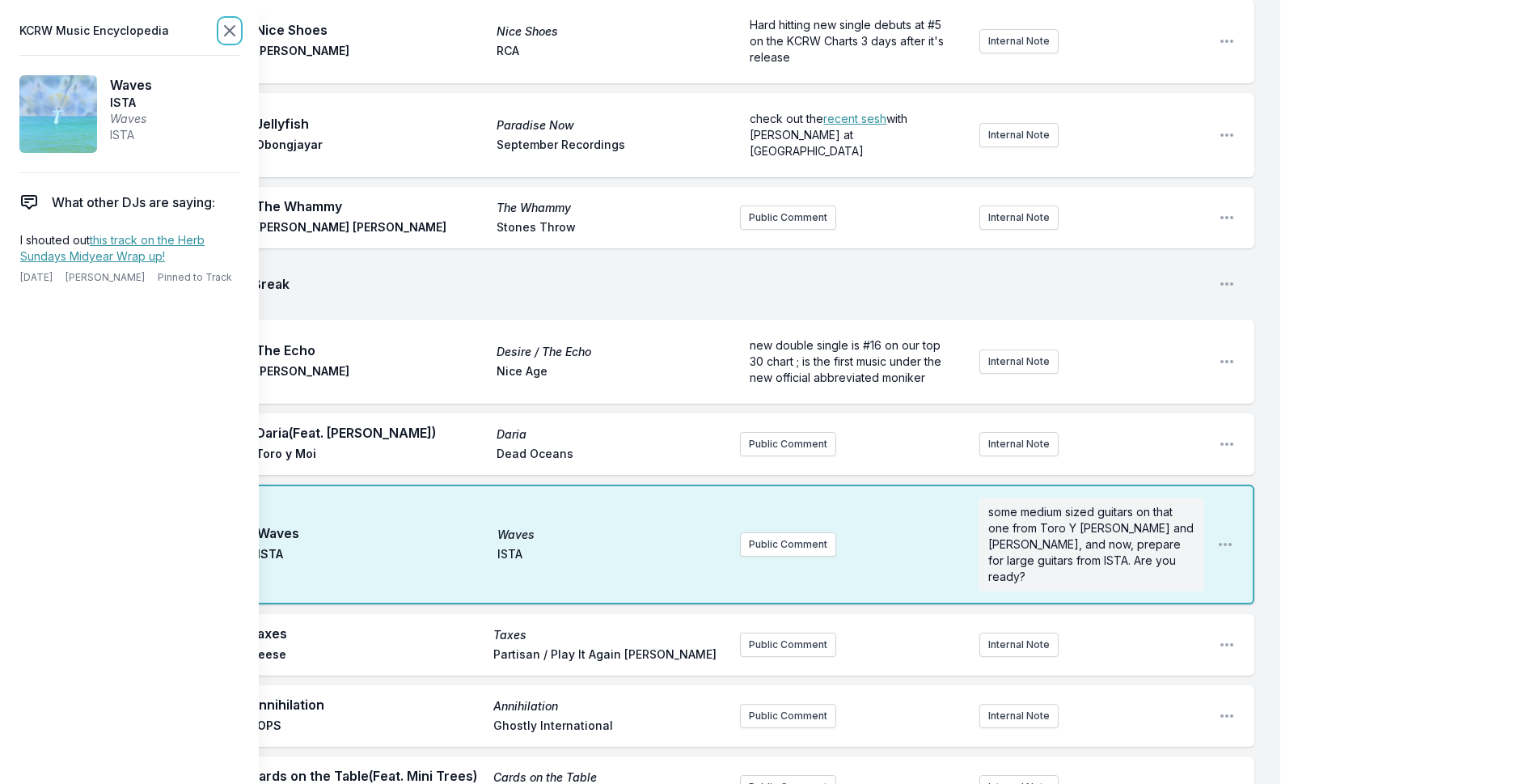
click at [226, 36] on icon at bounding box center [229, 30] width 19 height 19
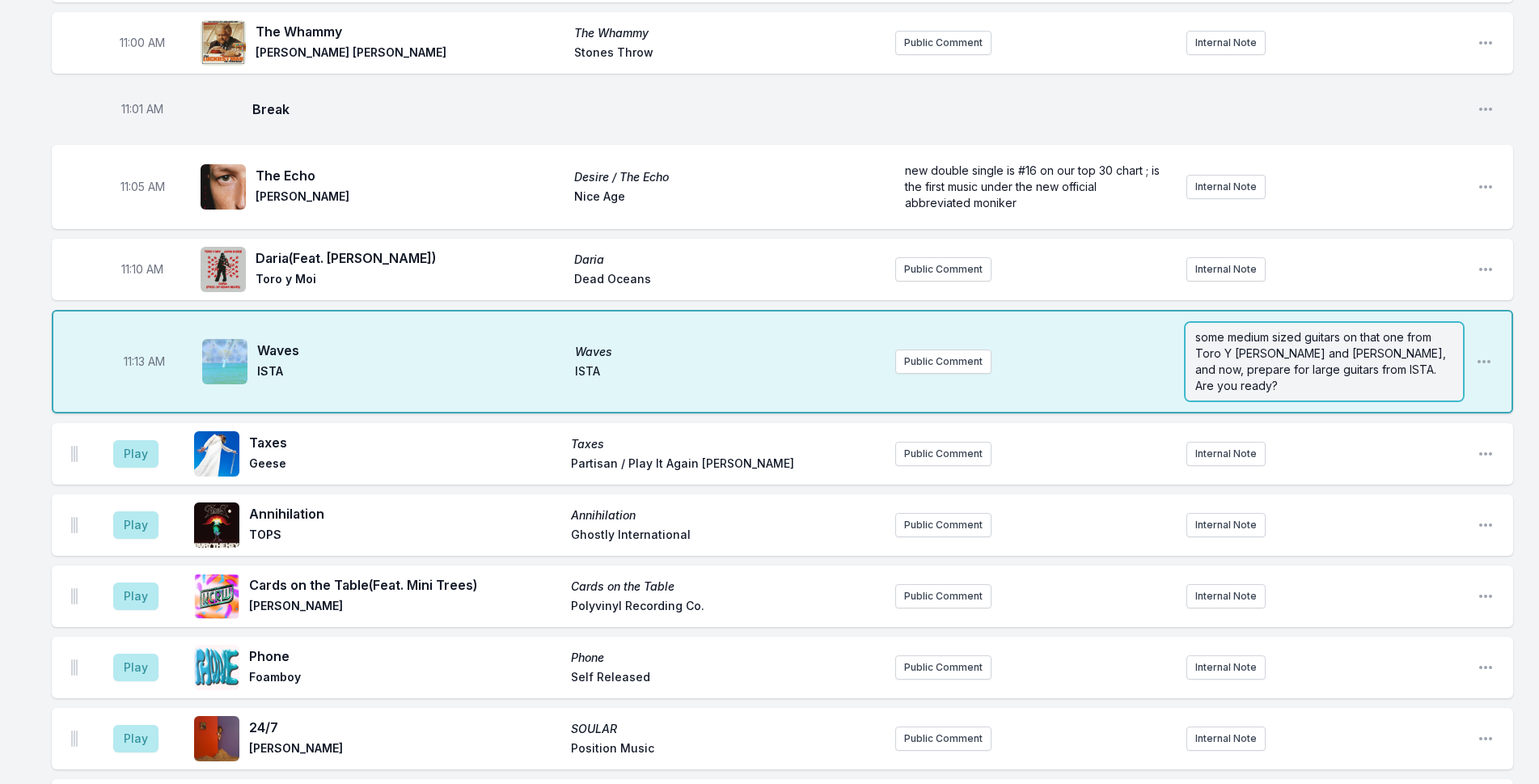
click at [1252, 337] on span "some medium sized guitars on that one from Toro Y [PERSON_NAME] and [PERSON_NAM…" at bounding box center [1322, 361] width 254 height 62
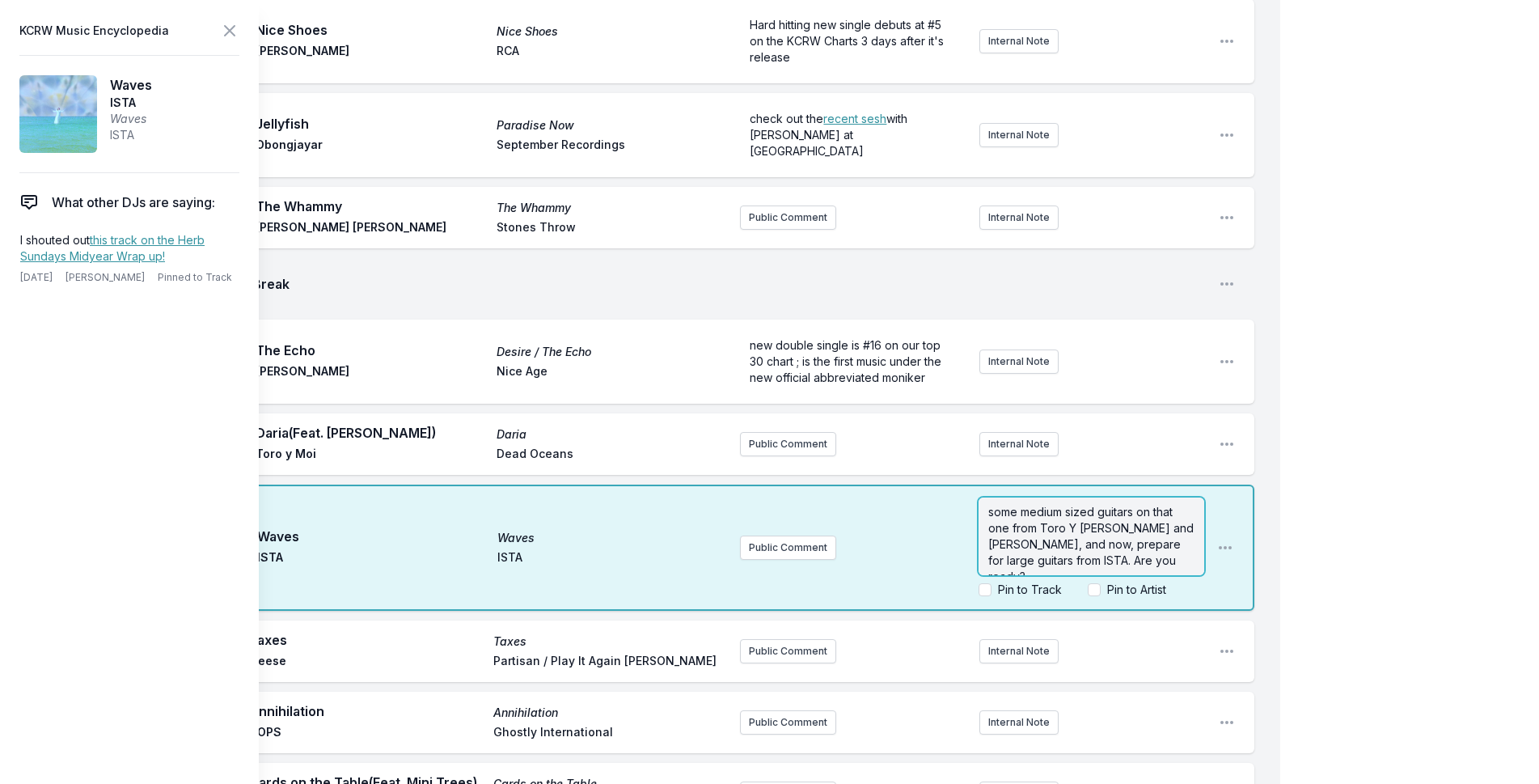
click at [1093, 505] on span "some medium sized guitars on that one from Toro Y [PERSON_NAME] and [PERSON_NAM…" at bounding box center [1092, 544] width 209 height 78
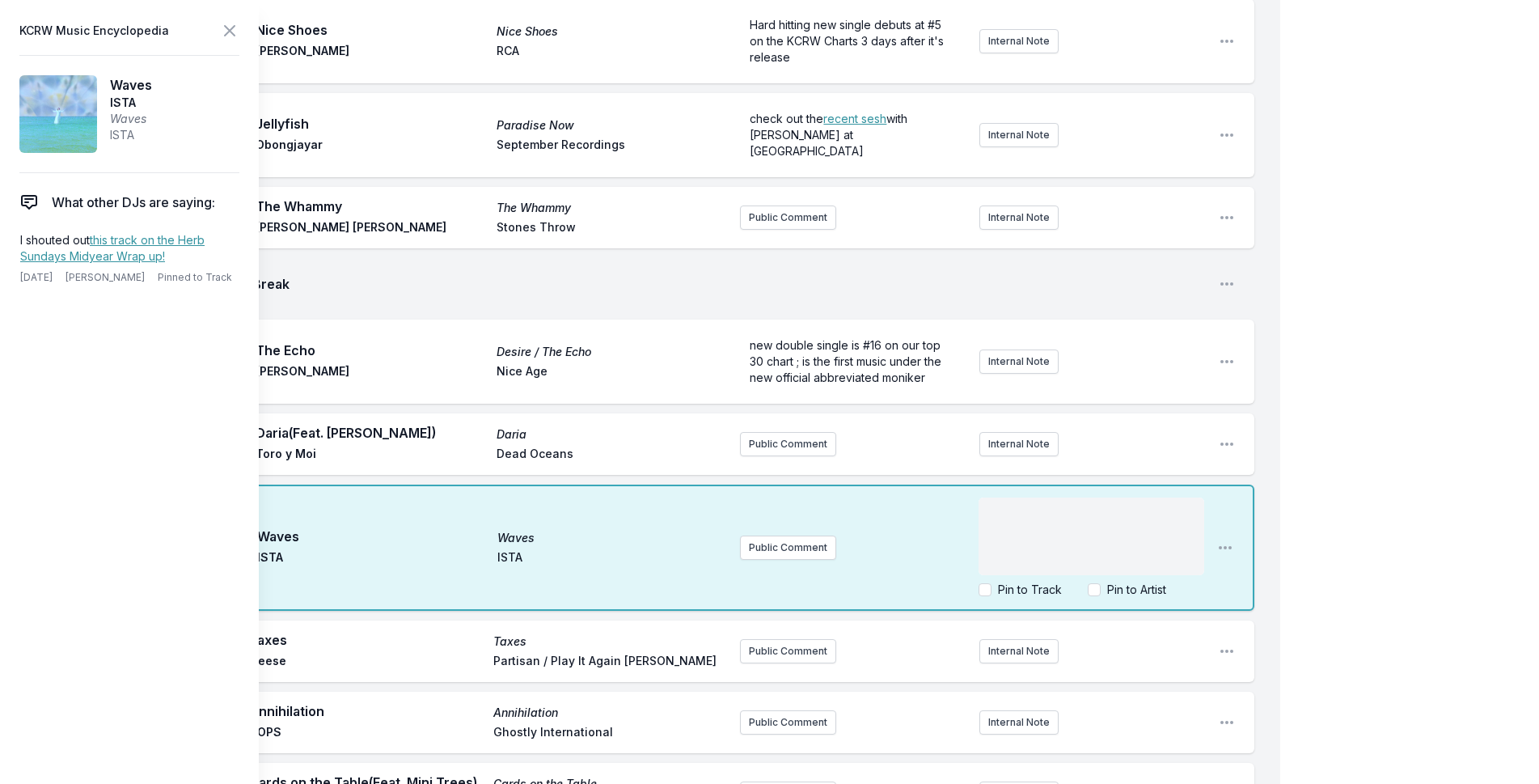
click at [1441, 351] on div "My Playlist KCRW Playlist Directory Reports NN User Guide Report Bug Sign out M…" at bounding box center [770, 23] width 1539 height 5468
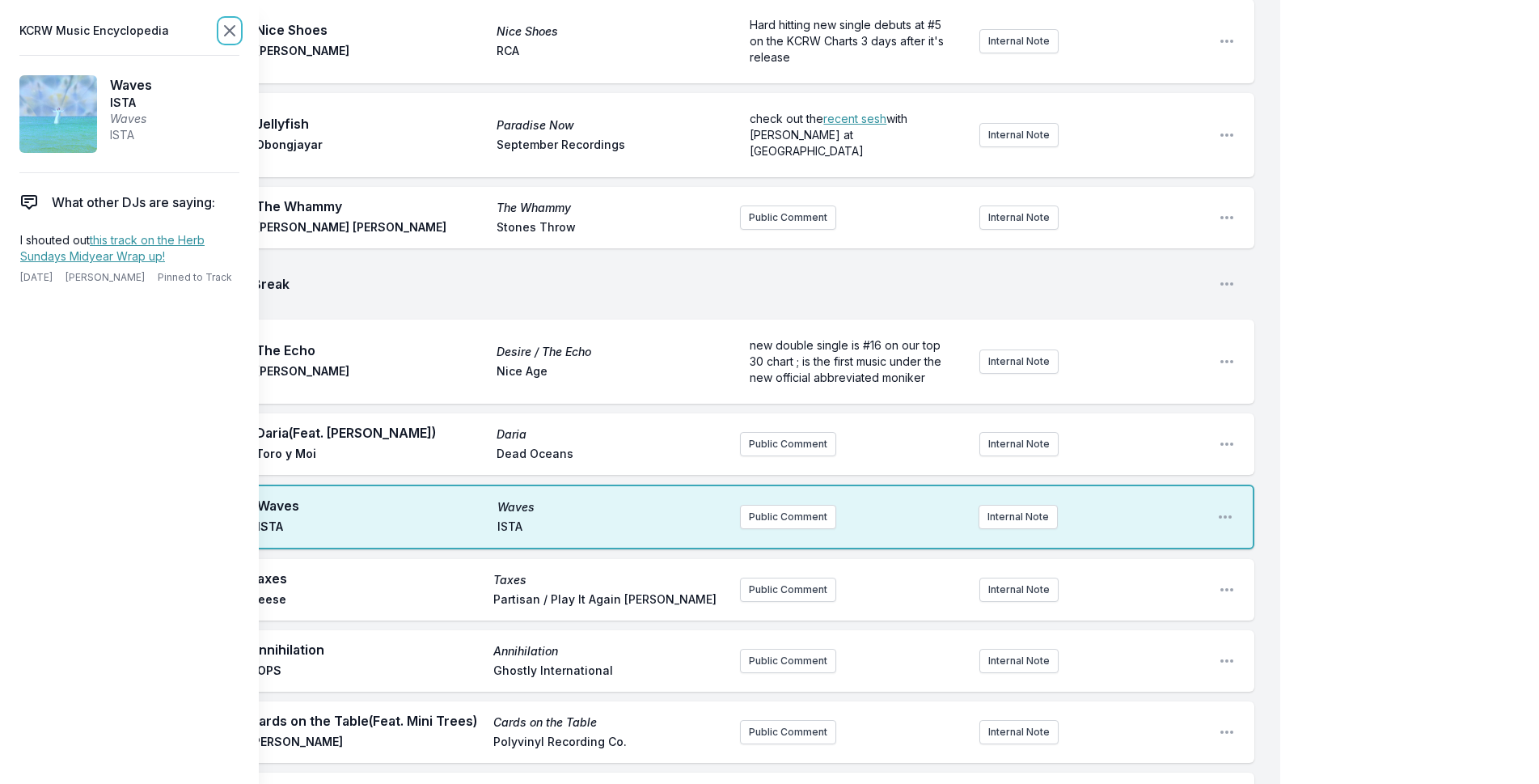
click at [233, 34] on icon at bounding box center [230, 30] width 10 height 10
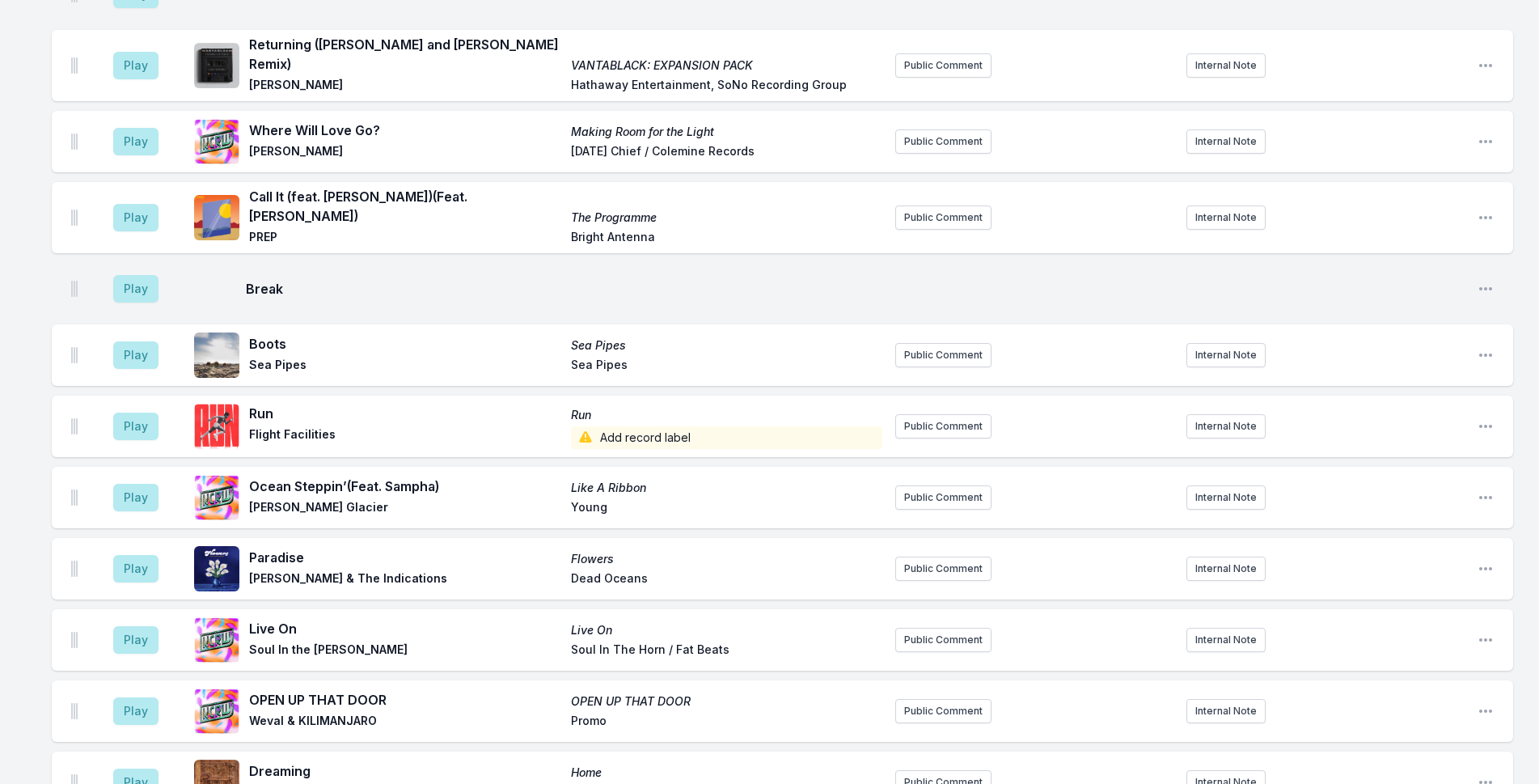
scroll to position [4328, 0]
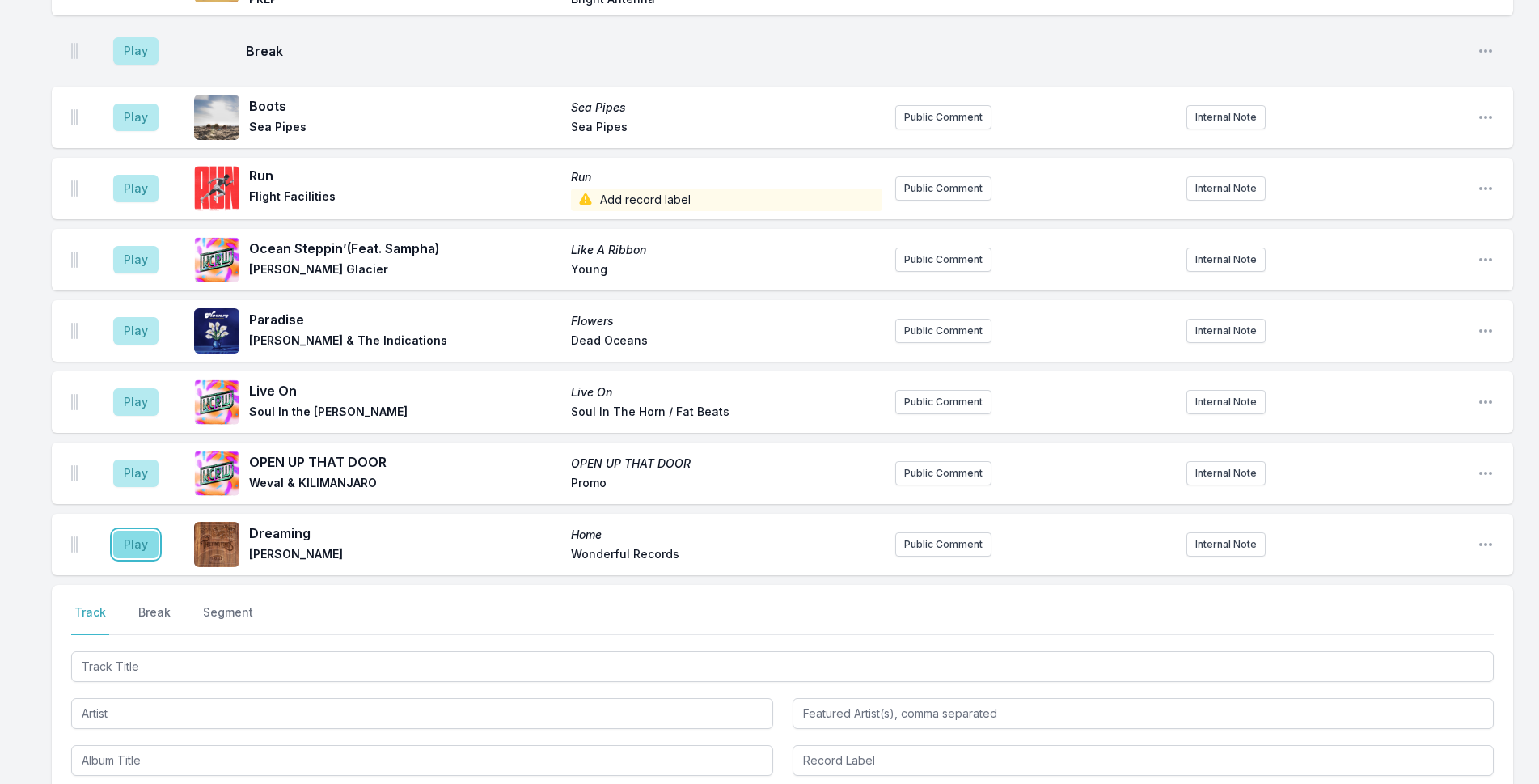
click at [144, 531] on button "Play" at bounding box center [136, 544] width 46 height 27
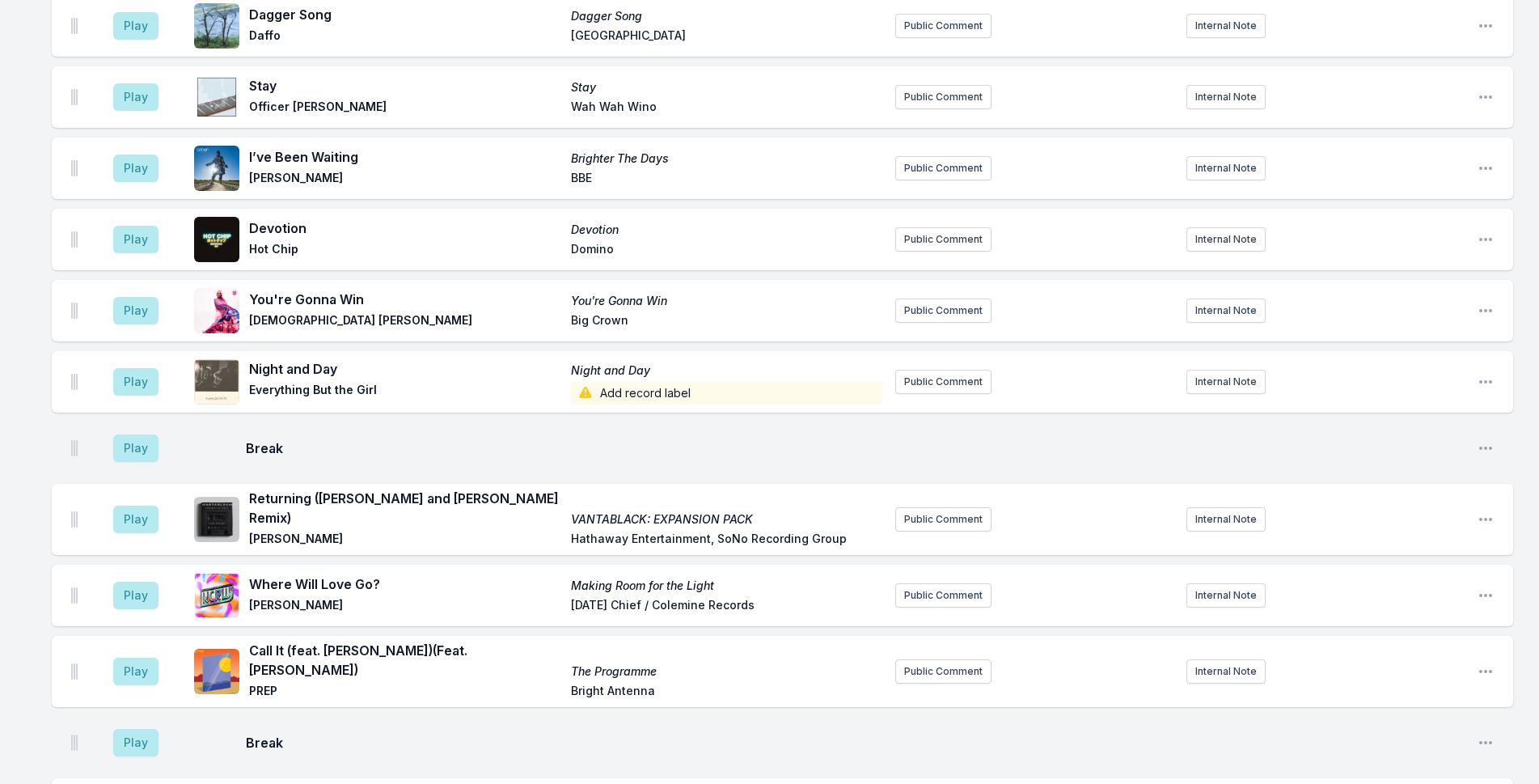
scroll to position [3682, 0]
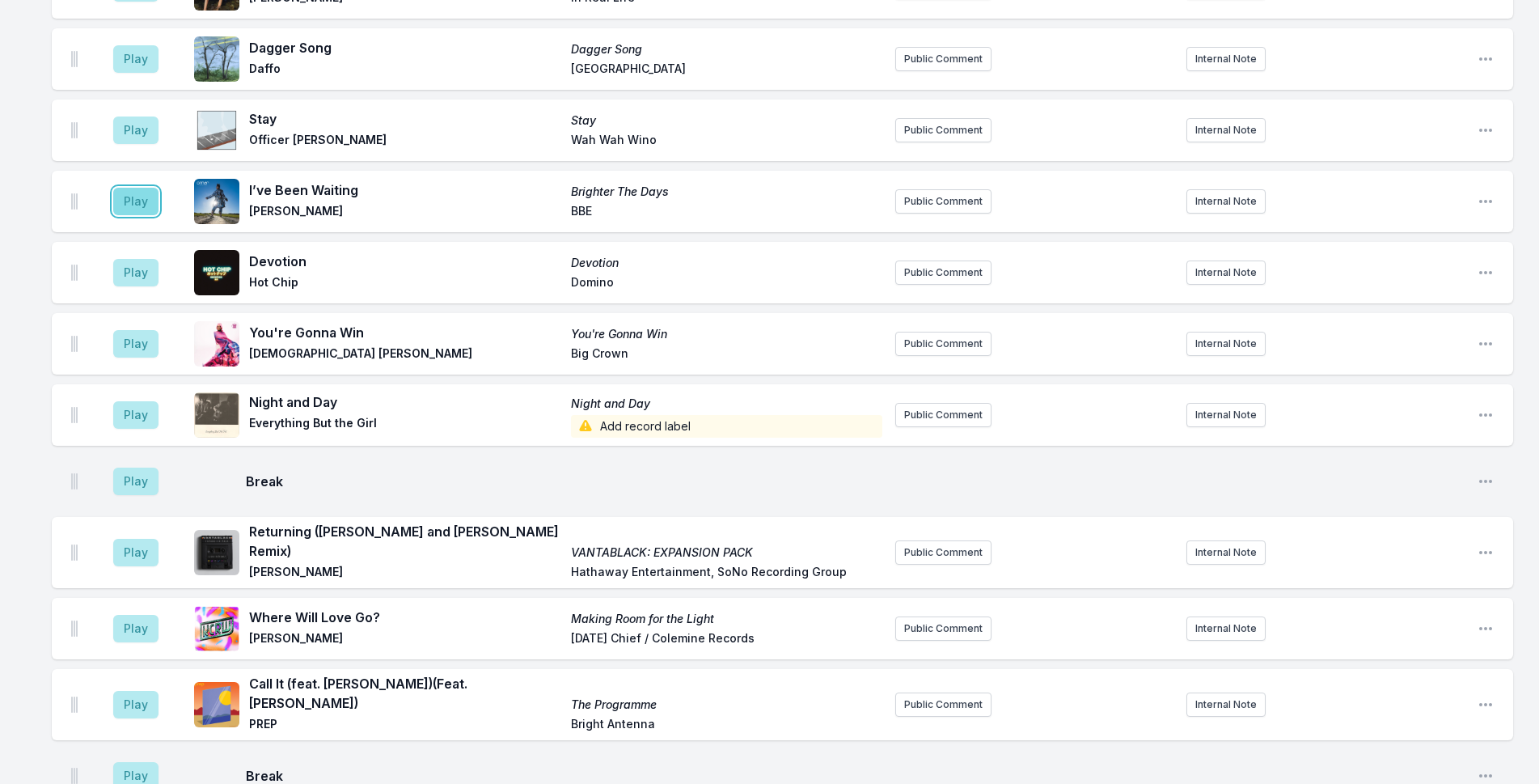
click at [150, 188] on button "Play" at bounding box center [136, 201] width 46 height 27
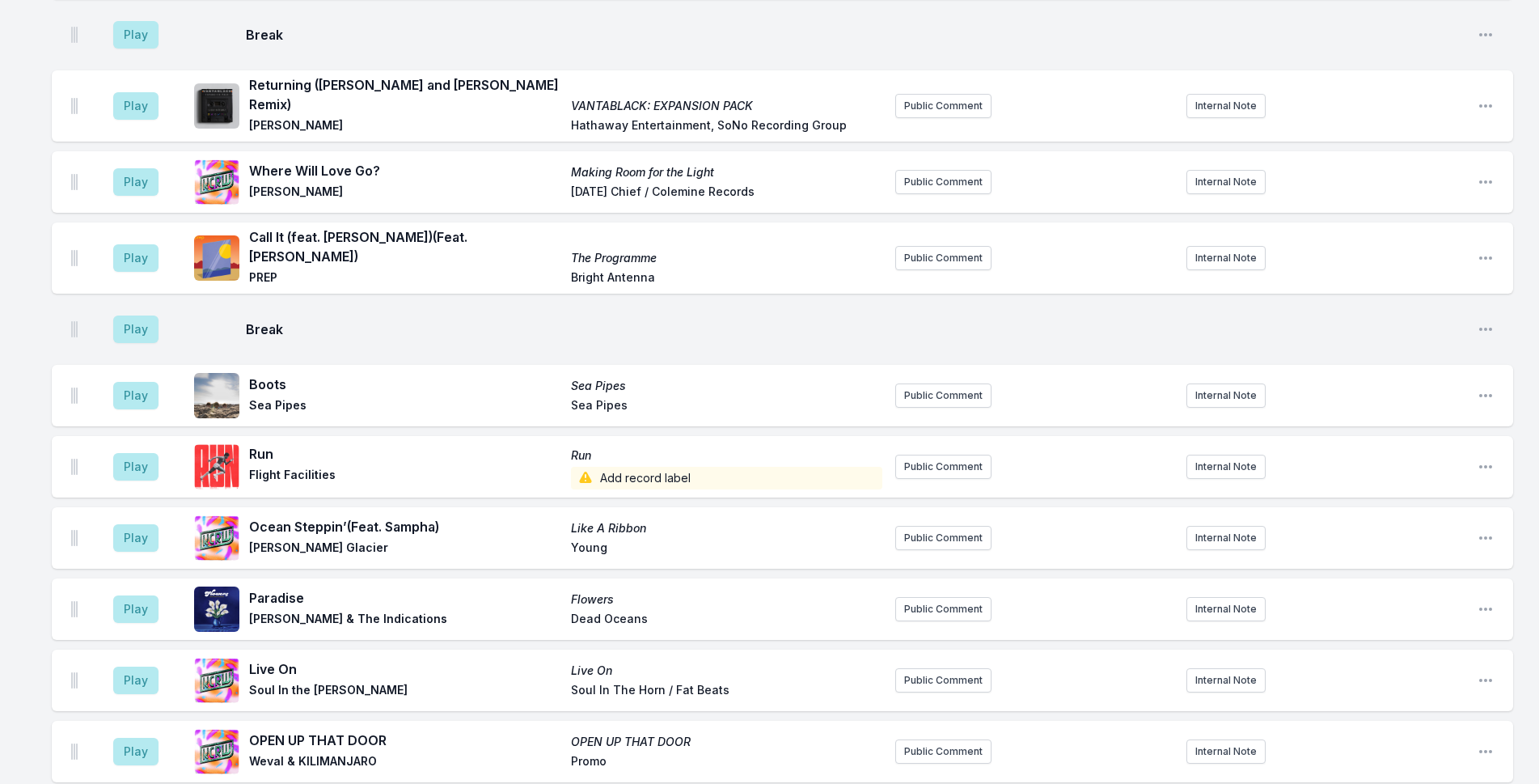
scroll to position [4549, 0]
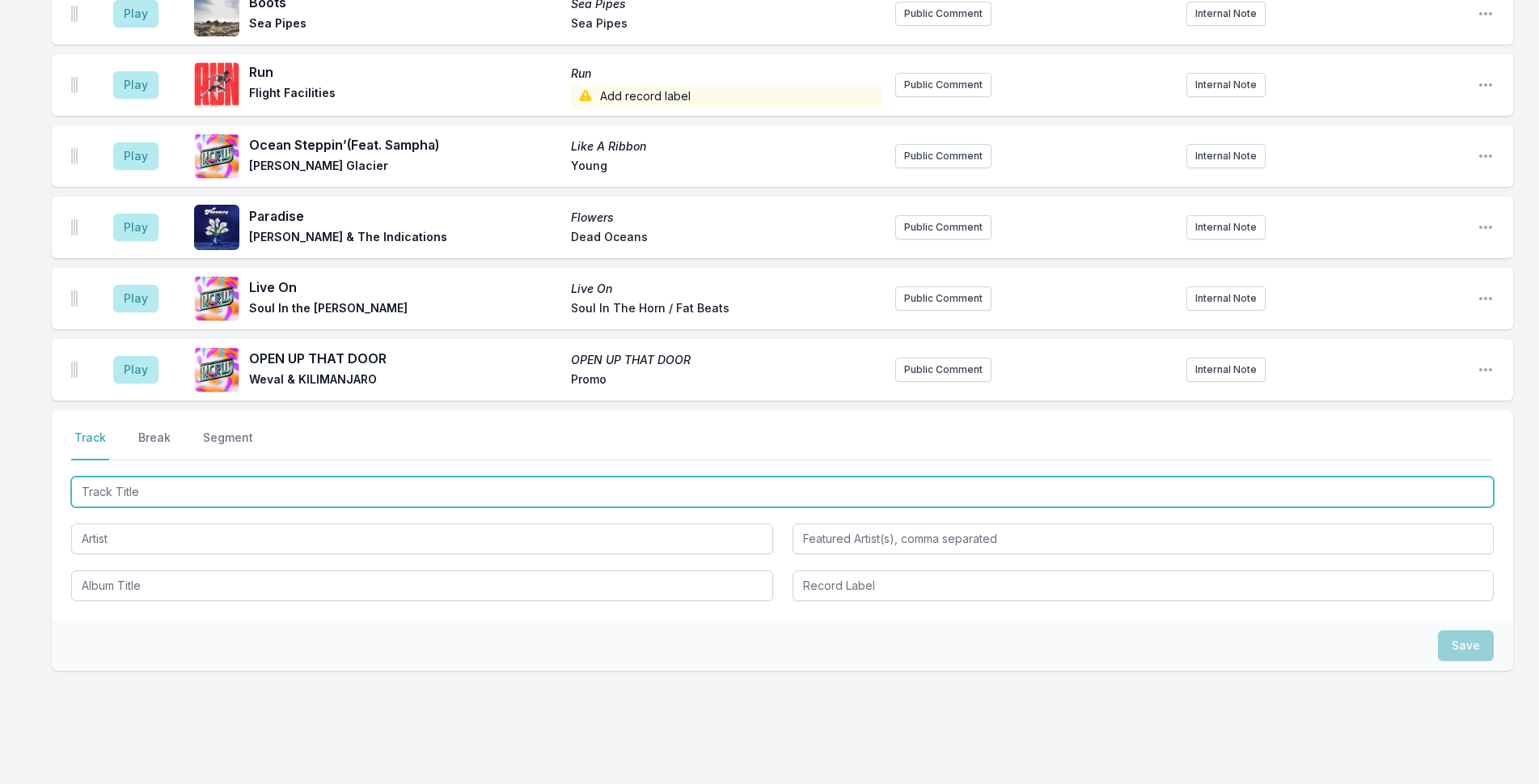
click at [314, 476] on input "Track Title" at bounding box center [782, 491] width 1422 height 31
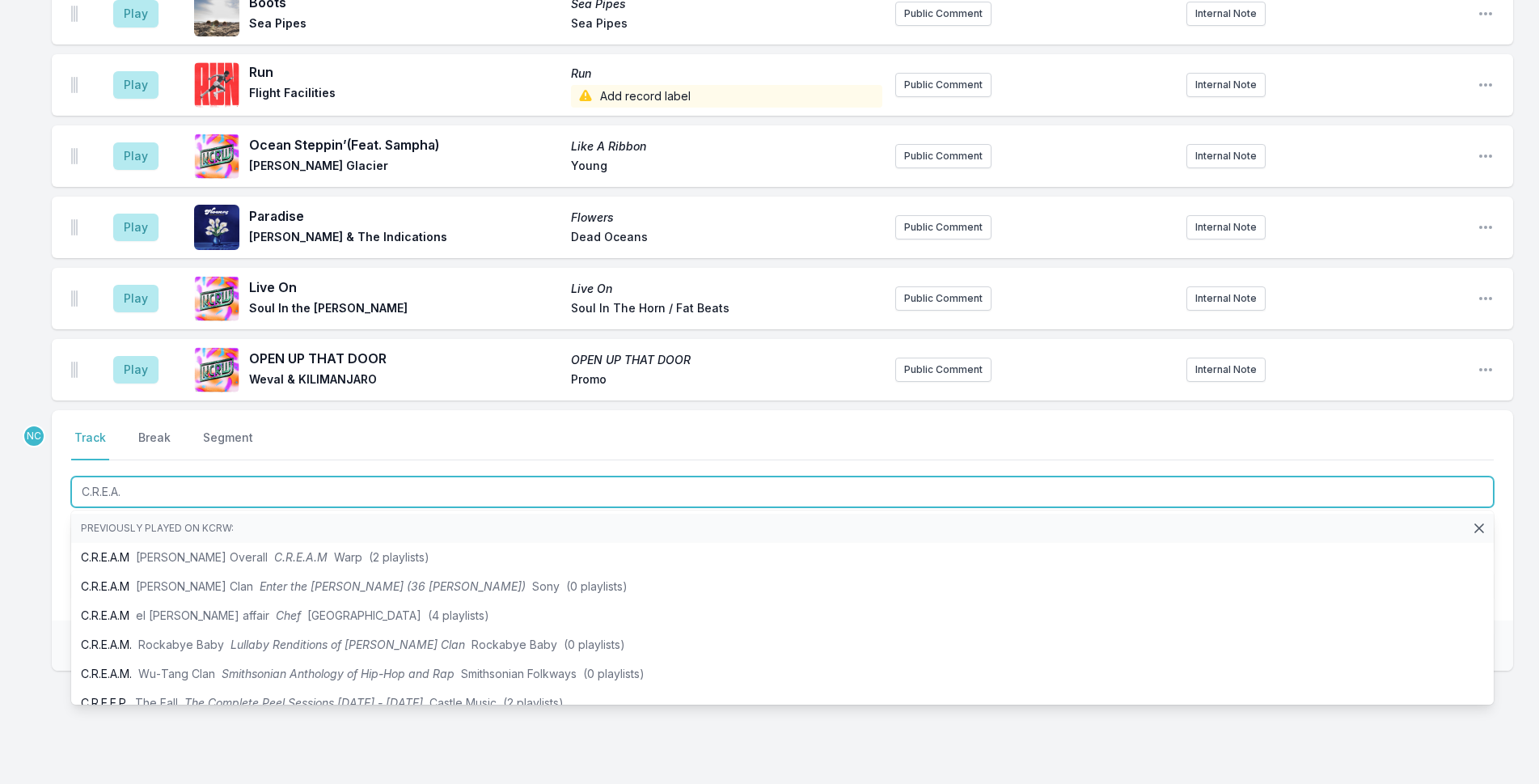
type input "C.R.E.A.M"
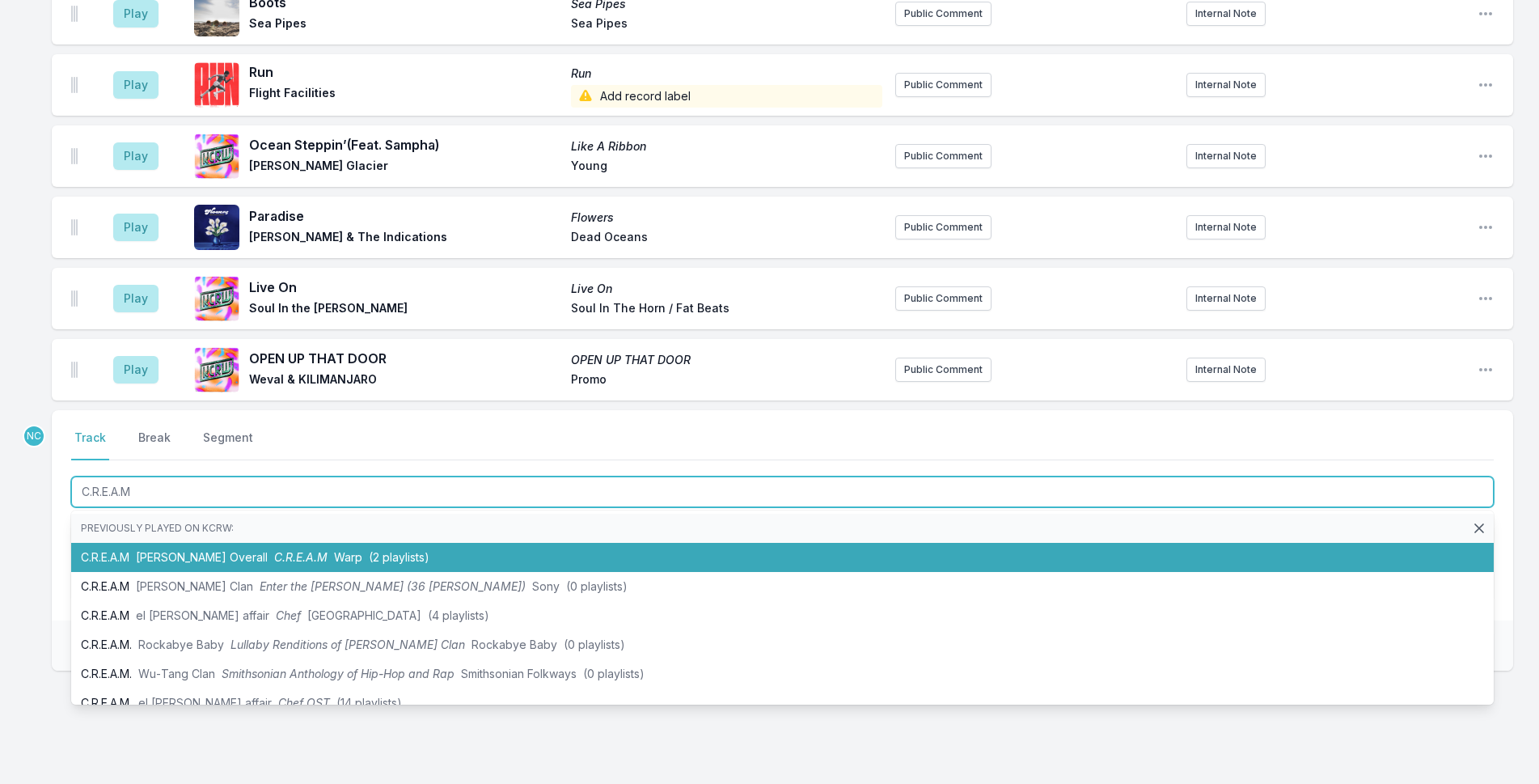
click at [292, 542] on li "C.R.E.A.M [PERSON_NAME] Overall C.R.E.A.M Warp (2 playlists)" at bounding box center [782, 557] width 1422 height 29
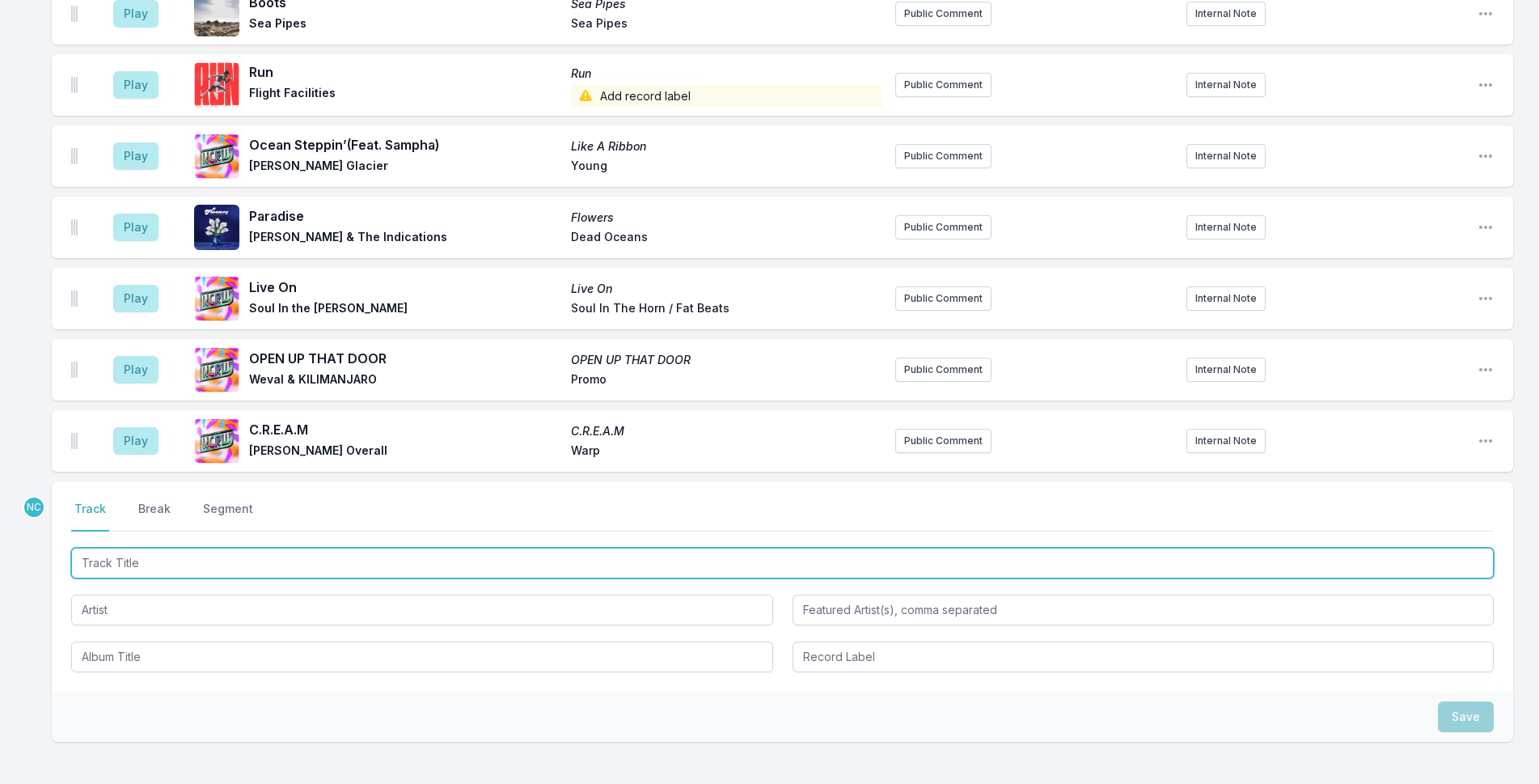
scroll to position [4620, 0]
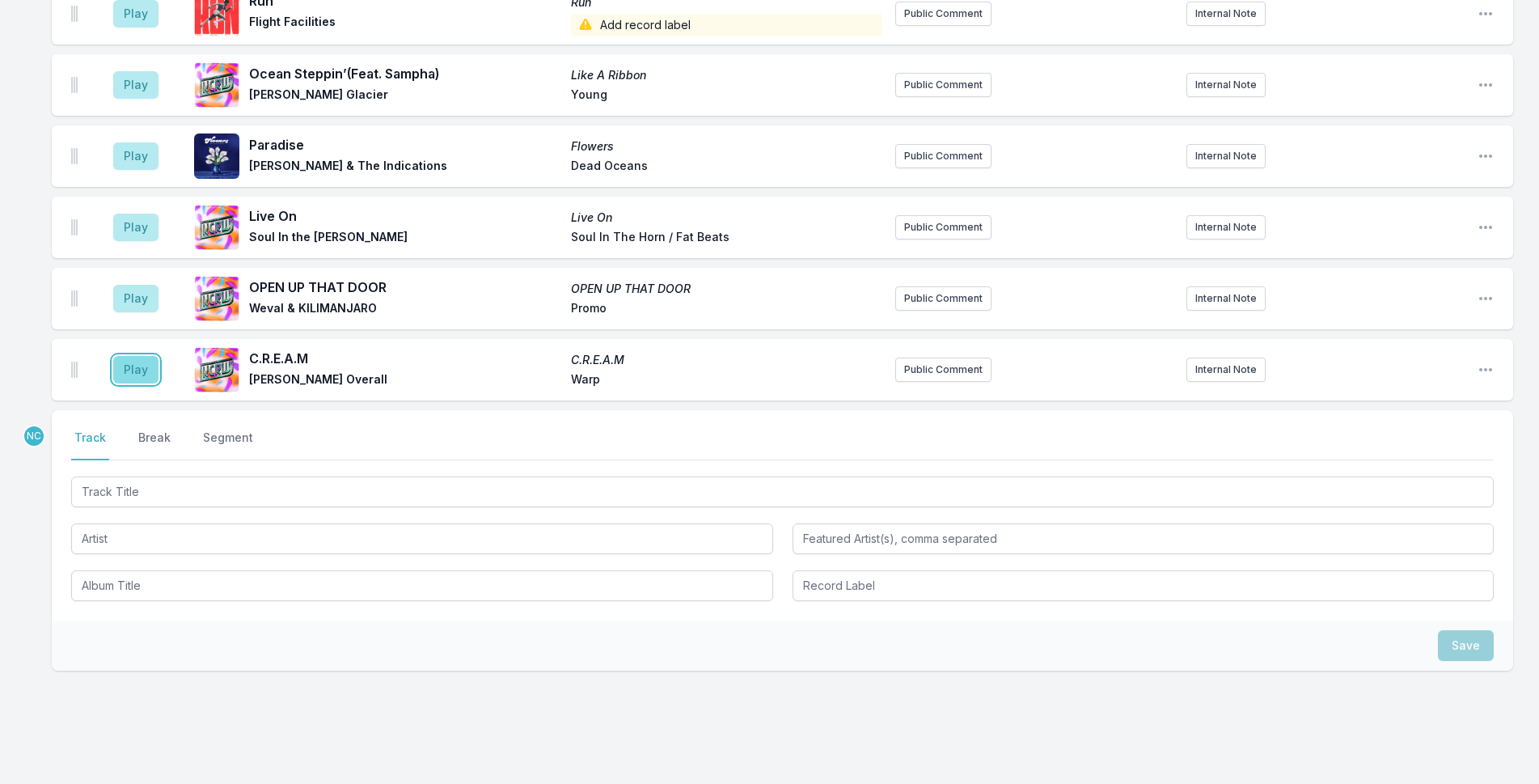
click at [135, 356] on button "Play" at bounding box center [136, 369] width 46 height 27
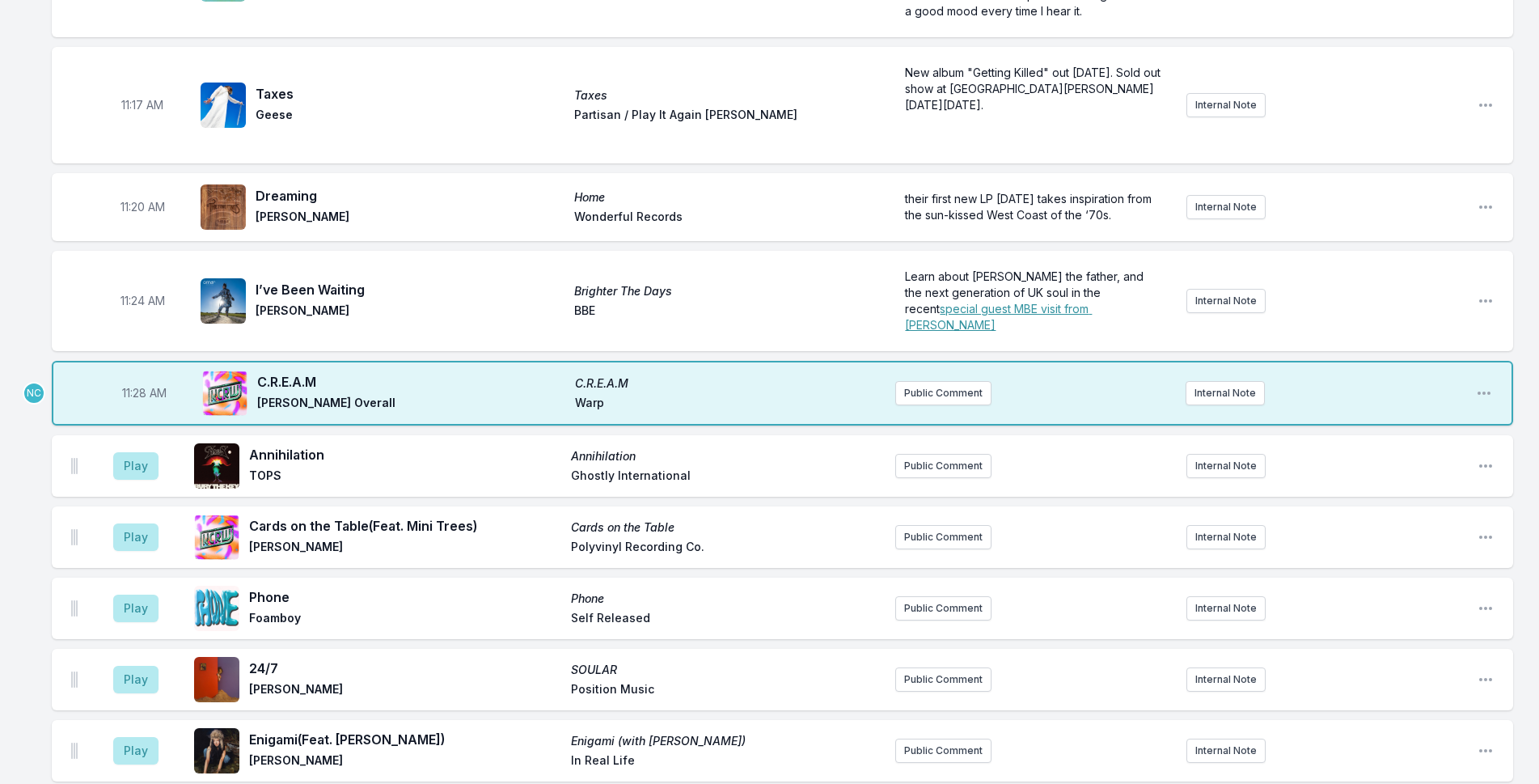
scroll to position [2922, 0]
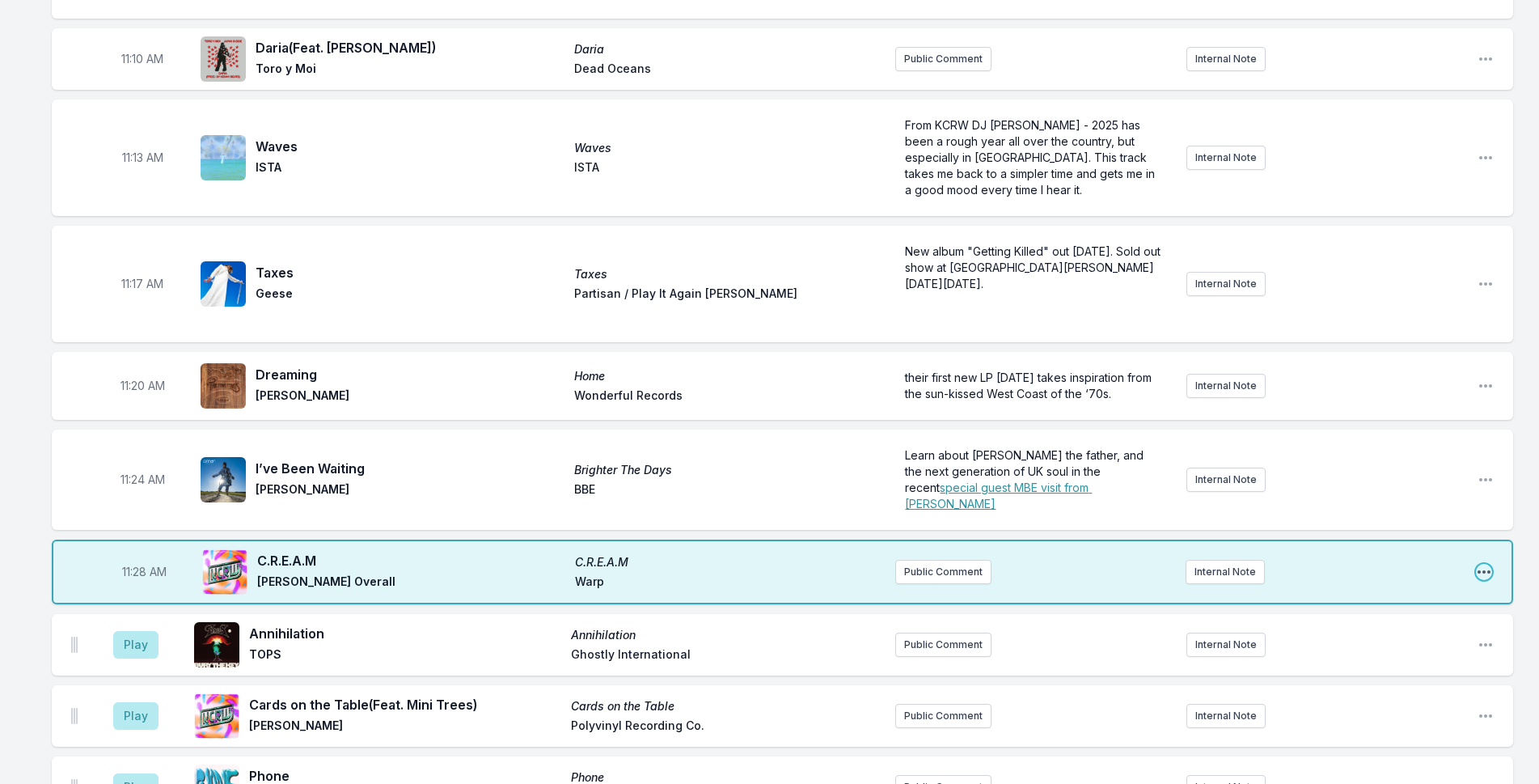
click at [1477, 563] on icon "Open playlist item options" at bounding box center [1484, 572] width 16 height 16
click at [1426, 619] on button "Edit Track Details" at bounding box center [1401, 634] width 181 height 29
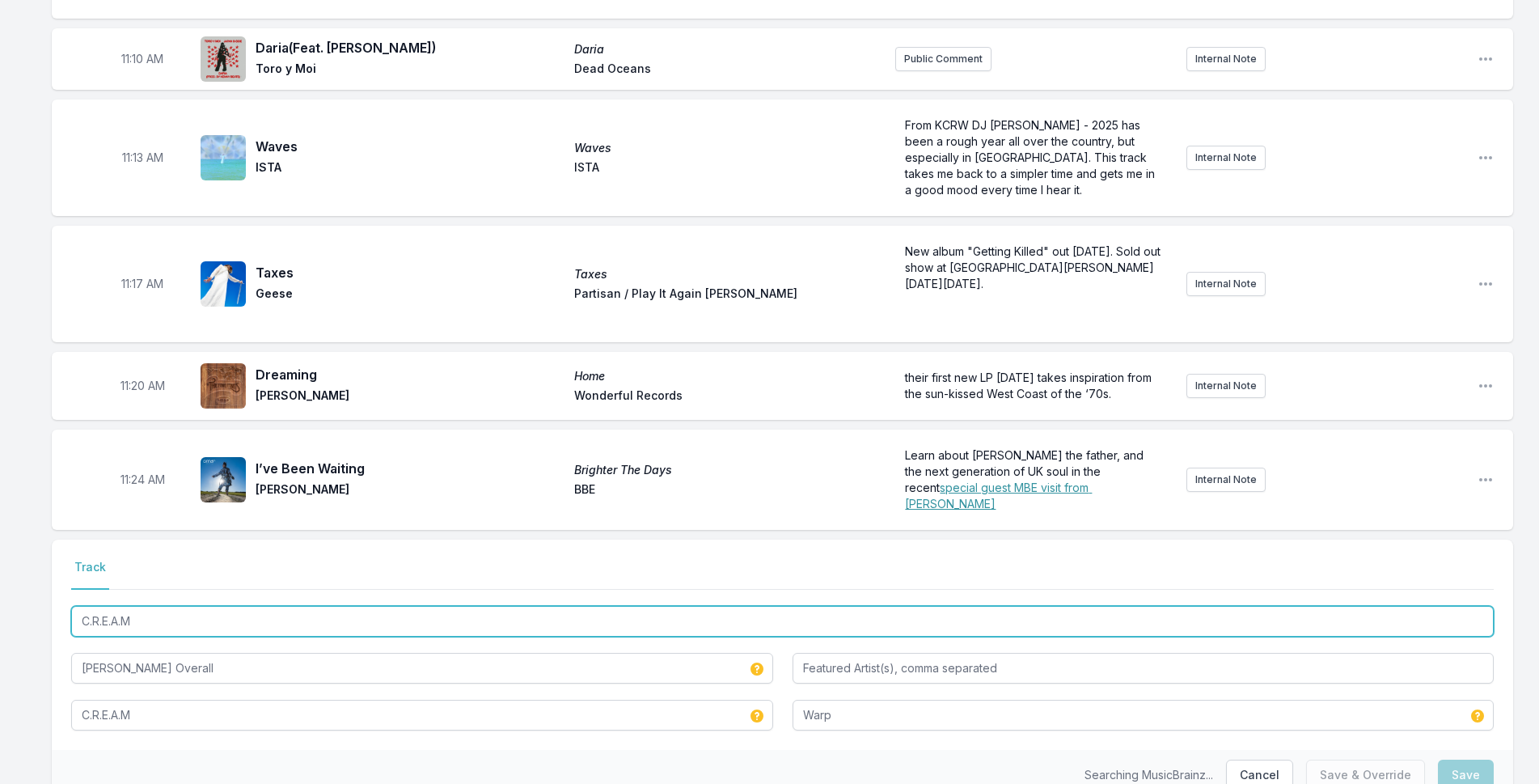
click at [218, 605] on input "C.R.E.A.M" at bounding box center [782, 621] width 1422 height 31
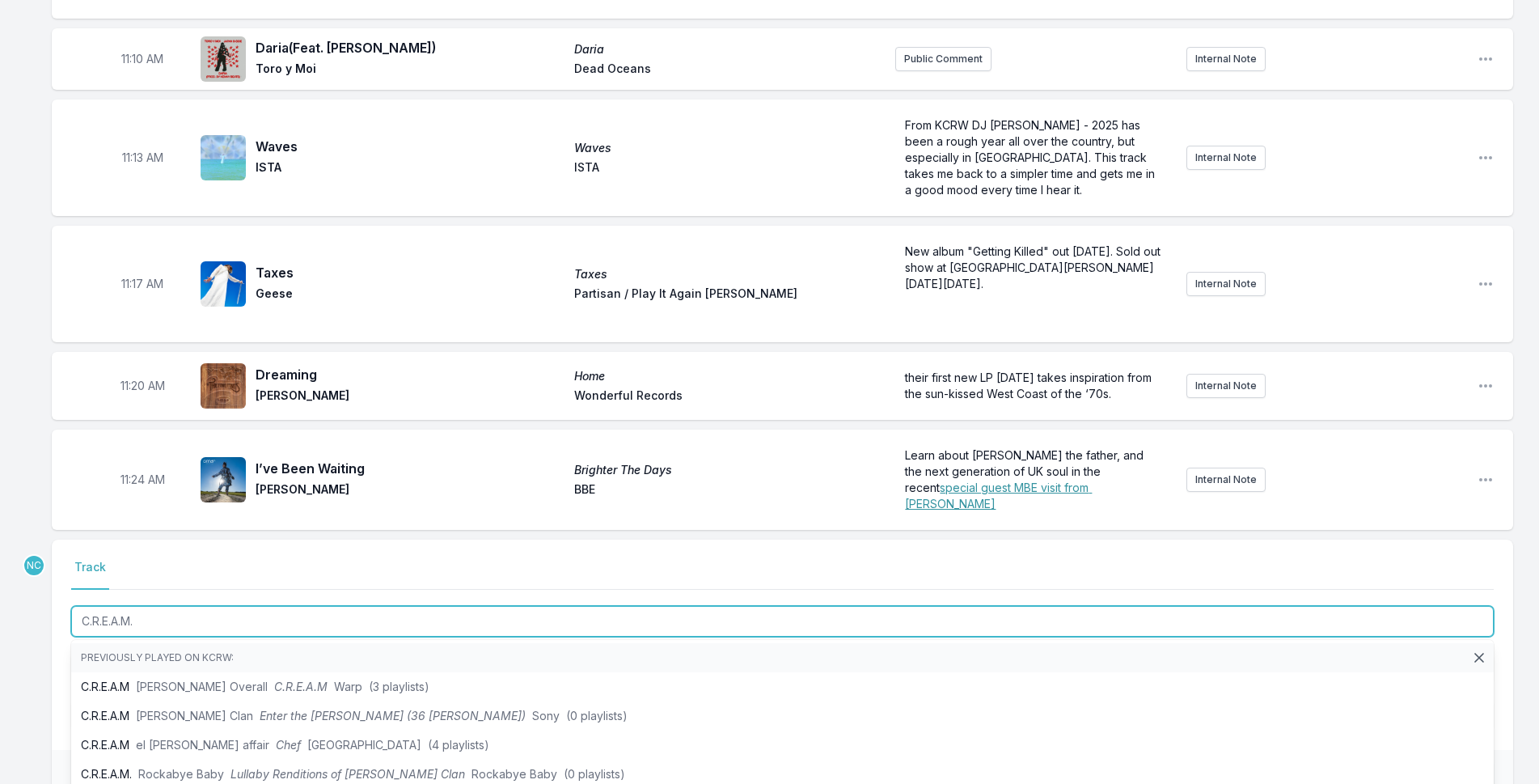
type input "C.R.E.A.M."
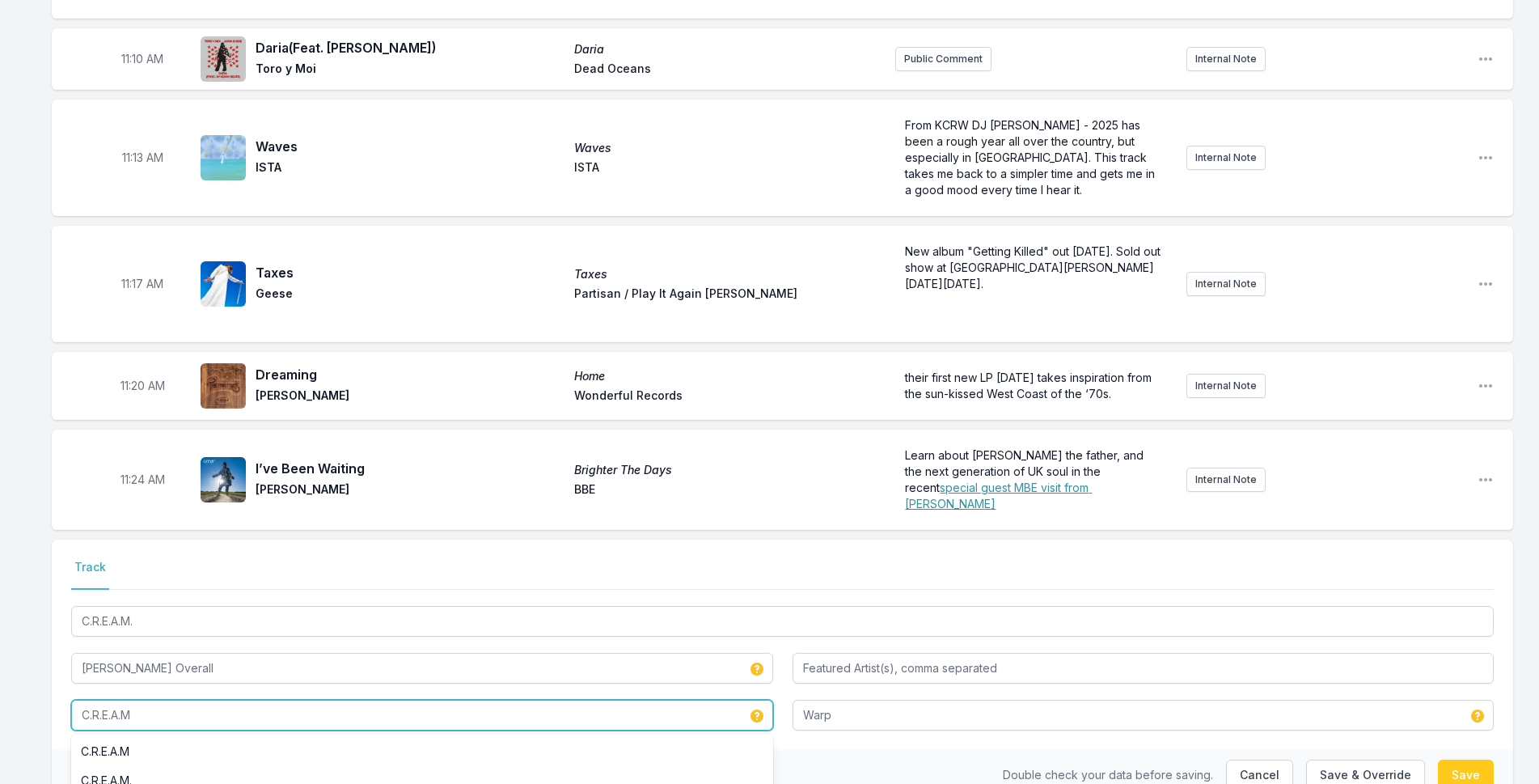
click at [196, 699] on input "C.R.E.A.M" at bounding box center [422, 715] width 702 height 31
type input "C.R.E.A.M."
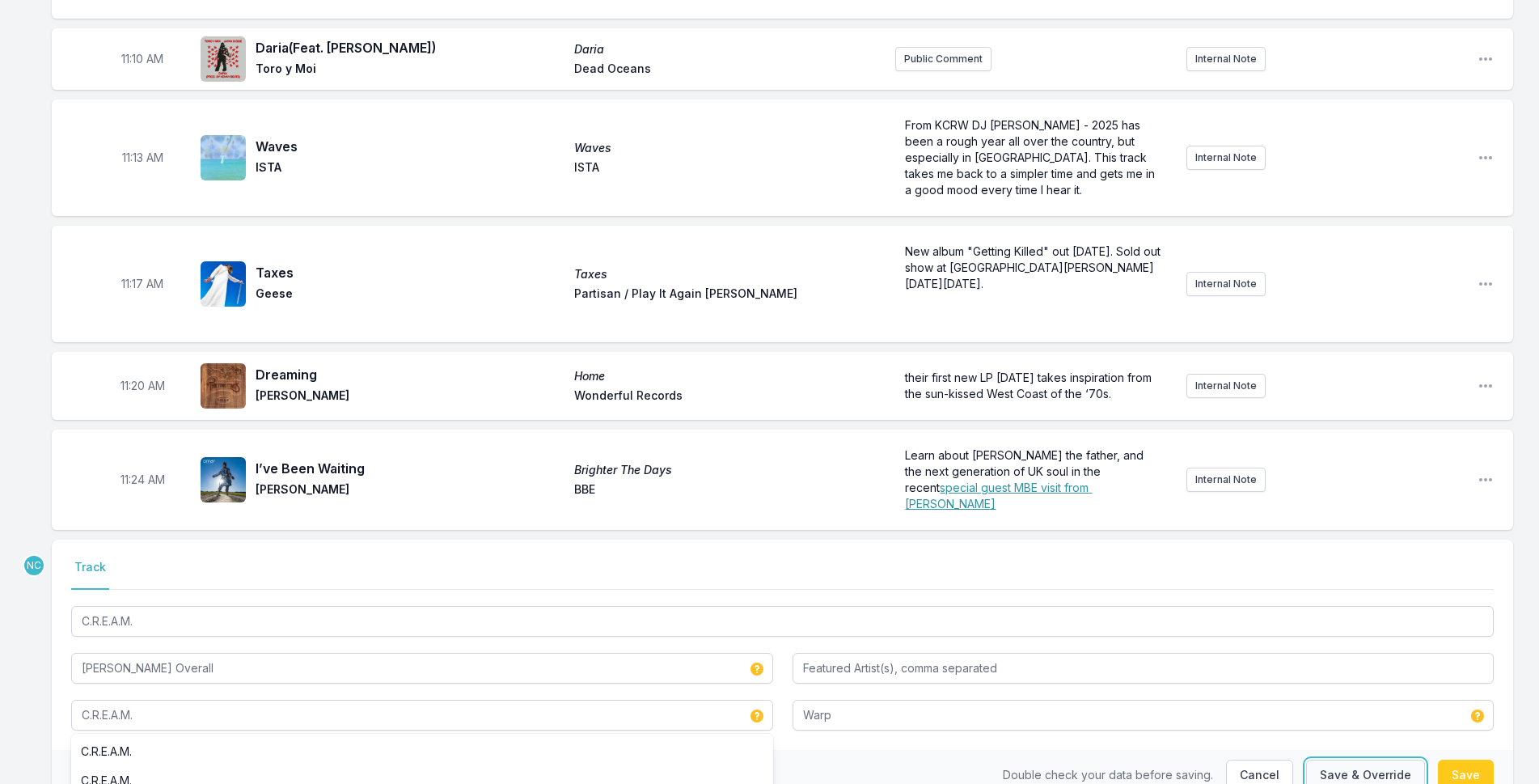
click at [1374, 759] on button "Save & Override" at bounding box center [1366, 775] width 119 height 31
type input "C.R.E.A.M"
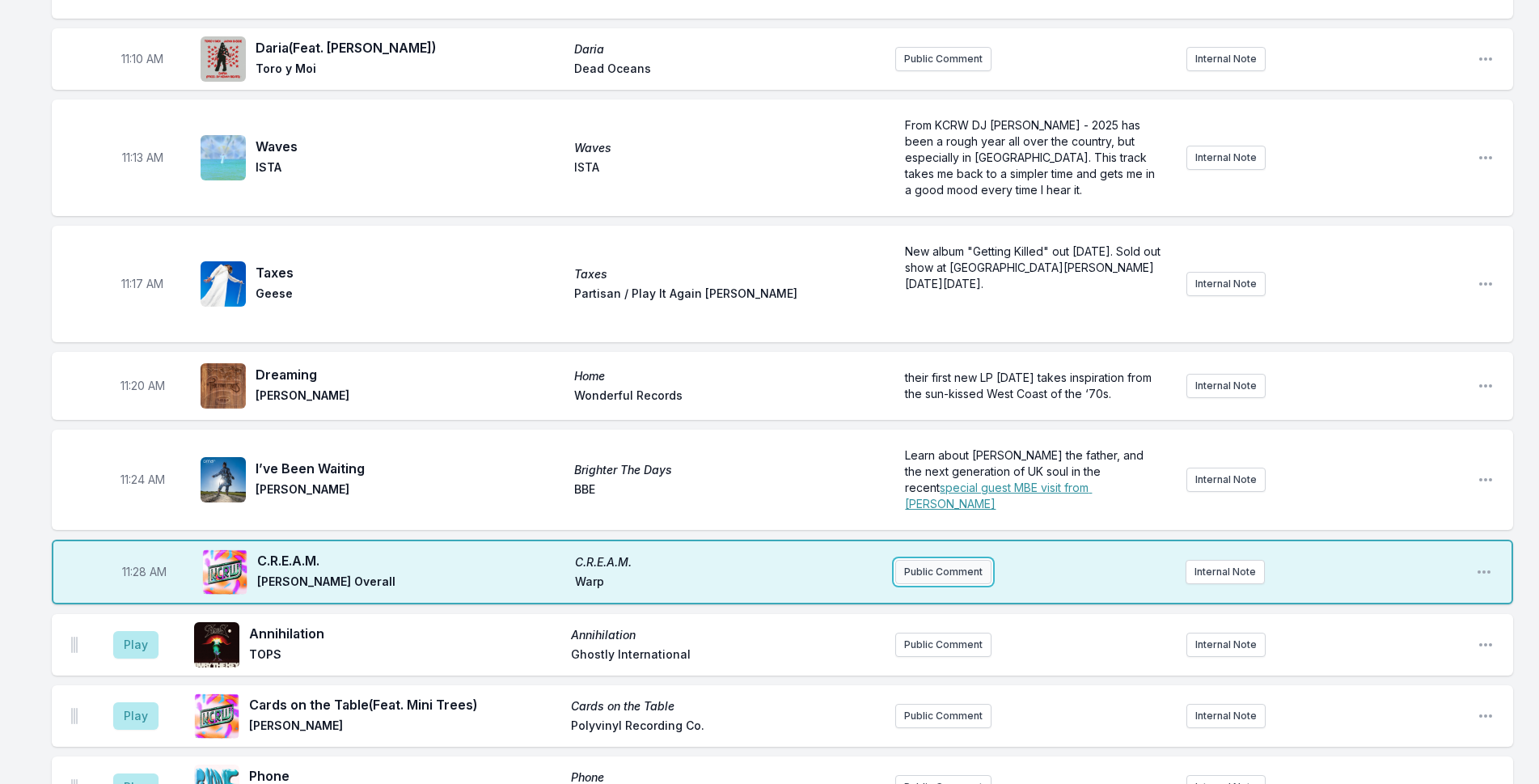
click at [924, 560] on button "Public Comment" at bounding box center [944, 572] width 97 height 25
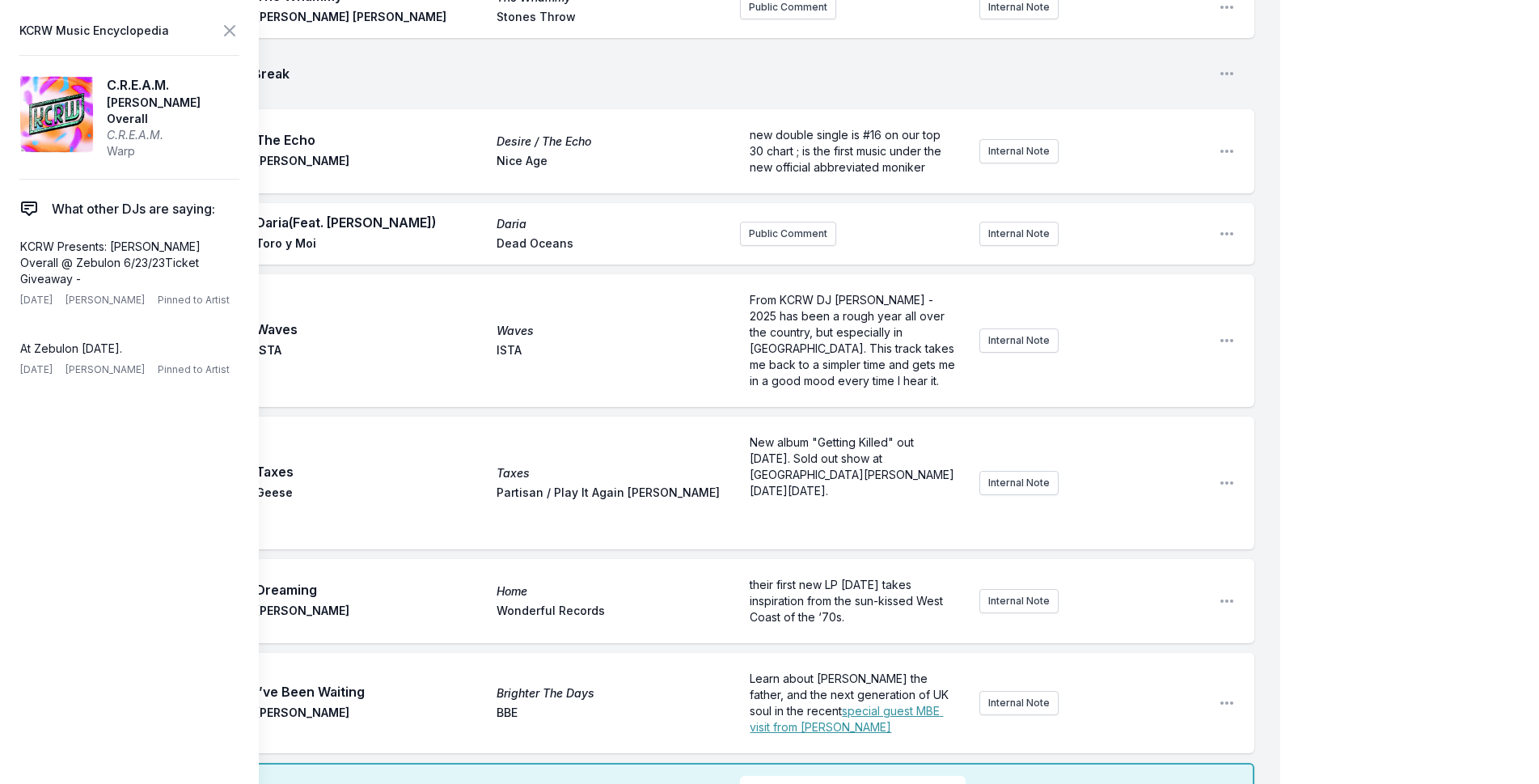
click at [1374, 397] on div "My Playlist KCRW Playlist Directory Reports NN User Guide Report Bug Sign out M…" at bounding box center [770, 53] width 1539 height 5950
click at [223, 27] on icon at bounding box center [229, 30] width 19 height 19
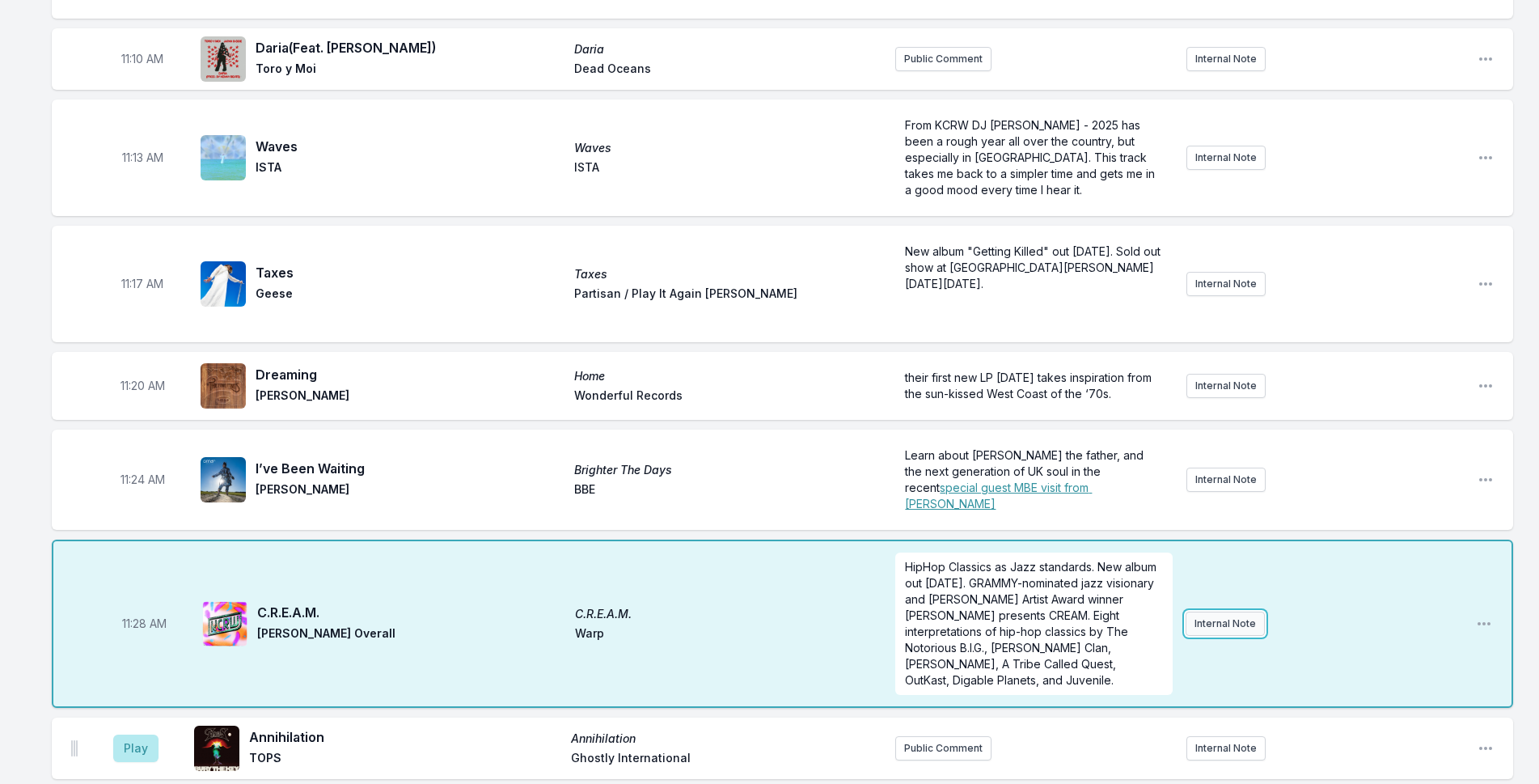
click at [1230, 612] on button "Internal Note" at bounding box center [1224, 624] width 79 height 25
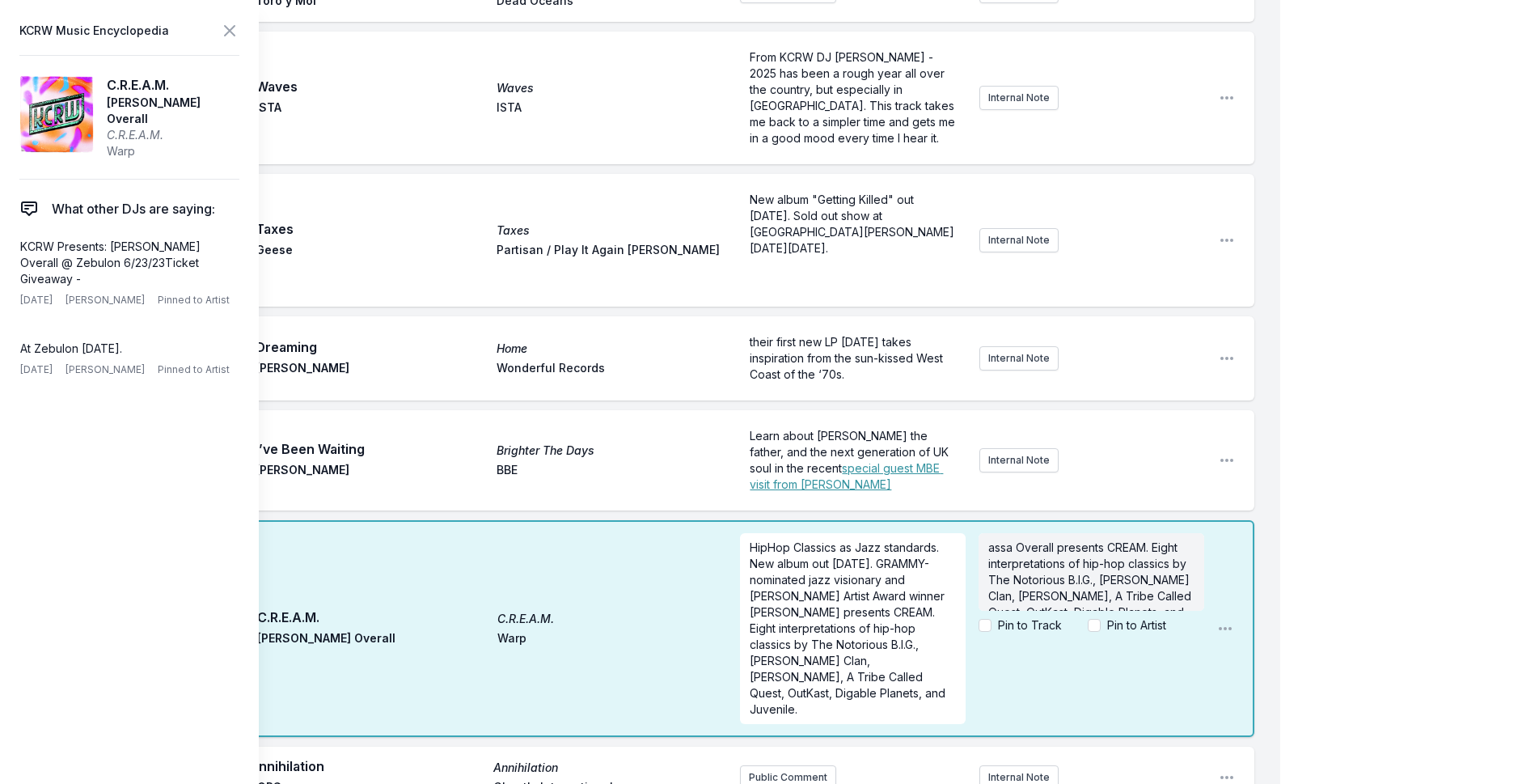
scroll to position [32, 0]
click at [992, 541] on span "assa Overall presents CREAM. Eight interpretations of hip-hop classics by The N…" at bounding box center [1091, 588] width 206 height 95
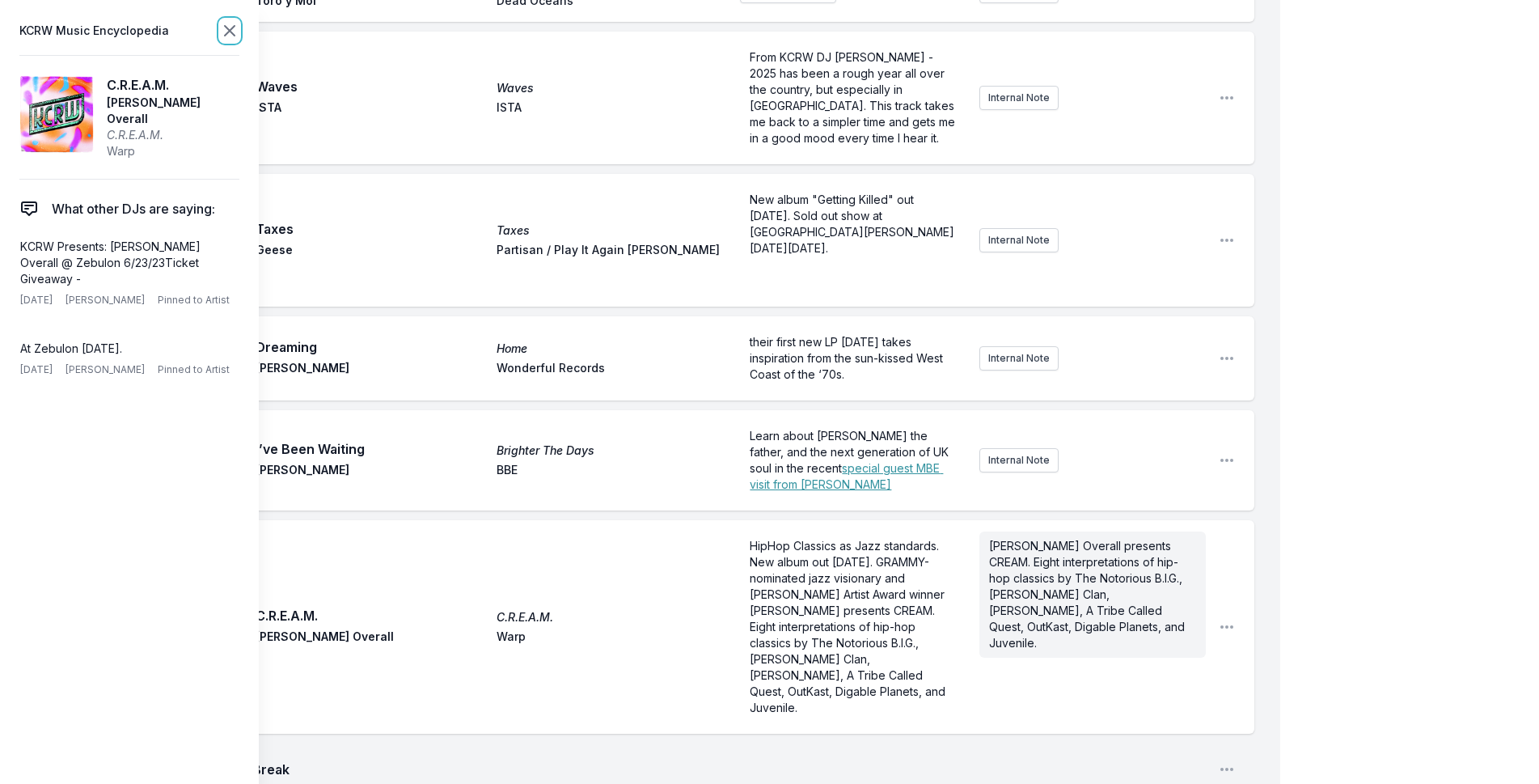
click at [231, 26] on icon at bounding box center [229, 30] width 19 height 19
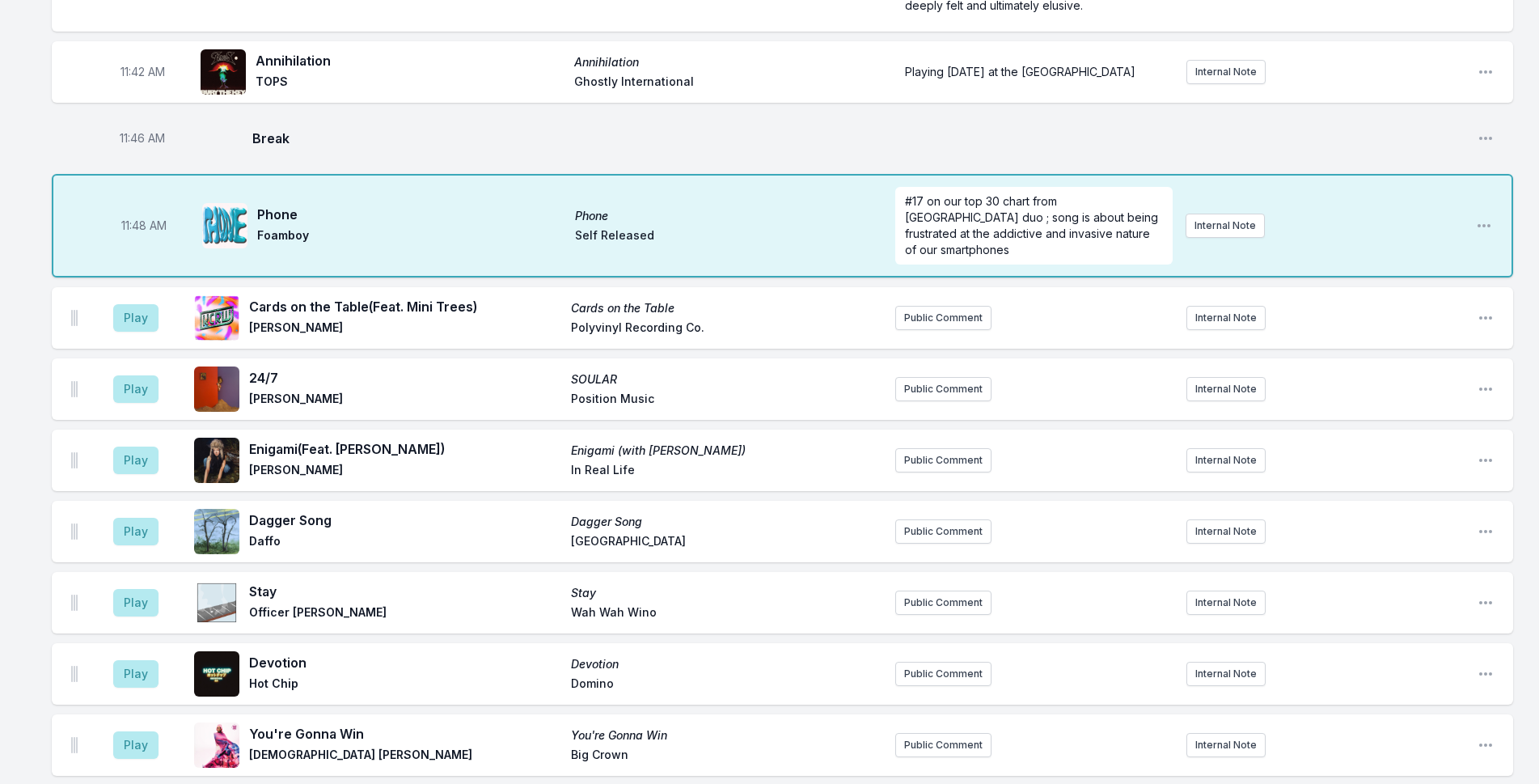
scroll to position [3628, 0]
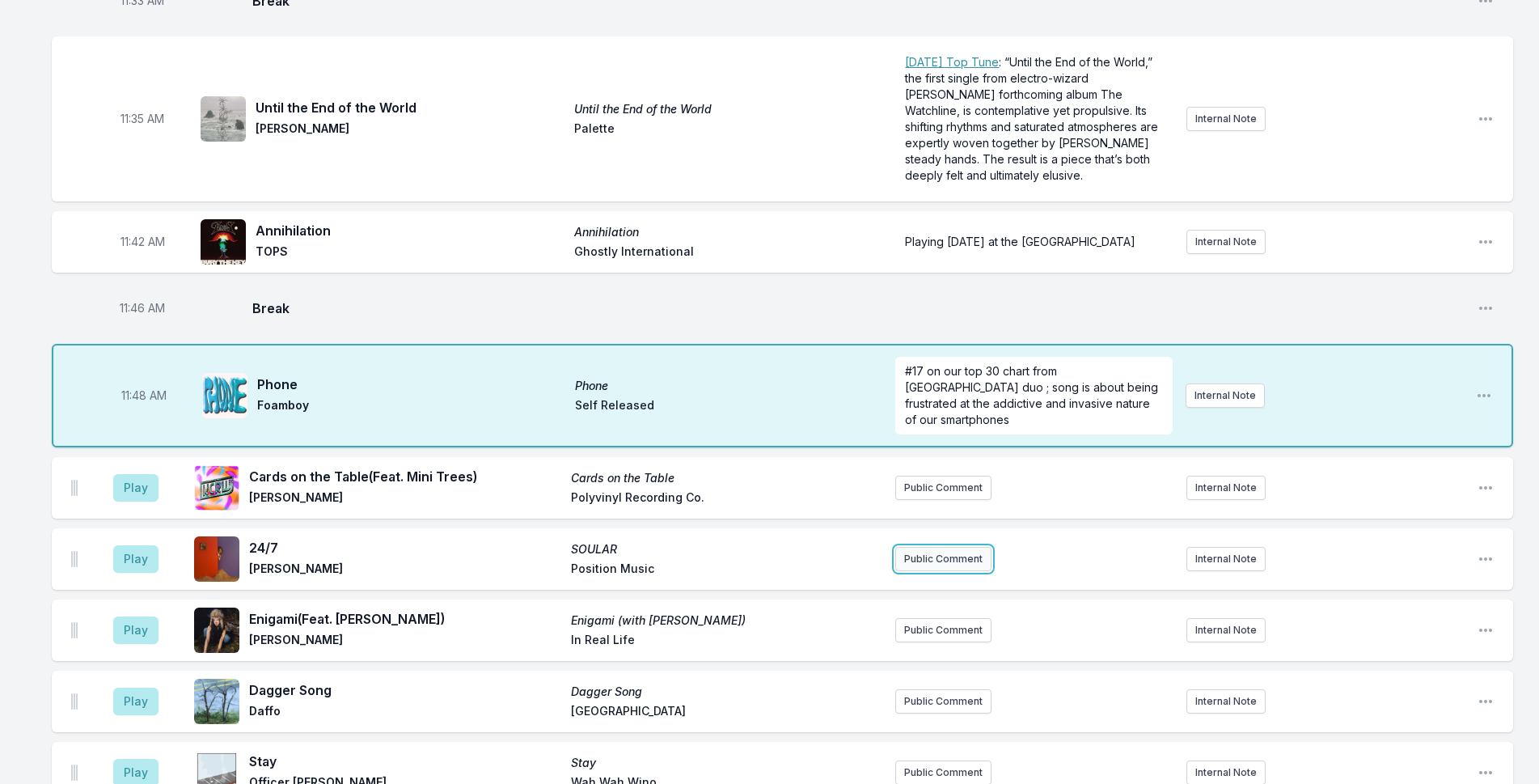
click at [942, 547] on button "Public Comment" at bounding box center [944, 559] width 97 height 25
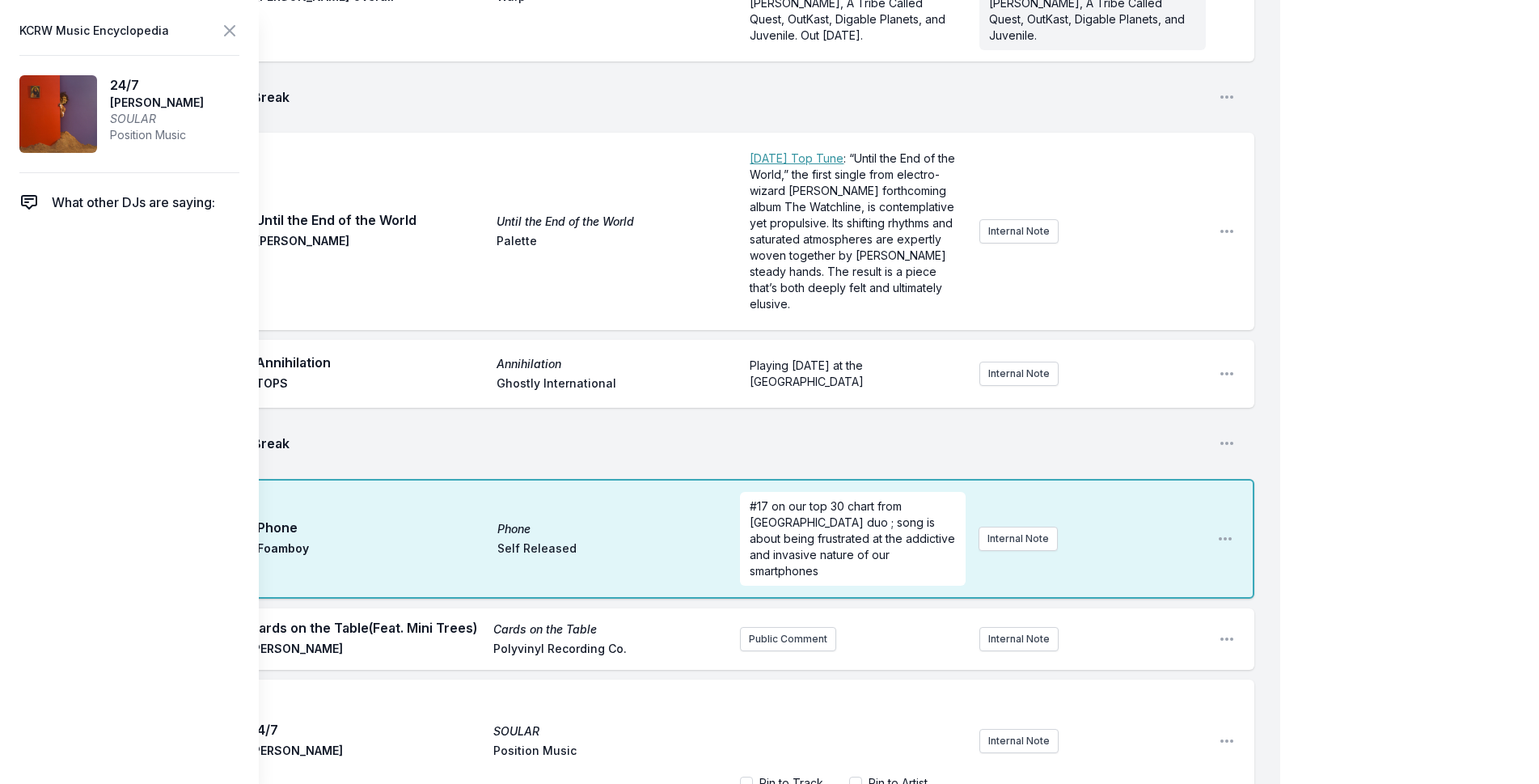
scroll to position [3791, 0]
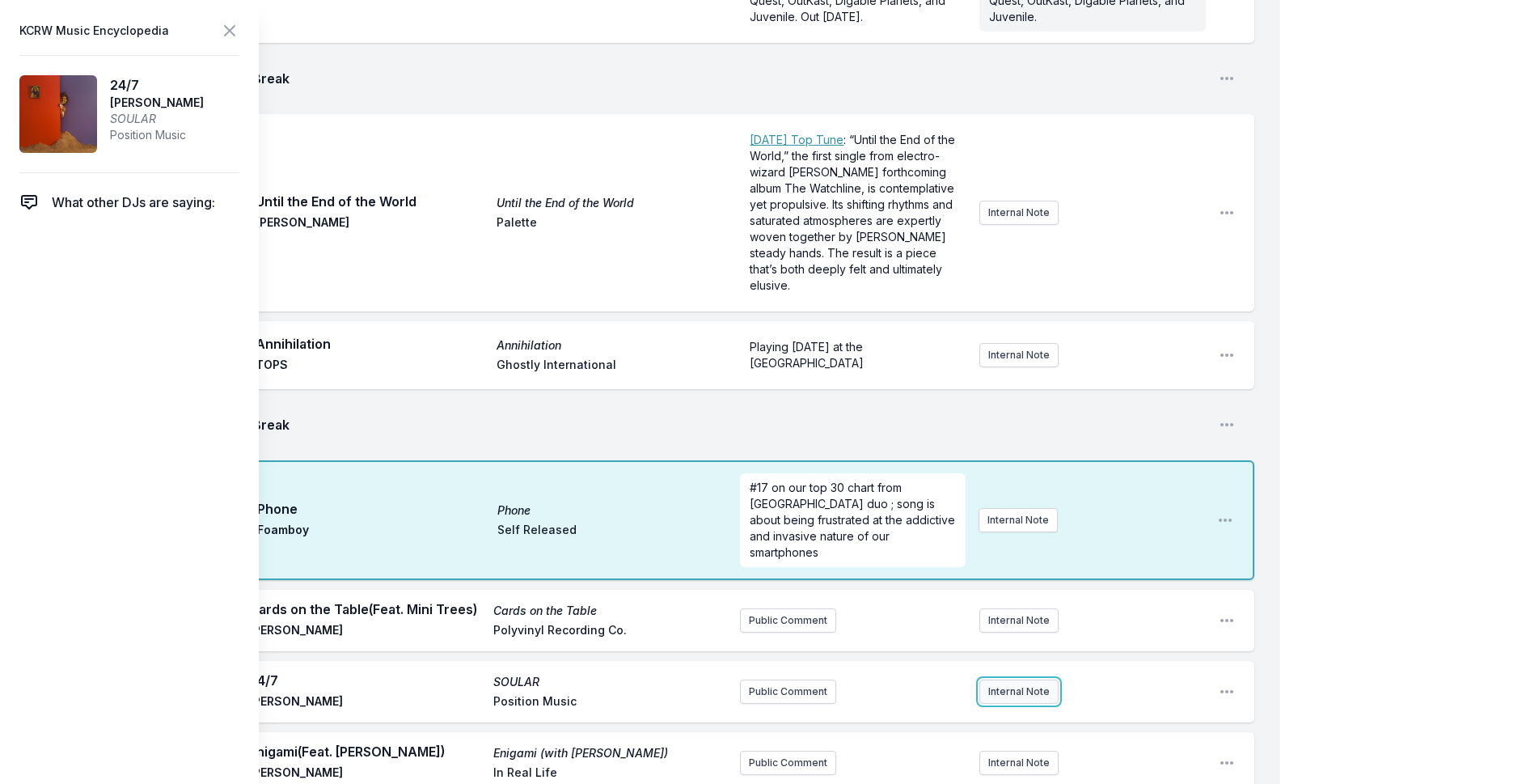
click at [1007, 679] on button "Internal Note" at bounding box center [1018, 691] width 79 height 25
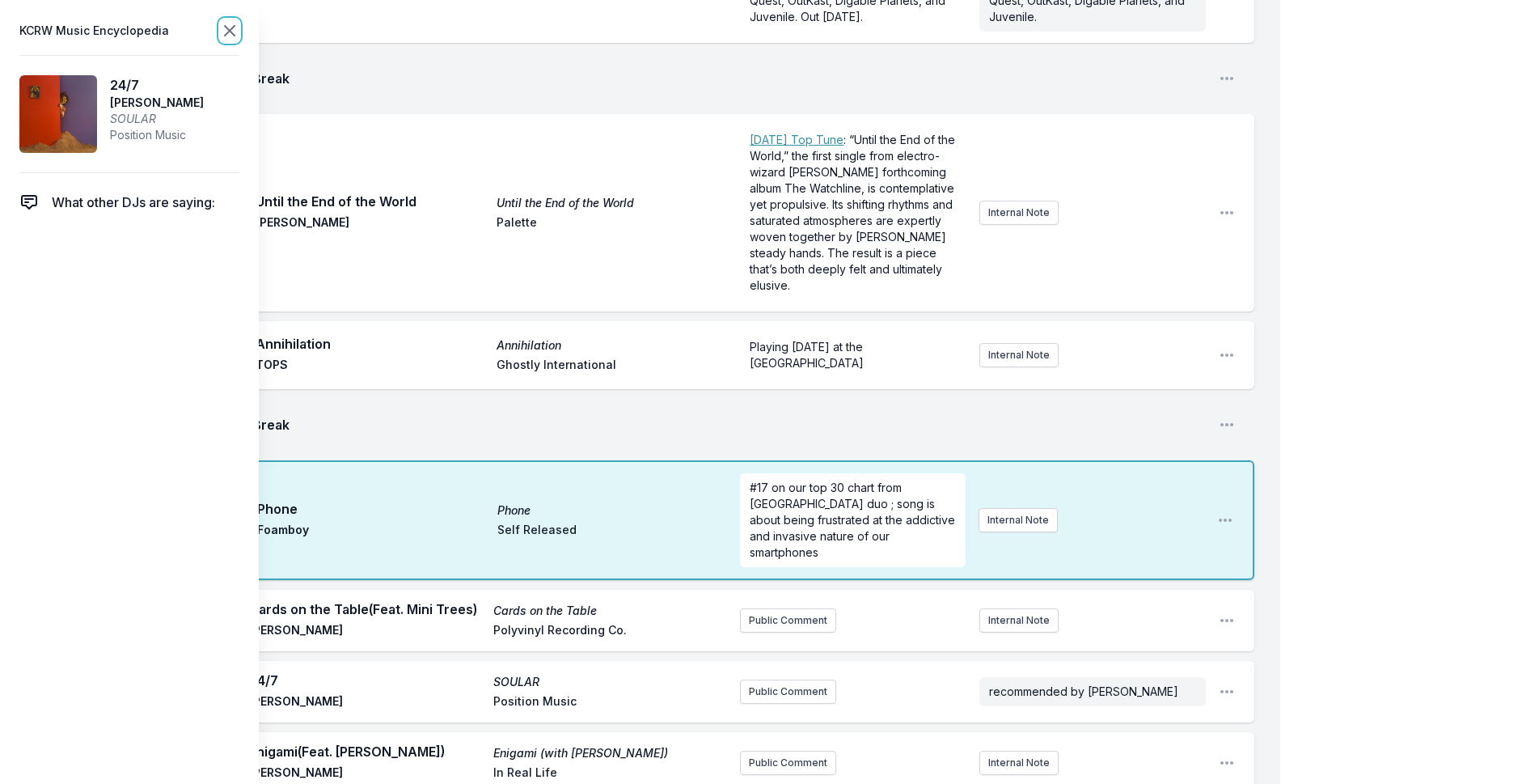
click at [239, 29] on icon at bounding box center [229, 30] width 19 height 19
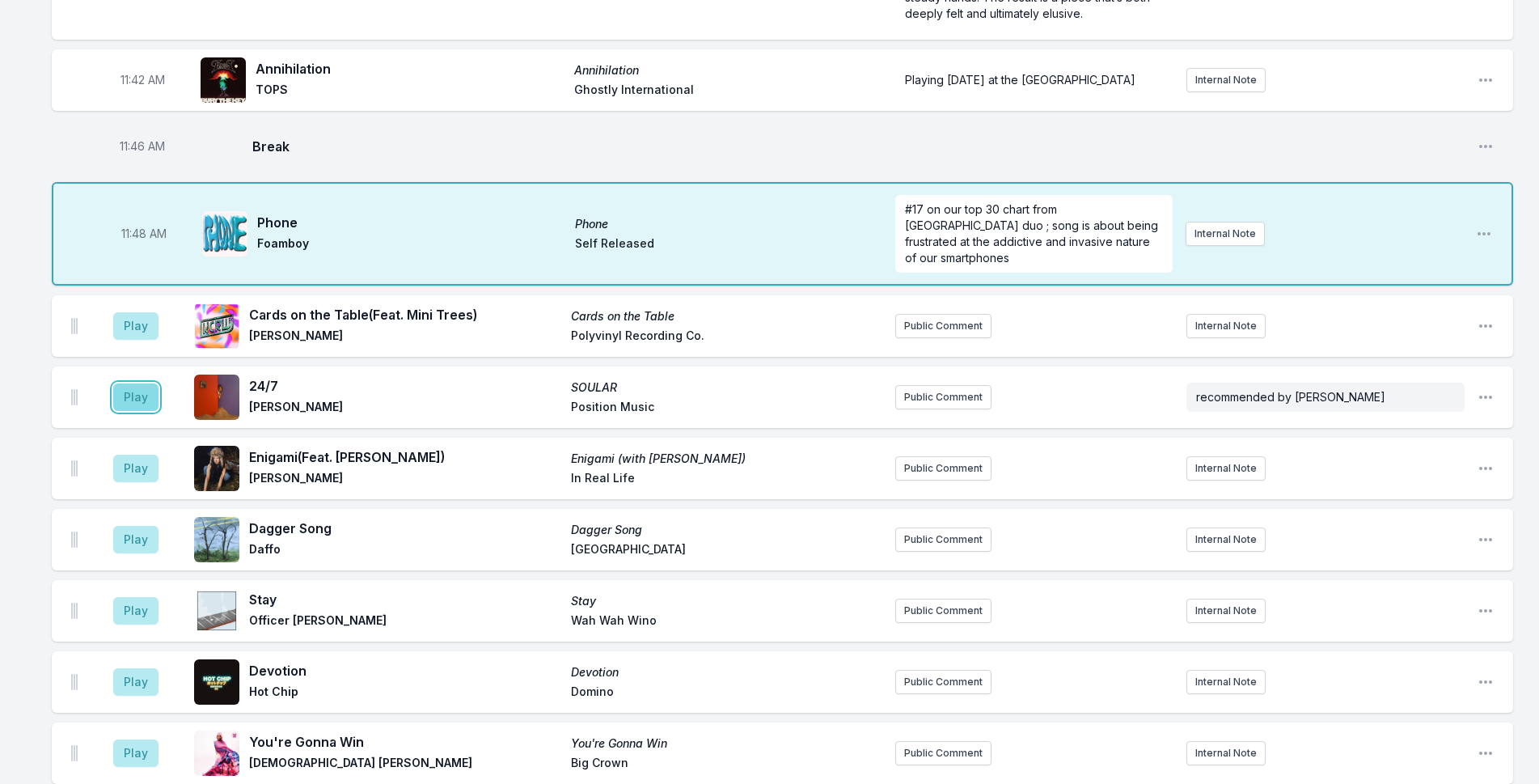
click at [146, 383] on button "Play" at bounding box center [136, 397] width 46 height 27
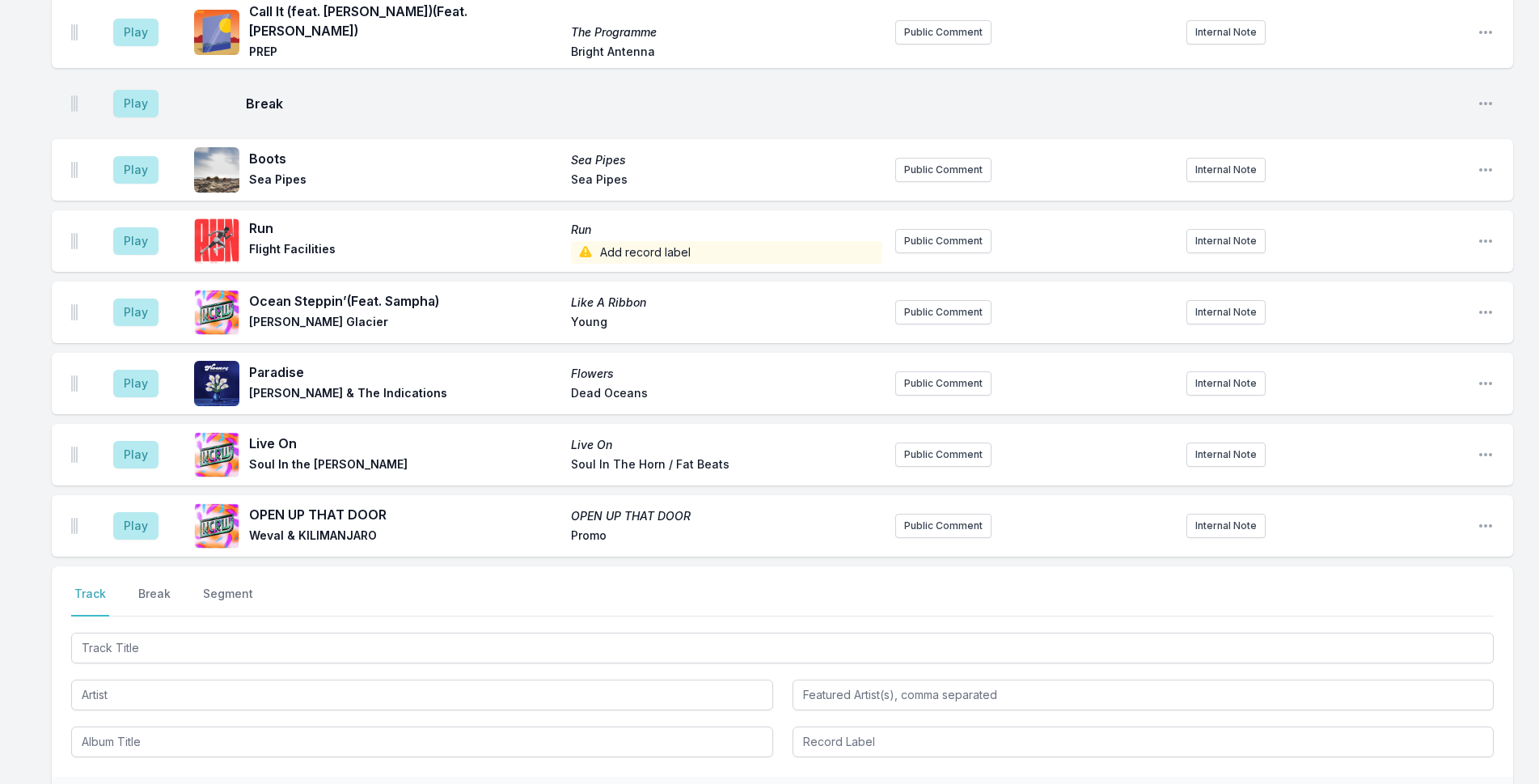
scroll to position [4995, 0]
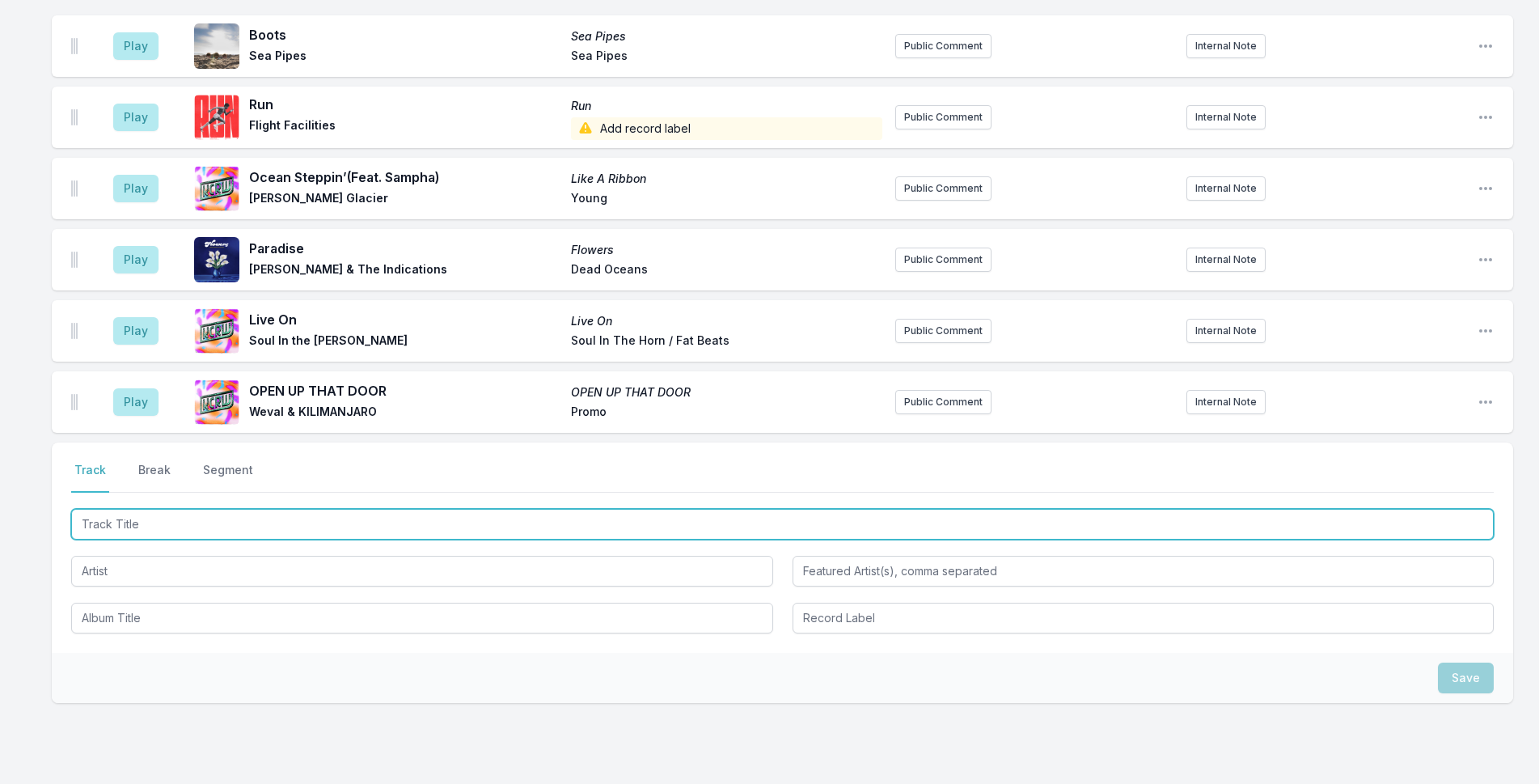
click at [283, 509] on input "Track Title" at bounding box center [782, 524] width 1422 height 31
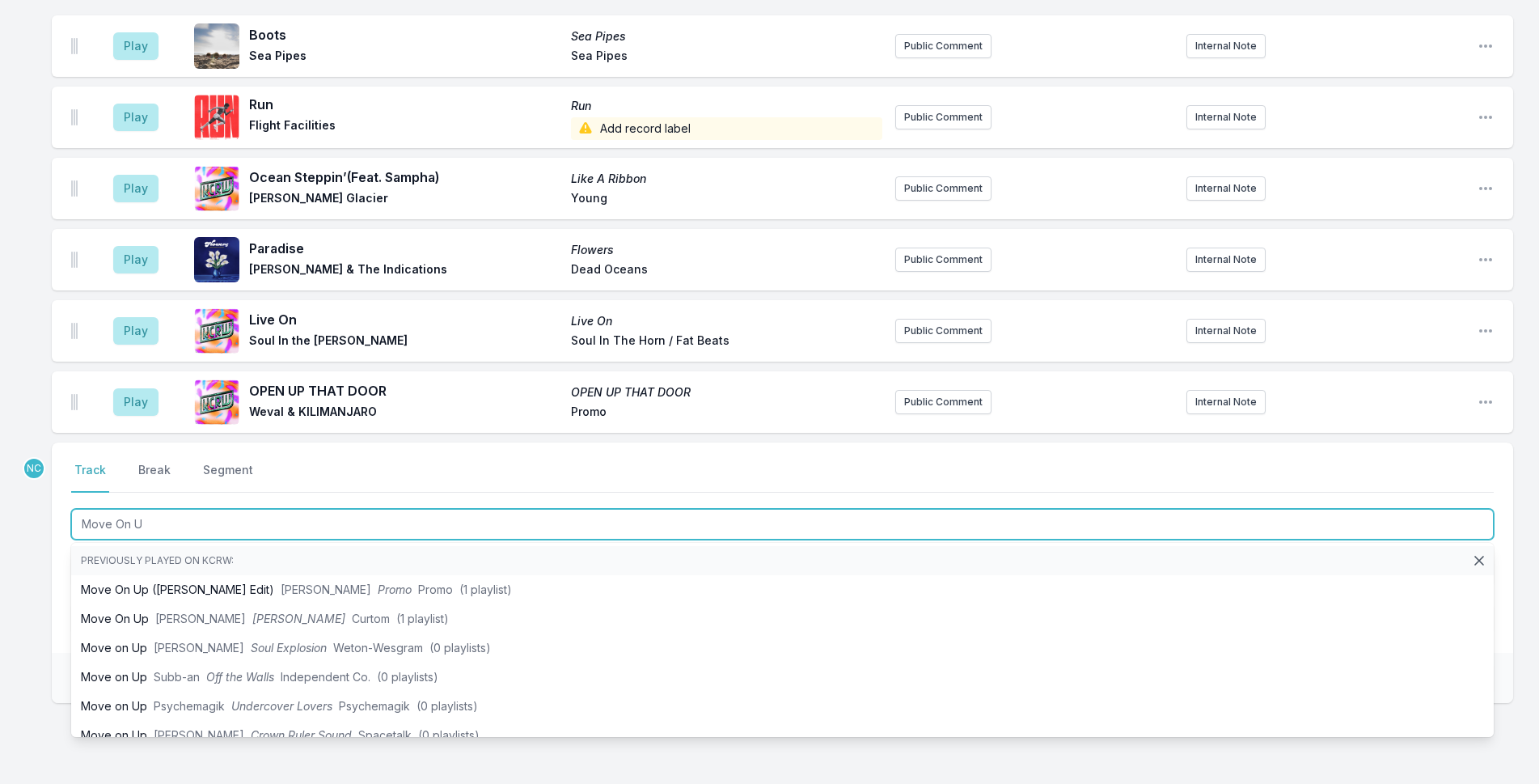
type input "Move On Up"
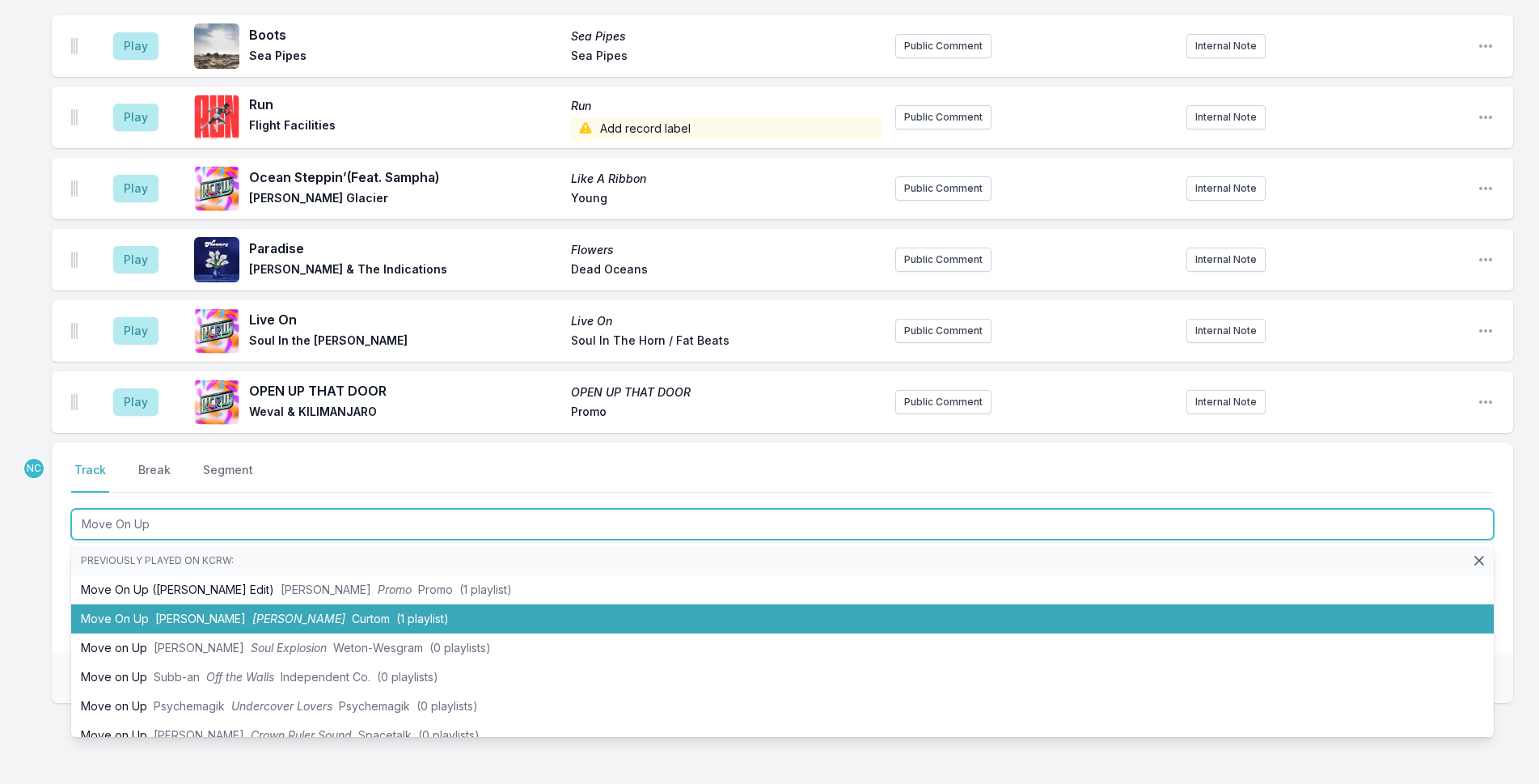
click at [253, 612] on span "[PERSON_NAME]" at bounding box center [299, 618] width 93 height 14
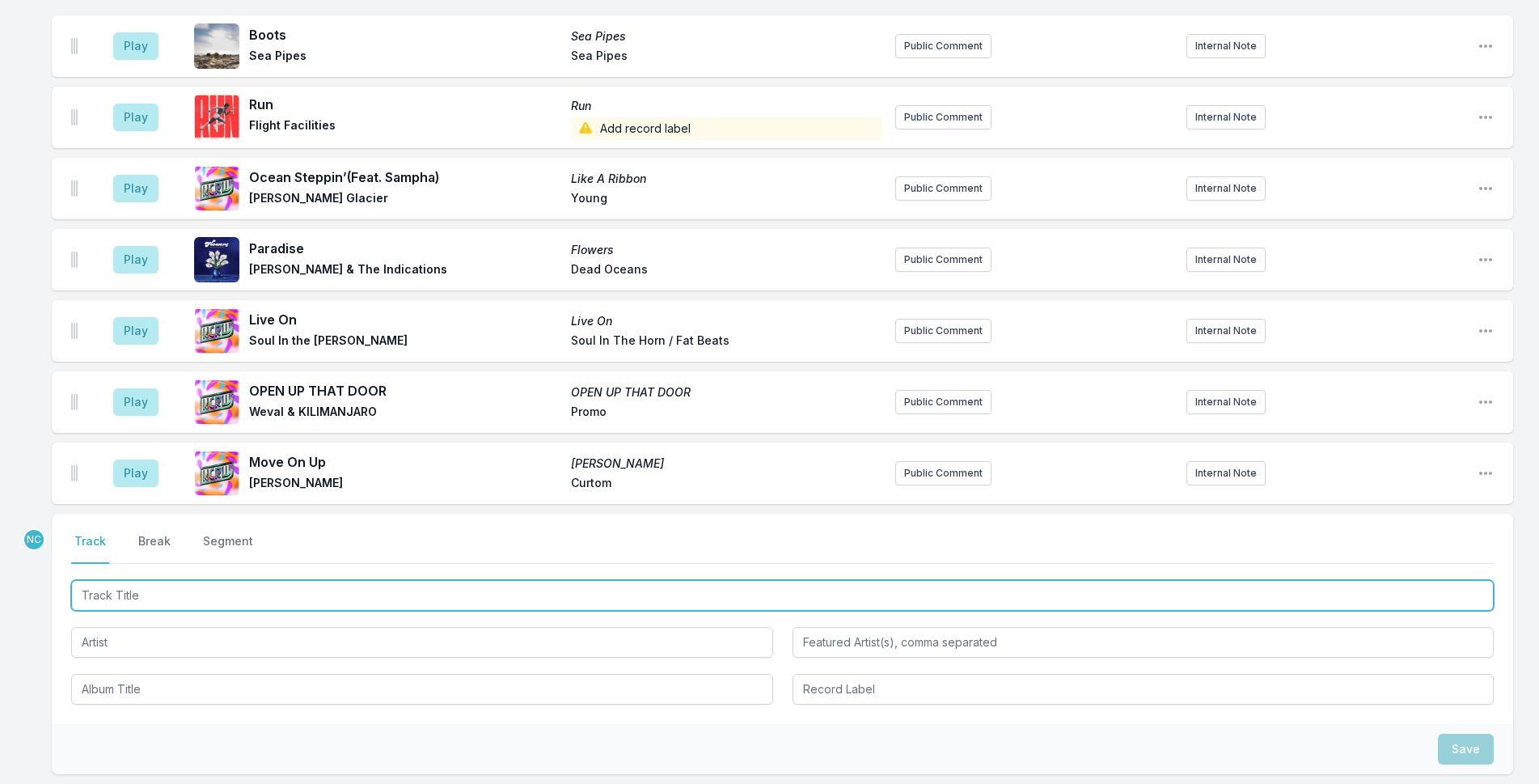
scroll to position [5066, 0]
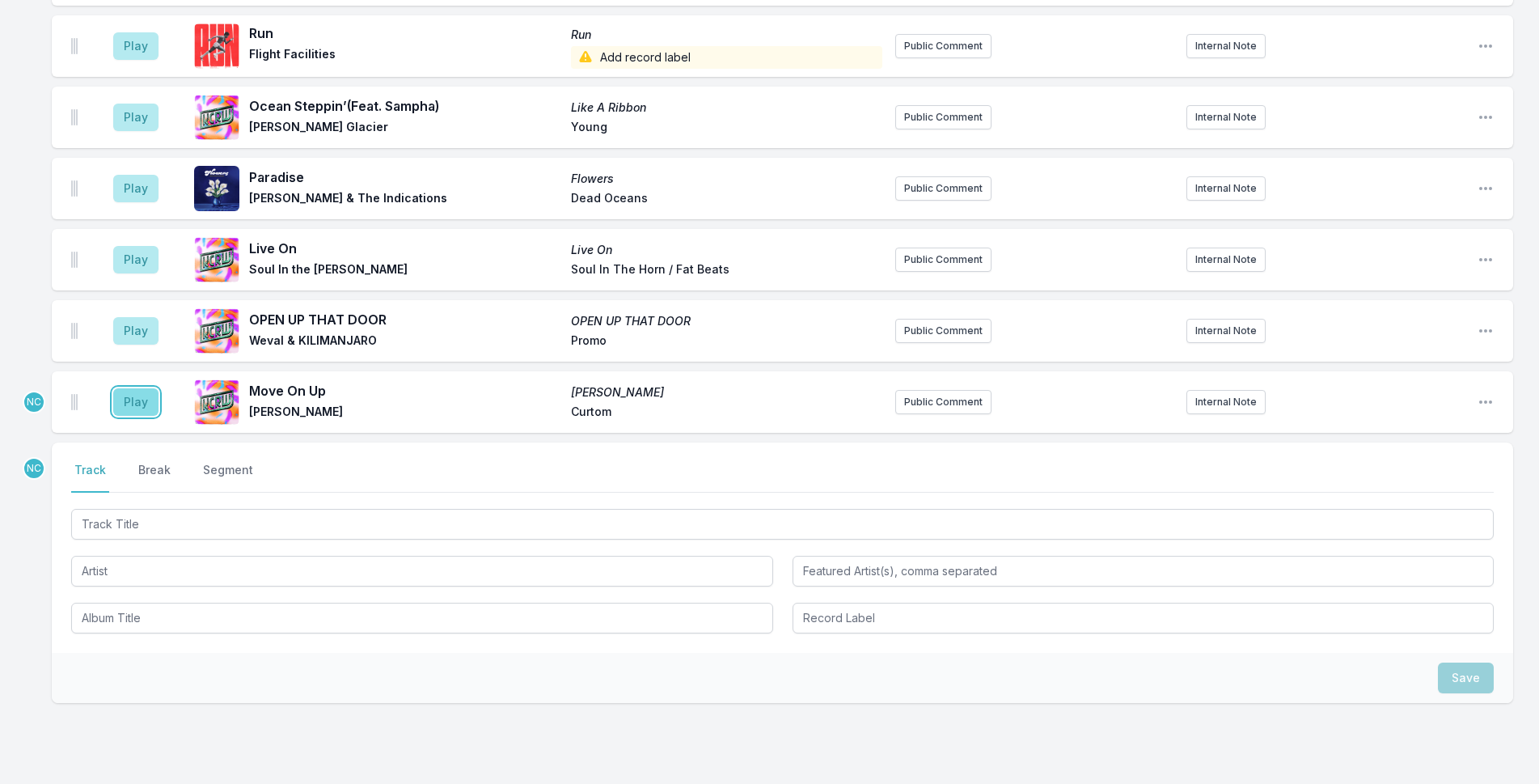
click at [120, 388] on button "Play" at bounding box center [136, 402] width 46 height 27
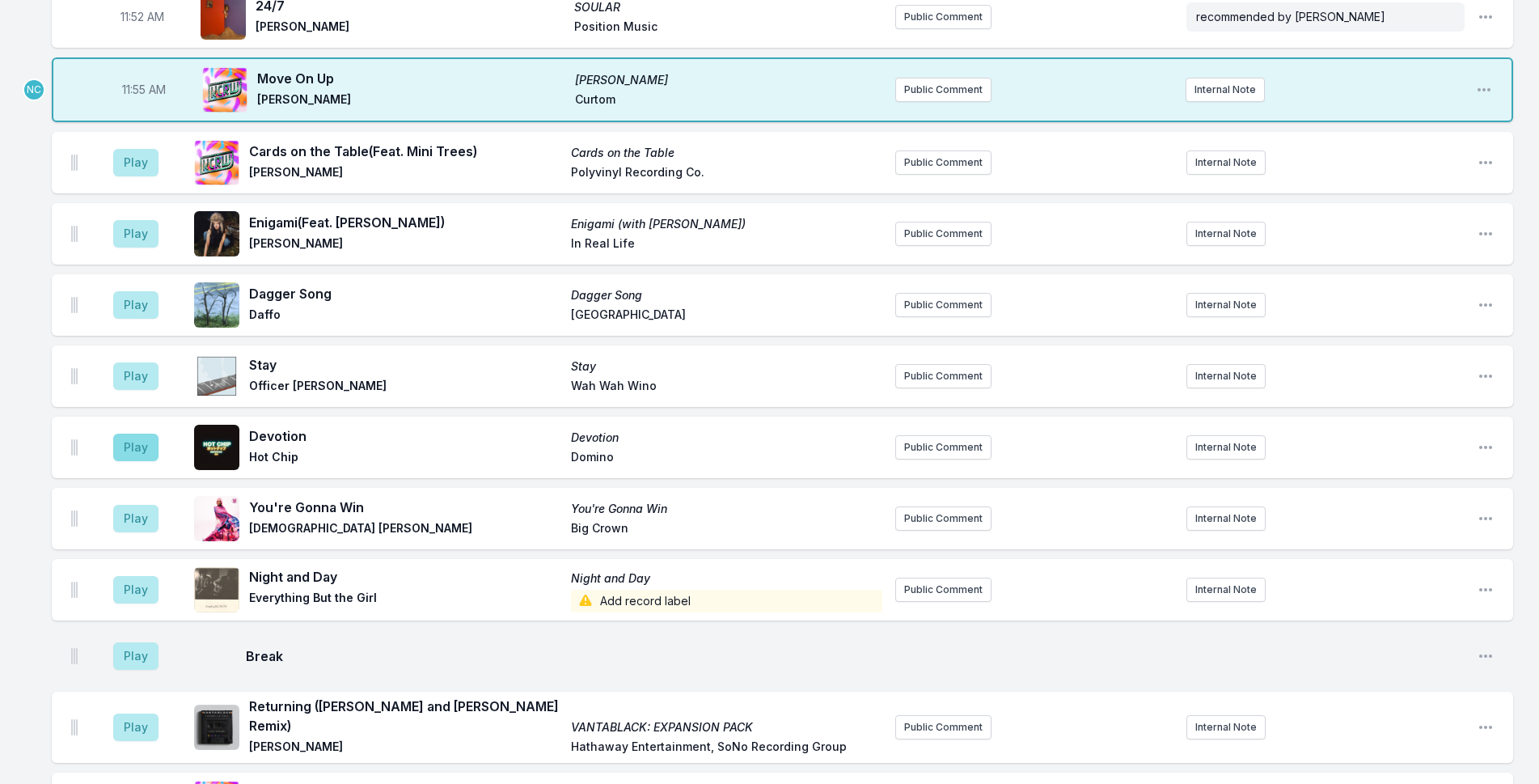
scroll to position [3853, 0]
